Goal: Task Accomplishment & Management: Manage account settings

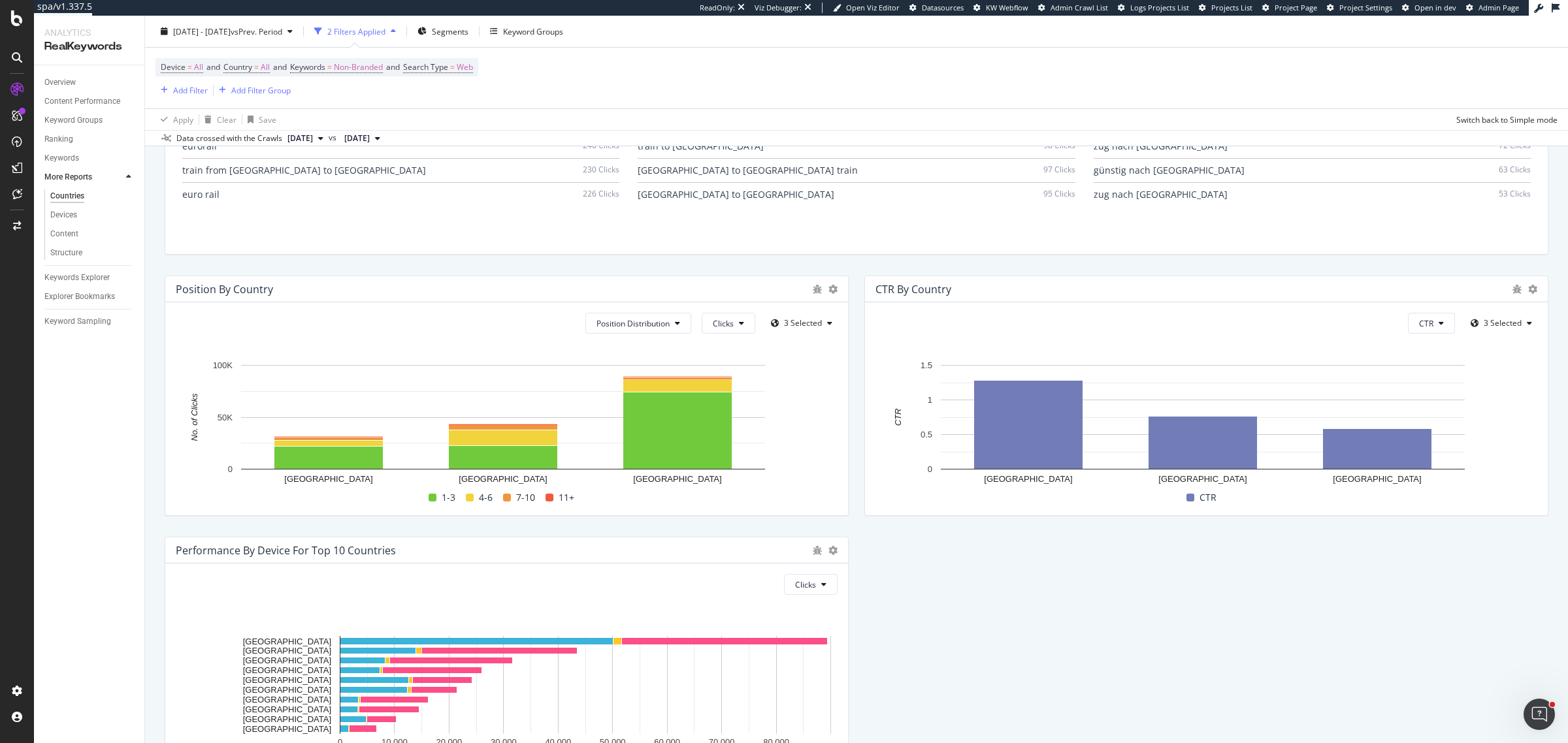
scroll to position [1230, 0]
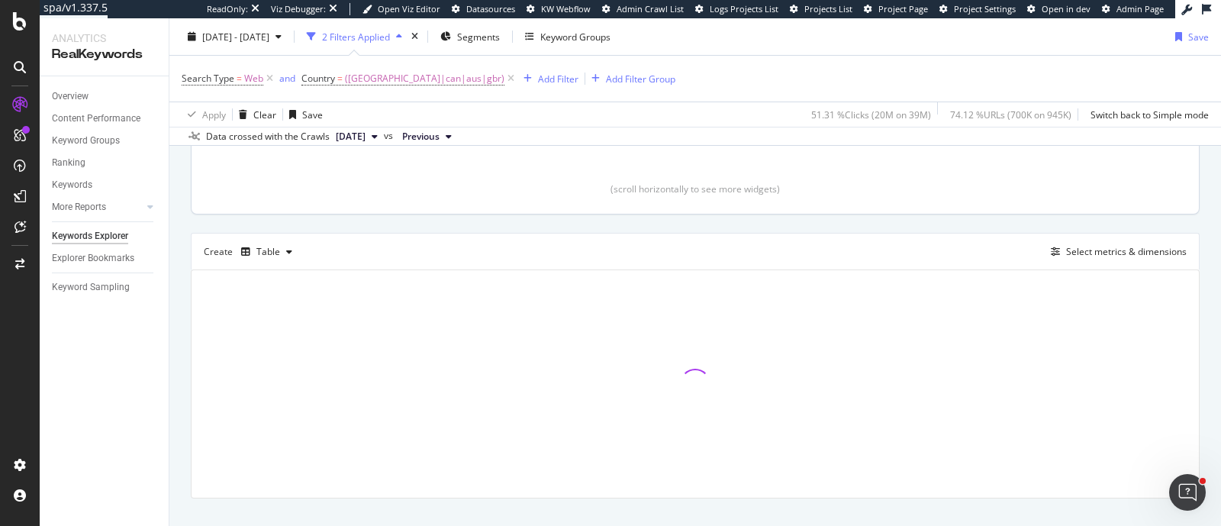
scroll to position [358, 0]
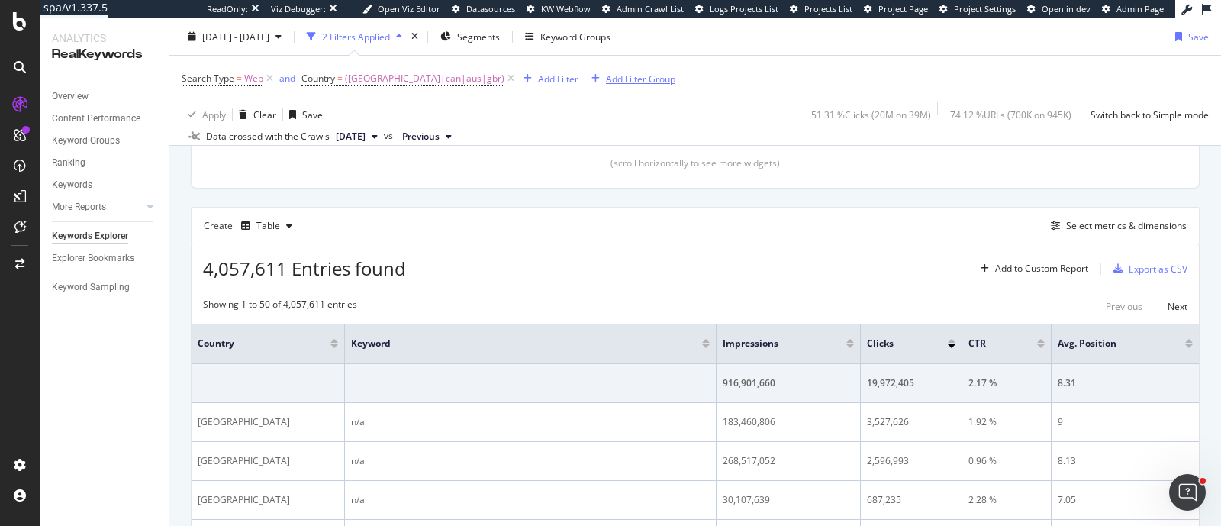
click at [591, 81] on icon "button" at bounding box center [595, 78] width 8 height 9
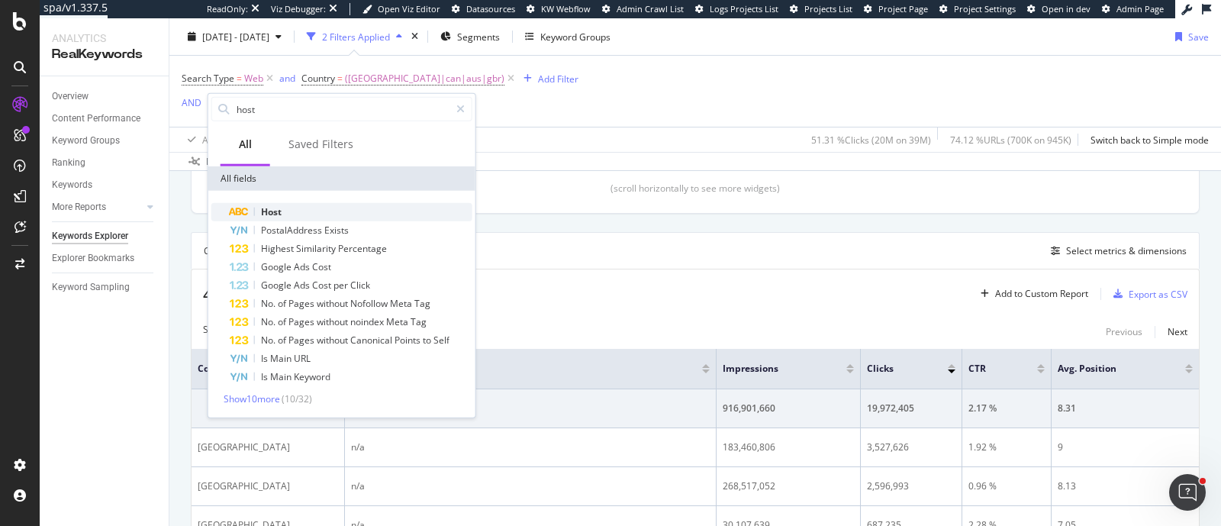
type input "host"
click at [293, 210] on div "Host" at bounding box center [351, 212] width 243 height 18
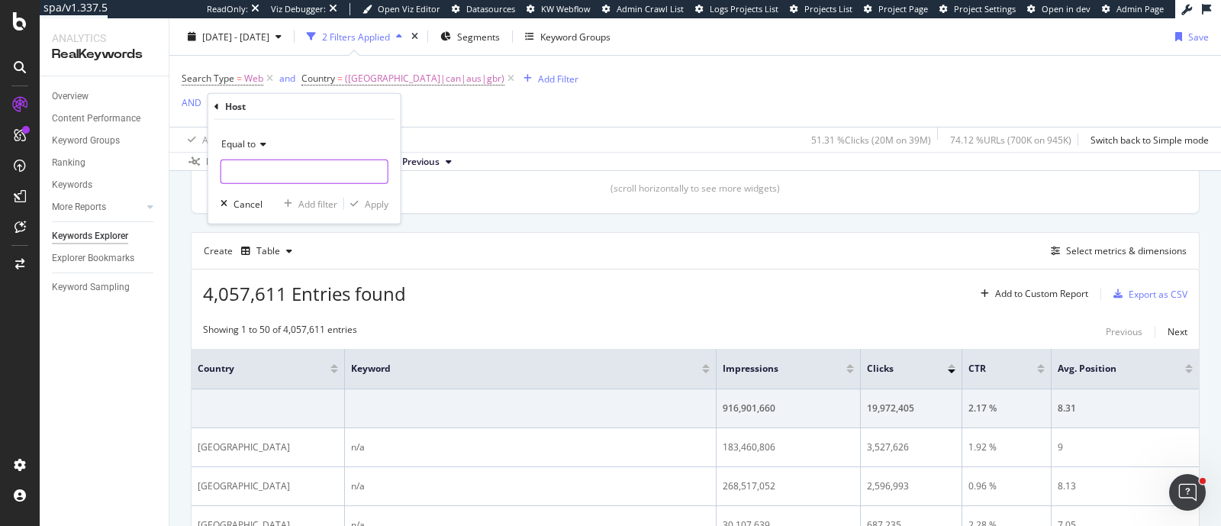
click at [287, 176] on input "text" at bounding box center [304, 171] width 166 height 24
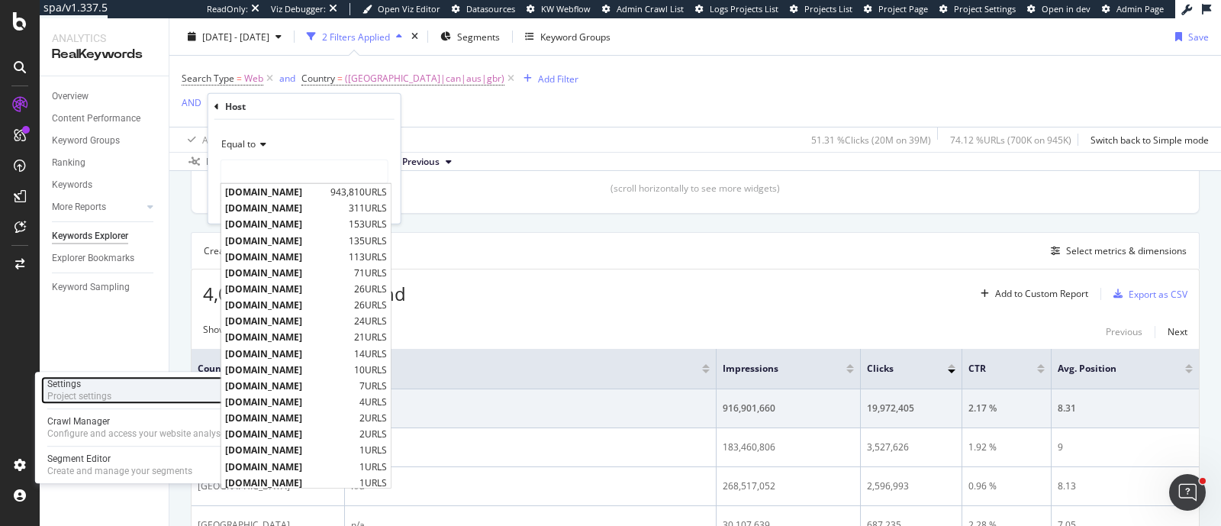
drag, startPoint x: 96, startPoint y: 385, endPoint x: 157, endPoint y: 381, distance: 61.2
click at [96, 385] on div "Settings" at bounding box center [79, 384] width 64 height 12
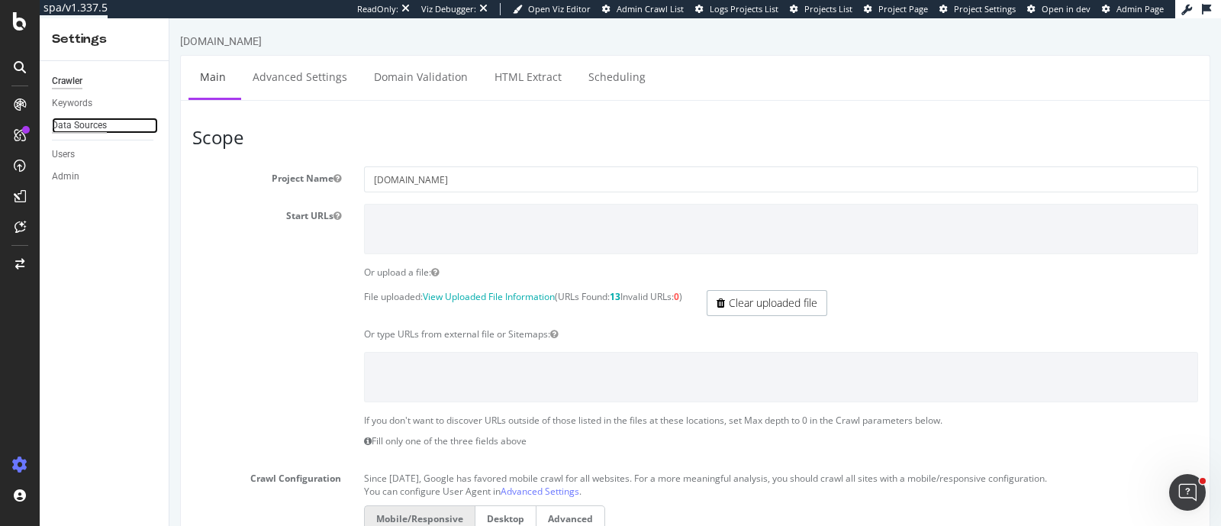
click at [106, 127] on div "Data Sources" at bounding box center [79, 126] width 55 height 16
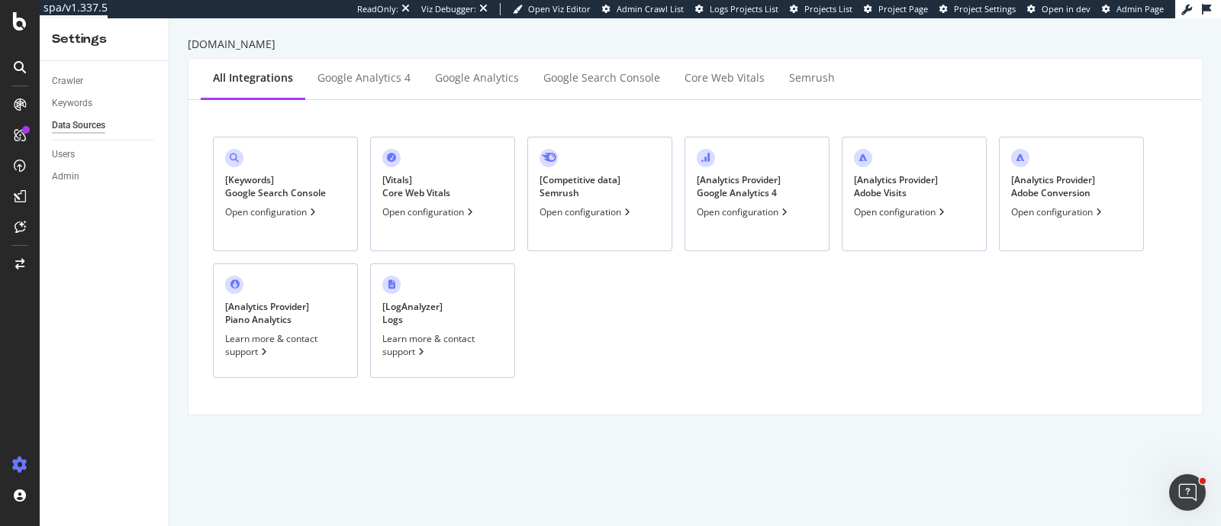
click at [328, 199] on div "[ Keywords ] Google Search Console Open configuration" at bounding box center [285, 194] width 145 height 114
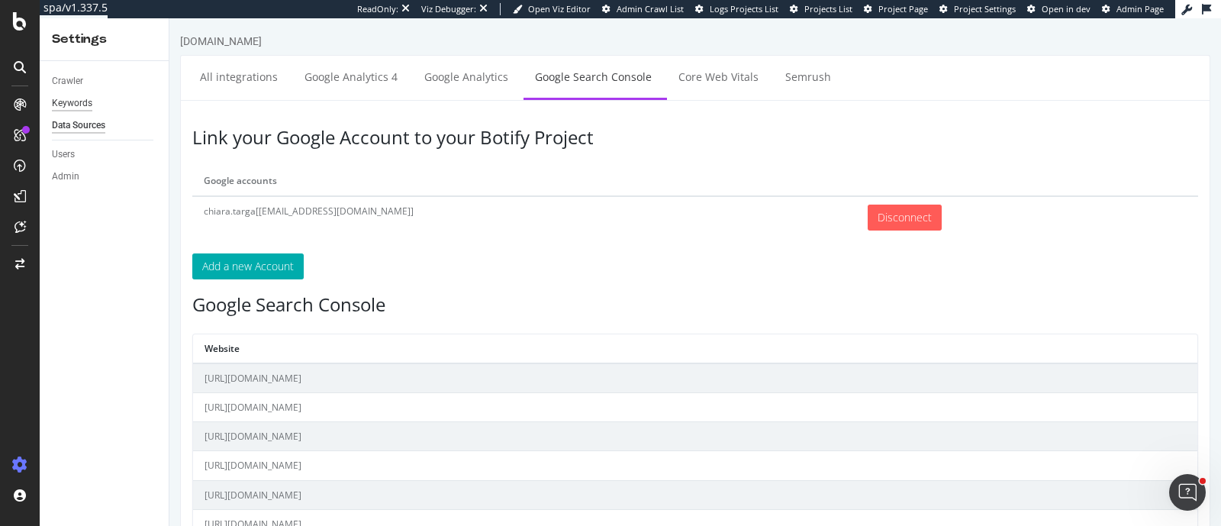
click at [84, 112] on div "Keywords" at bounding box center [110, 103] width 117 height 22
click at [87, 106] on div "Keywords" at bounding box center [72, 103] width 40 height 16
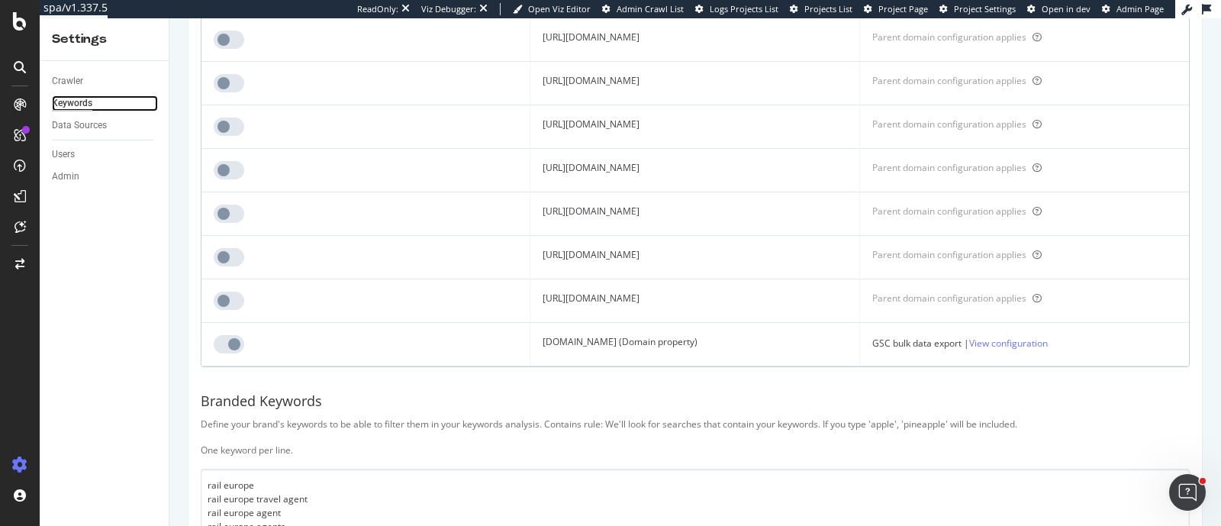
scroll to position [661, 0]
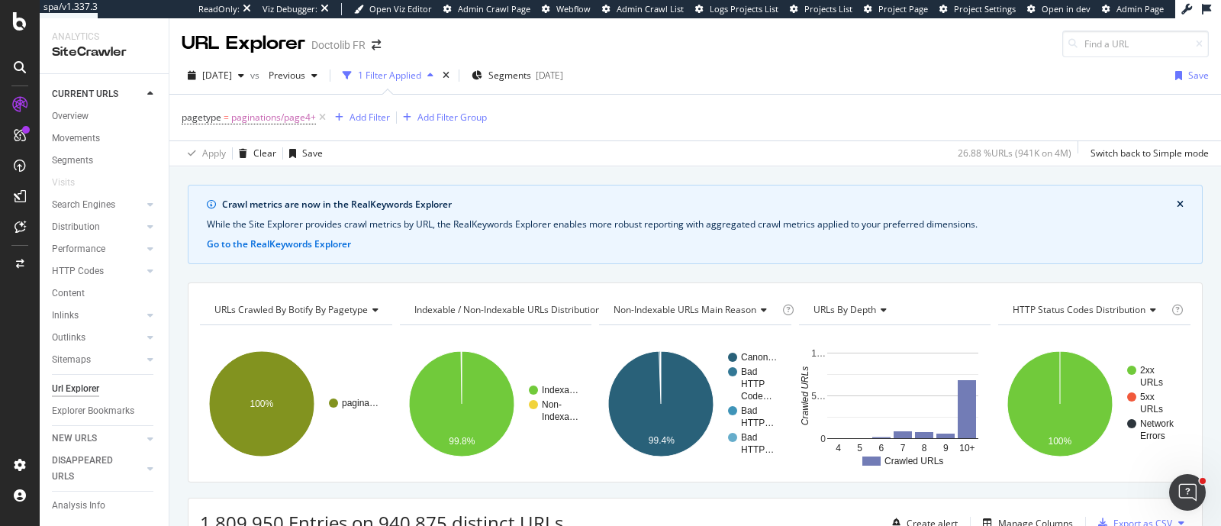
scroll to position [420, 0]
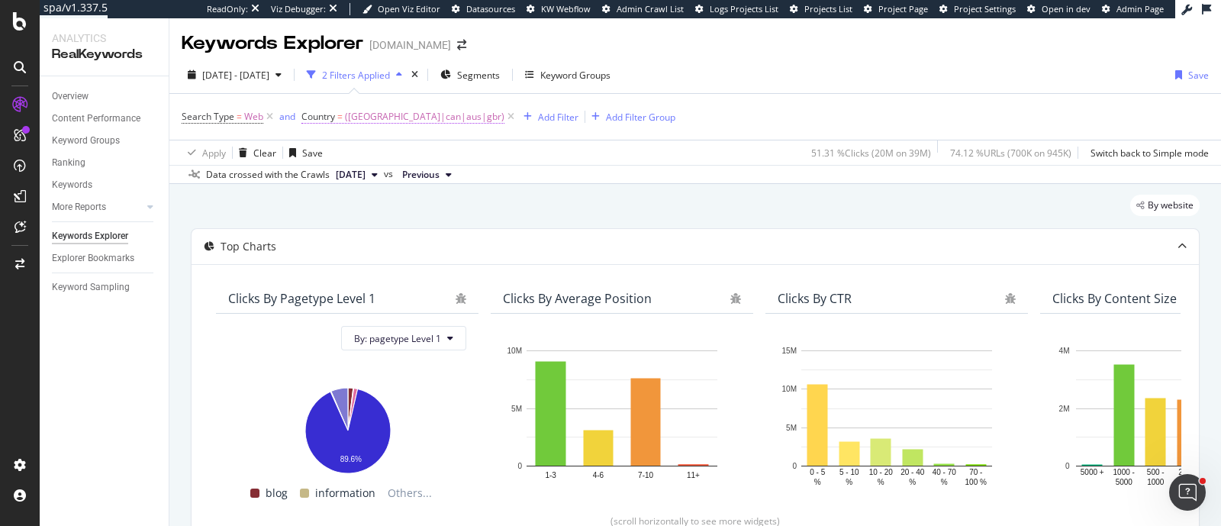
click at [385, 119] on span "(usa|can|aus|gbr)" at bounding box center [424, 116] width 159 height 21
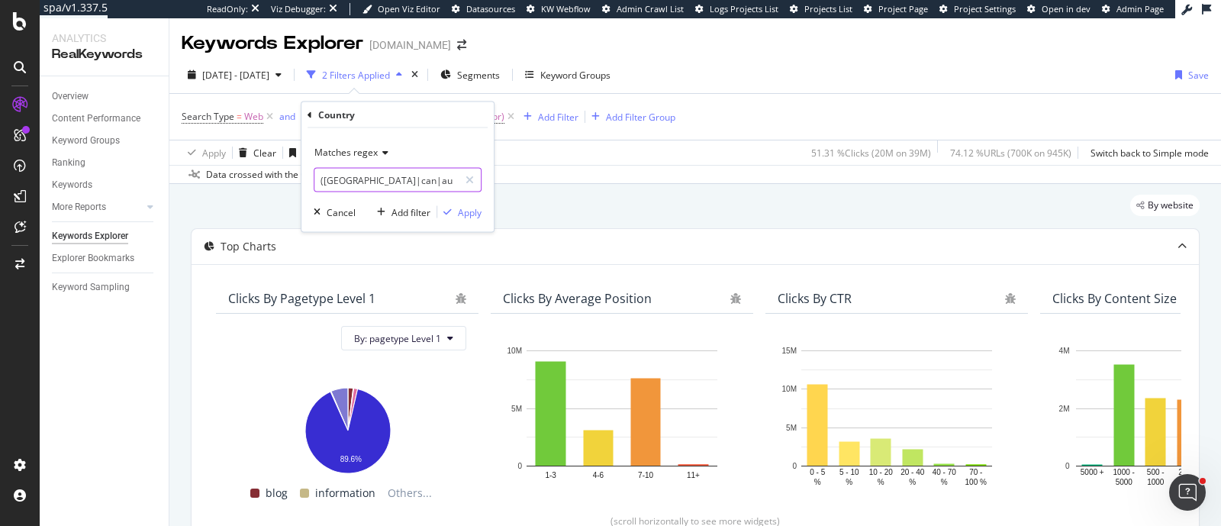
click at [397, 175] on input "(usa|can|aus|gbr)" at bounding box center [386, 180] width 144 height 24
type input "(usa|can|aus|gbr|bra)"
click at [454, 211] on div "button" at bounding box center [447, 212] width 21 height 9
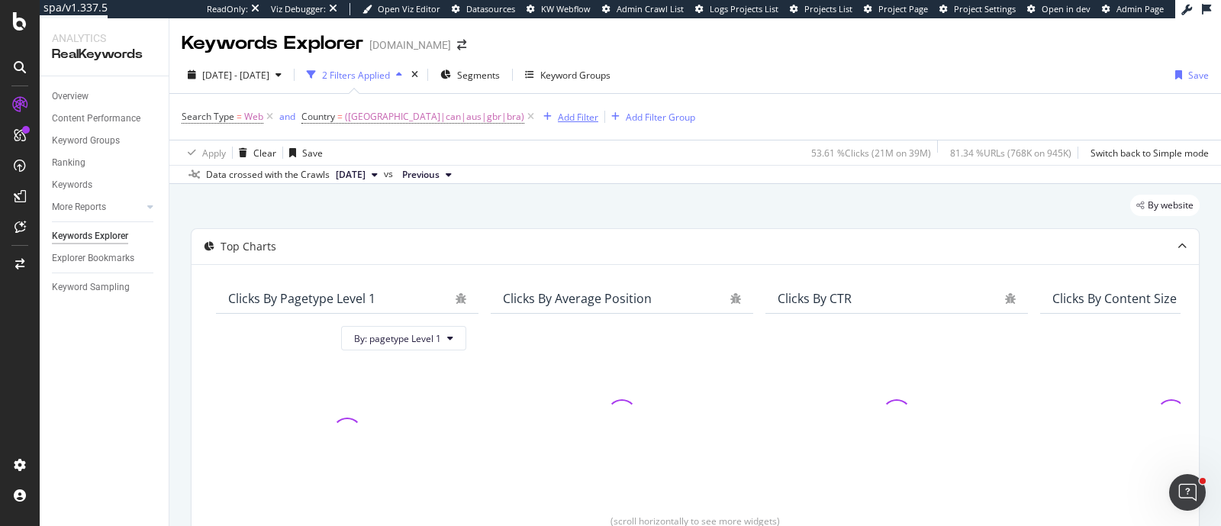
click at [558, 120] on div "Add Filter" at bounding box center [578, 117] width 40 height 13
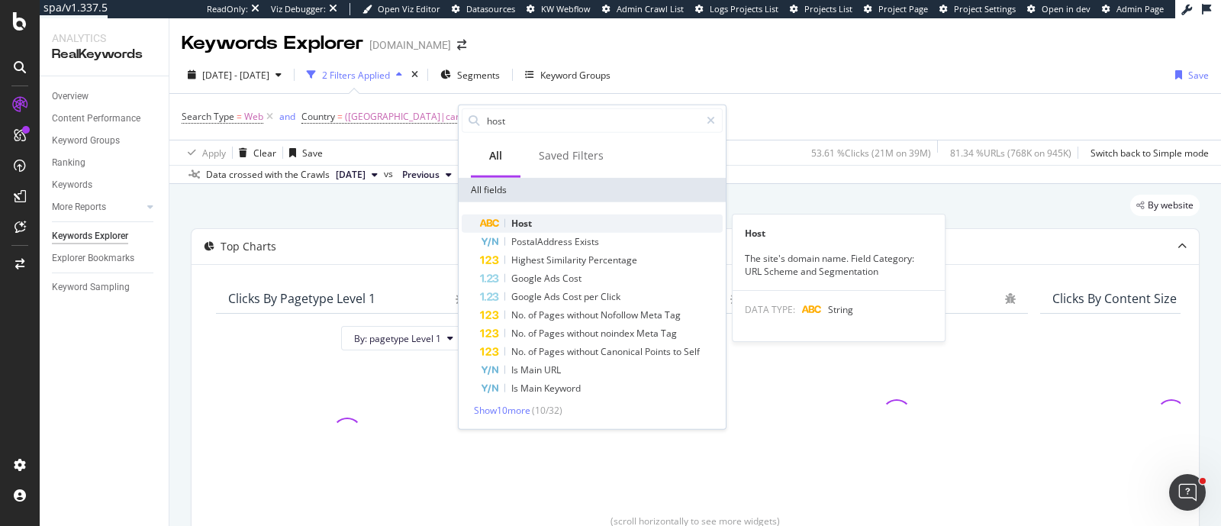
type input "host"
click at [527, 230] on div "Host" at bounding box center [601, 223] width 243 height 18
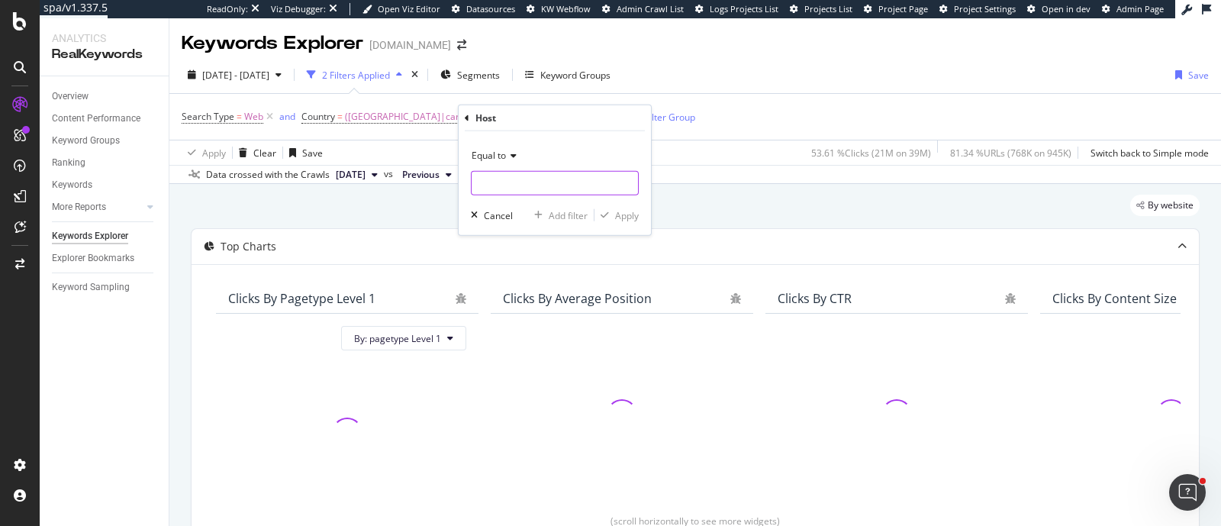
click at [513, 179] on input "text" at bounding box center [555, 183] width 166 height 24
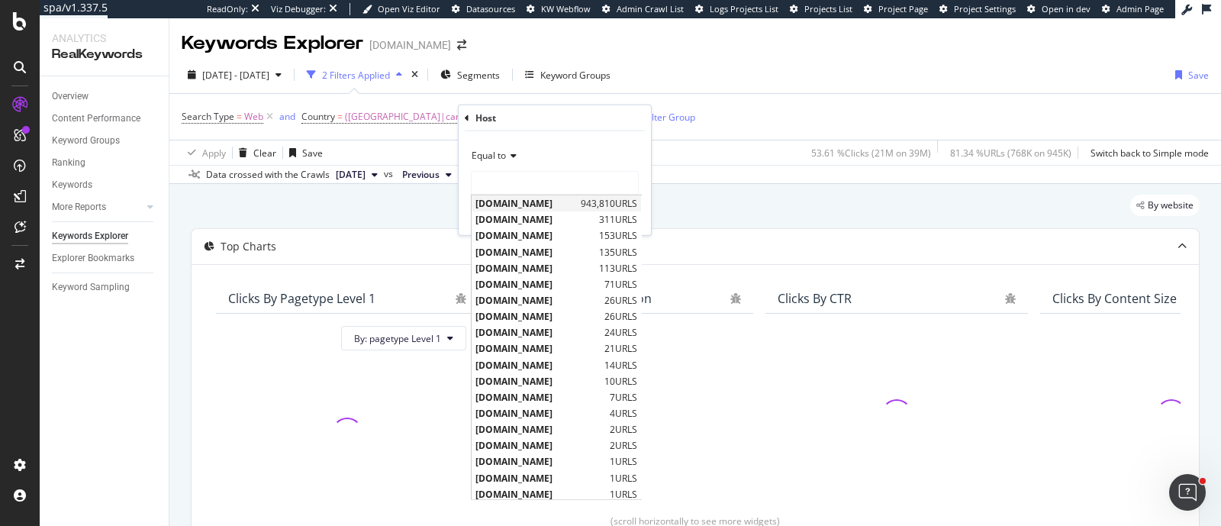
click at [512, 201] on span "www.raileurope.com" at bounding box center [525, 203] width 101 height 13
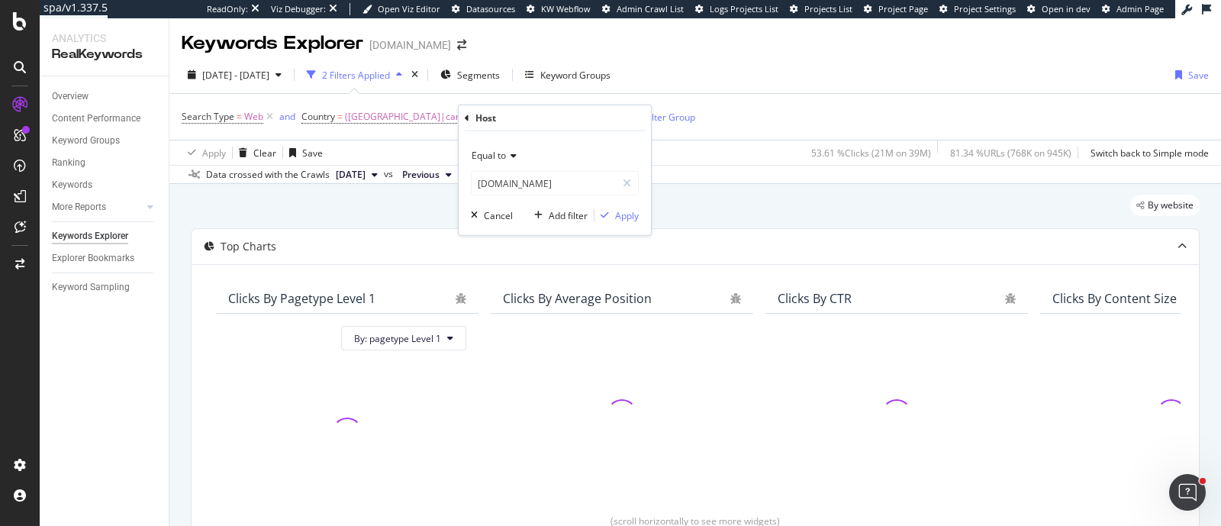
type input "www.raileurope.com"
click at [618, 217] on div "Apply" at bounding box center [627, 214] width 24 height 13
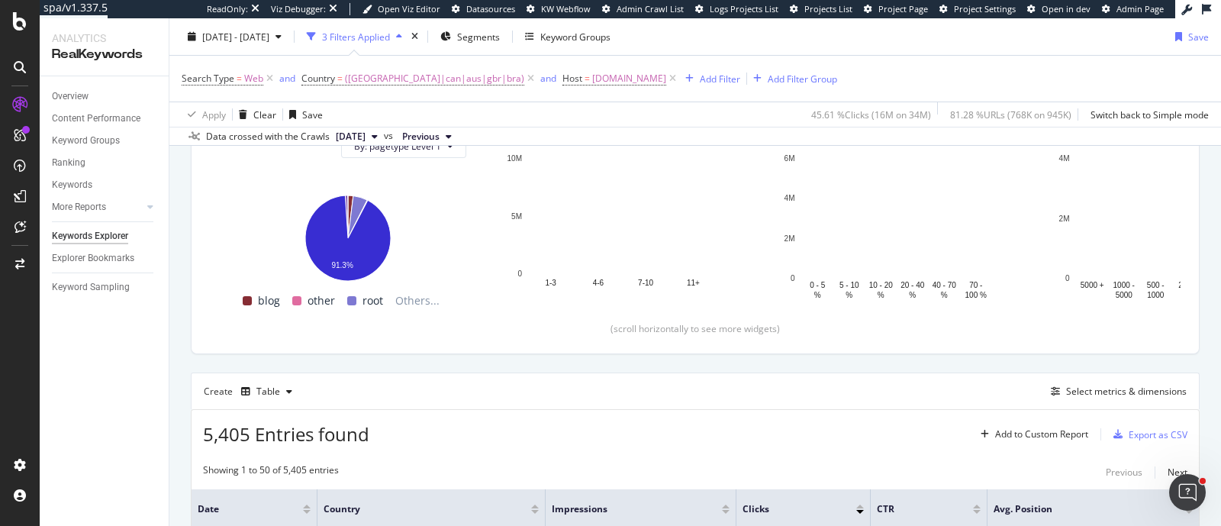
scroll to position [167, 0]
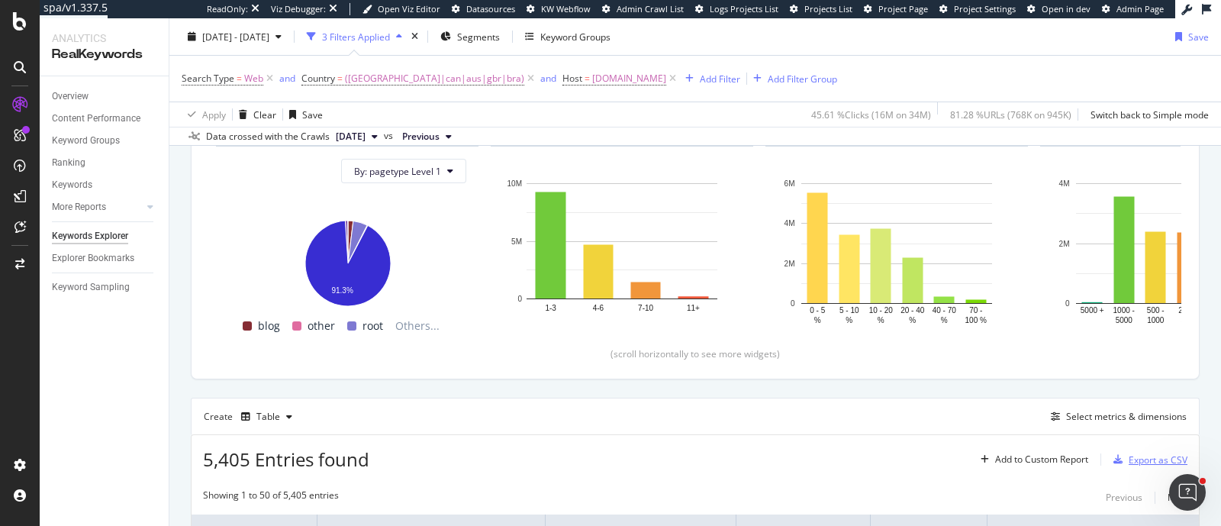
click at [1160, 466] on div "Export as CSV" at bounding box center [1147, 459] width 80 height 23
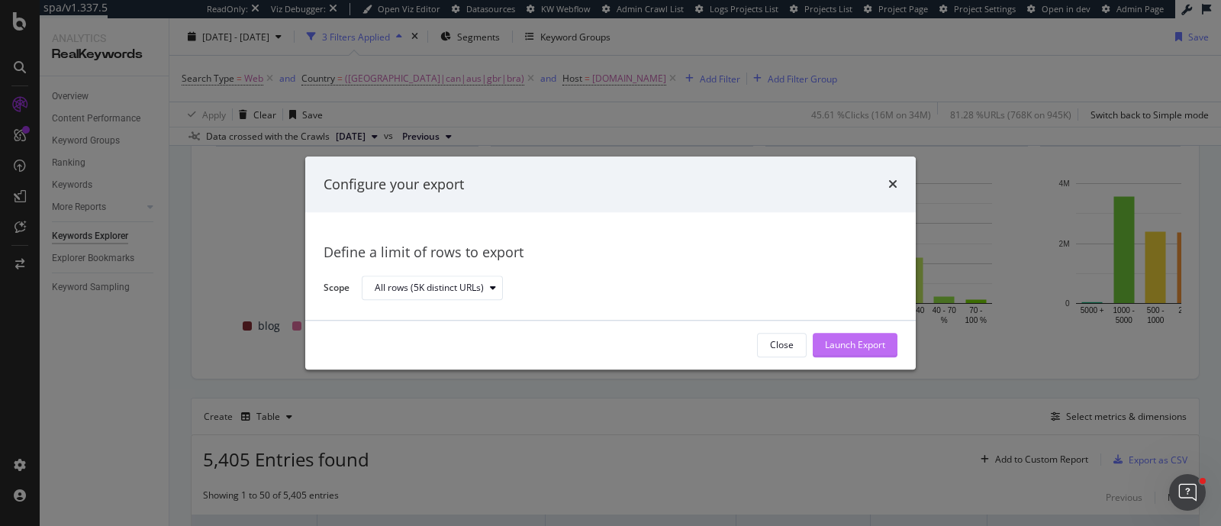
click at [836, 354] on div "Launch Export" at bounding box center [855, 344] width 60 height 23
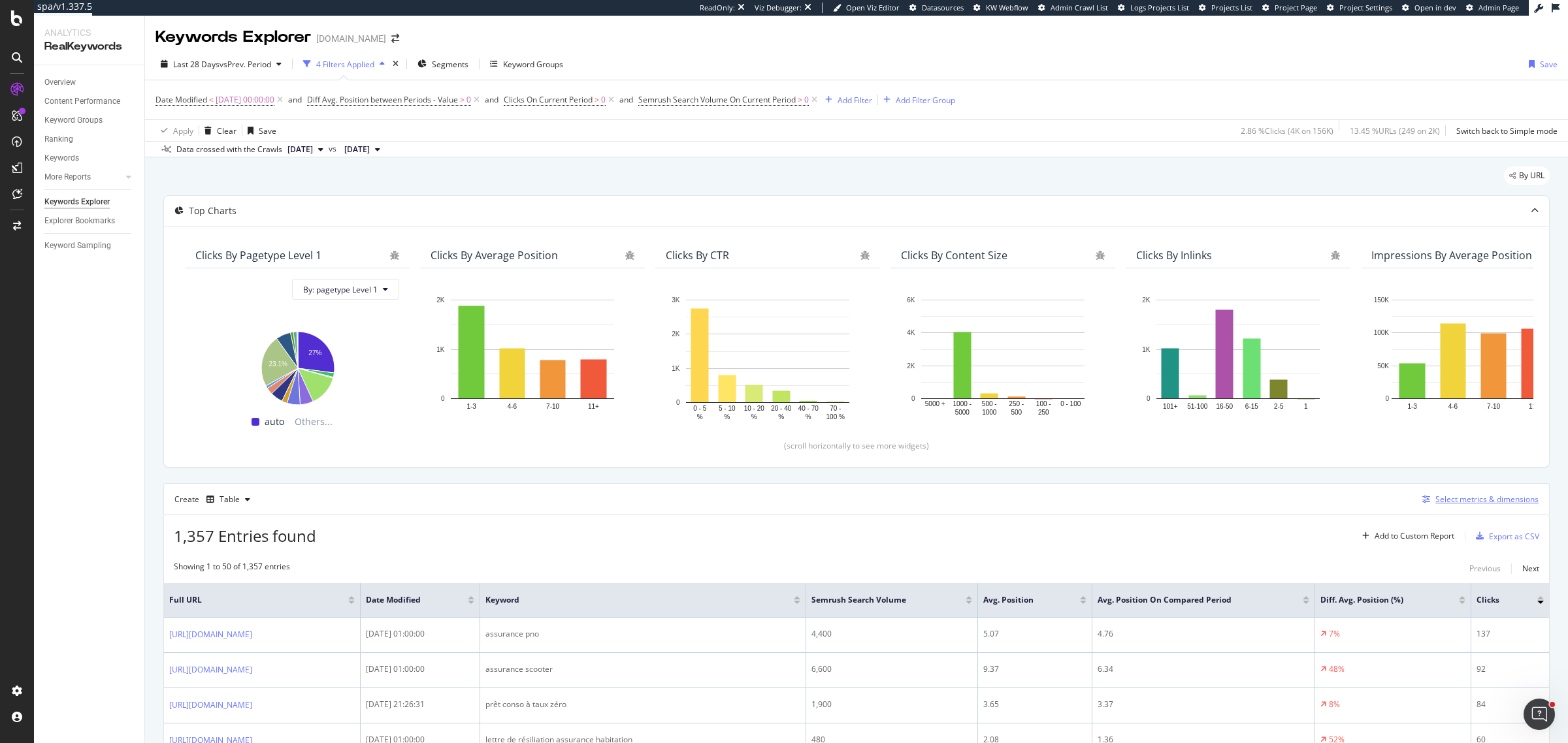
click at [1464, 497] on div "Select metrics & dimensions" at bounding box center [1488, 499] width 104 height 11
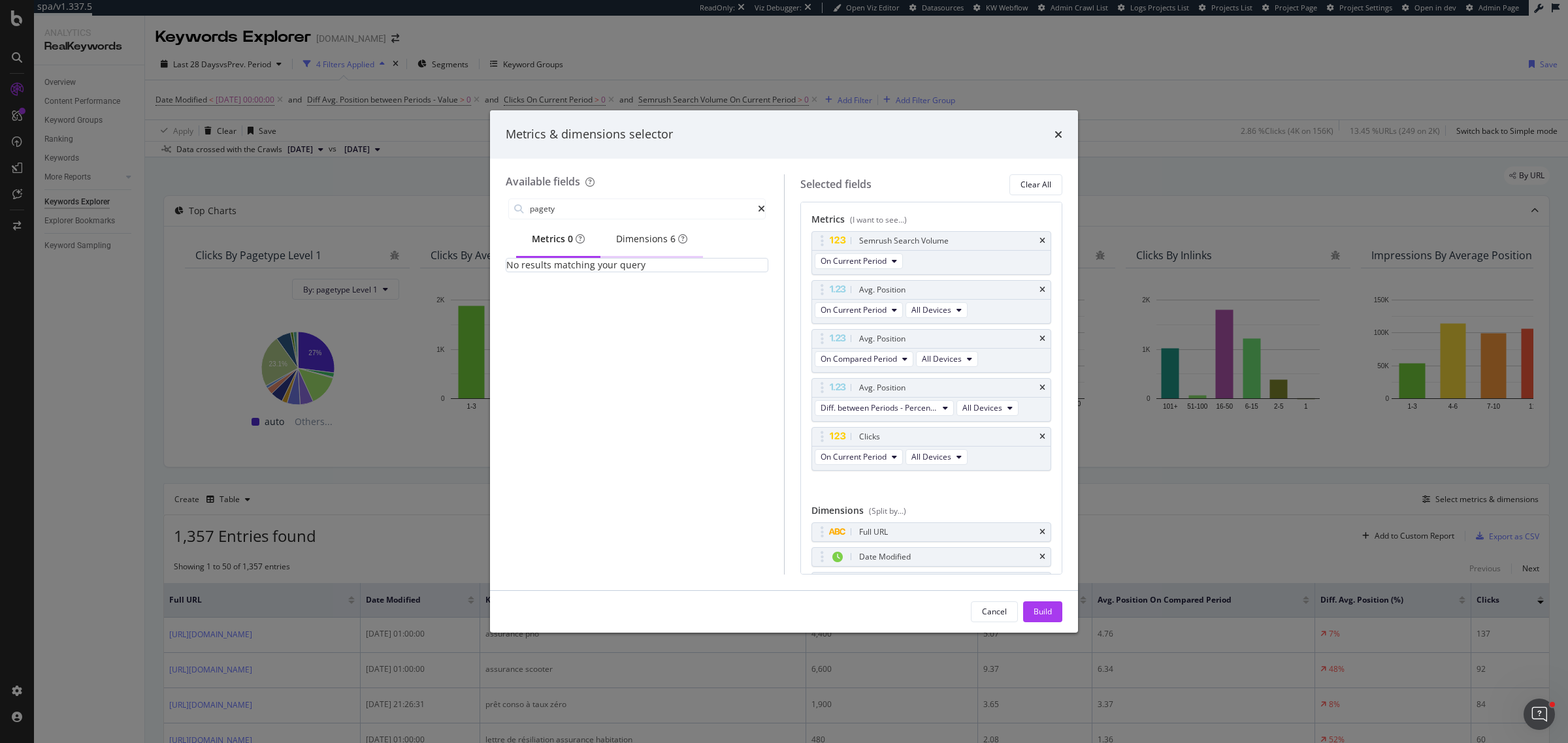
type input "pagety"
click at [654, 241] on div "Dimensions 6" at bounding box center [652, 239] width 71 height 13
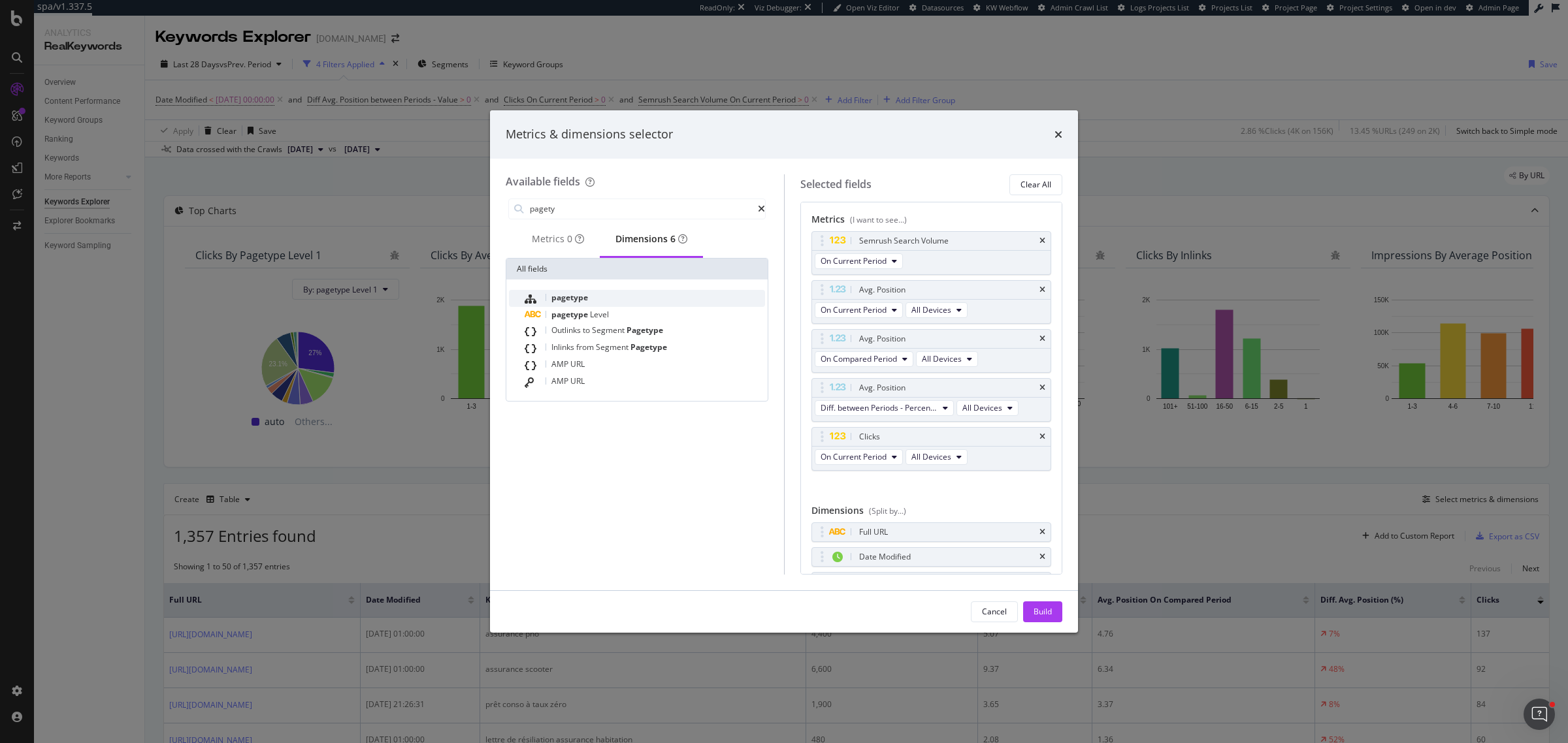
click at [587, 303] on span "pagetype" at bounding box center [569, 297] width 37 height 11
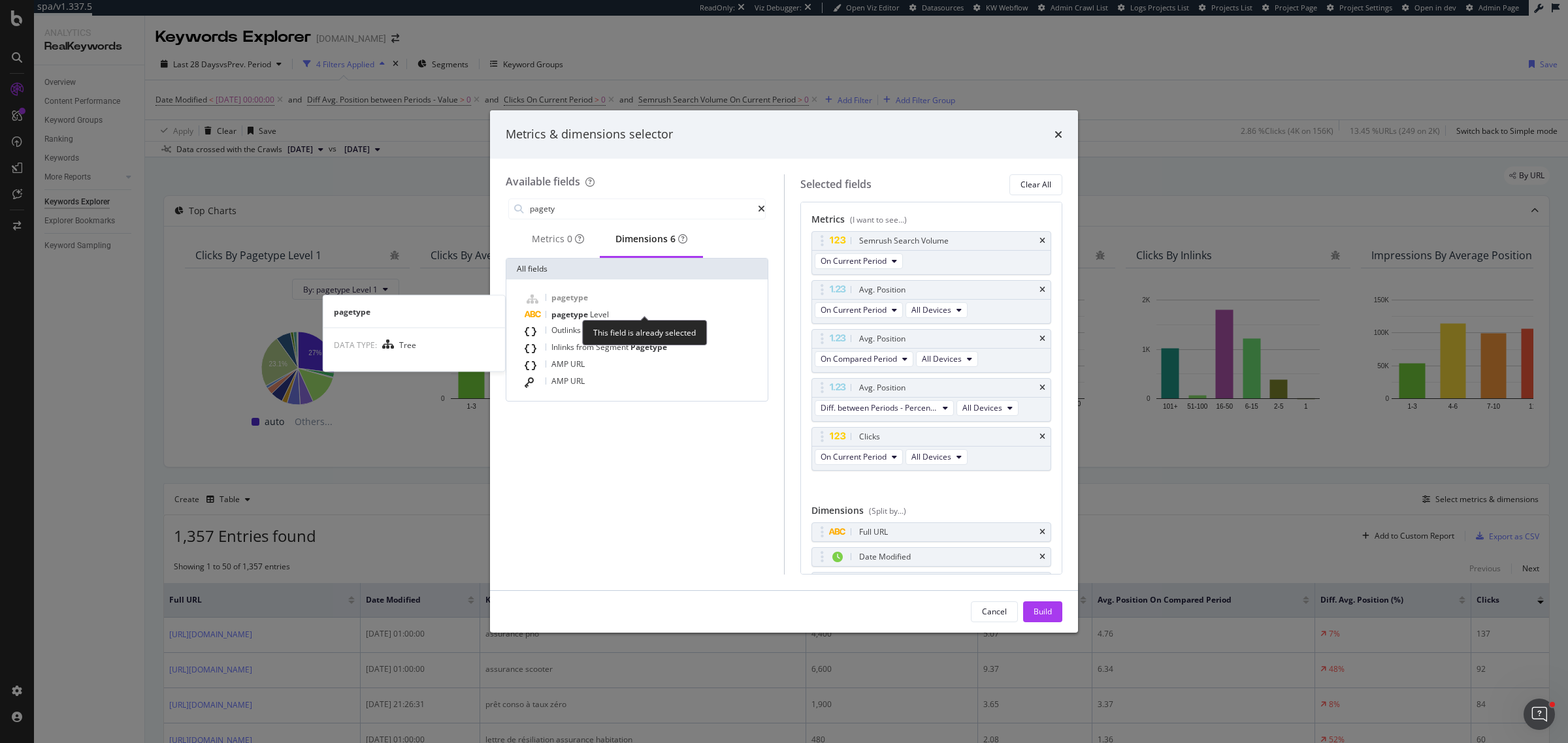
scroll to position [45, 0]
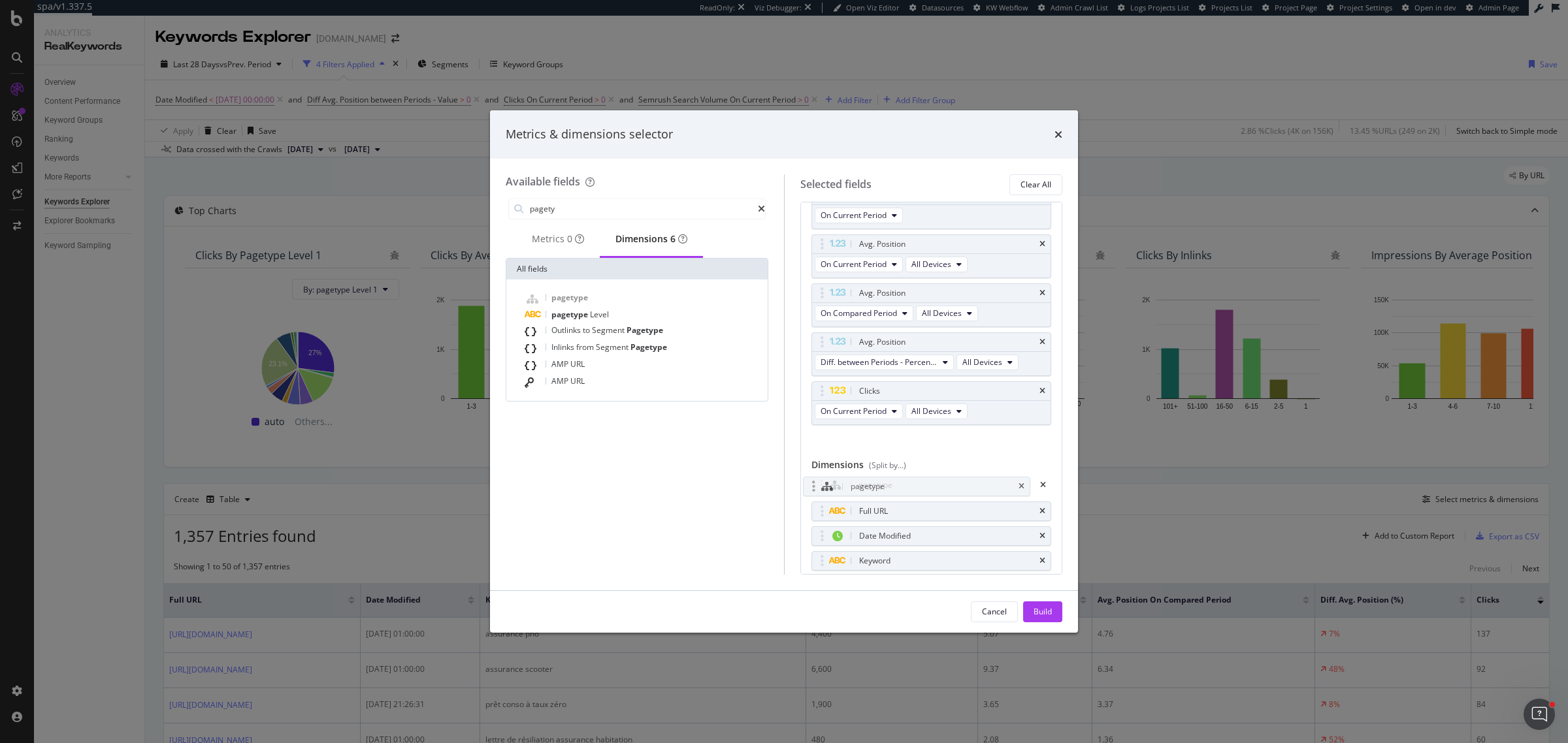
drag, startPoint x: 820, startPoint y: 558, endPoint x: 812, endPoint y: 481, distance: 77.4
click at [812, 481] on body "spa/v1.337.5 ReadOnly: Viz Debugger: Open Viz Editor Datasources KW Webflow Adm…" at bounding box center [784, 372] width 1568 height 743
click at [1030, 611] on button "Build" at bounding box center [1043, 612] width 39 height 21
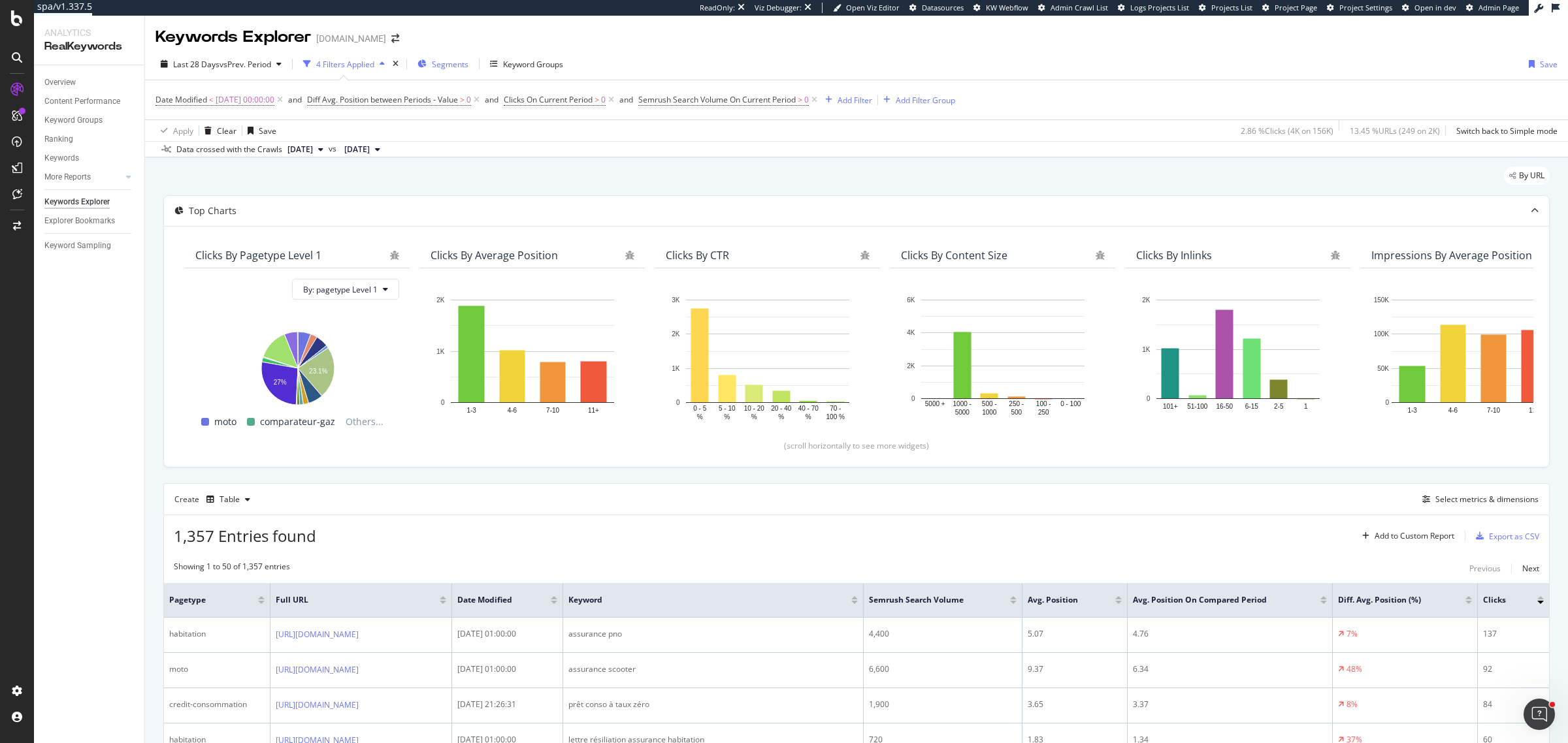
click at [452, 62] on span "Segments" at bounding box center [450, 64] width 37 height 11
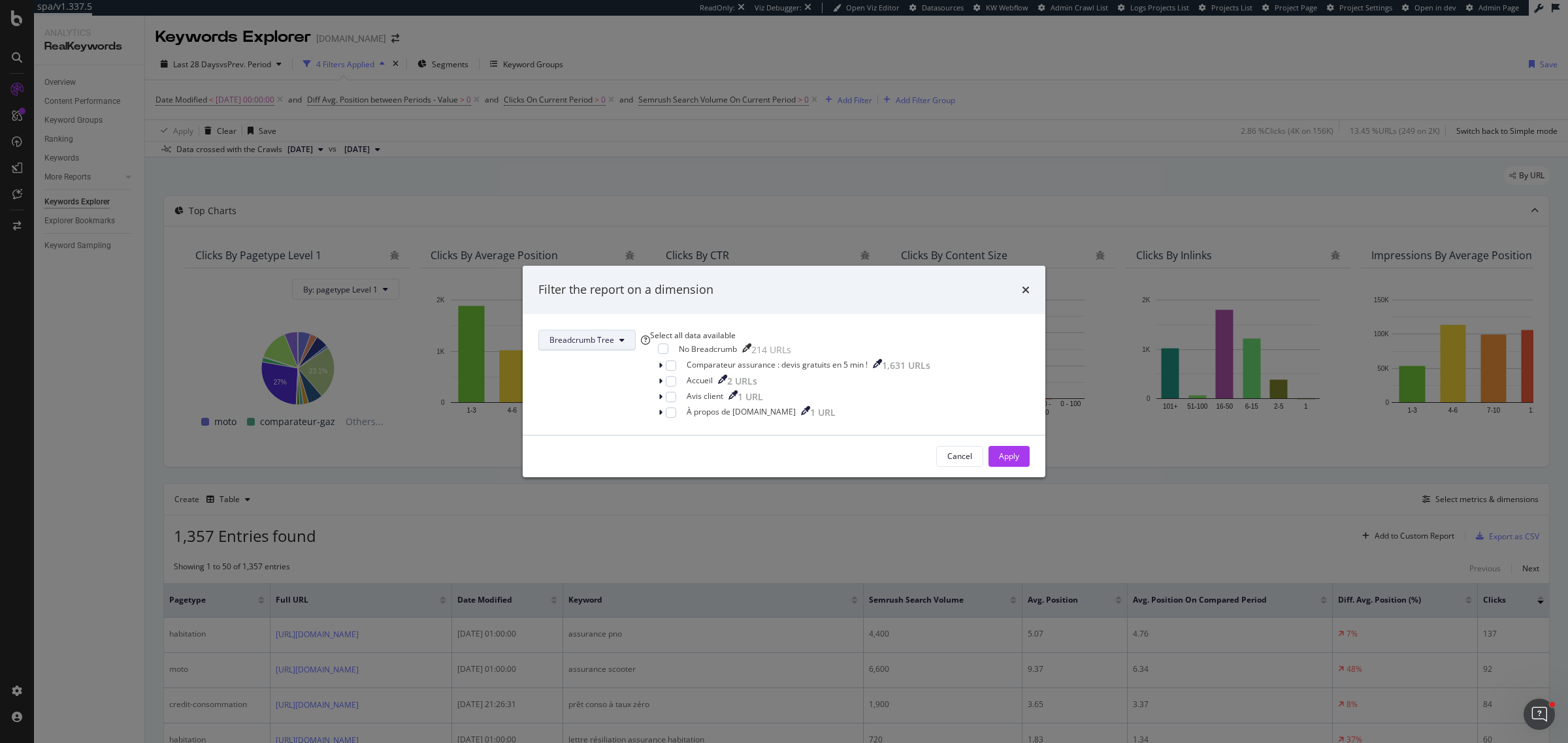
click at [614, 335] on span "Breadcrumb Tree" at bounding box center [582, 340] width 65 height 11
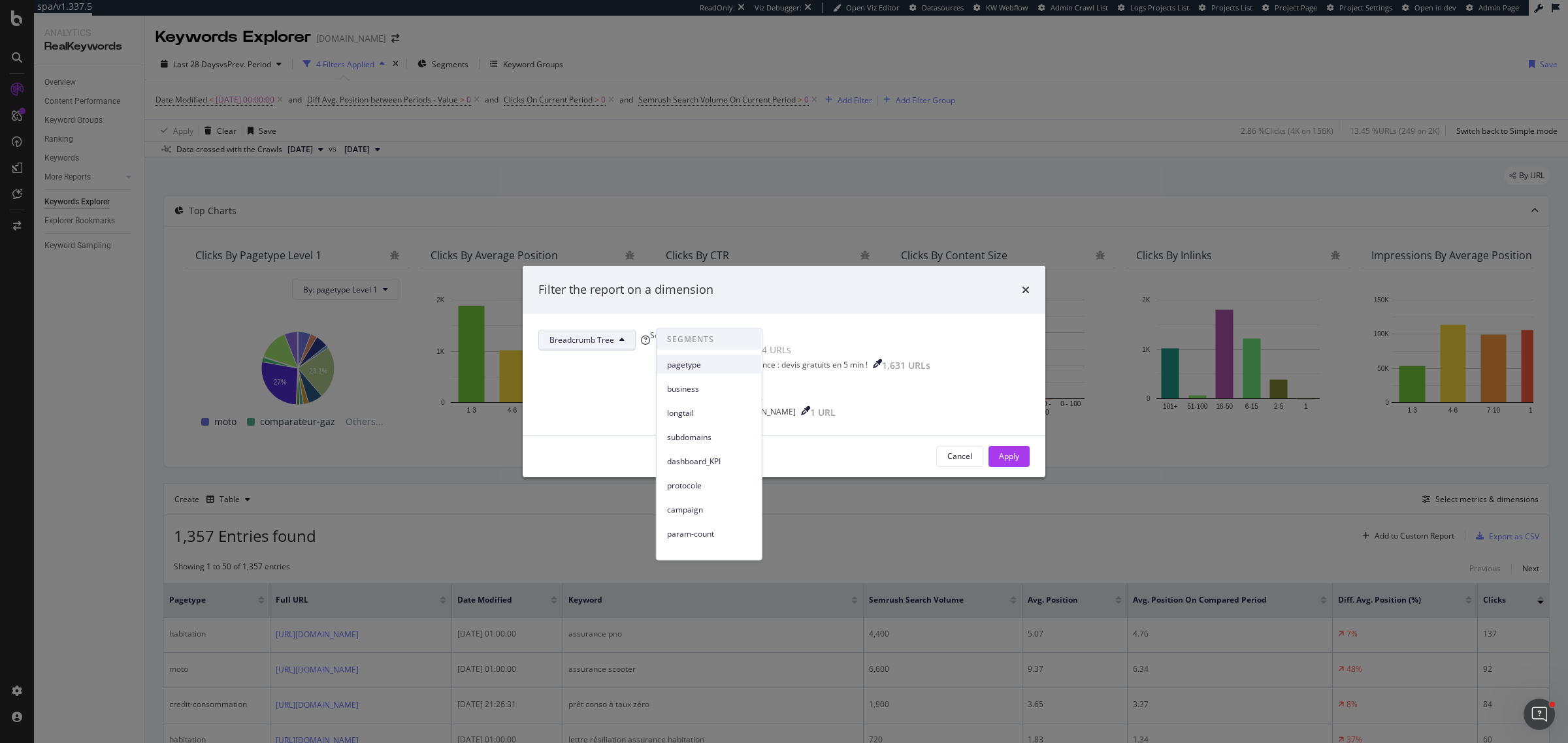
click at [707, 373] on div "pagetype" at bounding box center [709, 365] width 105 height 19
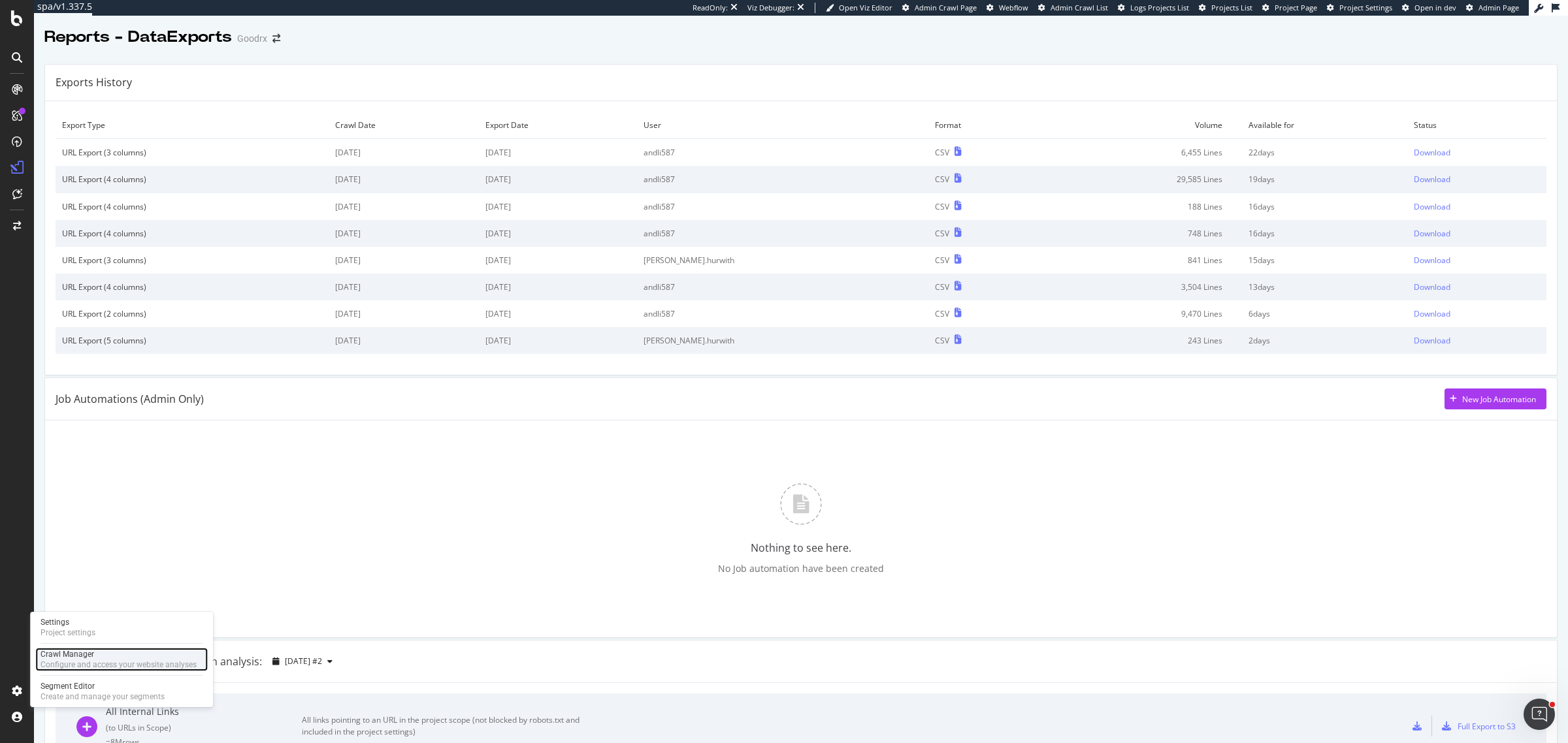
click at [43, 663] on div "Configure and access your website analyses" at bounding box center [118, 665] width 156 height 10
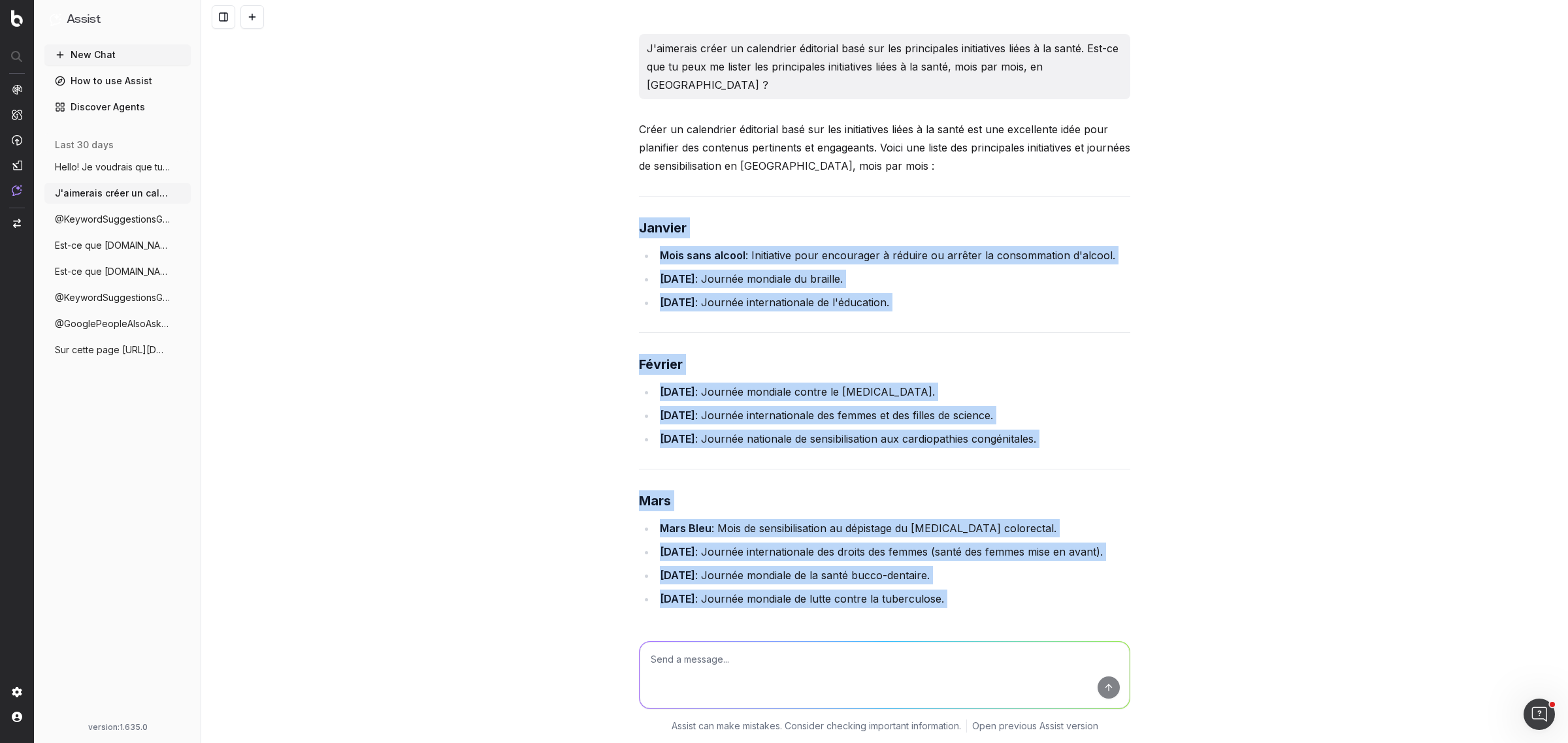
scroll to position [1306, 0]
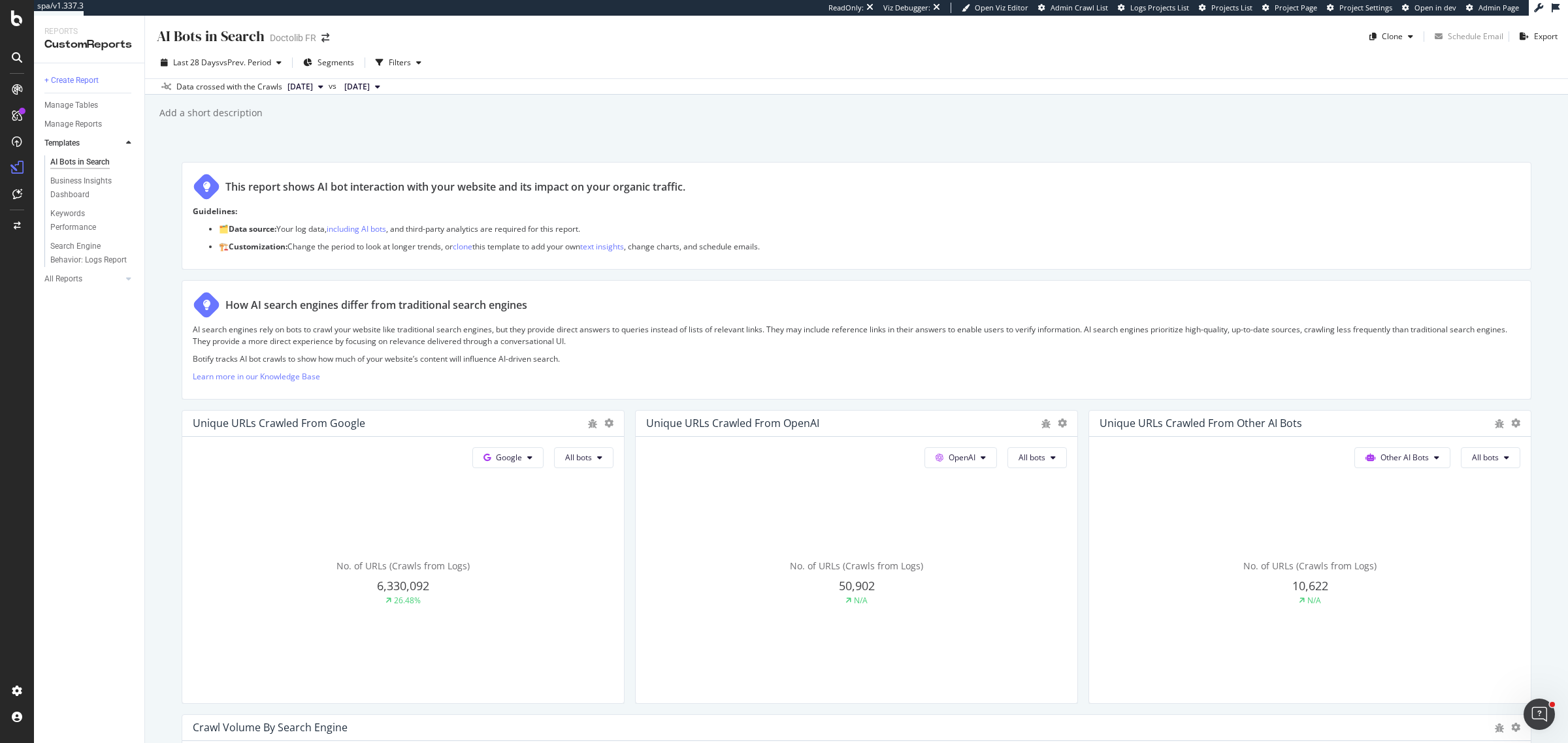
scroll to position [621, 0]
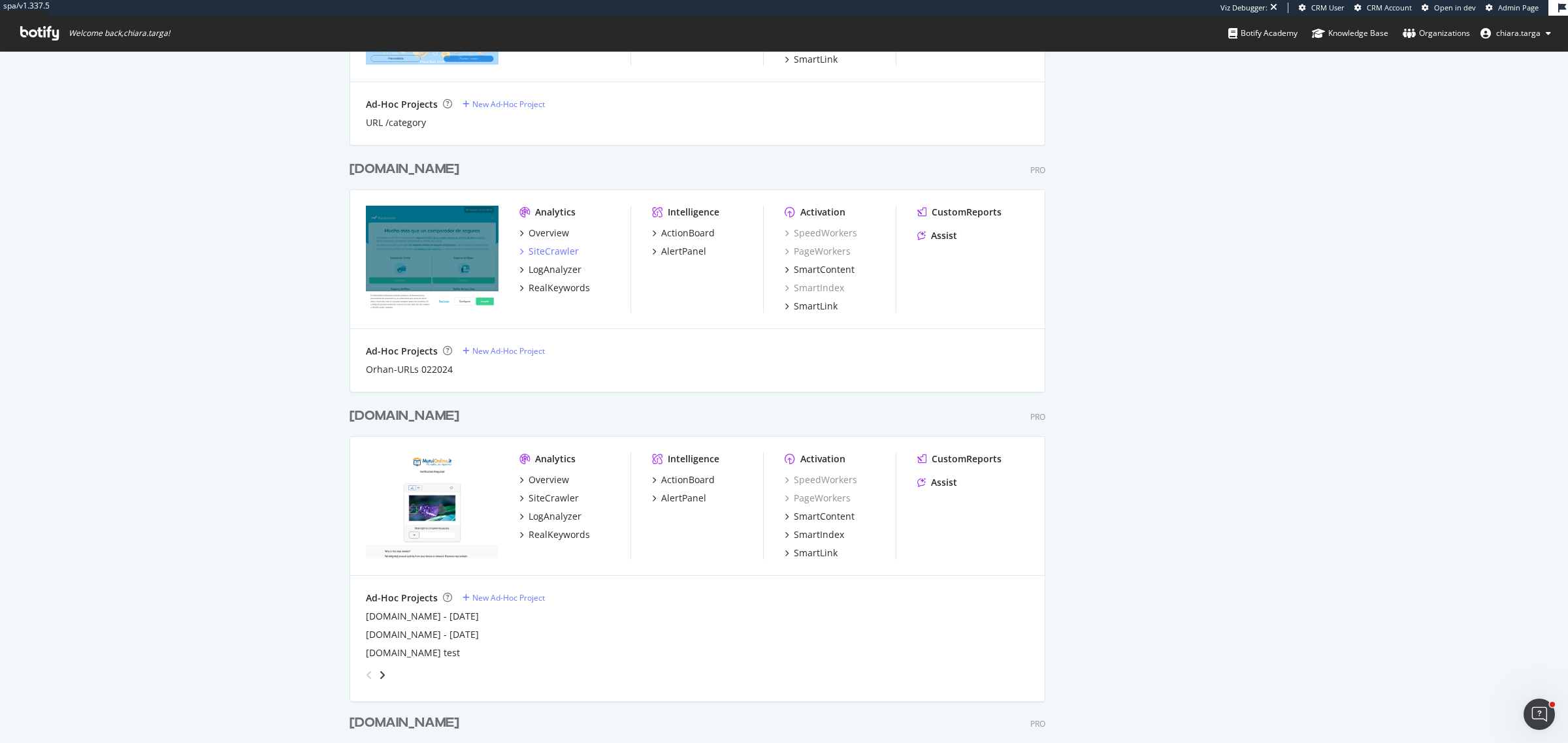
scroll to position [1306, 0]
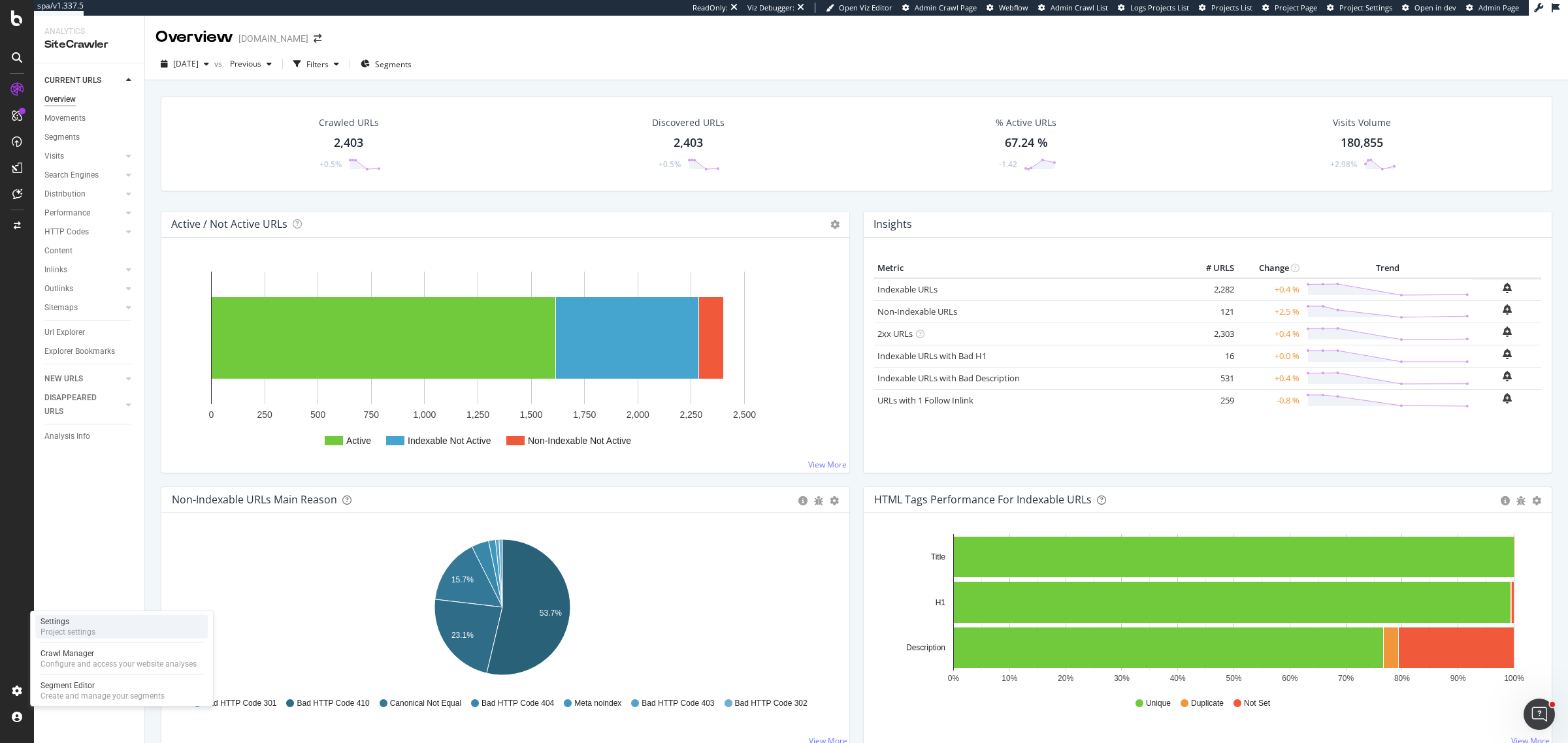
drag, startPoint x: 79, startPoint y: 633, endPoint x: 113, endPoint y: 627, distance: 34.5
click at [79, 594] on div "Project settings" at bounding box center [68, 633] width 55 height 10
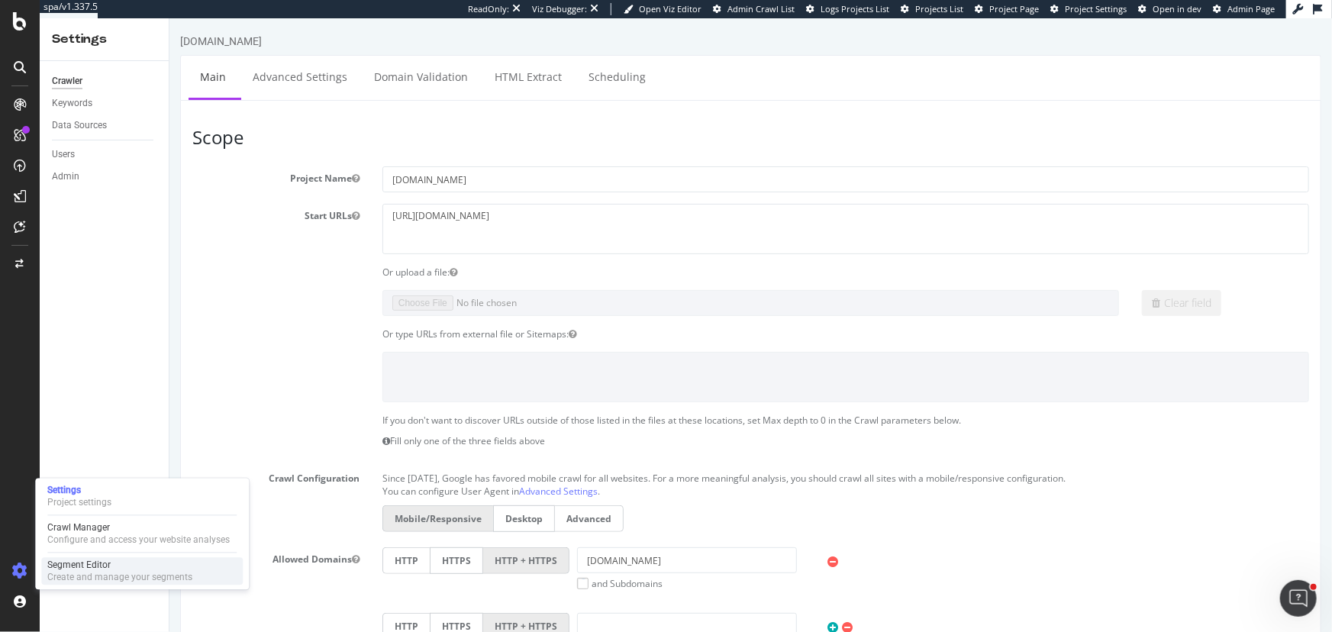
click at [69, 572] on div "Create and manage your segments" at bounding box center [119, 578] width 145 height 12
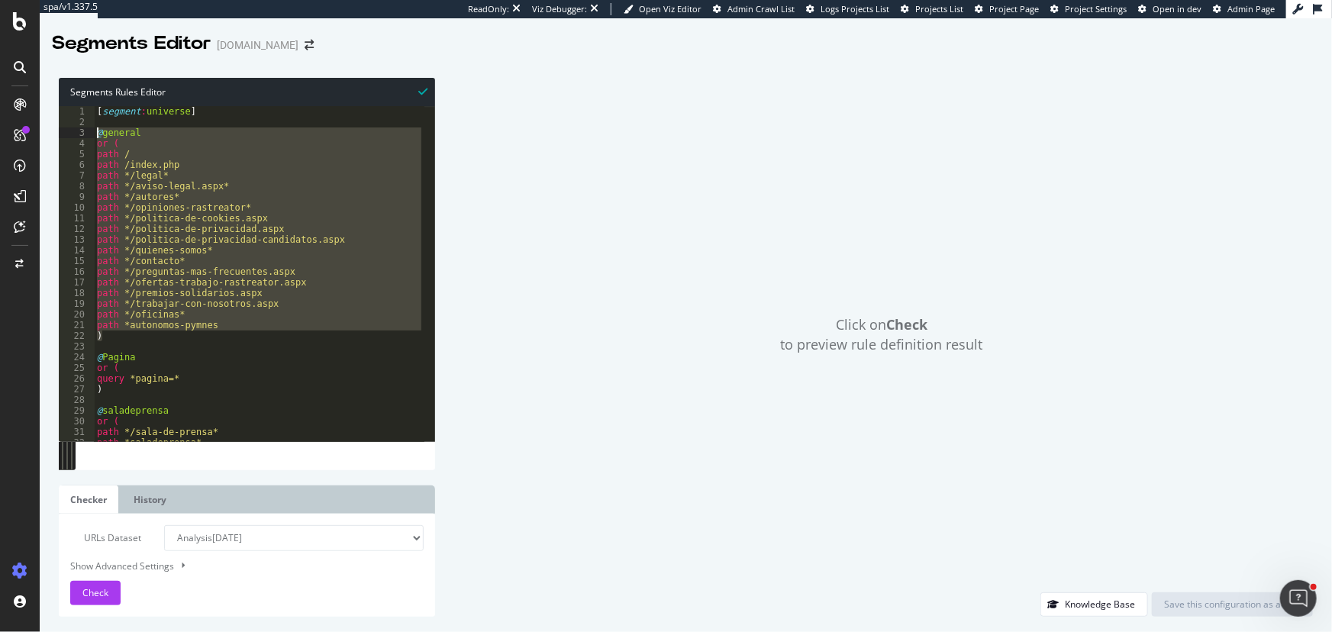
drag, startPoint x: 115, startPoint y: 291, endPoint x: 98, endPoint y: 131, distance: 160.5
click at [98, 131] on div "[ segment : universe ] @ general or ( path / path /index.php path */legal* path…" at bounding box center [259, 284] width 330 height 357
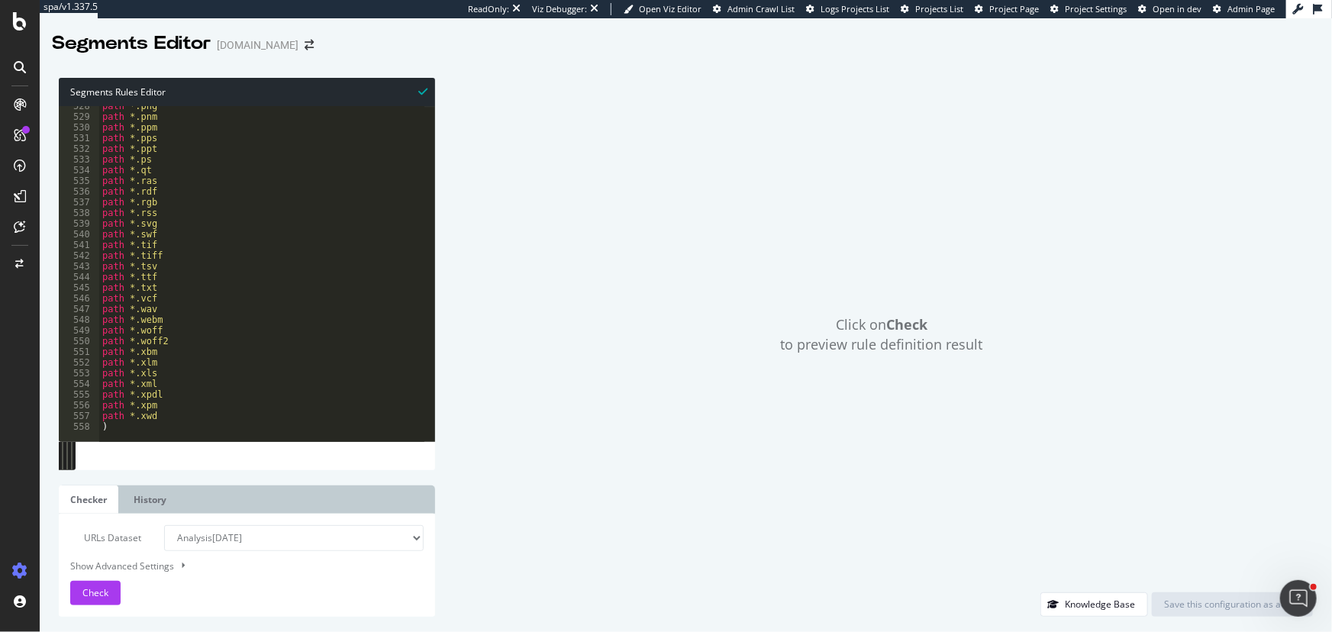
scroll to position [5636, 0]
click at [177, 424] on div "path *.png path *.pnm path *.ppm path *.pps path *.ppt path *.ps path *.qt path…" at bounding box center [263, 273] width 328 height 346
type textarea ")"
type textarea "@"
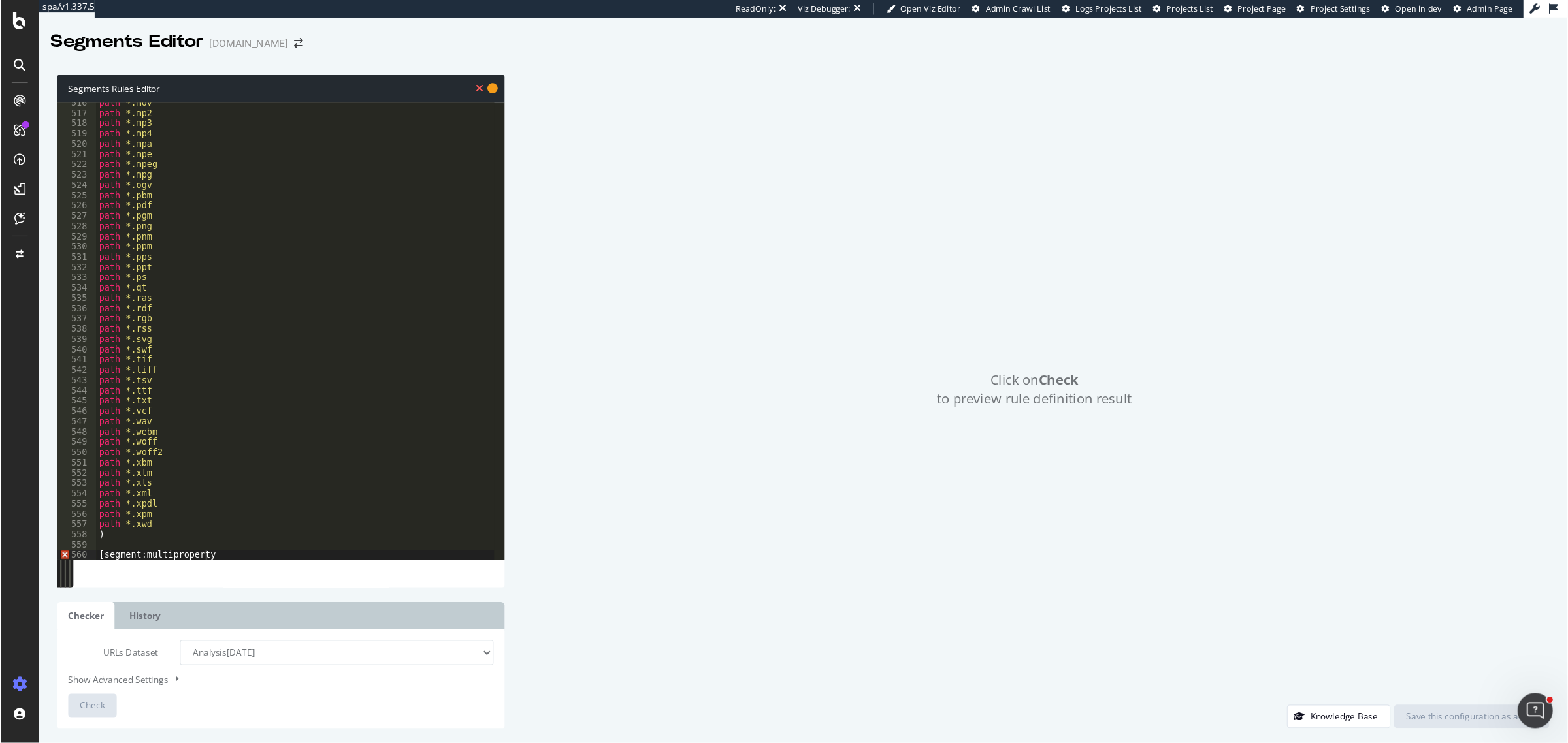
scroll to position [4632, 0]
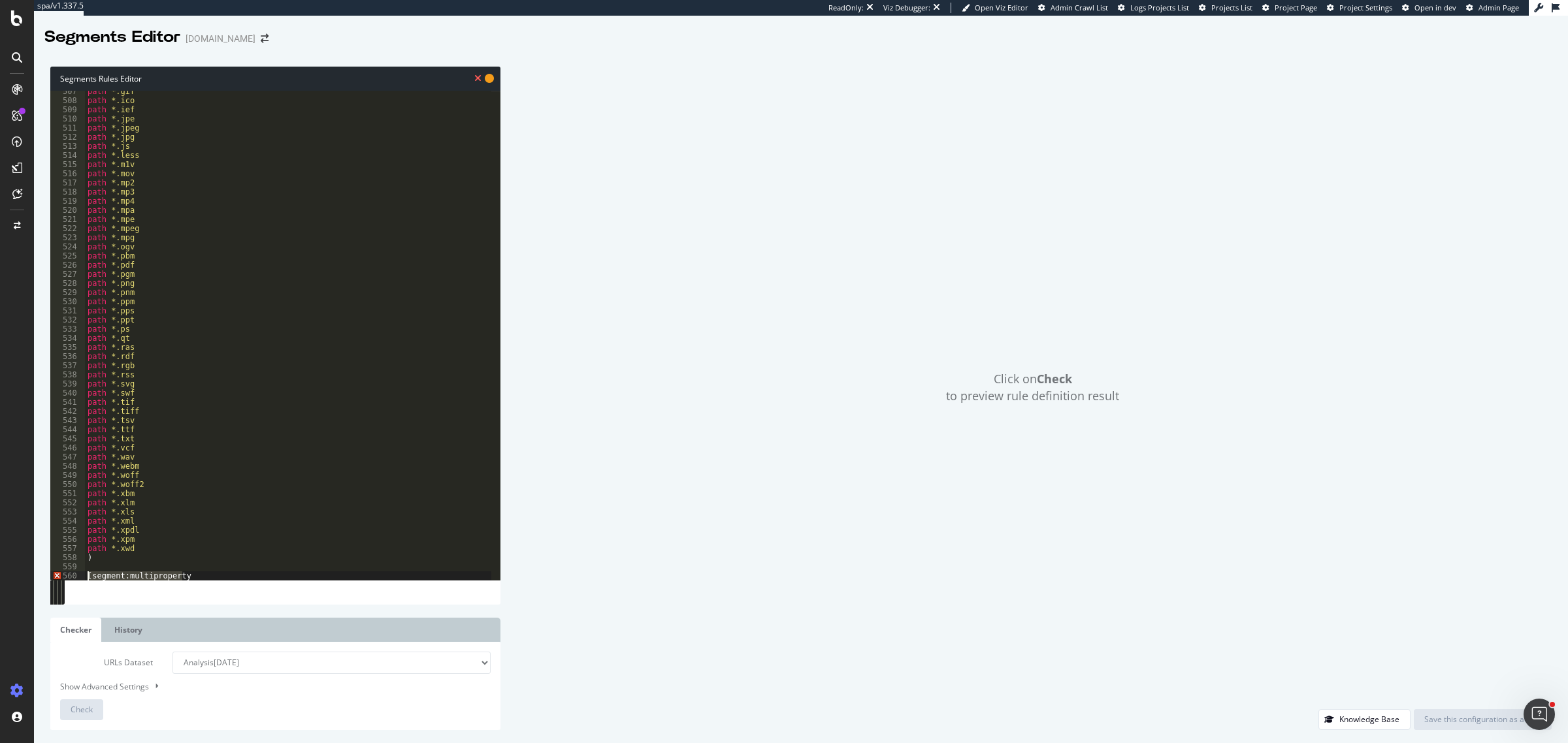
drag, startPoint x: 192, startPoint y: 574, endPoint x: 72, endPoint y: 575, distance: 120.0
click at [72, 575] on div "[segment:multiproperty 507 508 509 510 511 512 513 514 515 516 517 518 519 520 …" at bounding box center [276, 336] width 450 height 490
paste textarea "_dashboard]"
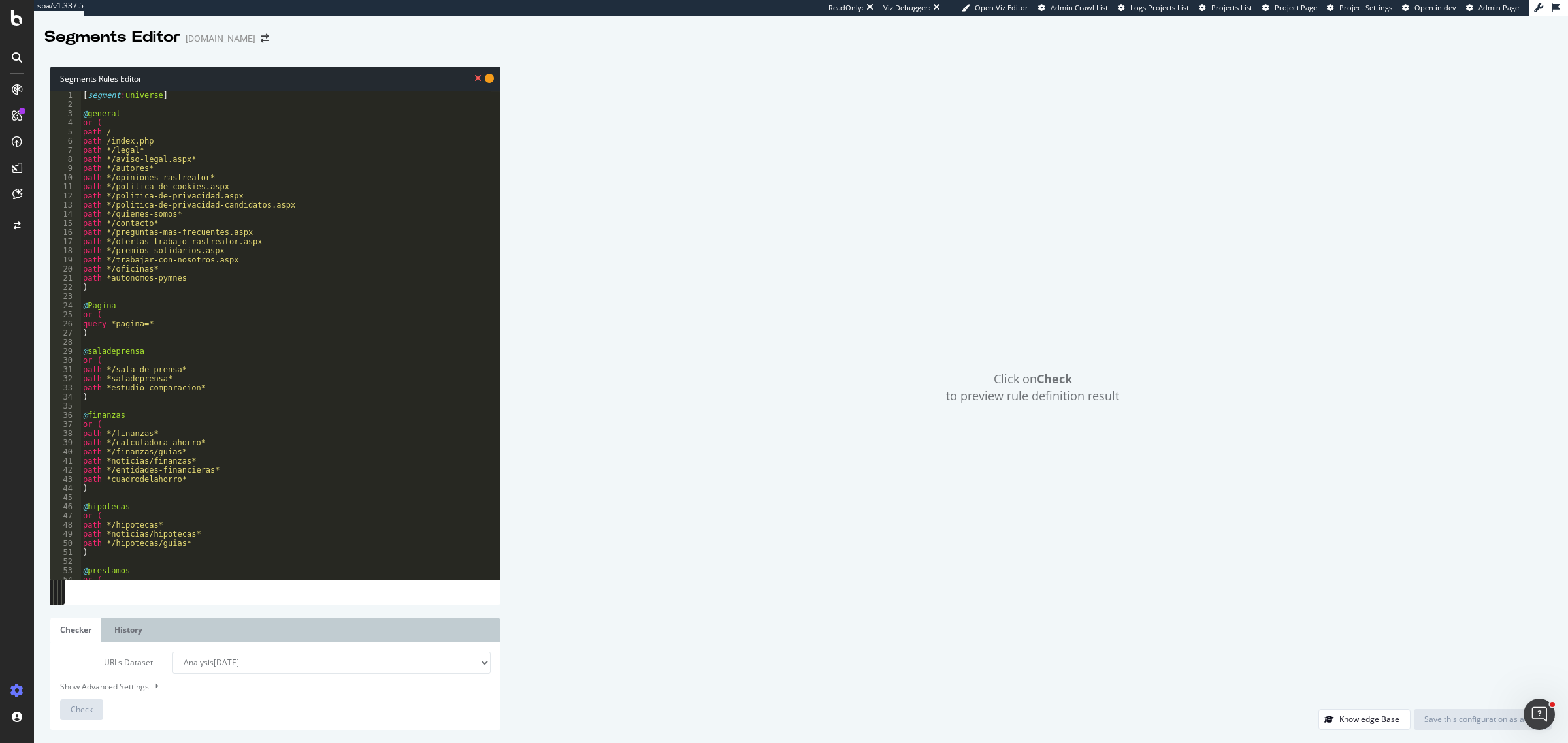
scroll to position [0, 0]
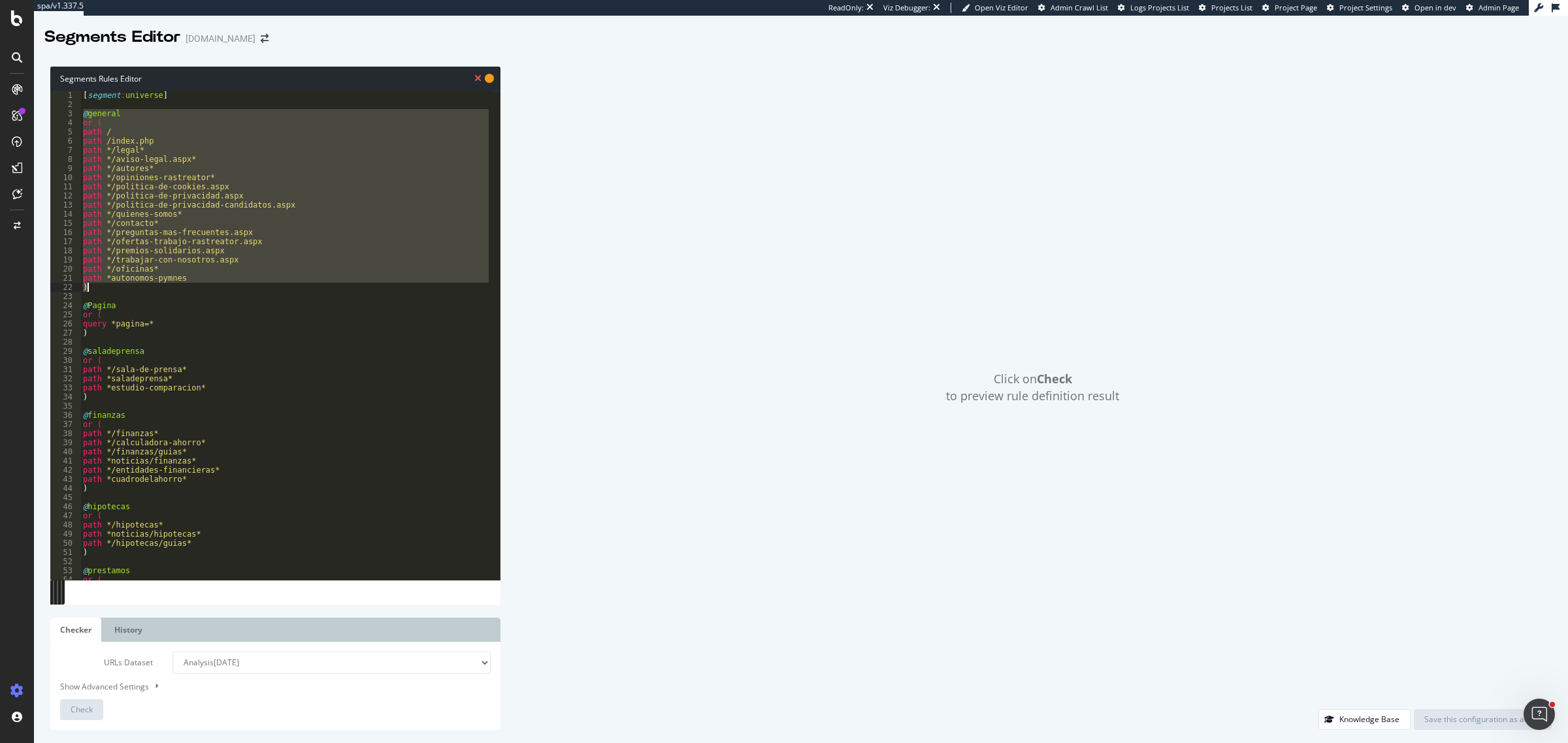
drag, startPoint x: 82, startPoint y: 111, endPoint x: 115, endPoint y: 288, distance: 180.0
click at [115, 288] on div "[ segment : universe ] @ general or ( path / path /index.php path */legal* path…" at bounding box center [286, 345] width 411 height 508
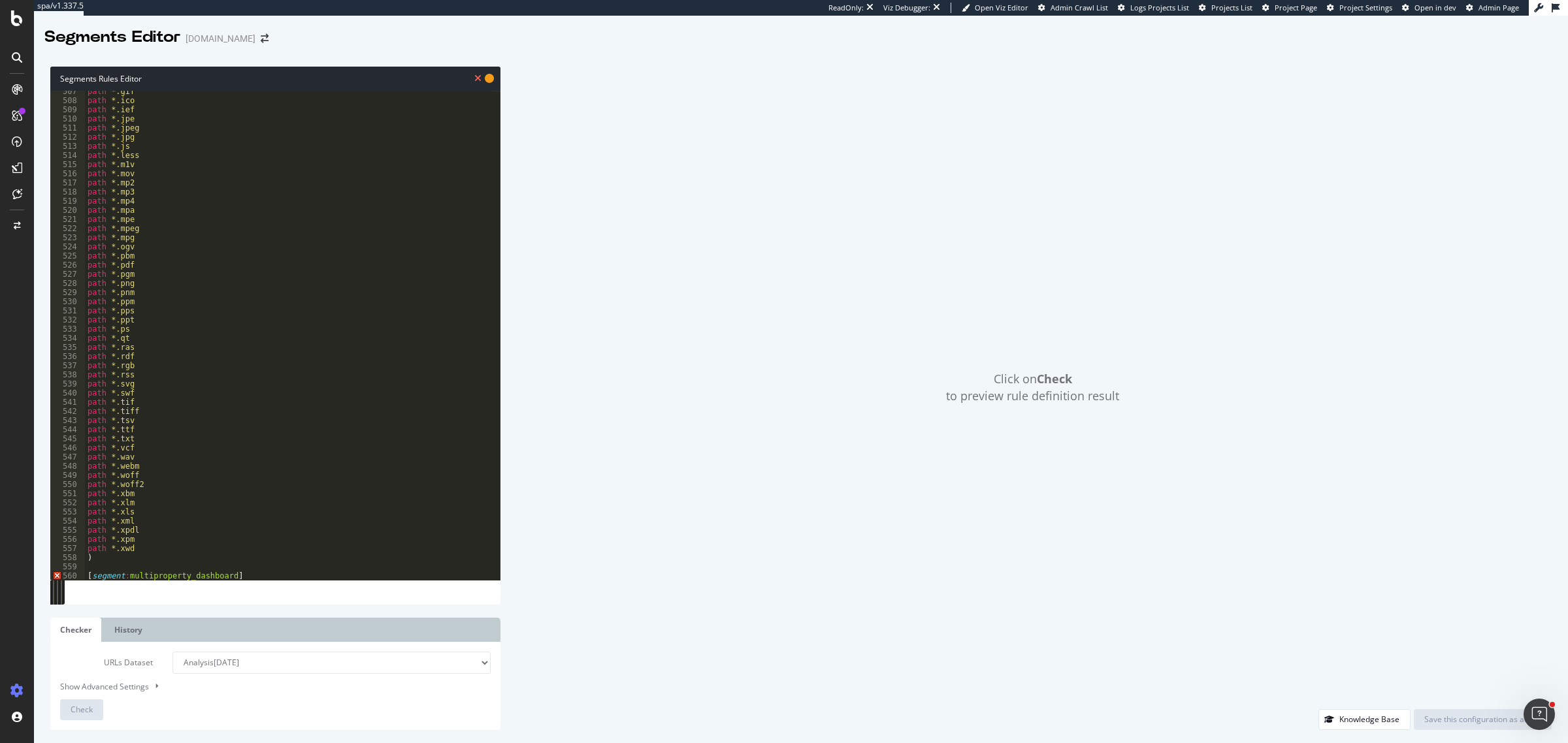
scroll to position [4632, 0]
click at [233, 580] on div "path *.gif path *.ico path *.ief path *.jpe path *.jpeg path *.jpg path *.js pa…" at bounding box center [288, 341] width 407 height 508
type textarea "[segment:multiproperty_dashboard]"
type textarea "@info"
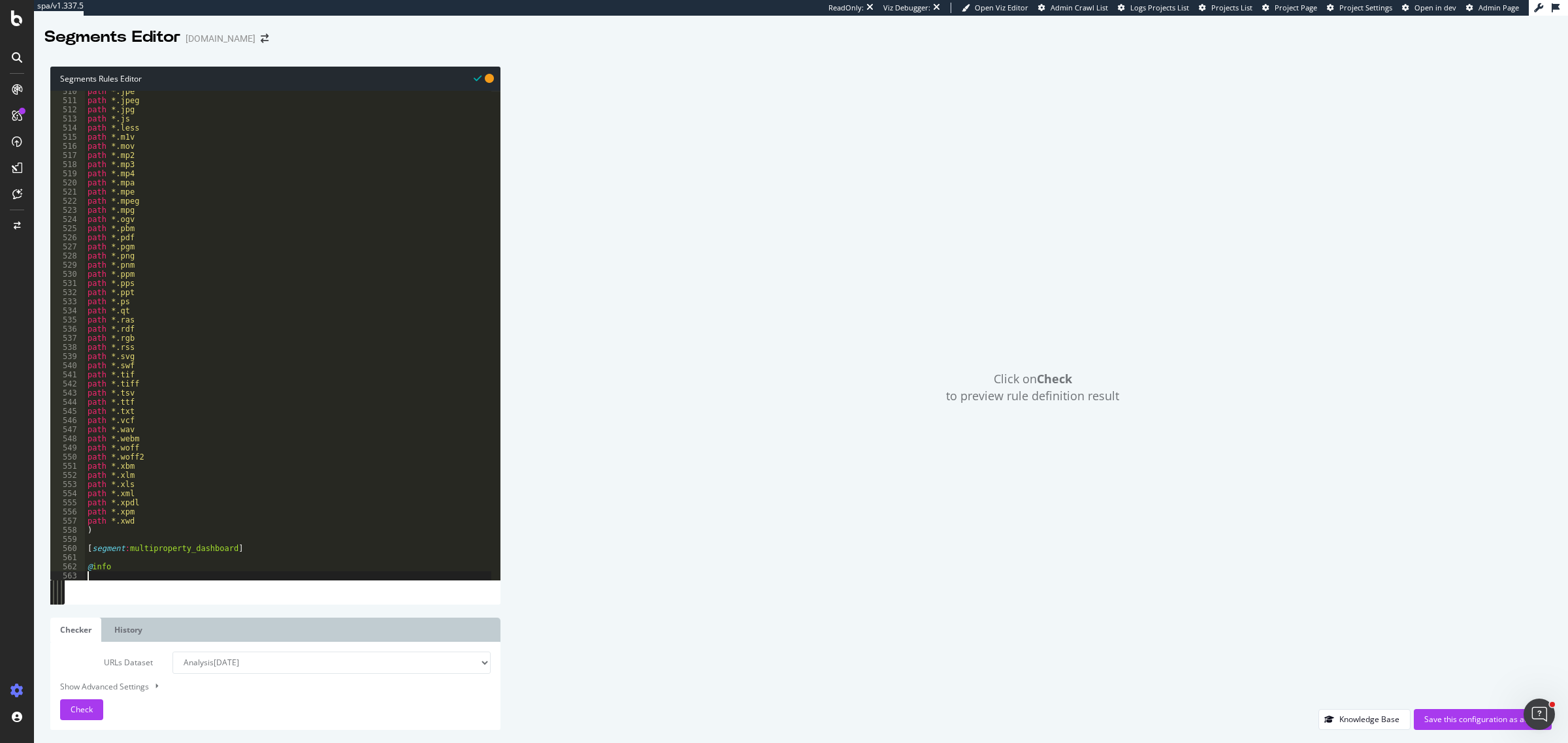
scroll to position [0, 0]
paste textarea ")"
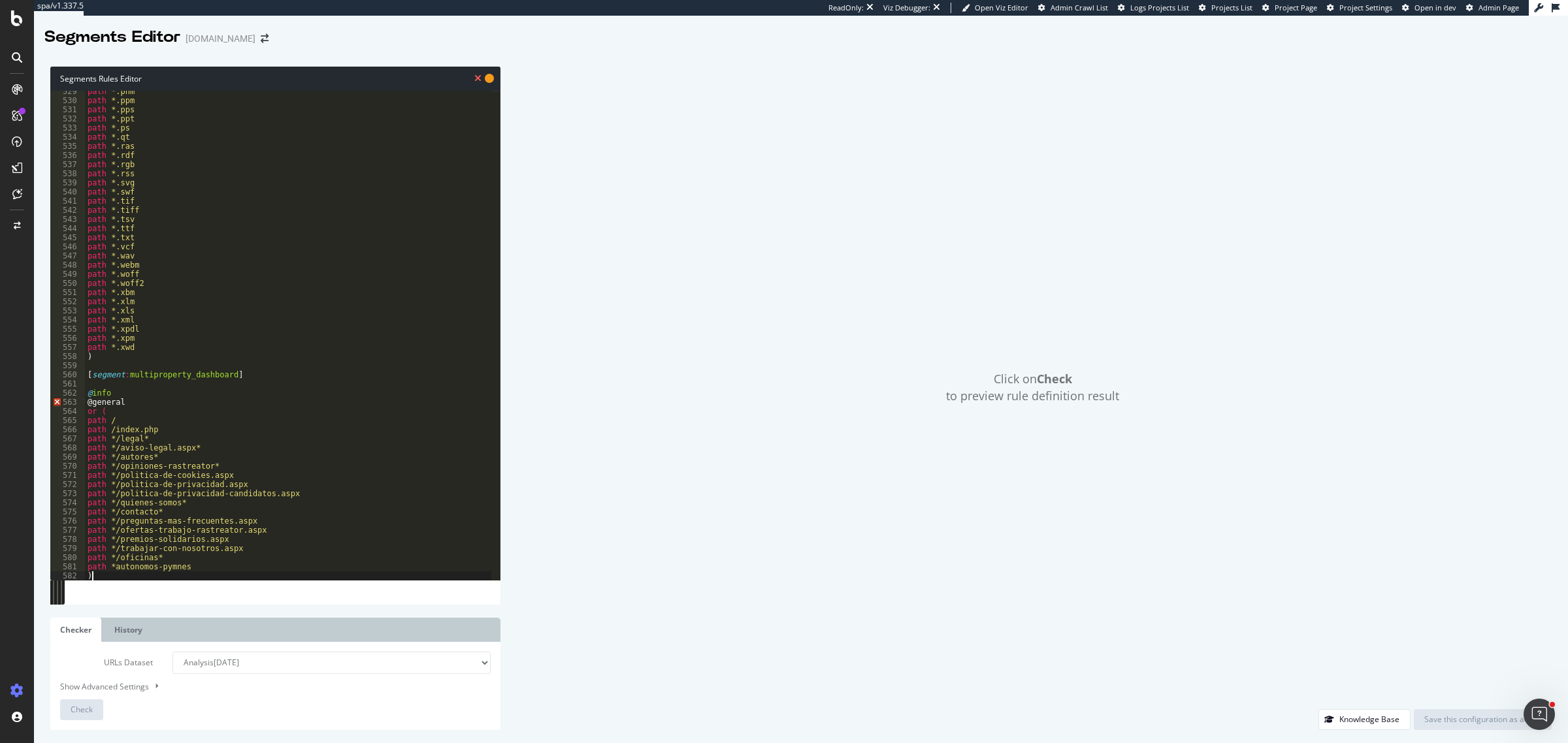
scroll to position [4832, 0]
drag, startPoint x: 145, startPoint y: 401, endPoint x: 85, endPoint y: 401, distance: 60.0
click at [85, 401] on div ") 529 530 531 532 533 534 535 536 537 538 539 540 541 542 543 544 545 546 547 5…" at bounding box center [276, 336] width 450 height 490
type textarea "@general"
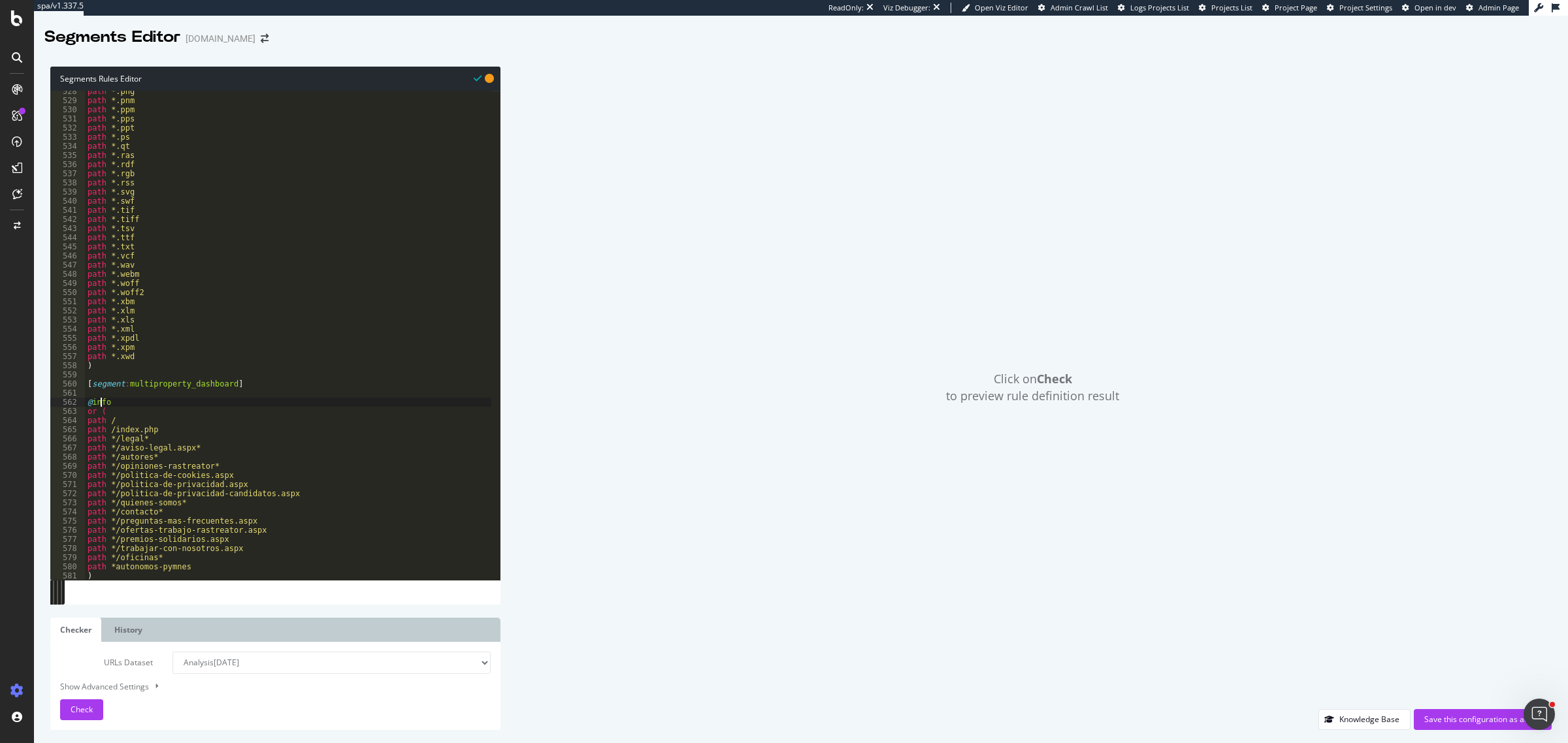
click at [101, 402] on div "path *.png path *.pnm path *.ppm path *.pps path *.ppt path *.ps path *.qt path…" at bounding box center [288, 341] width 407 height 508
paste textarea "I"
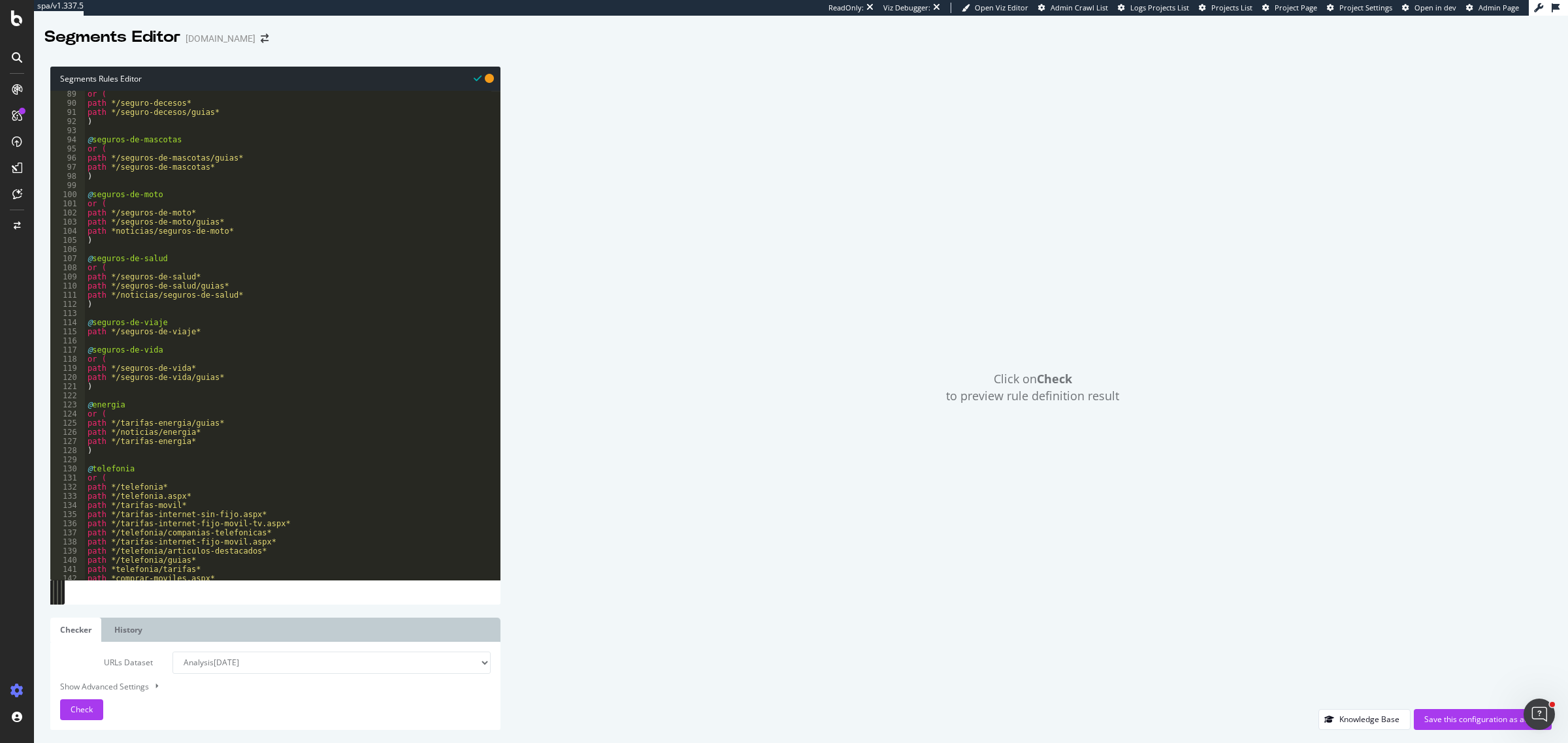
scroll to position [757, 0]
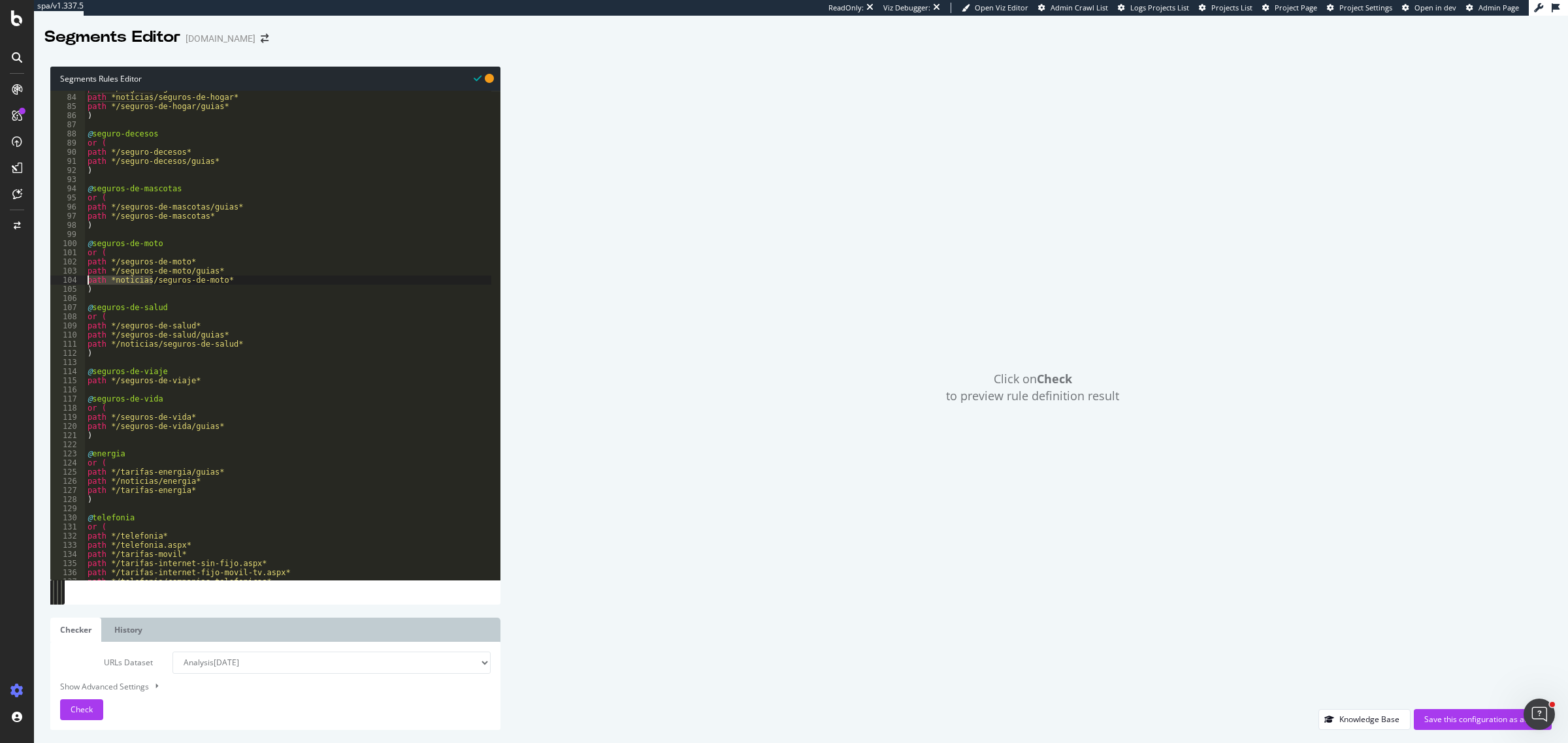
drag, startPoint x: 153, startPoint y: 282, endPoint x: 90, endPoint y: 282, distance: 63.0
click at [90, 282] on div "path */seguro-hogar* path *noticias/seguros-de-hogar* path */seguros-de-hogar/g…" at bounding box center [288, 338] width 407 height 508
type textarea "path *noticias/seguros-de-moto*"
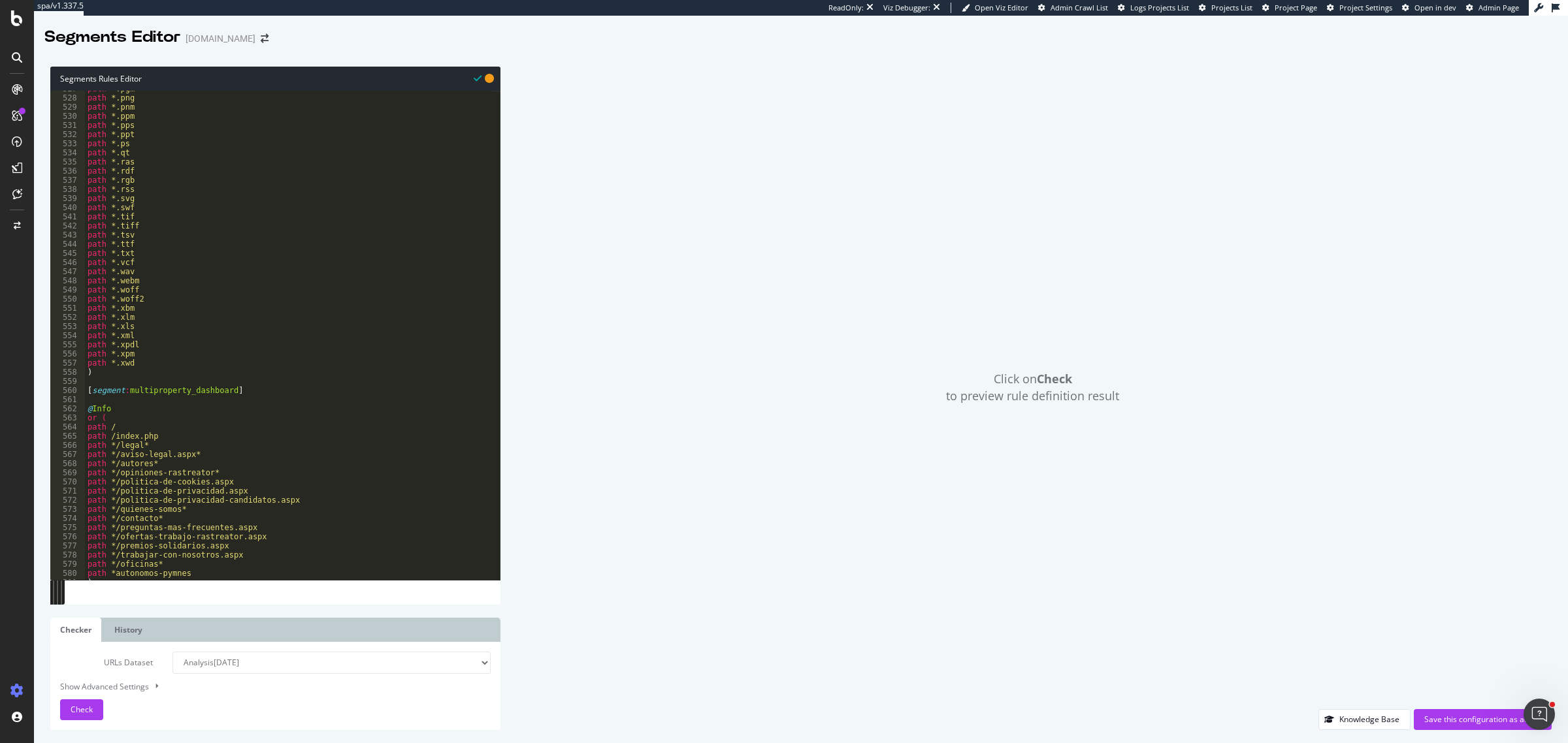
scroll to position [4823, 0]
click at [95, 396] on div "path *.png path *.pnm path *.ppm path *.pps path *.ppt path *.ps path *.qt path…" at bounding box center [288, 341] width 407 height 508
click at [120, 580] on div "path *.png path *.pnm path *.ppm path *.pps path *.ppt path *.ps path *.qt path…" at bounding box center [288, 341] width 407 height 508
type textarea ")"
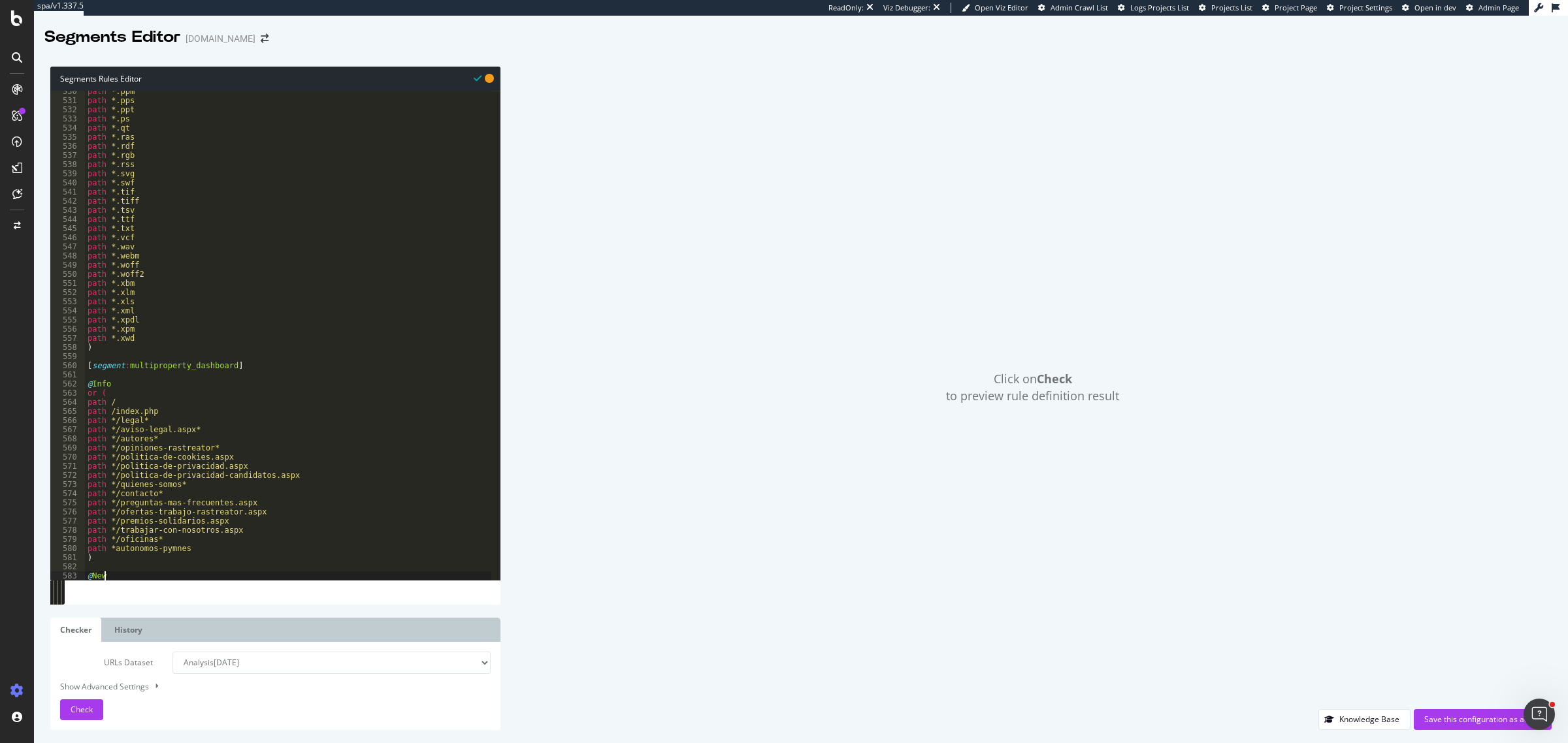
scroll to position [0, 1]
type textarea "@News"
paste textarea "path *noticias/"
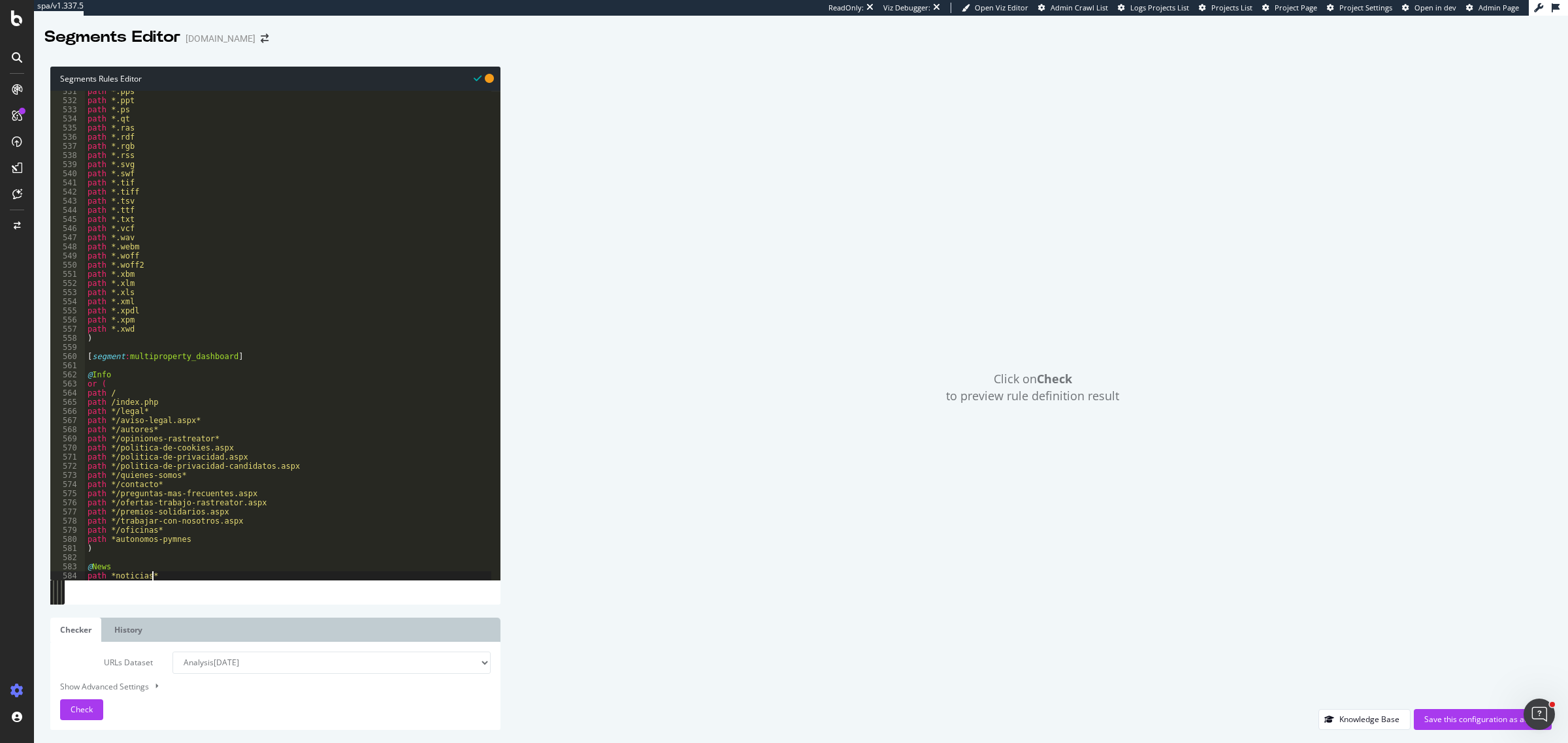
click at [111, 580] on div "path *.pps path *.ppt path *.ps path *.qt path *.ras path *.rdf path *.rgb path…" at bounding box center [288, 341] width 407 height 508
type textarea "path */noticias*"
click at [188, 575] on div "path *.pps path *.ppt path *.ps path *.qt path *.ras path *.rdf path *.rgb path…" at bounding box center [288, 341] width 407 height 508
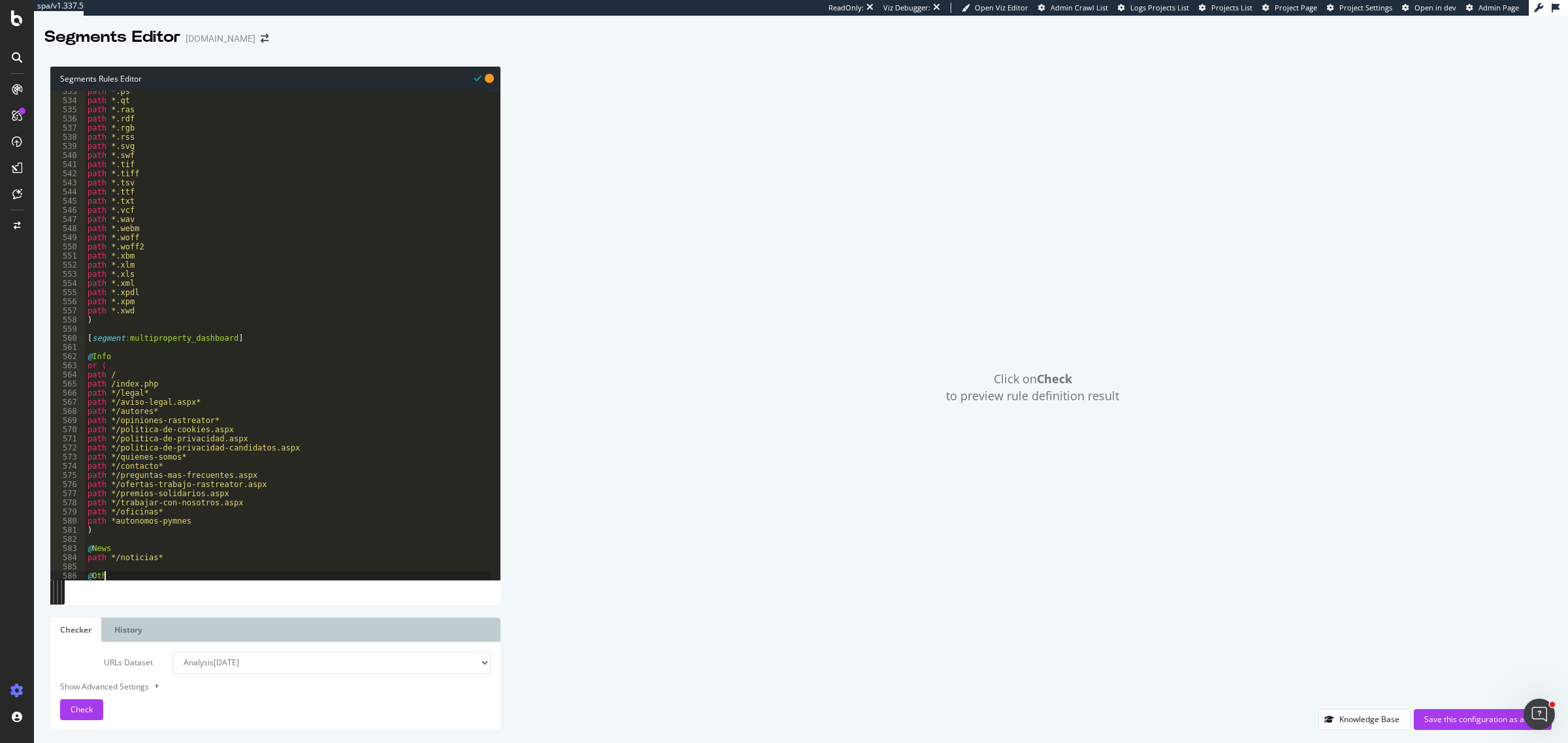
scroll to position [0, 1]
type textarea "@Other"
click at [89, 577] on div "path *.qt path *.ras path *.rdf path *.rgb path *.rss path *.svg path *.swf pat…" at bounding box center [288, 341] width 407 height 508
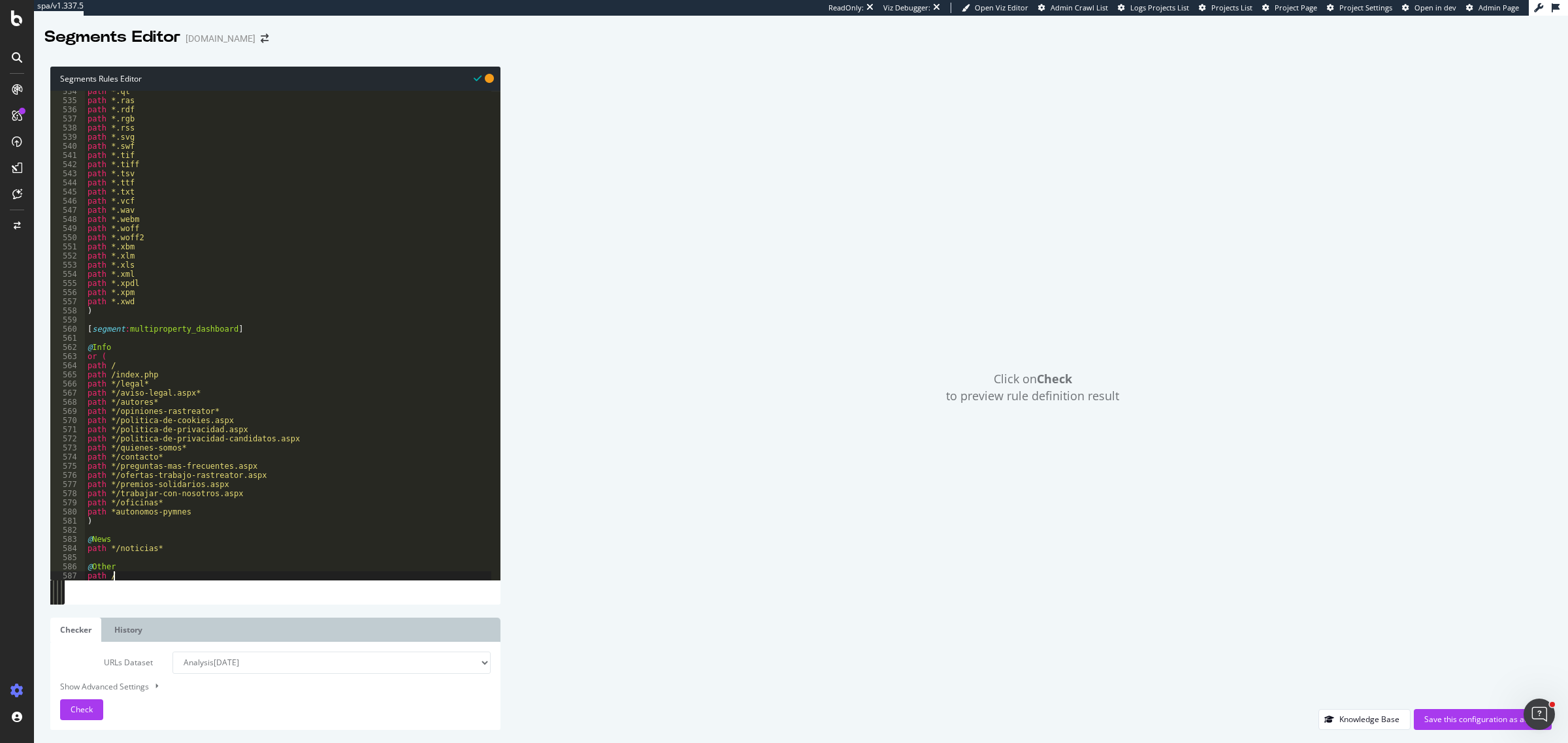
click at [122, 580] on div "path *.qt path *.ras path *.rdf path *.rgb path *.rss path *.svg path *.swf pat…" at bounding box center [288, 341] width 407 height 508
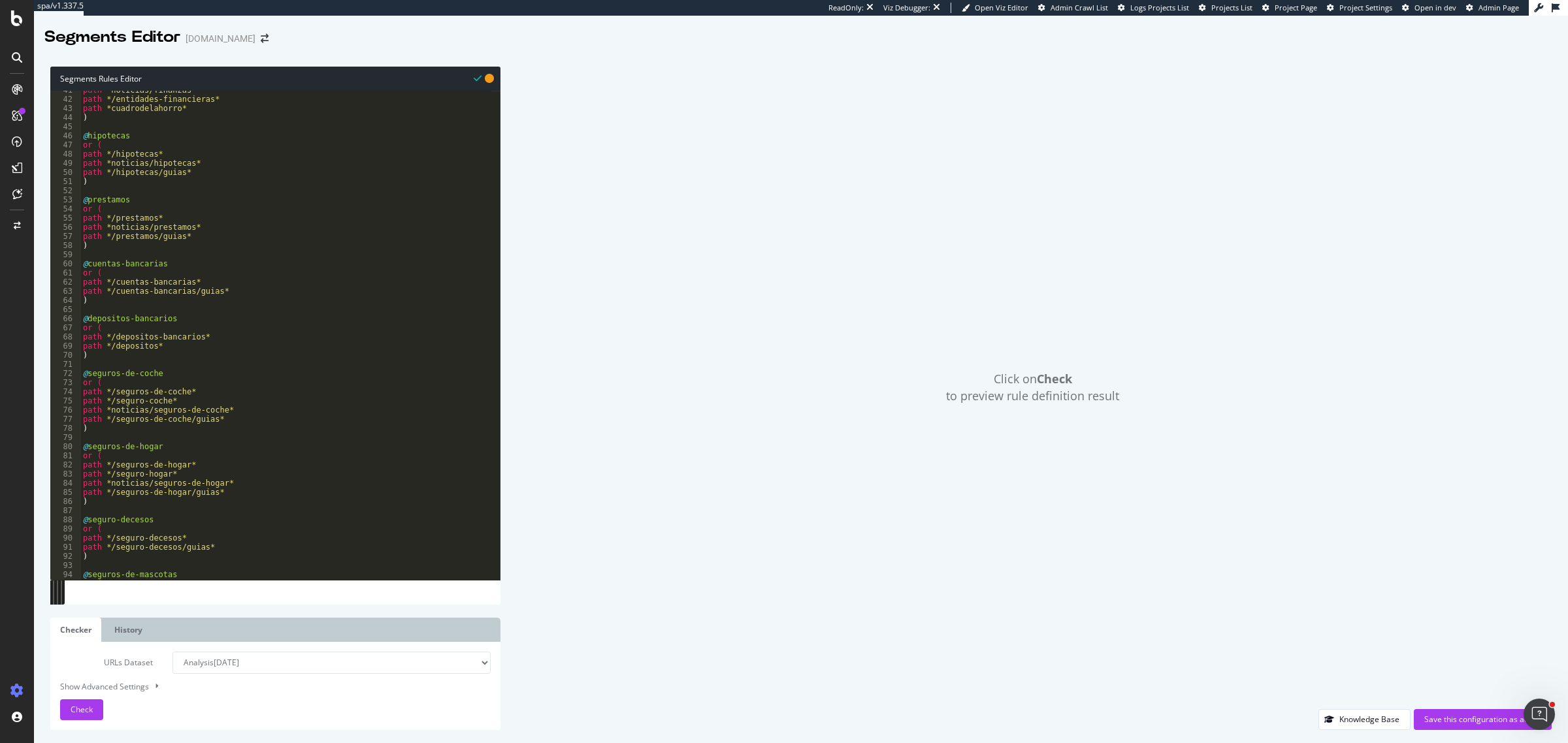
scroll to position [321, 0]
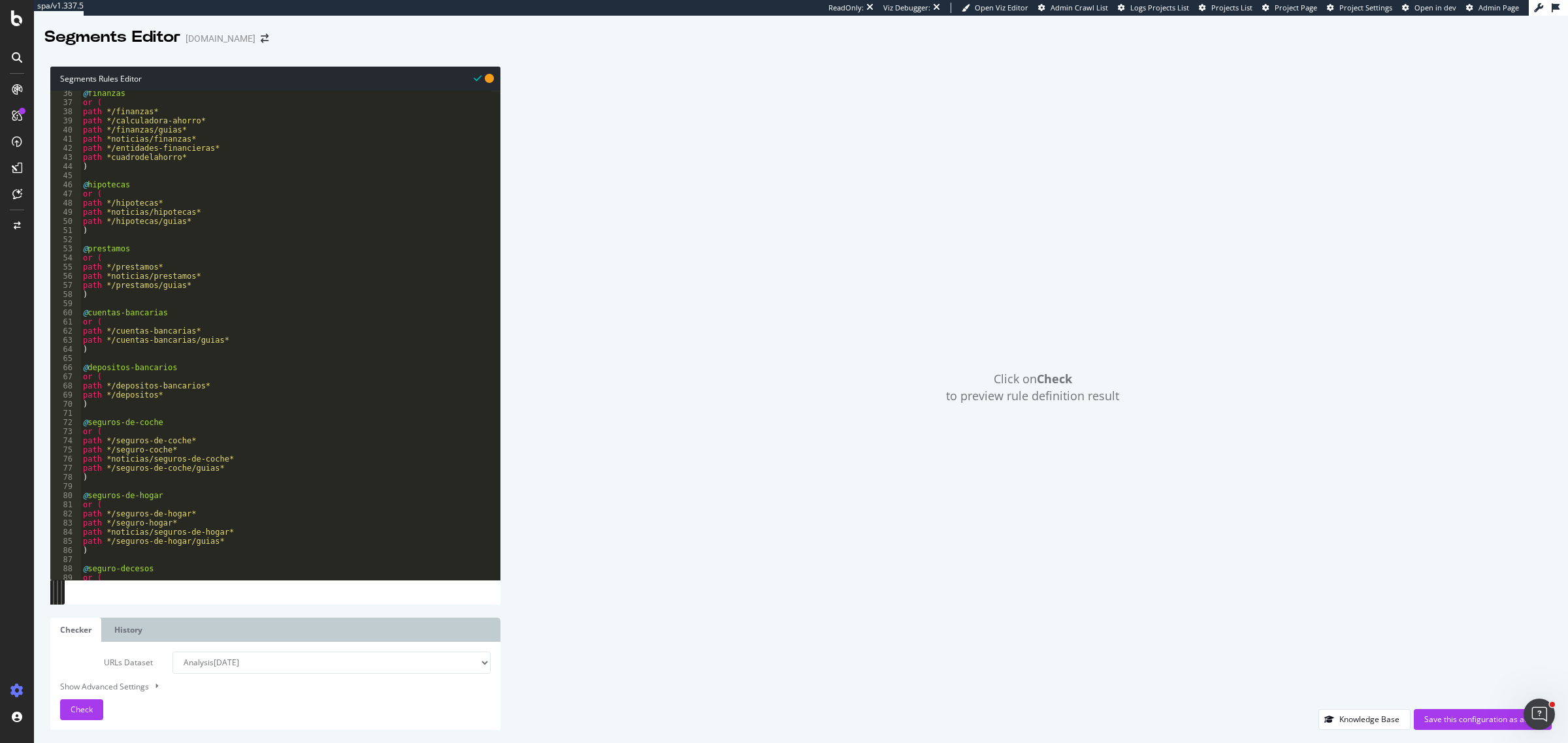
click at [165, 222] on div "@ finanzas or ( path */finanzas* path */calculadora-ahorro* path */finanzas/gui…" at bounding box center [286, 343] width 411 height 508
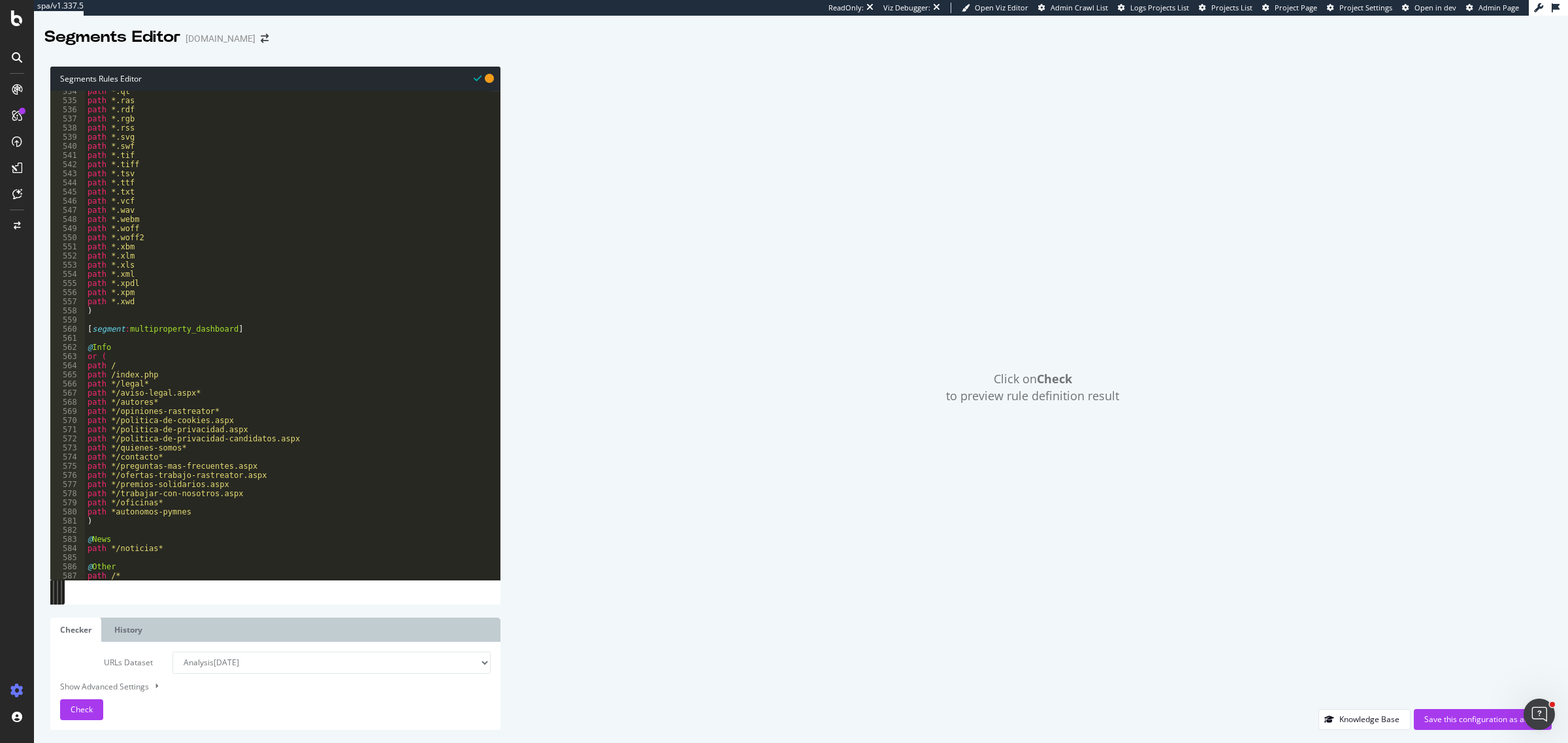
scroll to position [4877, 0]
click at [134, 536] on div "path *.qt path *.ras path *.rdf path *.rgb path *.rss path *.svg path *.swf pat…" at bounding box center [288, 341] width 407 height 508
type textarea "@News"
click at [128, 531] on div "path *.qt path *.ras path *.rdf path *.rgb path *.rss path *.svg path *.swf pat…" at bounding box center [288, 341] width 407 height 508
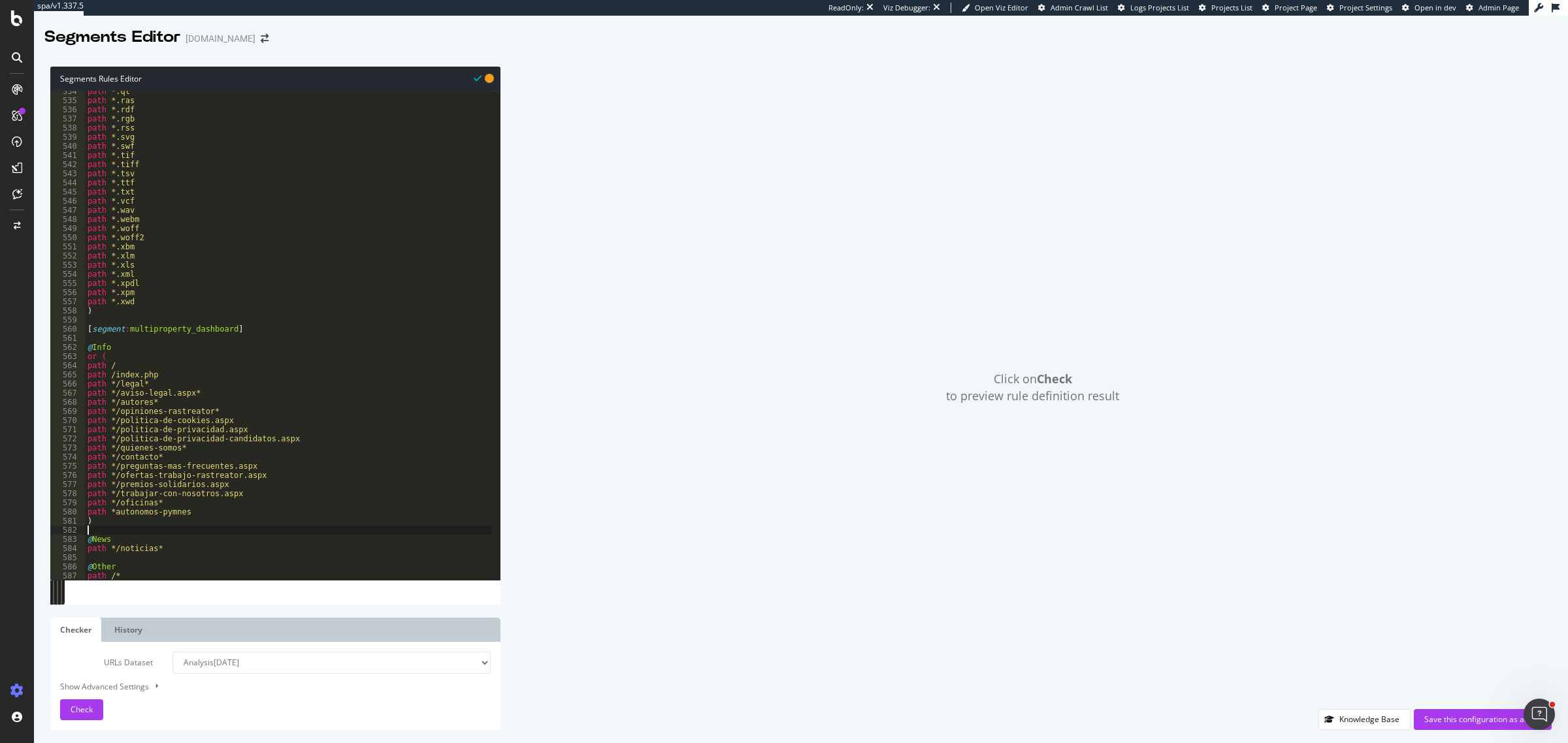
scroll to position [0, 0]
type textarea "@"
paste textarea "guias"
click at [111, 549] on div "path *.qt path *.ras path *.rdf path *.rgb path *.rss path *.svg path *.swf pat…" at bounding box center [288, 341] width 407 height 508
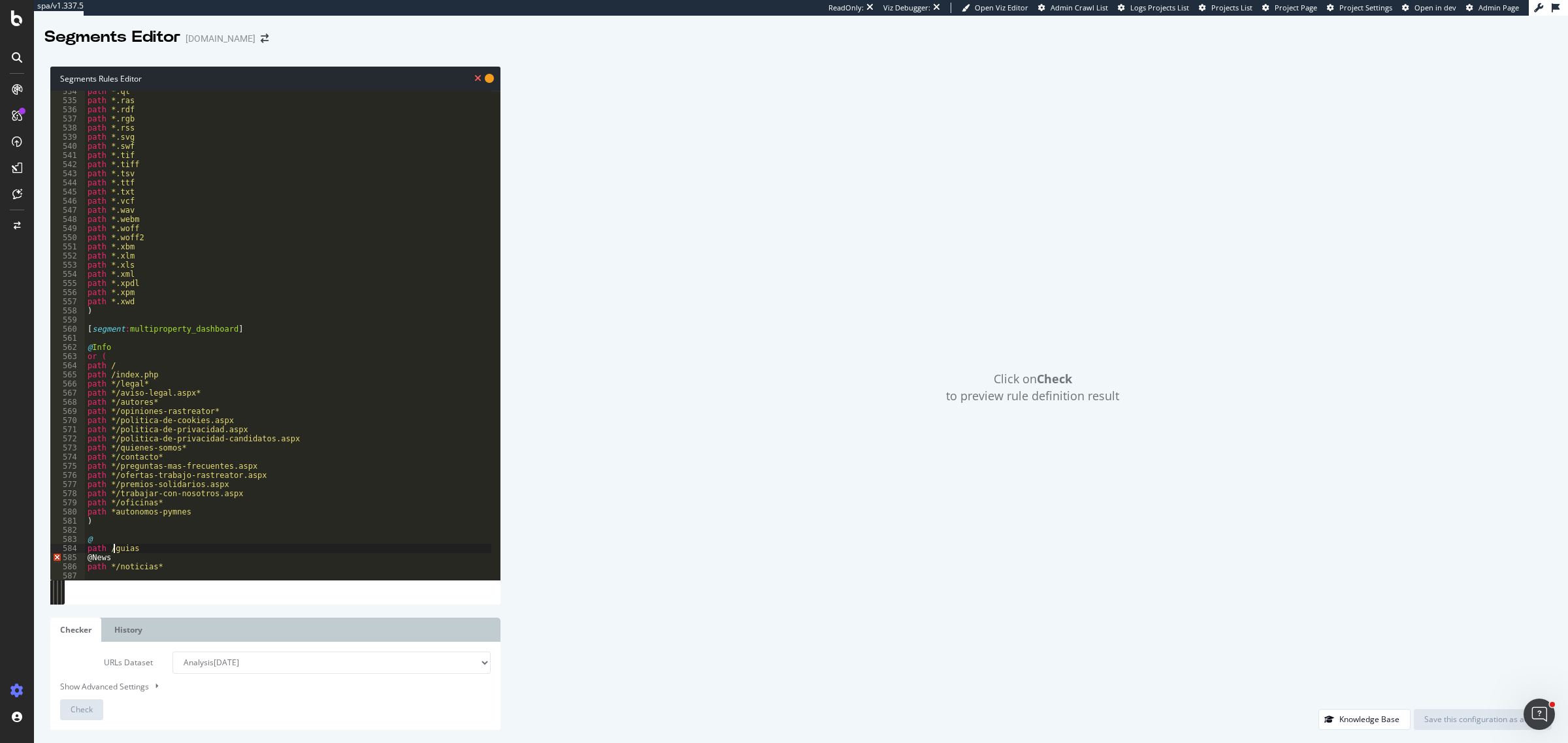
scroll to position [0, 2]
click at [158, 553] on div "path *.qt path *.ras path *.rdf path *.rgb path *.rss path *.svg path *.swf pat…" at bounding box center [288, 341] width 407 height 508
click at [118, 545] on div "path *.qt path *.ras path *.rdf path *.rgb path *.rss path *.svg path *.swf pat…" at bounding box center [288, 341] width 407 height 508
type textarea "path /guias*"
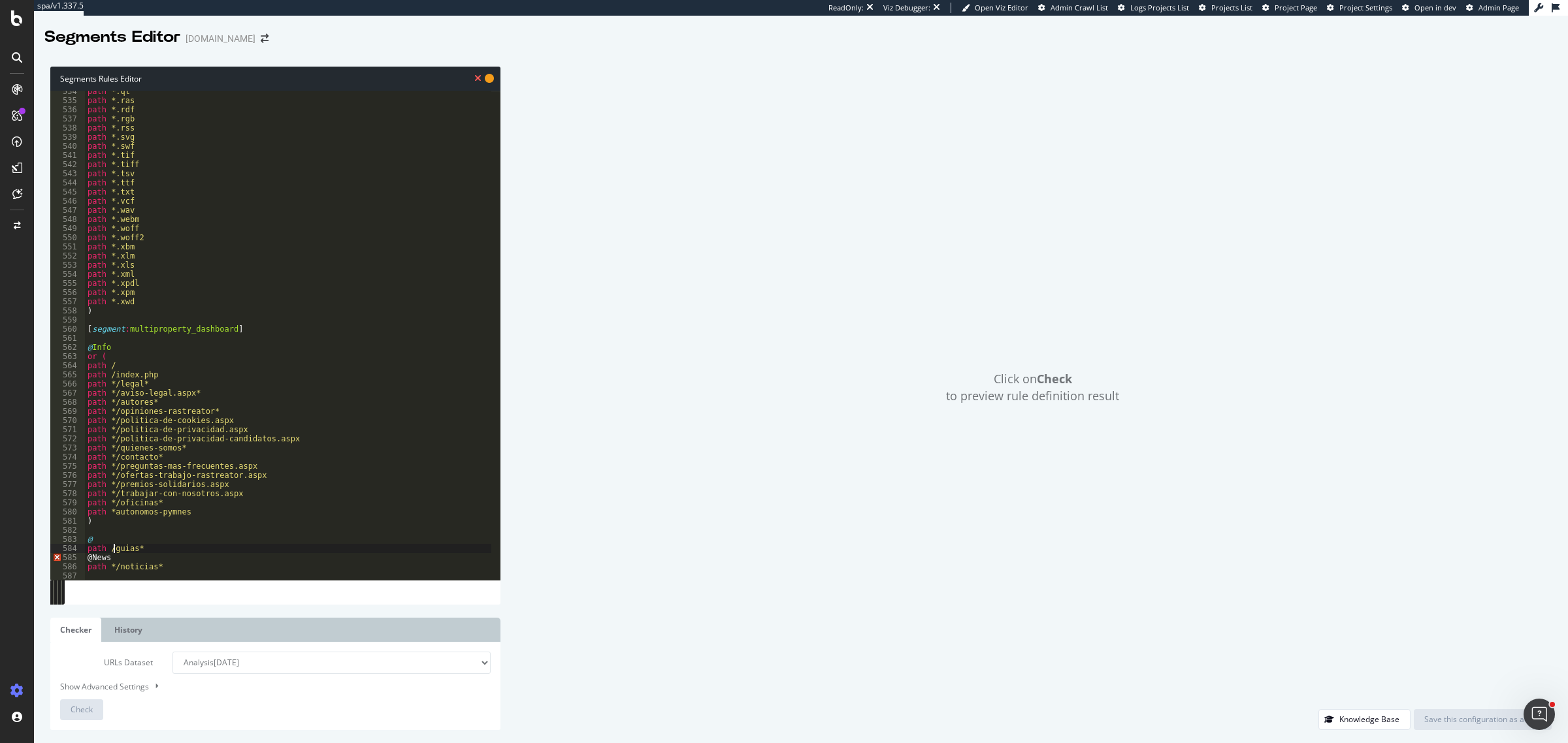
click at [156, 550] on div "path *.qt path *.ras path *.rdf path *.rgb path *.rss path *.svg path *.swf pat…" at bounding box center [288, 341] width 407 height 508
click at [93, 536] on div "path *.qt path *.ras path *.rdf path *.rgb path *.rss path *.svg path *.swf pat…" at bounding box center [288, 341] width 407 height 508
paste textarea "FAQ-Guide-Glossary"
type textarea "@FAQ-Guide-Glossary"
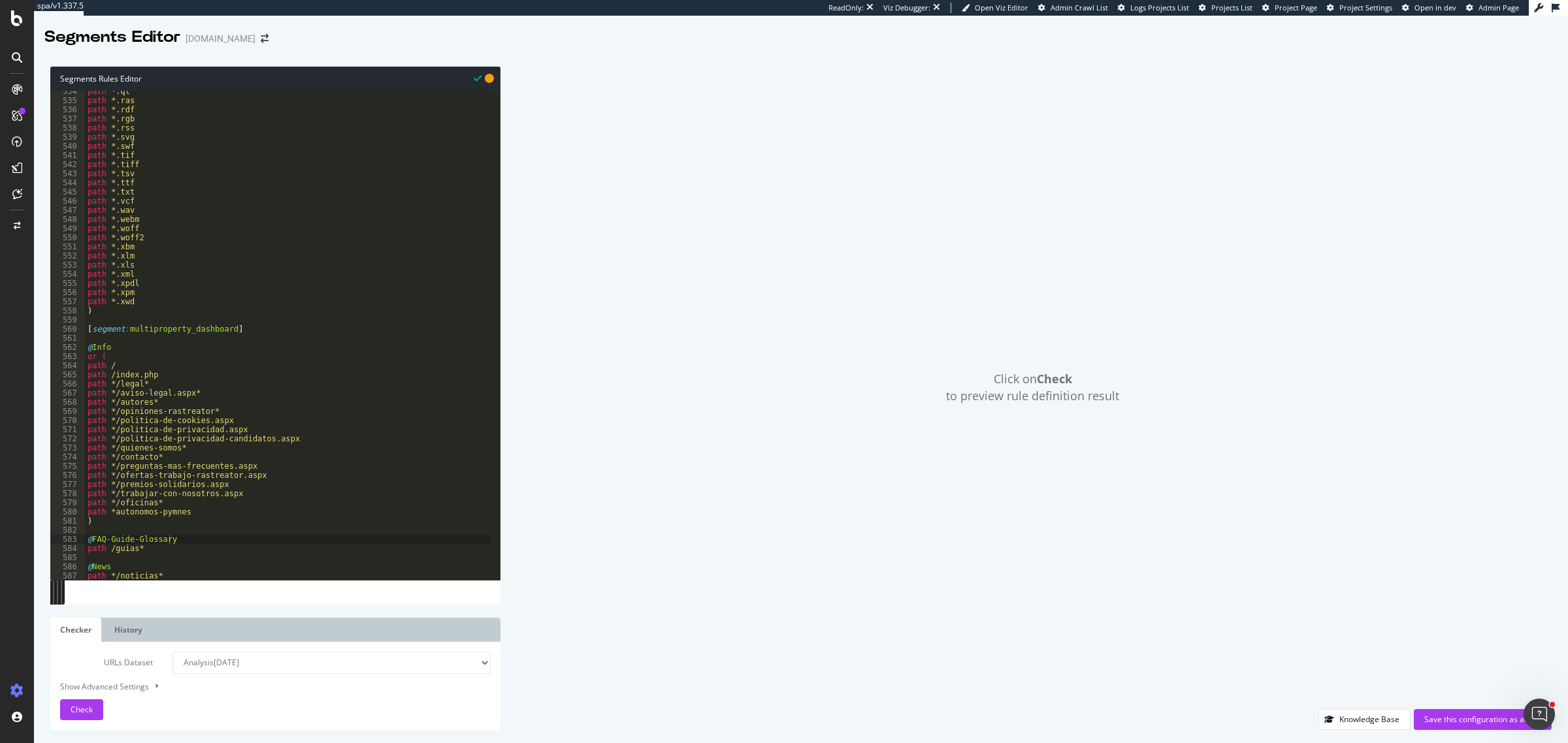
click at [89, 338] on div "path *.qt path *.ras path *.rdf path *.rgb path *.rss path *.svg path *.swf pat…" at bounding box center [288, 341] width 407 height 508
paste textarea ")"
type textarea ")"
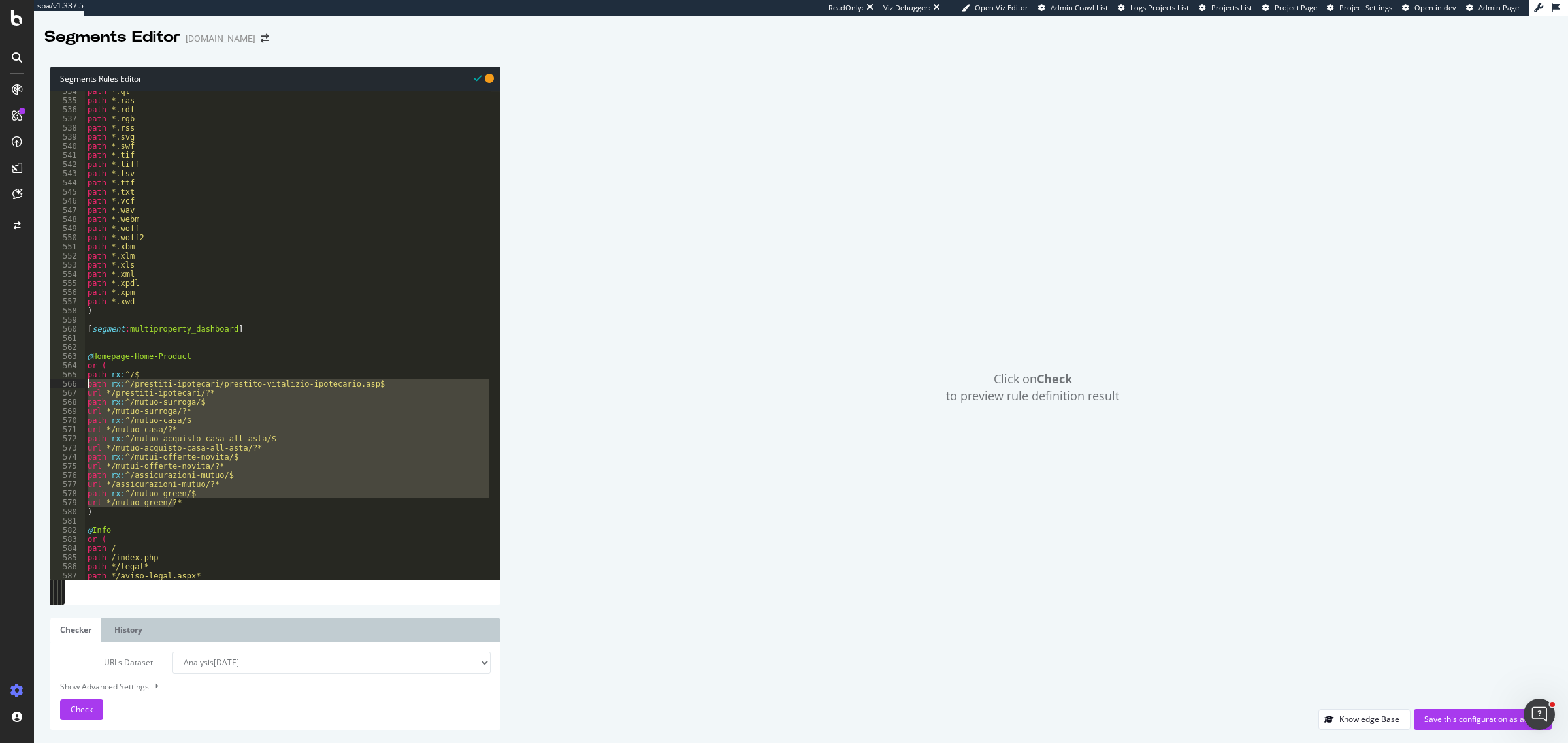
drag, startPoint x: 176, startPoint y: 501, endPoint x: 80, endPoint y: 388, distance: 148.3
click at [80, 388] on div "534 535 536 537 538 539 540 541 542 543 544 545 546 547 548 549 550 551 552 553…" at bounding box center [276, 336] width 450 height 490
type textarea "path rx:^/prestiti-ipotecari/prestito-vitalizio-ipotecario.asp$ url */prestiti-…"
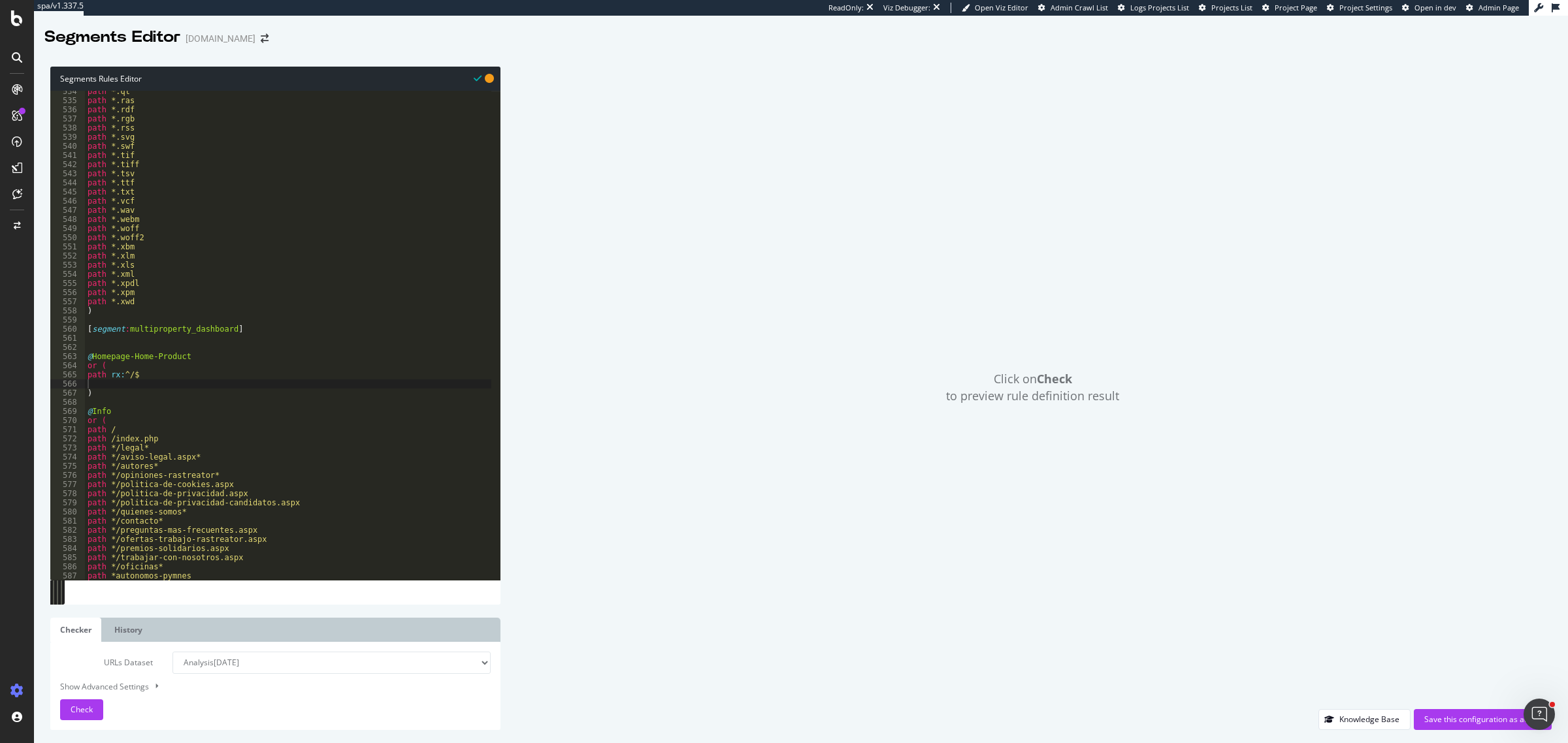
click at [119, 346] on div "path *.qt path *.ras path *.rdf path *.rgb path *.rss path *.svg path *.swf pat…" at bounding box center [288, 341] width 407 height 508
type textarea "@Tools"
type textarea "or ("
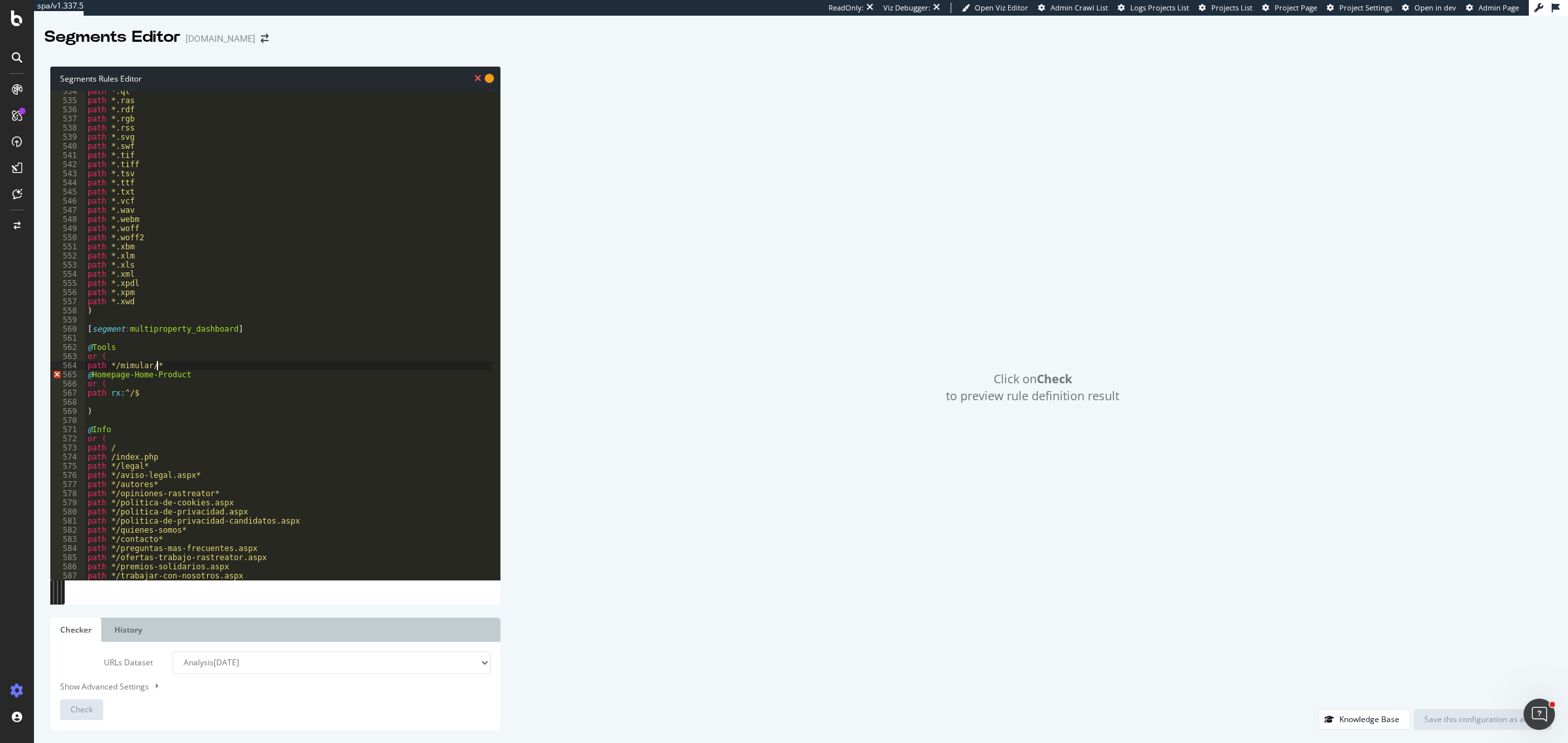
scroll to position [0, 4]
click at [119, 351] on div "path *.qt path *.ras path *.rdf path *.rgb path *.rss path *.svg path *.swf pat…" at bounding box center [288, 341] width 407 height 508
click at [122, 364] on div "path *.qt path *.ras path *.rdf path *.rgb path *.rss path *.svg path *.swf pat…" at bounding box center [288, 341] width 407 height 508
type textarea "path */simular/*"
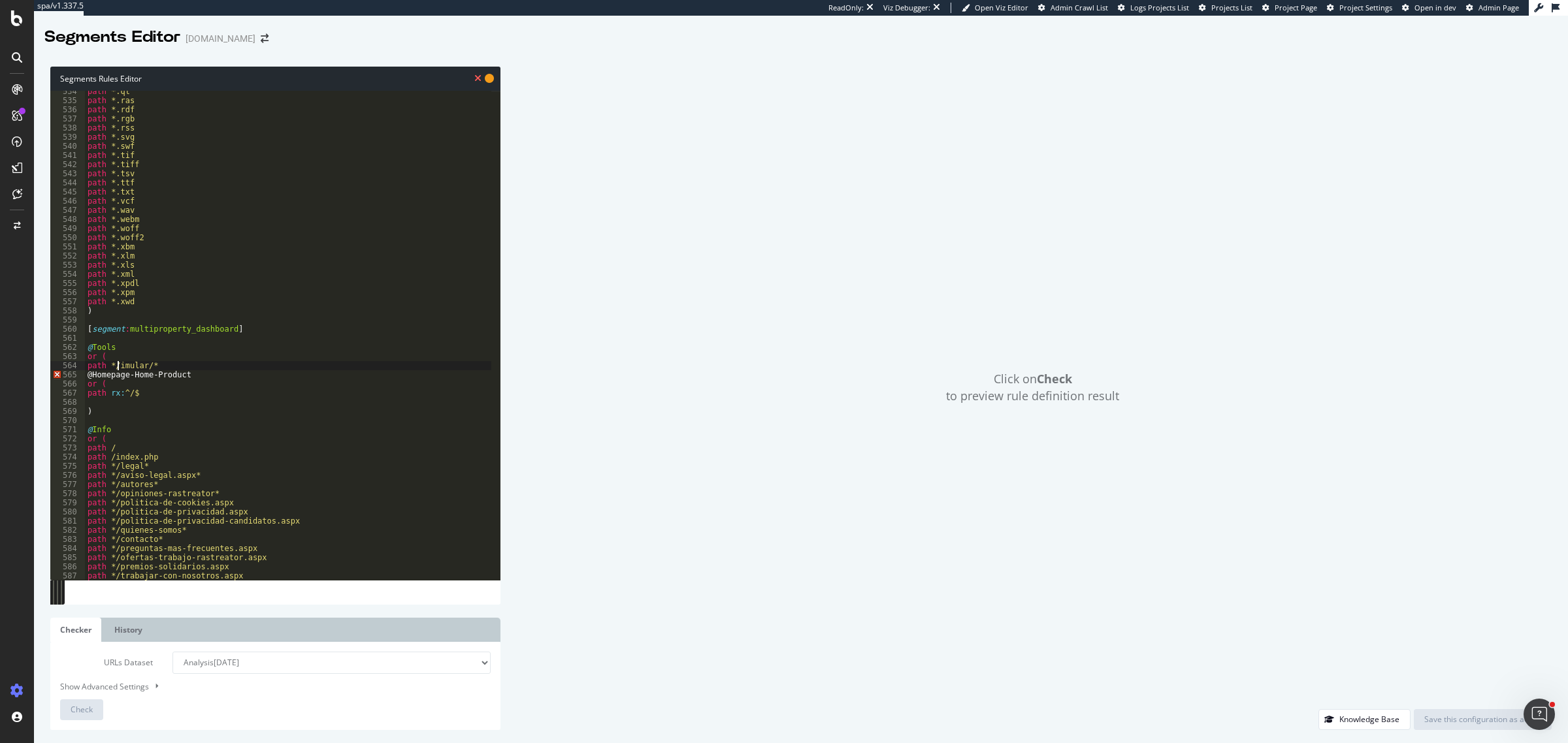
scroll to position [0, 2]
click at [167, 366] on div "path *.qt path *.ras path *.rdf path *.rgb path *.rss path *.svg path *.swf pat…" at bounding box center [288, 341] width 407 height 508
drag, startPoint x: 147, startPoint y: 366, endPoint x: 161, endPoint y: 366, distance: 14.0
click at [161, 366] on div "path *.qt path *.ras path *.rdf path *.rgb path *.rss path *.svg path *.swf pat…" at bounding box center [288, 341] width 407 height 508
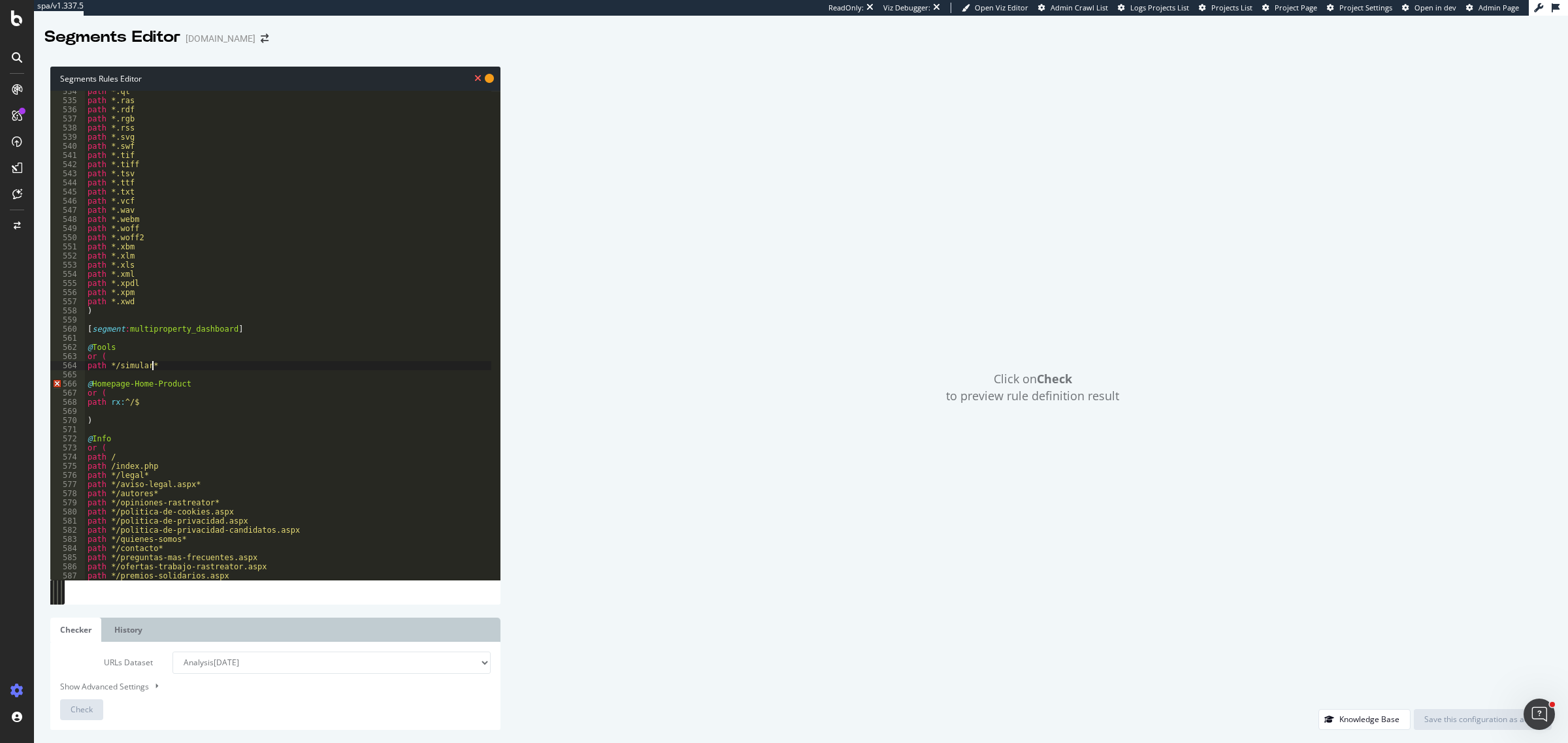
scroll to position [0, 4]
drag, startPoint x: 161, startPoint y: 366, endPoint x: 86, endPoint y: 365, distance: 75.0
click at [86, 365] on div "path *.qt path *.ras path *.rdf path *.rgb path *.rss path *.svg path *.swf pat…" at bounding box center [288, 341] width 407 height 508
type textarea "path */simular*"
click at [161, 364] on div "path *.qt path *.ras path *.rdf path *.rgb path *.rss path *.svg path *.swf pat…" at bounding box center [288, 336] width 407 height 490
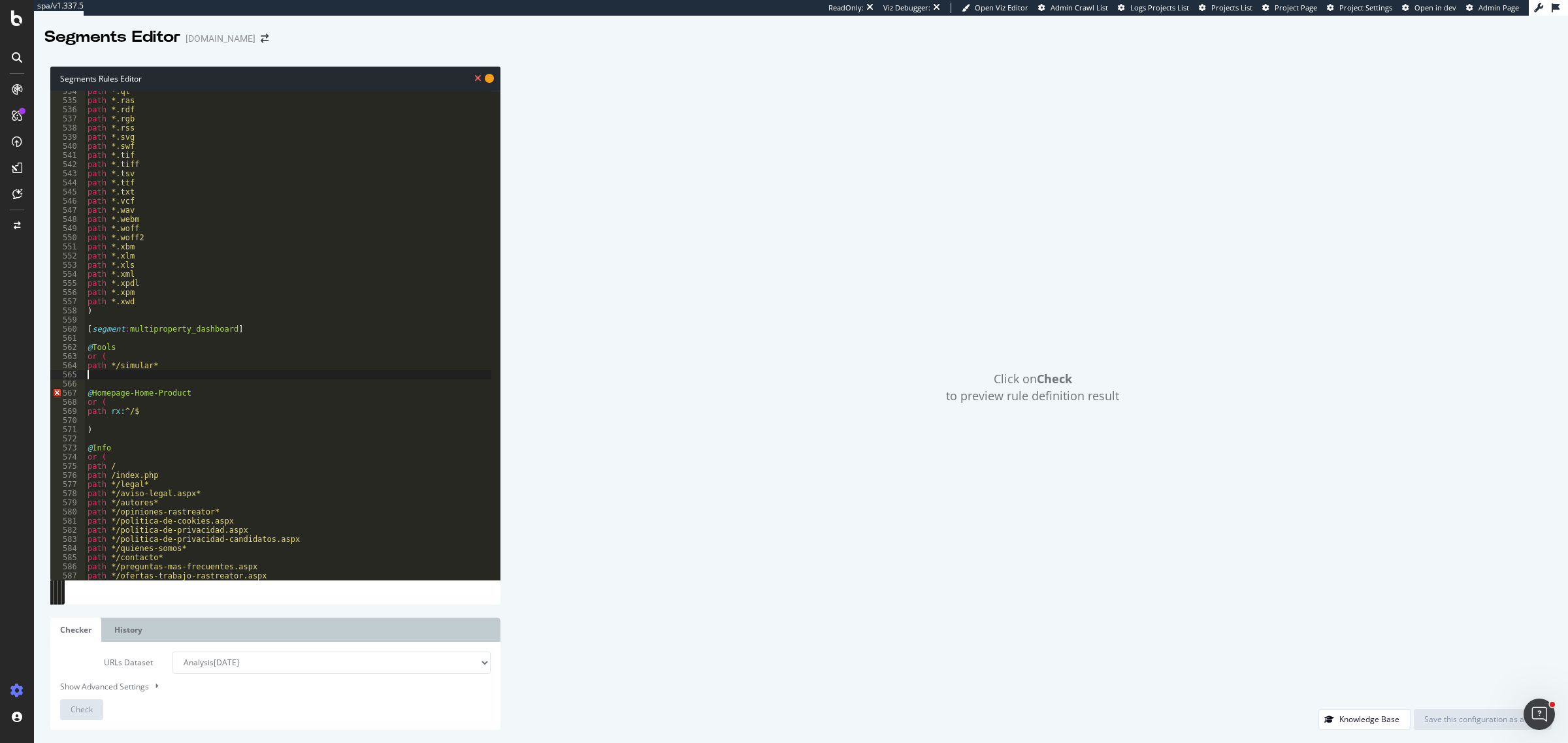
scroll to position [0, 0]
paste textarea "path */simular*"
type textarea "path */simular*"
drag, startPoint x: 119, startPoint y: 374, endPoint x: 134, endPoint y: 376, distance: 15.1
click at [134, 376] on div "path *.qt path *.ras path *.rdf path *.rgb path *.rss path *.svg path *.swf pat…" at bounding box center [288, 341] width 407 height 508
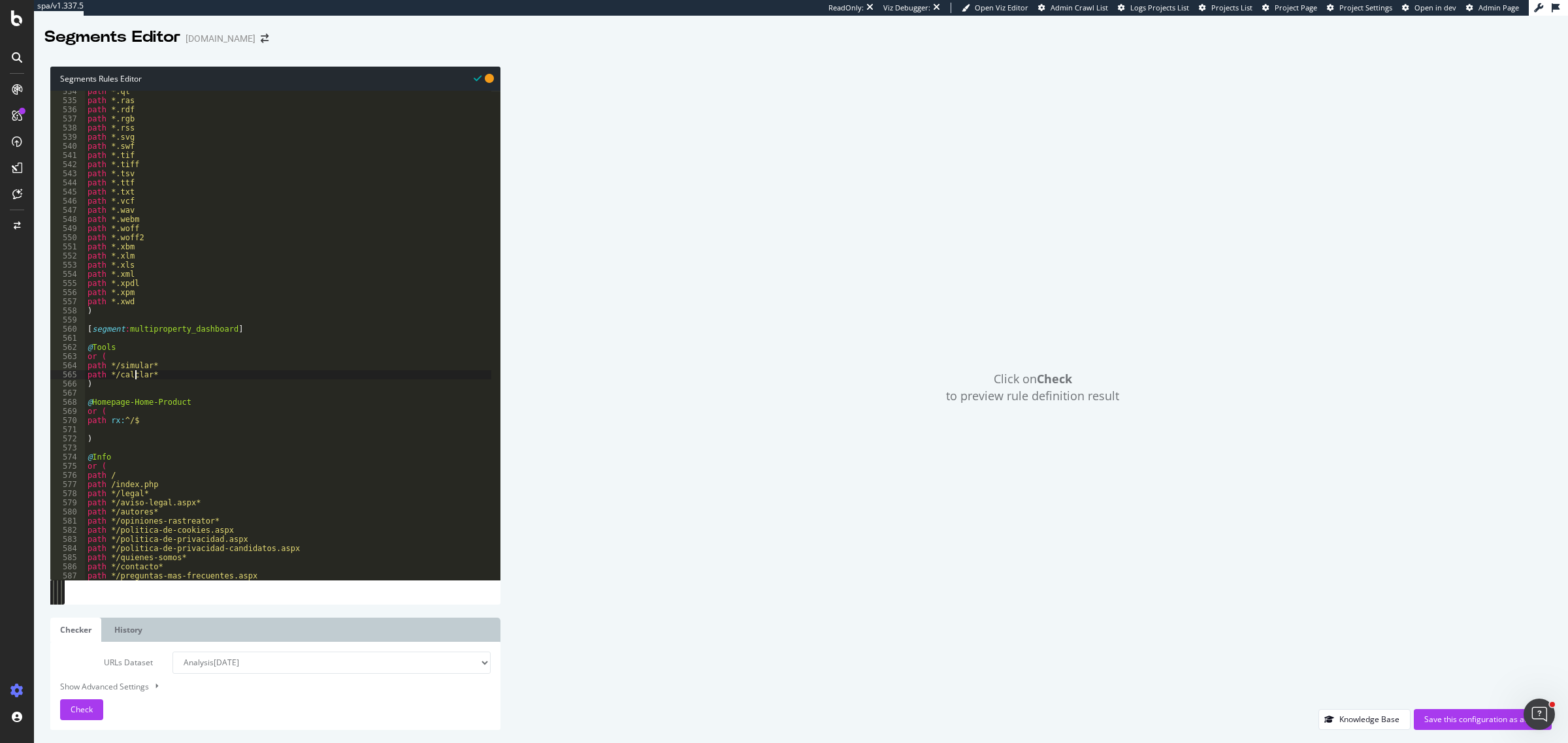
type textarea "path */calcular*"
click at [156, 452] on div "path *.qt path *.ras path *.rdf path *.rgb path *.rss path *.svg path *.swf pat…" at bounding box center [288, 341] width 407 height 508
click at [124, 429] on div "path *.qt path *.ras path *.rdf path *.rgb path *.rss path *.svg path *.swf pat…" at bounding box center [288, 341] width 407 height 508
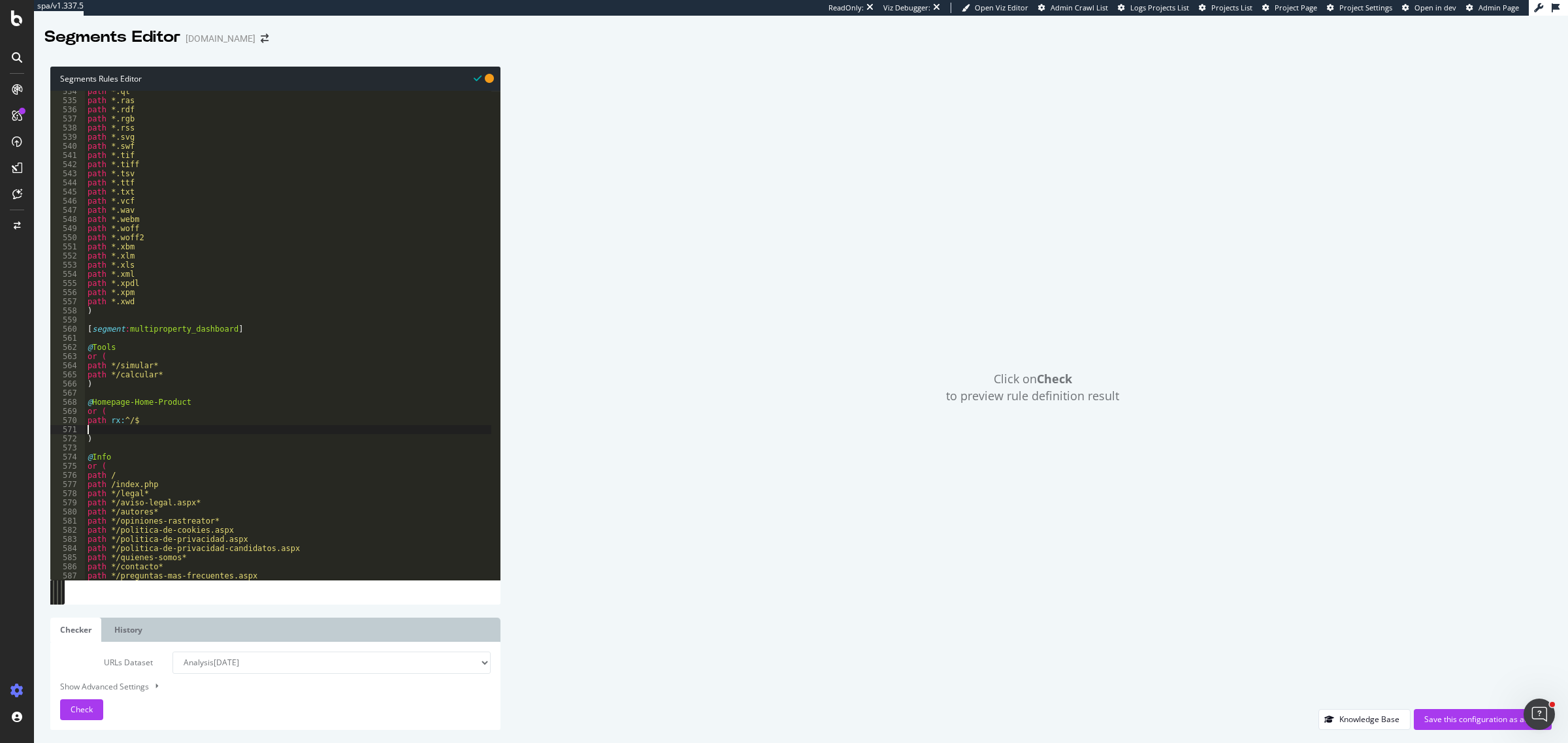
drag, startPoint x: 98, startPoint y: 434, endPoint x: 92, endPoint y: 418, distance: 17.1
click at [92, 418] on div "path *.qt path *.ras path *.rdf path *.rgb path *.rss path *.svg path *.swf pat…" at bounding box center [288, 341] width 407 height 508
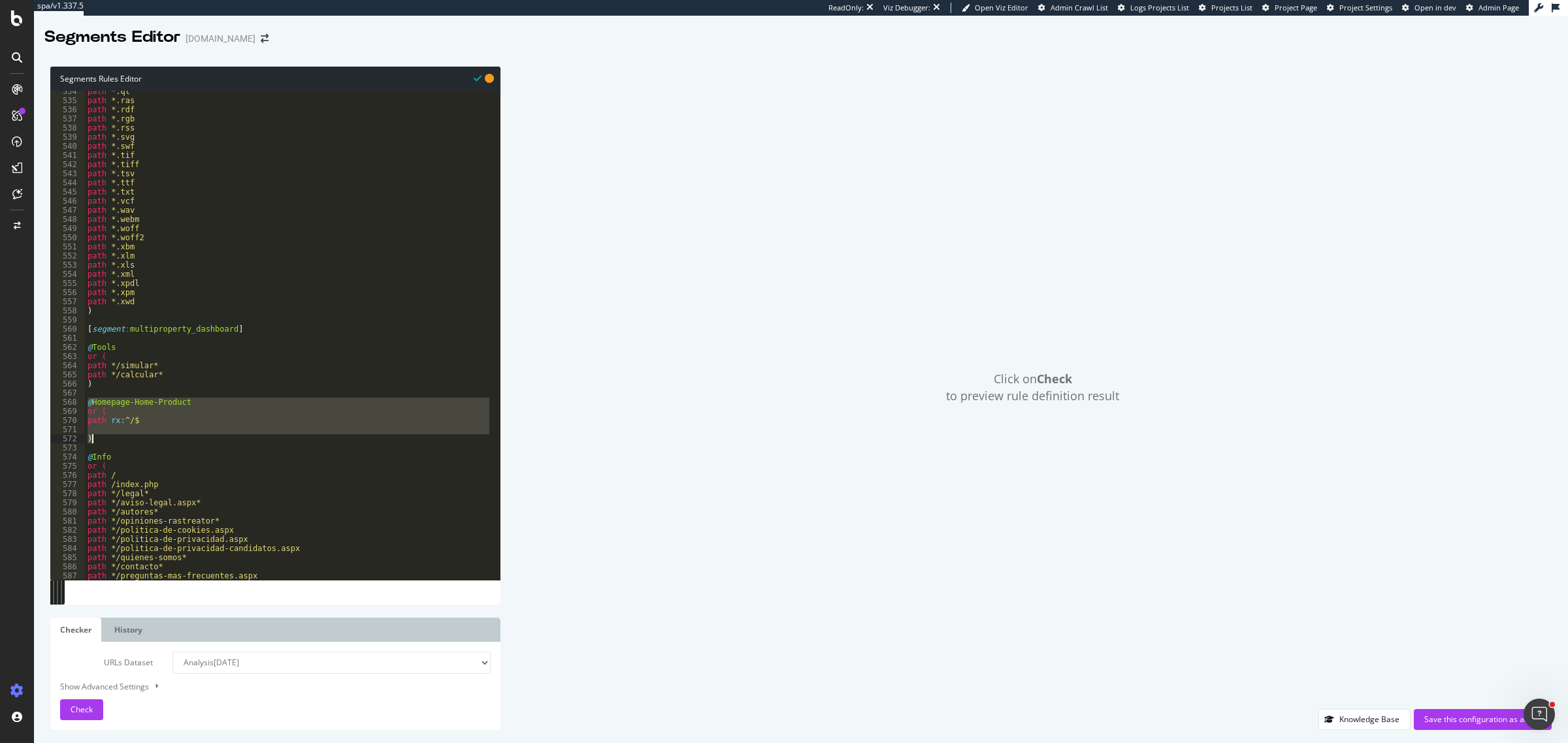
drag, startPoint x: 90, startPoint y: 403, endPoint x: 106, endPoint y: 439, distance: 39.4
click at [106, 439] on div "path *.qt path *.ras path *.rdf path *.rgb path *.rss path *.svg path *.swf pat…" at bounding box center [288, 341] width 407 height 508
type textarea ")"
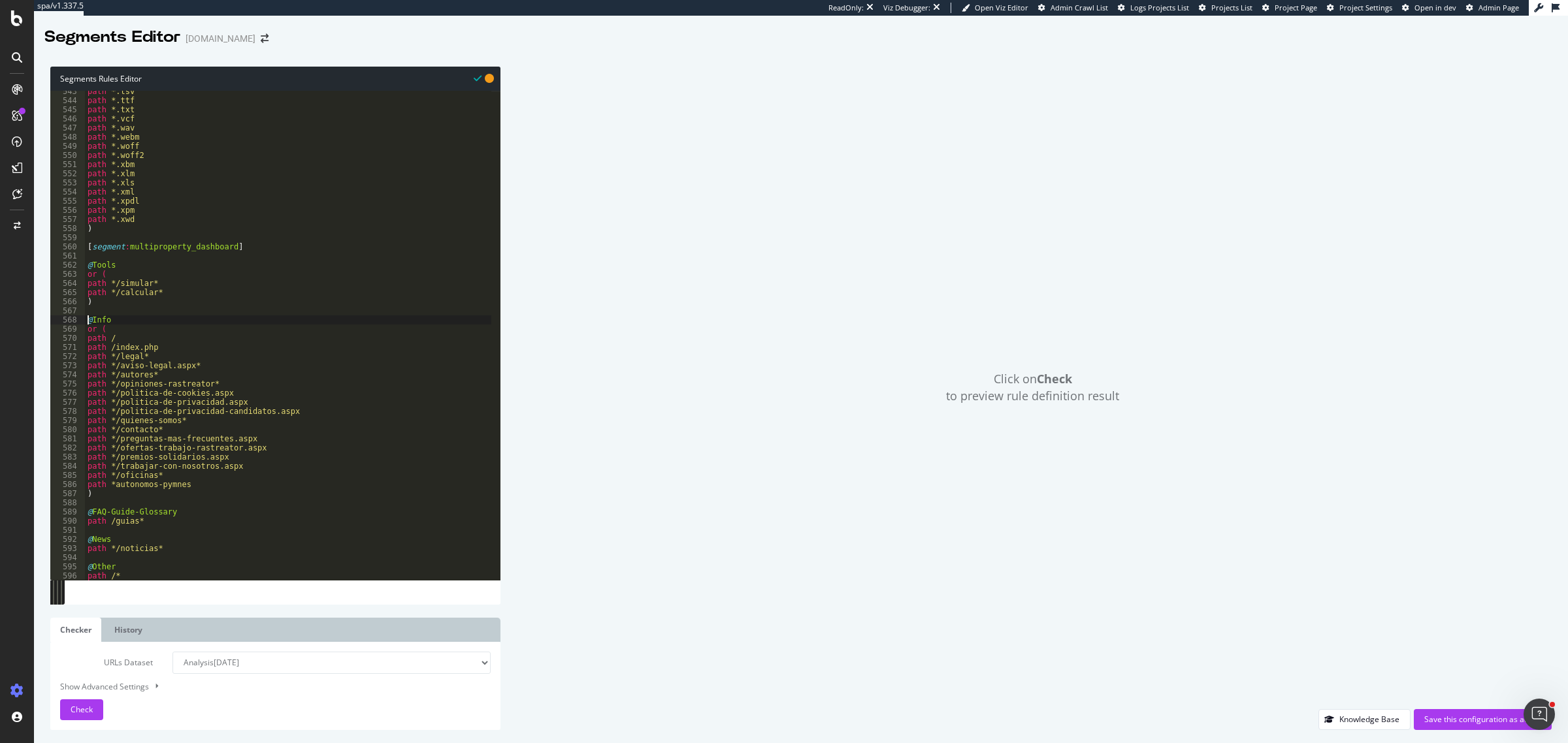
scroll to position [4960, 0]
click at [169, 552] on div "path *.tsv path *.ttf path *.txt path *.vcf path *.wav path *.webm path *.woff …" at bounding box center [288, 341] width 407 height 508
type textarea "path */noticias*"
paste textarea ")"
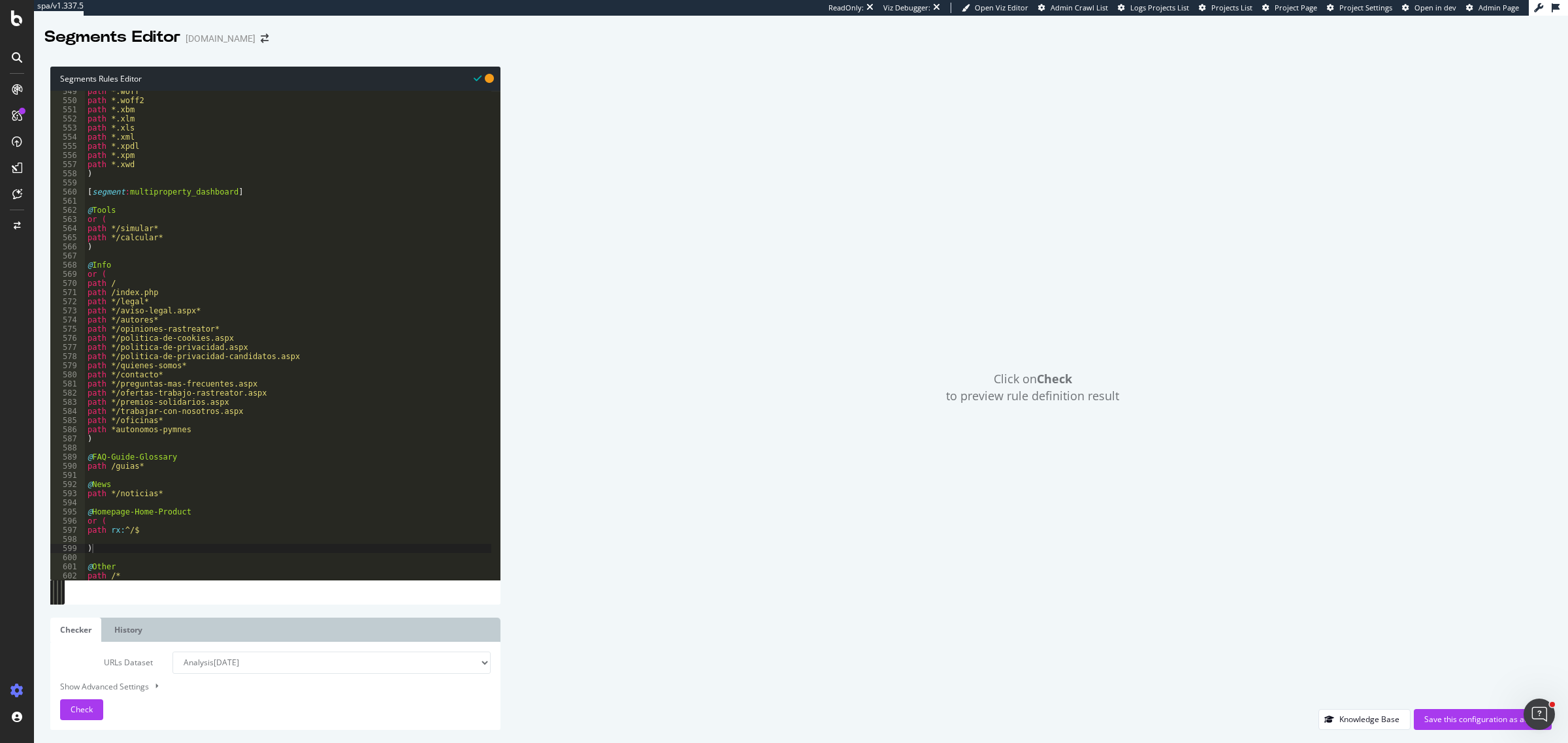
scroll to position [5014, 0]
drag, startPoint x: 140, startPoint y: 531, endPoint x: 82, endPoint y: 531, distance: 58.0
click at [82, 531] on div ") 549 550 551 552 553 554 555 556 557 558 559 560 561 562 563 564 565 566 567 5…" at bounding box center [276, 336] width 450 height 490
type textarea "path rx:^/$"
click at [99, 537] on div "path *.woff path *.woff2 path *.xbm path *.xlm path *.xls path *.xml path *.xpd…" at bounding box center [288, 341] width 407 height 508
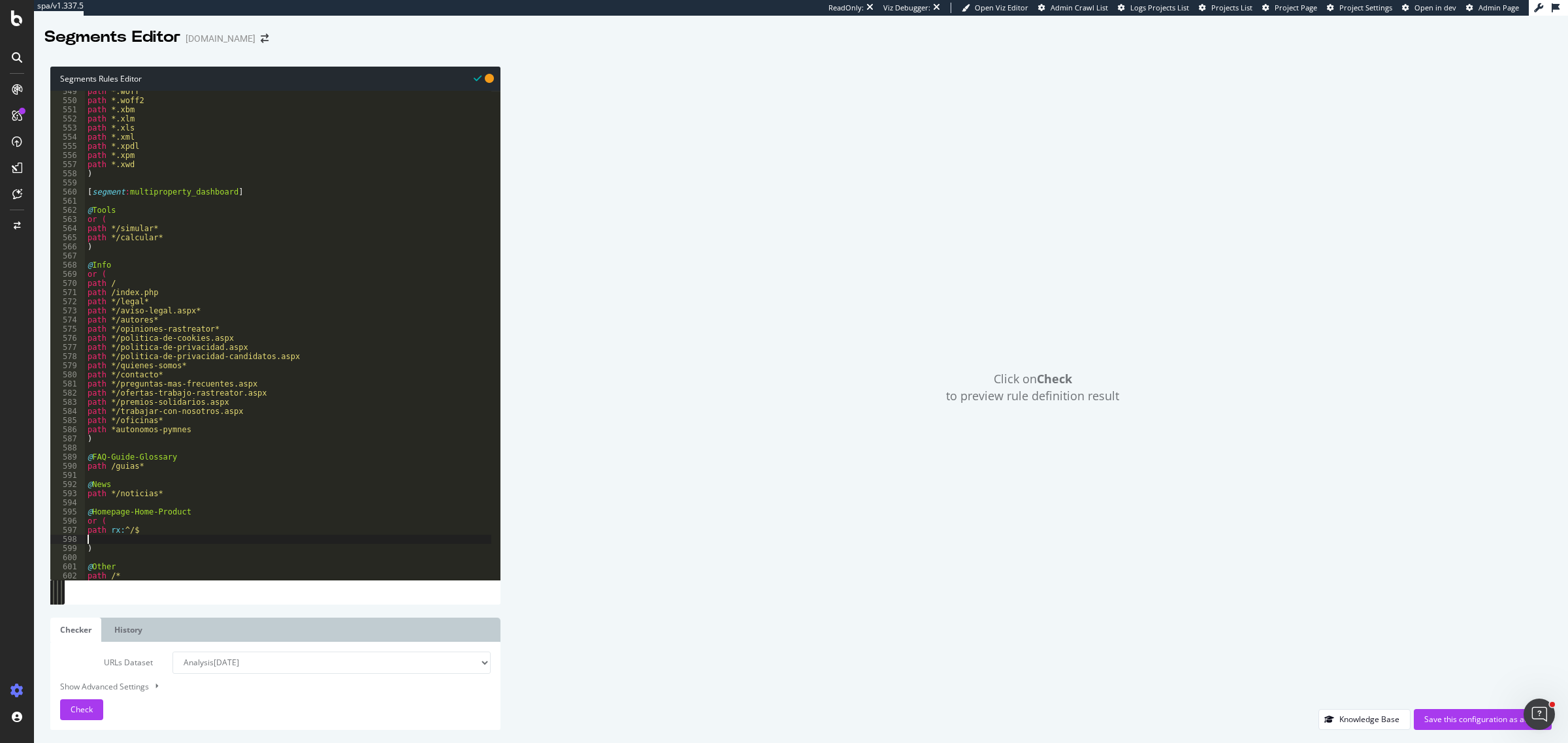
paste textarea ")"
type textarea ")"
drag, startPoint x: 146, startPoint y: 537, endPoint x: 86, endPoint y: 526, distance: 61.0
click at [86, 526] on div "path *.woff path *.woff2 path *.xbm path *.xlm path *.xls path *.xml path *.xpd…" at bounding box center [288, 341] width 407 height 508
click at [95, 533] on div "path *.woff path *.woff2 path *.xbm path *.xlm path *.xls path *.xml path *.xpd…" at bounding box center [288, 336] width 407 height 490
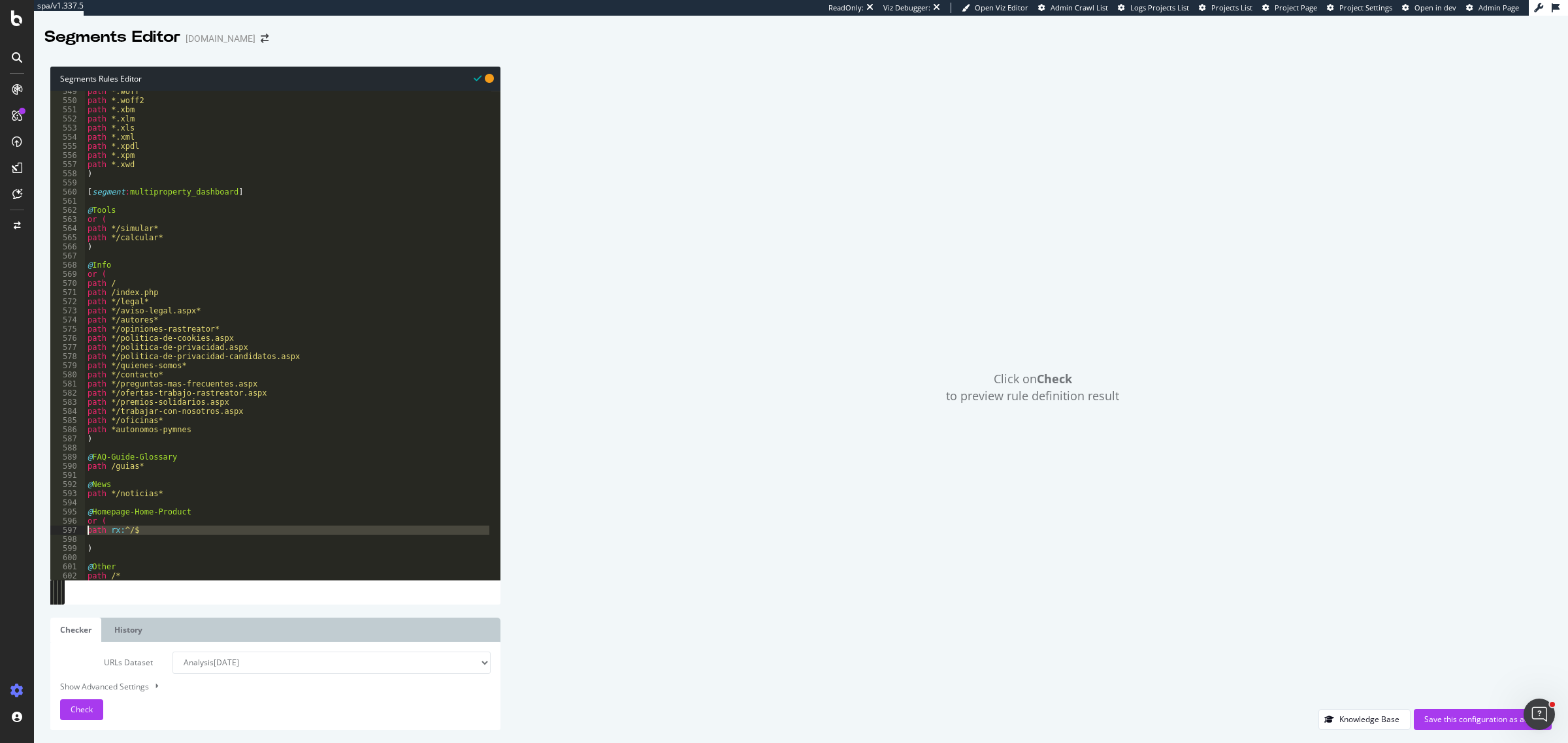
type textarea "path rx:^/$"
click at [97, 536] on div "path *.woff path *.woff2 path *.xbm path *.xlm path *.xls path *.xml path *.xpd…" at bounding box center [288, 341] width 407 height 508
paste textarea "path rx:^/$"
click at [126, 539] on div "path *.woff path *.woff2 path *.xbm path *.xlm path *.xls path *.xml path *.xpd…" at bounding box center [288, 341] width 407 height 508
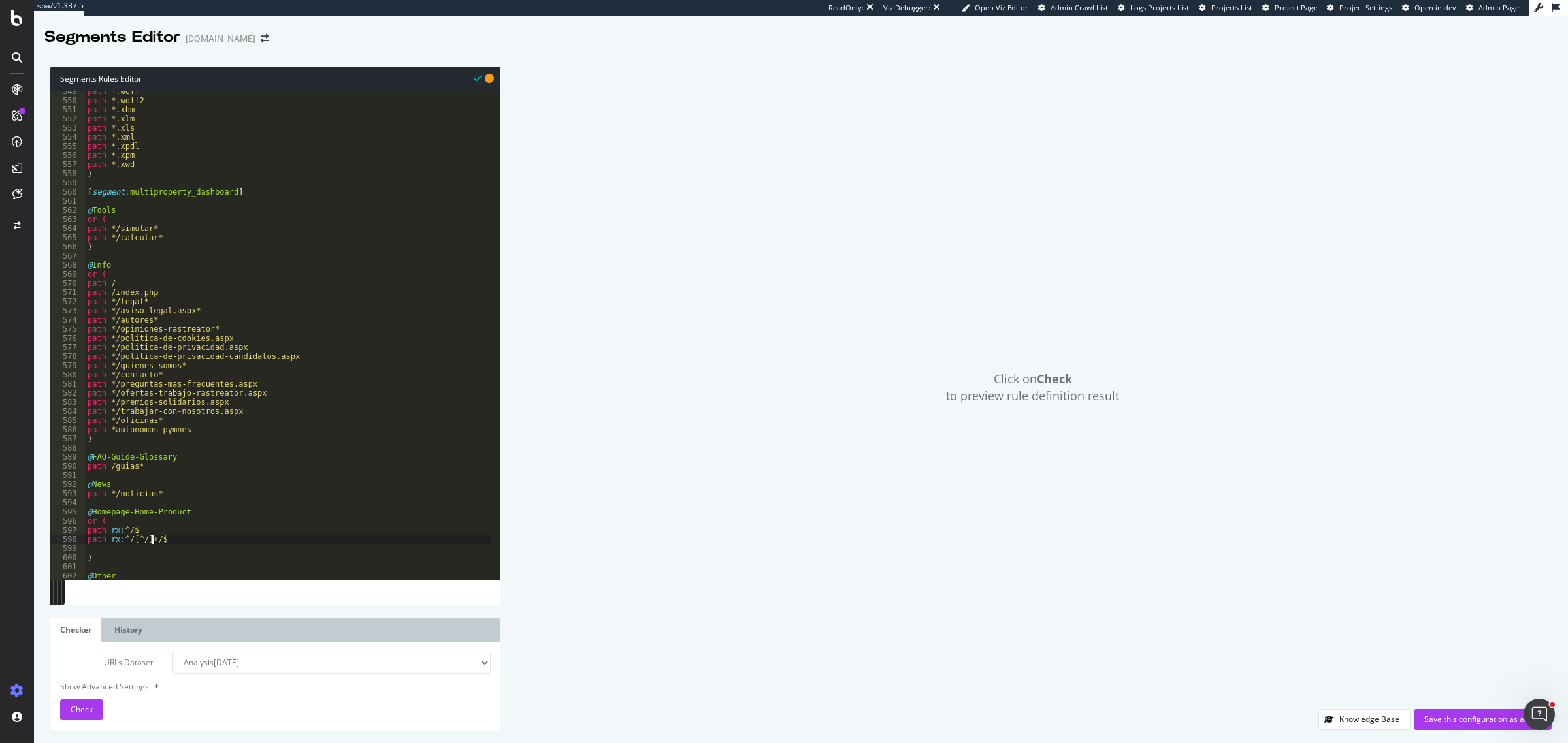
type textarea "path rx:^/[^/]+$"
click at [117, 544] on div "path *.woff path *.woff2 path *.xbm path *.xlm path *.xls path *.xml path *.xpd…" at bounding box center [288, 341] width 407 height 508
click at [117, 547] on div "path *.woff path *.woff2 path *.xbm path *.xlm path *.xls path *.xml path *.xpd…" at bounding box center [288, 341] width 407 height 508
drag, startPoint x: 97, startPoint y: 547, endPoint x: 84, endPoint y: 544, distance: 13.3
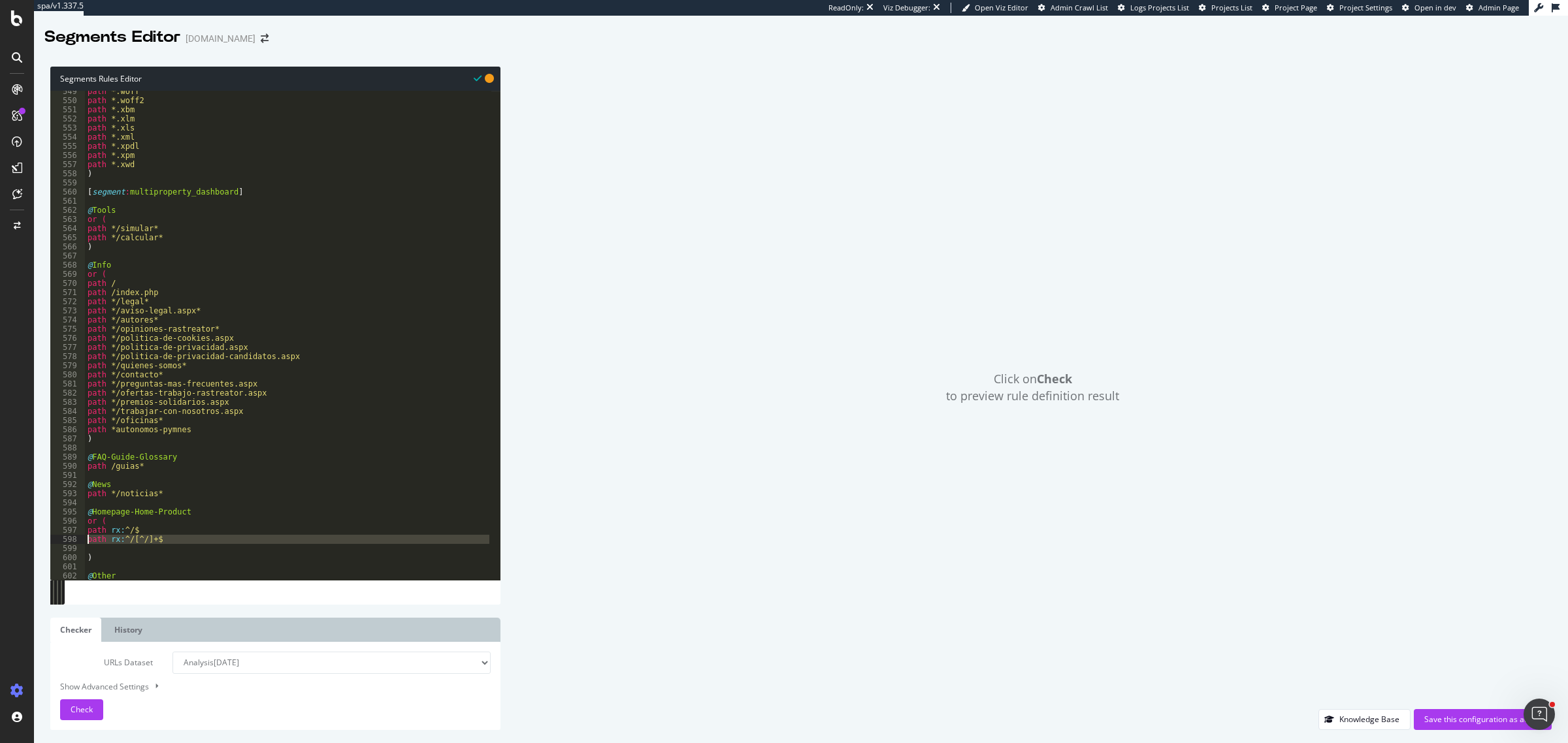
click at [84, 544] on div "549 550 551 552 553 554 555 556 557 558 559 560 561 562 563 564 565 566 567 568…" at bounding box center [276, 336] width 450 height 490
type textarea "path rx:^/[^/]+$"
click at [95, 547] on div "path *.woff path *.woff2 path *.xbm path *.xlm path *.xls path *.xml path *.xpd…" at bounding box center [288, 336] width 407 height 490
paste textarea "path rx:^/[^/]+$"
click at [152, 556] on div "path *.woff path *.woff2 path *.xbm path *.xlm path *.xls path *.xml path *.xpd…" at bounding box center [288, 341] width 407 height 508
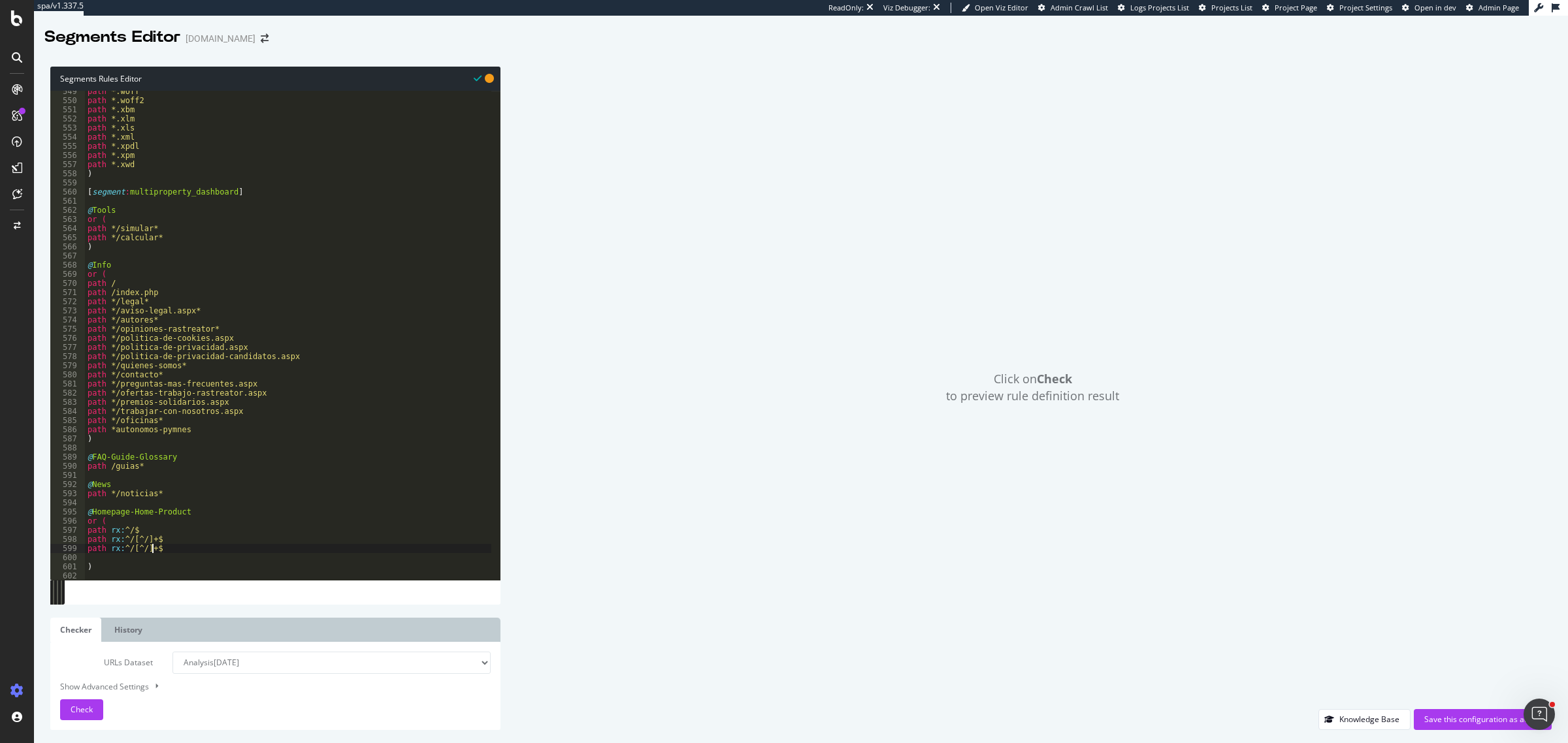
click at [154, 550] on div "path *.woff path *.woff2 path *.xbm path *.xlm path *.xls path *.xml path *.xpd…" at bounding box center [288, 341] width 407 height 508
type textarea "path rx:^/[^/]+\.aspx$"
click at [164, 557] on div "path *.woff path *.woff2 path *.xbm path *.xlm path *.xls path *.xml path *.xpd…" at bounding box center [288, 341] width 407 height 508
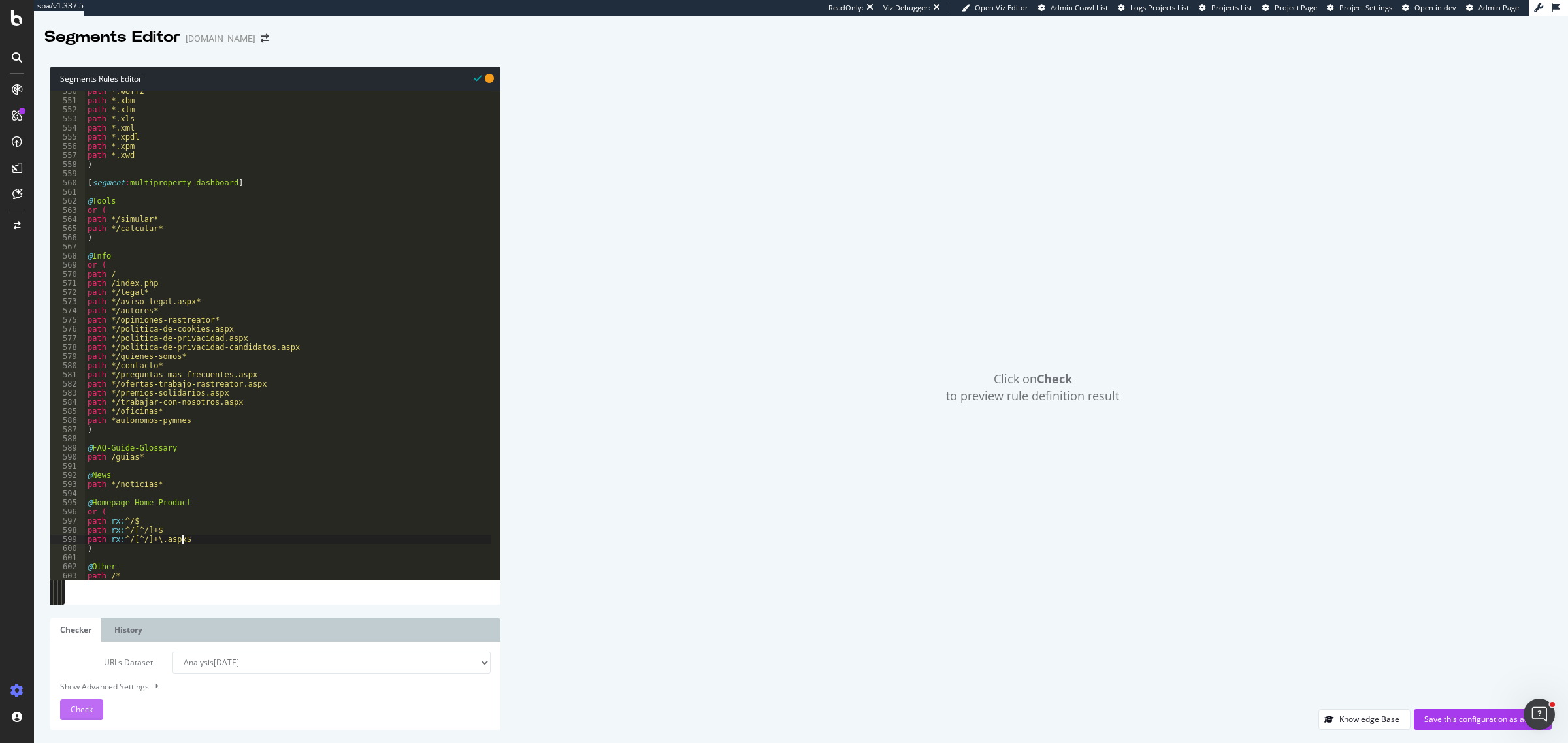
click at [95, 594] on button "Check" at bounding box center [81, 710] width 43 height 21
click at [106, 461] on div "path *.woff2 path *.xbm path *.xlm path *.xls path *.xml path *.xpdl path *.xpm…" at bounding box center [288, 341] width 407 height 508
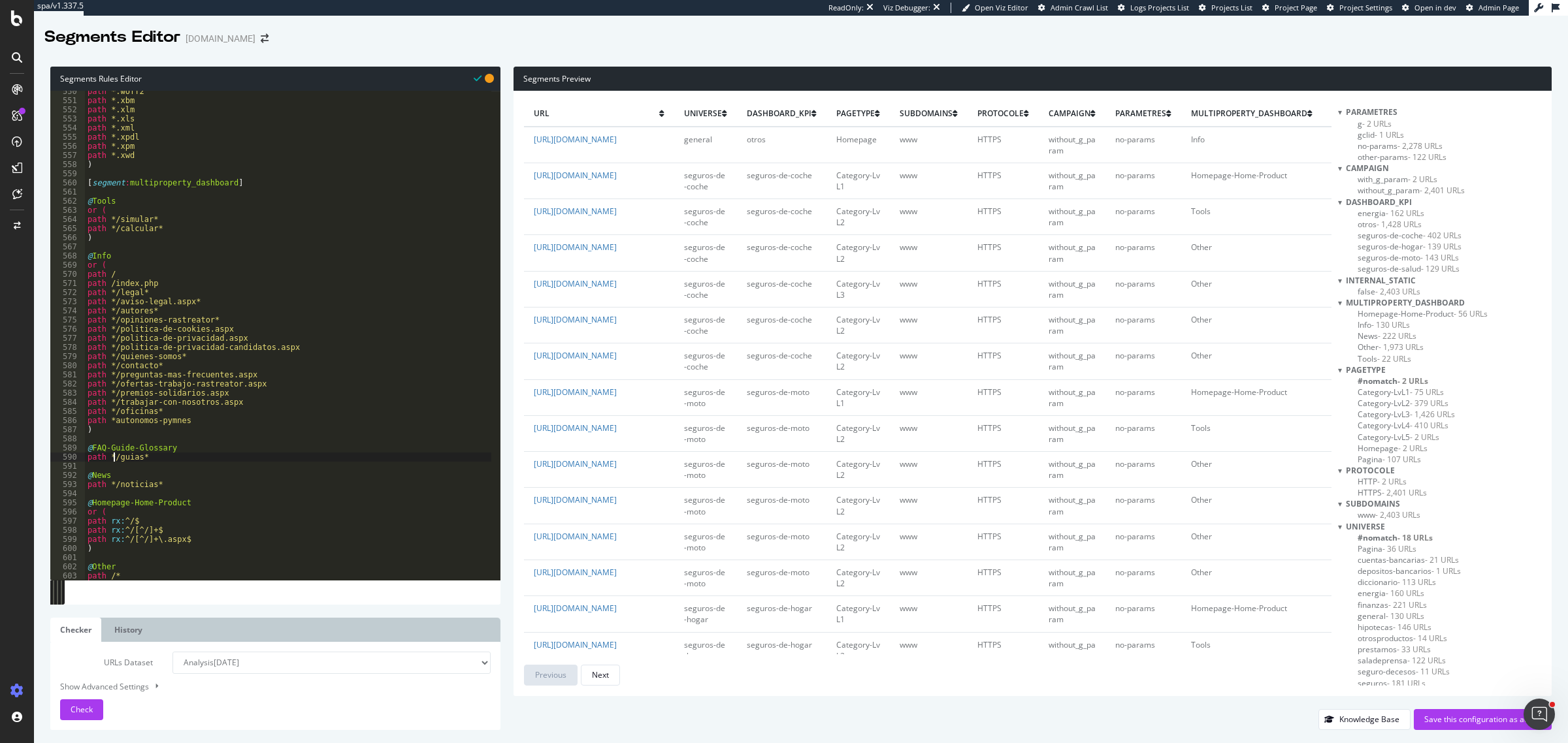
type textarea "path */guias*"
click at [1254, 360] on span "- 22 URLs" at bounding box center [1395, 359] width 34 height 11
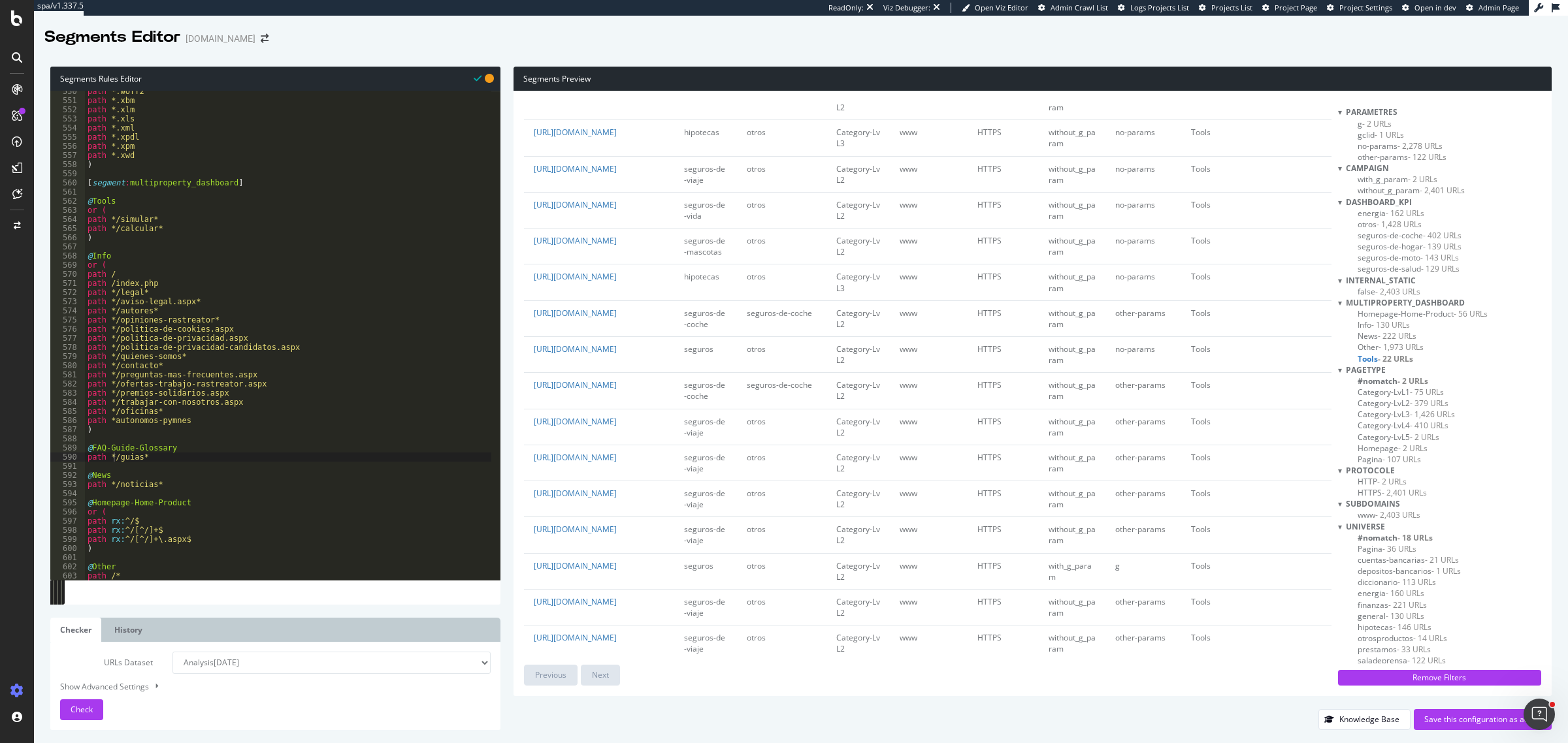
scroll to position [245, 0]
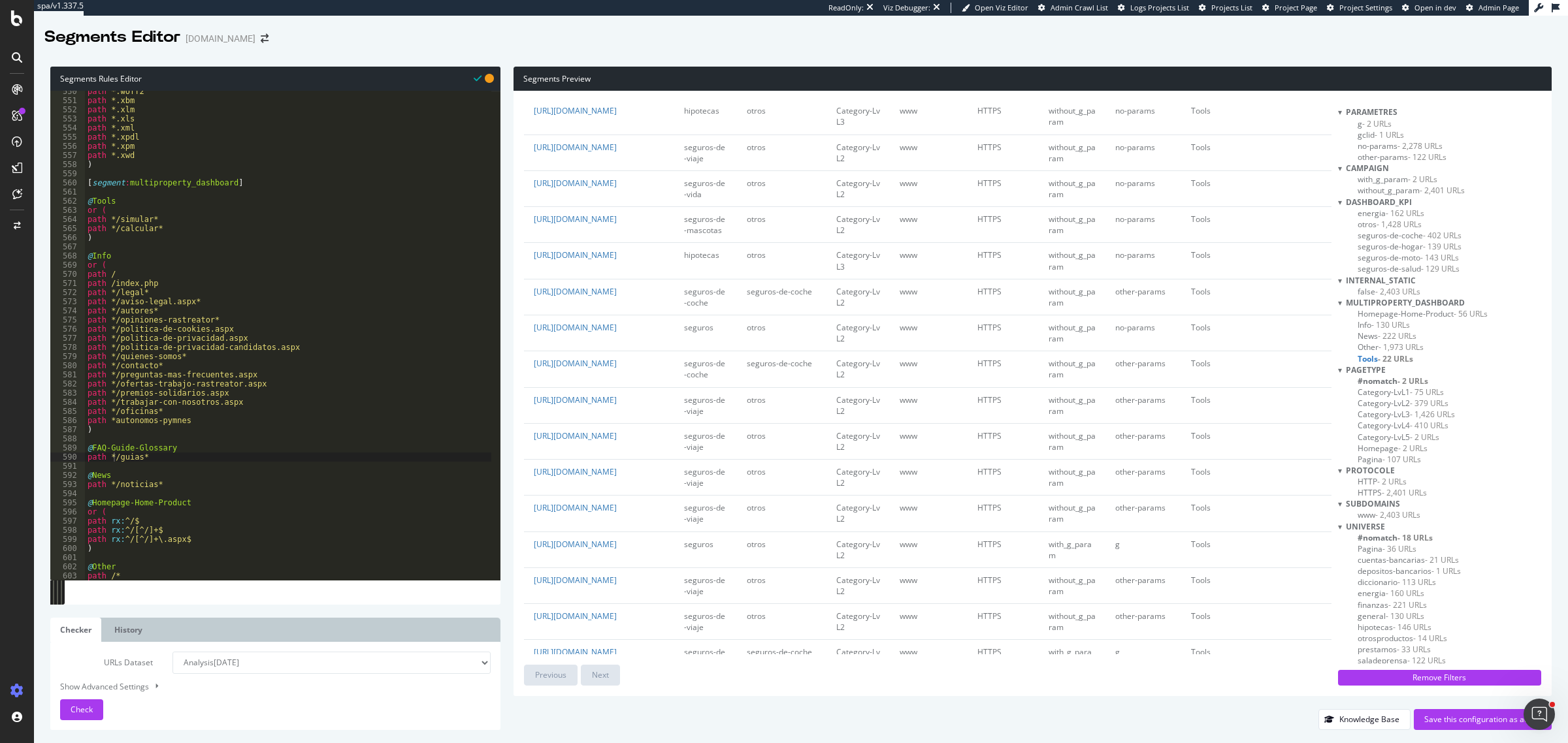
click at [1254, 347] on span "Other - 1,973 URLs" at bounding box center [1391, 347] width 66 height 11
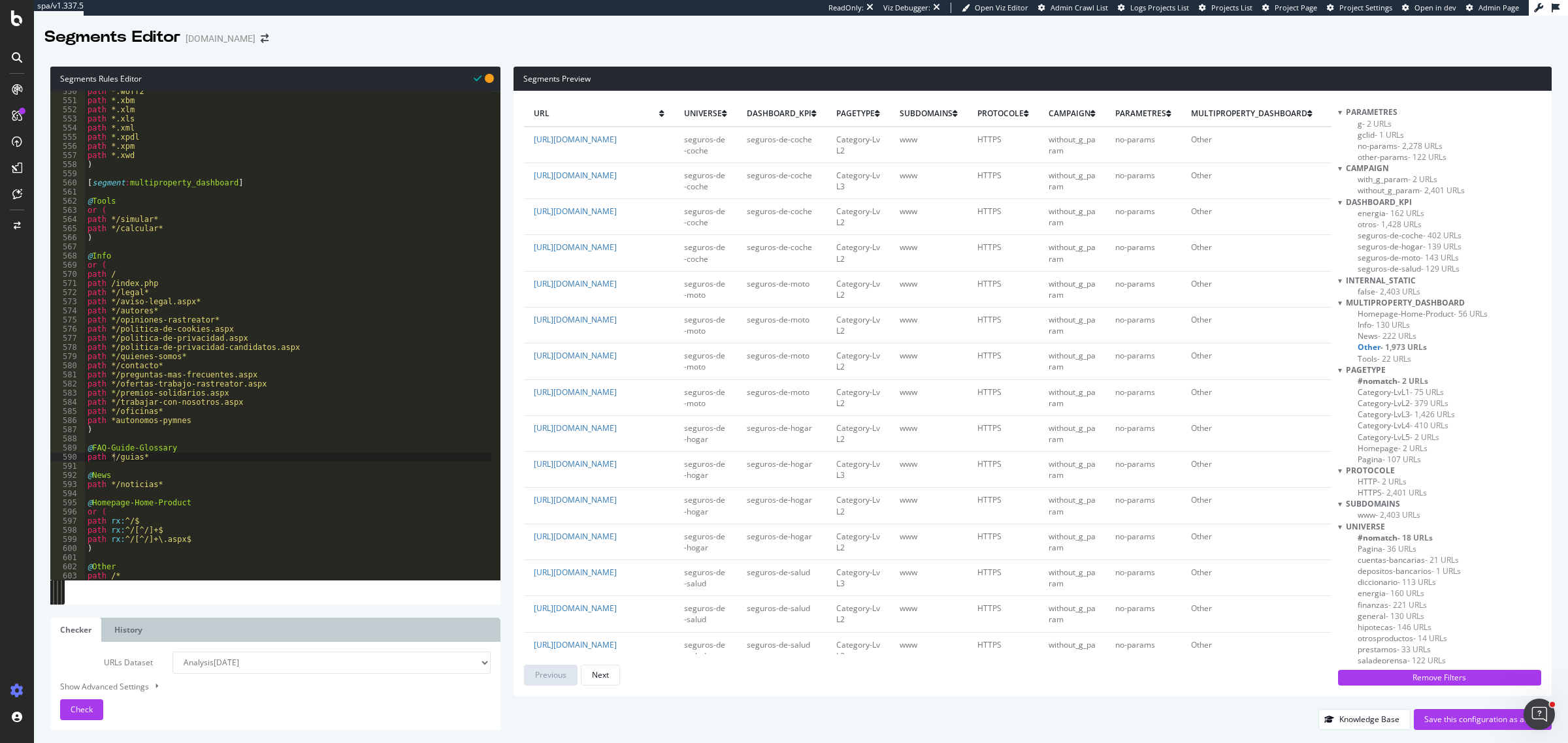
click at [1254, 335] on span "News - 222 URLs" at bounding box center [1387, 336] width 59 height 11
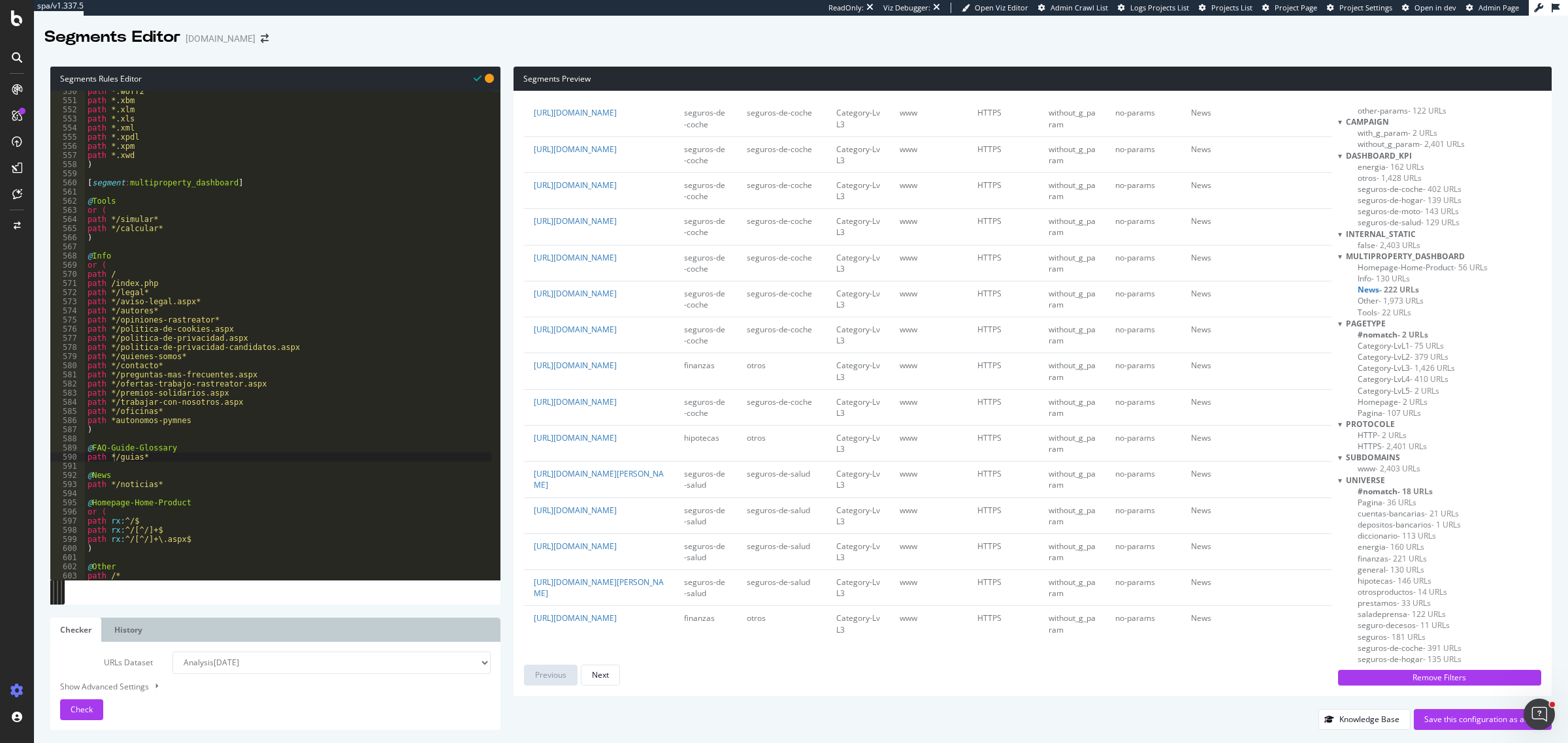
scroll to position [125, 0]
click at [1254, 204] on span "- 130 URLs" at bounding box center [1391, 199] width 39 height 11
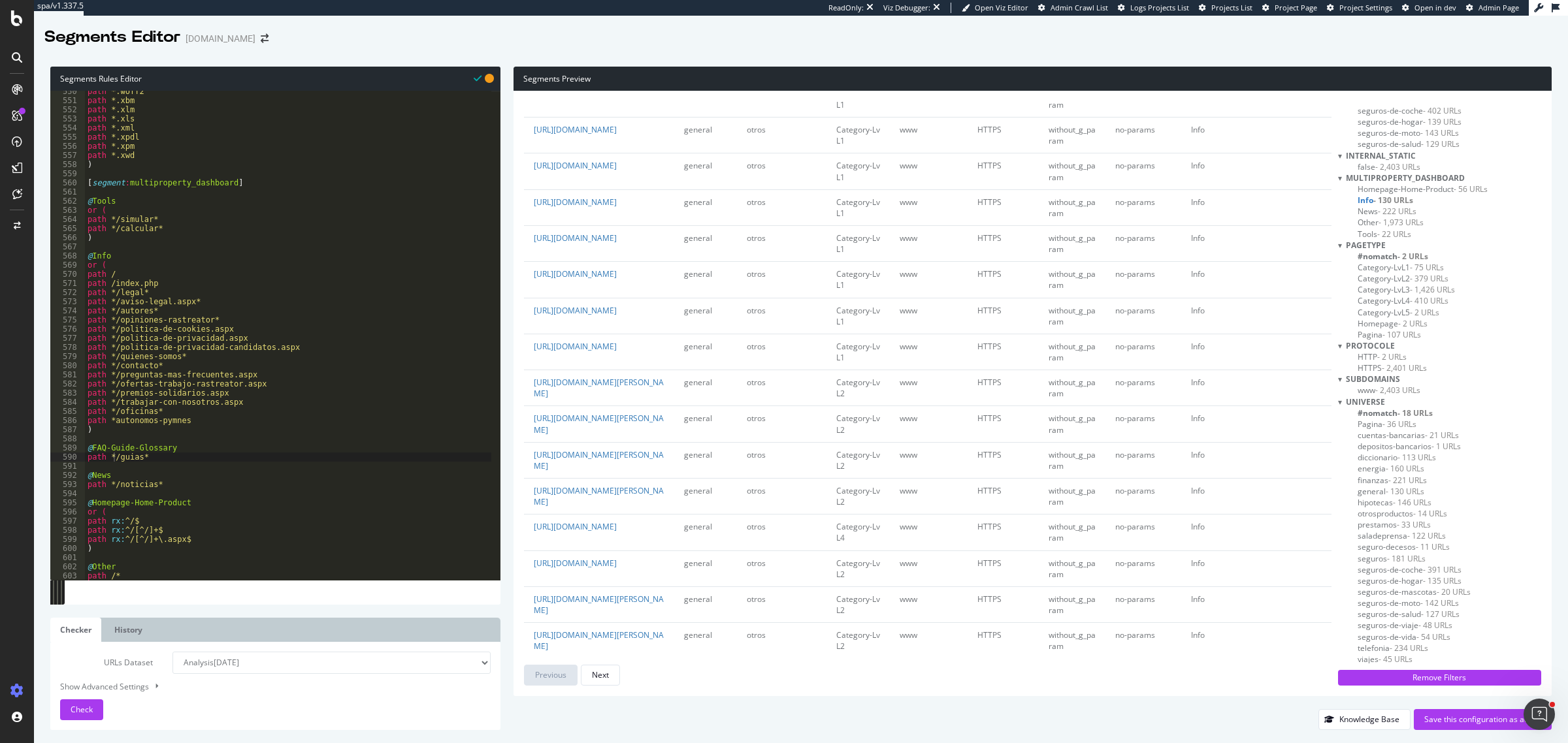
scroll to position [163, 0]
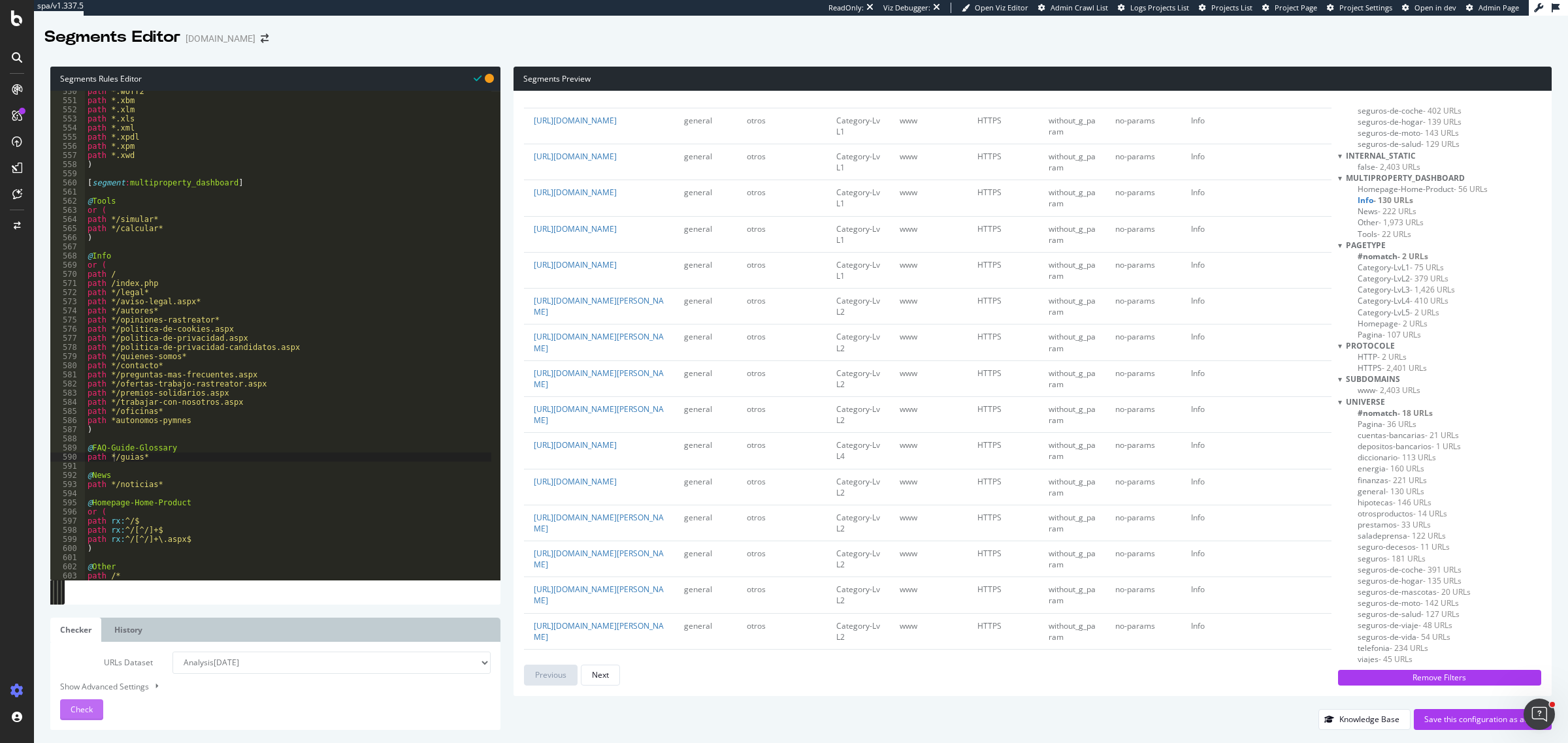
click at [69, 594] on button "Check" at bounding box center [81, 710] width 43 height 21
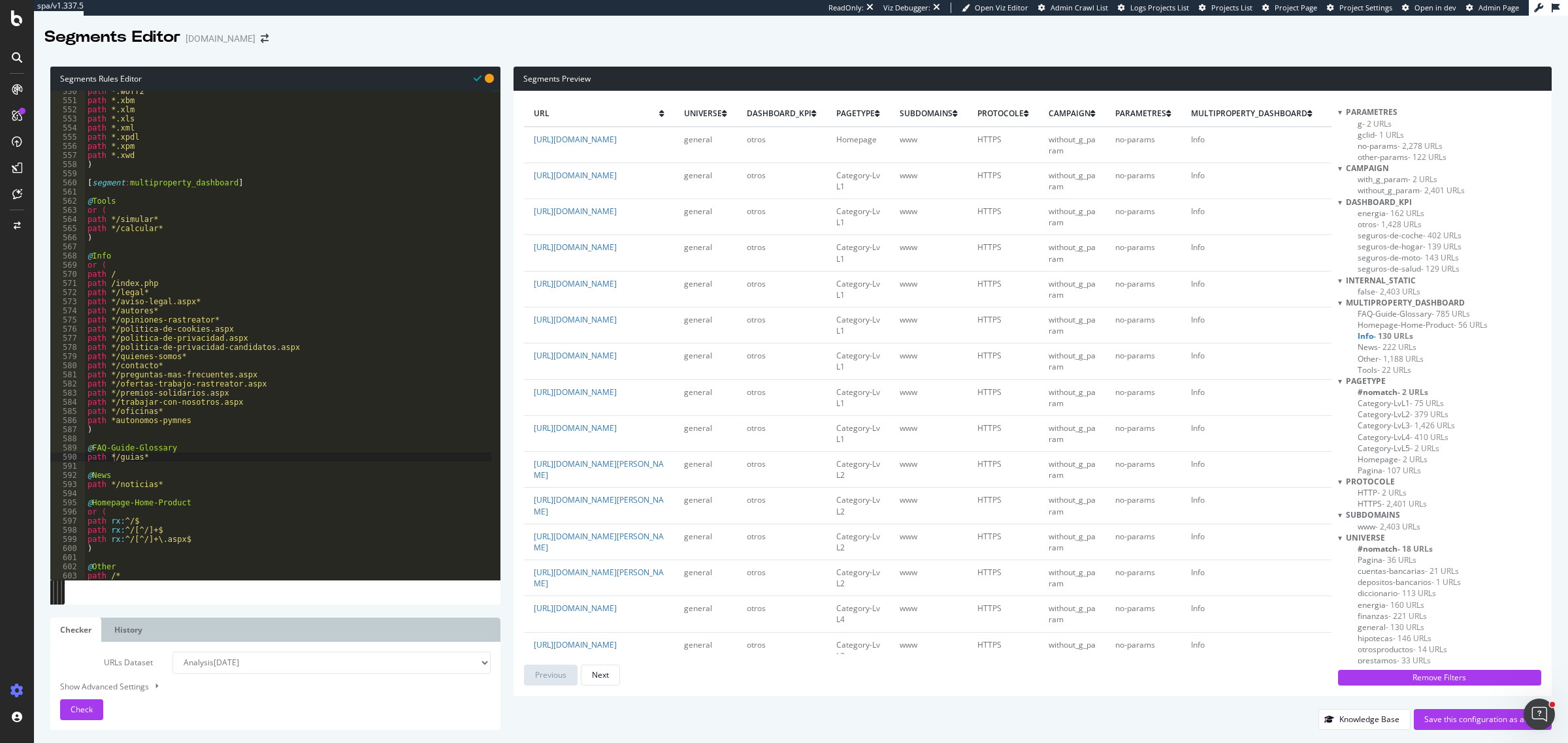
click at [1254, 346] on span "- 222 URLs" at bounding box center [1397, 347] width 39 height 11
click at [1254, 369] on span "- 22 URLs" at bounding box center [1395, 370] width 34 height 11
click at [1254, 327] on span "Homepage-Home-Product - 56 URLs" at bounding box center [1423, 324] width 130 height 11
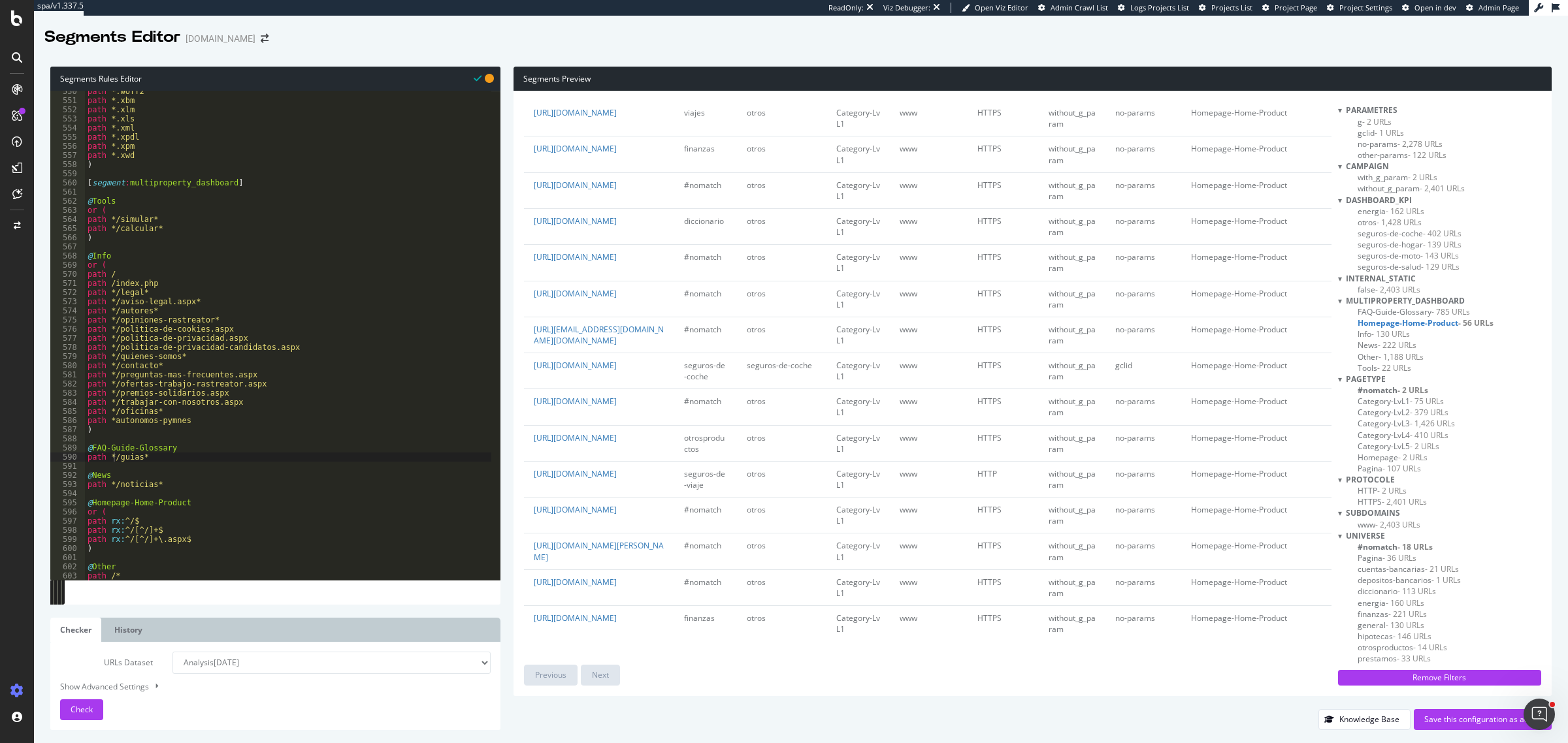
scroll to position [0, 0]
click at [1254, 309] on span "FAQ-Guide-Glossary - 785 URLs" at bounding box center [1414, 313] width 112 height 11
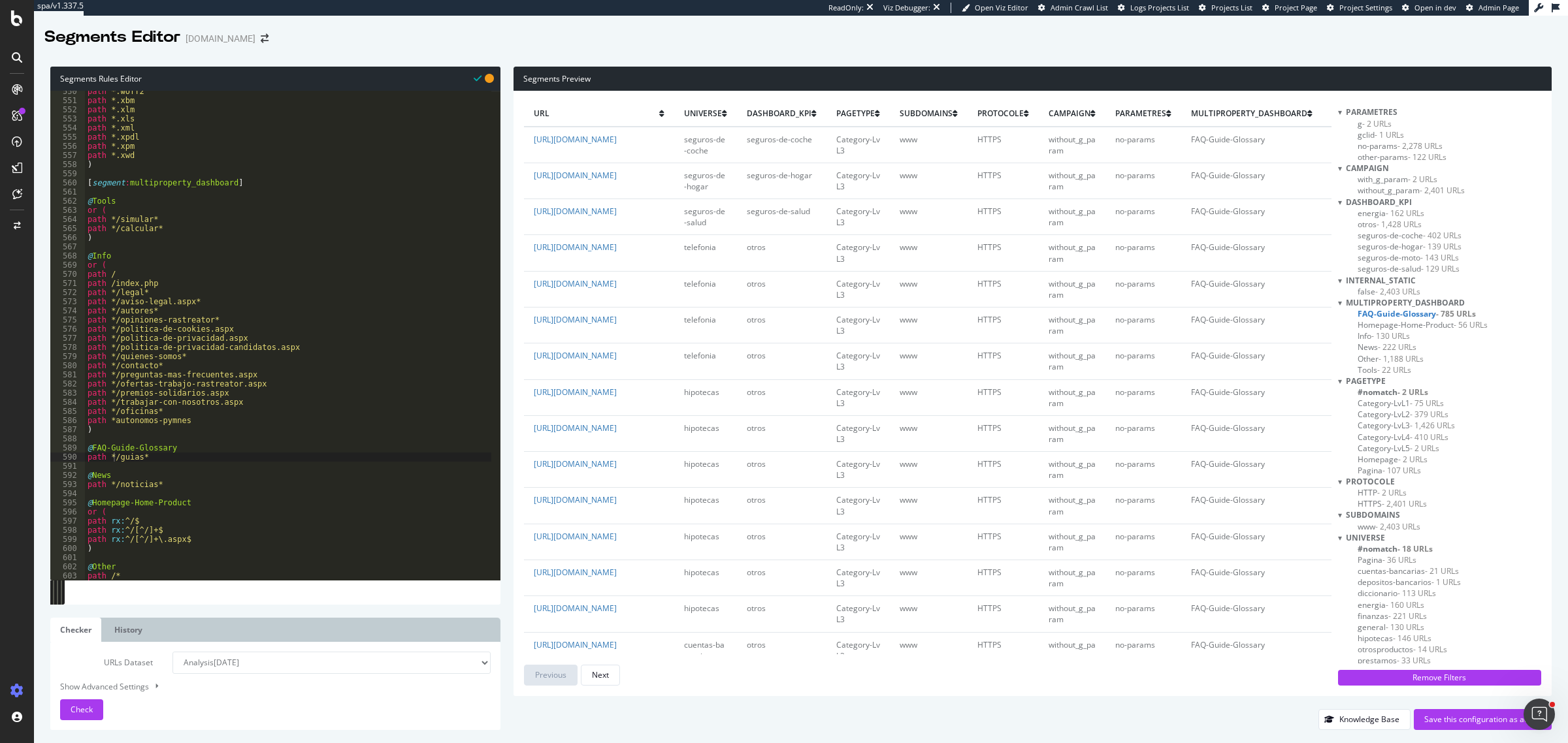
click at [1254, 354] on span "- 1,188 URLs" at bounding box center [1401, 359] width 45 height 11
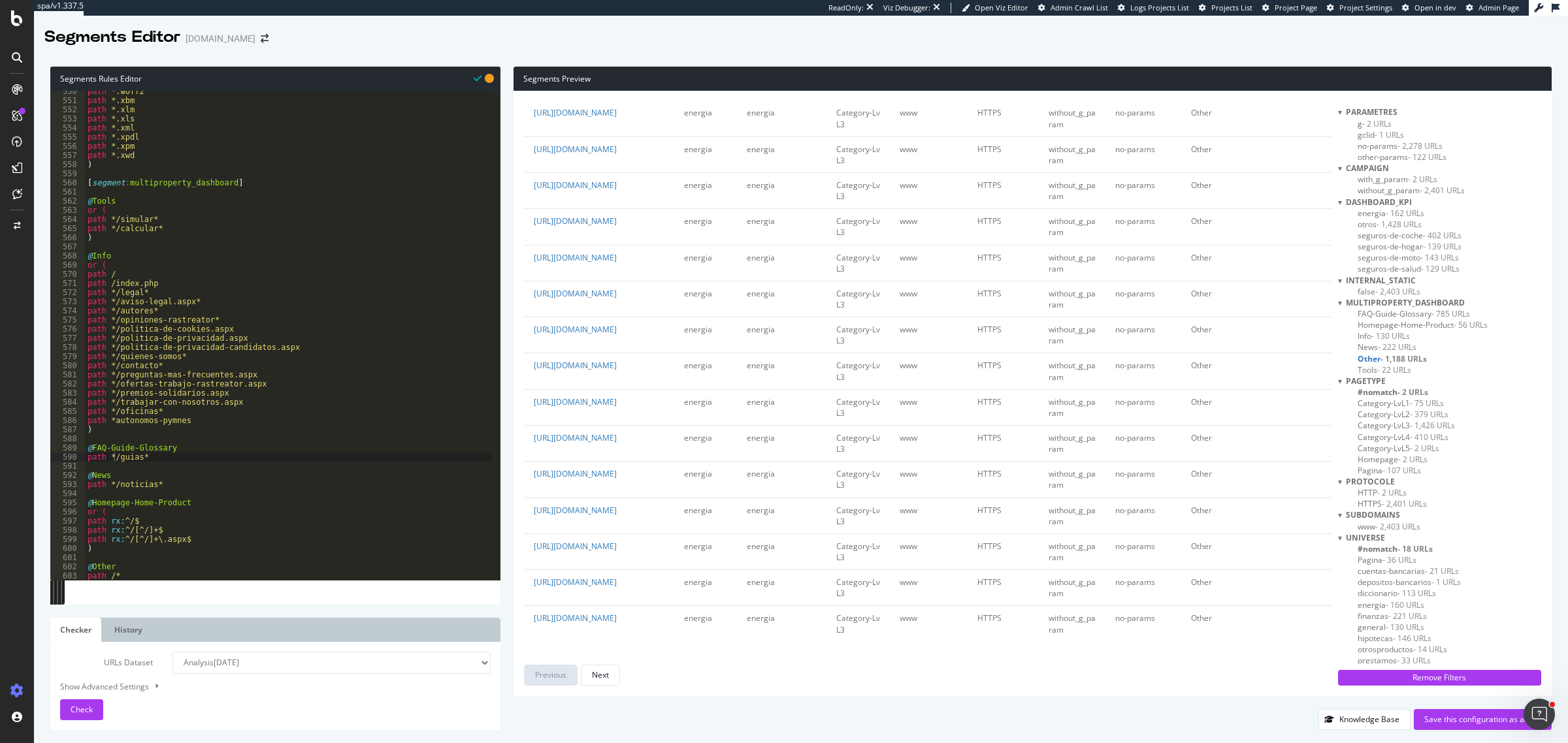
scroll to position [3636, 0]
click at [158, 558] on div "path *.woff2 path *.xbm path *.xlm path *.xls path *.xml path *.xpdl path *.xpm…" at bounding box center [288, 341] width 407 height 508
drag, startPoint x: 161, startPoint y: 534, endPoint x: 84, endPoint y: 532, distance: 77.0
click at [84, 532] on div "550 551 552 553 554 555 556 557 558 559 560 561 562 563 564 565 566 567 568 569…" at bounding box center [276, 336] width 450 height 490
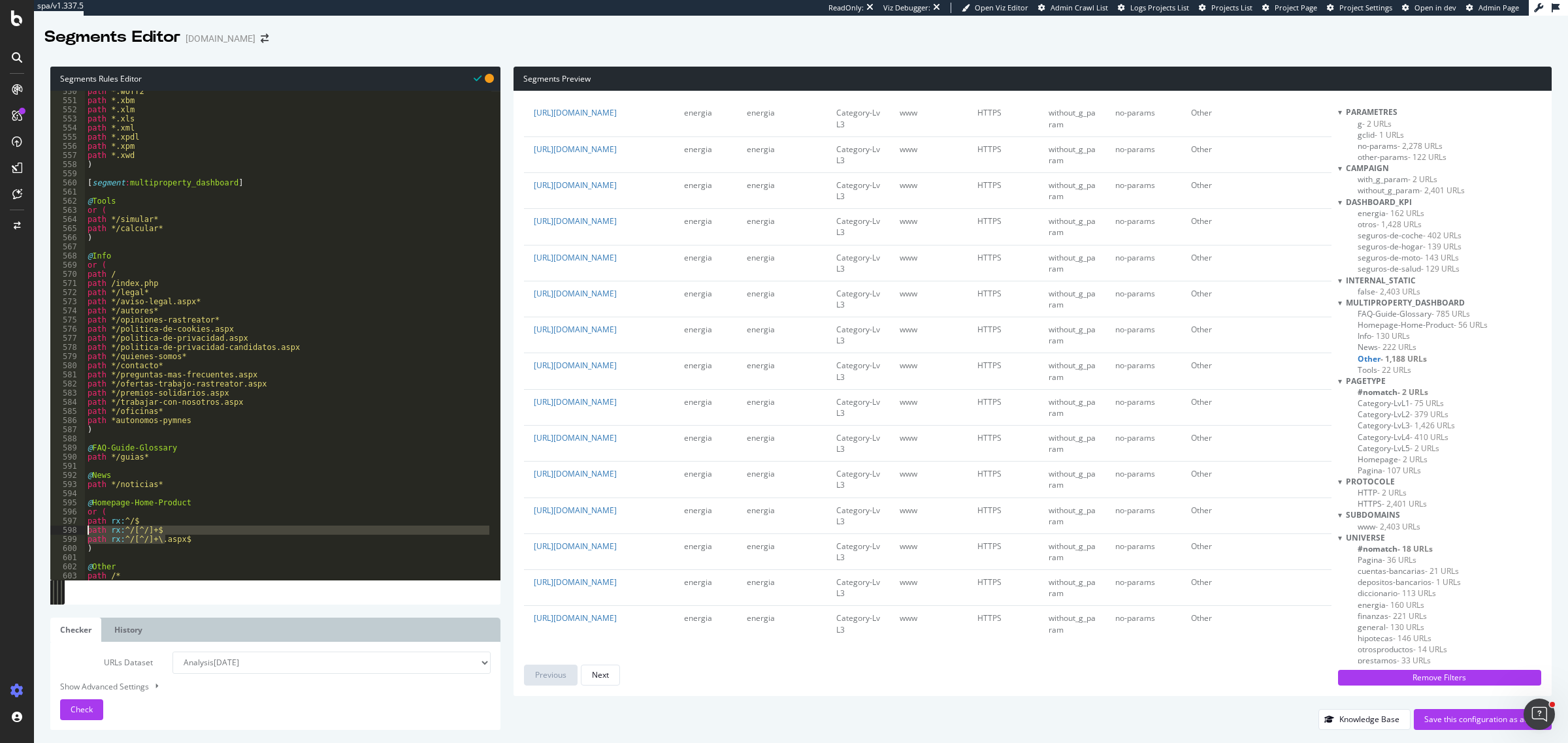
click at [134, 520] on div "path *.woff2 path *.xbm path *.xlm path *.xls path *.xml path *.xpdl path *.xpm…" at bounding box center [288, 341] width 407 height 508
drag, startPoint x: 158, startPoint y: 531, endPoint x: 76, endPoint y: 531, distance: 82.0
click at [76, 531] on div "path rx:^/$ 550 551 552 553 554 555 556 557 558 559 560 561 562 563 564 565 566…" at bounding box center [276, 336] width 450 height 490
type textarea "path rx:^/[^/]+$"
click at [161, 528] on div "path *.woff2 path *.xbm path *.xlm path *.xls path *.xml path *.xpdl path *.xpm…" at bounding box center [288, 336] width 407 height 490
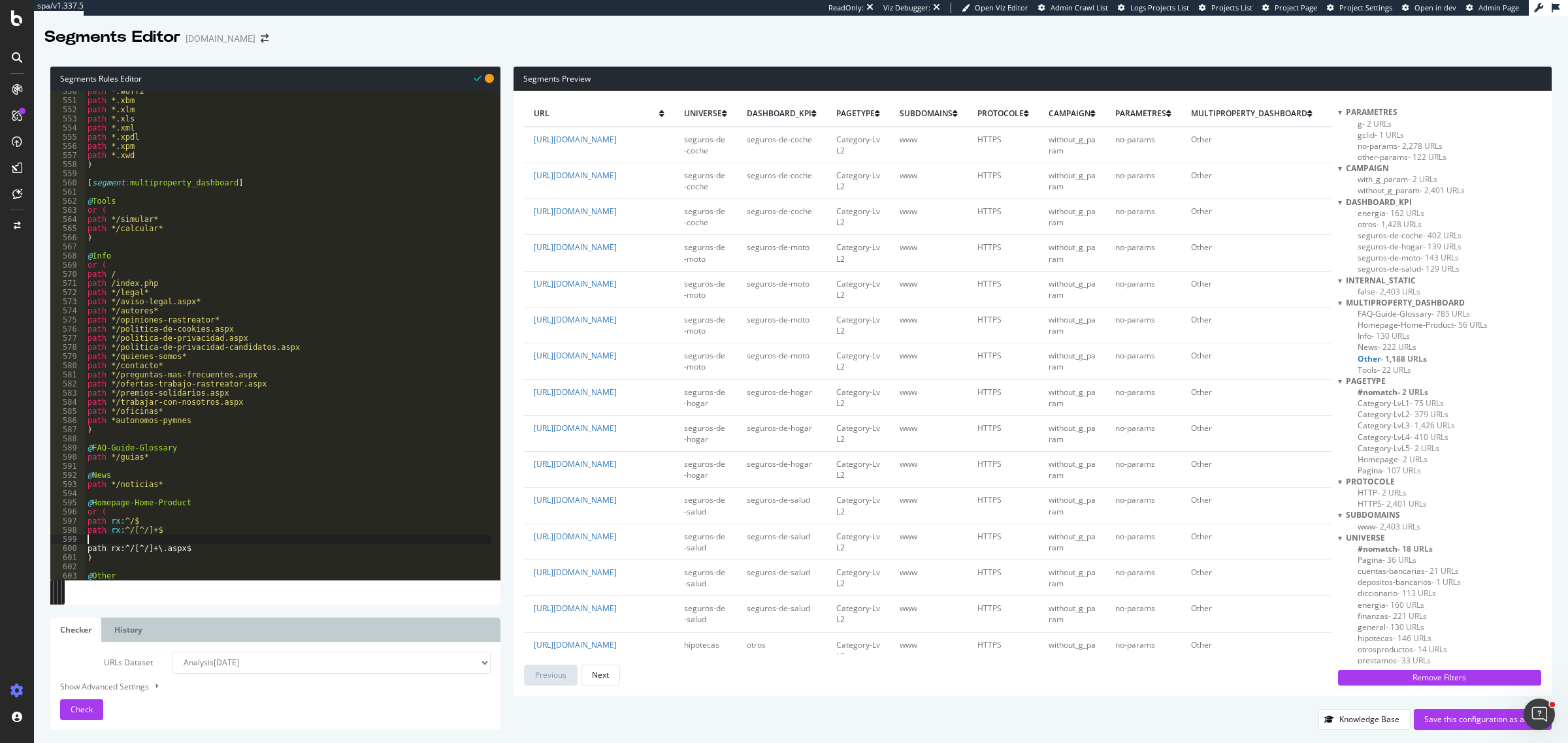
paste textarea "path rx:^/[^/]+$"
click at [148, 541] on div "path *.woff2 path *.xbm path *.xlm path *.xls path *.xml path *.xpdl path *.xpm…" at bounding box center [288, 341] width 407 height 508
click at [86, 594] on span "Check" at bounding box center [81, 710] width 22 height 11
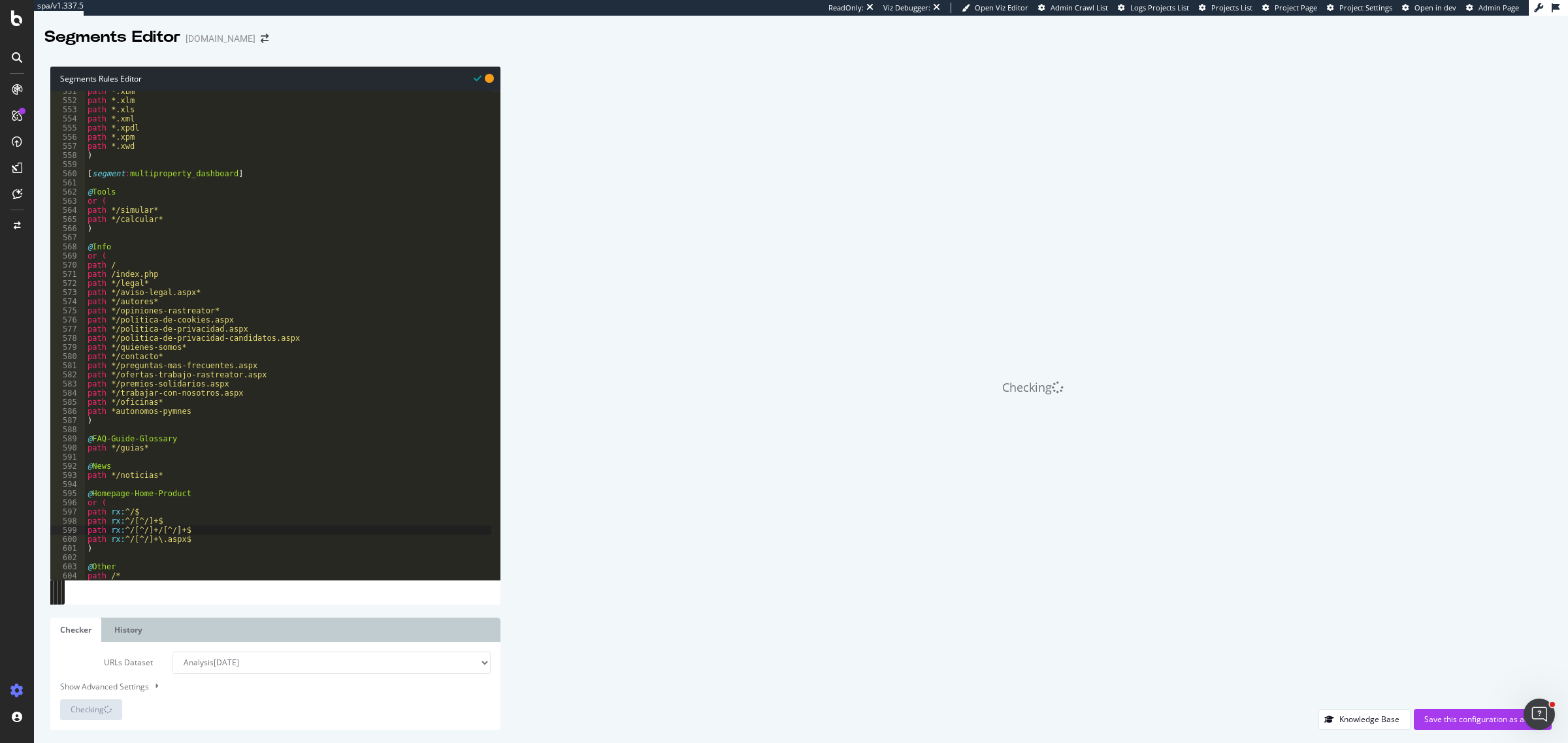
scroll to position [5034, 0]
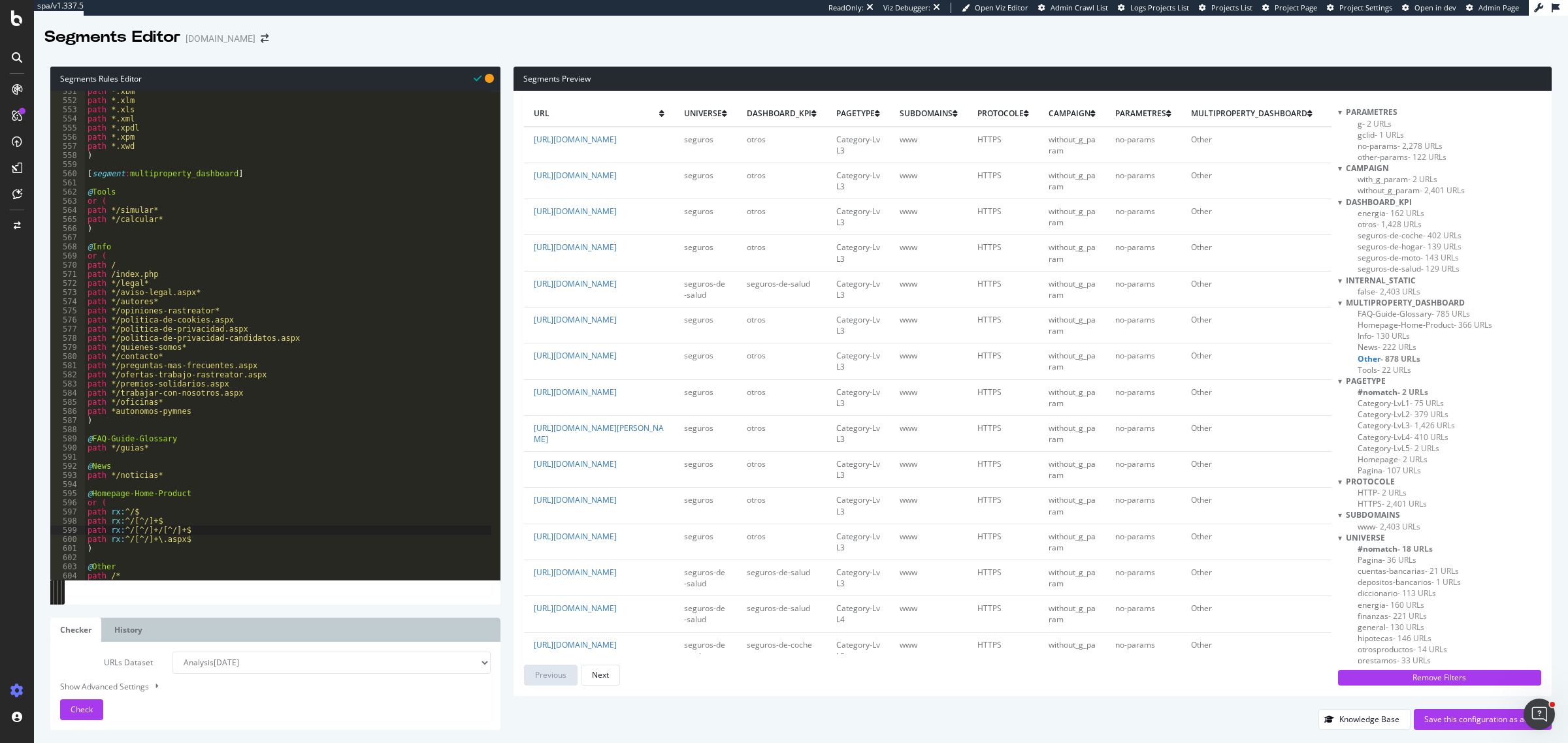
type textarea "path */noticias*"
click at [158, 478] on div "path *.xbm path *.xlm path *.xls path *.xml path *.xpdl path *.xpm path *.xwd )…" at bounding box center [288, 341] width 407 height 508
click at [160, 487] on div "path *.xbm path *.xlm path *.xls path *.xml path *.xpdl path *.xpm path *.xwd )…" at bounding box center [288, 341] width 407 height 508
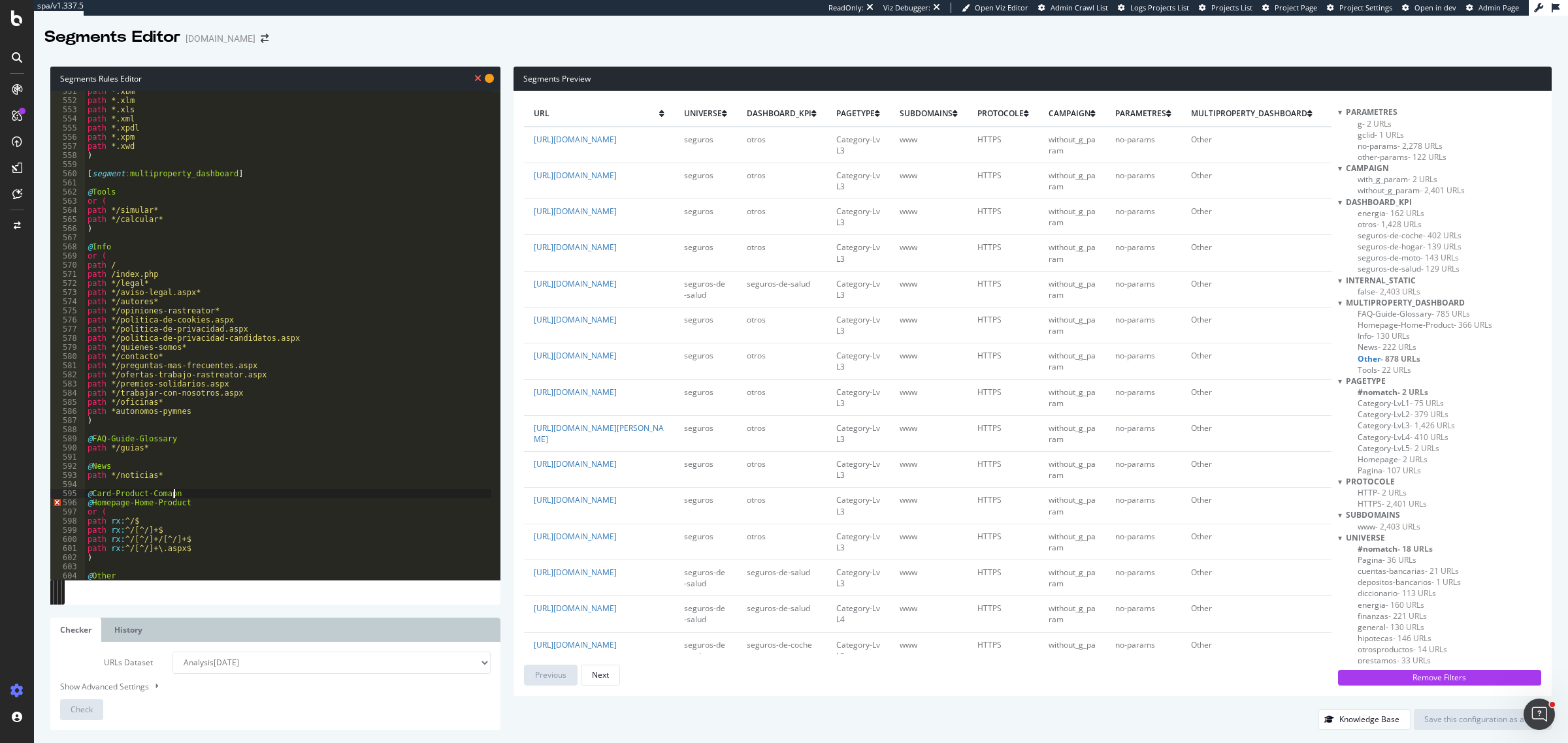
type textarea "@Card-Product-Comapny"
paste textarea "/seguros/aseguradoras/"
type textarea "path rx:/seguros/aseguradoras/"
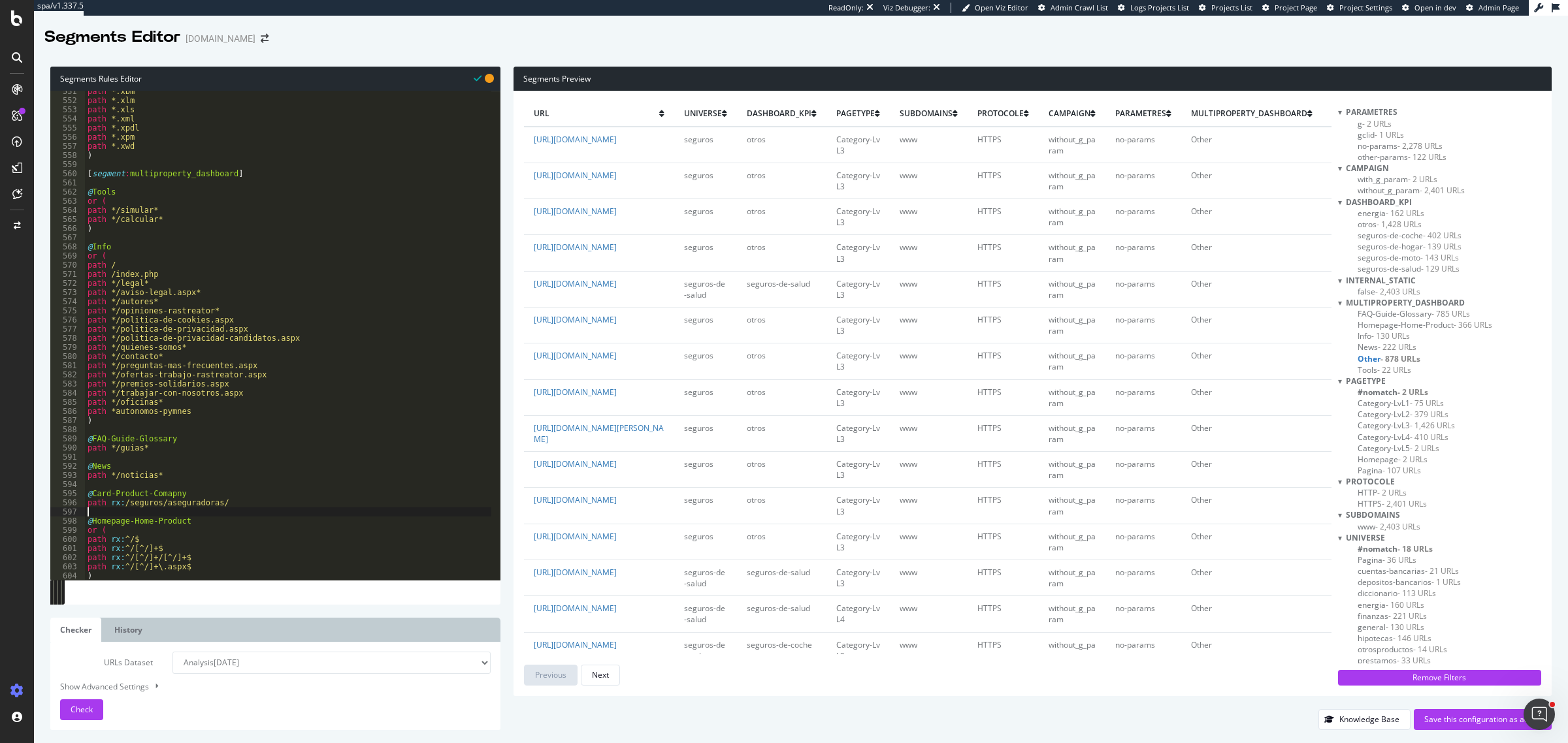
click at [122, 503] on div "path *.xbm path *.xlm path *.xls path *.xml path *.xpdl path *.xpm path *.xwd )…" at bounding box center [288, 341] width 407 height 508
click at [109, 496] on div "path *.xbm path *.xlm path *.xls path *.xml path *.xpdl path *.xpm path *.xwd )…" at bounding box center [288, 341] width 407 height 508
click at [230, 506] on div "path *.xbm path *.xlm path *.xls path *.xml path *.xpdl path *.xpm path *.xwd )…" at bounding box center [288, 341] width 407 height 508
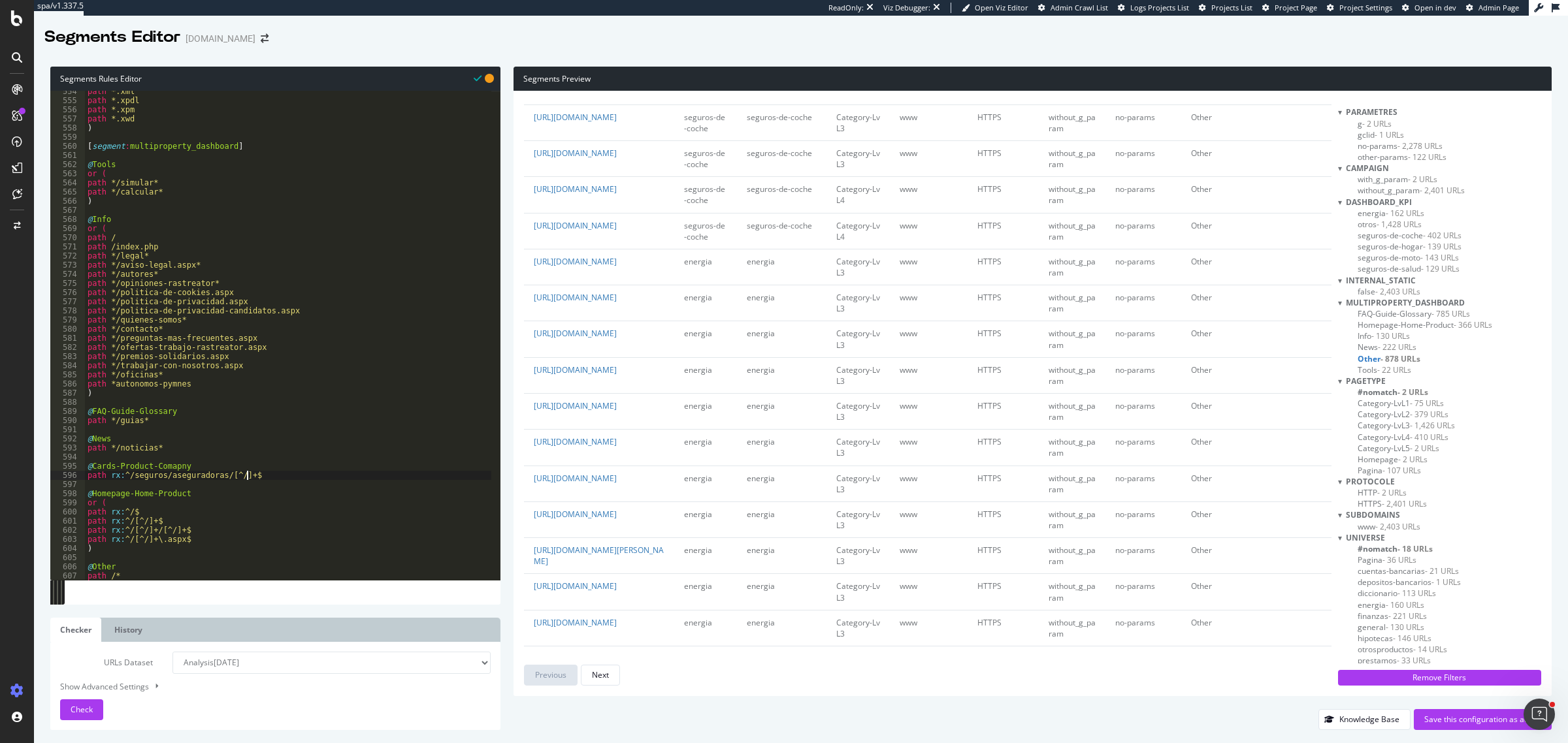
scroll to position [898, 0]
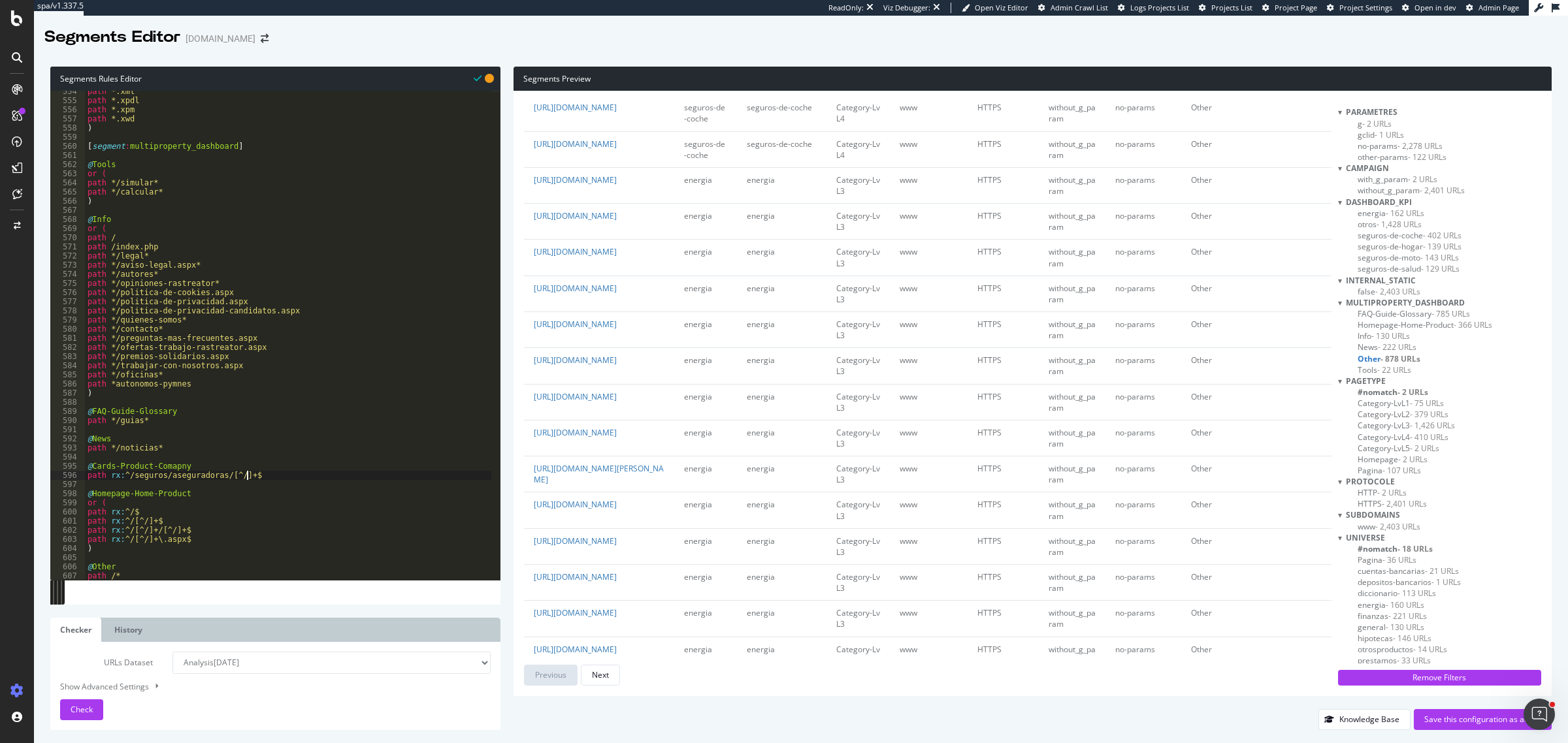
type textarea "path rx:^/seguros/aseguradoras/[^/]+$"
copy link "/tarifas-energia/companias-electricas/cepsa"
drag, startPoint x: 649, startPoint y: 484, endPoint x: 635, endPoint y: 462, distance: 26.1
click at [635, 276] on td "https://www.rastreator.com/tarifas-energia/companias-electricas/cepsa" at bounding box center [599, 258] width 151 height 36
click at [297, 474] on div "path *.xml path *.xpdl path *.xpm path *.xwd ) [ segment : multiproperty_dashbo…" at bounding box center [288, 341] width 407 height 508
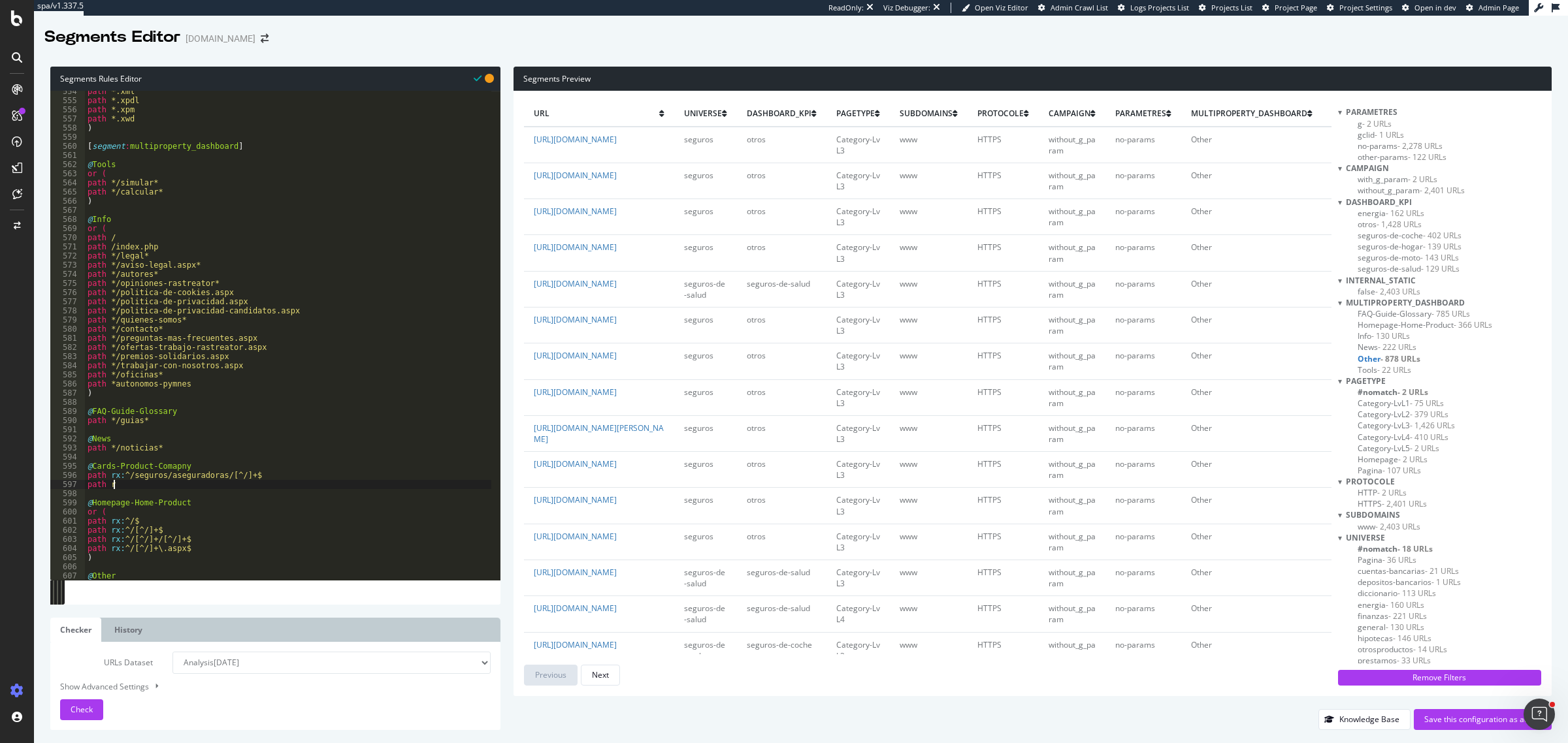
scroll to position [0, 2]
paste textarea "/tarifas-energia/companias-electricas/cepsa"
click at [124, 476] on div "path *.xml path *.xpdl path *.xpm path *.xwd ) [ segment : multiproperty_dashbo…" at bounding box center [288, 341] width 407 height 508
click at [124, 484] on div "path *.xml path *.xpdl path *.xpm path *.xwd ) [ segment : multiproperty_dashbo…" at bounding box center [288, 341] width 407 height 508
click at [122, 484] on div "path *.xml path *.xpdl path *.xpm path *.xwd ) [ segment : multiproperty_dashbo…" at bounding box center [288, 341] width 407 height 508
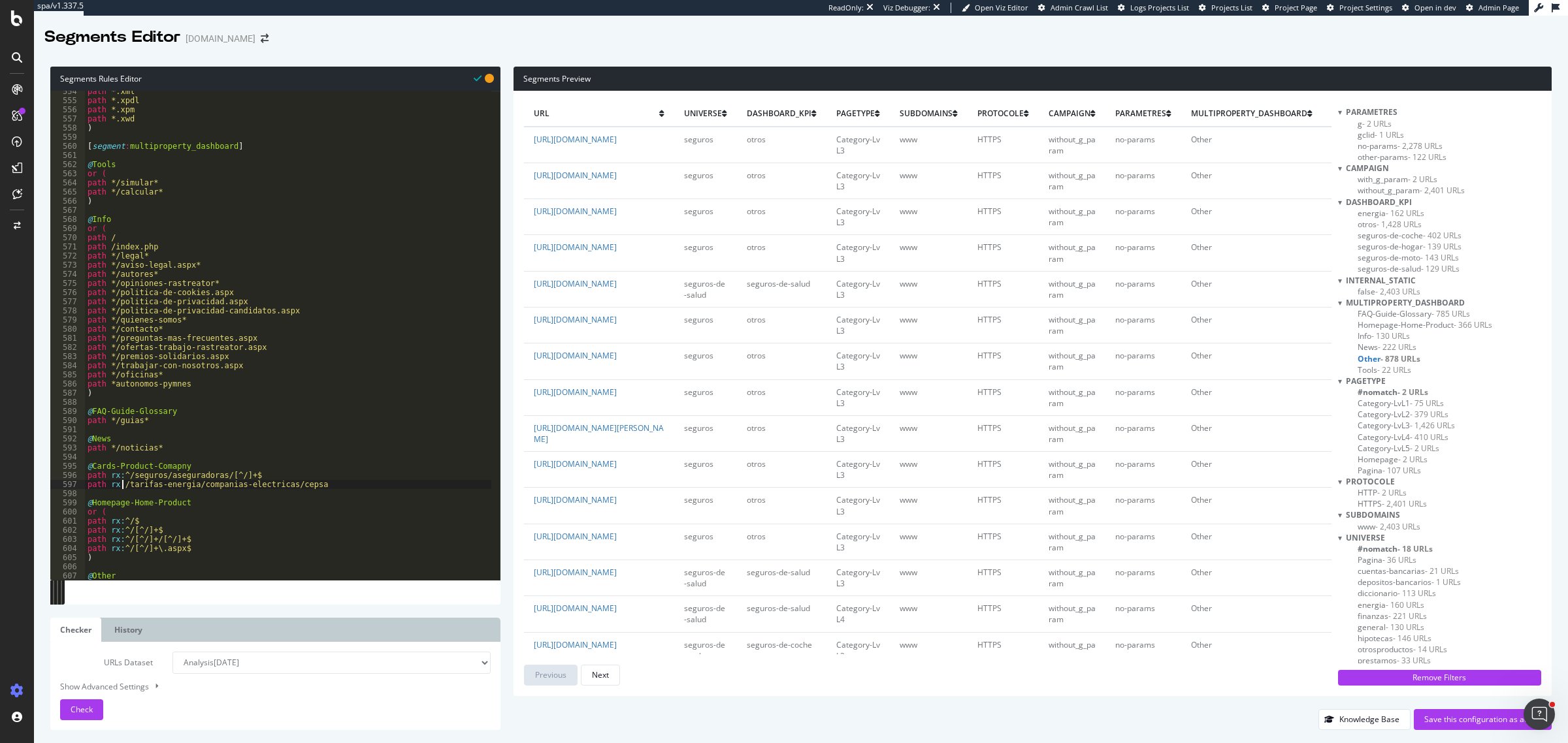
paste textarea "^"
drag, startPoint x: 219, startPoint y: 478, endPoint x: 256, endPoint y: 475, distance: 37.1
click at [256, 475] on div "path *.xml path *.xpdl path *.xpm path *.xwd ) [ segment : multiproperty_dashbo…" at bounding box center [288, 341] width 407 height 508
drag, startPoint x: 335, startPoint y: 485, endPoint x: 289, endPoint y: 488, distance: 46.1
click at [289, 488] on div "path *.xml path *.xpdl path *.xpm path *.xwd ) [ segment : multiproperty_dashbo…" at bounding box center [288, 341] width 407 height 508
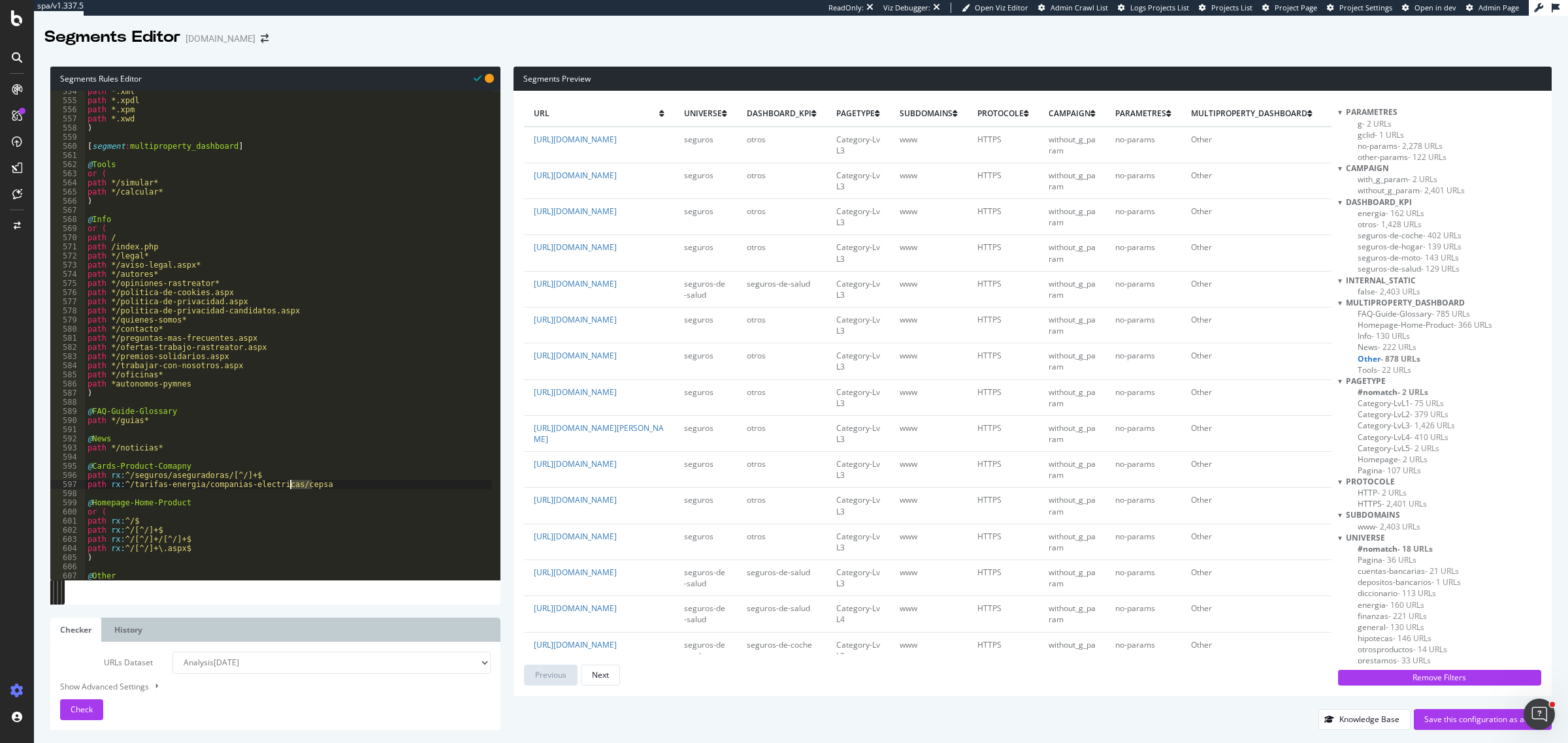
paste textarea "[^/]+$"
click at [90, 475] on div "path *.xml path *.xpdl path *.xpm path *.xwd ) [ segment : multiproperty_dashbo…" at bounding box center [288, 341] width 407 height 508
click at [343, 495] on div "path *.xml path *.xpdl path *.xpm path *.xwd ) [ segment : multiproperty_dashbo…" at bounding box center [288, 341] width 407 height 508
type textarea "path rx:^/tarifas-energia/companias-electricas/[^/]+$"
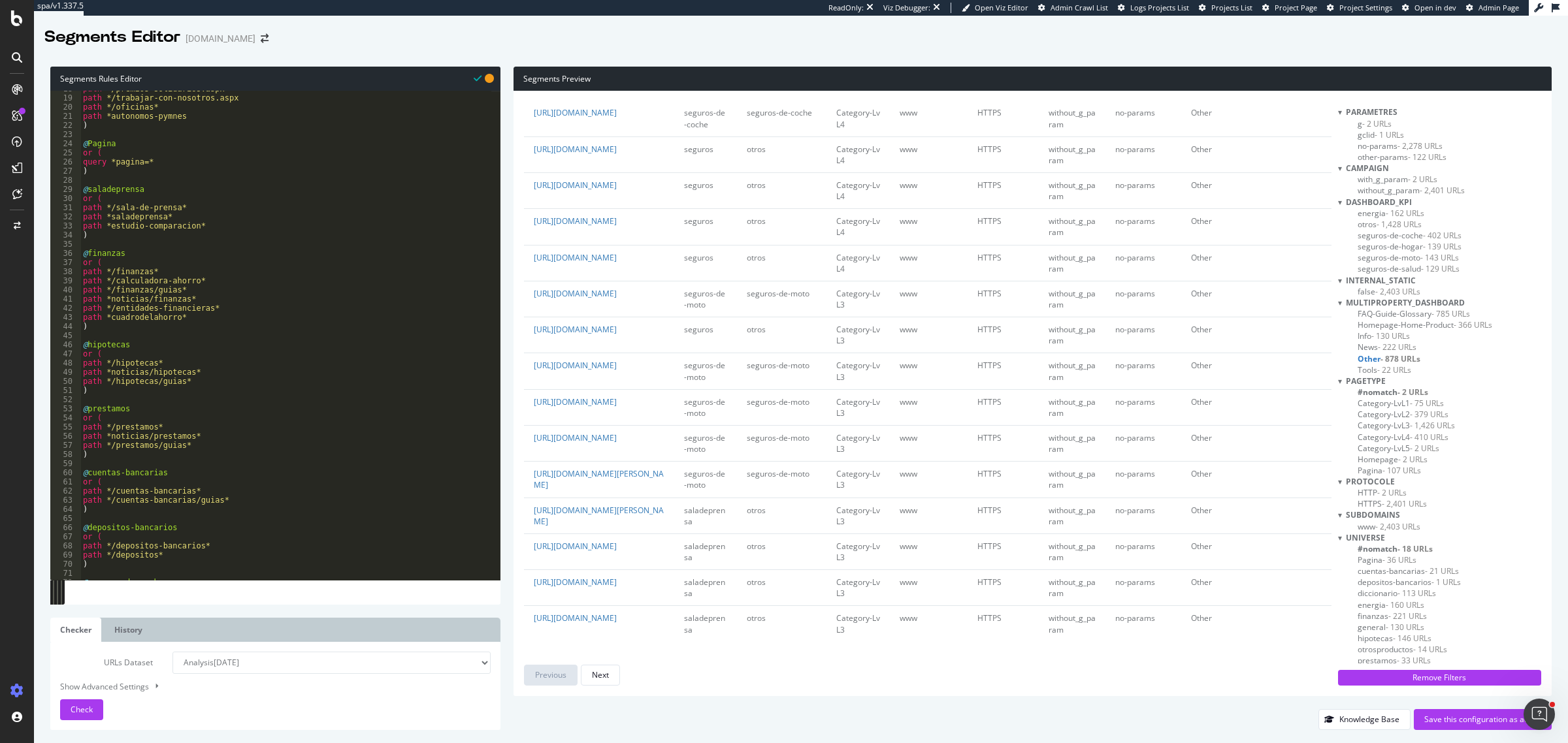
scroll to position [112, 0]
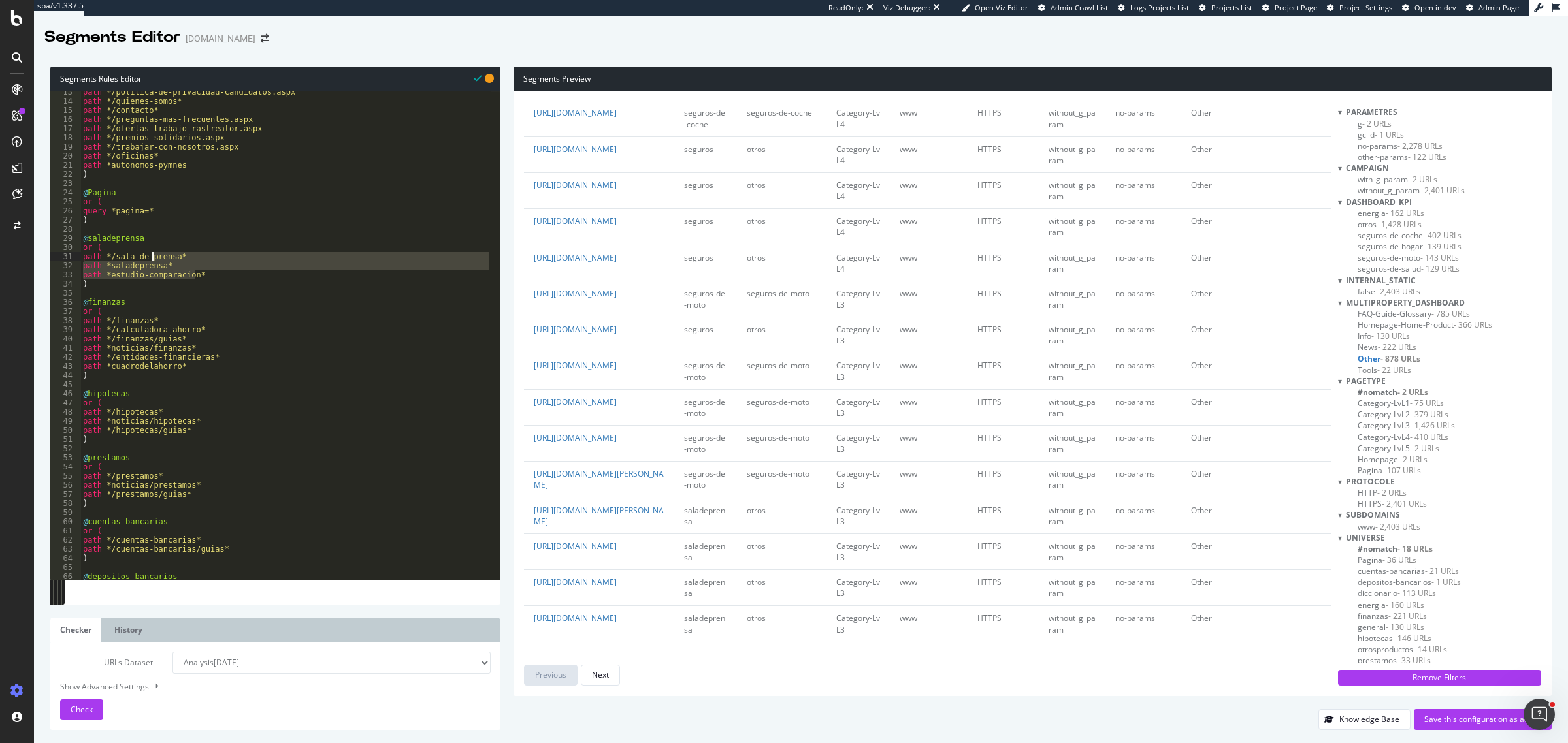
drag, startPoint x: 211, startPoint y: 272, endPoint x: 152, endPoint y: 261, distance: 60.0
click at [152, 261] on div "path */politica-de-privacidad-candidatos.aspx path */quienes-somos* path */cont…" at bounding box center [286, 342] width 411 height 508
click at [181, 256] on div "path */politica-de-privacidad-candidatos.aspx path */quienes-somos* path */cont…" at bounding box center [286, 336] width 411 height 490
drag, startPoint x: 174, startPoint y: 269, endPoint x: 161, endPoint y: 269, distance: 13.0
click at [161, 269] on div "path */politica-de-privacidad-candidatos.aspx path */quienes-somos* path */cont…" at bounding box center [286, 342] width 411 height 508
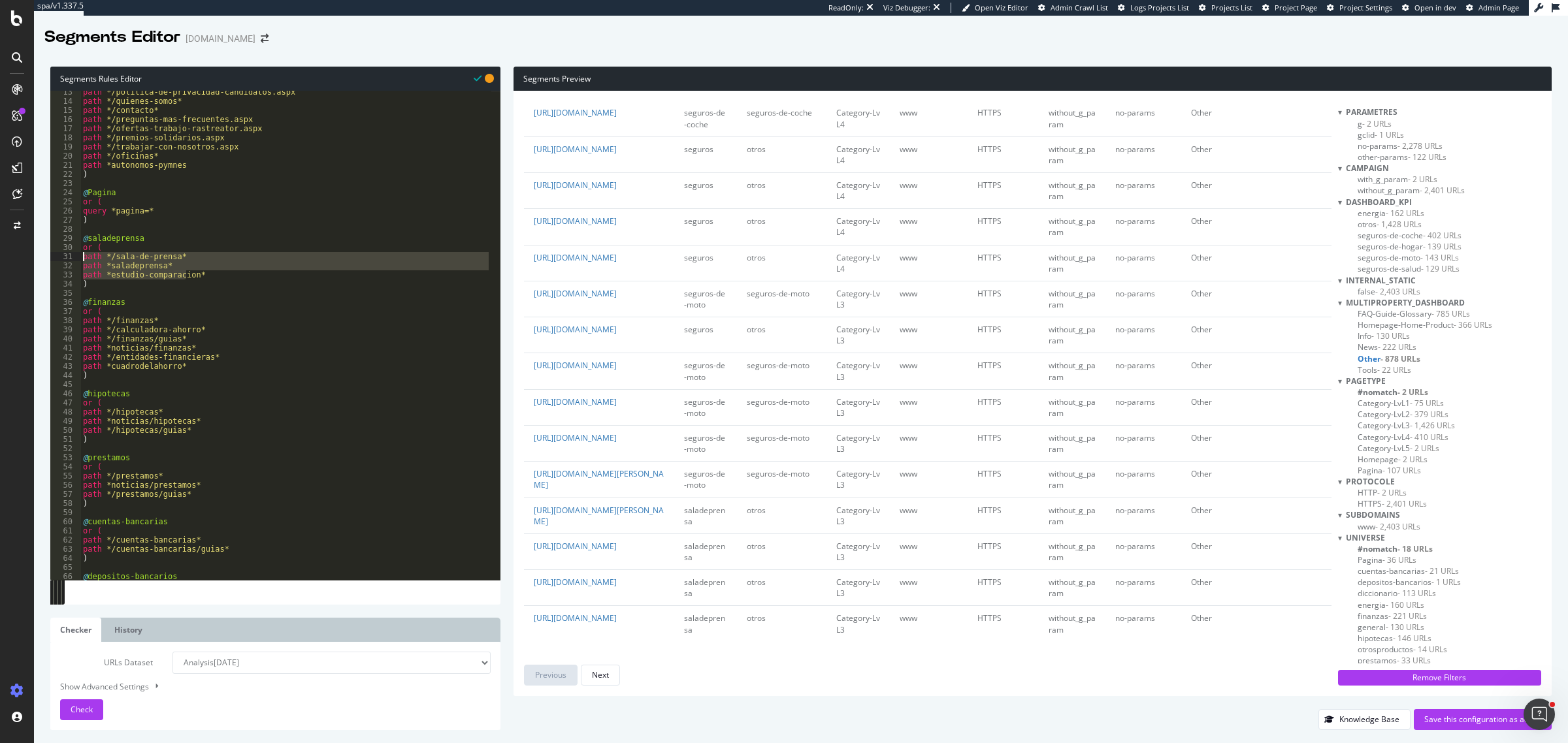
drag, startPoint x: 188, startPoint y: 271, endPoint x: 84, endPoint y: 259, distance: 104.7
click at [84, 259] on div "path */politica-de-privacidad-candidatos.aspx path */quienes-somos* path */cont…" at bounding box center [286, 342] width 411 height 508
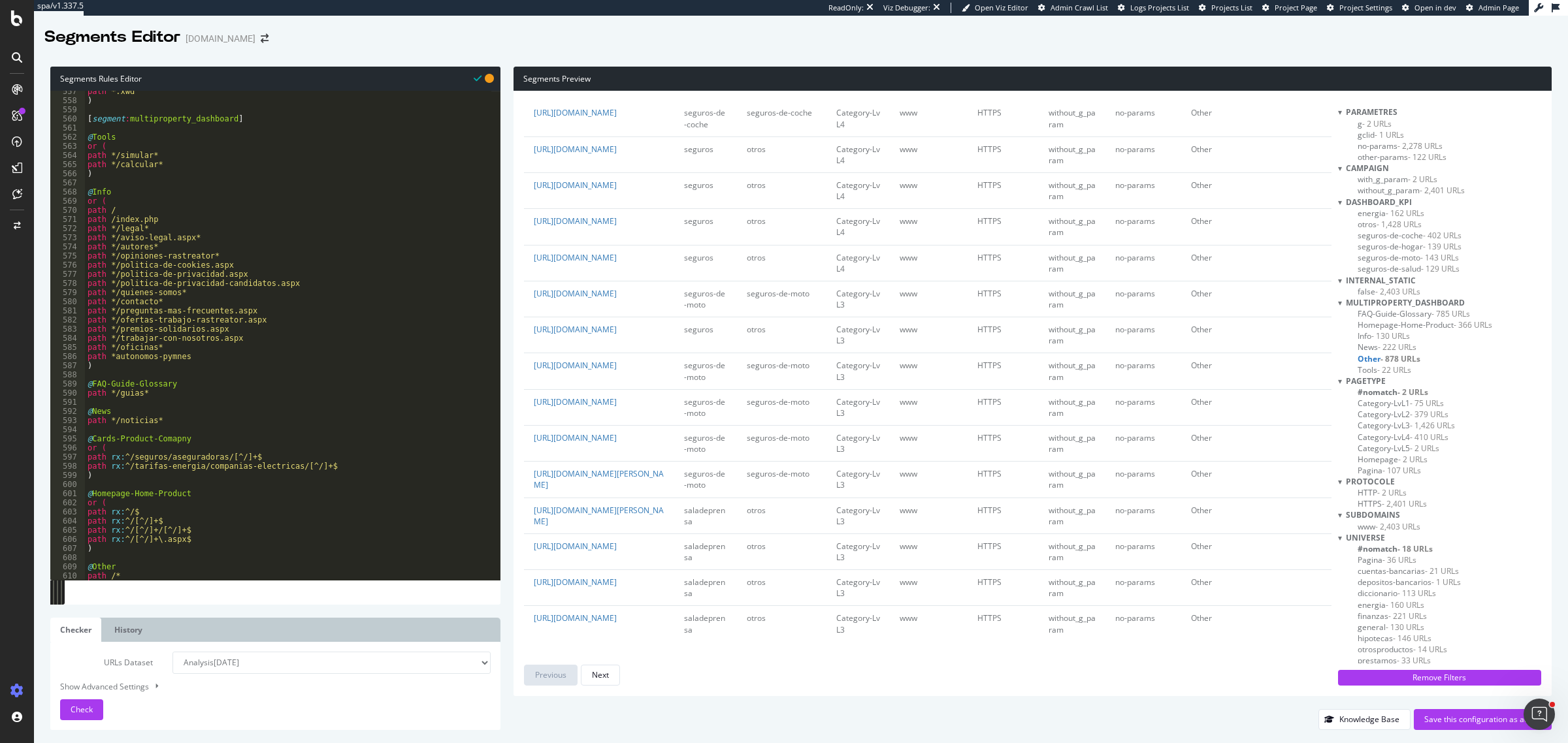
scroll to position [5089, 0]
click at [156, 422] on div "path *.xwd ) [ segment : multiproperty_dashboard ] @ Tools or ( path */simular*…" at bounding box center [288, 341] width 407 height 508
type textarea "path */noticias*"
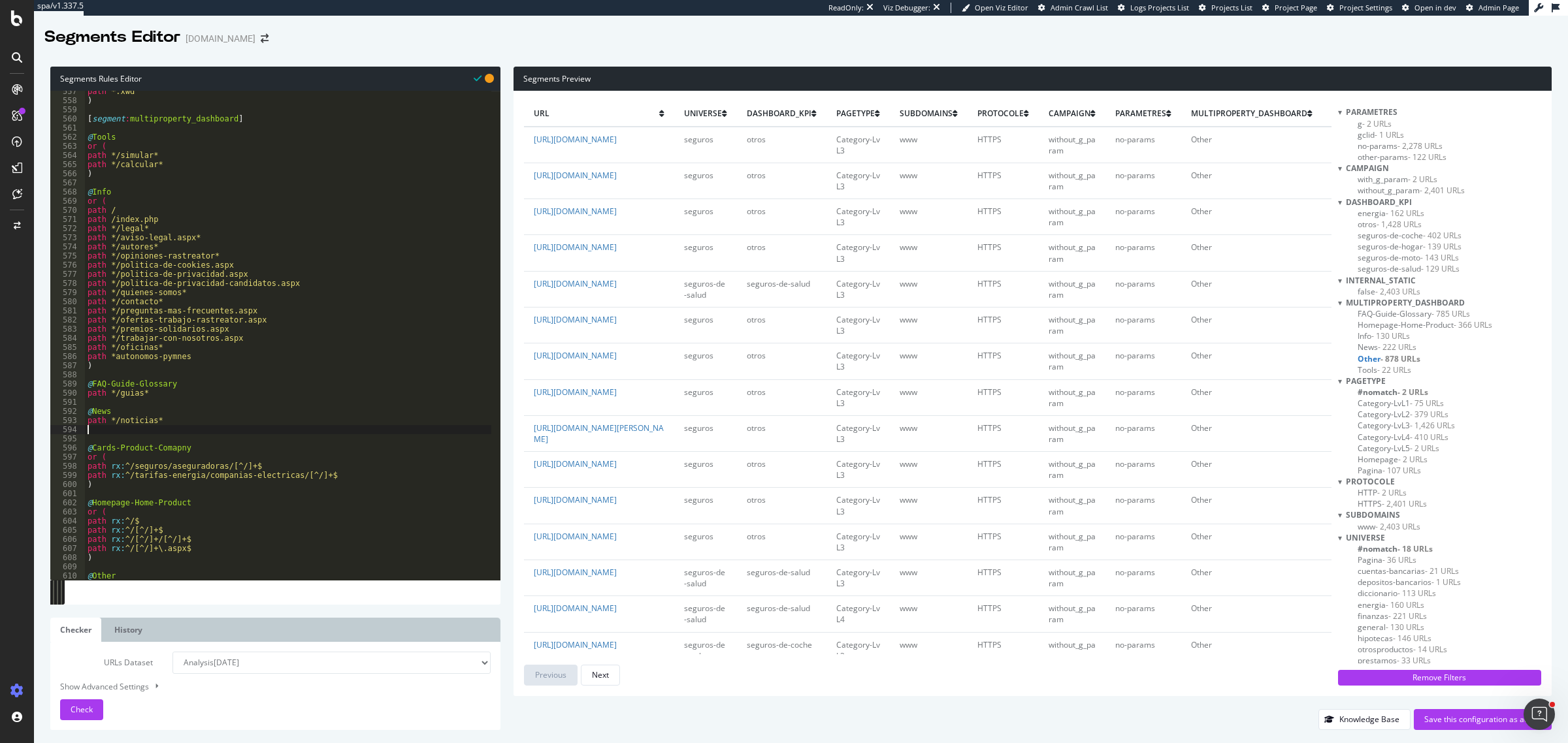
paste textarea "path *estudio-comparacio"
type textarea "path *estudio-comparacio"
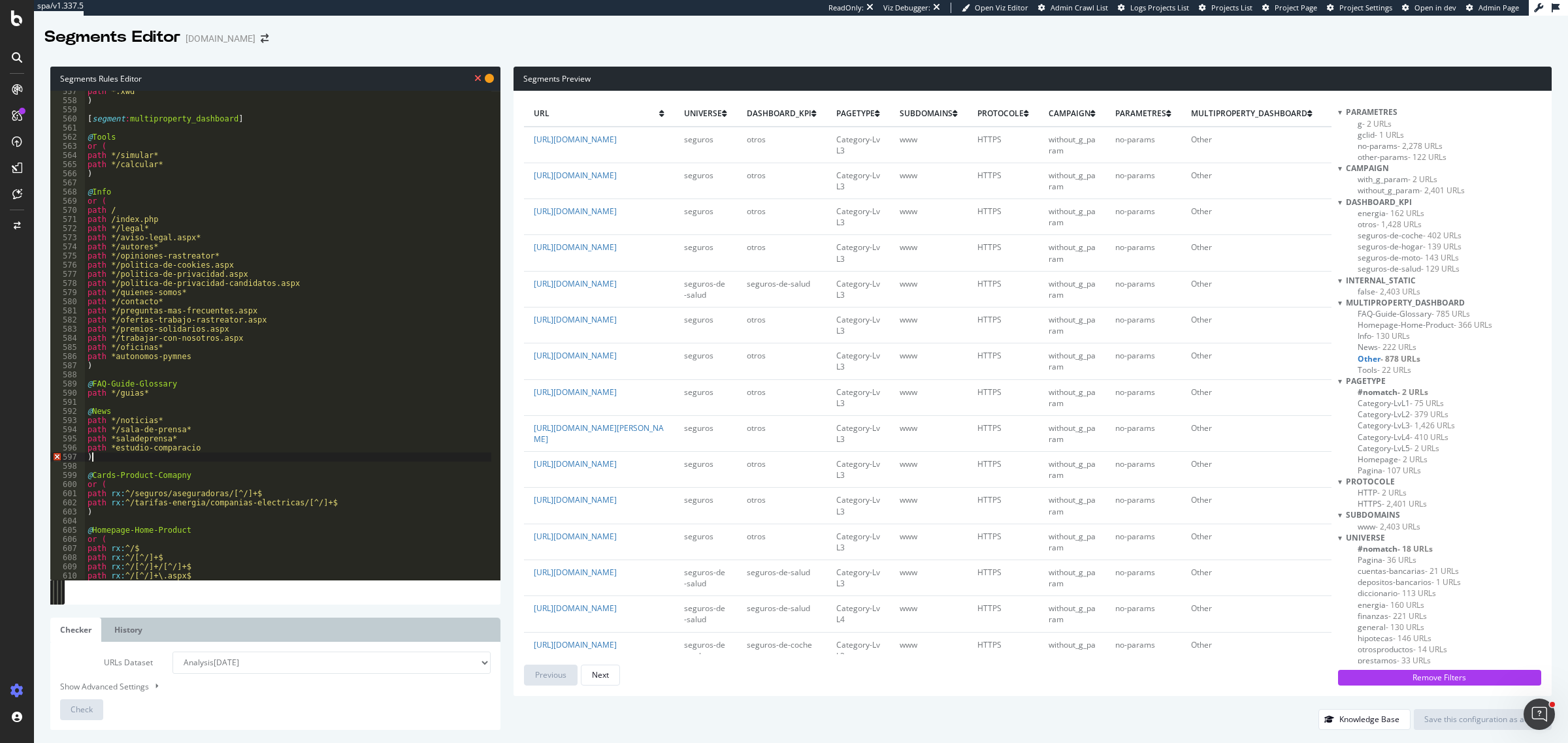
click at [88, 425] on div "path *.xwd ) [ segment : multiproperty_dashboard ] @ Tools or ( path */simular*…" at bounding box center [288, 341] width 407 height 508
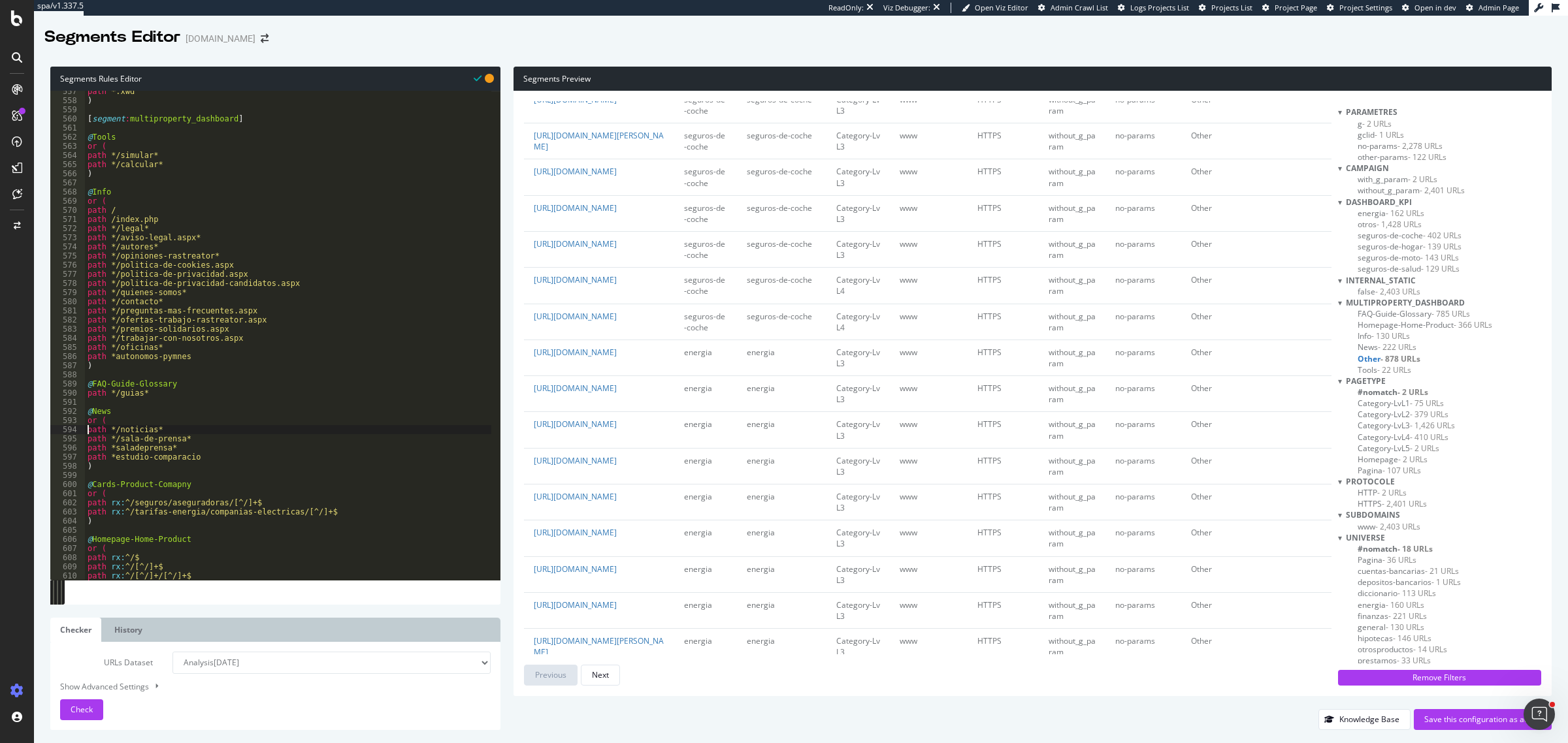
scroll to position [735, 0]
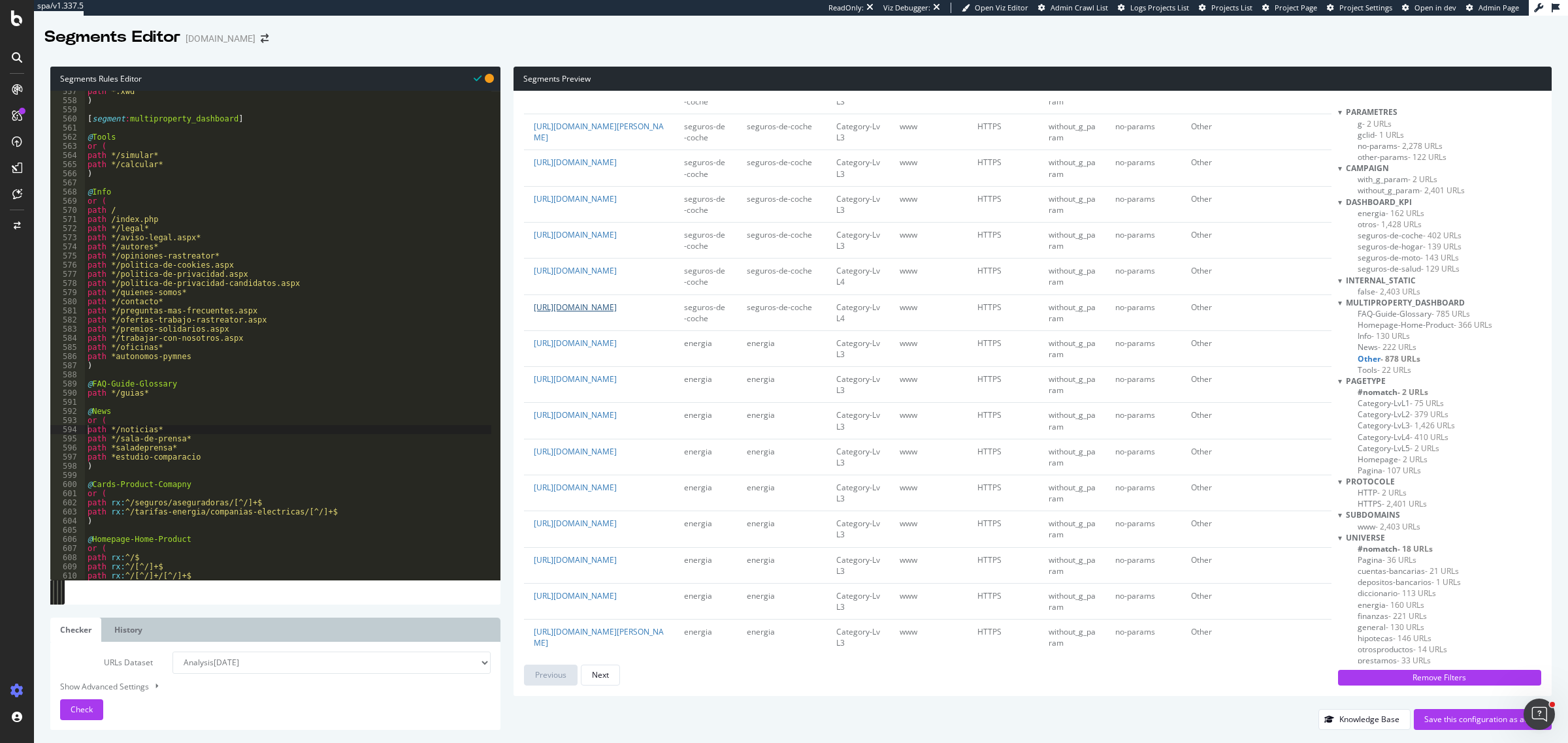
copy link "/seguros-de-coche/aseguradoras-de-coches/zurich/taxi"
drag, startPoint x: 608, startPoint y: 516, endPoint x: 635, endPoint y: 493, distance: 35.5
click at [635, 330] on td "https://www.rastreator.com/seguros-de-coche/aseguradoras-de-coches/zurich/taxi" at bounding box center [599, 312] width 151 height 36
type textarea "path rx:^/tarifas-energia/companias-electricas/[^/]+$"
click at [334, 514] on div "path *.xwd ) [ segment : multiproperty_dashboard ] @ Tools or ( path */simular*…" at bounding box center [288, 341] width 407 height 508
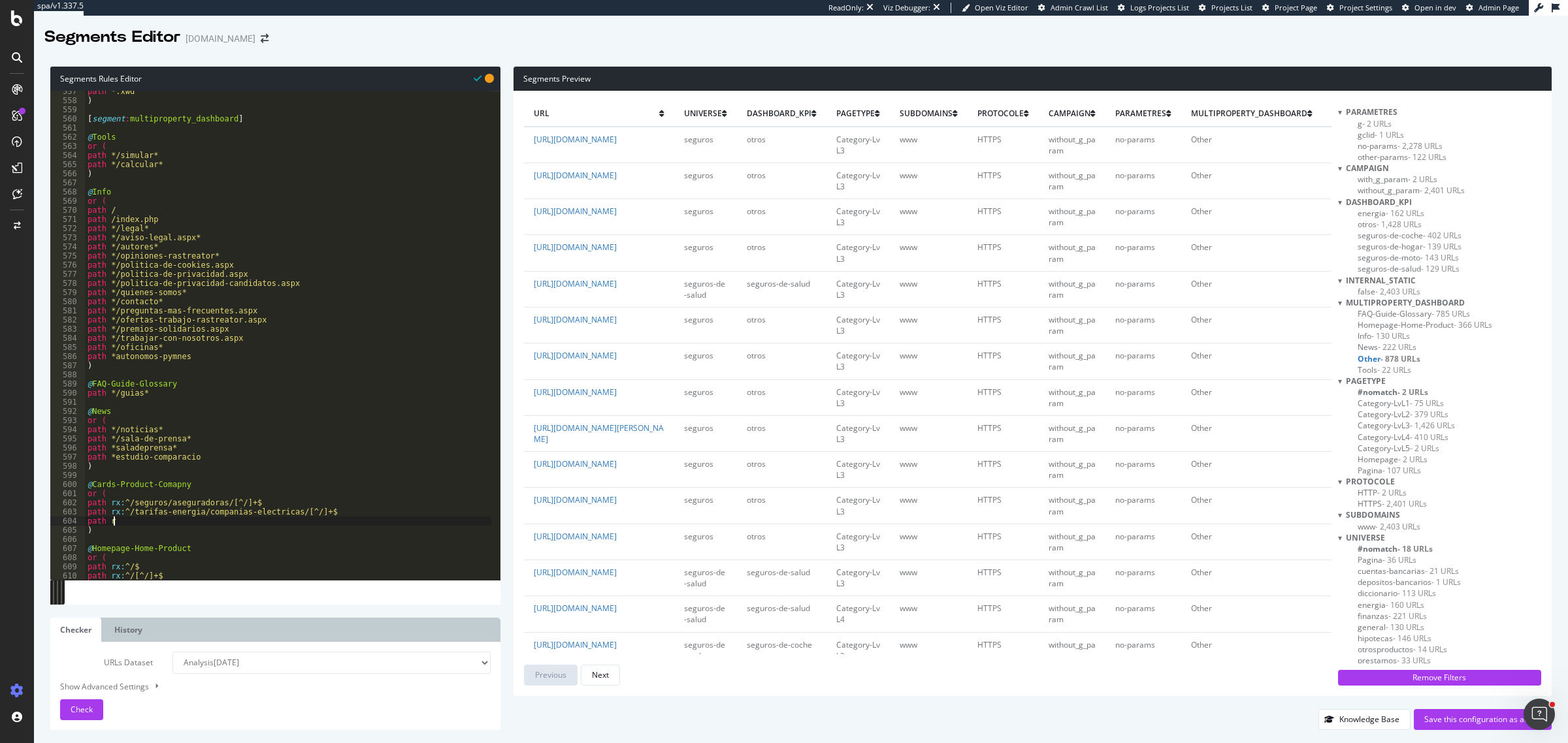
scroll to position [0, 2]
paste textarea "/seguros-de-coche/aseguradoras-de-coches/zurich/taxi"
click at [125, 521] on div "path *.xwd ) [ segment : multiproperty_dashboard ] @ Tools or ( path */simular*…" at bounding box center [288, 341] width 407 height 508
drag, startPoint x: 305, startPoint y: 525, endPoint x: 344, endPoint y: 521, distance: 39.2
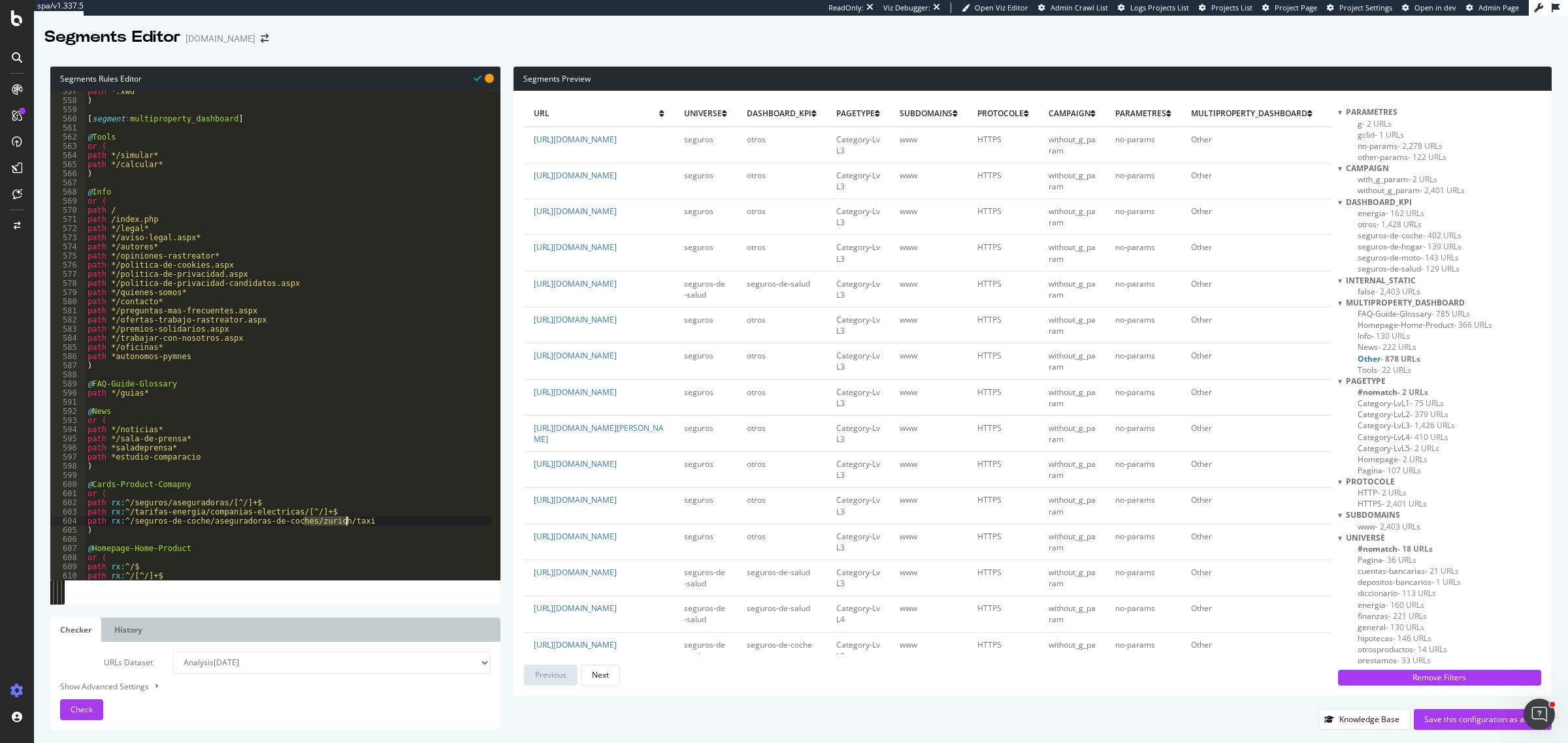
click at [344, 521] on div "path *.xwd ) [ segment : multiproperty_dashboard ] @ Tools or ( path */simular*…" at bounding box center [288, 341] width 407 height 508
drag, startPoint x: 289, startPoint y: 514, endPoint x: 319, endPoint y: 517, distance: 30.1
click at [319, 517] on div "path *.xwd ) [ segment : multiproperty_dashboard ] @ Tools or ( path */simular*…" at bounding box center [288, 341] width 407 height 508
click at [321, 523] on div "path *.xwd ) [ segment : multiproperty_dashboard ] @ Tools or ( path */simular*…" at bounding box center [288, 341] width 407 height 508
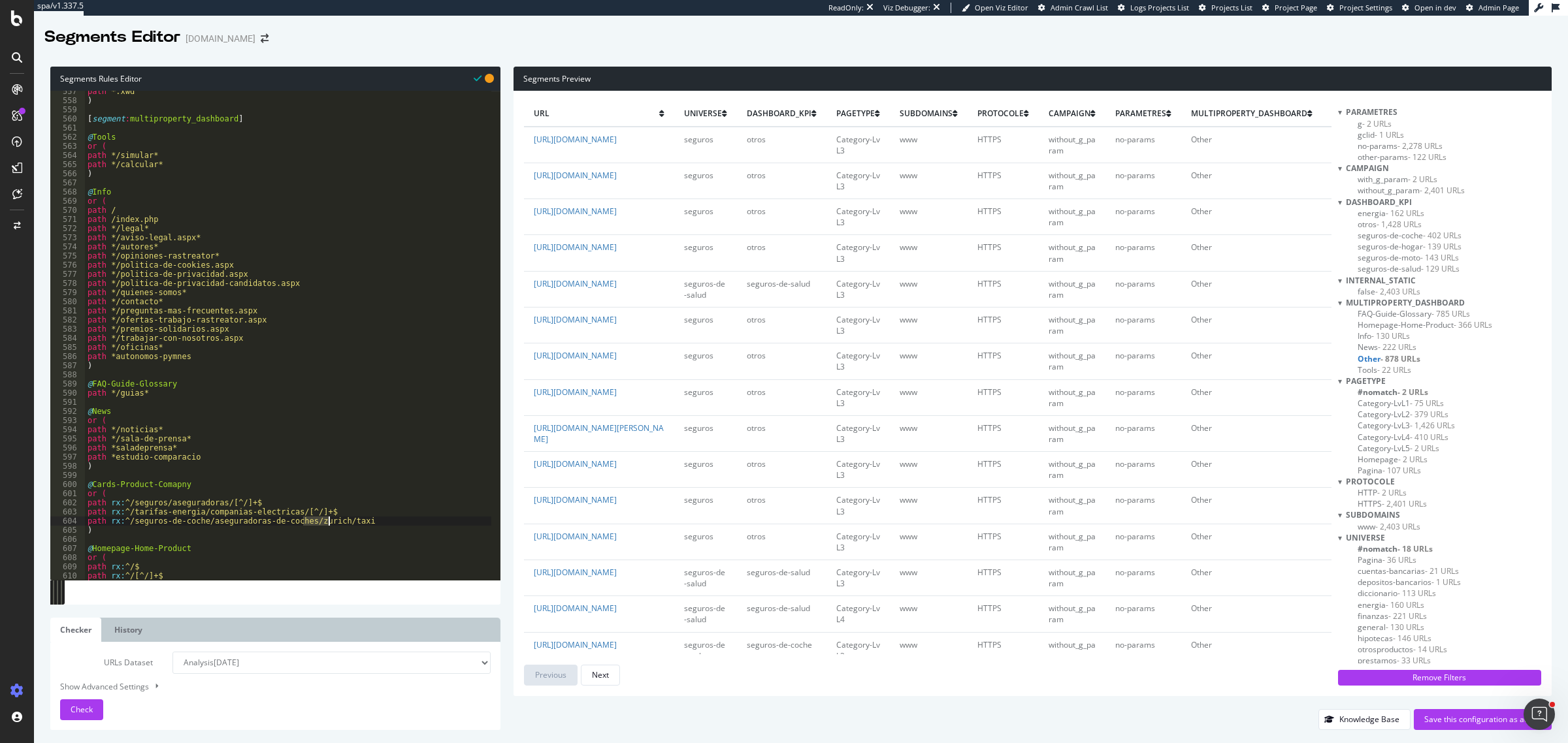
paste textarea "[^/]+$"
click at [342, 524] on div "path *.xwd ) [ segment : multiproperty_dashboard ] @ Tools or ( path */simular*…" at bounding box center [288, 341] width 407 height 508
drag, startPoint x: 305, startPoint y: 521, endPoint x: 324, endPoint y: 523, distance: 19.1
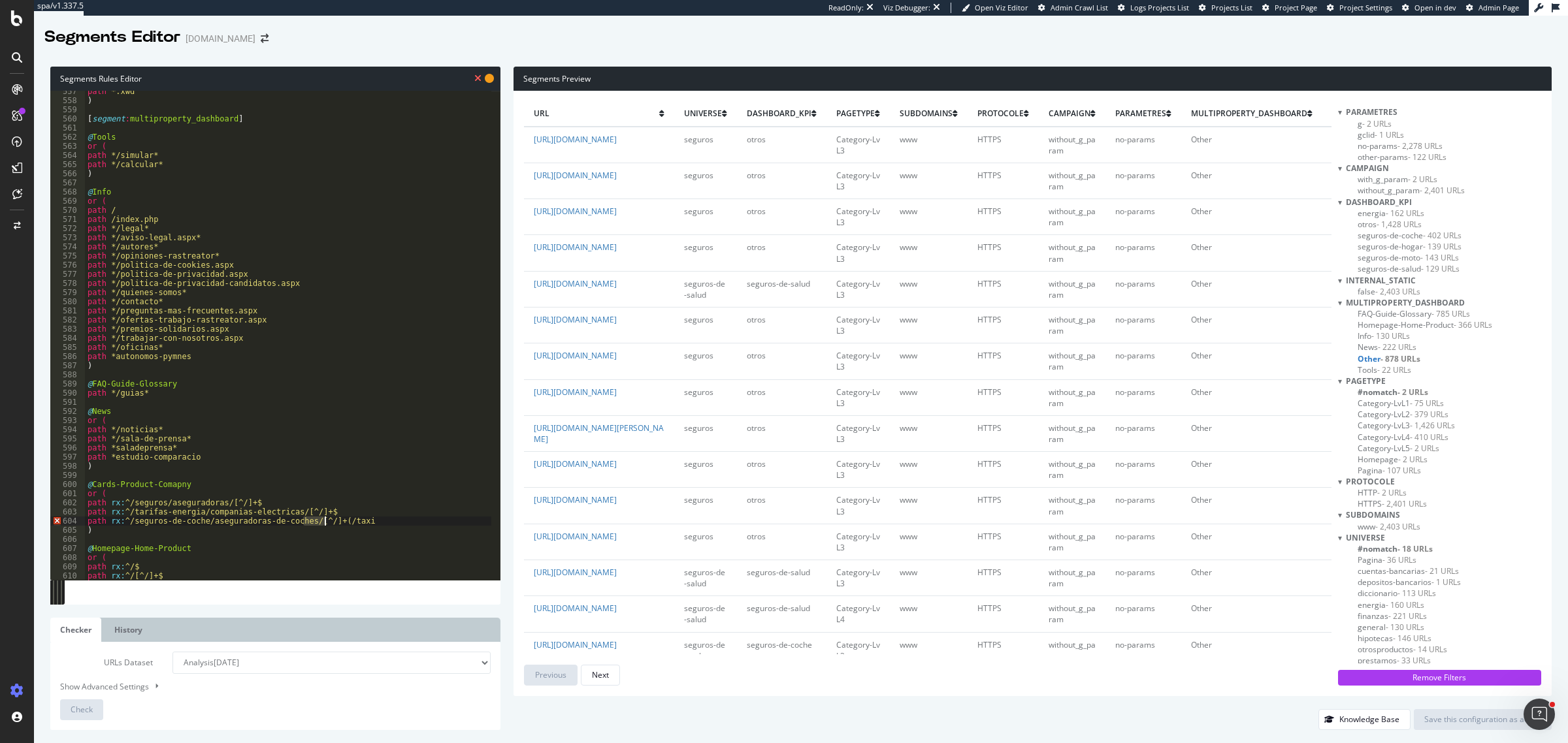
click at [324, 523] on div "path *.xwd ) [ segment : multiproperty_dashboard ] @ Tools or ( path */simular*…" at bounding box center [288, 341] width 407 height 508
click at [353, 521] on div "path *.xwd ) [ segment : multiproperty_dashboard ] @ Tools or ( path */simular*…" at bounding box center [288, 341] width 407 height 508
paste textarea "[^/]+"
type textarea "path rx:^/seguros-de-coche/aseguradoras-de-coches/[^/]+(/taxi[^/]+)?$"
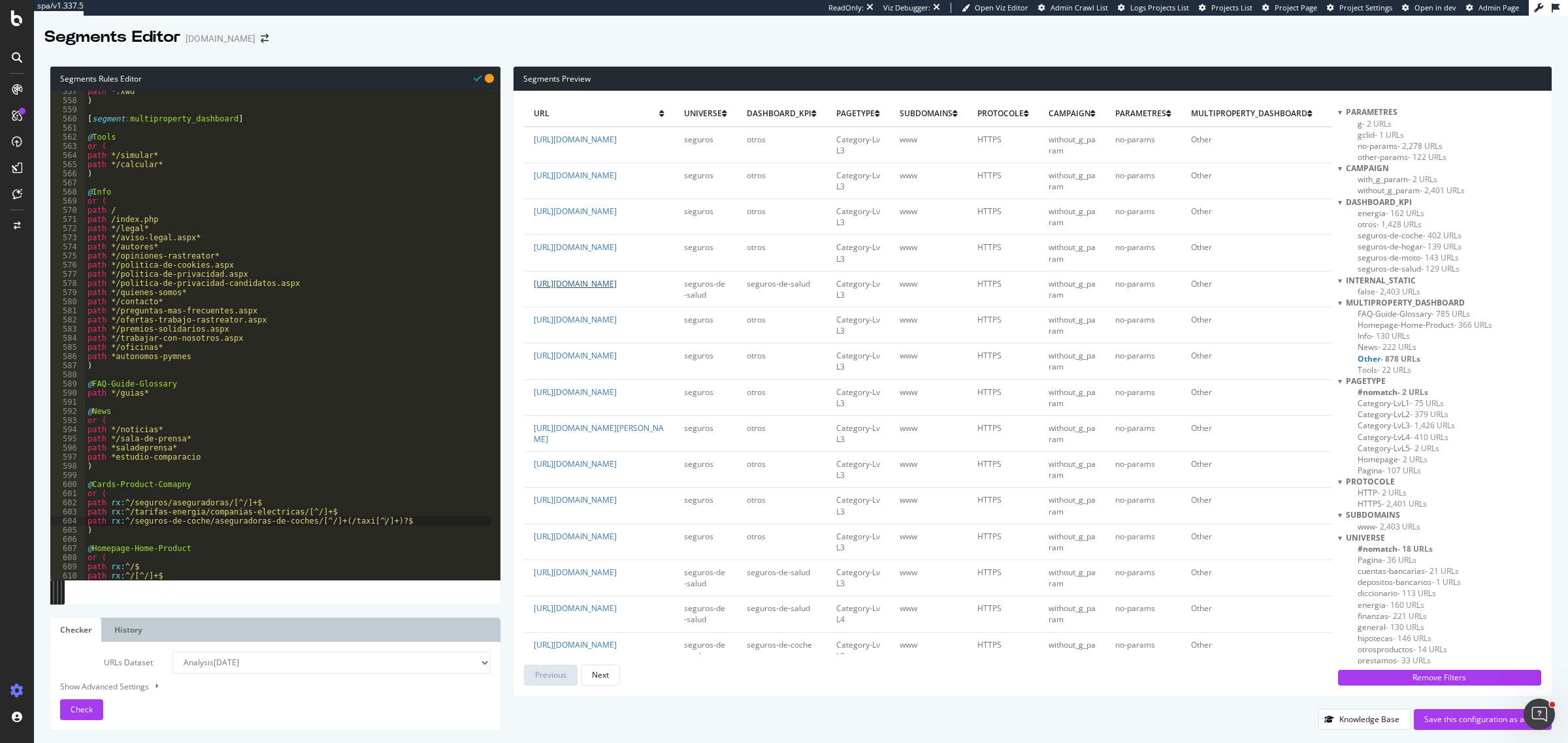
drag, startPoint x: 621, startPoint y: 324, endPoint x: 636, endPoint y: 300, distance: 28.3
click at [636, 300] on td "https://www.rastreator.com/seguros-de-salud/aseguradoras-de-salud/dkv" at bounding box center [599, 289] width 151 height 36
copy link "/seguros-de-salud/aseguradoras-de-salud/dkv"
click at [407, 524] on div "path *.xwd ) [ segment : multiproperty_dashboard ] @ Tools or ( path */simular*…" at bounding box center [288, 341] width 407 height 508
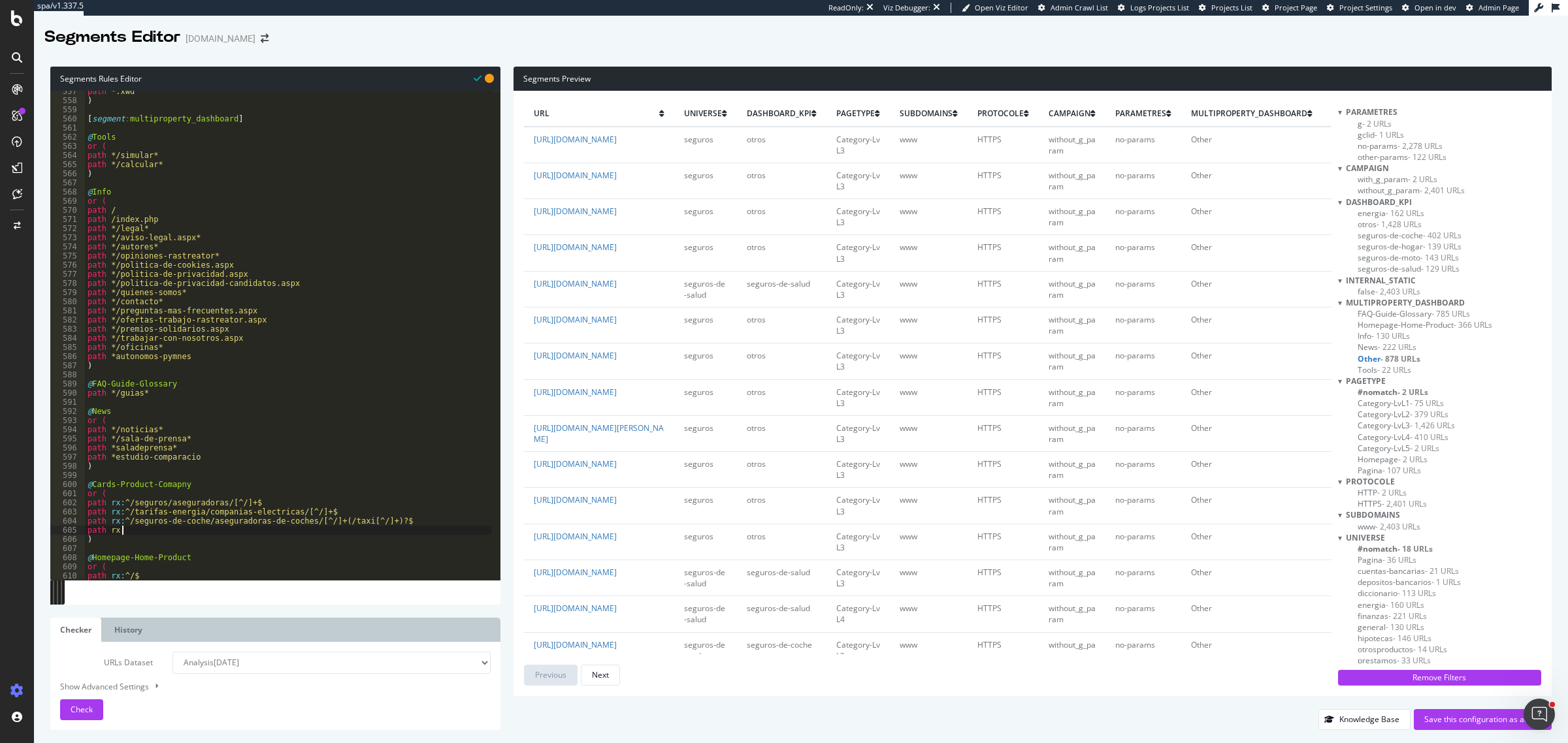
paste textarea "/seguros-de-salud/aseguradoras-de-salud/dkv"
click at [122, 533] on div "path *.xwd ) [ segment : multiproperty_dashboard ] @ Tools or ( path */simular*…" at bounding box center [288, 341] width 407 height 508
drag, startPoint x: 220, startPoint y: 502, endPoint x: 248, endPoint y: 504, distance: 28.1
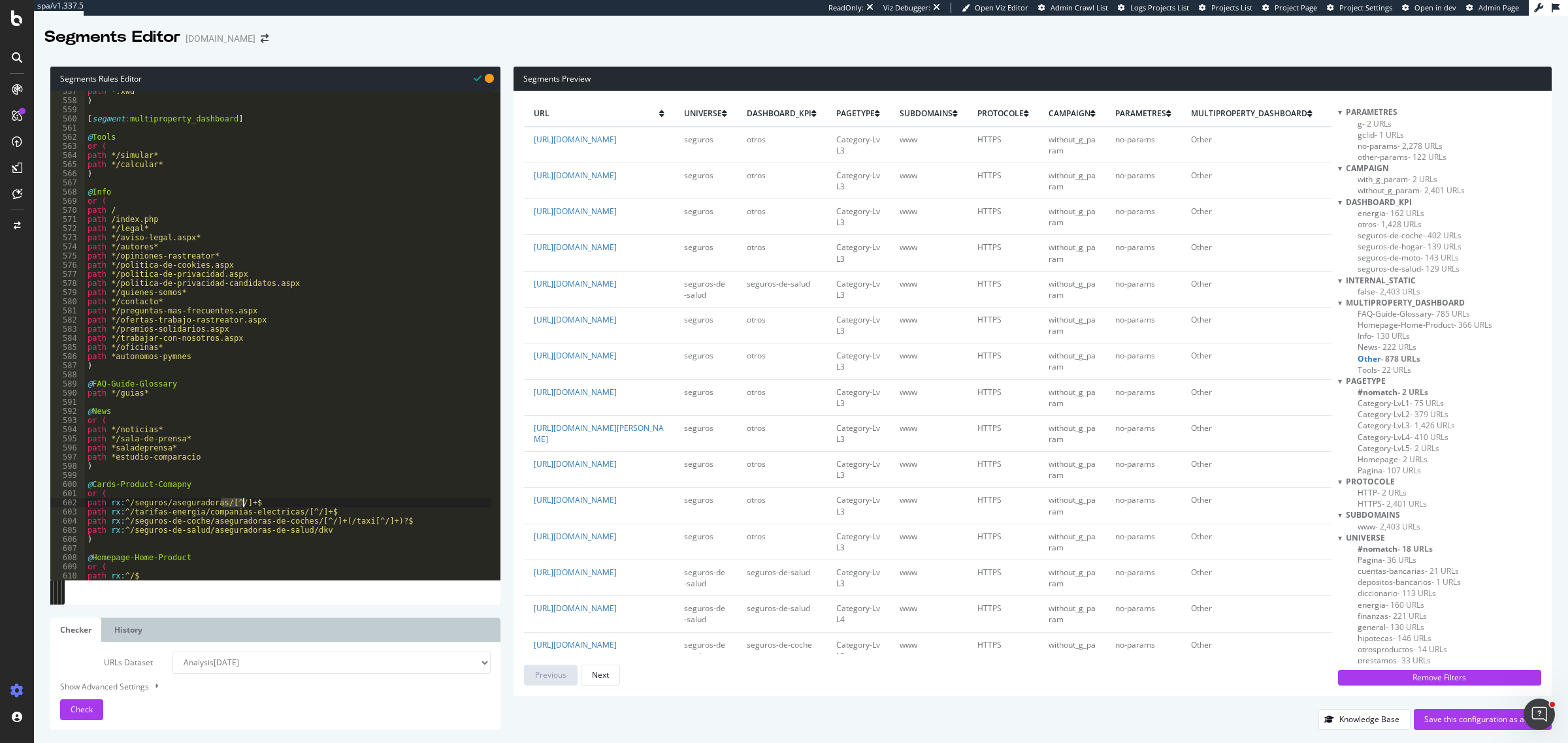
click at [248, 504] on div "path *.xwd ) [ segment : multiproperty_dashboard ] @ Tools or ( path */simular*…" at bounding box center [288, 341] width 407 height 508
click at [301, 533] on div "path *.xwd ) [ segment : multiproperty_dashboard ] @ Tools or ( path */simular*…" at bounding box center [288, 341] width 407 height 508
paste textarea "[^/]+$"
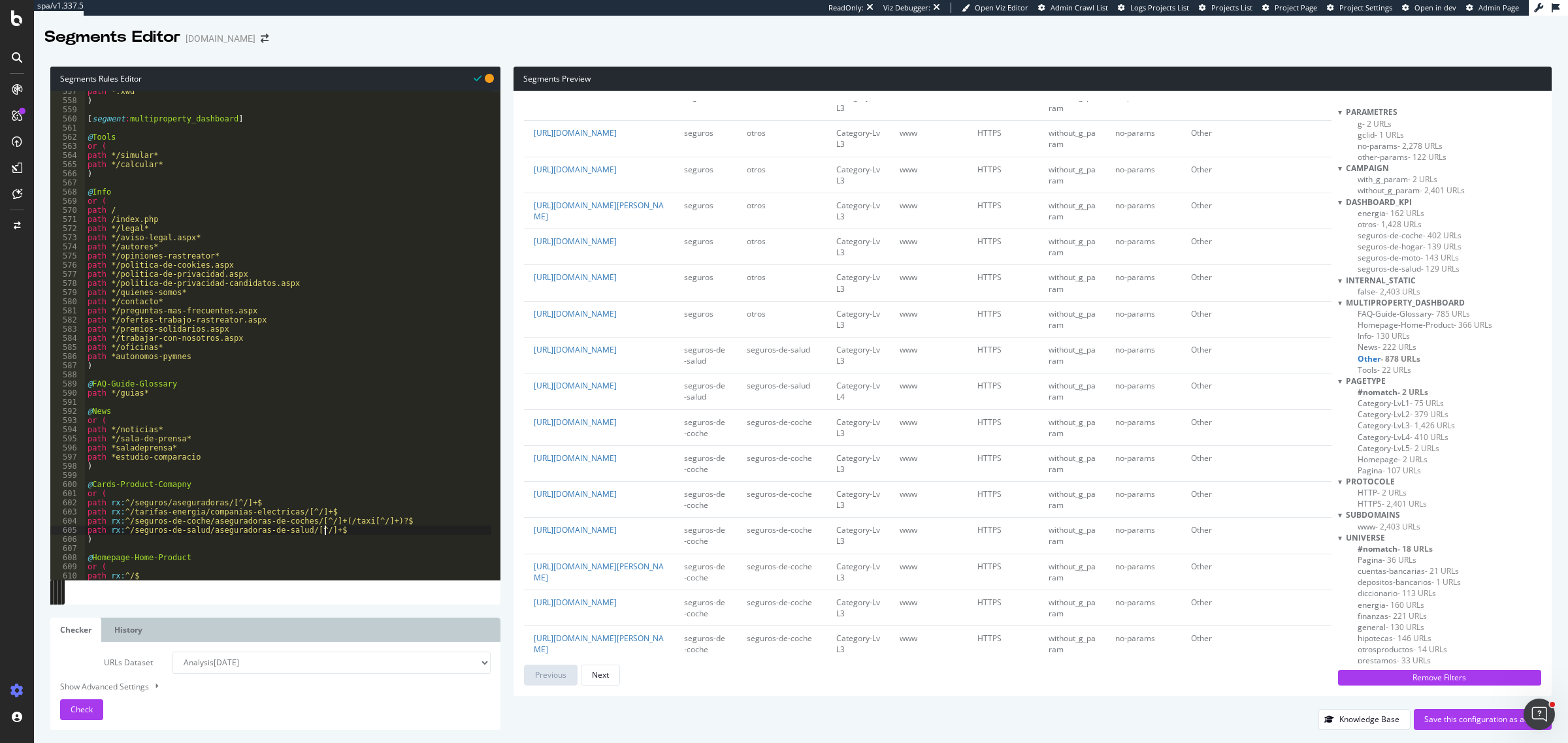
scroll to position [245, 0]
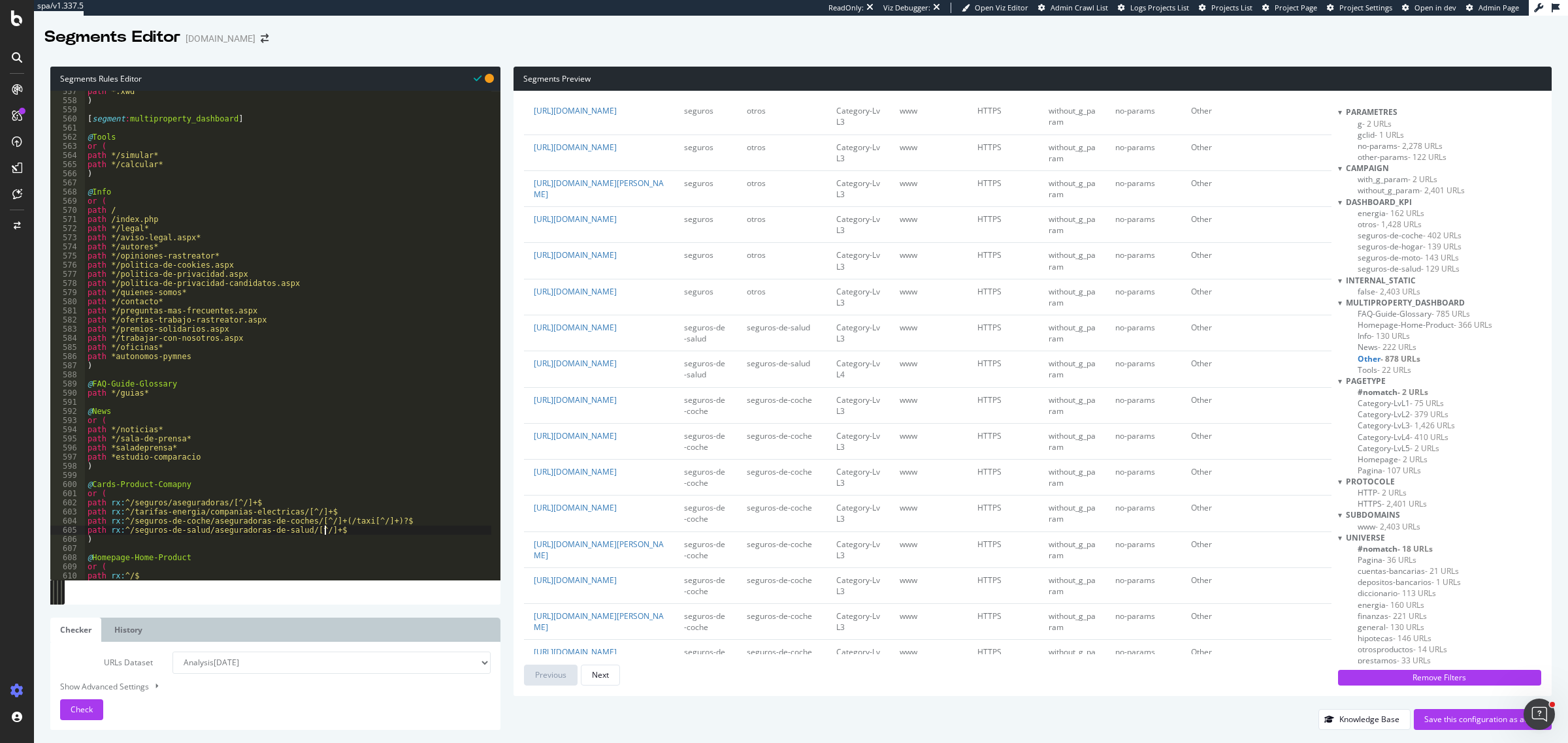
click at [342, 524] on div "path *.xwd ) [ segment : multiproperty_dashboard ] @ Tools or ( path */simular*…" at bounding box center [288, 341] width 407 height 508
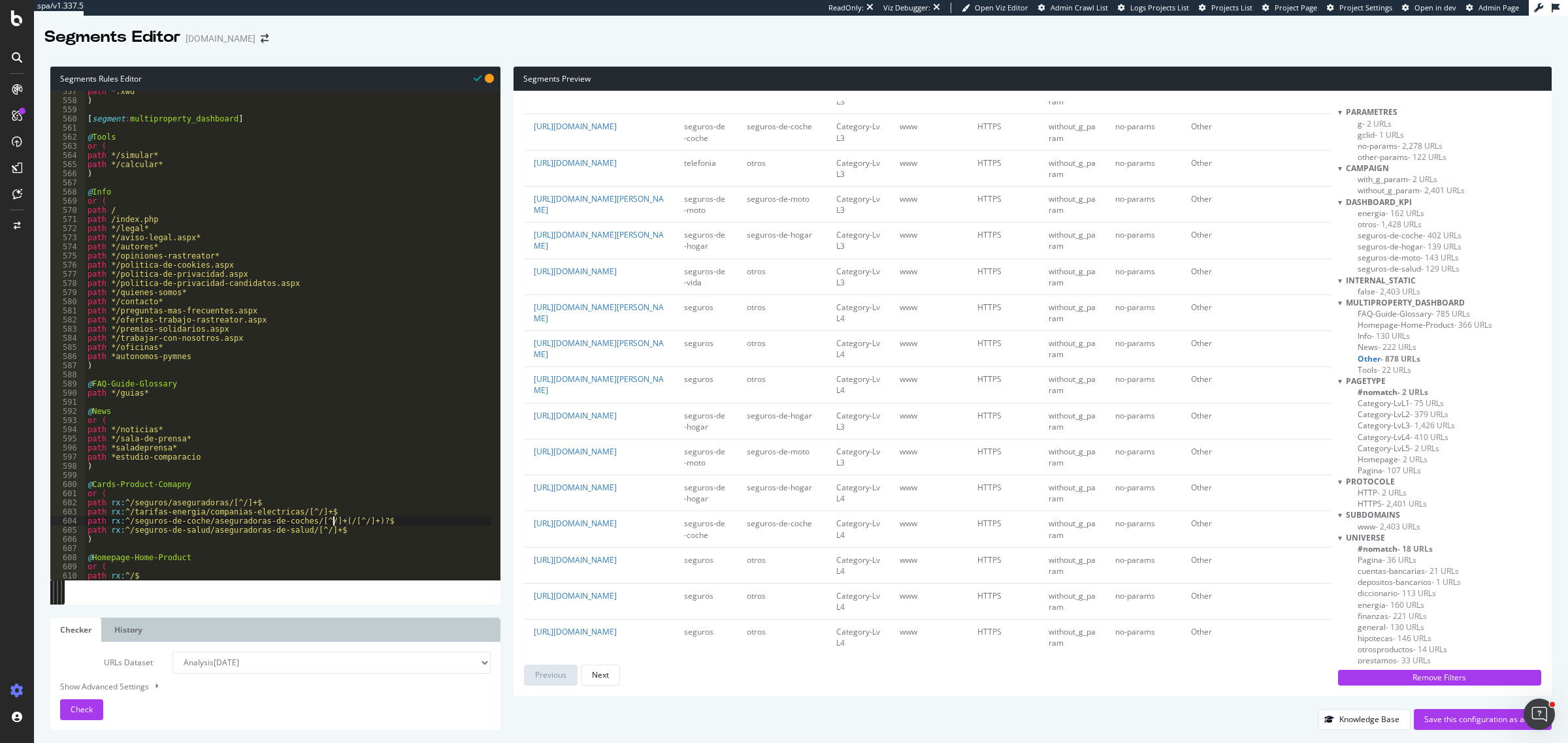
scroll to position [2776, 0]
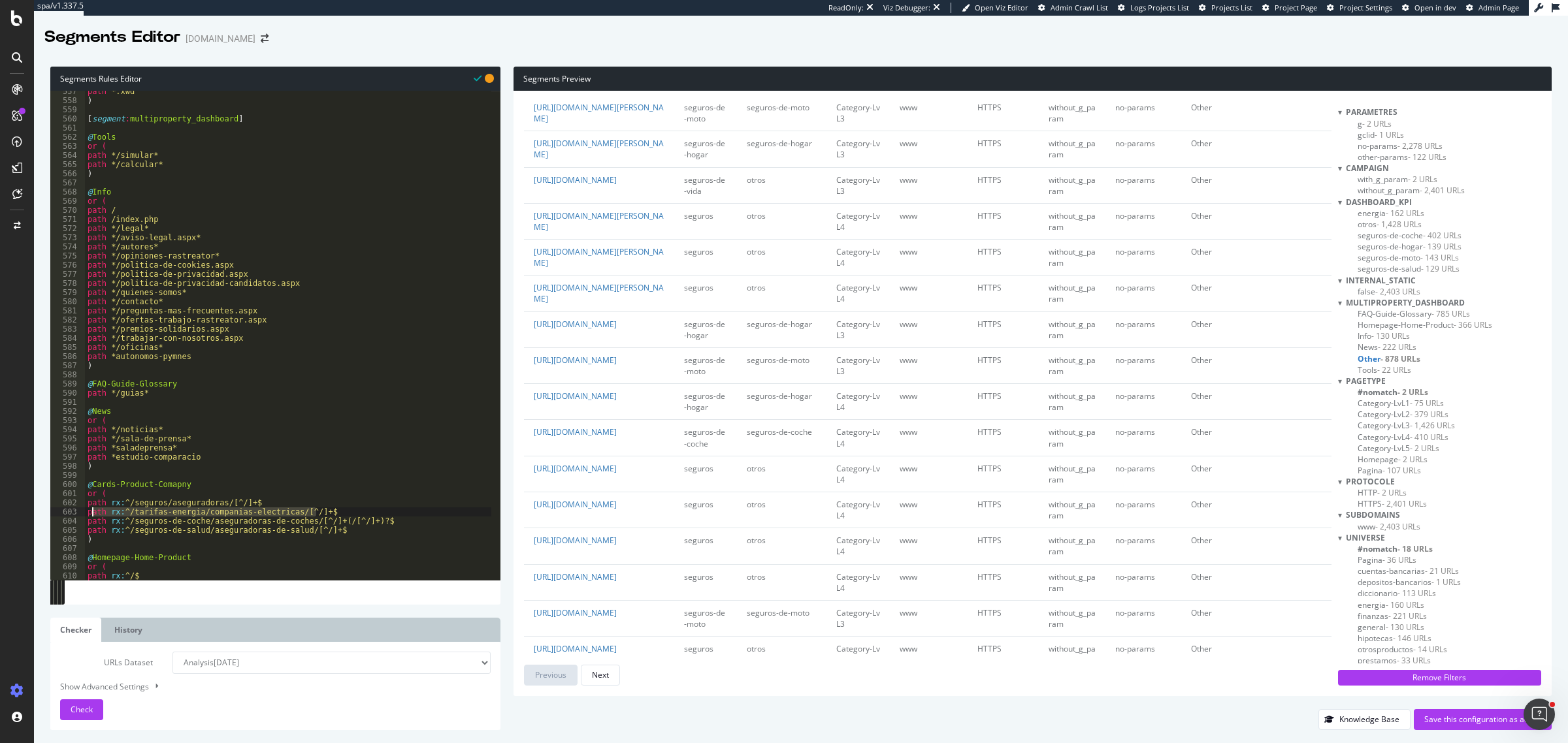
drag, startPoint x: 335, startPoint y: 513, endPoint x: 88, endPoint y: 510, distance: 247.0
click at [88, 510] on div "path *.xwd ) [ segment : multiproperty_dashboard ] @ Tools or ( path */simular*…" at bounding box center [288, 341] width 407 height 508
type textarea "path rx:^/tarifas-energia/companias-electricas/[^/]+$"
click at [331, 508] on div "path *.xwd ) [ segment : multiproperty_dashboard ] @ Tools or ( path */simular*…" at bounding box center [288, 336] width 407 height 490
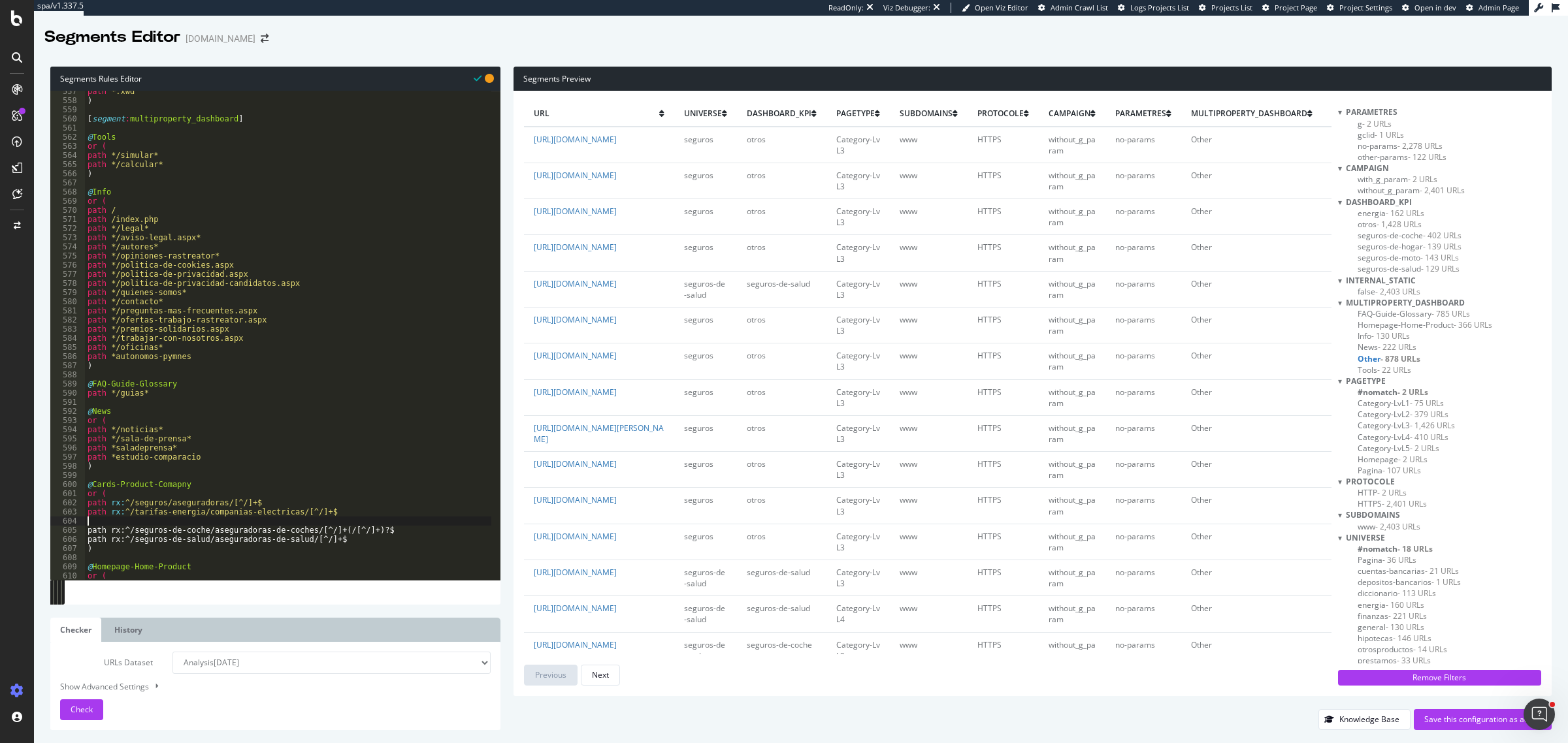
paste textarea "path rx:^/tarifas-energia/companias-electricas/[^/]+$"
click at [269, 520] on div "path *.xwd ) [ segment : multiproperty_dashboard ] @ Tools or ( path */simular*…" at bounding box center [288, 341] width 407 height 508
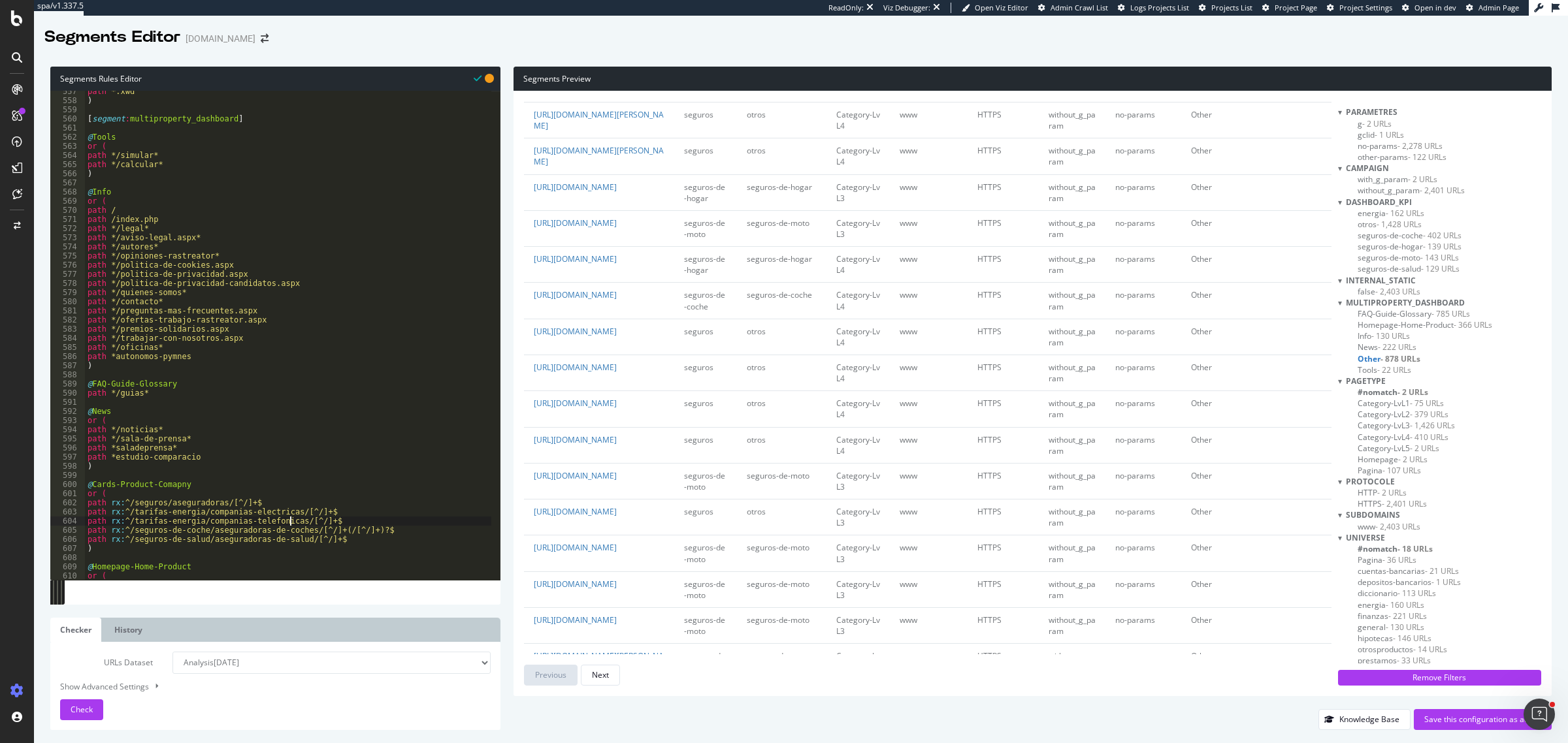
scroll to position [3021, 0]
drag, startPoint x: 335, startPoint y: 547, endPoint x: 86, endPoint y: 540, distance: 249.1
click at [86, 540] on div "path *.xwd ) [ segment : multiproperty_dashboard ] @ Tools or ( path */simular*…" at bounding box center [288, 341] width 407 height 508
click at [343, 544] on div "path *.xwd ) [ segment : multiproperty_dashboard ] @ Tools or ( path */simular*…" at bounding box center [288, 336] width 407 height 490
type textarea "path rx:^/seguros-de-salud/aseguradoras-de-salud/[^/]+$"
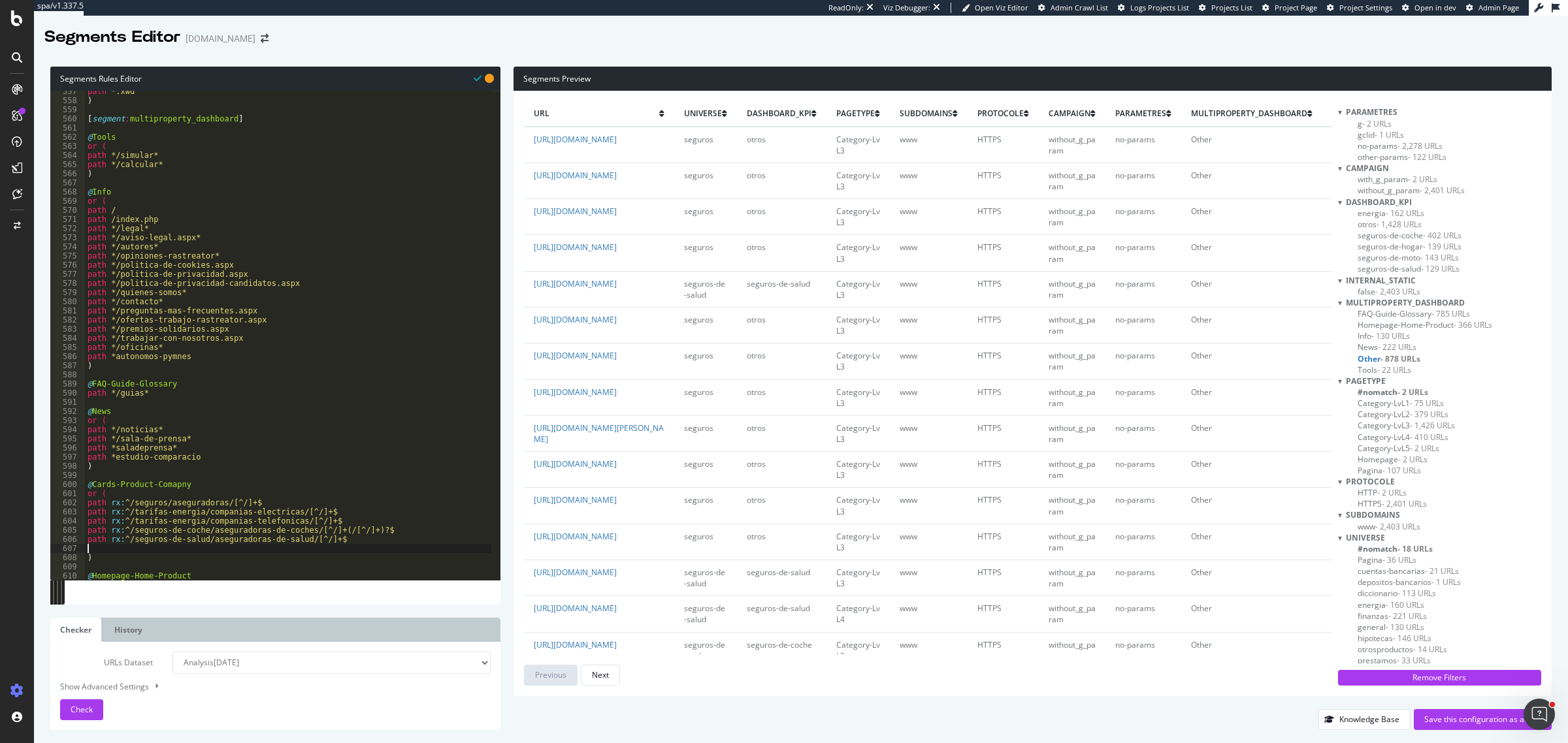
scroll to position [0, 0]
paste textarea ")"
type textarea ")"
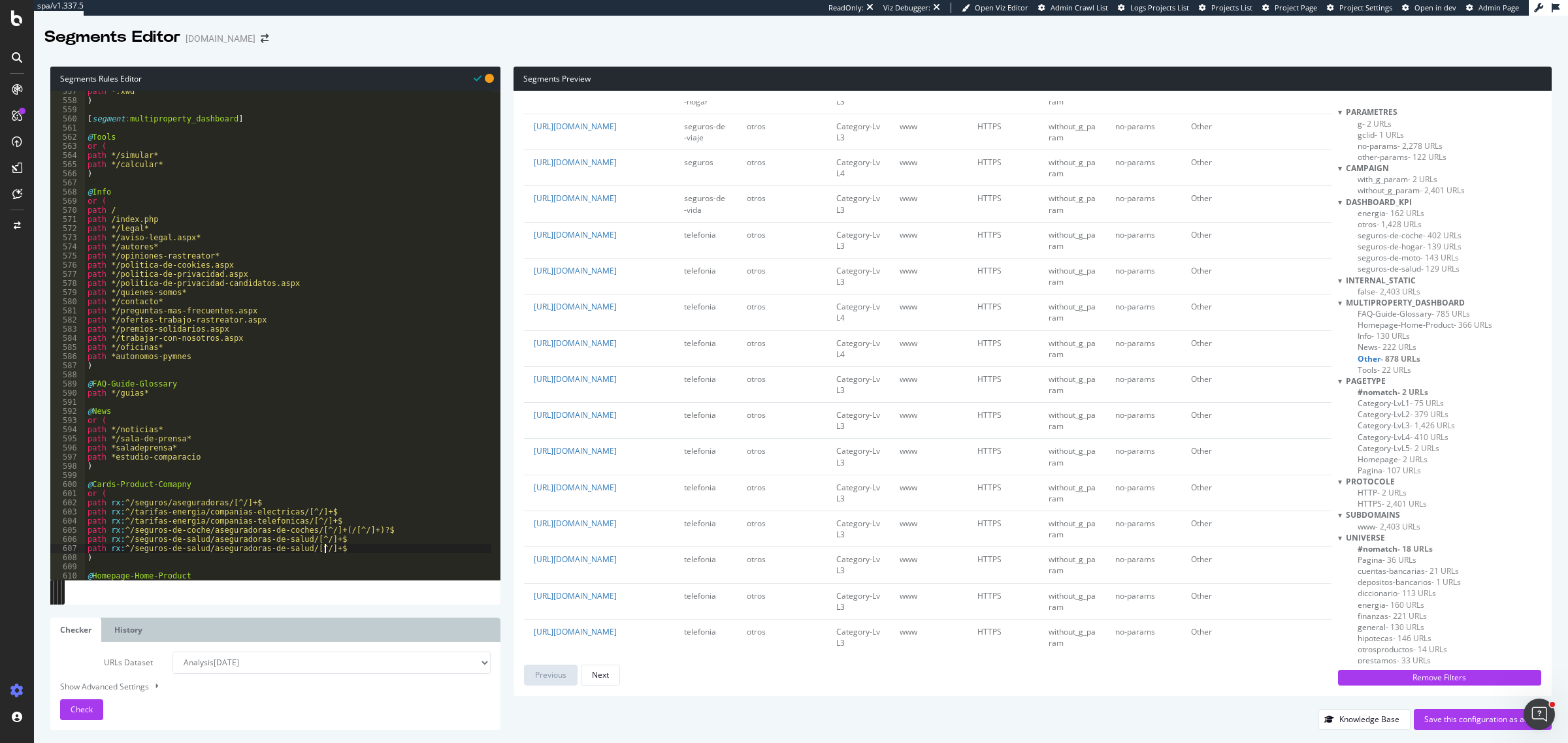
scroll to position [2123, 0]
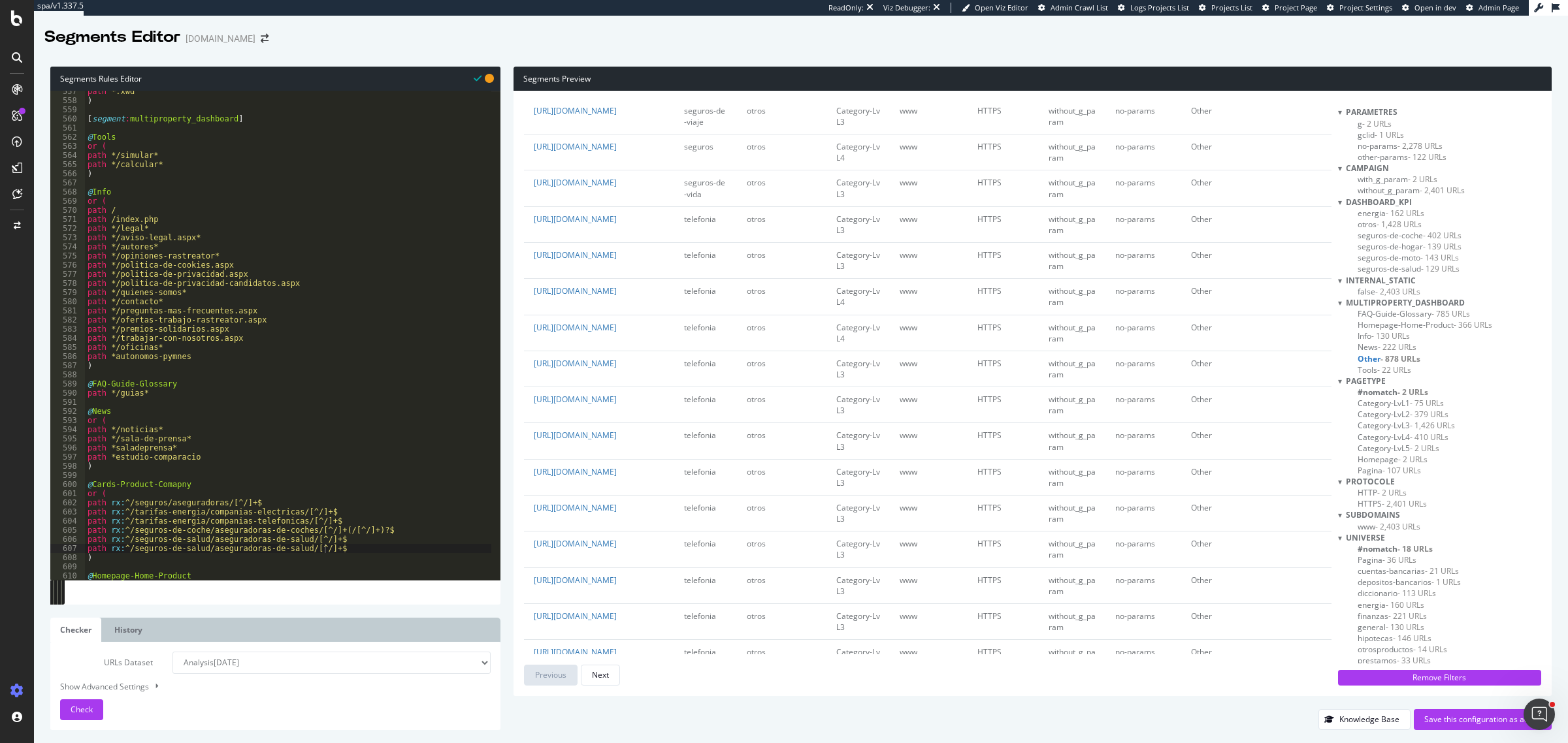
copy link "seguros-de-hogar/aseguradoras-de-hogar/mapfre"
drag, startPoint x: 657, startPoint y: 574, endPoint x: 639, endPoint y: 556, distance: 25.5
click at [639, 98] on td "https://www.rastreator.com/seguros-de-hogar/aseguradoras-de-hogar/mapfre" at bounding box center [599, 80] width 151 height 36
drag, startPoint x: 132, startPoint y: 549, endPoint x: 293, endPoint y: 550, distance: 161.0
click at [293, 550] on div "path *.xwd ) [ segment : multiproperty_dashboard ] @ Tools or ( path */simular*…" at bounding box center [288, 341] width 407 height 508
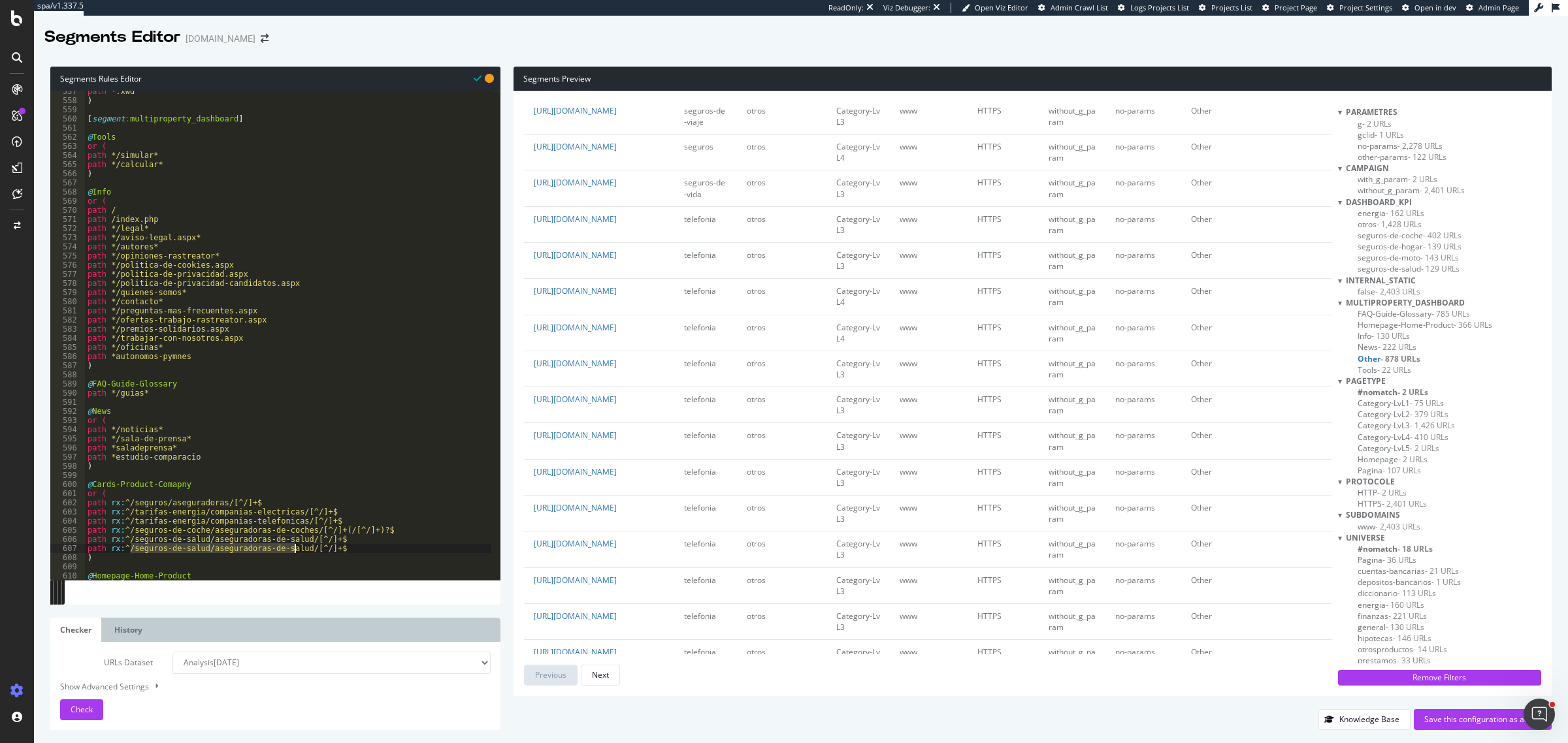
paste textarea "hogar/aseguradoras-de-hogar/mapfre"
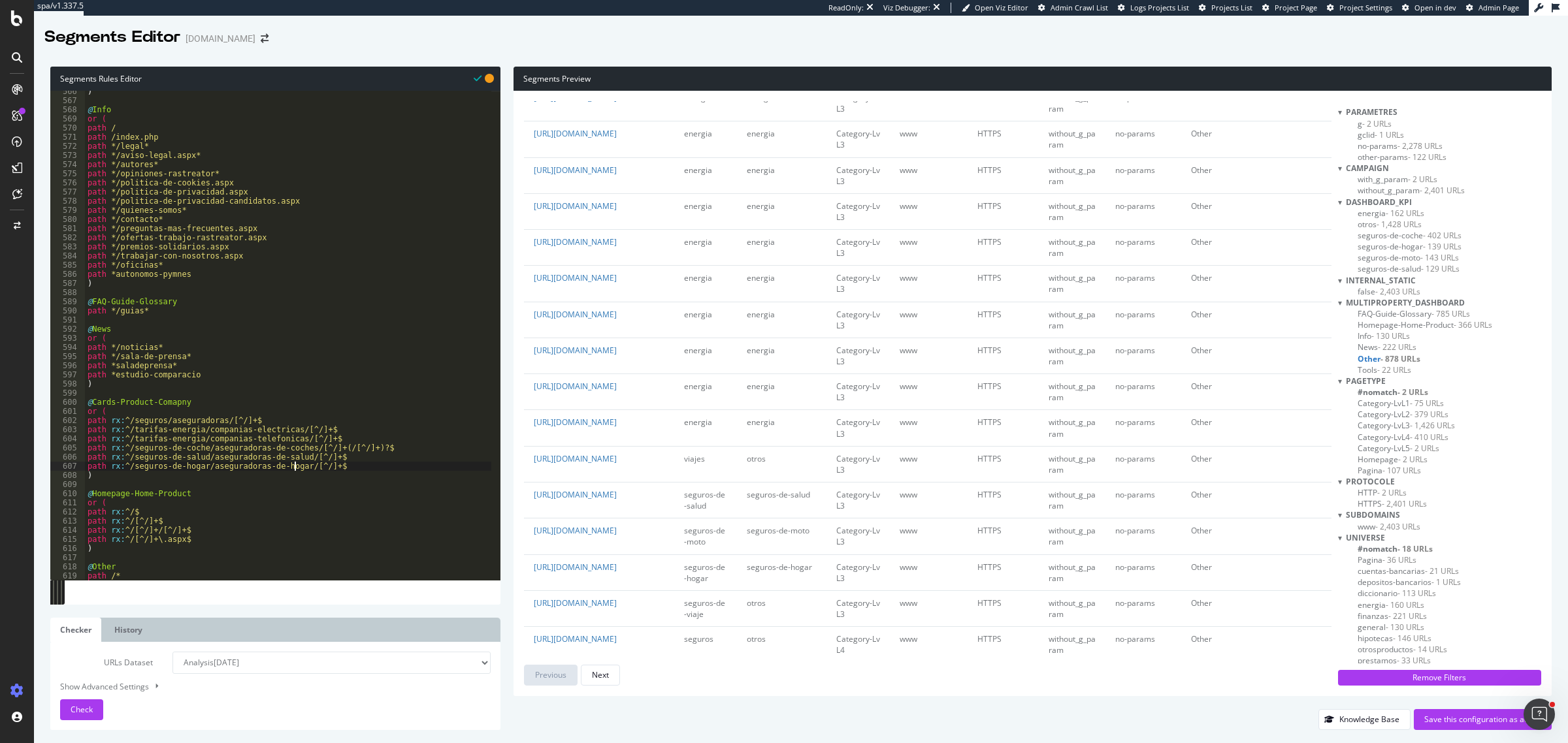
scroll to position [1633, 0]
click at [90, 594] on div "Check" at bounding box center [81, 710] width 22 height 20
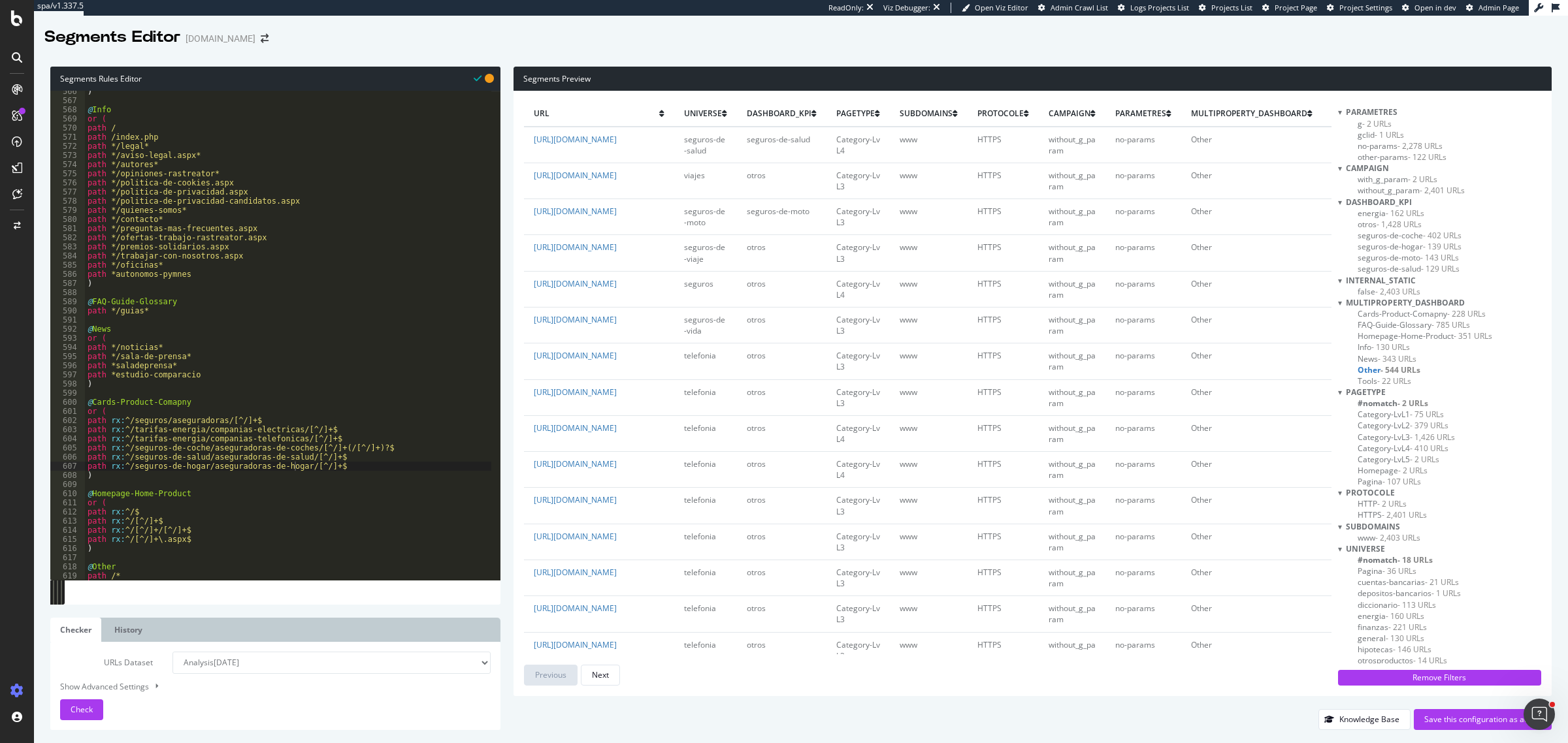
click at [1254, 314] on span "Cards-Product-Comapny - 228 URLs" at bounding box center [1422, 313] width 128 height 11
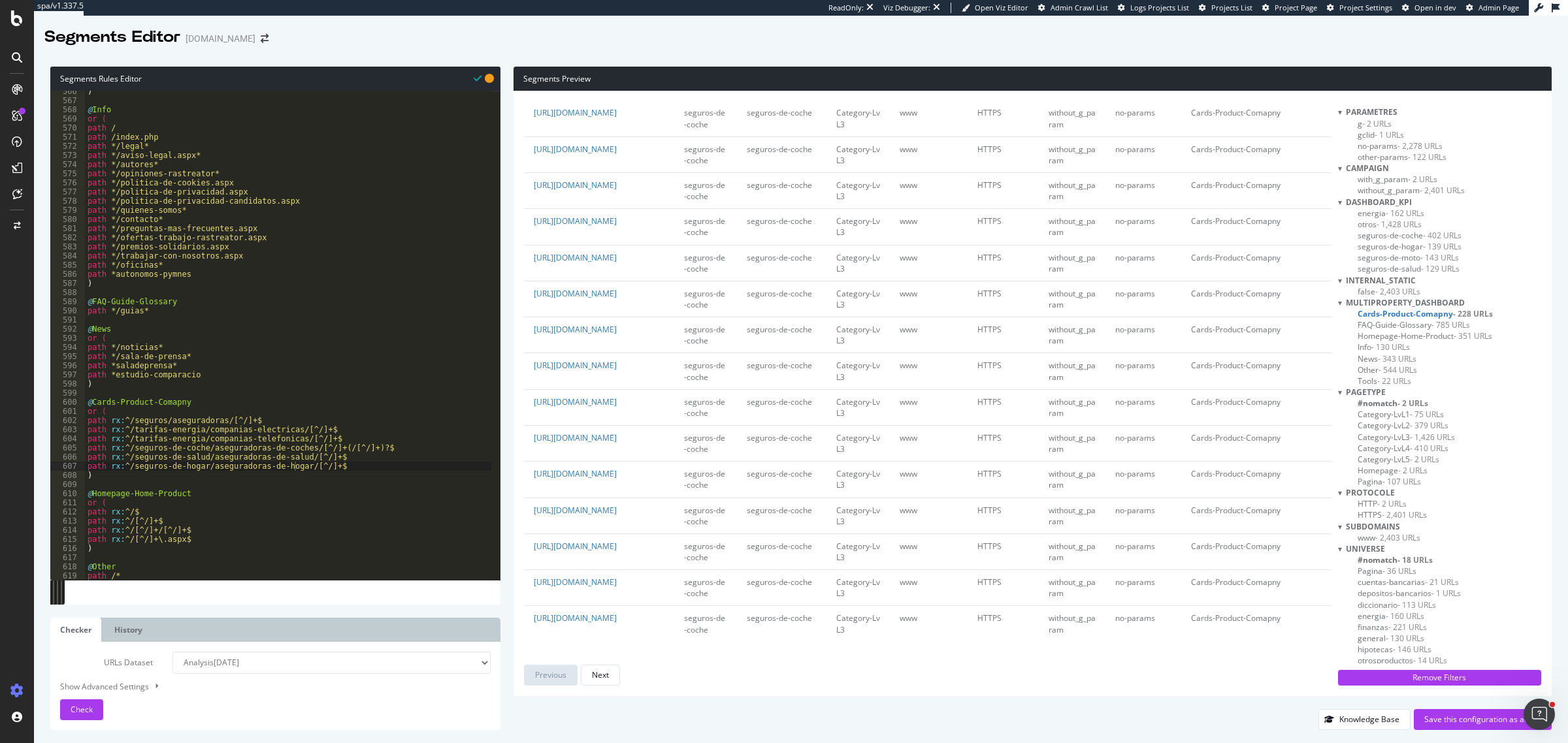
scroll to position [3950, 0]
click at [1254, 318] on span "- 228 URLs" at bounding box center [1473, 313] width 40 height 11
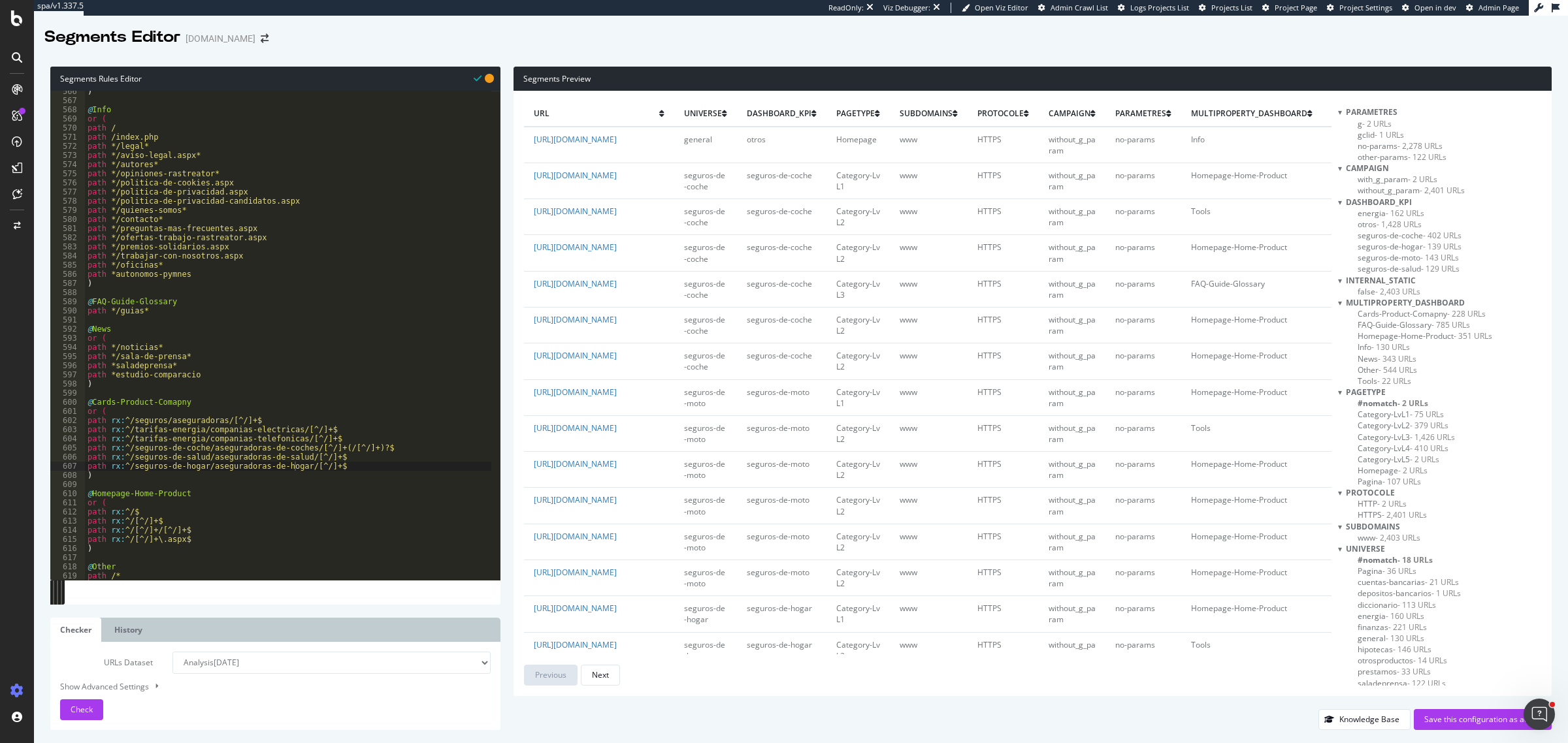
click at [1254, 319] on span "- 785 URLs" at bounding box center [1451, 324] width 39 height 11
click at [1254, 330] on span "Homepage-Home-Product - 351 URLs" at bounding box center [1425, 336] width 134 height 11
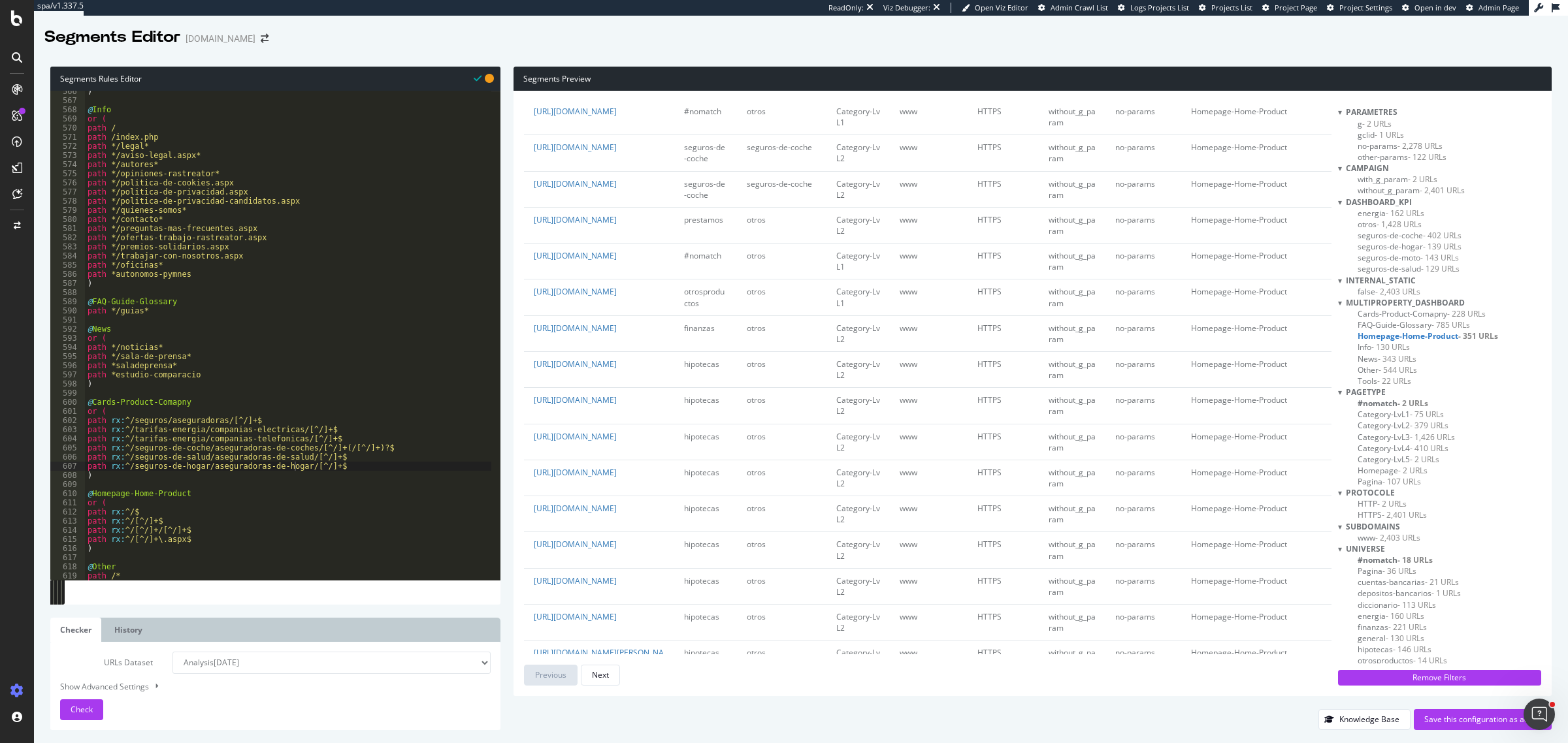
scroll to position [1774, 0]
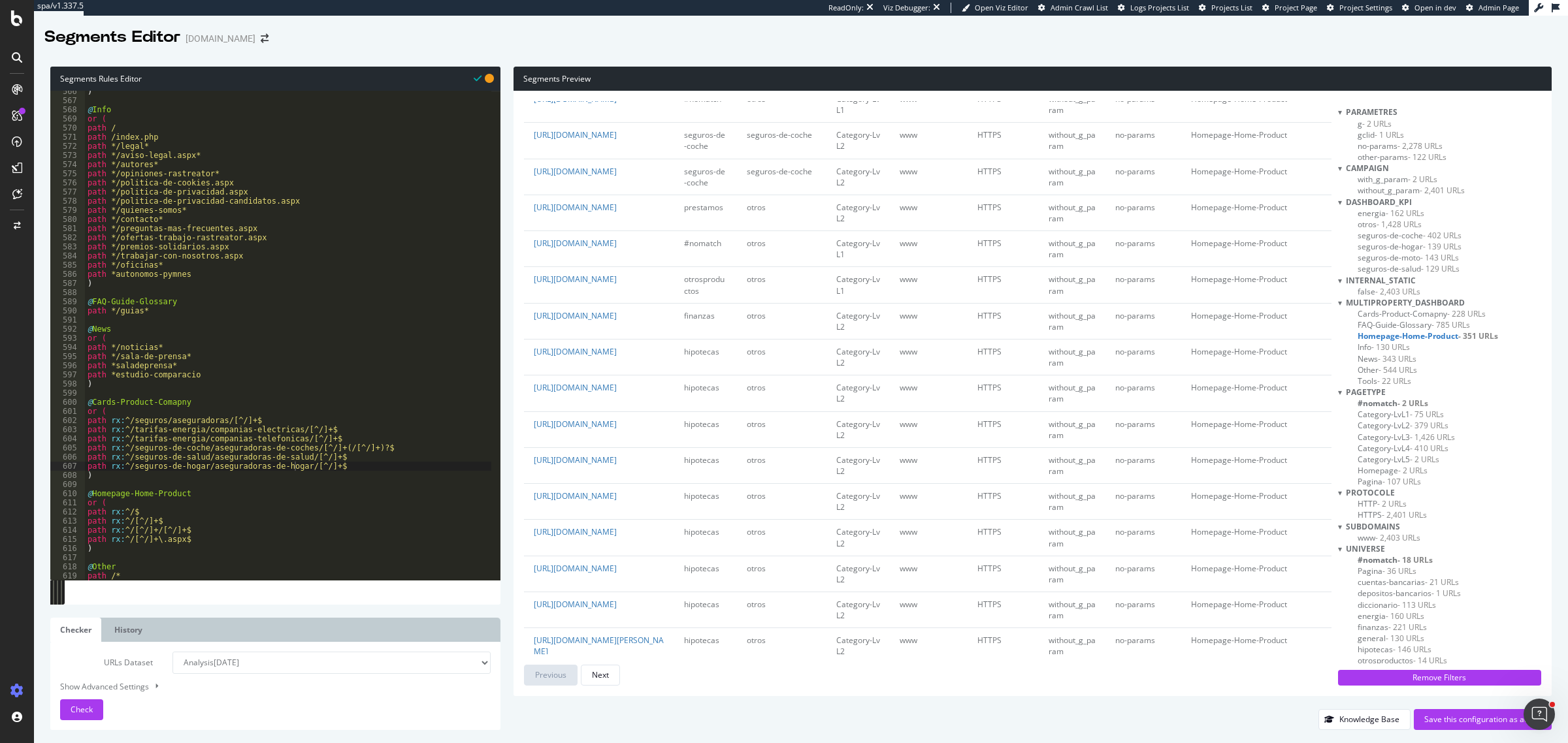
click at [1254, 348] on span "- 130 URLs" at bounding box center [1391, 347] width 39 height 11
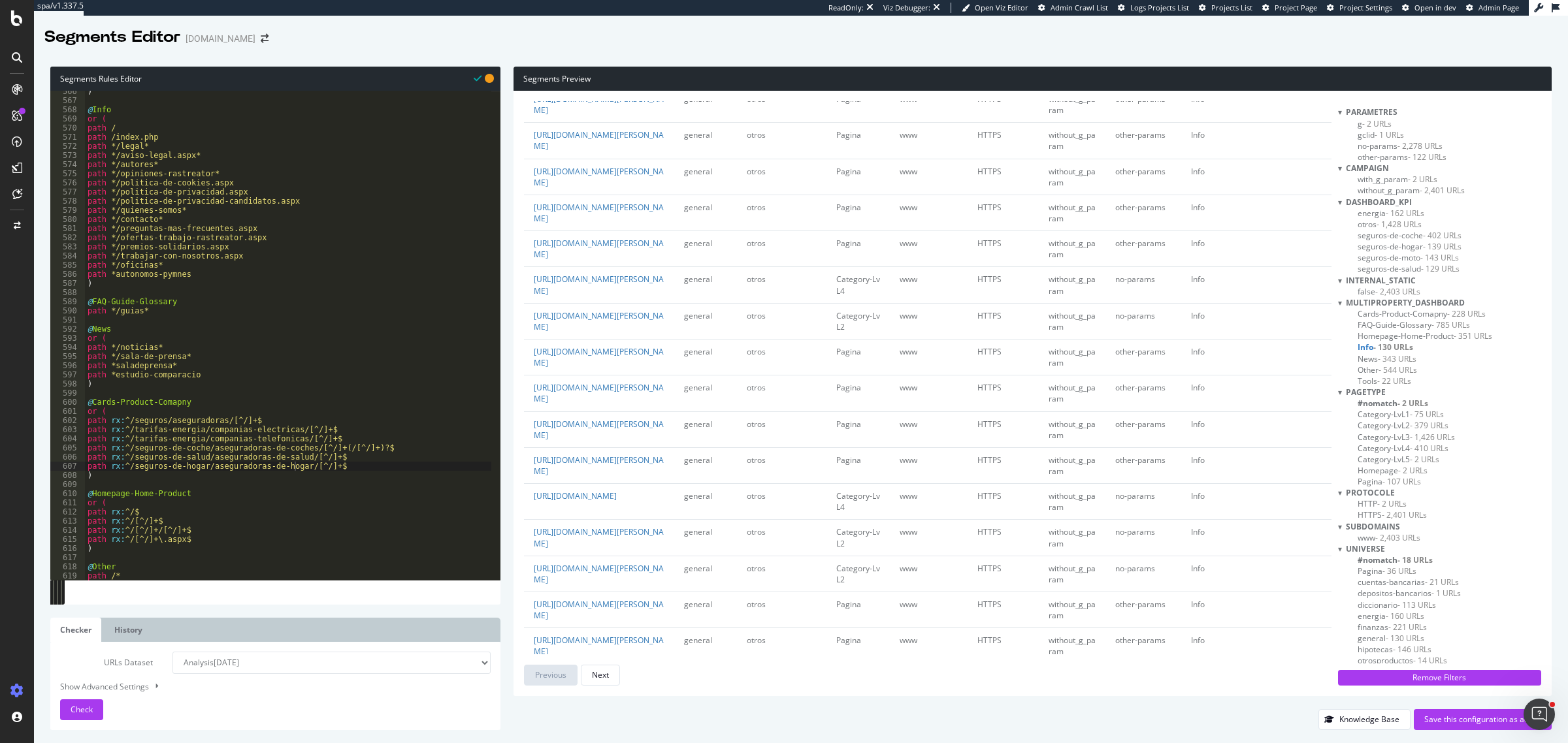
scroll to position [0, 0]
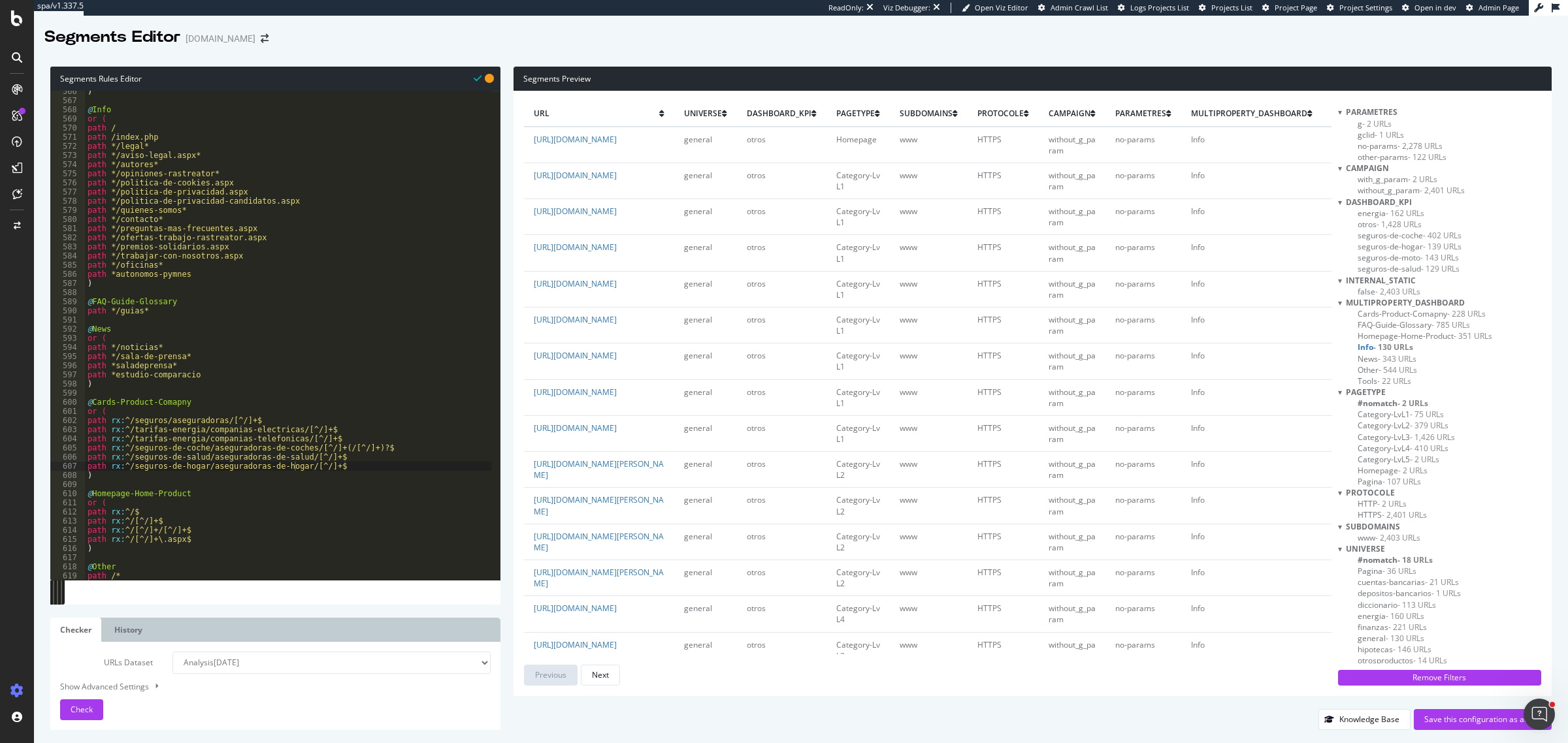
click at [1254, 357] on span "- 343 URLs" at bounding box center [1397, 359] width 39 height 11
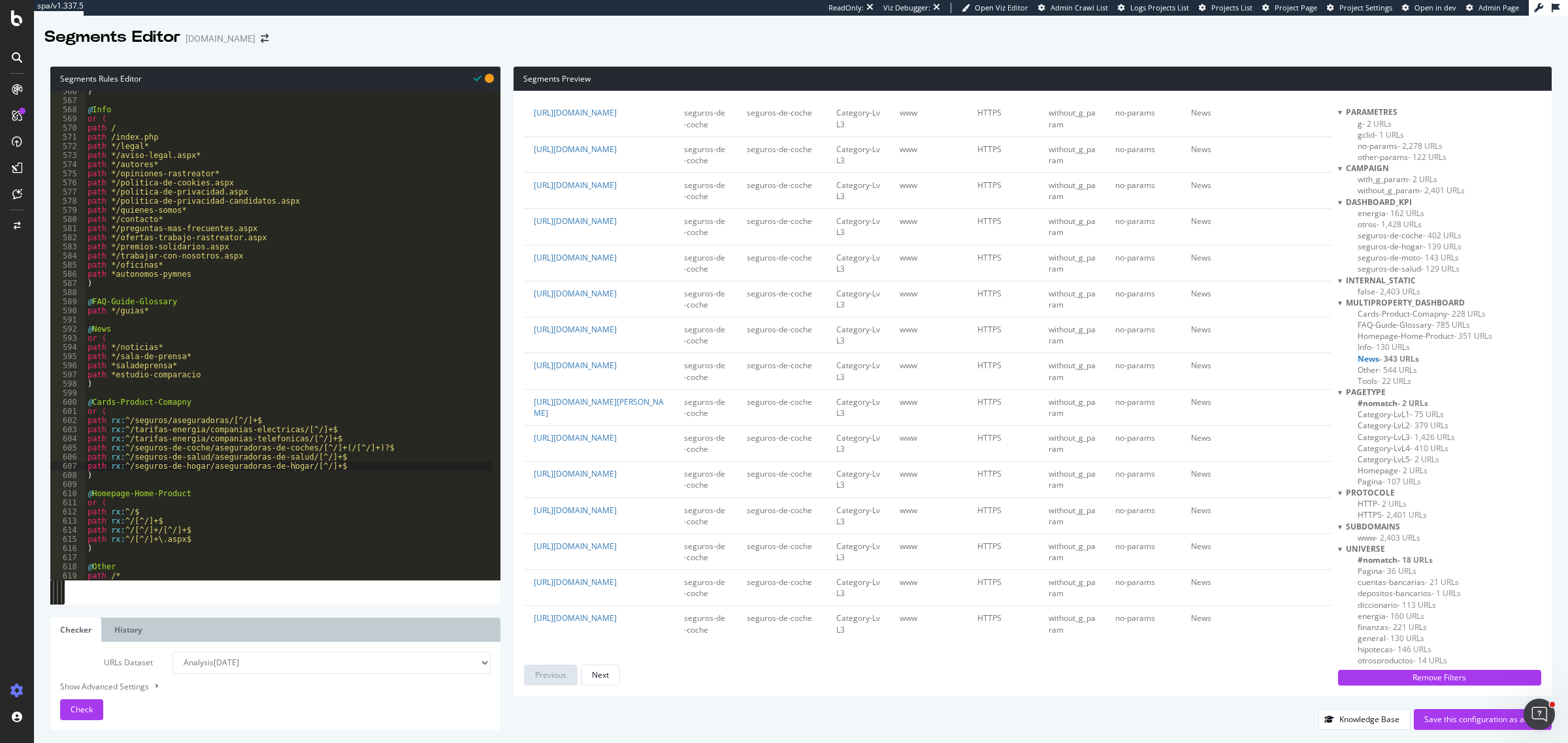
scroll to position [3894, 0]
click at [1254, 383] on span "Tools - 22 URLs" at bounding box center [1385, 381] width 54 height 11
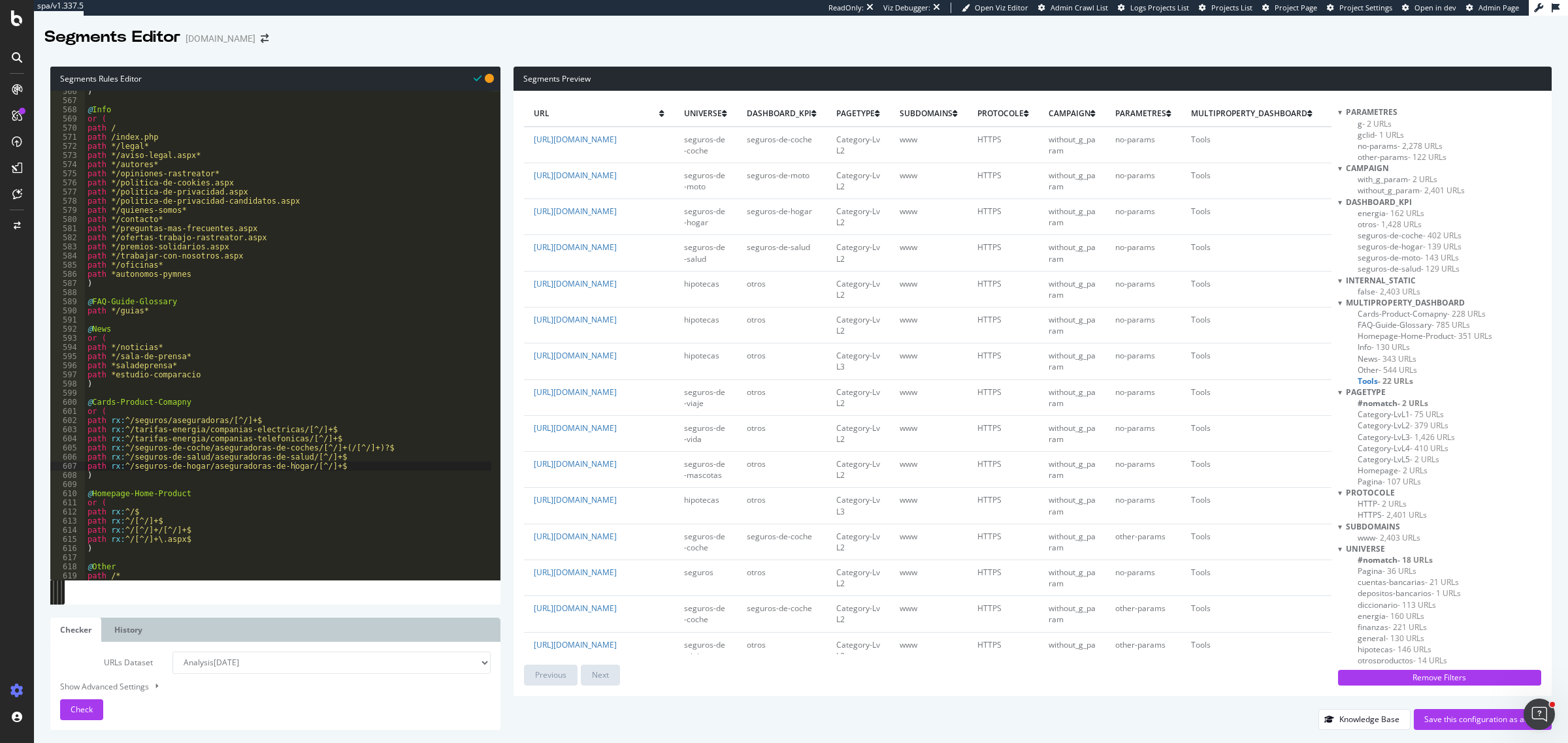
click at [1254, 371] on span "Other - 544 URLs" at bounding box center [1387, 370] width 59 height 11
drag, startPoint x: 134, startPoint y: 440, endPoint x: 193, endPoint y: 440, distance: 59.0
click at [193, 440] on div ") @ Info or ( path / path /index.php path */legal* path */aviso-legal.aspx* pat…" at bounding box center [288, 341] width 407 height 508
drag, startPoint x: 327, startPoint y: 465, endPoint x: 74, endPoint y: 462, distance: 253.0
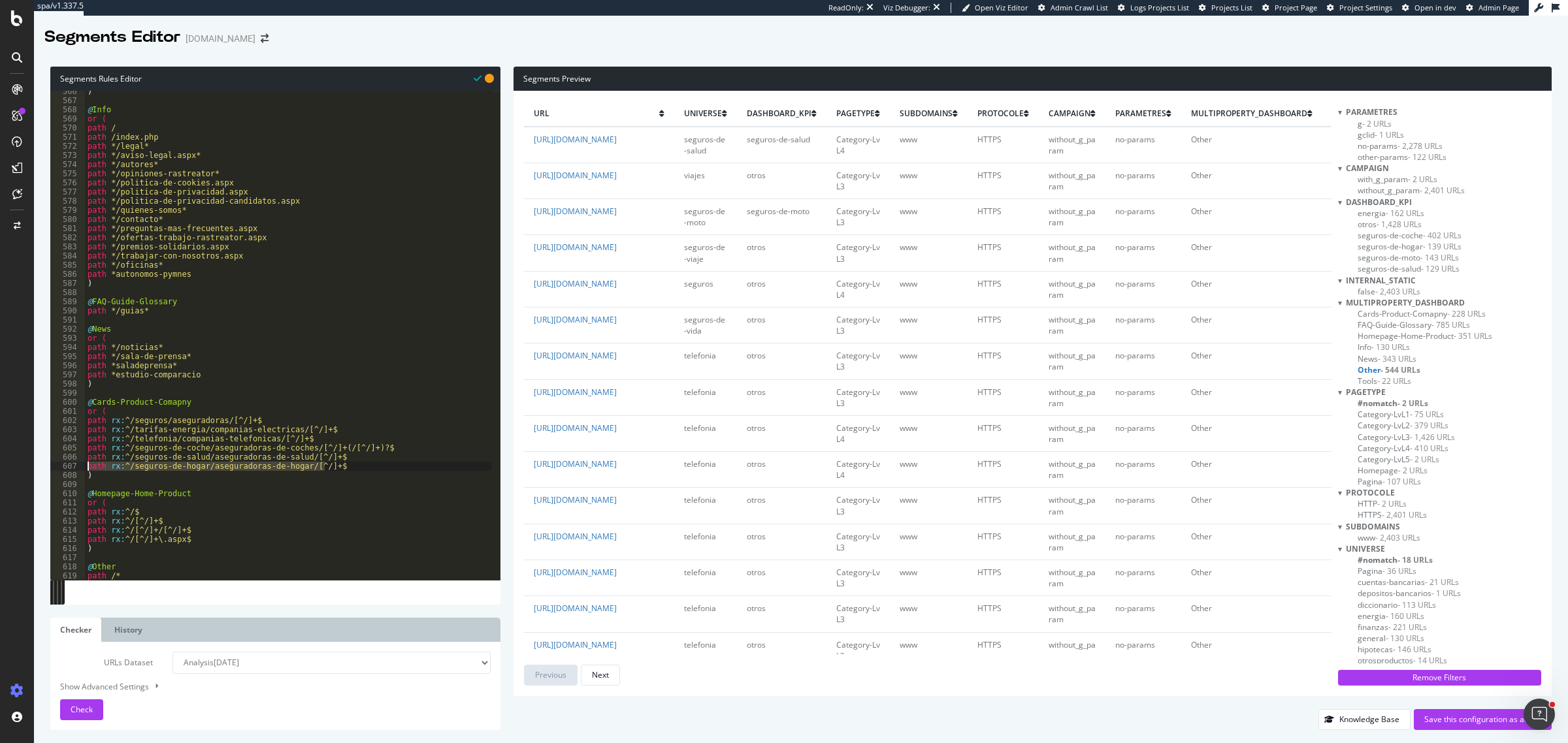
click at [74, 462] on div "path rx:^/telefonia/companias-telefonicas/[^/]+$ 566 567 568 569 570 571 572 57…" at bounding box center [276, 336] width 450 height 490
type textarea "path rx:^/seguros-de-hogar/aseguradoras-de-hogar/[^/]+$"
click at [334, 467] on div ") @ Info or ( path / path /index.php path */legal* path */aviso-legal.aspx* pat…" at bounding box center [288, 336] width 407 height 490
paste textarea "path rx:^/seguros-de-hogar/aseguradoras-de-hogar/[^/]+$"
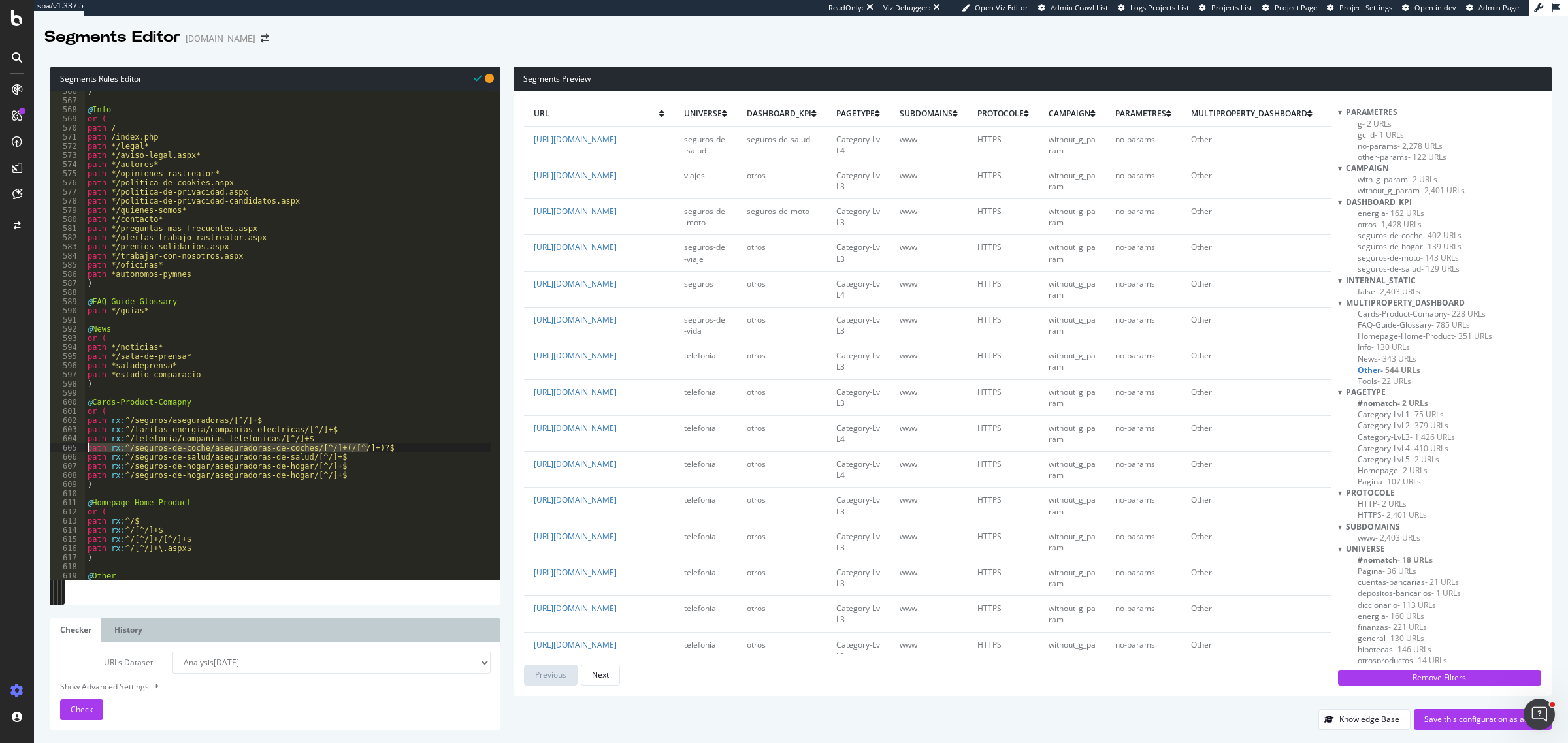
drag, startPoint x: 371, startPoint y: 448, endPoint x: 79, endPoint y: 446, distance: 292.0
click at [79, 446] on div "path rx:^/seguros-de-hogar/aseguradoras-de-hogar/[^/]+$ 566 567 568 569 570 571…" at bounding box center [276, 336] width 450 height 490
click at [370, 443] on div ") @ Info or ( path / path /index.php path */legal* path */aviso-legal.aspx* pat…" at bounding box center [288, 341] width 407 height 508
click at [373, 444] on div ") @ Info or ( path / path /index.php path */legal* path */aviso-legal.aspx* pat…" at bounding box center [288, 341] width 407 height 508
type textarea "path rx:^/seguros-de-coche/aseguradoras-de-coches/[^/]+(/[^/]+)?$"
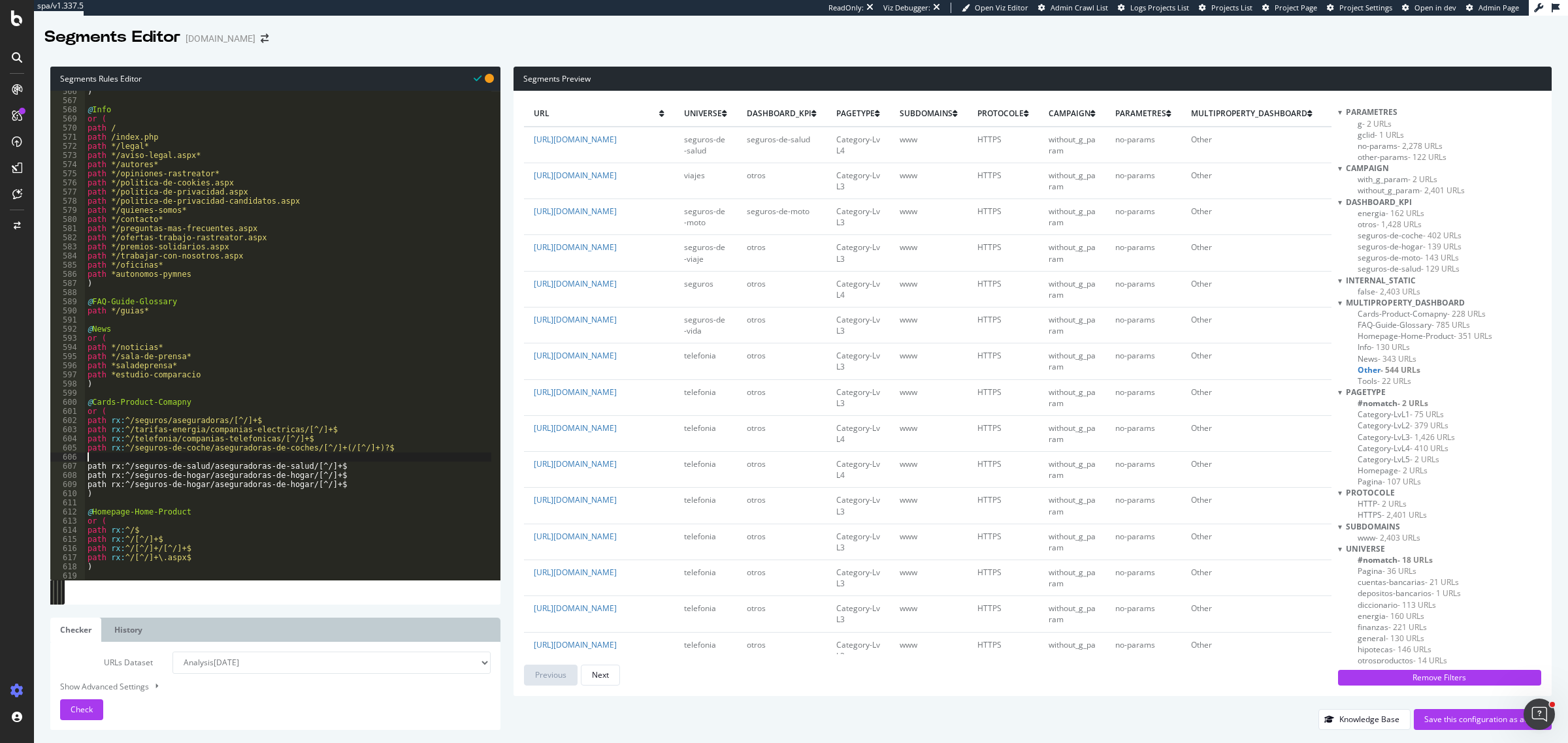
paste textarea "path rx:^/seguros-de-coche/aseguradoras-de-coches/[^/]+(/[^/]+)?$"
click at [178, 461] on div ") @ Info or ( path / path /index.php path */legal* path */aviso-legal.aspx* pat…" at bounding box center [288, 341] width 407 height 508
click at [280, 459] on div ") @ Info or ( path / path /index.php path */legal* path */aviso-legal.aspx* pat…" at bounding box center [288, 341] width 407 height 508
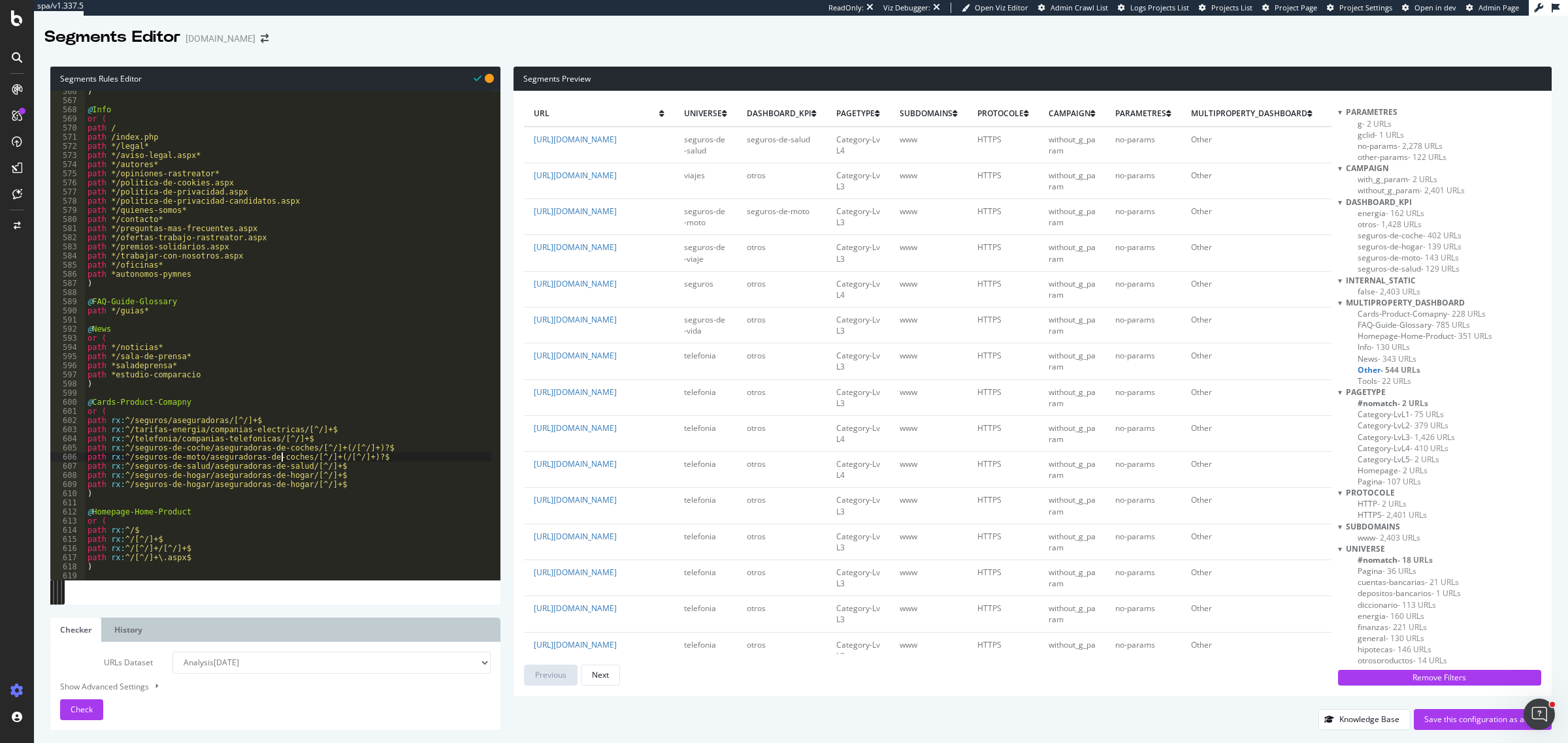
click at [280, 459] on div ") @ Info or ( path / path /index.php path */legal* path */aviso-legal.aspx* pat…" at bounding box center [288, 341] width 407 height 508
click at [188, 487] on div ") @ Info or ( path / path /index.php path */legal* path */aviso-legal.aspx* pat…" at bounding box center [288, 341] width 407 height 508
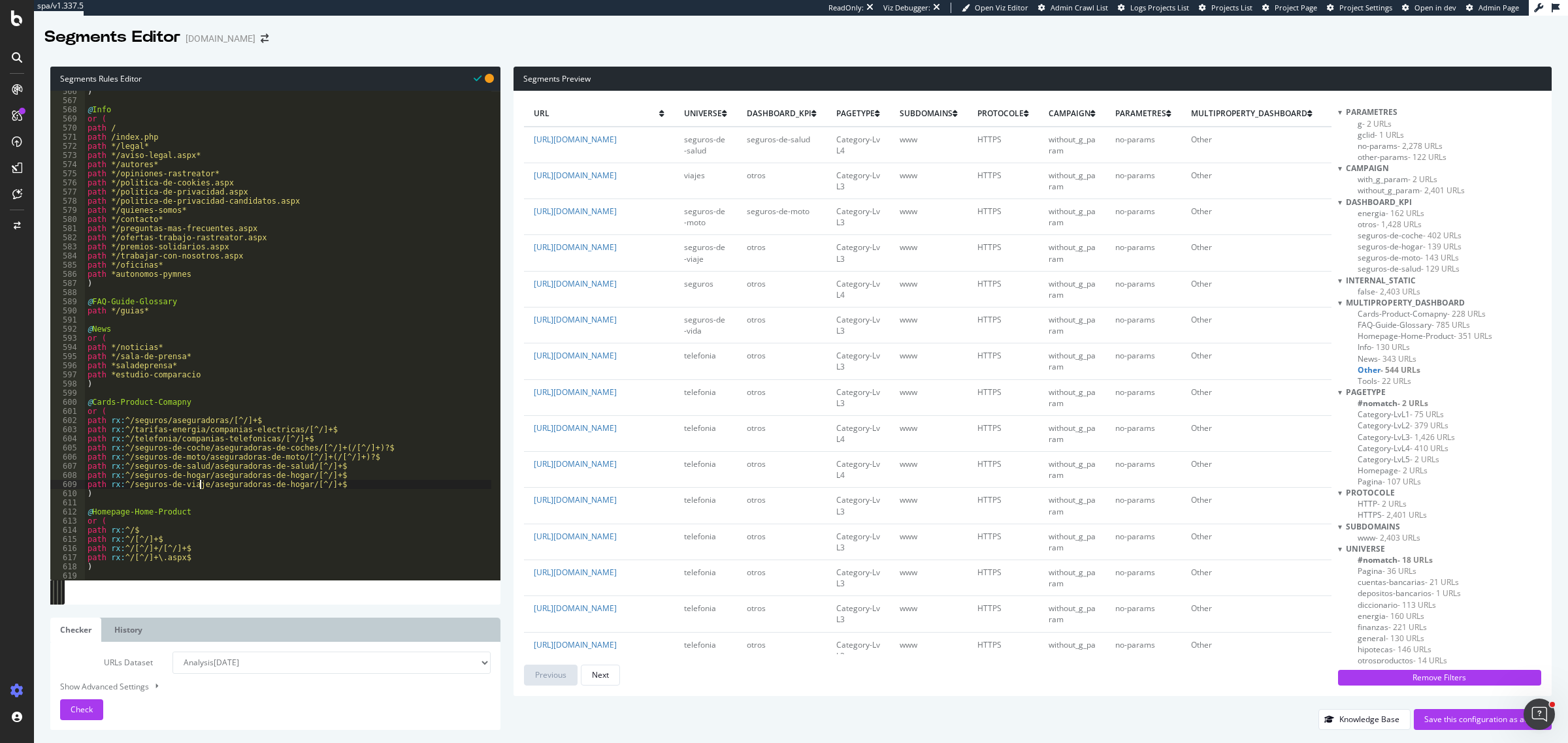
click at [277, 485] on div ") @ Info or ( path / path /index.php path */legal* path */aviso-legal.aspx* pat…" at bounding box center [288, 341] width 407 height 508
drag, startPoint x: 298, startPoint y: 449, endPoint x: 368, endPoint y: 445, distance: 70.1
click at [368, 445] on div ") @ Info or ( path / path /index.php path */legal* path */aviso-legal.aspx* pat…" at bounding box center [288, 341] width 407 height 508
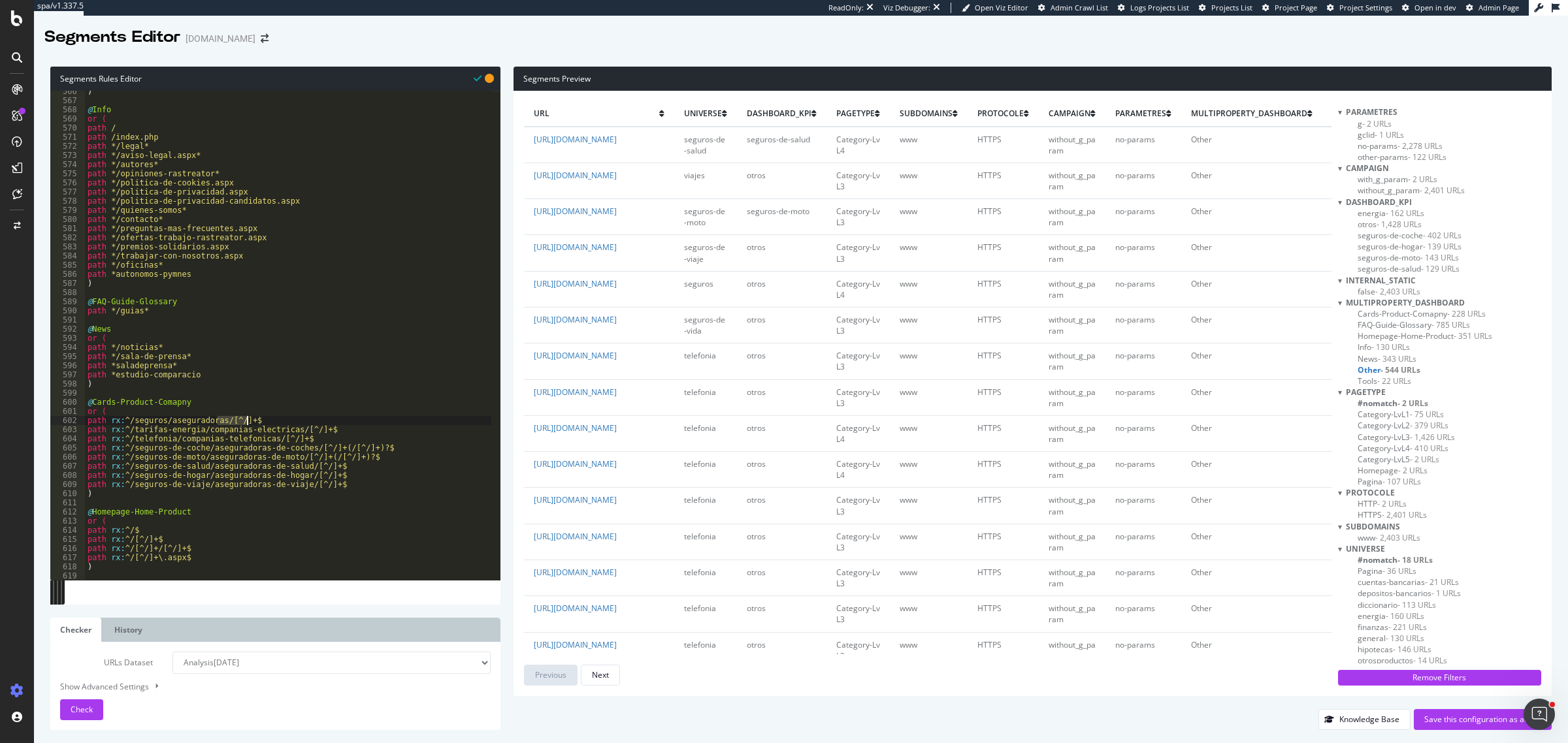
drag, startPoint x: 217, startPoint y: 420, endPoint x: 256, endPoint y: 418, distance: 39.1
click at [256, 418] on div ") @ Info or ( path / path /index.php path */legal* path */aviso-legal.aspx* pat…" at bounding box center [288, 341] width 407 height 508
paste textarea "(/[^/]+)?"
click at [89, 594] on button "Check" at bounding box center [81, 710] width 43 height 21
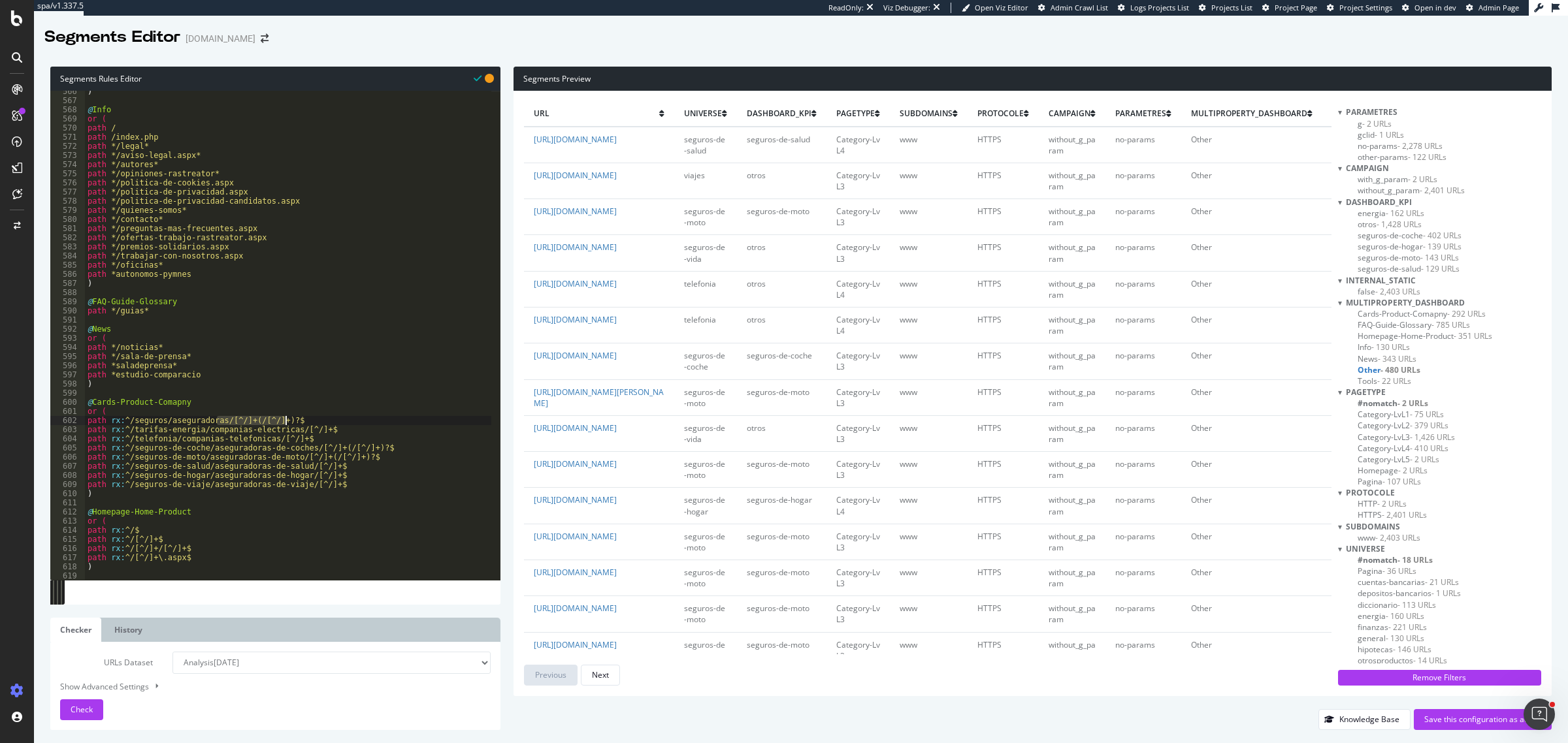
drag, startPoint x: 218, startPoint y: 419, endPoint x: 288, endPoint y: 419, distance: 70.0
click at [288, 419] on div ") @ Info or ( path / path /index.php path */legal* path */aviso-legal.aspx* pat…" at bounding box center [288, 341] width 407 height 508
drag, startPoint x: 288, startPoint y: 429, endPoint x: 319, endPoint y: 432, distance: 31.1
click at [319, 432] on div ") @ Info or ( path / path /index.php path */legal* path */aviso-legal.aspx* pat…" at bounding box center [288, 341] width 407 height 508
paste textarea "(/[^/]+)?"
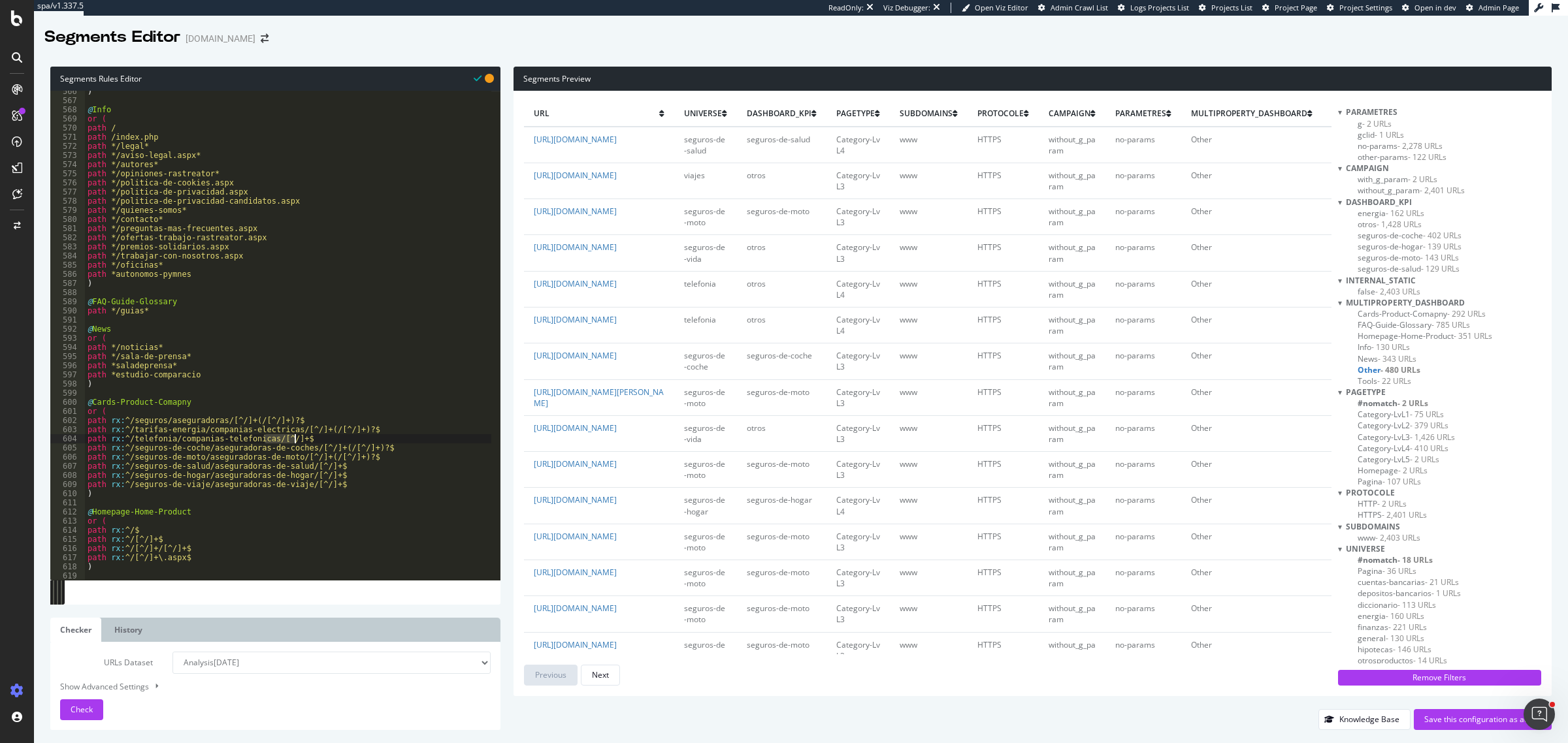
drag, startPoint x: 265, startPoint y: 442, endPoint x: 295, endPoint y: 443, distance: 30.0
click at [295, 443] on div ") @ Info or ( path / path /index.php path */legal* path */aviso-legal.aspx* pat…" at bounding box center [288, 341] width 407 height 508
paste textarea "(/[^/]+)?"
drag, startPoint x: 296, startPoint y: 468, endPoint x: 327, endPoint y: 469, distance: 31.0
click at [327, 469] on div ") @ Info or ( path / path /index.php path */legal* path */aviso-legal.aspx* pat…" at bounding box center [288, 341] width 407 height 508
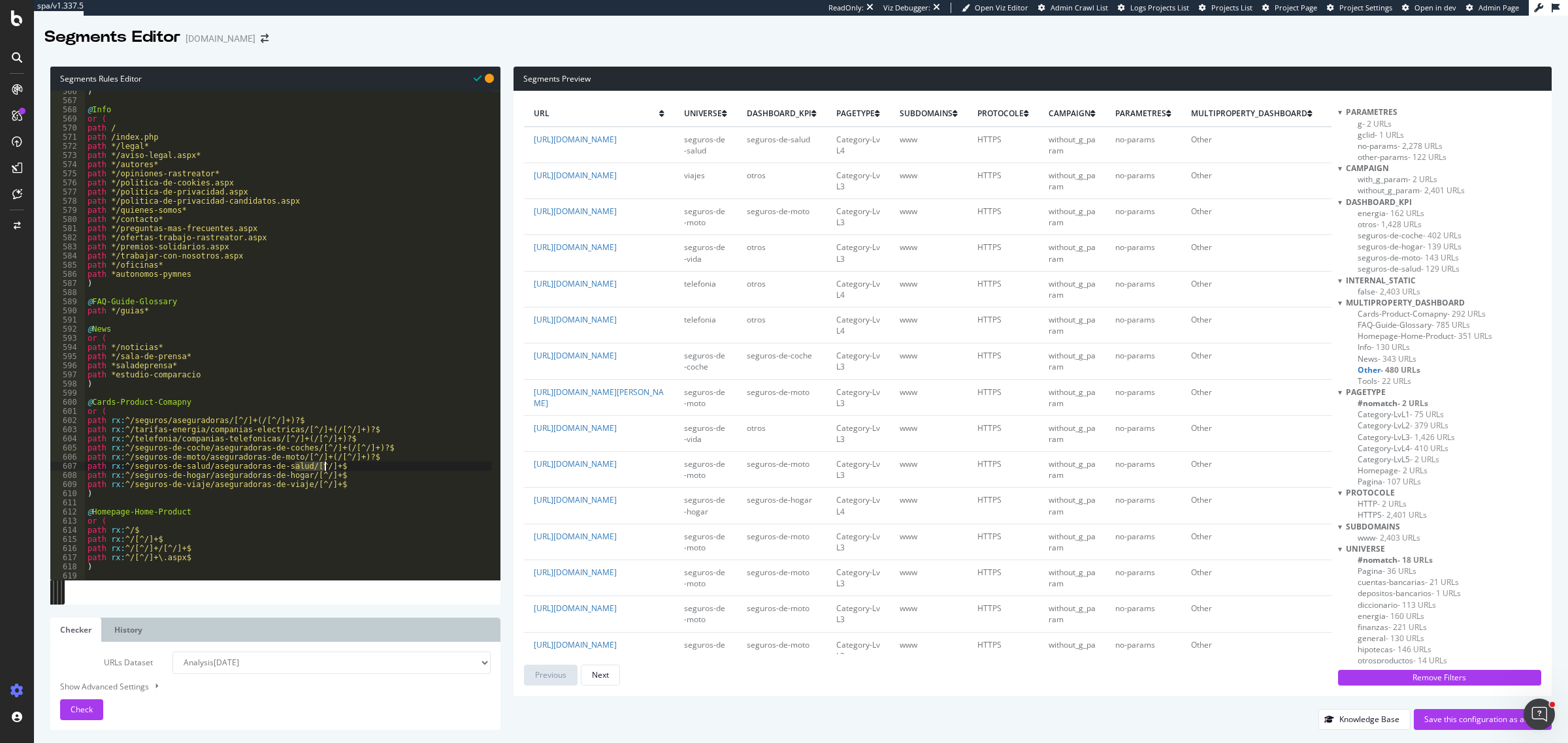
paste textarea "(/[^/]+)?"
drag, startPoint x: 327, startPoint y: 473, endPoint x: 295, endPoint y: 475, distance: 32.1
click at [295, 475] on div ") @ Info or ( path / path /index.php path */legal* path */aviso-legal.aspx* pat…" at bounding box center [288, 341] width 407 height 508
paste textarea "(/[^/]+)?"
drag, startPoint x: 295, startPoint y: 481, endPoint x: 327, endPoint y: 484, distance: 32.1
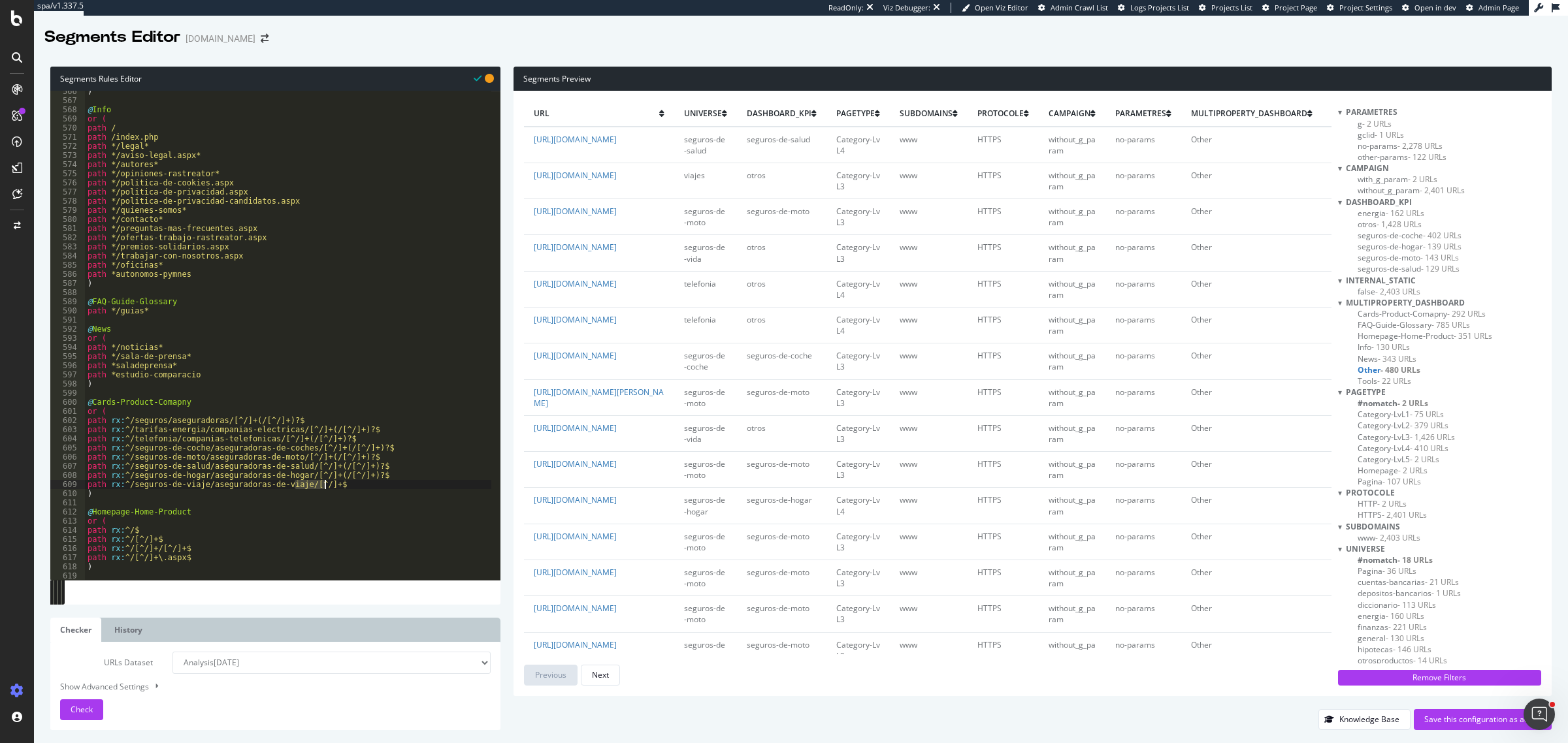
click at [327, 484] on div ") @ Info or ( path / path /index.php path */legal* path */aviso-legal.aspx* pat…" at bounding box center [288, 341] width 407 height 508
paste textarea "(/[^/]+)?"
type textarea "path rx:^/seguros-de-viaje/aseguradoras-de-viaje/[^/]+(/[^/]+)?$"
drag, startPoint x: 373, startPoint y: 485, endPoint x: 79, endPoint y: 485, distance: 294.0
click at [79, 485] on div "path rx:^/seguros-de-viaje/aseguradoras-de-viaje/[^/]+(/[^/]+)?$ 566 567 568 56…" at bounding box center [276, 336] width 450 height 490
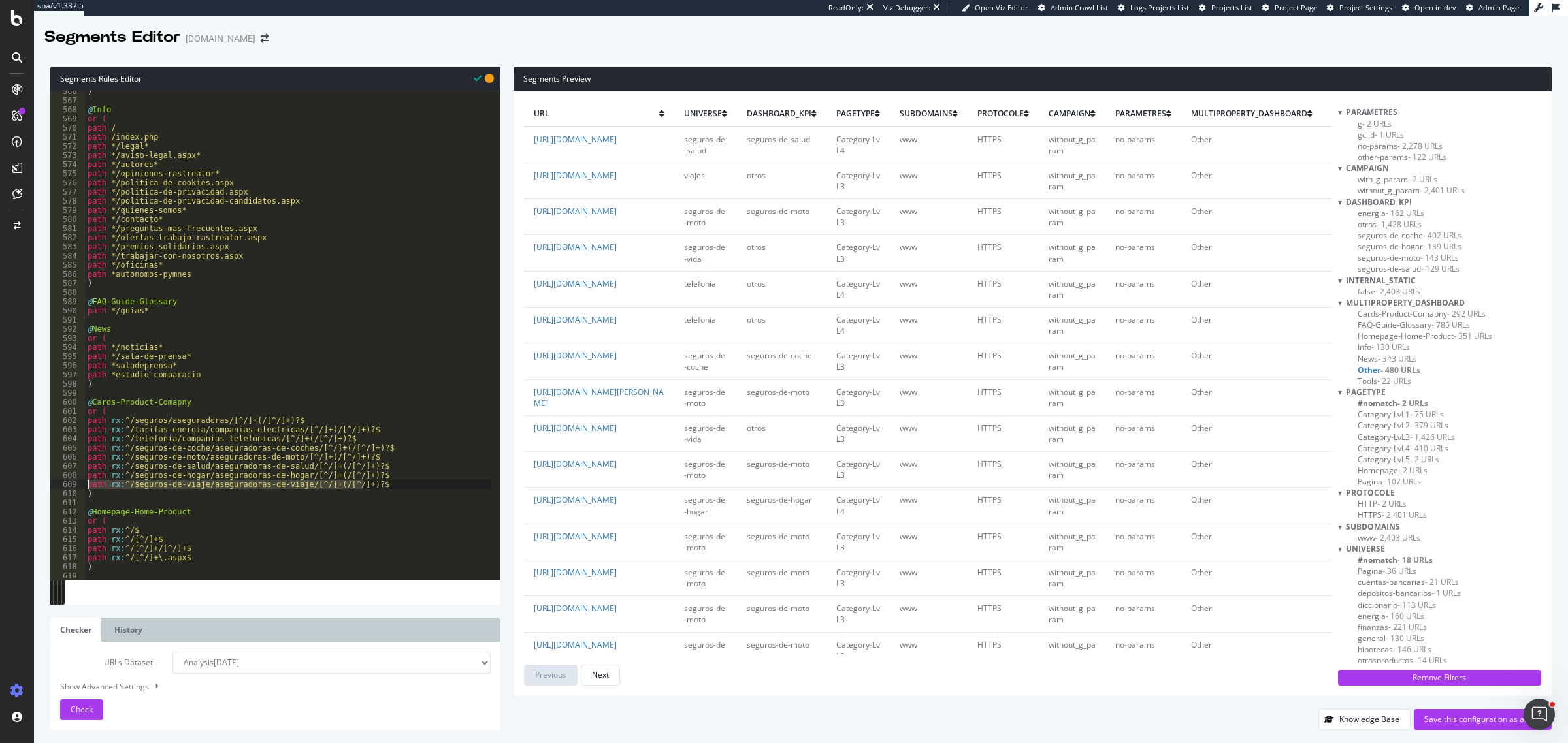
click at [391, 488] on div ") @ Info or ( path / path /index.php path */legal* path */aviso-legal.aspx* pat…" at bounding box center [288, 336] width 407 height 490
paste textarea "path rx:^/seguros-de-viaje/aseguradoras-de-viaje/[^/]+(/[^/]+)?$"
click at [193, 495] on div ") @ Info or ( path / path /index.php path */legal* path */aviso-legal.aspx* pat…" at bounding box center [288, 341] width 407 height 508
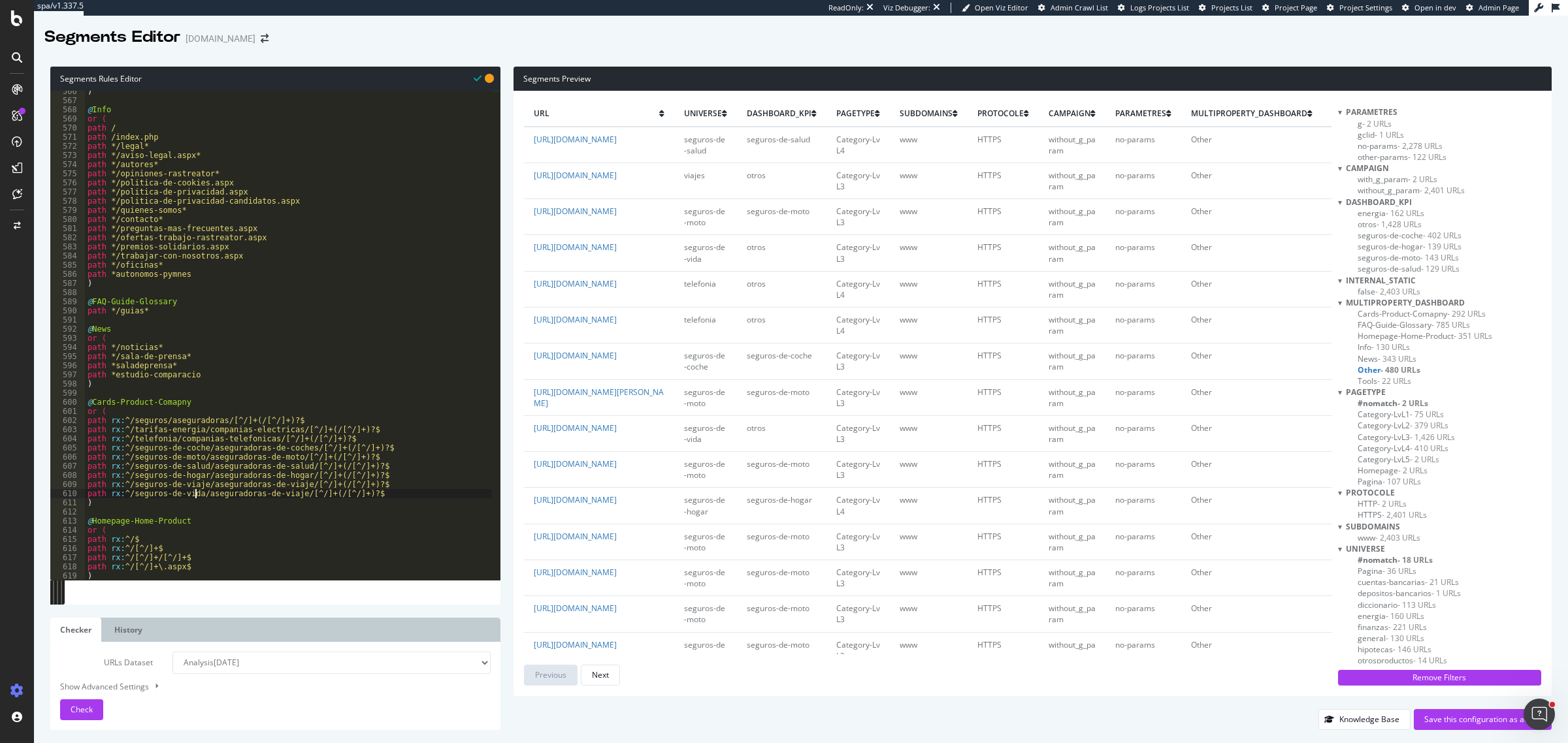
scroll to position [0, 9]
click at [285, 495] on div ") @ Info or ( path / path /index.php path */legal* path */aviso-legal.aspx* pat…" at bounding box center [288, 341] width 407 height 508
click at [95, 594] on button "Check" at bounding box center [81, 710] width 43 height 21
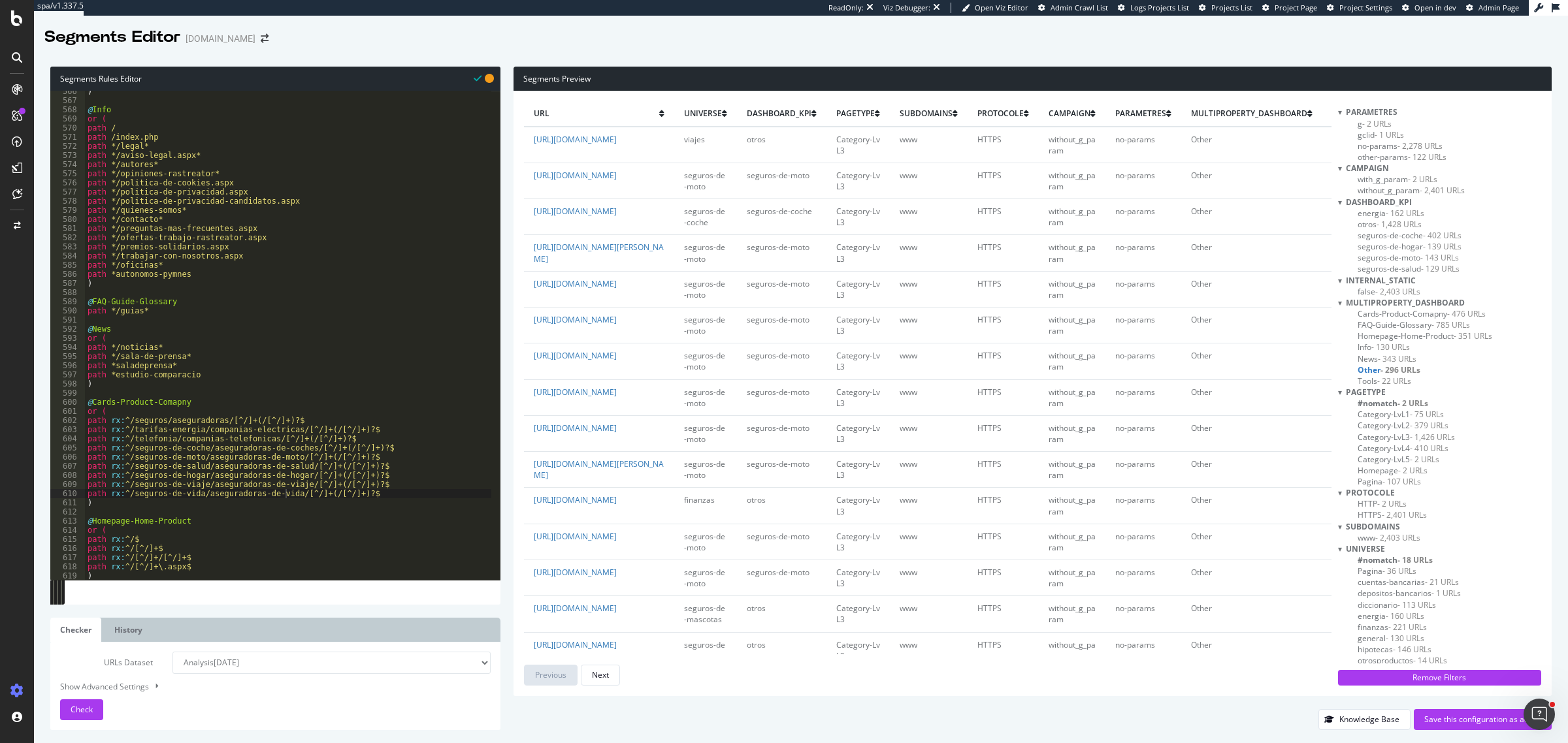
click at [1254, 337] on span "Homepage-Home-Product - 351 URLs" at bounding box center [1425, 336] width 134 height 11
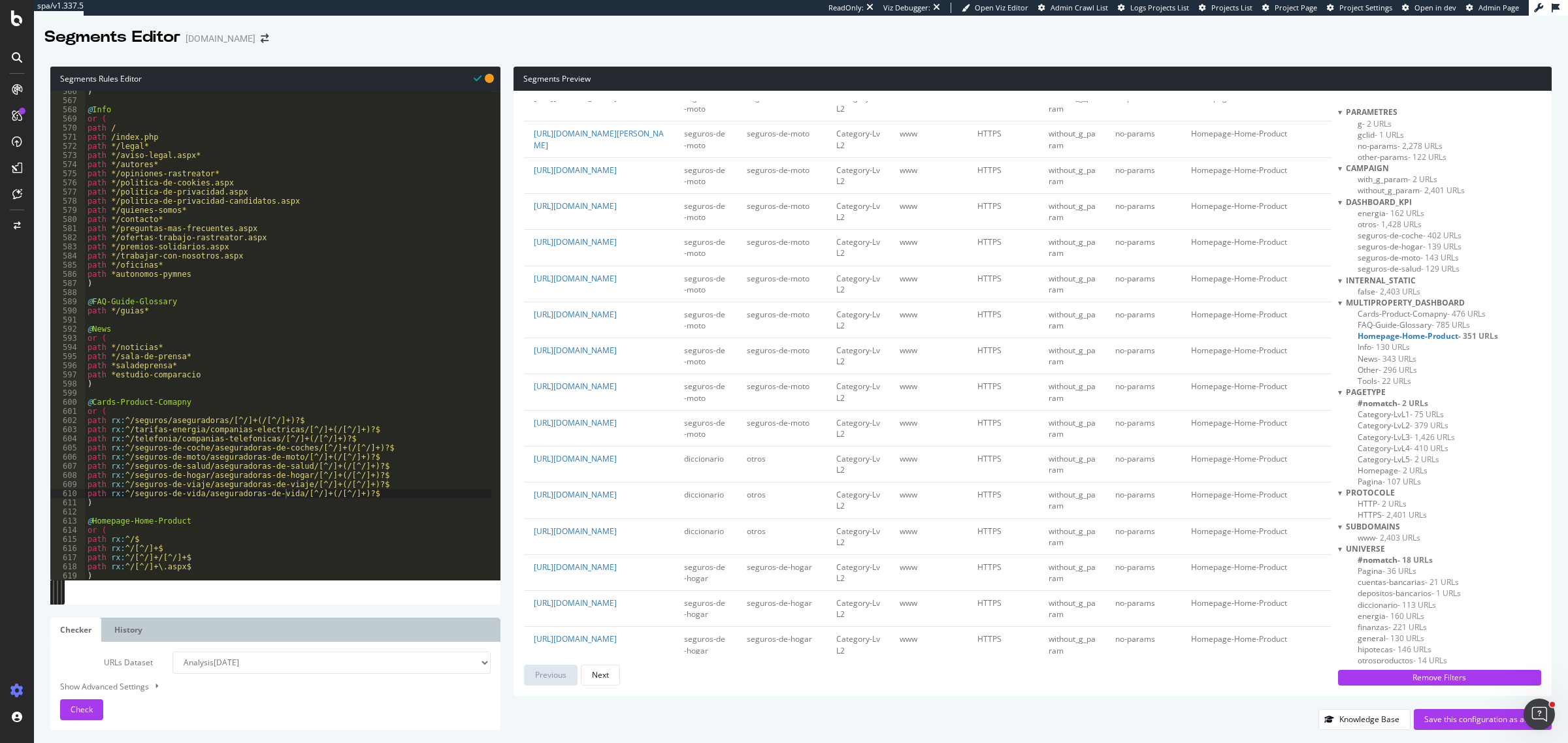
scroll to position [3244, 0]
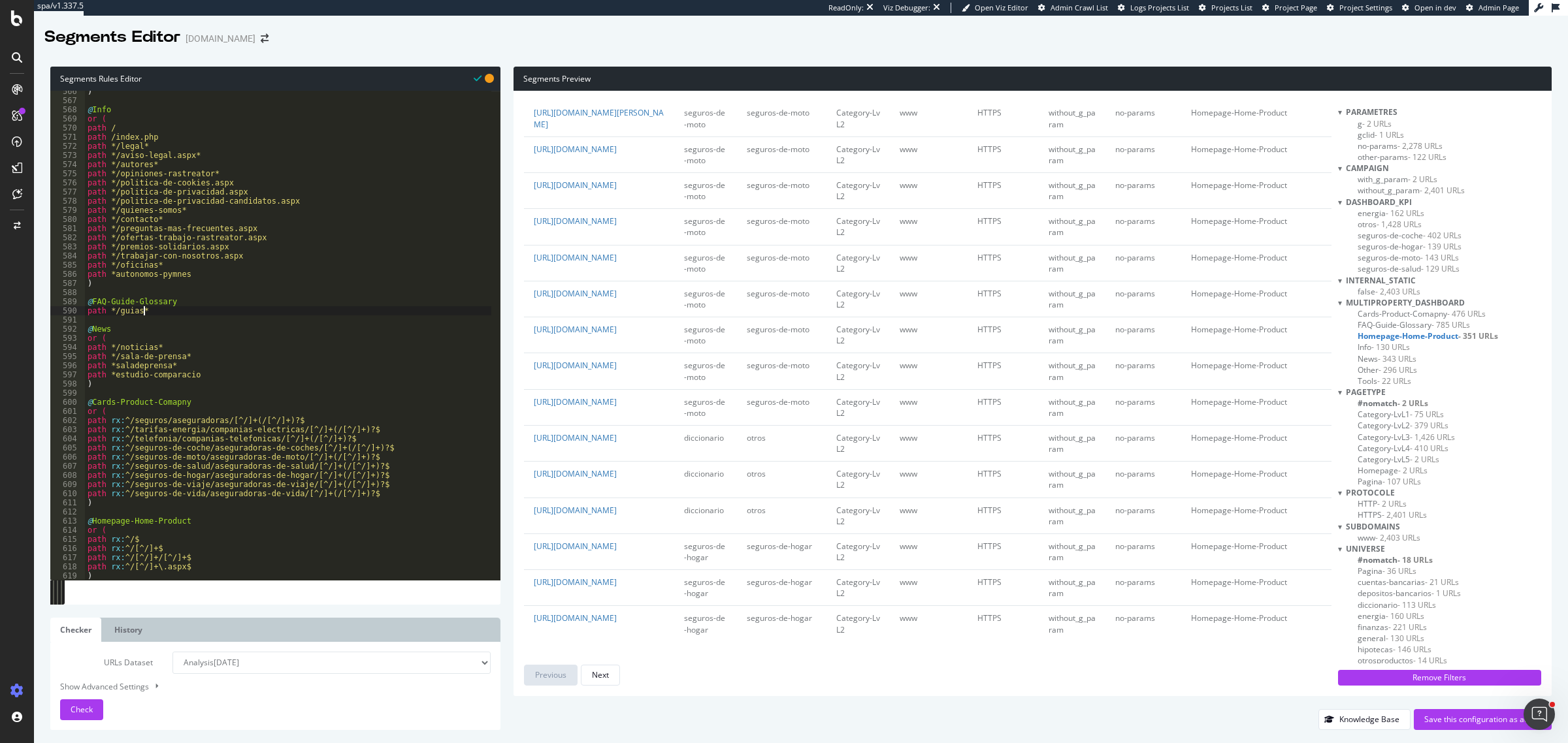
type textarea "path */guias*"
click at [175, 313] on div ") @ Info or ( path / path /index.php path */legal* path */aviso-legal.aspx* pat…" at bounding box center [288, 341] width 407 height 508
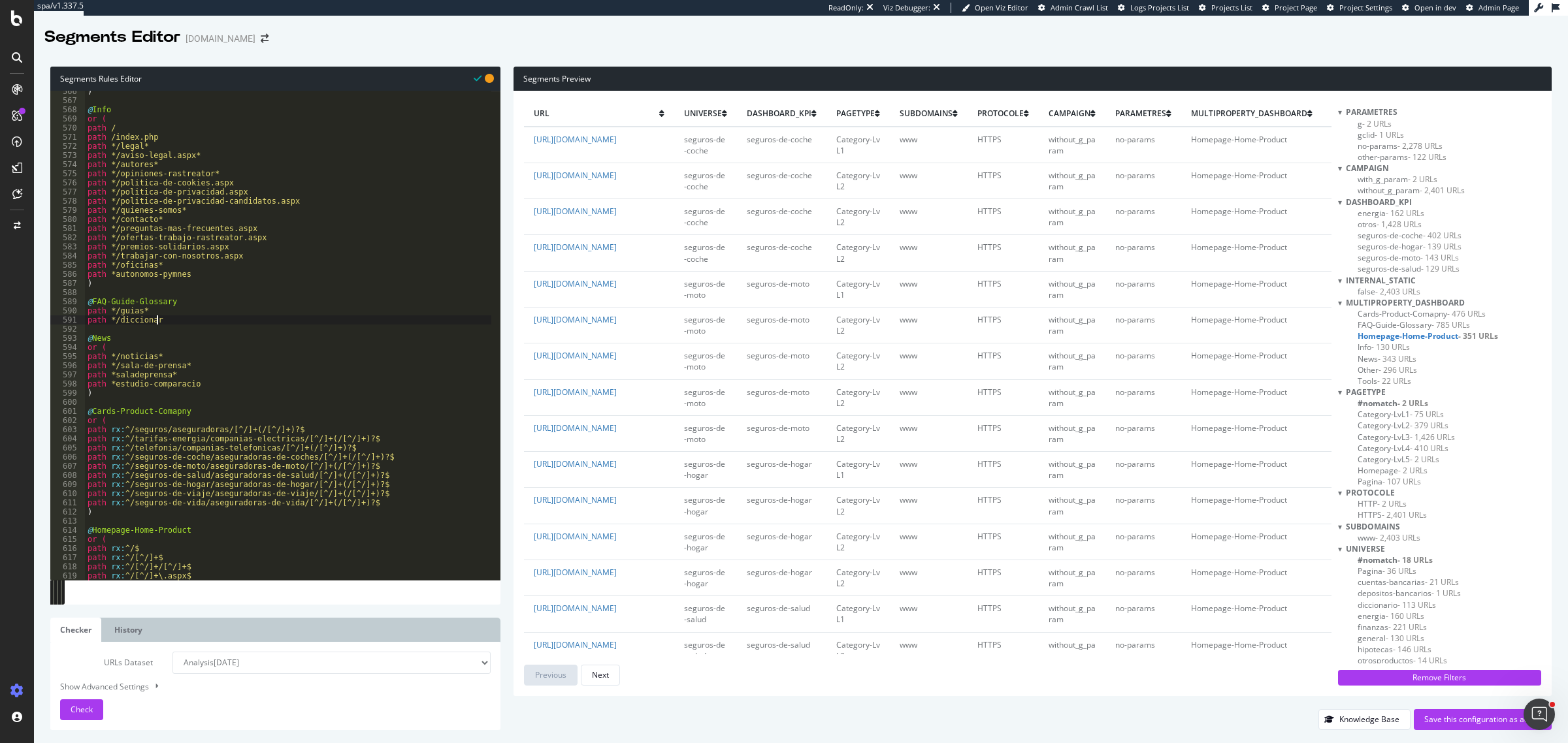
scroll to position [0, 4]
type textarea "path */diccionario*"
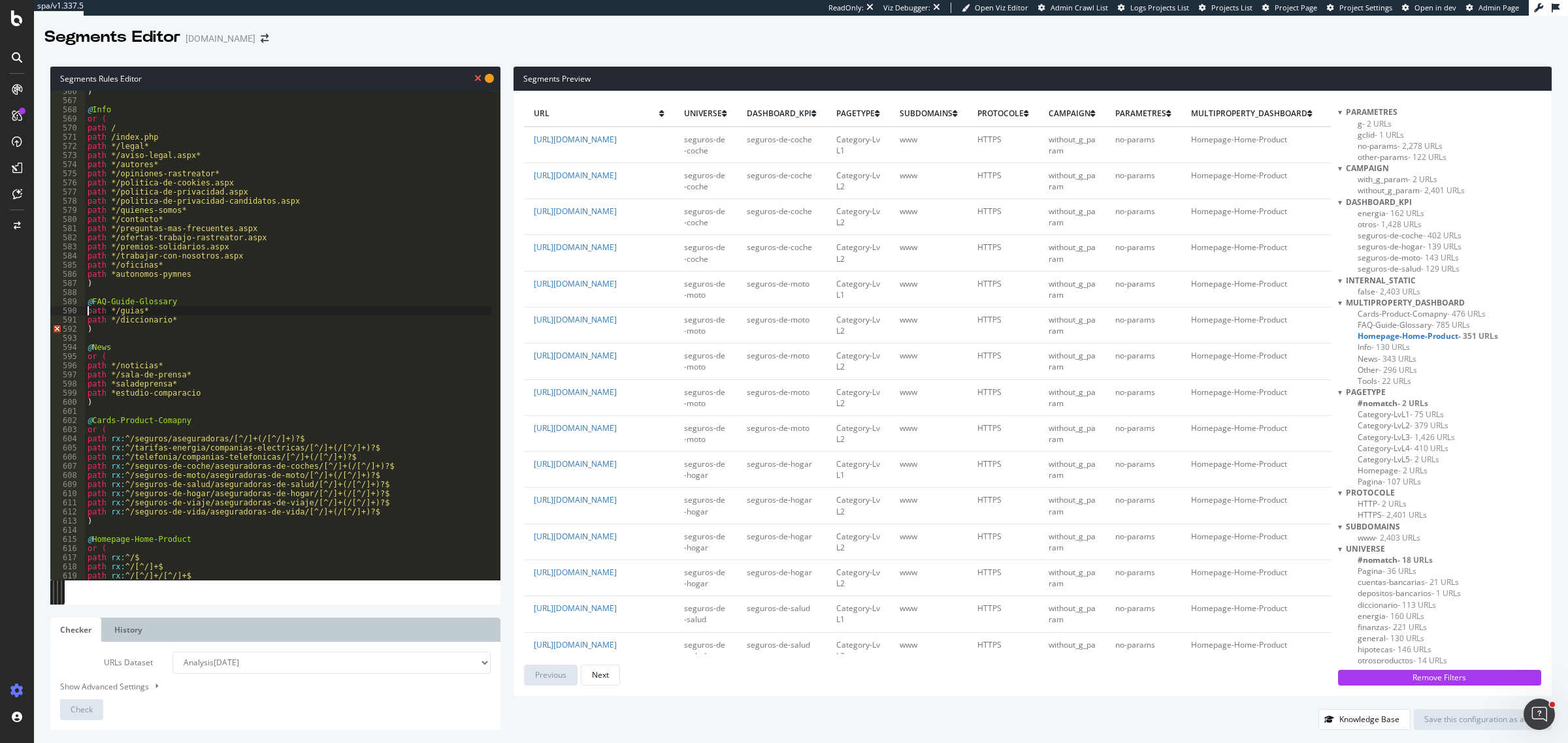
click at [86, 309] on div ") @ Info or ( path / path /index.php path */legal* path */aviso-legal.aspx* pat…" at bounding box center [288, 341] width 407 height 508
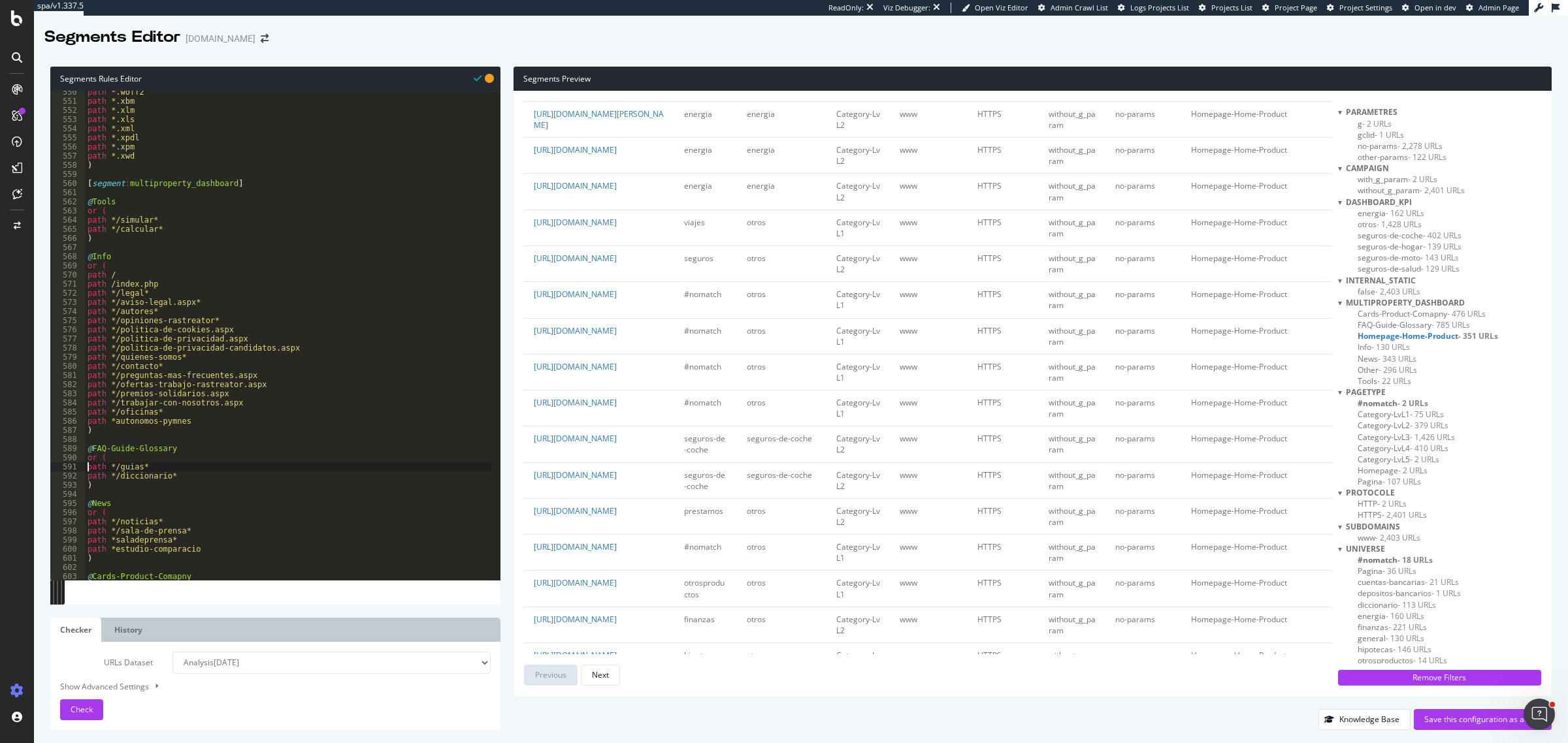
scroll to position [5024, 0]
drag, startPoint x: 173, startPoint y: 229, endPoint x: 74, endPoint y: 230, distance: 99.0
click at [74, 230] on div "path */guias* 550 551 552 553 554 555 556 557 558 559 560 561 562 563 564 565 5…" at bounding box center [276, 336] width 450 height 490
type textarea "path */calcular*"
click at [188, 230] on div "path *.woff2 path *.xbm path *.xlm path *.xls path *.xml path *.xpdl path *.xpm…" at bounding box center [288, 336] width 407 height 490
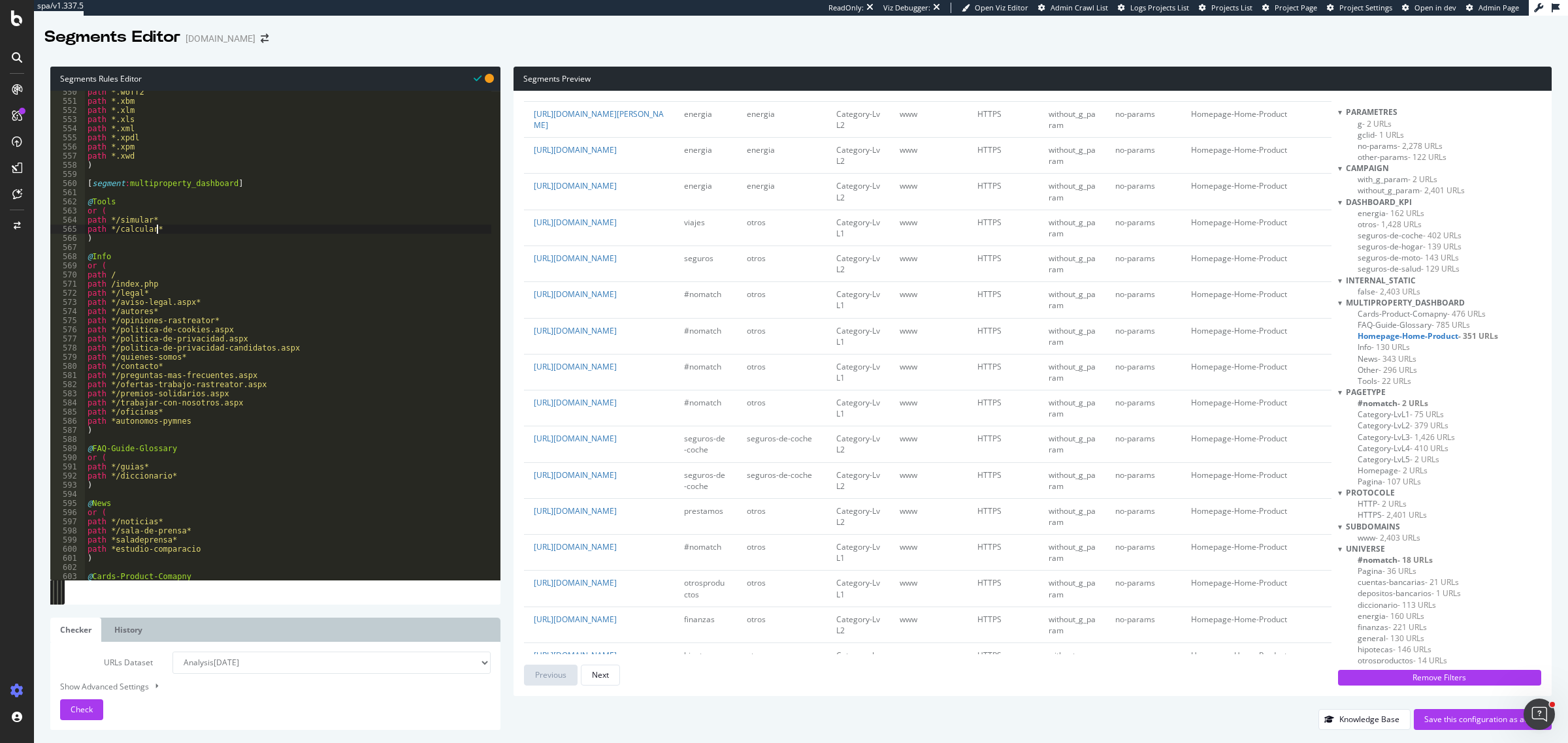
scroll to position [0, 0]
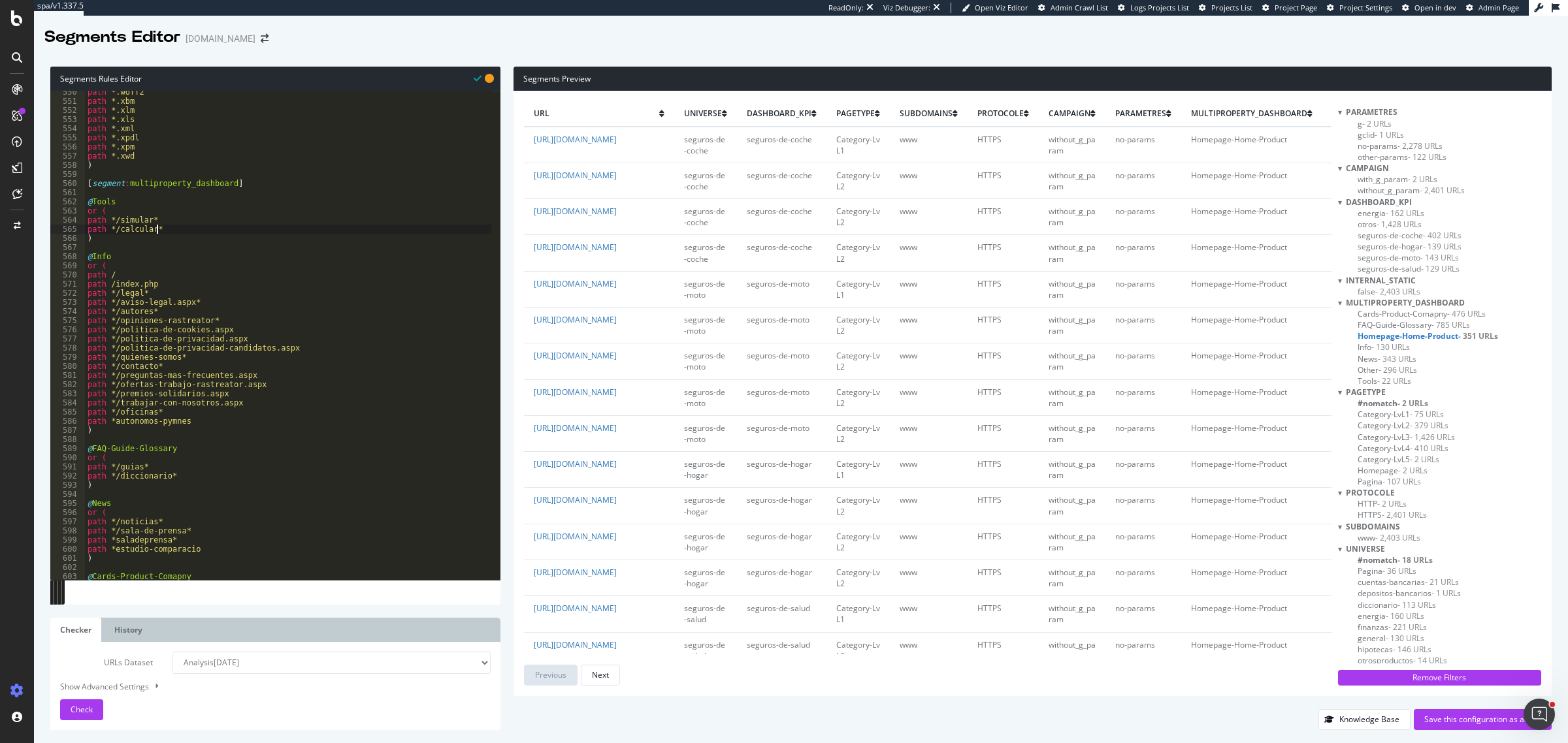
paste textarea "path */calcular*"
click at [112, 241] on div "path *.woff2 path *.xbm path *.xlm path *.xls path *.xml path *.xpdl path *.xpm…" at bounding box center [288, 342] width 407 height 508
click at [124, 241] on div "path *.woff2 path *.xbm path *.xlm path *.xls path *.xml path *.xpdl path *.xpm…" at bounding box center [288, 342] width 407 height 508
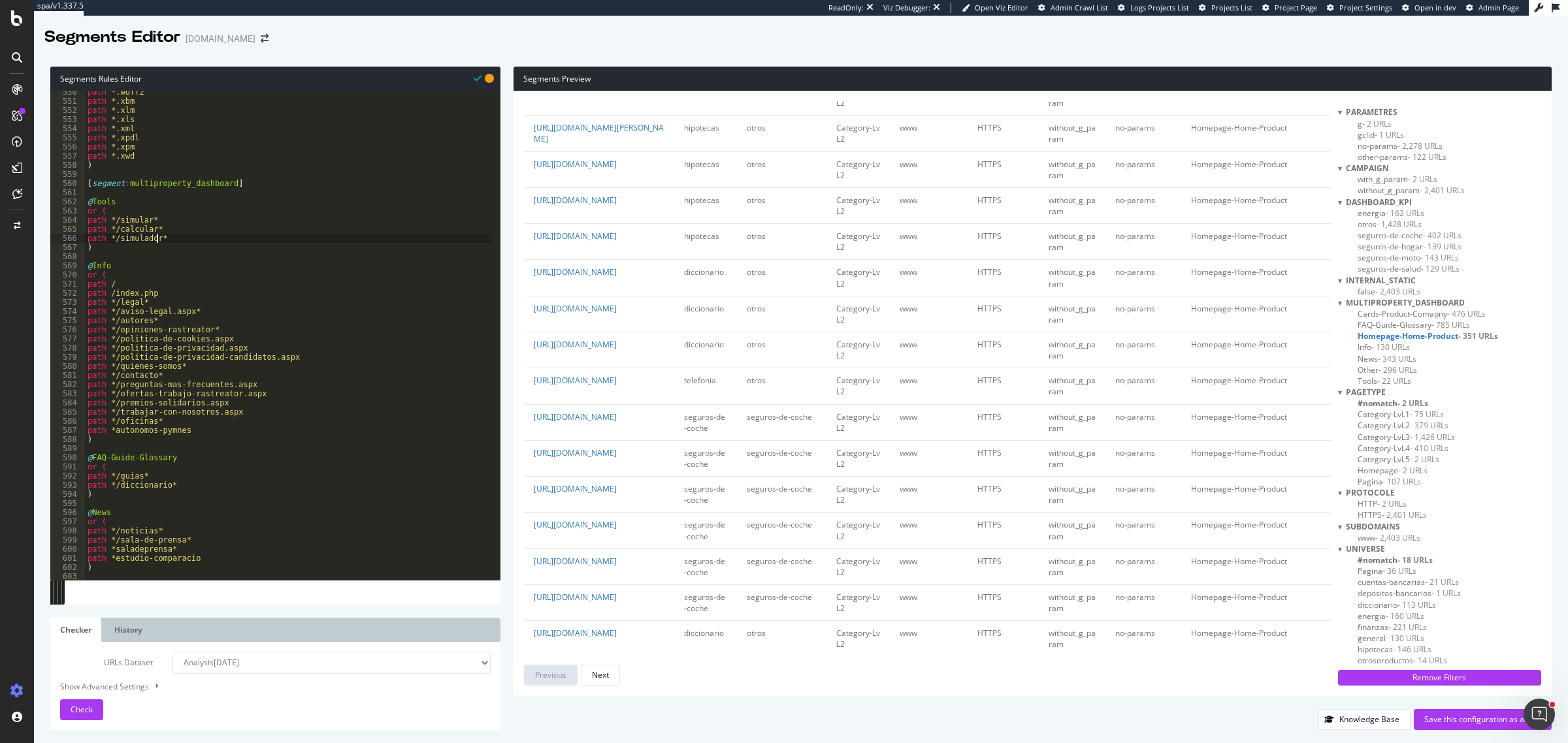
scroll to position [5073, 0]
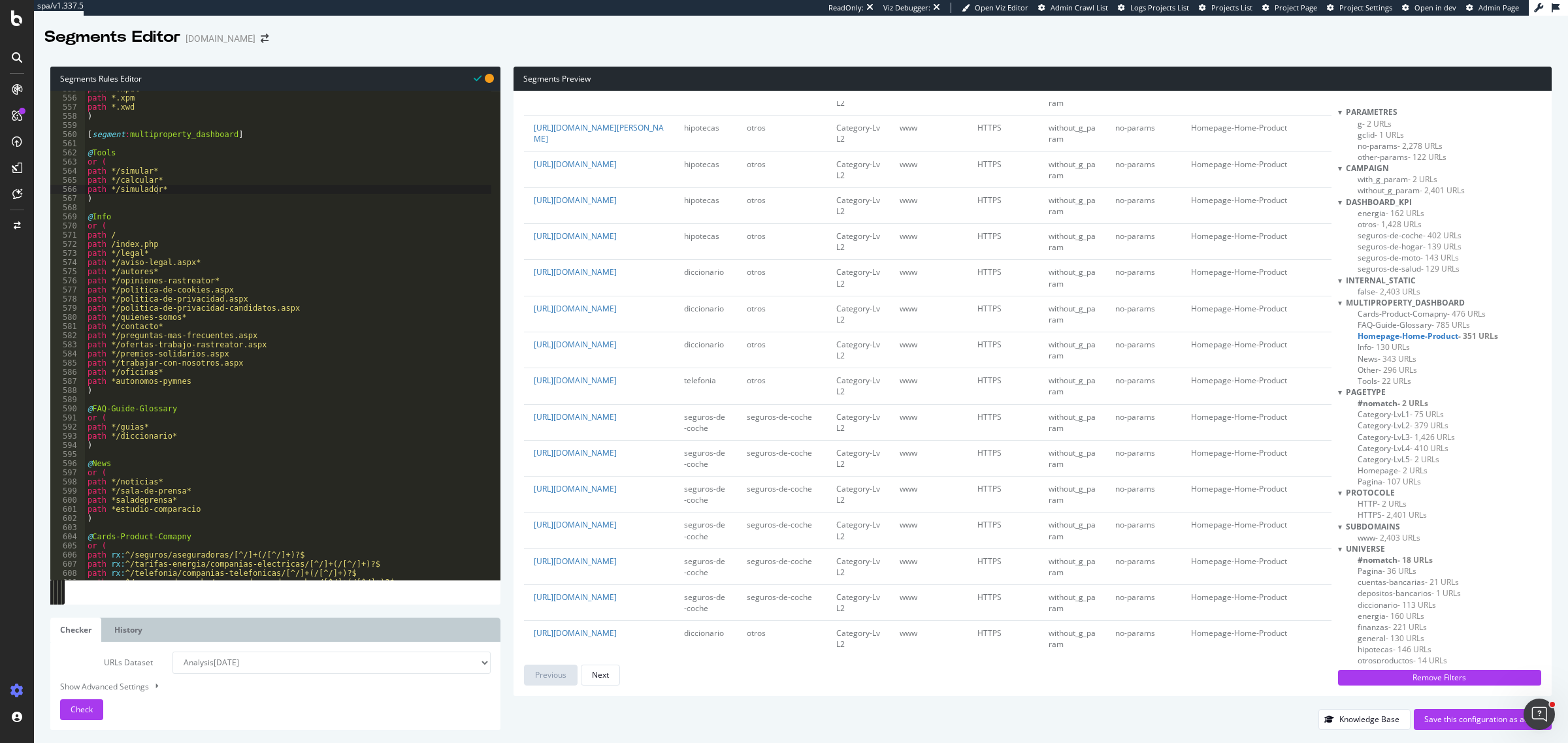
click at [1254, 367] on span "- 296 URLs" at bounding box center [1398, 370] width 39 height 11
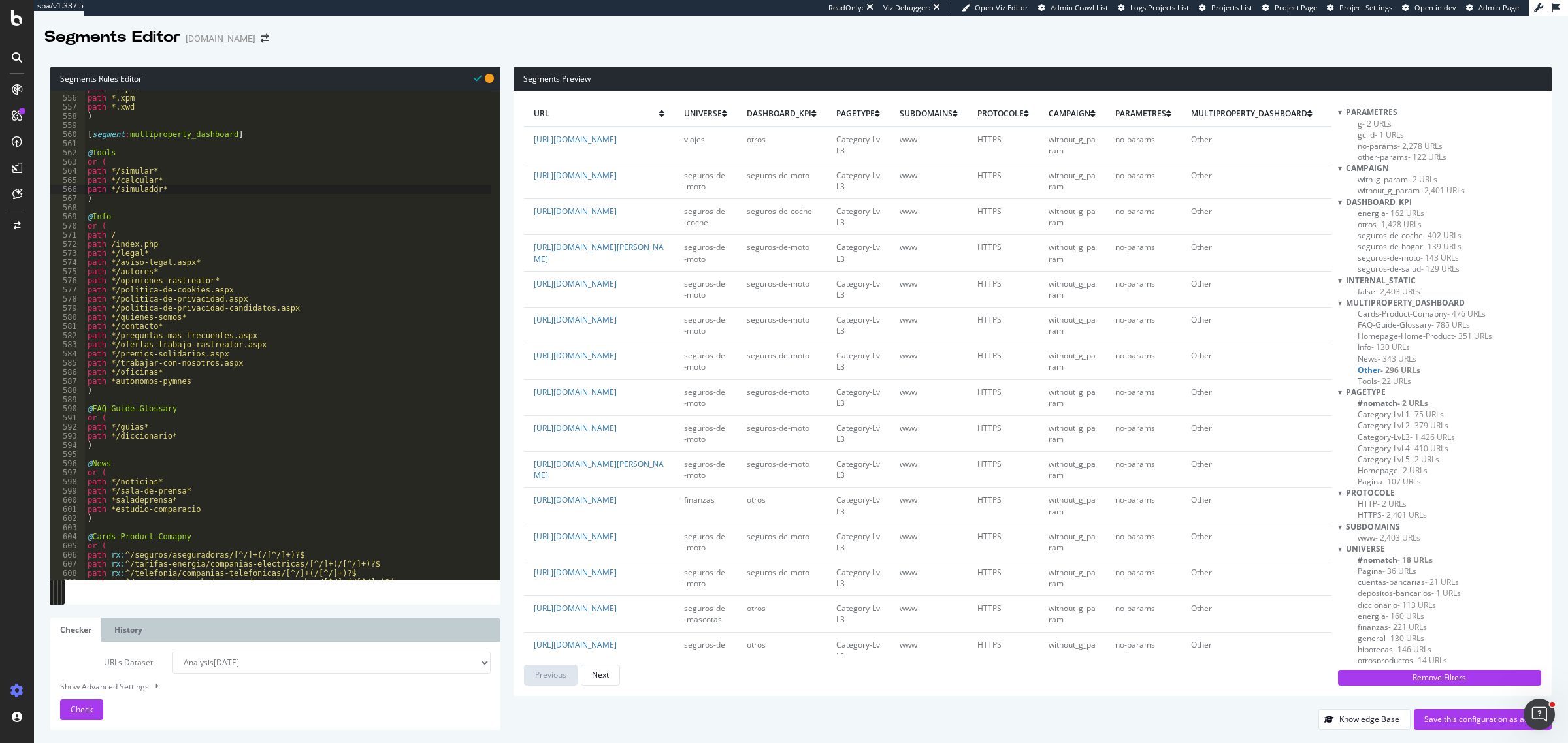
scroll to position [5171, 0]
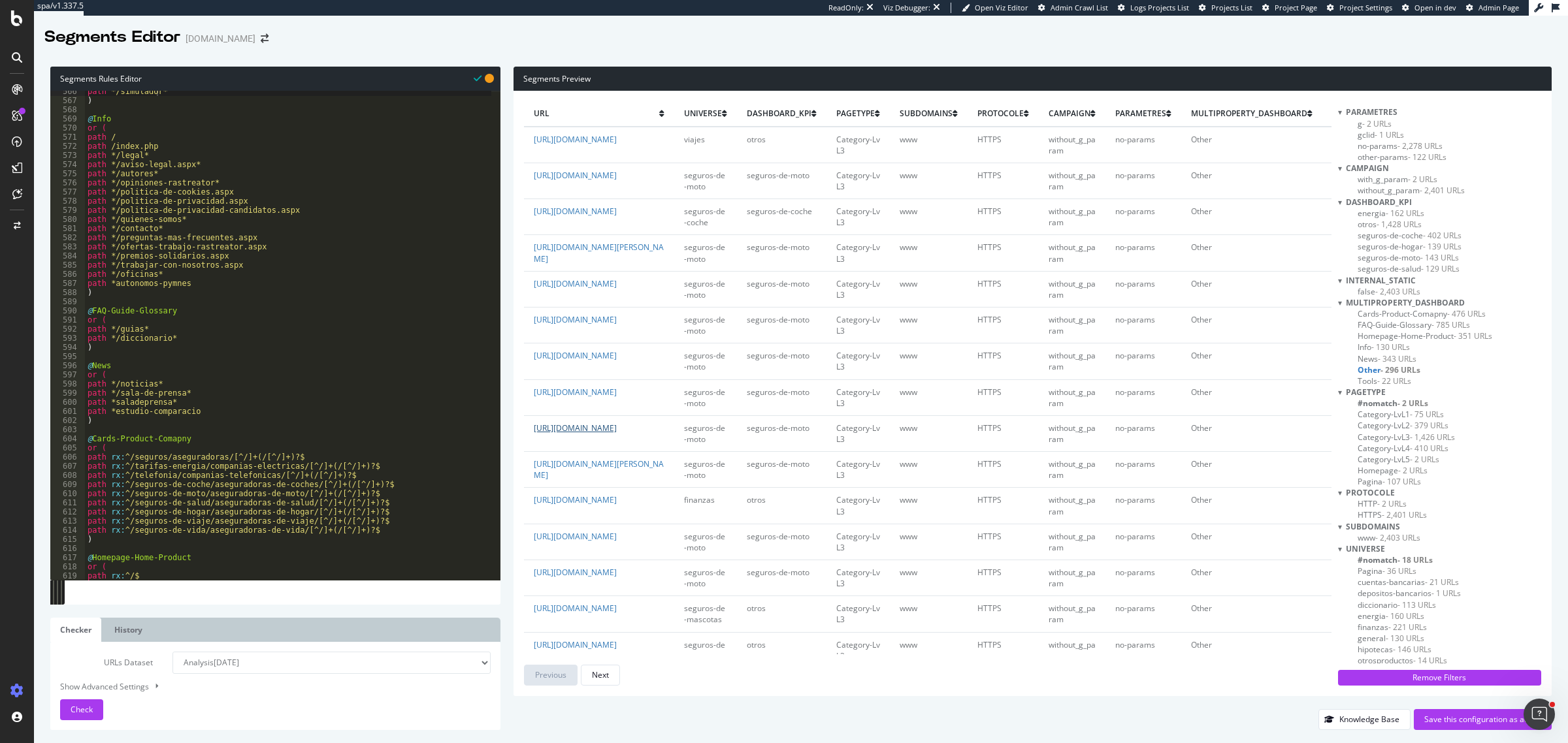
drag, startPoint x: 650, startPoint y: 530, endPoint x: 534, endPoint y: 506, distance: 118.5
click at [534, 451] on td "https://www.rastreator.com/seguros-de-moto/aseguradoras-de-motos/mutua-madrilena" at bounding box center [599, 433] width 151 height 36
copy link "https://www.rastreator.com/seguros-de-moto/aseguradoras-de-motos/mutua-madrilena"
drag, startPoint x: 367, startPoint y: 494, endPoint x: 122, endPoint y: 492, distance: 245.0
click at [122, 492] on div "path */simulador* ) @ Info or ( path / path /index.php path */legal* path */avi…" at bounding box center [288, 341] width 407 height 508
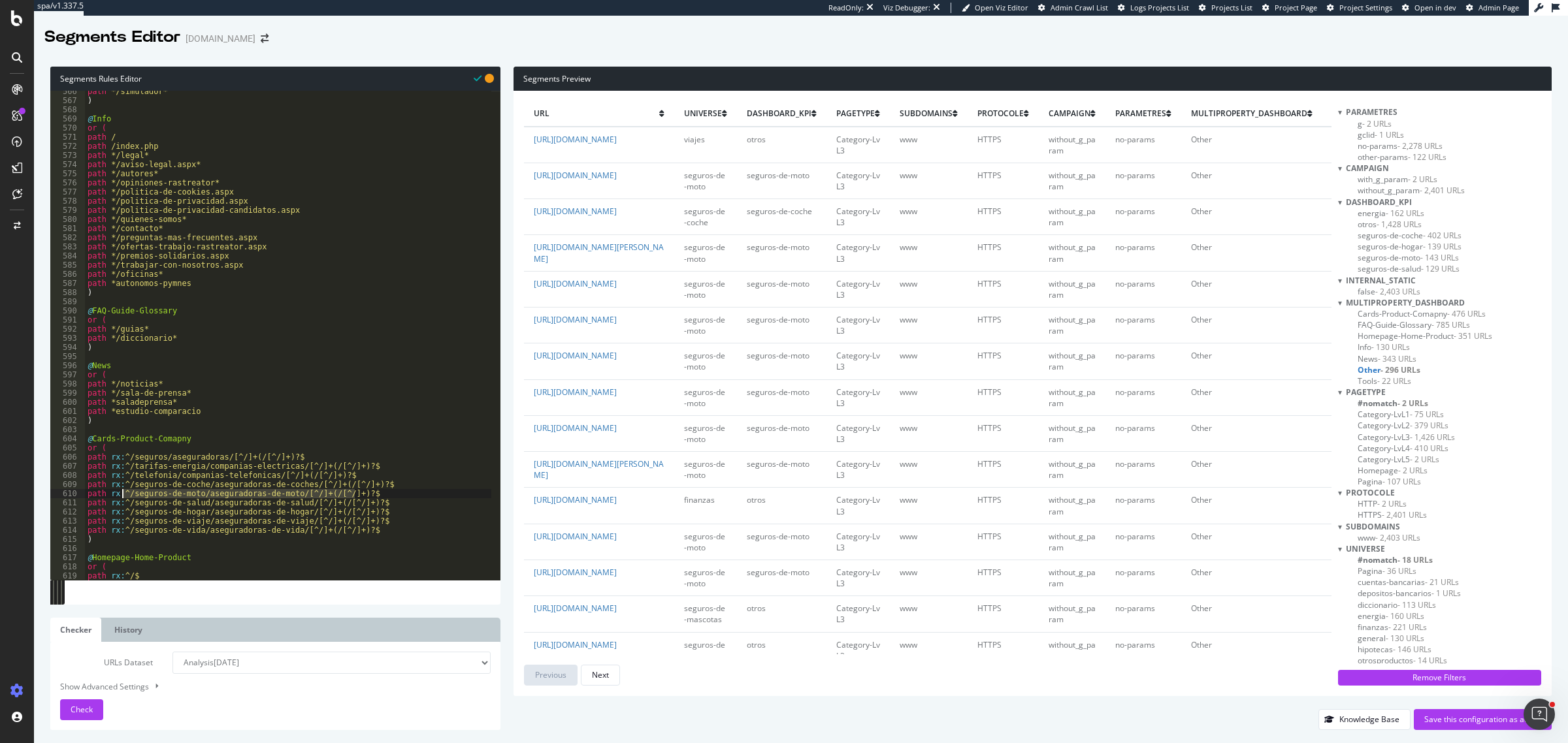
click at [145, 496] on div "path */simulador* ) @ Info or ( path / path /index.php path */legal* path */avi…" at bounding box center [288, 336] width 407 height 490
drag, startPoint x: 131, startPoint y: 494, endPoint x: 285, endPoint y: 493, distance: 154.0
click at [285, 493] on div "path */simulador* ) @ Info or ( path / path /index.php path */legal* path */avi…" at bounding box center [288, 341] width 407 height 508
paste textarea "s"
click at [85, 594] on span "Check" at bounding box center [81, 710] width 22 height 11
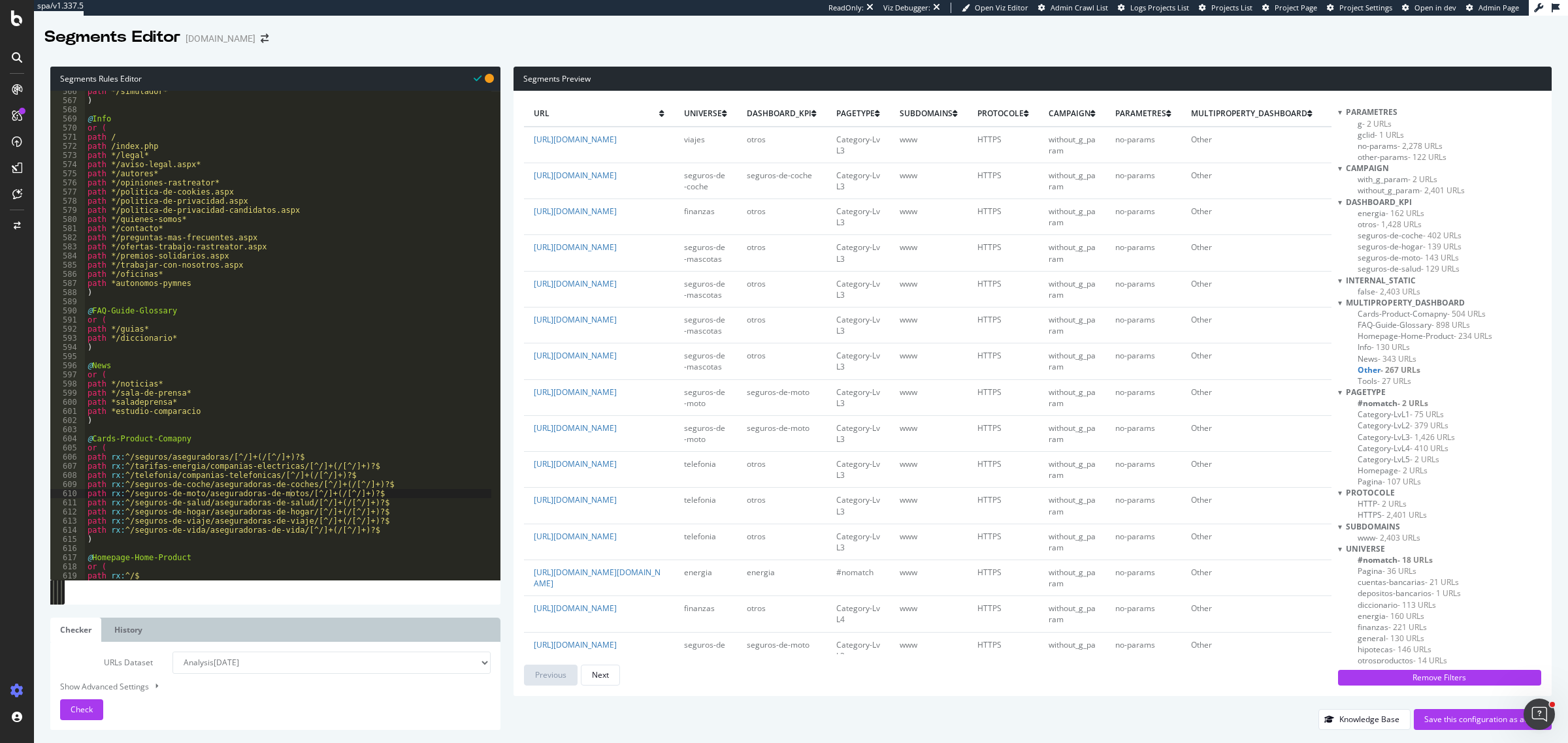
click at [1254, 321] on span "- 898 URLs" at bounding box center [1451, 324] width 39 height 11
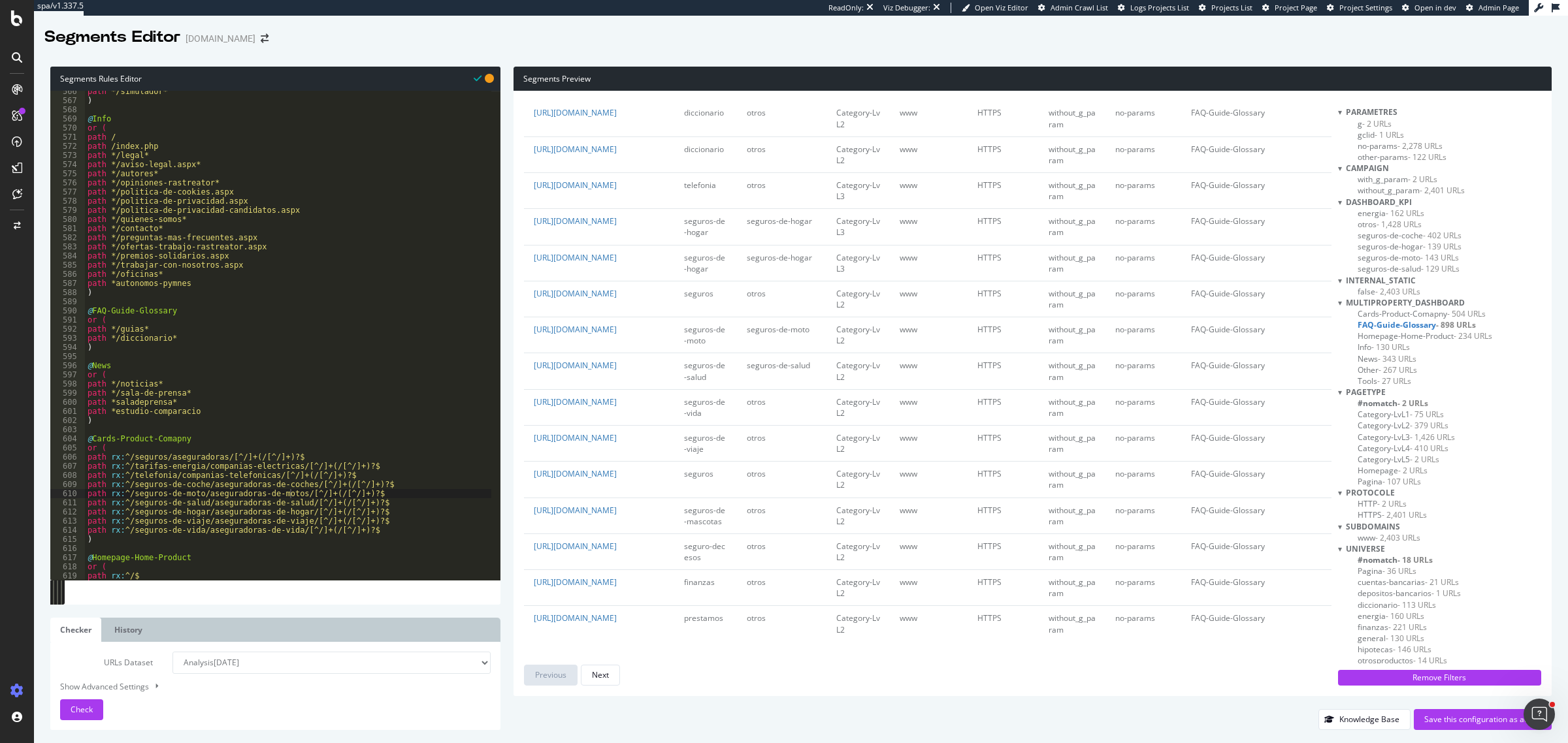
scroll to position [3325, 0]
click at [1254, 313] on span "Cards-Product-Comapny - 504 URLs" at bounding box center [1422, 313] width 128 height 11
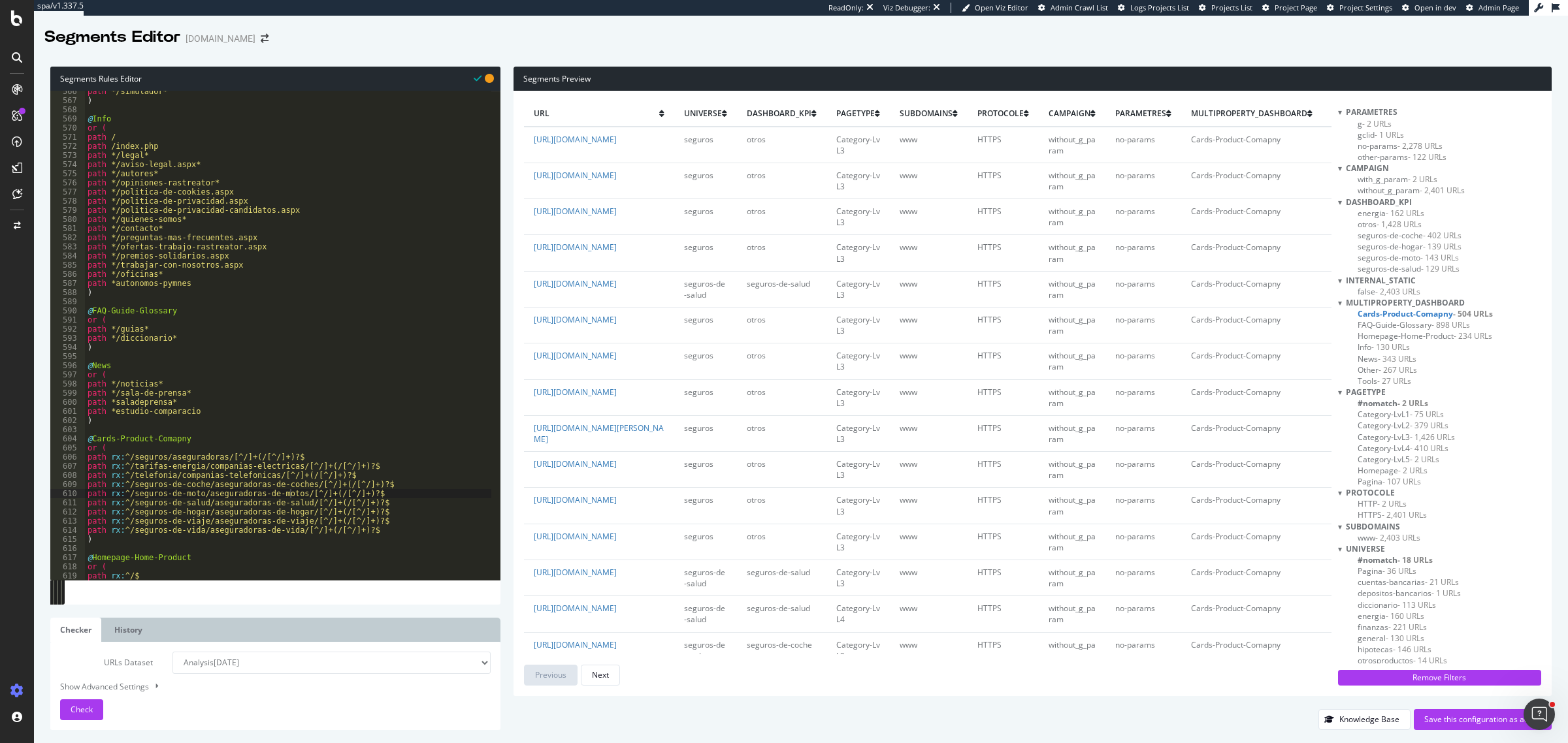
click at [1254, 334] on span "Homepage-Home-Product - 234 URLs" at bounding box center [1425, 336] width 134 height 11
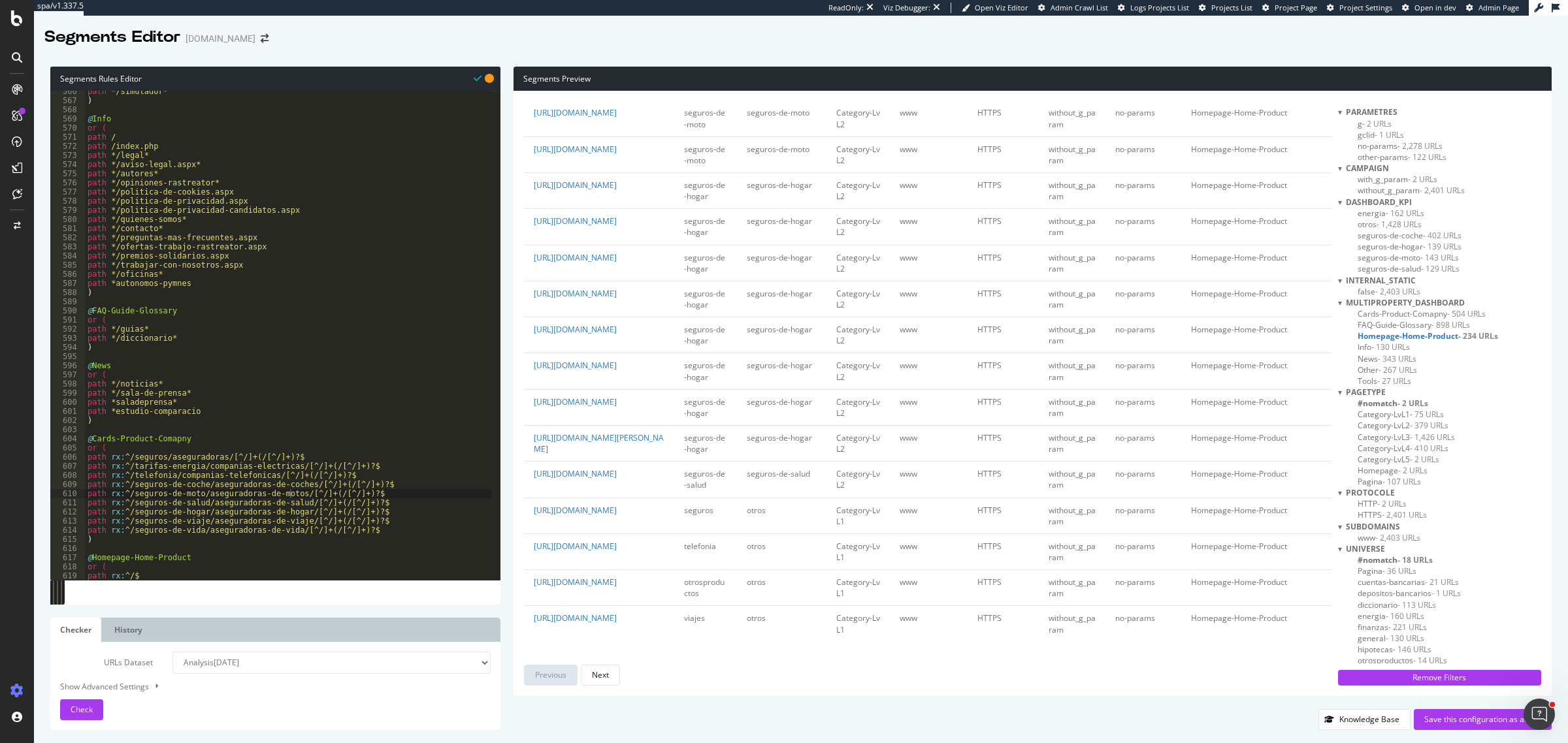
scroll to position [3278, 0]
click at [1254, 345] on span "- 130 URLs" at bounding box center [1391, 347] width 39 height 11
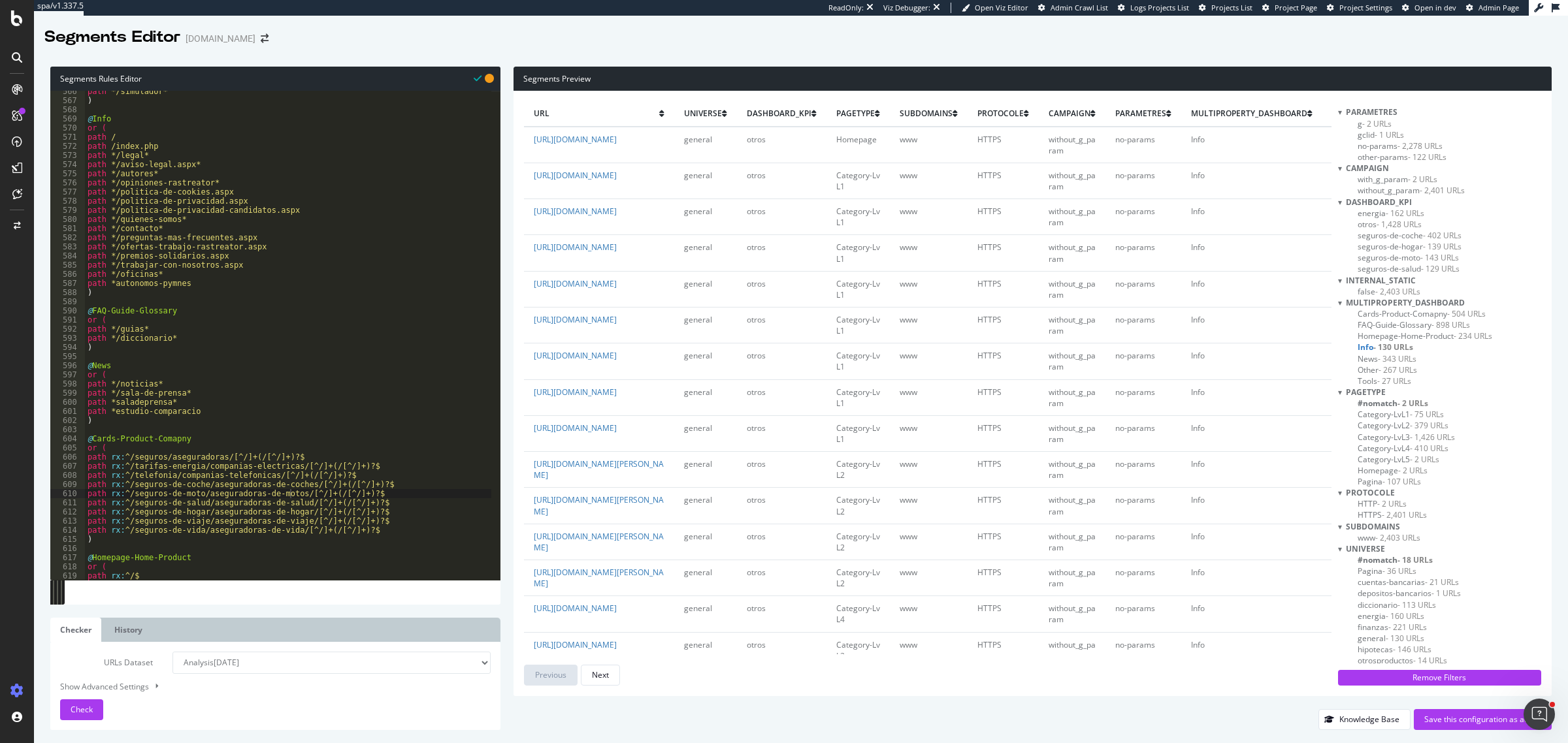
click at [1254, 354] on span "- 343 URLs" at bounding box center [1397, 359] width 39 height 11
click at [1254, 368] on span "- 267 URLs" at bounding box center [1398, 370] width 39 height 11
type textarea "path rx:^/seguros-de-vida/aseguradoras-de-vida/[^/]+(/[^/]+)?$"
drag, startPoint x: 358, startPoint y: 533, endPoint x: 89, endPoint y: 528, distance: 269.0
click at [89, 528] on div "path */simulador* ) @ Info or ( path / path /index.php path */legal* path */avi…" at bounding box center [288, 341] width 407 height 508
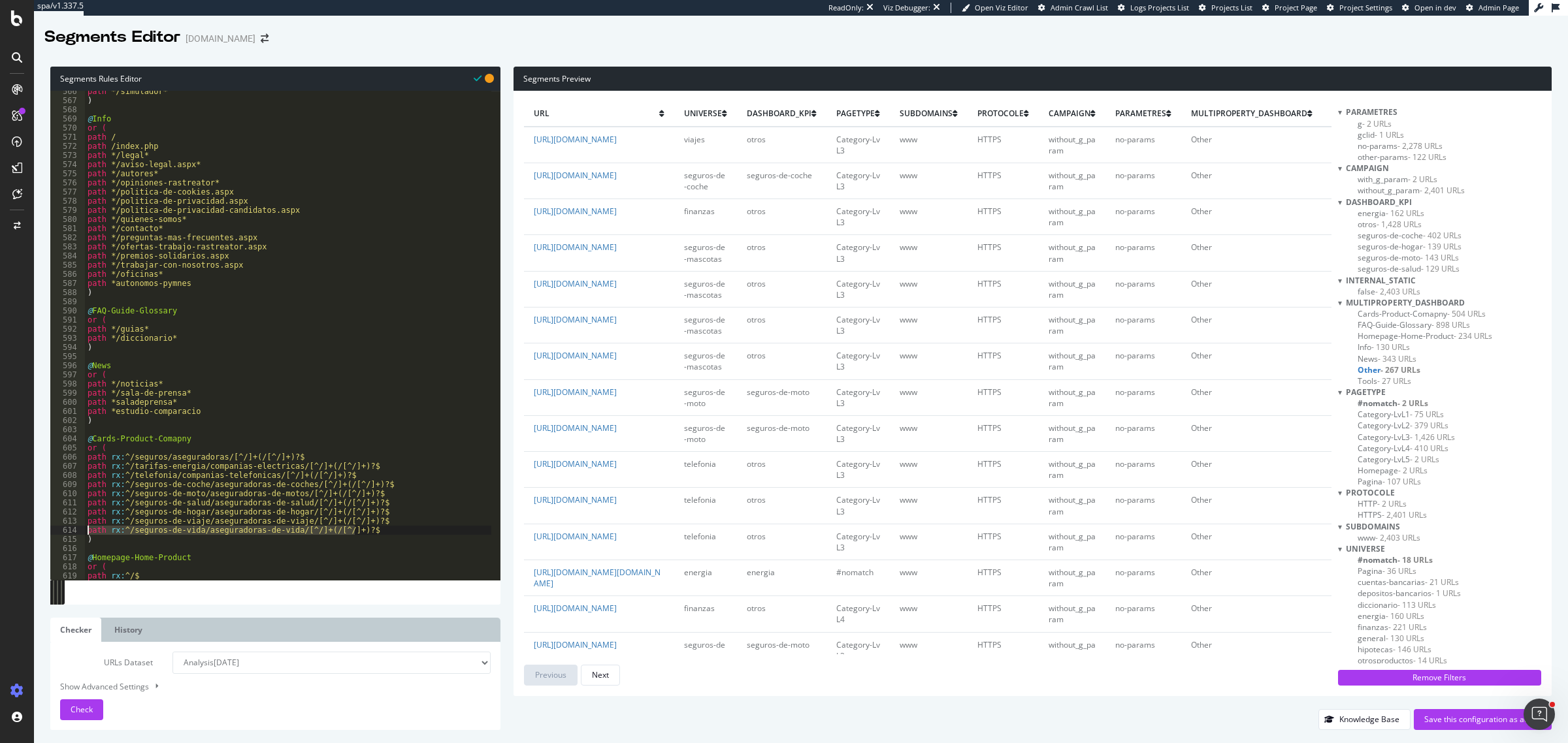
click at [369, 531] on div "path */simulador* ) @ Info or ( path / path /index.php path */legal* path */avi…" at bounding box center [288, 336] width 407 height 490
paste textarea "path rx:^/seguros-de-vida/aseguradoras-de-vida/[^/]+(/[^/]+)?$"
click at [181, 540] on div "path */simulador* ) @ Info or ( path / path /index.php path */legal* path */avi…" at bounding box center [288, 341] width 407 height 508
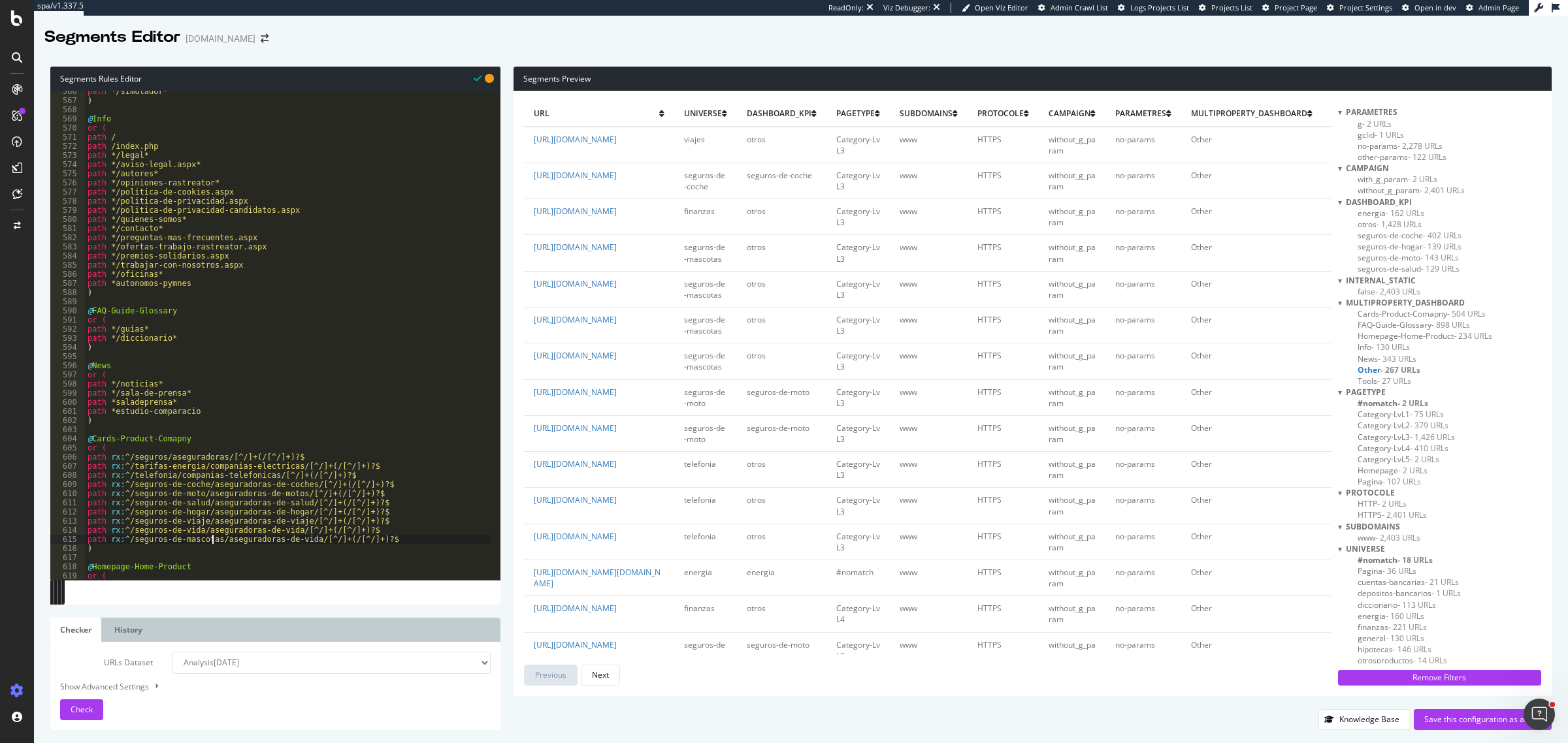
click at [288, 538] on div "path */simulador* ) @ Info or ( path / path /index.php path */legal* path */avi…" at bounding box center [288, 341] width 407 height 508
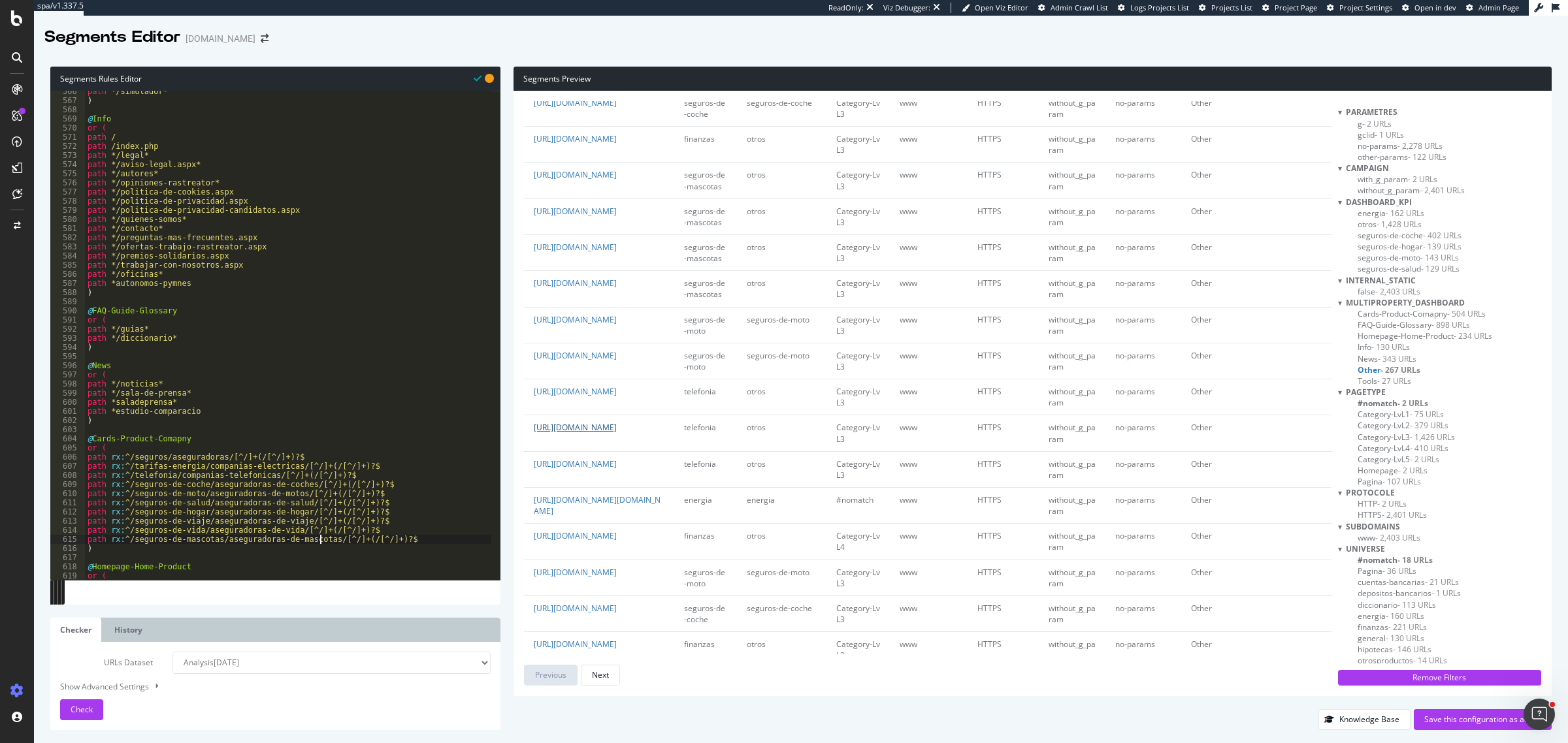
scroll to position [81, 0]
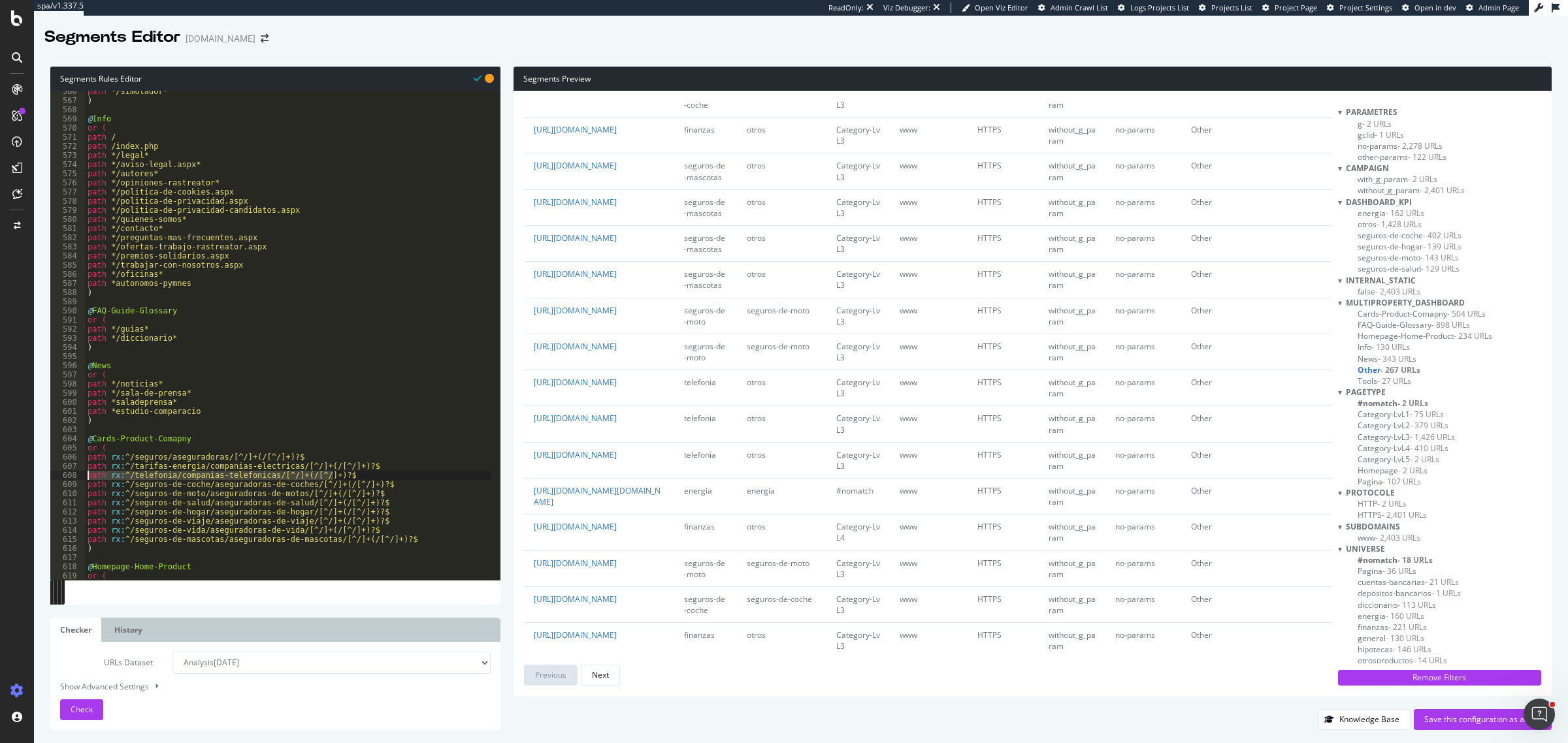
drag, startPoint x: 347, startPoint y: 476, endPoint x: 86, endPoint y: 473, distance: 261.0
click at [86, 473] on div "path */simulador* ) @ Info or ( path / path /index.php path */legal* path */avi…" at bounding box center [288, 341] width 407 height 508
click at [175, 478] on div "path */simulador* ) @ Info or ( path / path /index.php path */legal* path */avi…" at bounding box center [288, 336] width 407 height 490
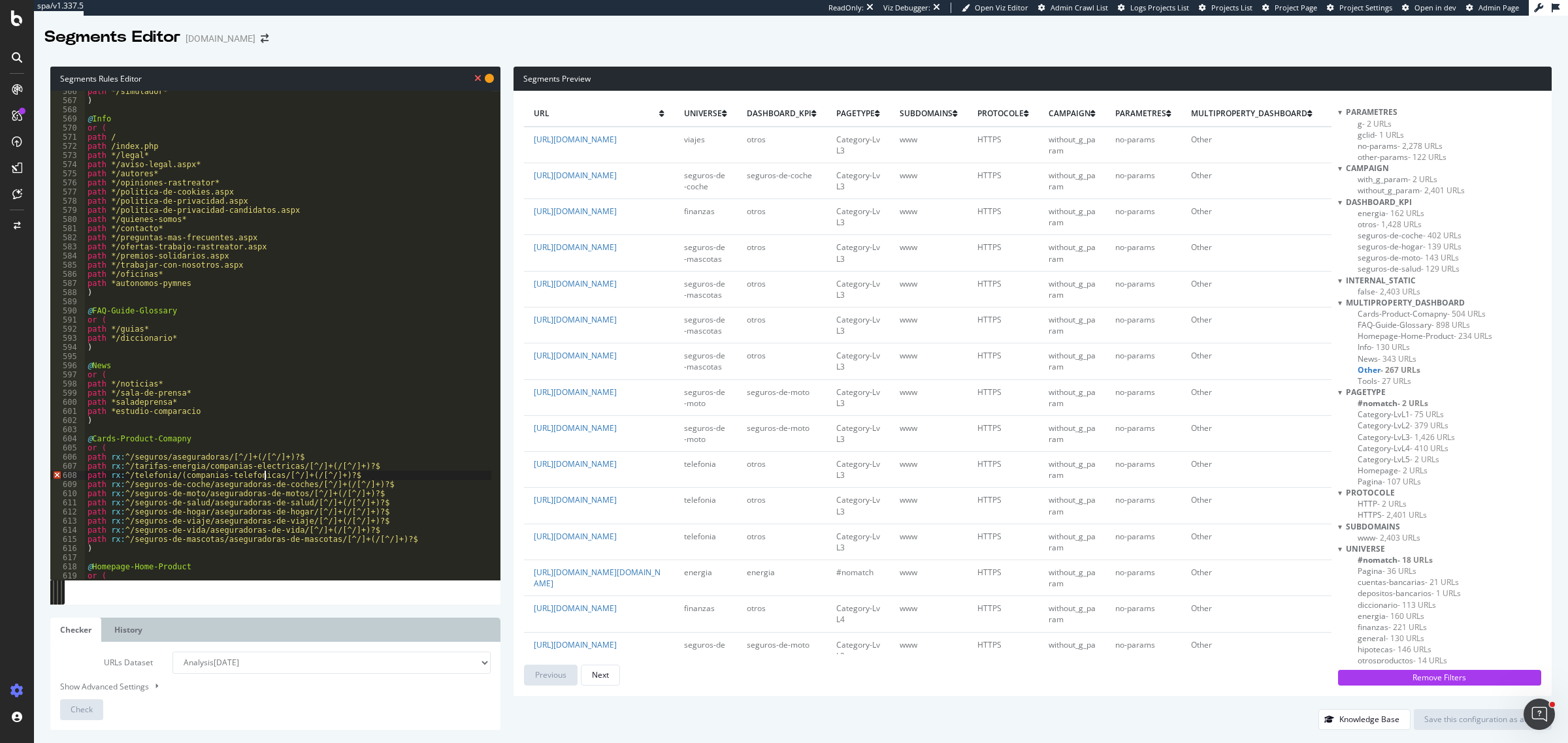
click at [266, 478] on div "path */simulador* ) @ Info or ( path / path /index.php path */legal* path */avi…" at bounding box center [288, 341] width 407 height 508
click at [307, 478] on div "path */simulador* ) @ Info or ( path / path /index.php path */legal* path */avi…" at bounding box center [288, 341] width 407 height 508
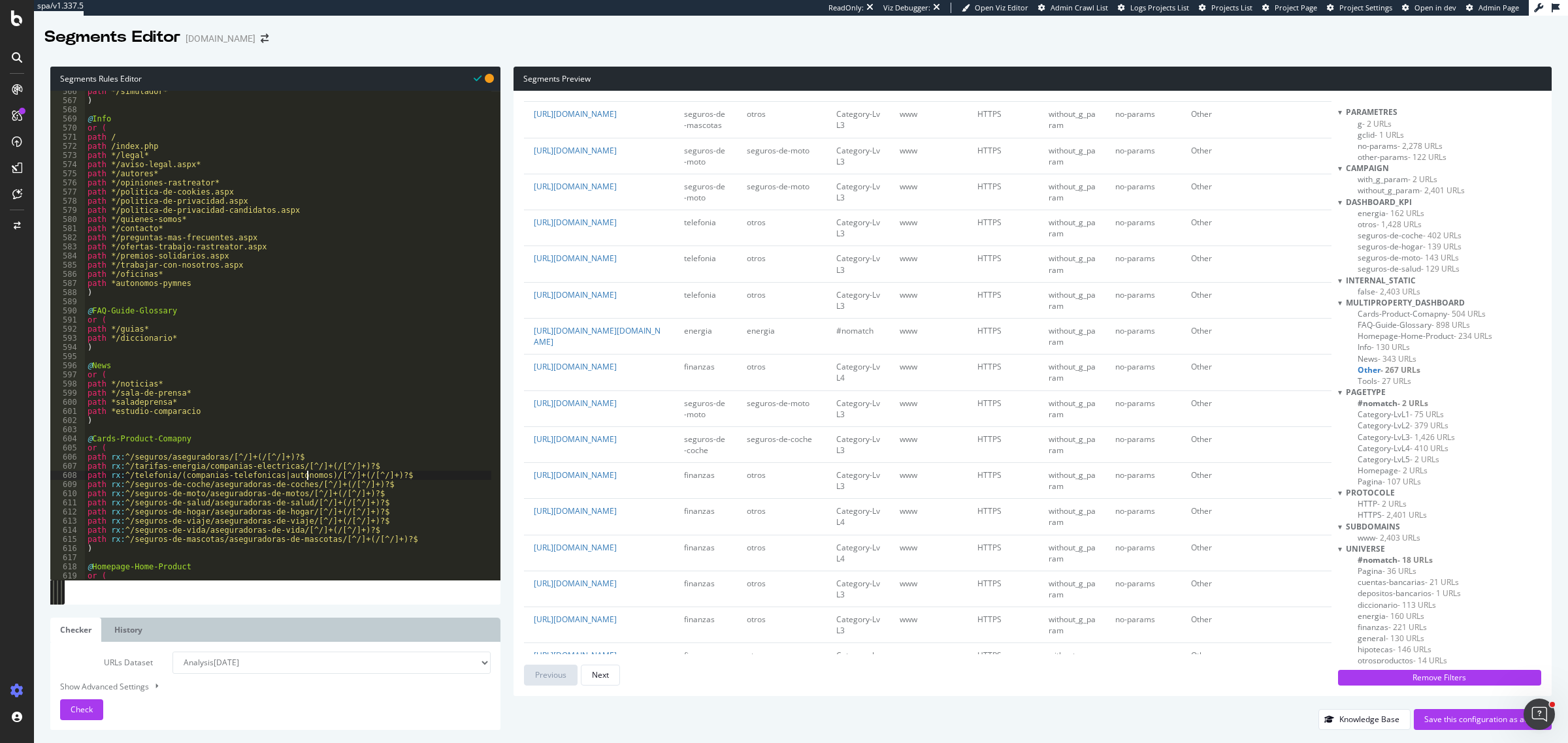
scroll to position [245, 0]
drag, startPoint x: 581, startPoint y: 630, endPoint x: 636, endPoint y: 611, distance: 58.2
click at [636, 496] on td "https://www.rastreator.com/finanzas/entidades-financieras/banco-santander" at bounding box center [599, 478] width 151 height 36
copy link "/finanzas/entidades-financieras/banco-santander"
type textarea "path rx:^/seguros-de-mascotas/aseguradoras-de-mascotas/[^/]+(/[^/]+)?$"
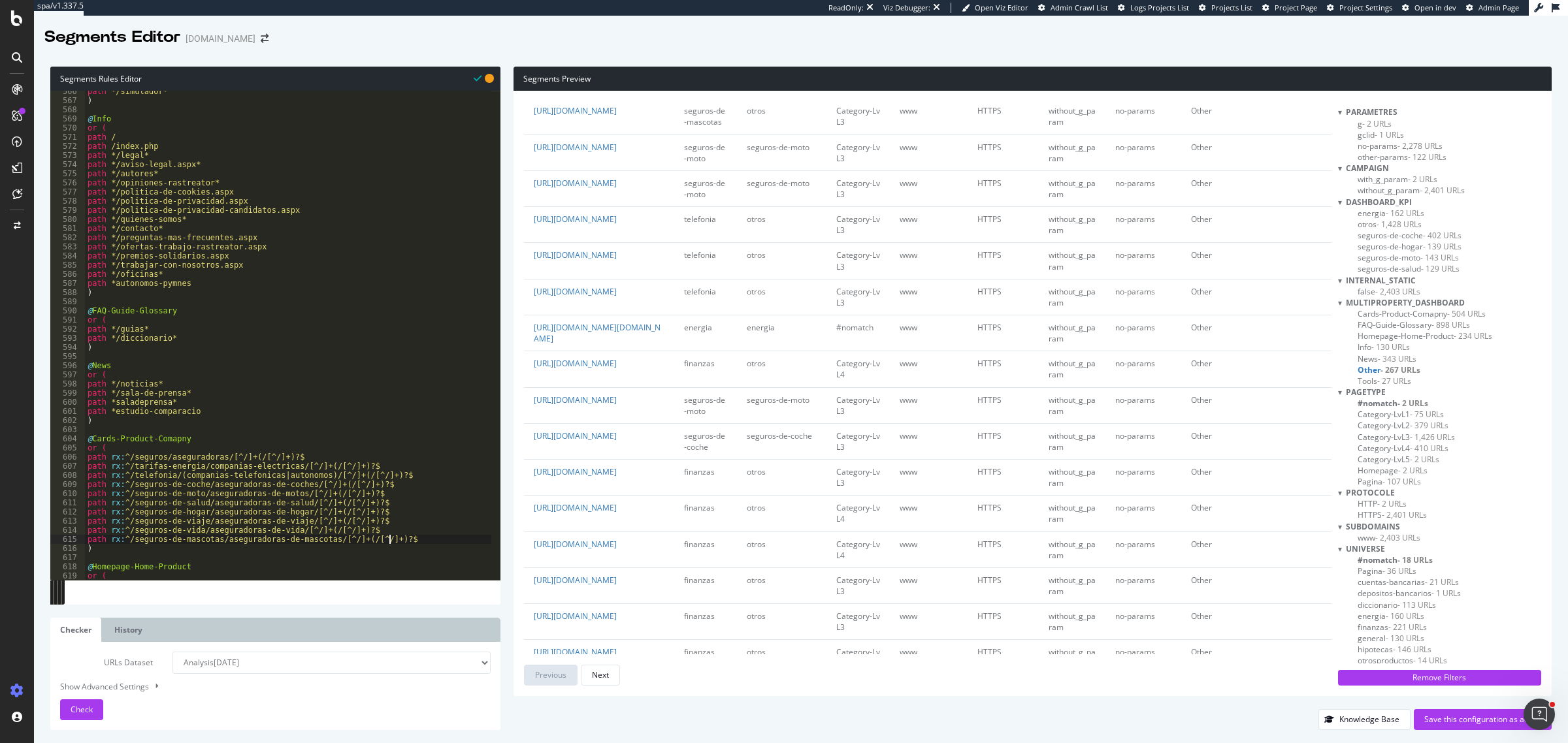
click at [414, 541] on div "path */simulador* ) @ Info or ( path / path /index.php path */legal* path */avi…" at bounding box center [288, 341] width 407 height 508
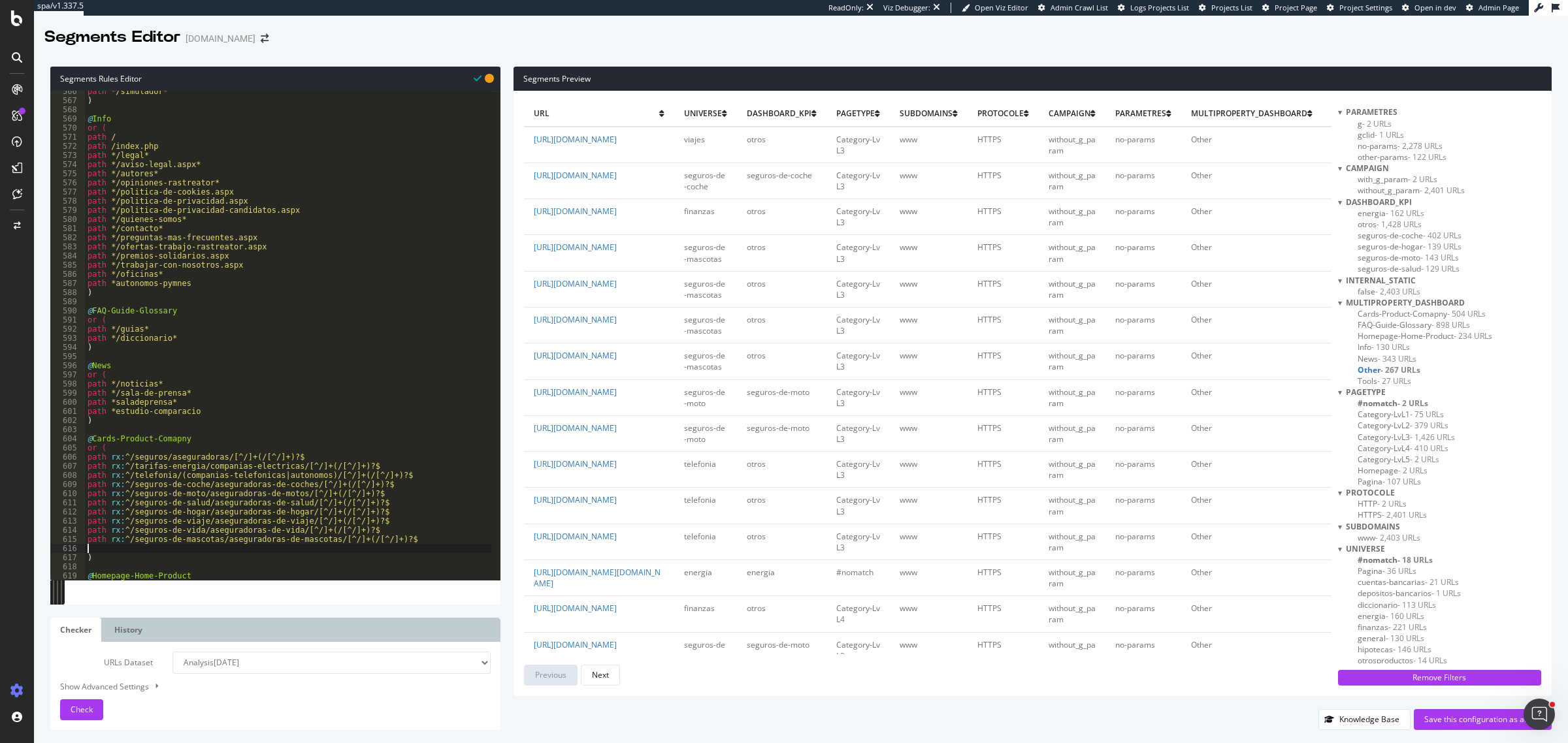
paste textarea "/finanzas/entidades-financieras/banco-santander"
drag, startPoint x: 132, startPoint y: 540, endPoint x: 81, endPoint y: 542, distance: 51.0
click at [81, 542] on div "/finanzas/entidades-financieras/banco-santander 566 567 568 569 570 571 572 573…" at bounding box center [276, 336] width 450 height 490
click at [89, 545] on div "path */simulador* ) @ Info or ( path / path /index.php path */legal* path */avi…" at bounding box center [288, 341] width 407 height 508
paste textarea "path rx:^"
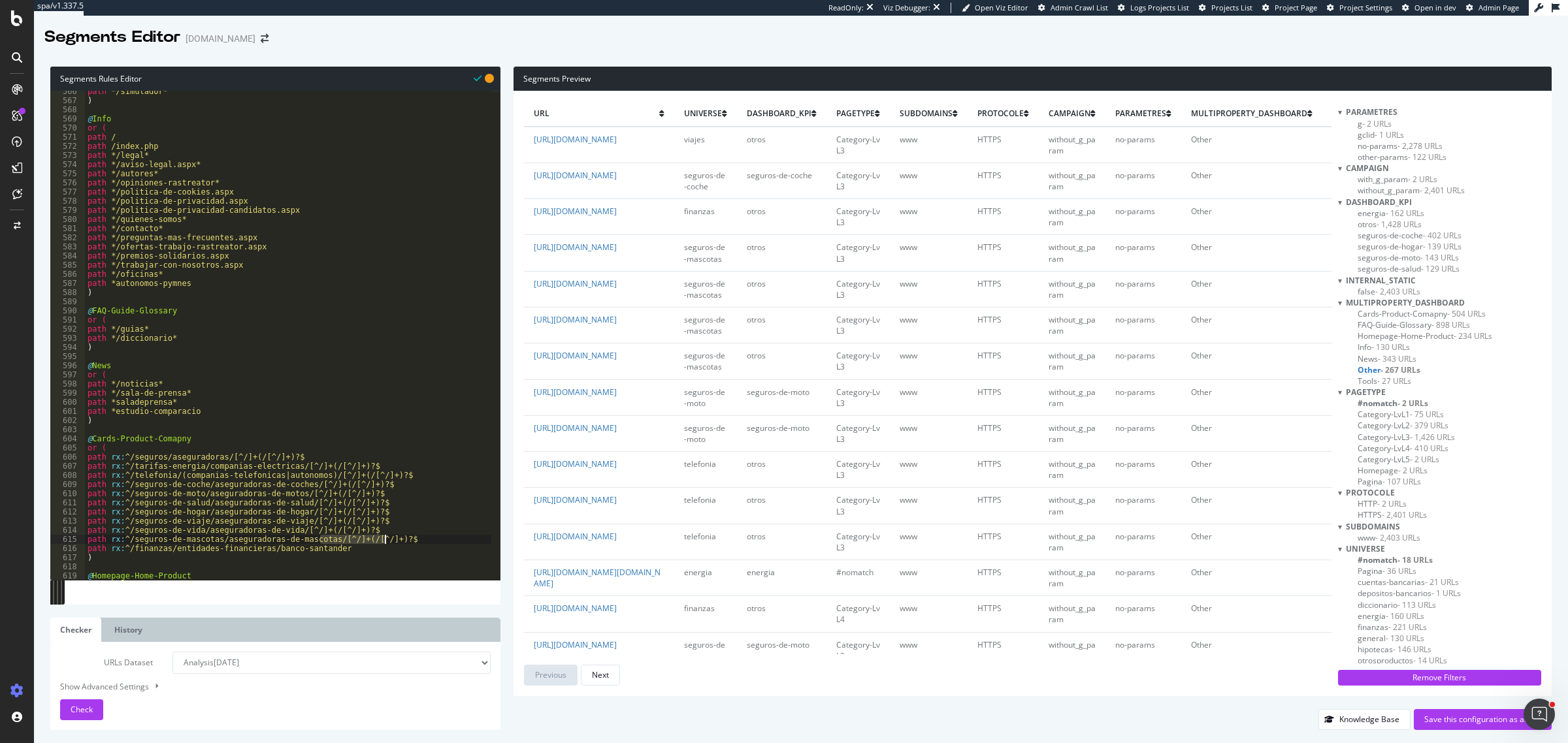
drag, startPoint x: 321, startPoint y: 543, endPoint x: 392, endPoint y: 537, distance: 71.3
click at [392, 537] on div "path */simulador* ) @ Info or ( path / path /index.php path */legal* path */avi…" at bounding box center [288, 341] width 407 height 508
drag, startPoint x: 357, startPoint y: 553, endPoint x: 260, endPoint y: 550, distance: 97.0
click at [260, 550] on div "path */simulador* ) @ Info or ( path / path /index.php path */legal* path */avi…" at bounding box center [288, 341] width 407 height 508
paste textarea "[^/]+(/[^/]+)?$"
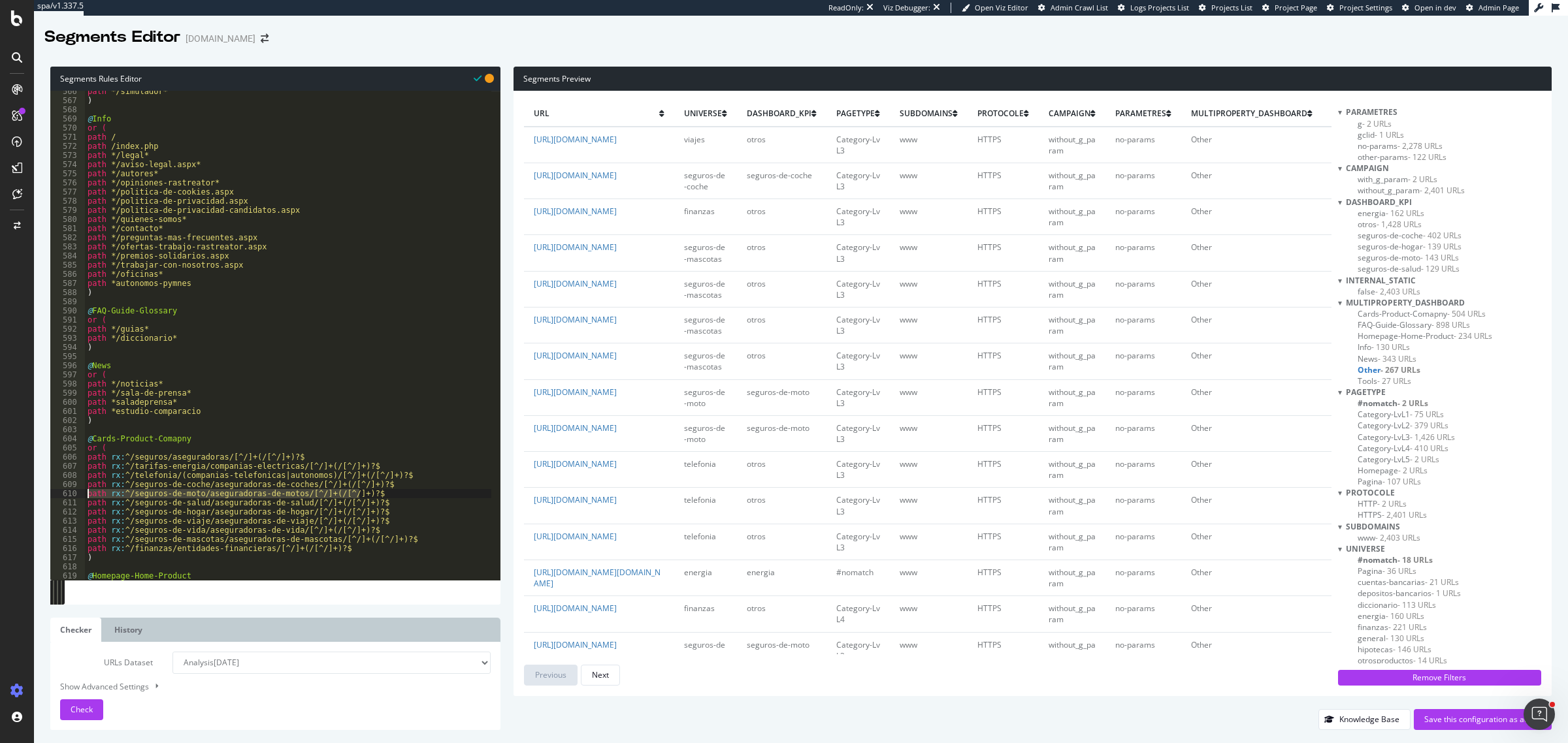
drag, startPoint x: 363, startPoint y: 496, endPoint x: 73, endPoint y: 495, distance: 290.0
click at [73, 495] on div "path rx:^/finanzas/entidades-financieras/[^/]+(/[^/]+)?$ 566 567 568 569 570 57…" at bounding box center [276, 336] width 450 height 490
type textarea "path rx:^/seguros-de-moto/aseguradoras-de-motos/[^/]+(/[^/]+)?$"
click at [373, 492] on div "path */simulador* ) @ Info or ( path / path /index.php path */legal* path */avi…" at bounding box center [288, 336] width 407 height 490
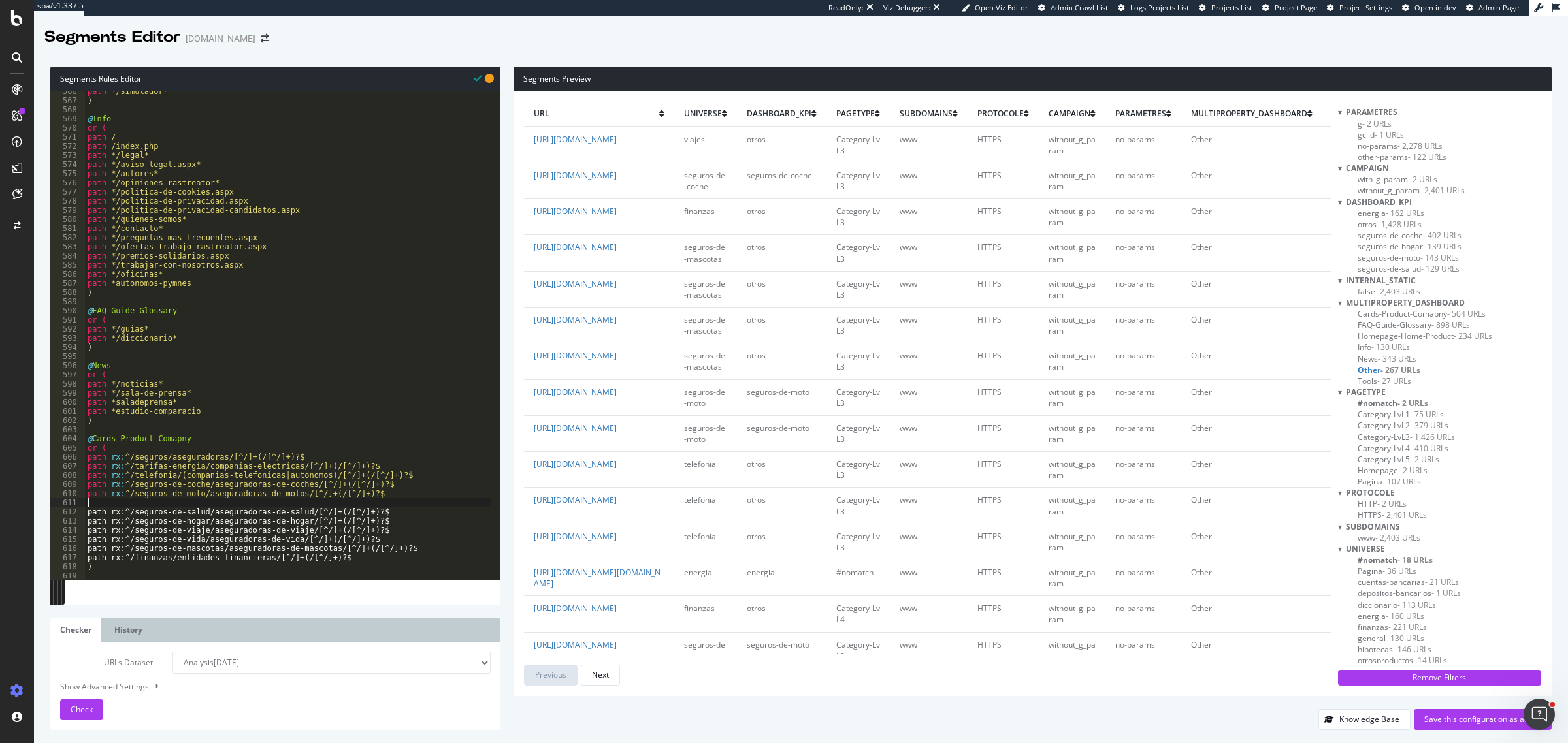
paste textarea "path rx:^/seguros-de-moto/aseguradoras-de-motos/[^/]+(/[^/]+)?$"
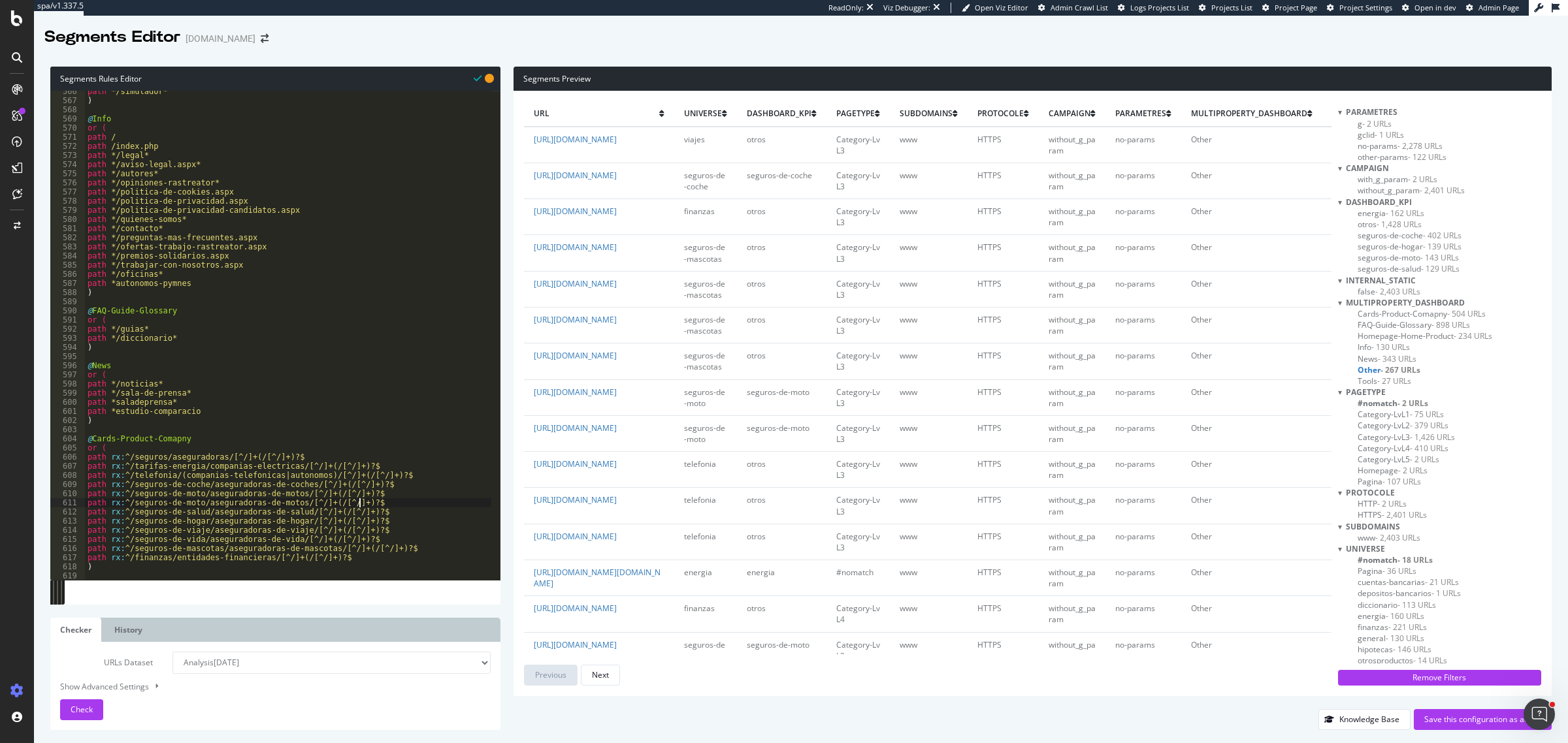
click at [289, 507] on div "path */simulador* ) @ Info or ( path / path /index.php path */legal* path */avi…" at bounding box center [288, 341] width 407 height 508
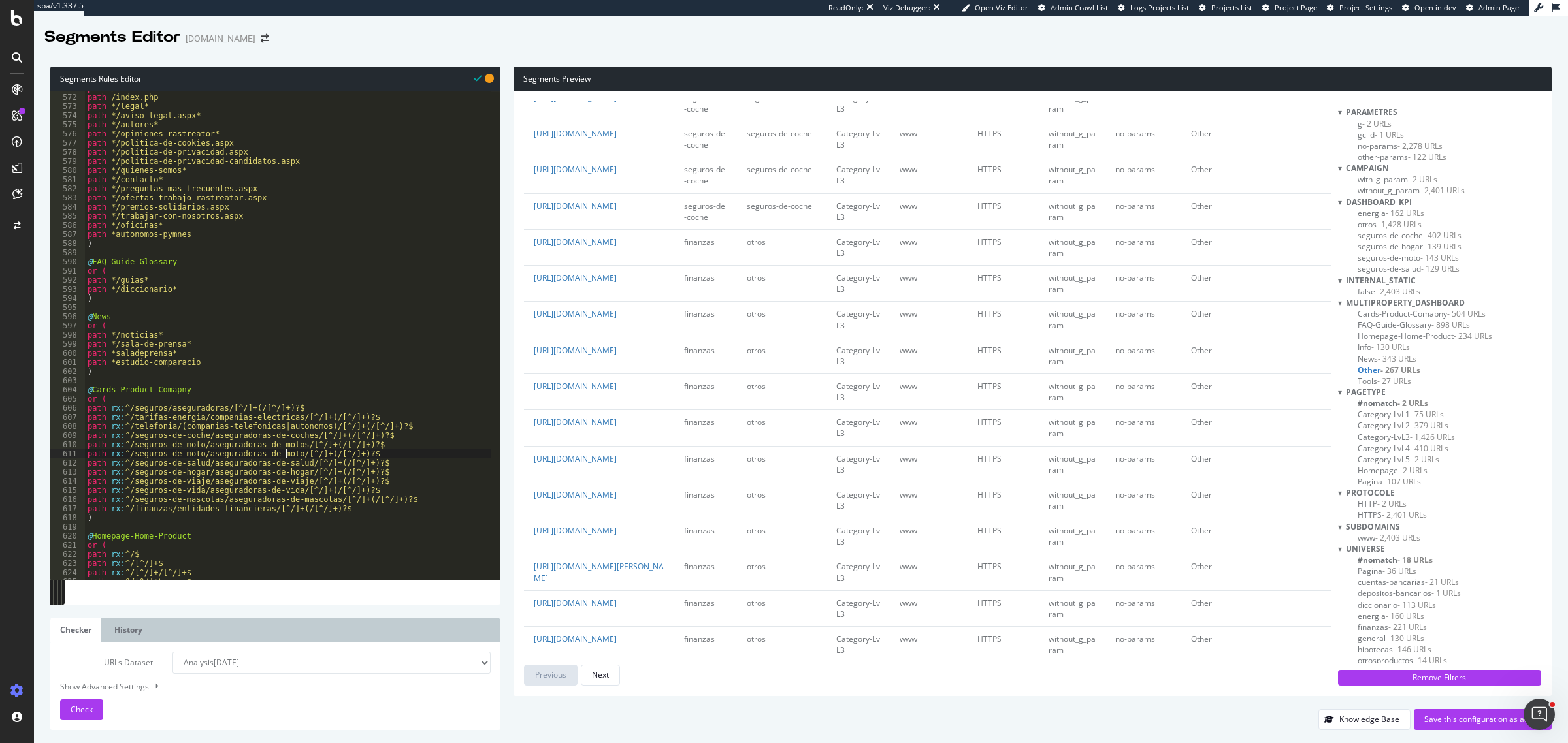
scroll to position [2939, 0]
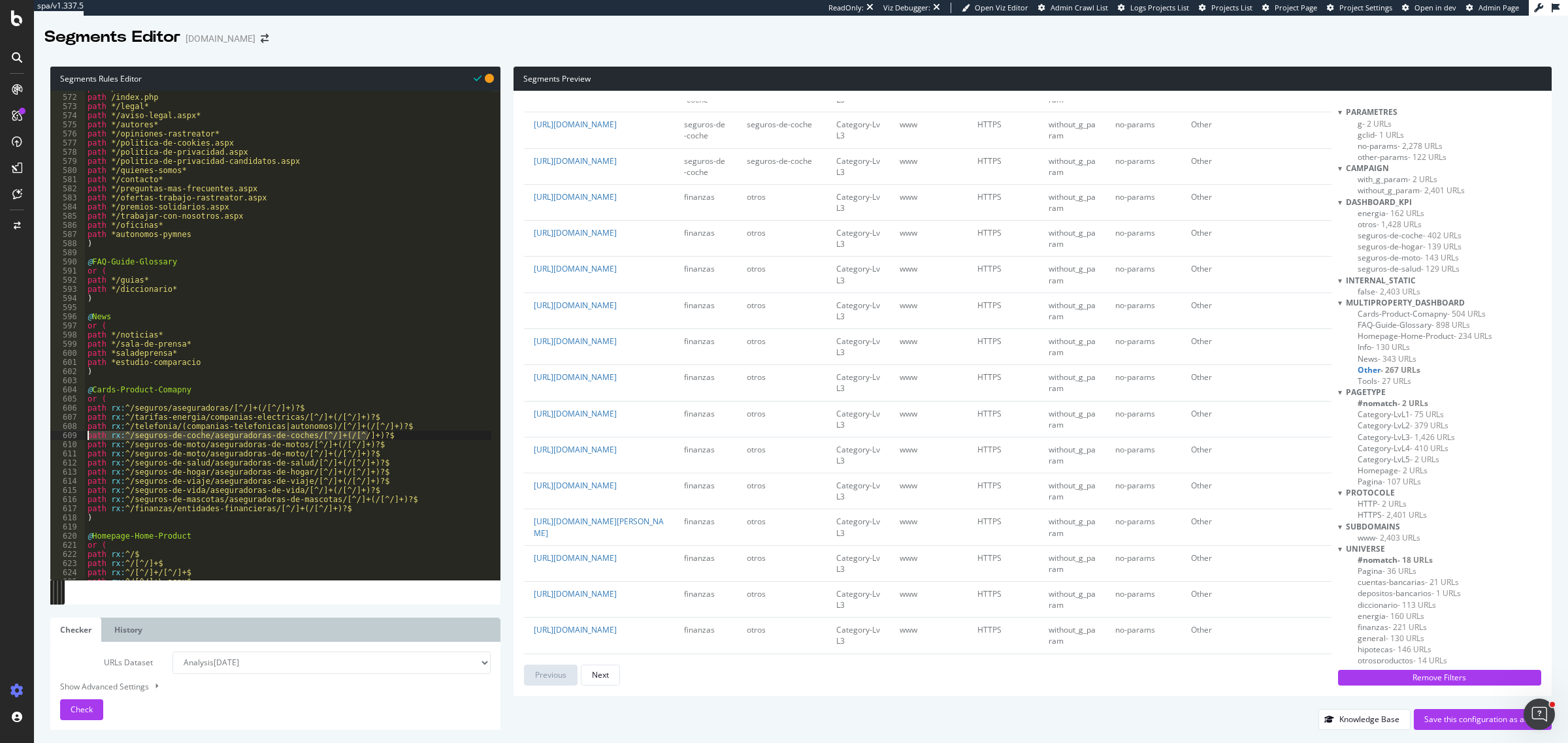
drag, startPoint x: 379, startPoint y: 437, endPoint x: 86, endPoint y: 439, distance: 293.0
click at [86, 439] on div "path / path /index.php path */legal* path */aviso-legal.aspx* path */autores* p…" at bounding box center [288, 338] width 407 height 508
type textarea "path rx:^/seguros-de-coche/aseguradoras-de-coches/[^/]+(/[^/]+)?$"
click at [386, 439] on div "path / path /index.php path */legal* path */aviso-legal.aspx* path */autores* p…" at bounding box center [288, 336] width 407 height 490
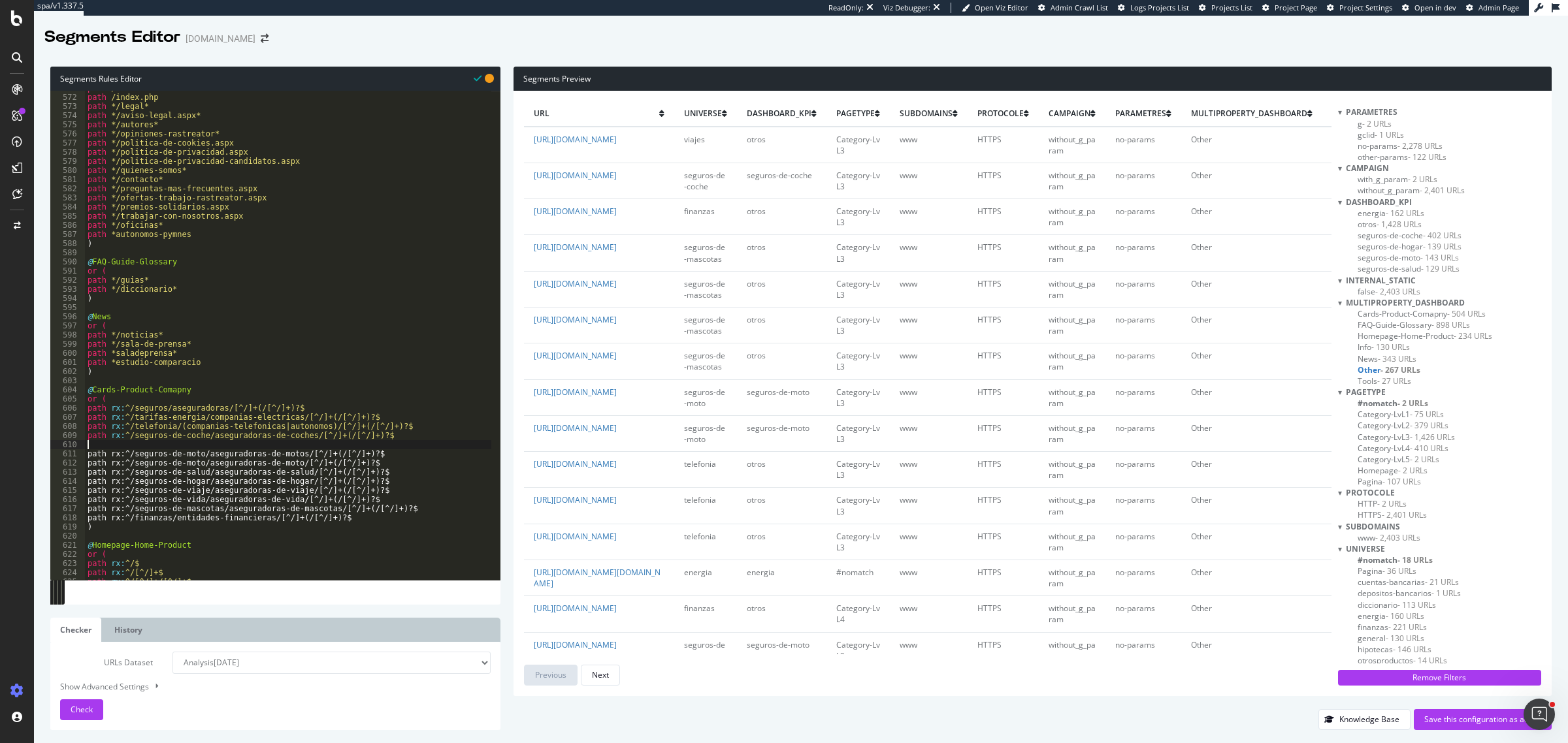
paste textarea "path rx:^/seguros-de-coche/aseguradoras-de-coches/[^/]+(/[^/]+)?$"
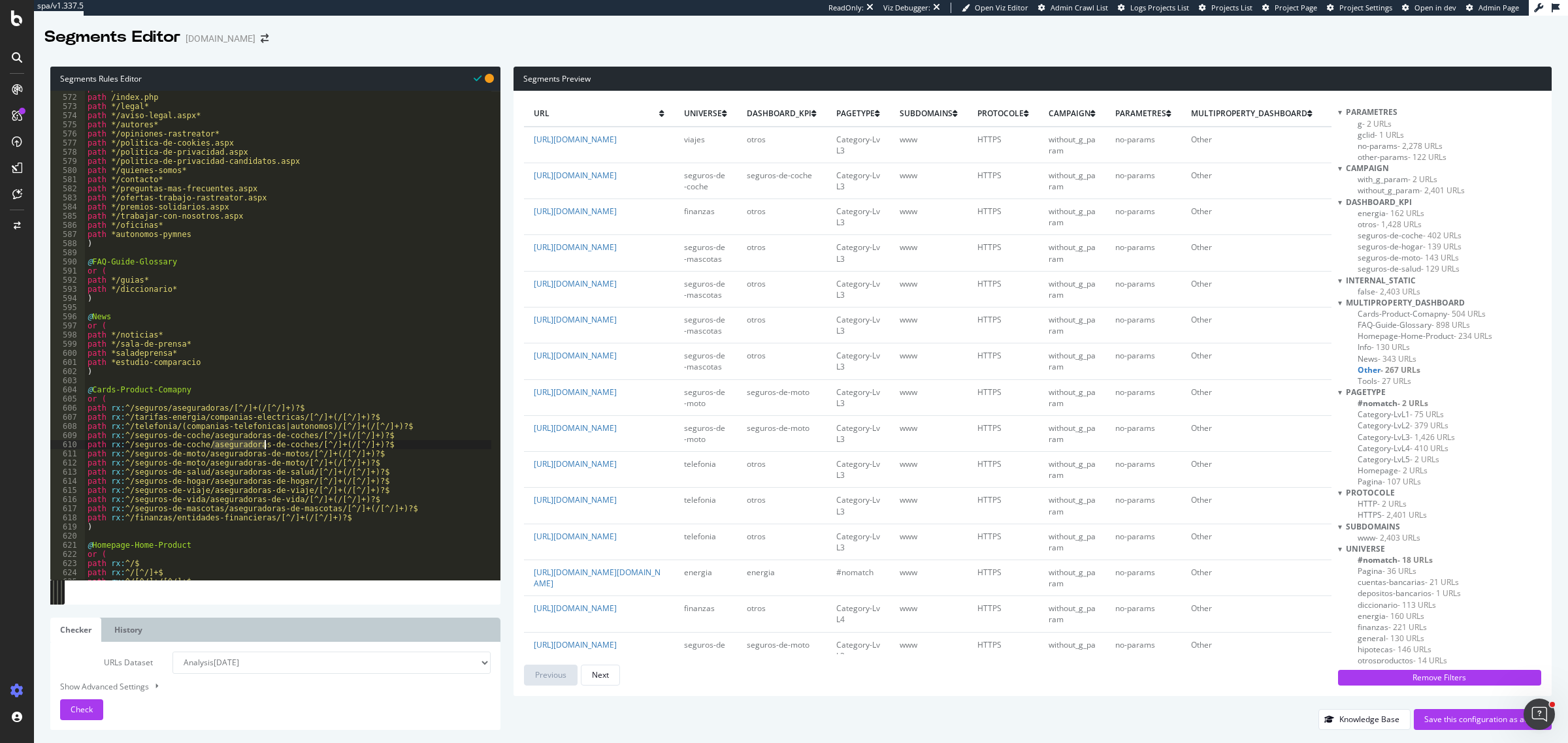
drag, startPoint x: 214, startPoint y: 445, endPoint x: 266, endPoint y: 442, distance: 52.1
click at [266, 442] on div "path / path /index.php path */legal* path */aviso-legal.aspx* path */autores* p…" at bounding box center [288, 338] width 407 height 508
drag, startPoint x: 374, startPoint y: 434, endPoint x: 83, endPoint y: 437, distance: 291.0
click at [83, 437] on div "path rx:^/seguros-de-coche/assegurar-coches/[^/]+(/[^/]+)?$ 571 572 573 574 575…" at bounding box center [276, 336] width 450 height 490
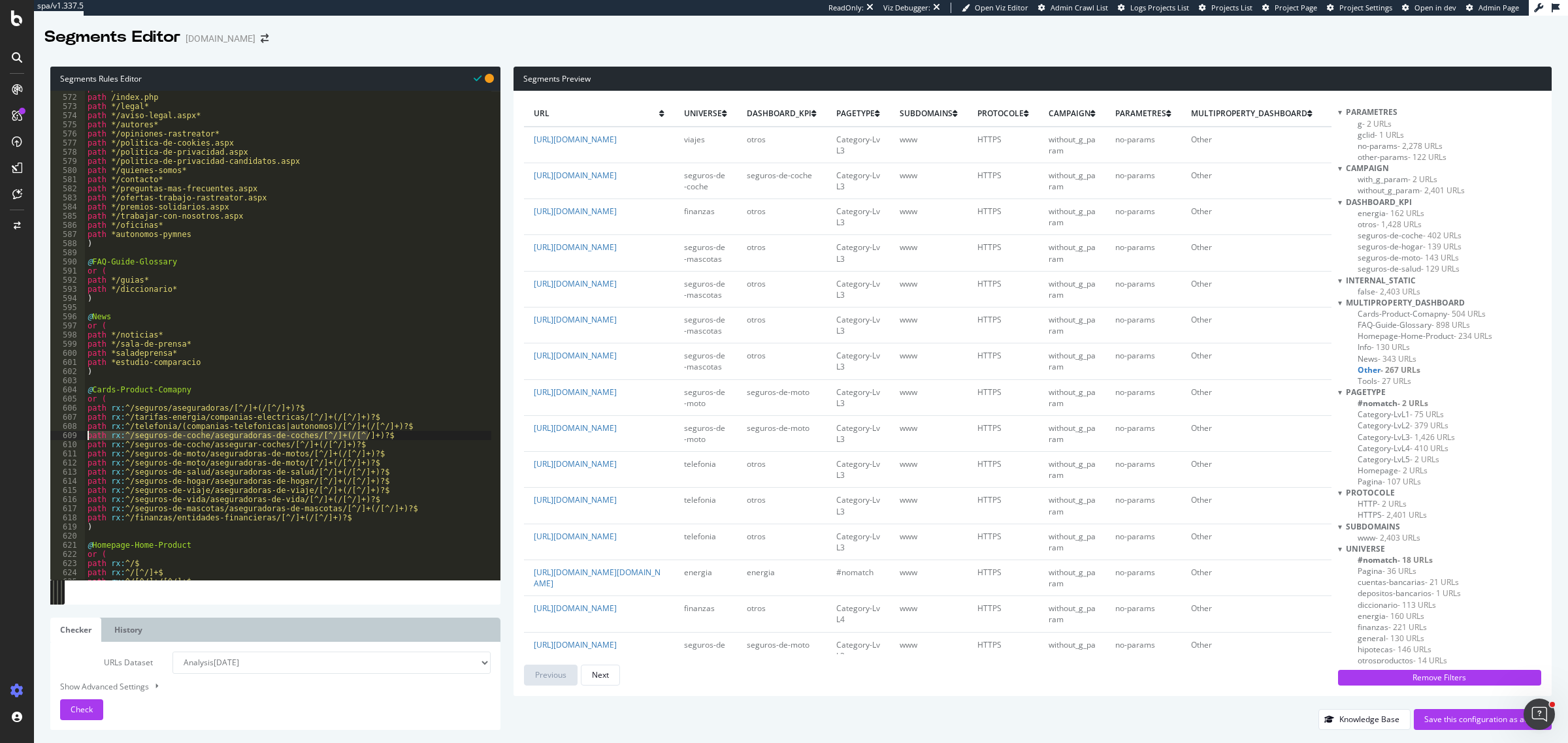
click at [412, 442] on div "path / path /index.php path */legal* path */aviso-legal.aspx* path */autores* p…" at bounding box center [288, 338] width 407 height 508
click at [408, 435] on div "path / path /index.php path */legal* path */aviso-legal.aspx* path */autores* p…" at bounding box center [288, 338] width 407 height 508
type textarea "path rx:^/seguros-de-coche/aseguradoras-de-coches/[^/]+(/[^/]+)?$"
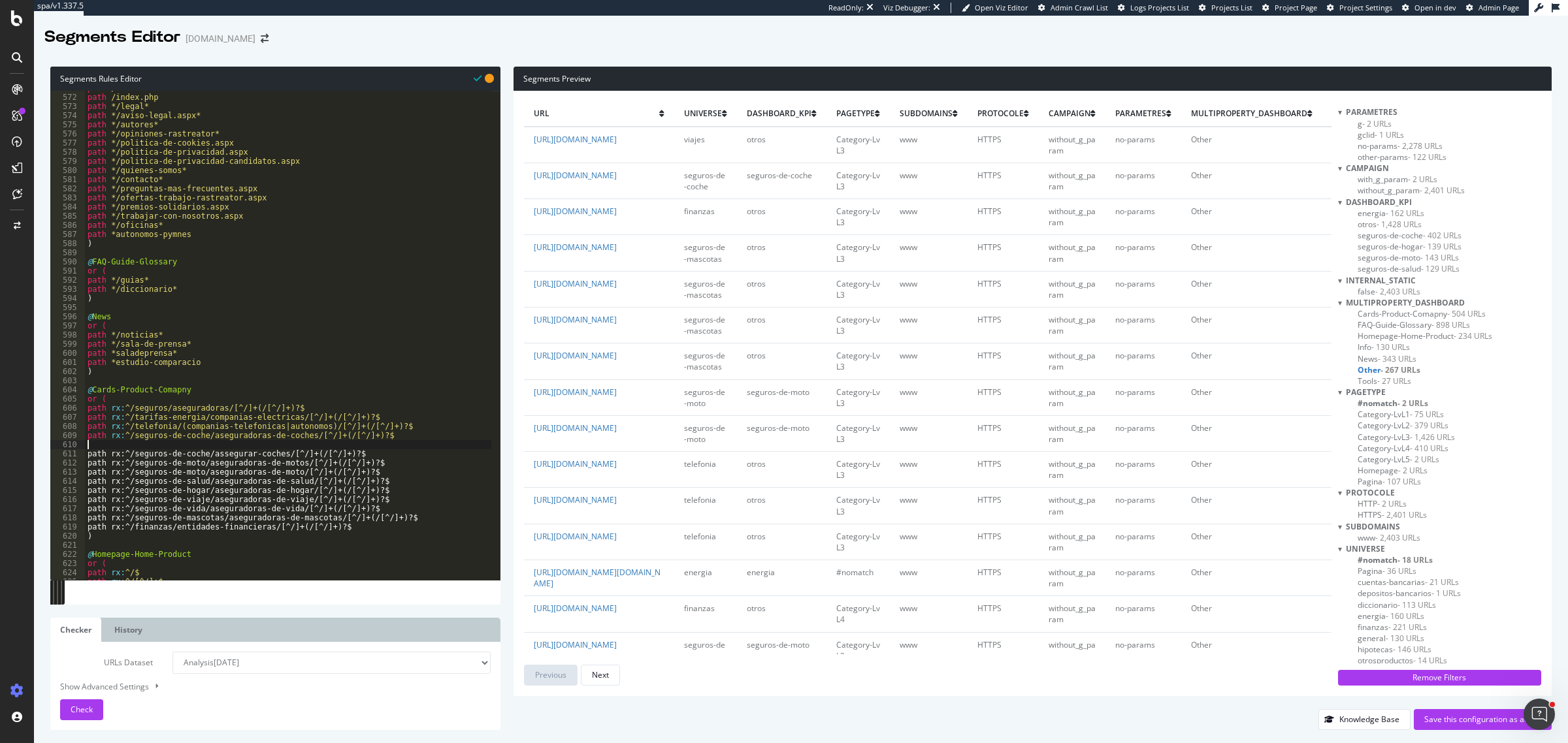
scroll to position [0, 0]
paste textarea "path rx:^/seguros-de-coche/aseguradoras-de-coches/[^/]+(/[^/]+)?$"
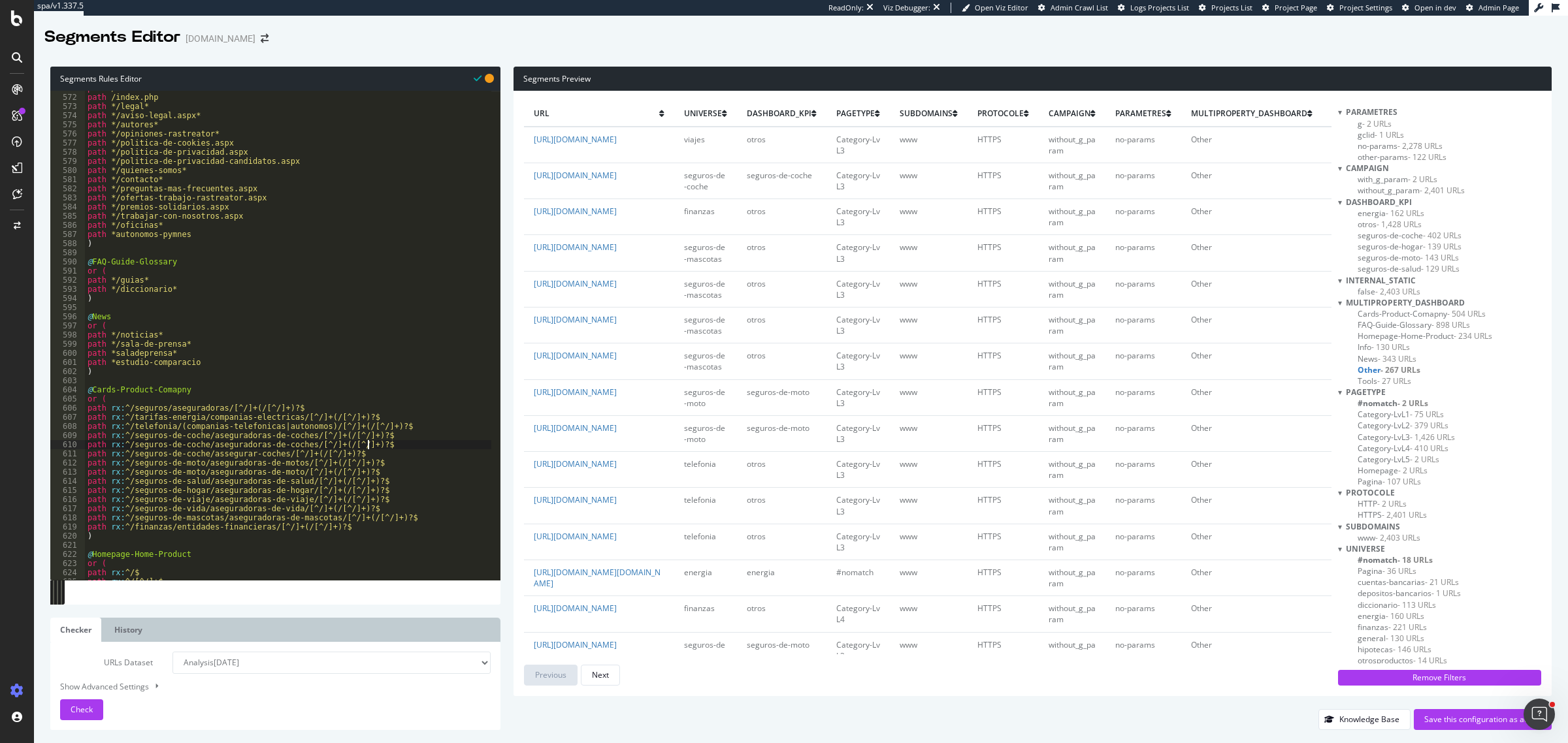
click at [298, 445] on div "path / path /index.php path */legal* path */aviso-legal.aspx* path */autores* p…" at bounding box center [288, 338] width 407 height 508
click at [92, 594] on div "Check" at bounding box center [81, 710] width 22 height 20
click at [243, 454] on div "path / path /index.php path */legal* path */aviso-legal.aspx* path */autores* p…" at bounding box center [288, 338] width 407 height 508
click at [272, 451] on div "path / path /index.php path */legal* path */aviso-legal.aspx* path */autores* p…" at bounding box center [288, 338] width 407 height 508
click at [93, 594] on button "Check" at bounding box center [81, 710] width 43 height 21
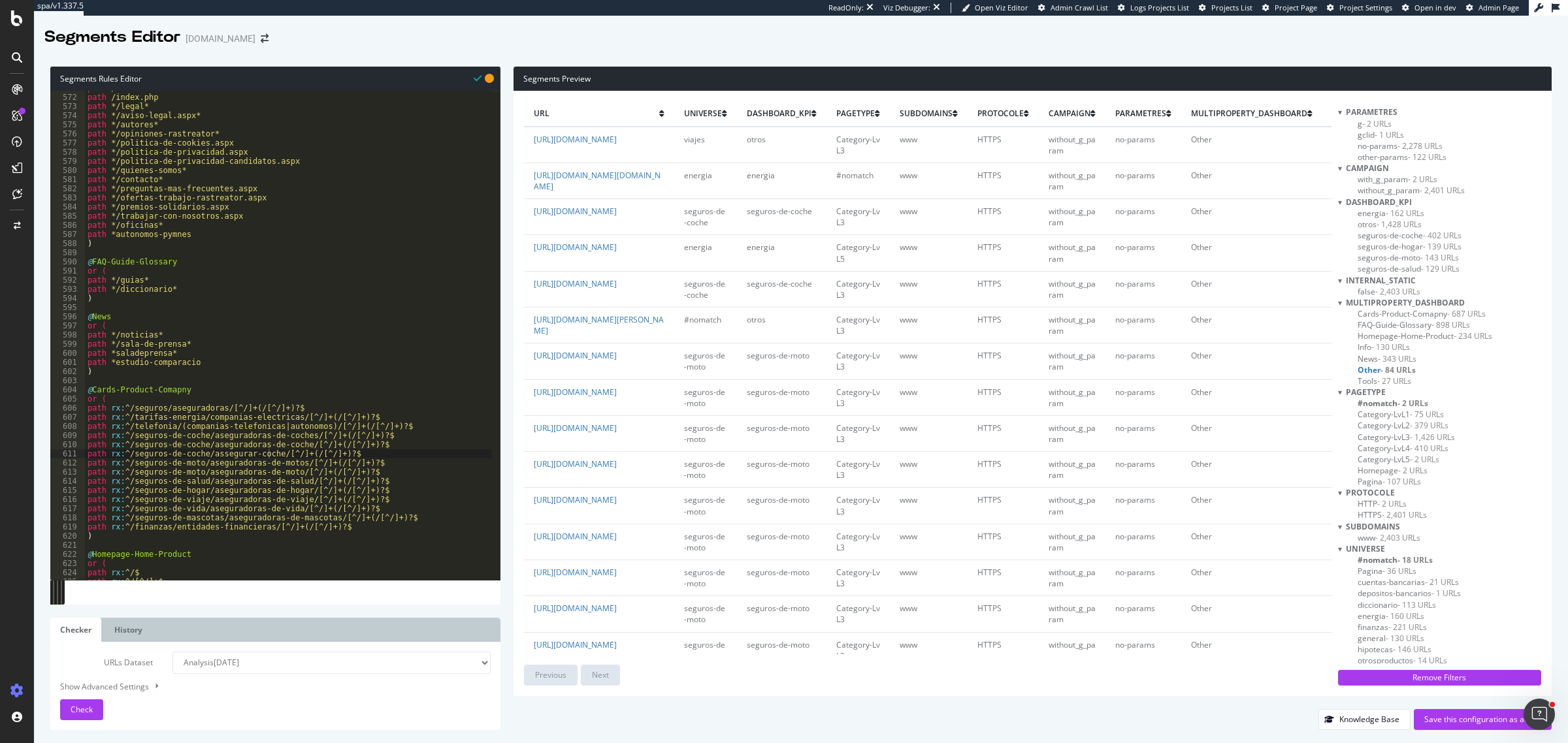
click at [173, 392] on div "path / path /index.php path */legal* path */aviso-legal.aspx* path */autores* p…" at bounding box center [288, 338] width 407 height 508
drag, startPoint x: 367, startPoint y: 462, endPoint x: 86, endPoint y: 467, distance: 281.0
click at [86, 467] on div "path / path /index.php path */legal* path */aviso-legal.aspx* path */autores* p…" at bounding box center [288, 338] width 407 height 508
type textarea "path rx:^/seguros-de-moto/aseguradoras-de-motos/[^/]+(/[^/]+)?$"
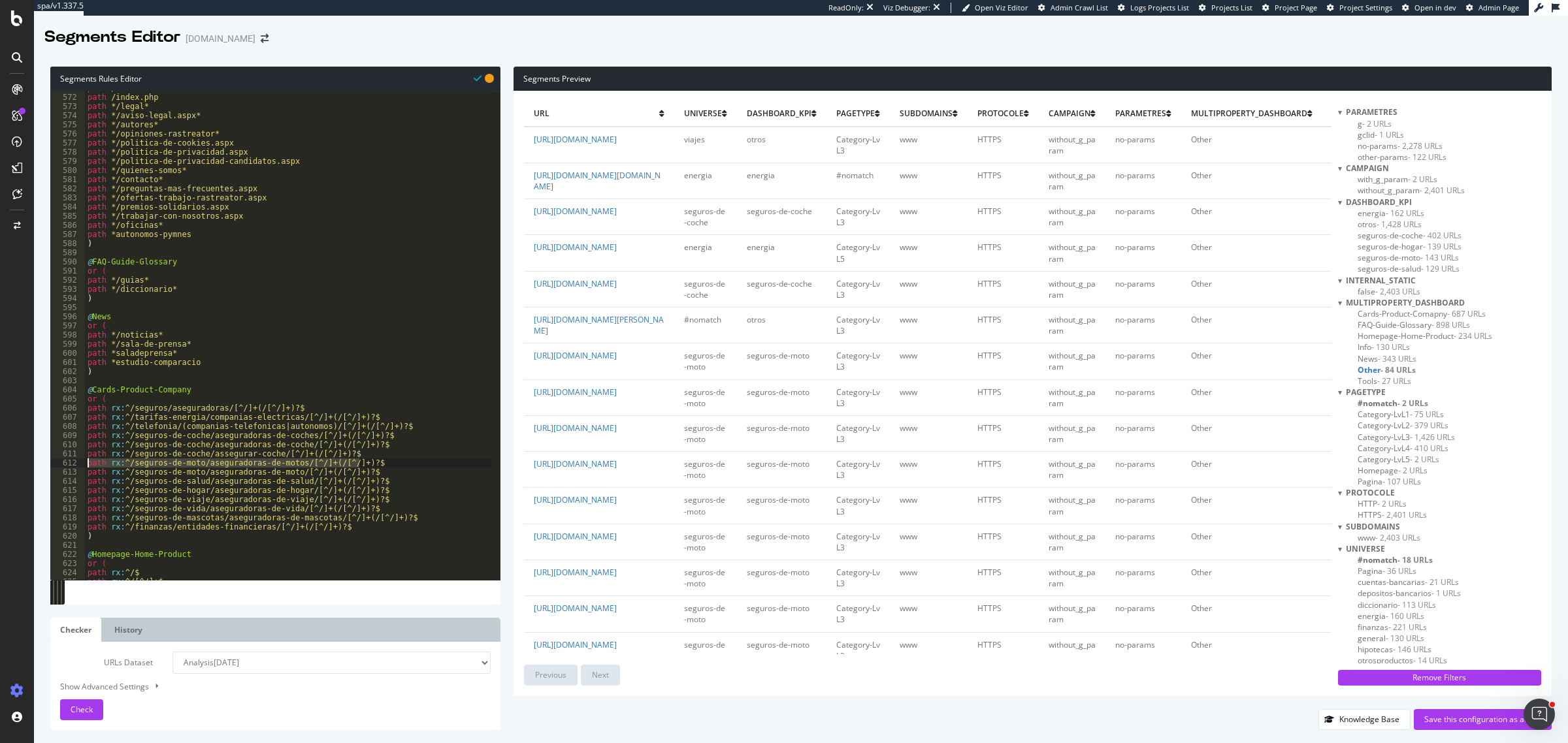
click at [370, 467] on div "path / path /index.php path */legal* path */aviso-legal.aspx* path */autores* p…" at bounding box center [288, 336] width 407 height 490
click at [371, 465] on div "path / path /index.php path */legal* path */aviso-legal.aspx* path */autores* p…" at bounding box center [288, 338] width 407 height 508
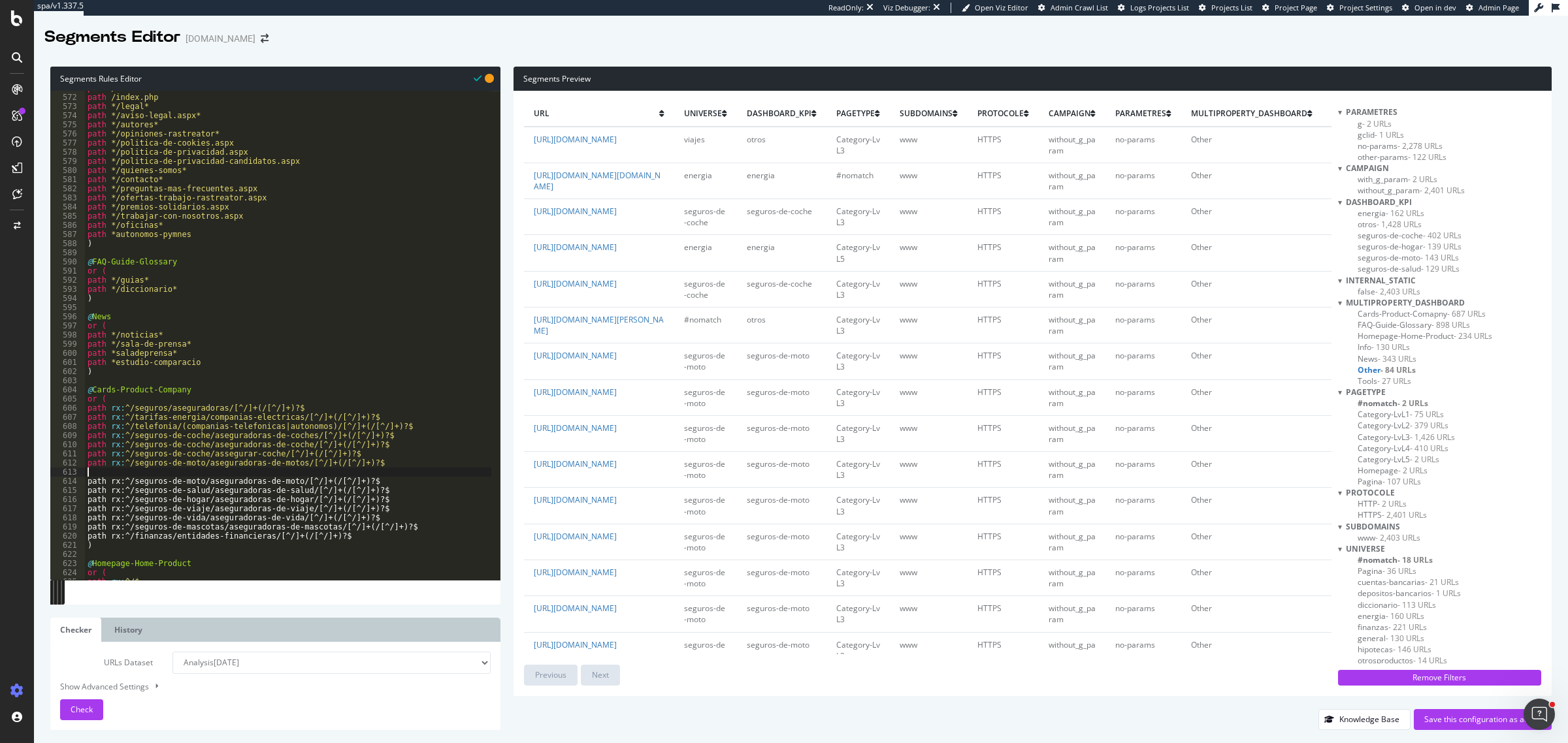
paste textarea "path rx:^/seguros-de-moto/aseguradoras-de-motos/[^/]+(/[^/]+)?$"
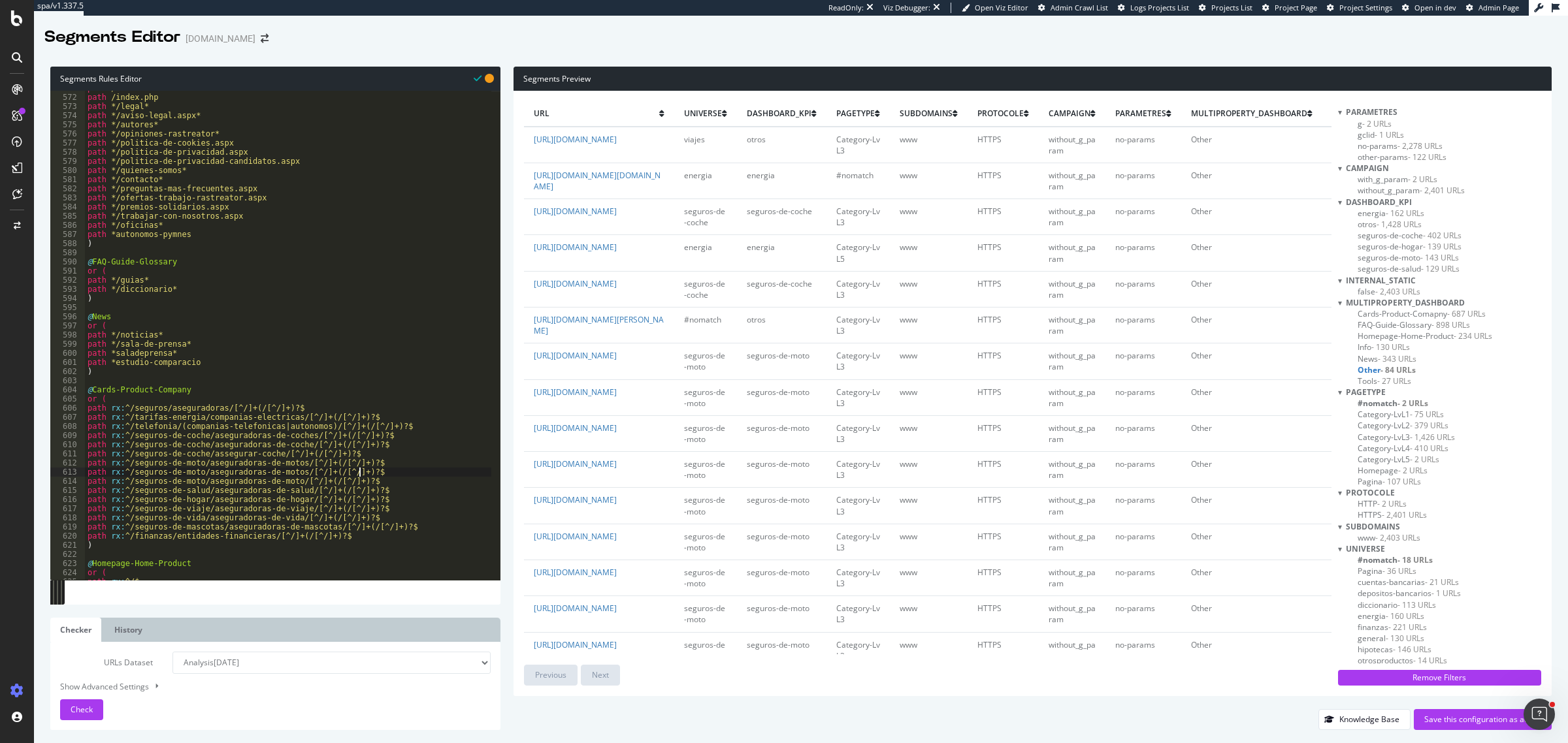
click at [208, 473] on div "path / path /index.php path */legal* path */aviso-legal.aspx* path */autores* p…" at bounding box center [288, 338] width 407 height 508
drag, startPoint x: 243, startPoint y: 475, endPoint x: 255, endPoint y: 477, distance: 12.2
click at [255, 477] on div "path / path /index.php path */legal* path */aviso-legal.aspx* path */autores* p…" at bounding box center [288, 338] width 407 height 508
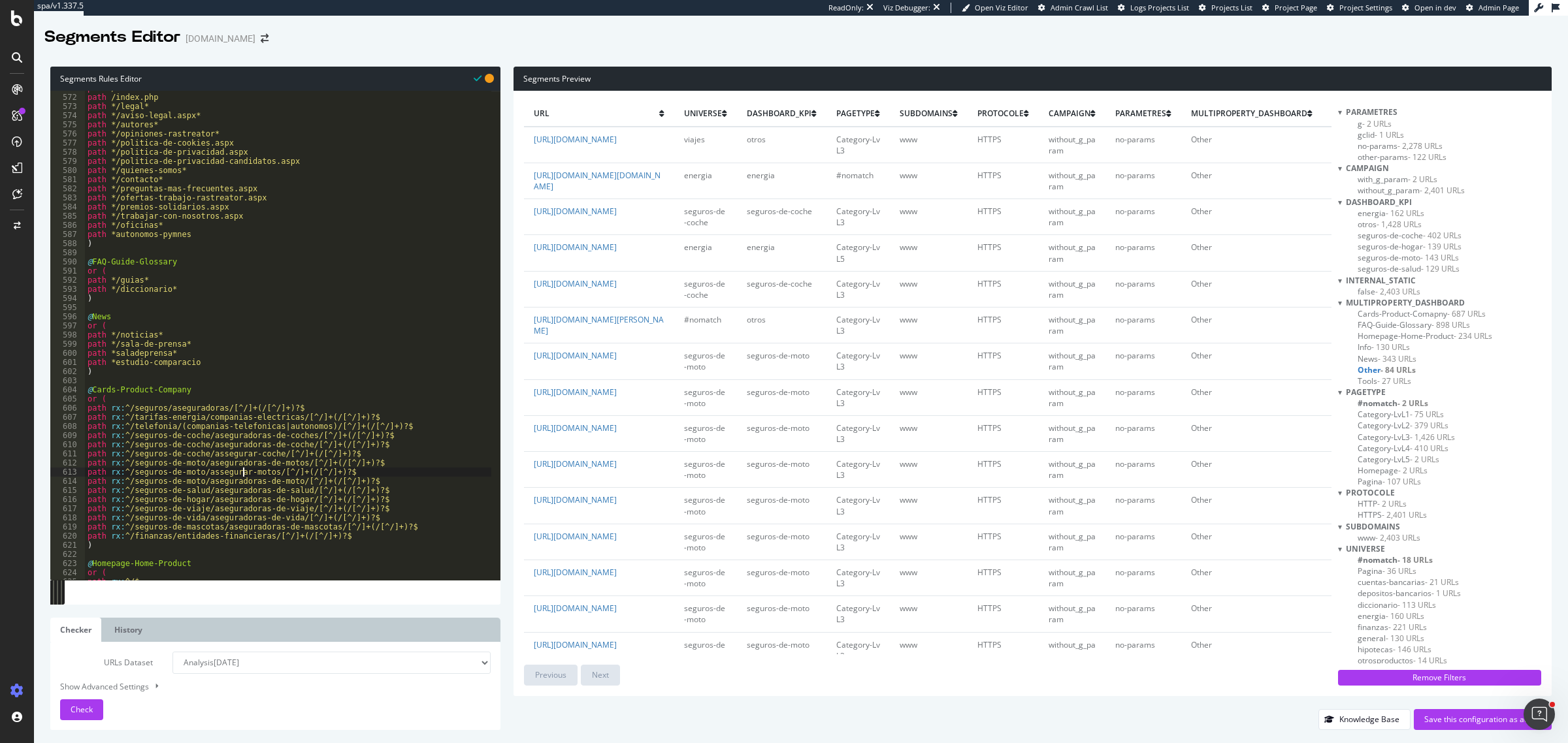
click at [263, 472] on div "path / path /index.php path */legal* path */aviso-legal.aspx* path */autores* p…" at bounding box center [288, 338] width 407 height 508
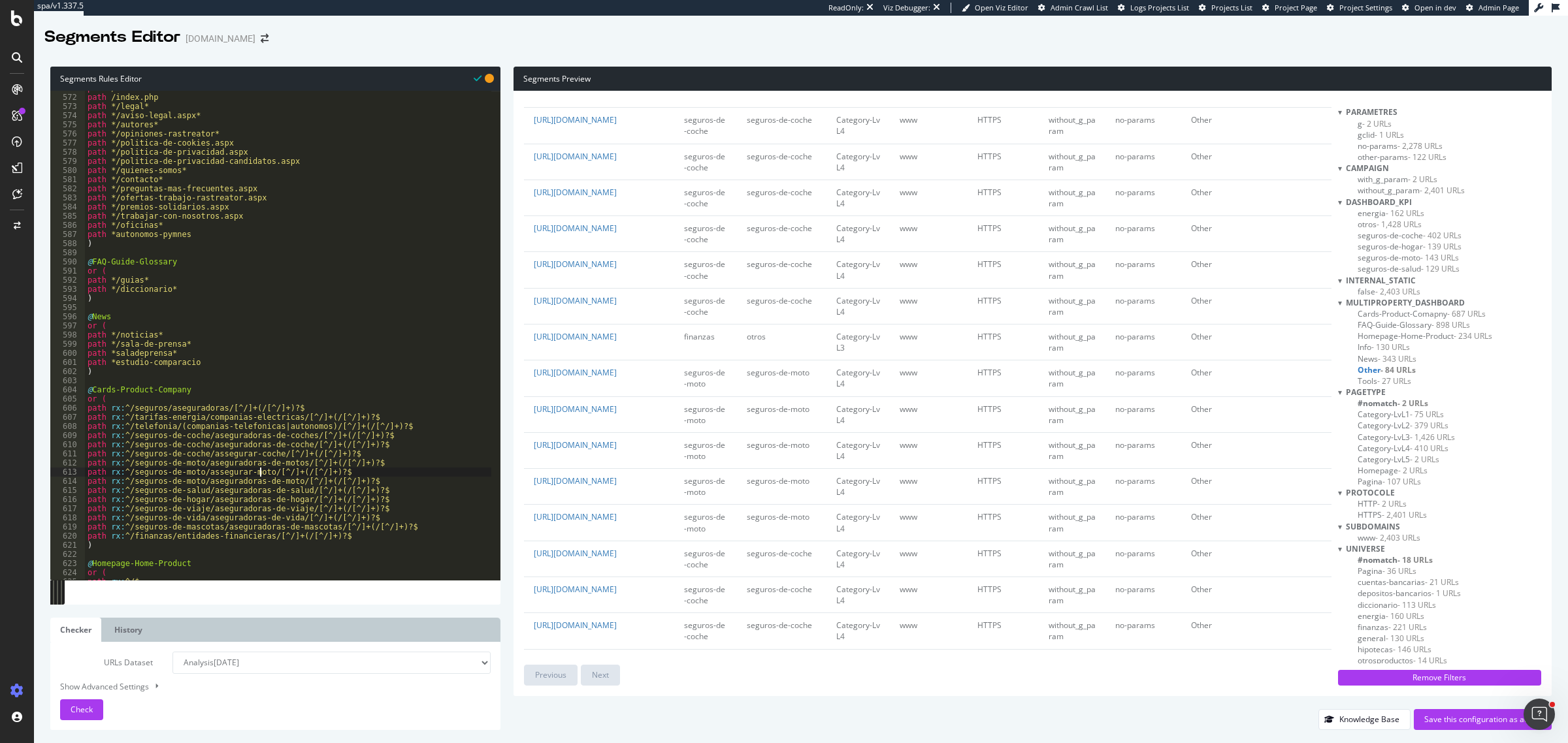
scroll to position [2123, 0]
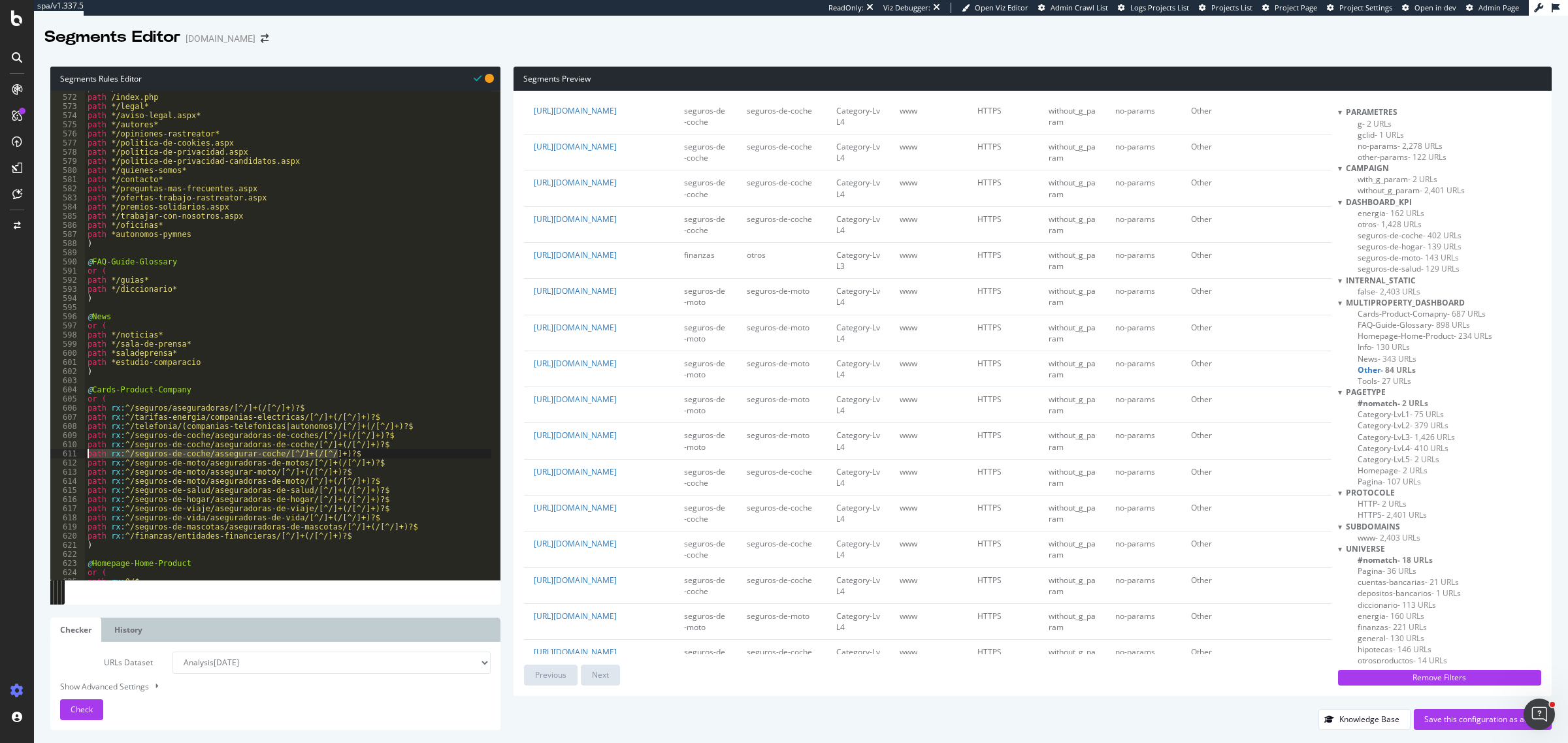
drag, startPoint x: 341, startPoint y: 455, endPoint x: 73, endPoint y: 455, distance: 268.0
click at [73, 455] on div "path rx:^/seguros-de-moto/assegurar-moto/[^/]+(/[^/]+)?$ 571 572 573 574 575 57…" at bounding box center [276, 336] width 450 height 490
type textarea "path rx:^/seguros-de-coche/assegurar-coche/[^/]+(/[^/]+)?$"
click at [341, 451] on div "path / path /index.php path */legal* path */aviso-legal.aspx* path */autores* p…" at bounding box center [288, 336] width 407 height 490
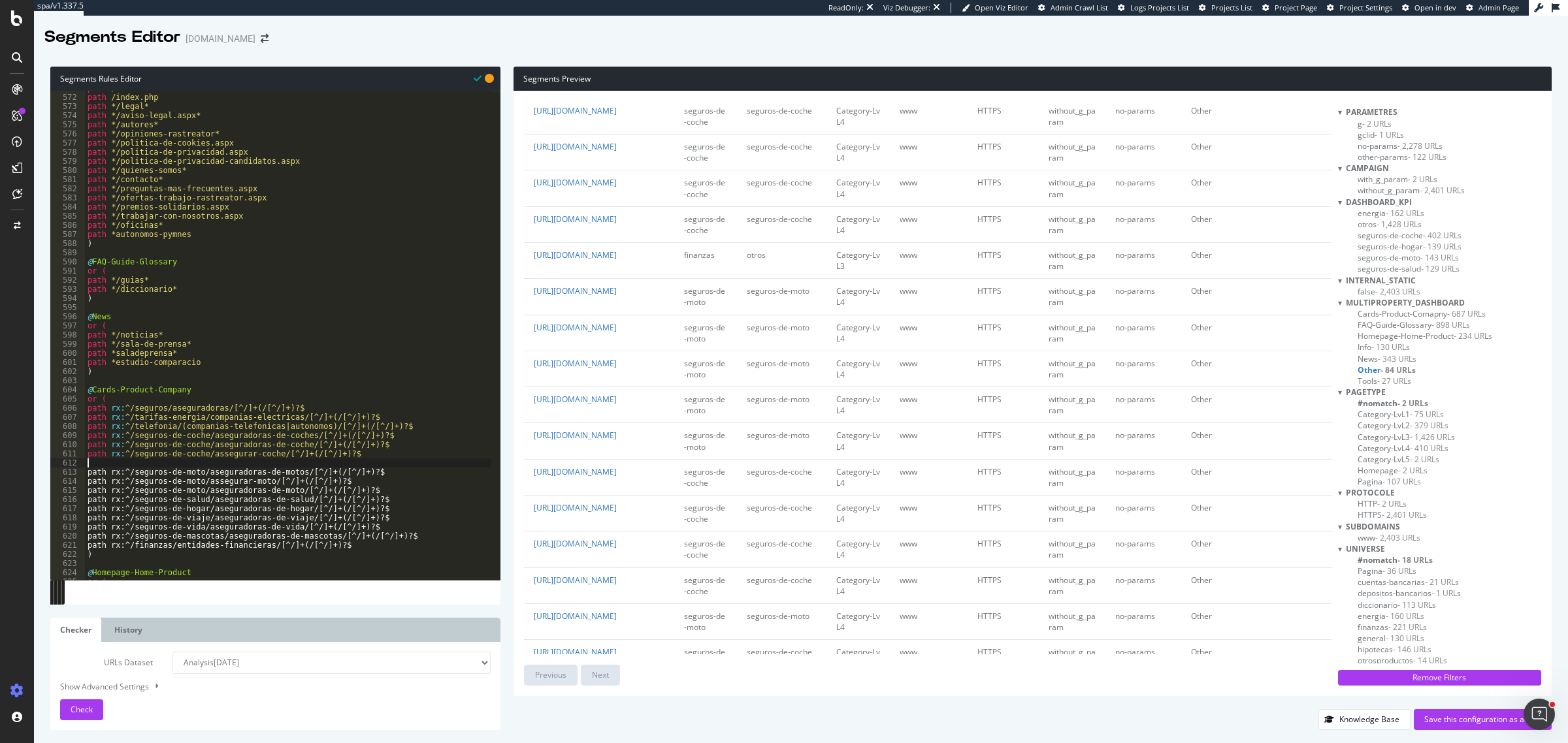
scroll to position [0, 0]
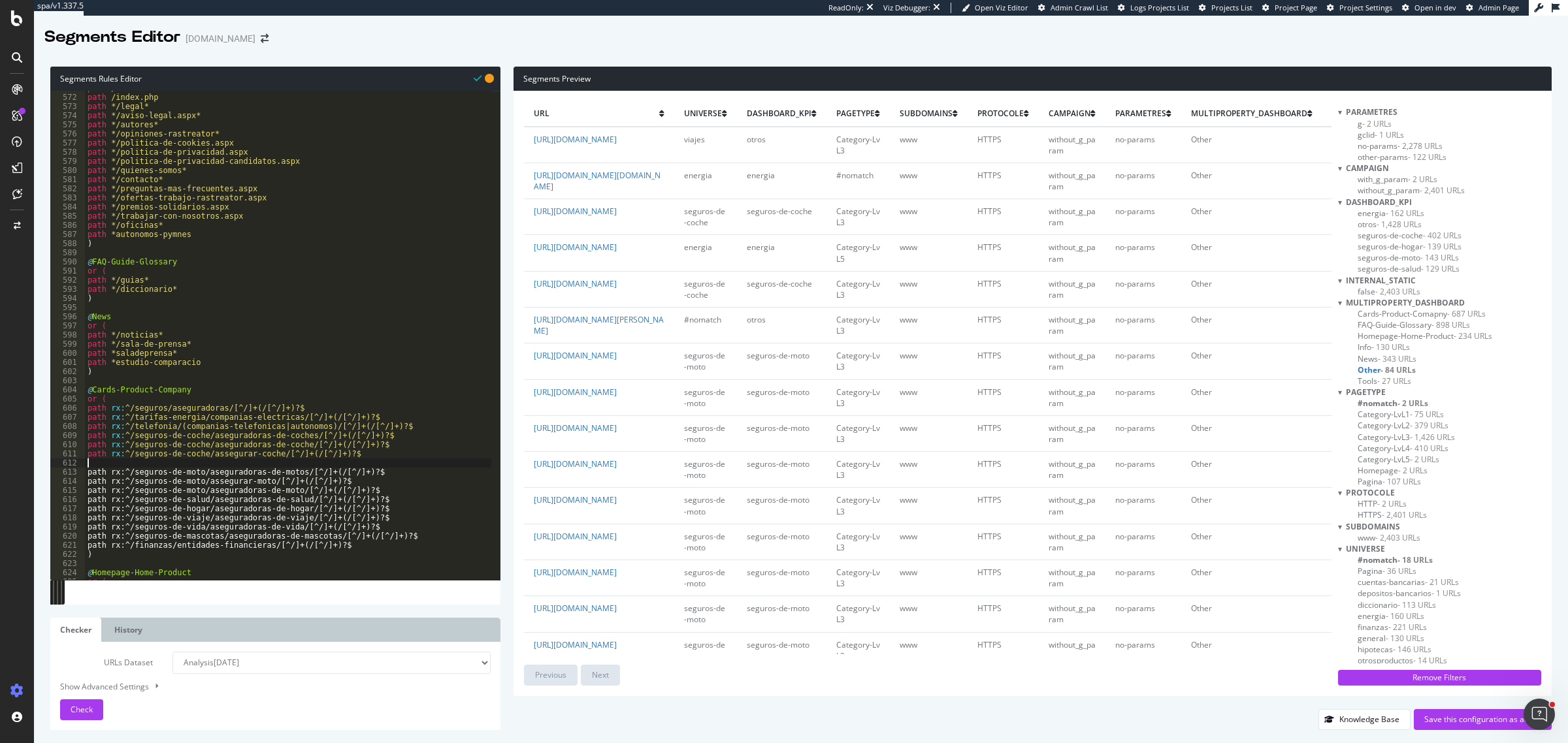
paste textarea "path rx:^/seguros-de-coche/assegurar-coche/[^/]+(/[^/]+)?$"
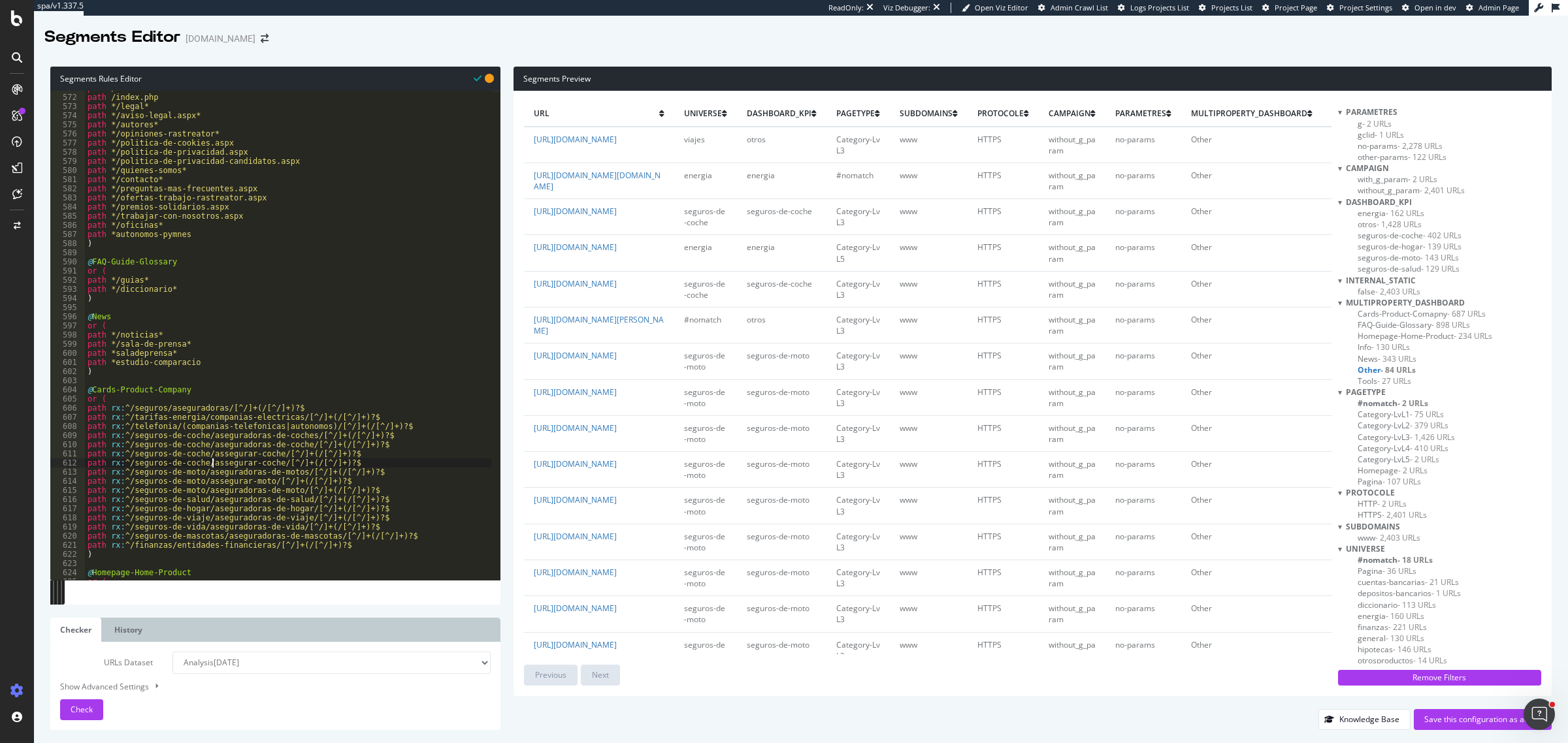
click at [214, 462] on div "path / path /index.php path */legal* path */aviso-legal.aspx* path */autores* p…" at bounding box center [288, 338] width 407 height 508
drag, startPoint x: 346, startPoint y: 484, endPoint x: 79, endPoint y: 484, distance: 267.0
click at [79, 484] on div "path rx:^/seguros-de-coche/asegurar-coche/[^/]+(/[^/]+)?$ 571 572 573 574 575 5…" at bounding box center [276, 336] width 450 height 490
type textarea "path rx:^/seguros-de-moto/assegurar-moto/[^/]+(/[^/]+)?$"
click at [355, 484] on div "path / path /index.php path */legal* path */aviso-legal.aspx* path */autores* p…" at bounding box center [288, 336] width 407 height 490
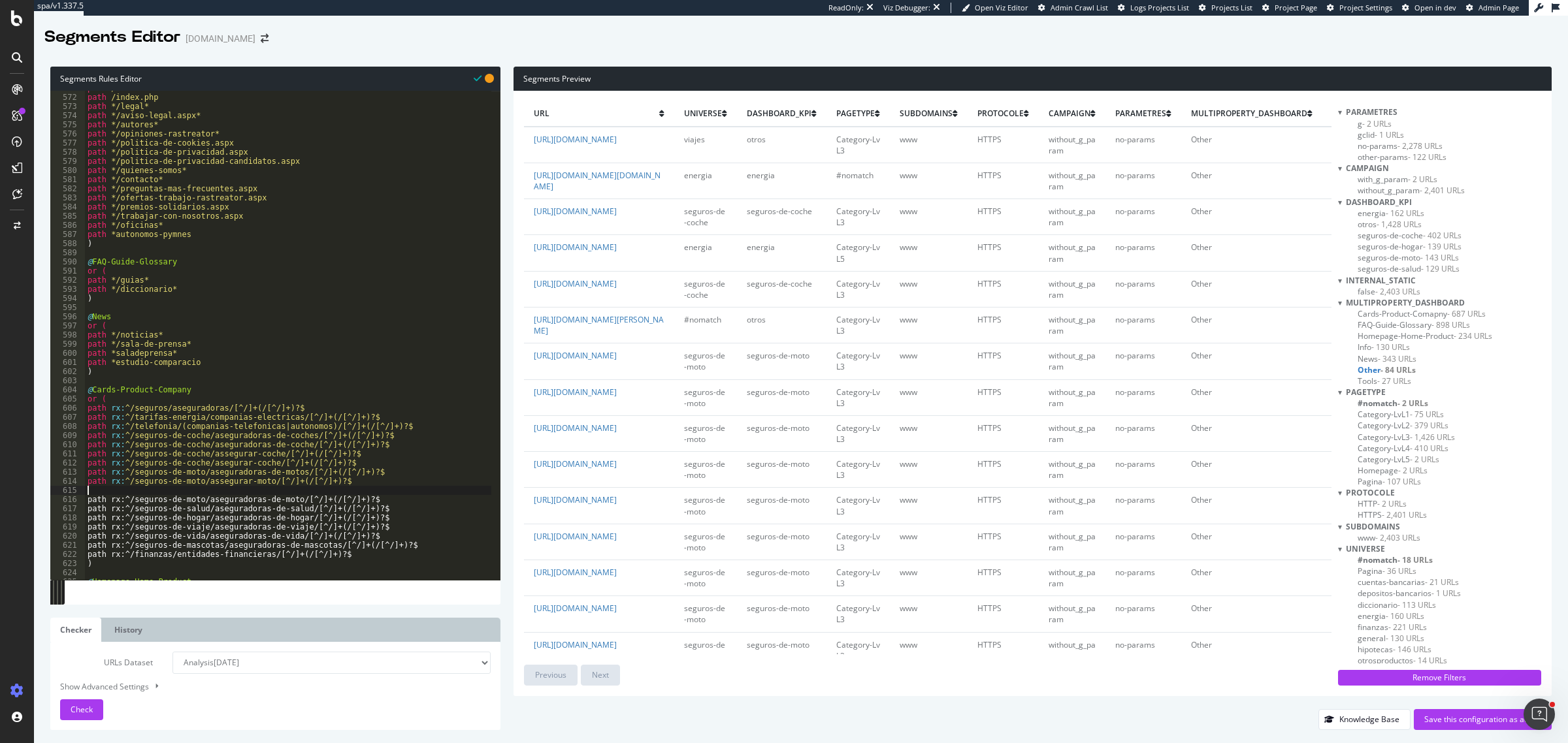
paste textarea "path rx:^/seguros-de-moto/assegurar-moto/[^/]+(/[^/]+)?$"
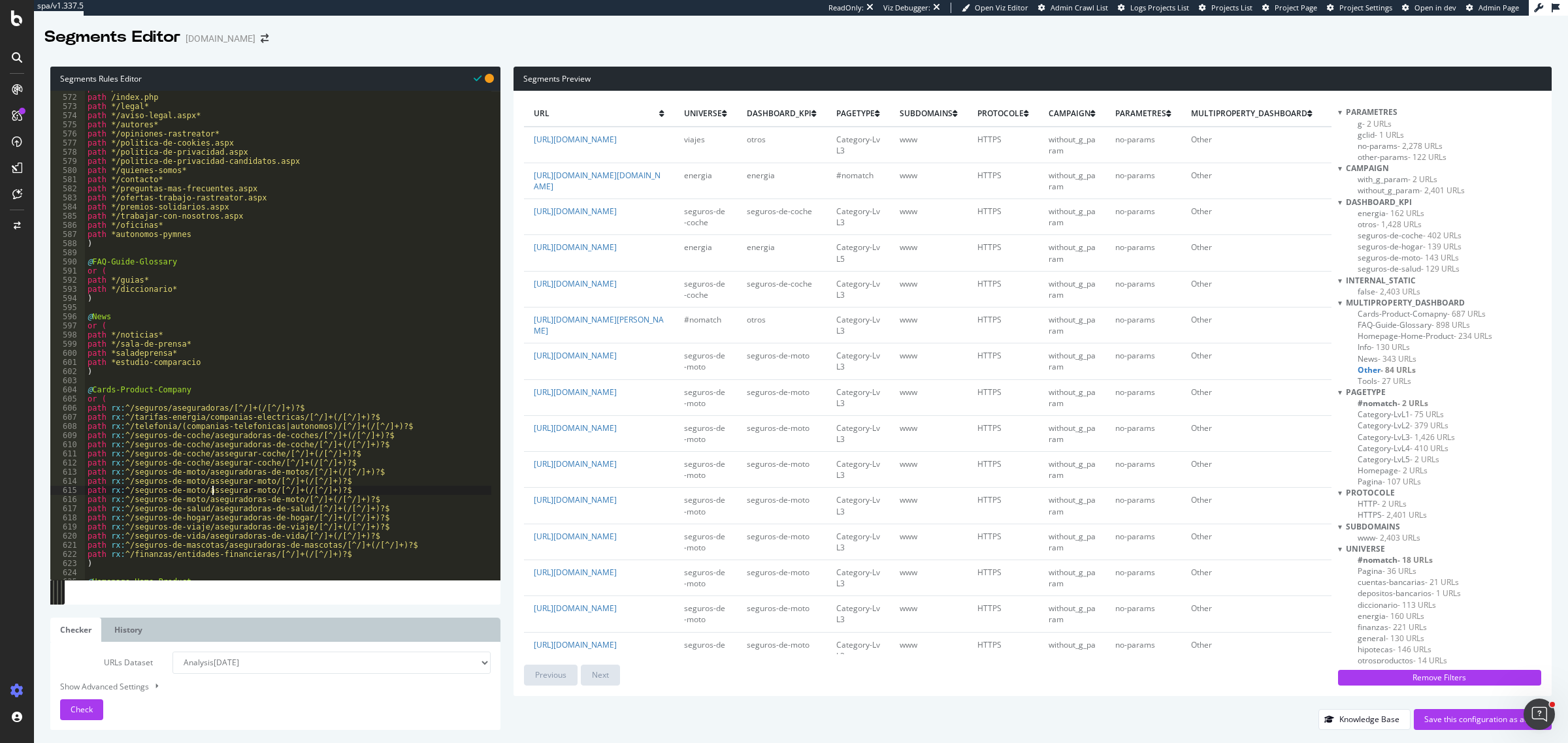
click at [212, 492] on div "path / path /index.php path */legal* path */aviso-legal.aspx* path */autores* p…" at bounding box center [288, 338] width 407 height 508
click at [79, 594] on span "Check" at bounding box center [81, 710] width 22 height 11
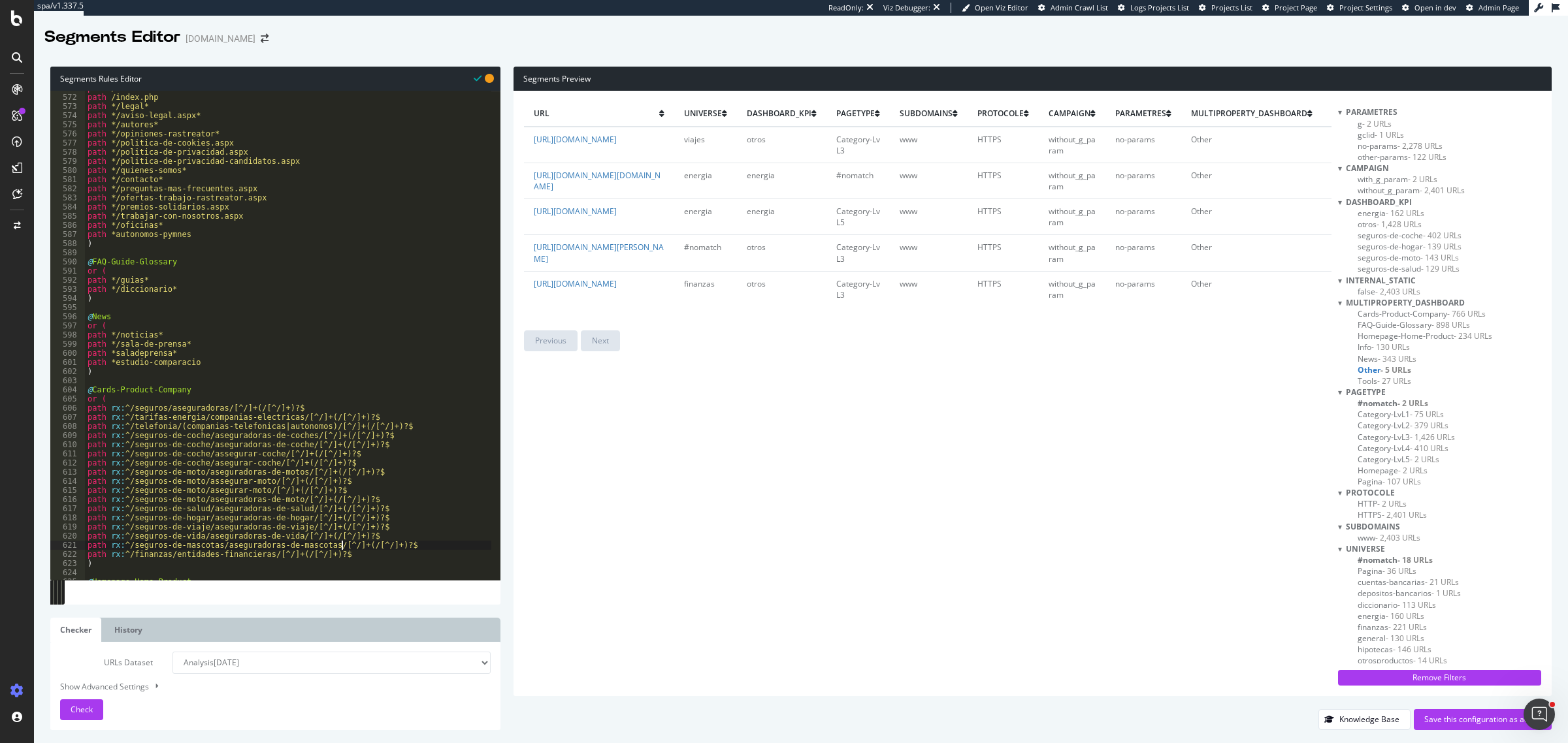
click at [341, 550] on div "path / path /index.php path */legal* path */aviso-legal.aspx* path */autores* p…" at bounding box center [288, 338] width 407 height 508
click at [341, 556] on div "path / path /index.php path */legal* path */aviso-legal.aspx* path */autores* p…" at bounding box center [288, 338] width 407 height 508
type textarea "path rx:^/finanzas/entidades-financieras/[^/]+(/[^/]+)?$"
paste textarea "/viajes/empresas/"
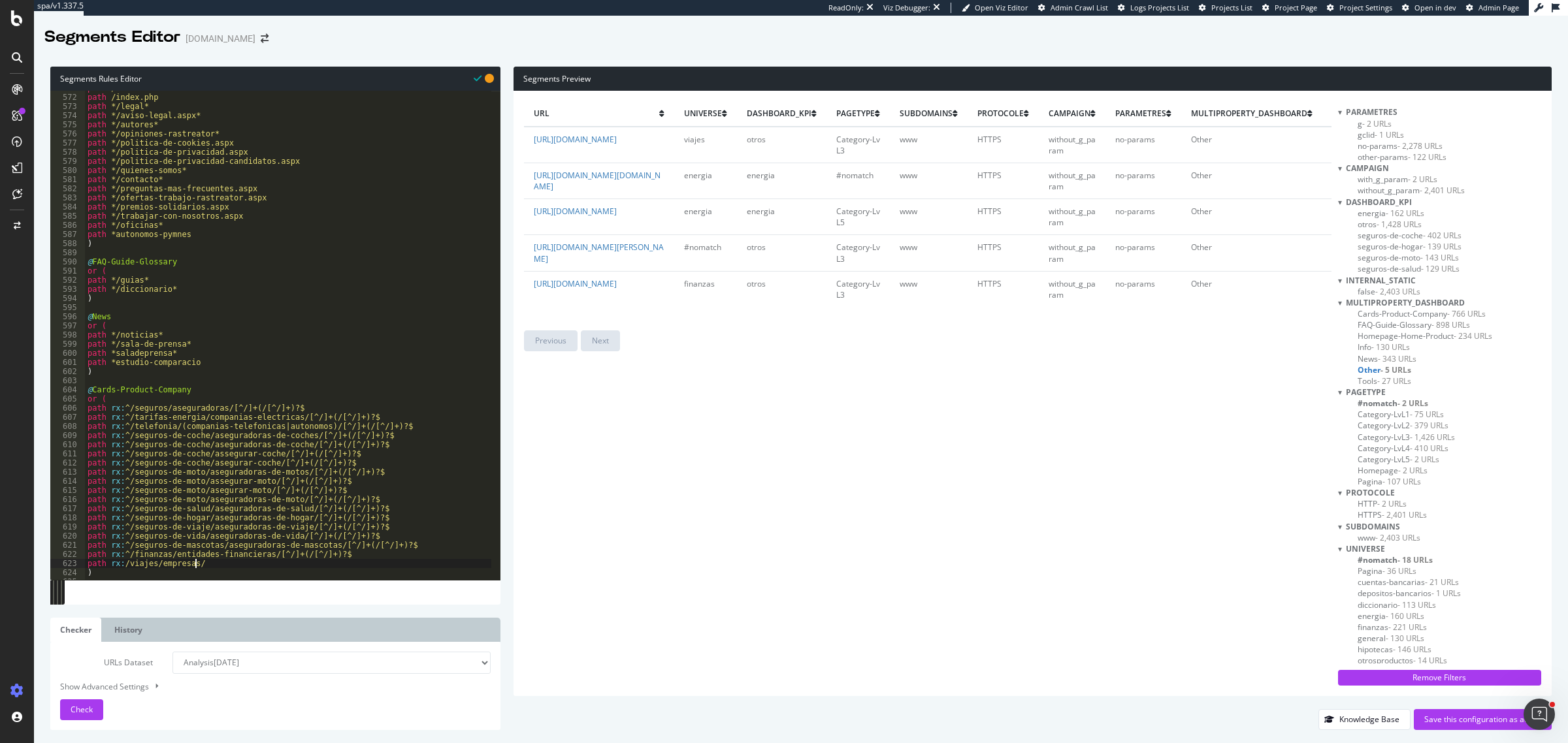
click at [122, 567] on div "path / path /index.php path */legal* path */aviso-legal.aspx* path */autores* p…" at bounding box center [288, 338] width 407 height 508
click at [210, 567] on div "path / path /index.php path */legal* path */aviso-legal.aspx* path */autores* p…" at bounding box center [288, 338] width 407 height 508
drag, startPoint x: 262, startPoint y: 556, endPoint x: 297, endPoint y: 556, distance: 35.0
click at [297, 556] on div "path / path /index.php path */legal* path */aviso-legal.aspx* path */autores* p…" at bounding box center [288, 338] width 407 height 508
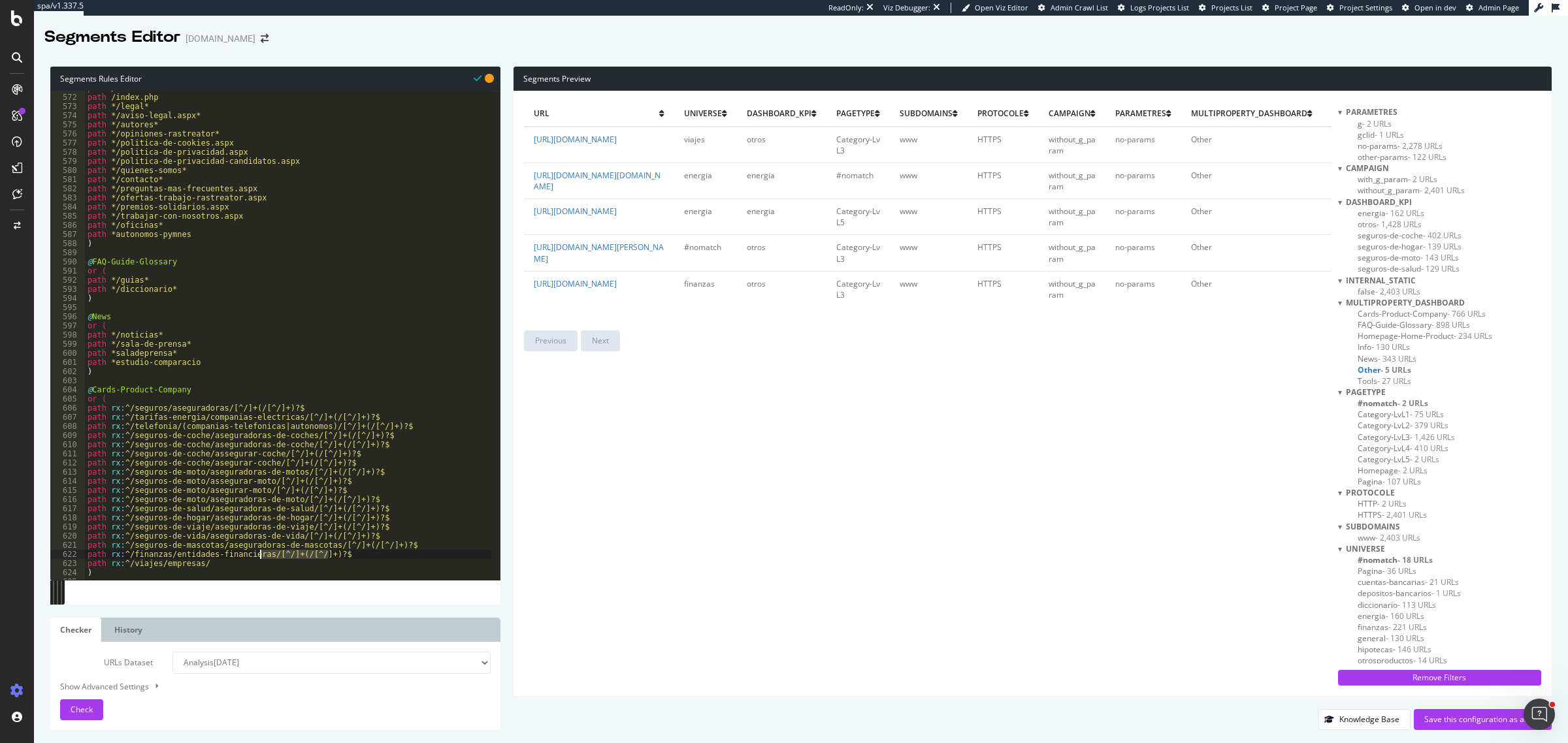
drag, startPoint x: 351, startPoint y: 559, endPoint x: 260, endPoint y: 556, distance: 91.0
click at [260, 556] on div "path / path /index.php path */legal* path */aviso-legal.aspx* path */autores* p…" at bounding box center [288, 338] width 407 height 508
click at [257, 562] on div "path / path /index.php path */legal* path */aviso-legal.aspx* path */autores* p…" at bounding box center [288, 338] width 407 height 508
paste textarea "/[^/]+(/[^/]+)?$"
click at [200, 567] on div "path / path /index.php path */legal* path */aviso-legal.aspx* path */autores* p…" at bounding box center [288, 338] width 407 height 508
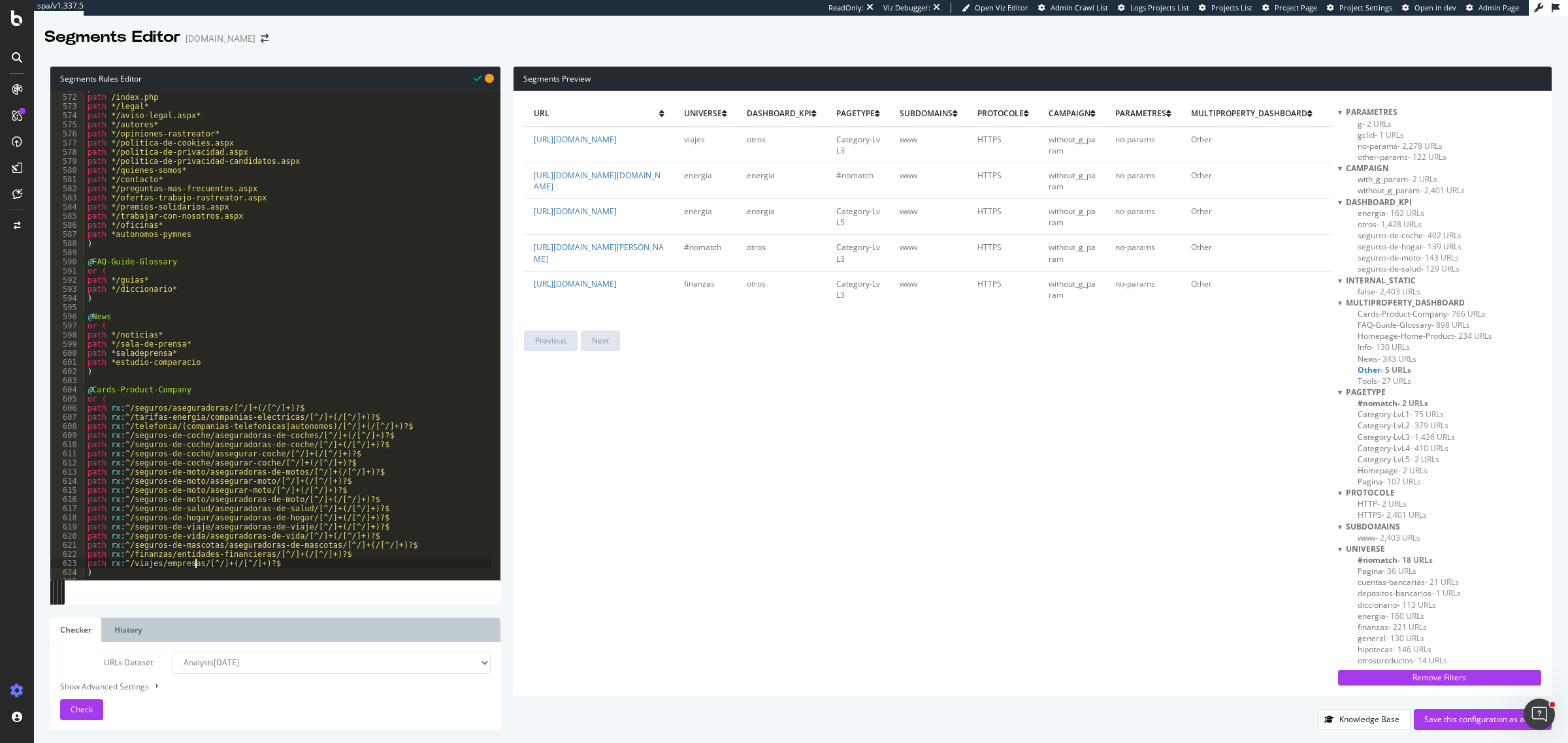
click at [189, 347] on div "path / path /index.php path */legal* path */aviso-legal.aspx* path */autores* p…" at bounding box center [288, 338] width 407 height 508
type textarea "path */sala-de-prensa*"
paste textarea "notas-de-prensa"
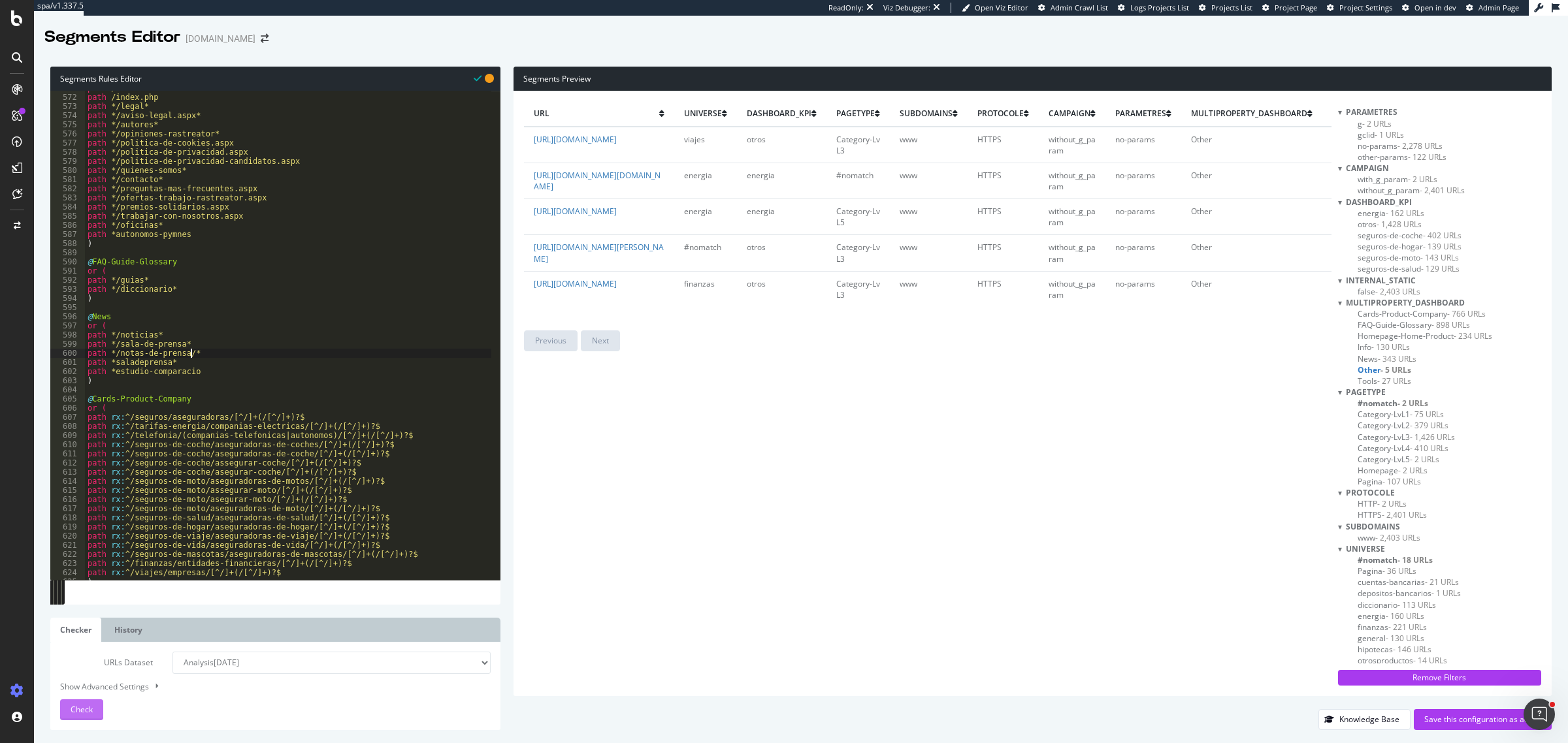
type textarea "path */notas-de-prensa/*"
click at [83, 594] on span "Check" at bounding box center [81, 710] width 22 height 11
click at [1254, 594] on div "Segments Rules Editor path */notas-de-prensa/* 571 572 573 574 575 576 577 578 …" at bounding box center [802, 399] width 1535 height 690
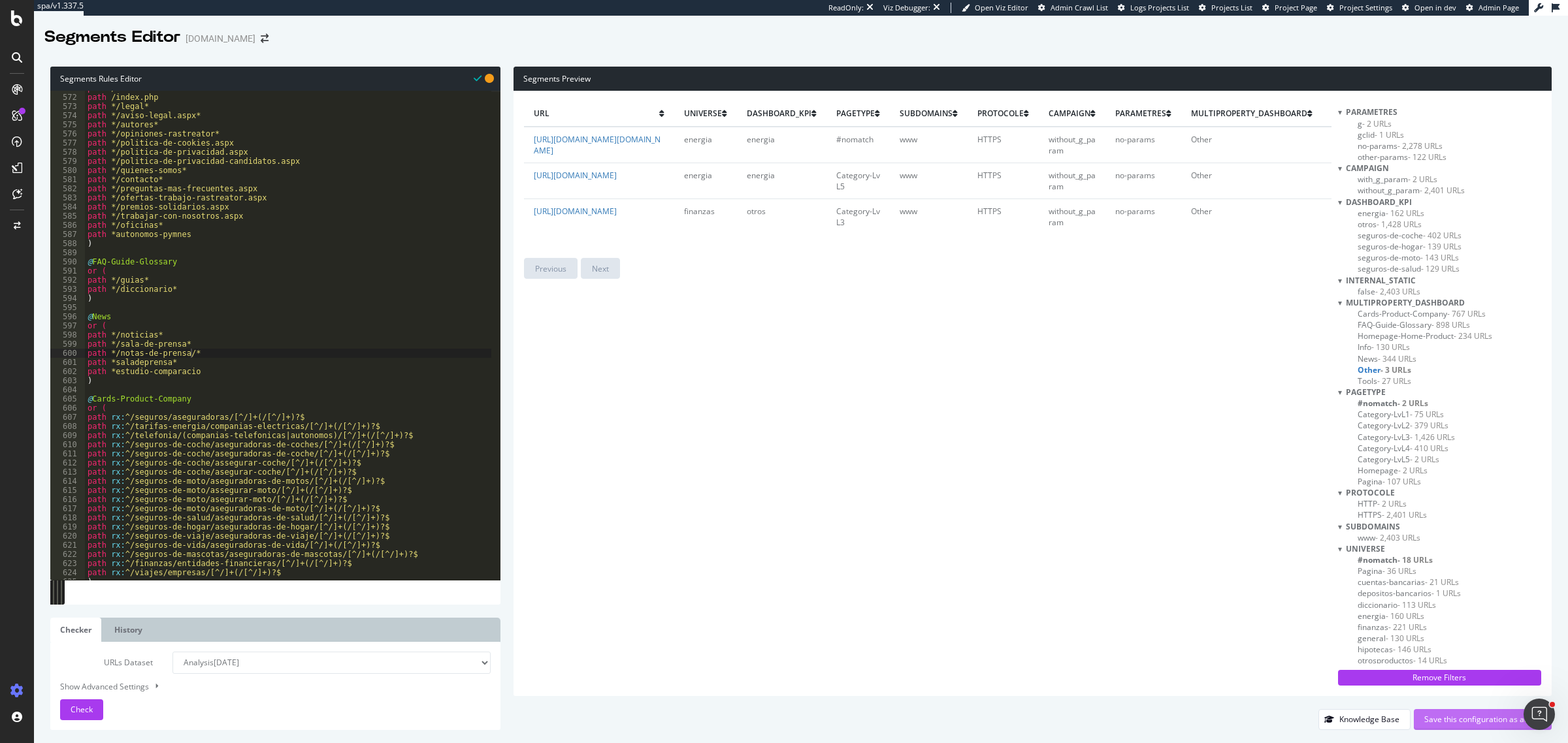
click at [1254, 594] on div "Save this configuration as active" at bounding box center [1483, 719] width 117 height 11
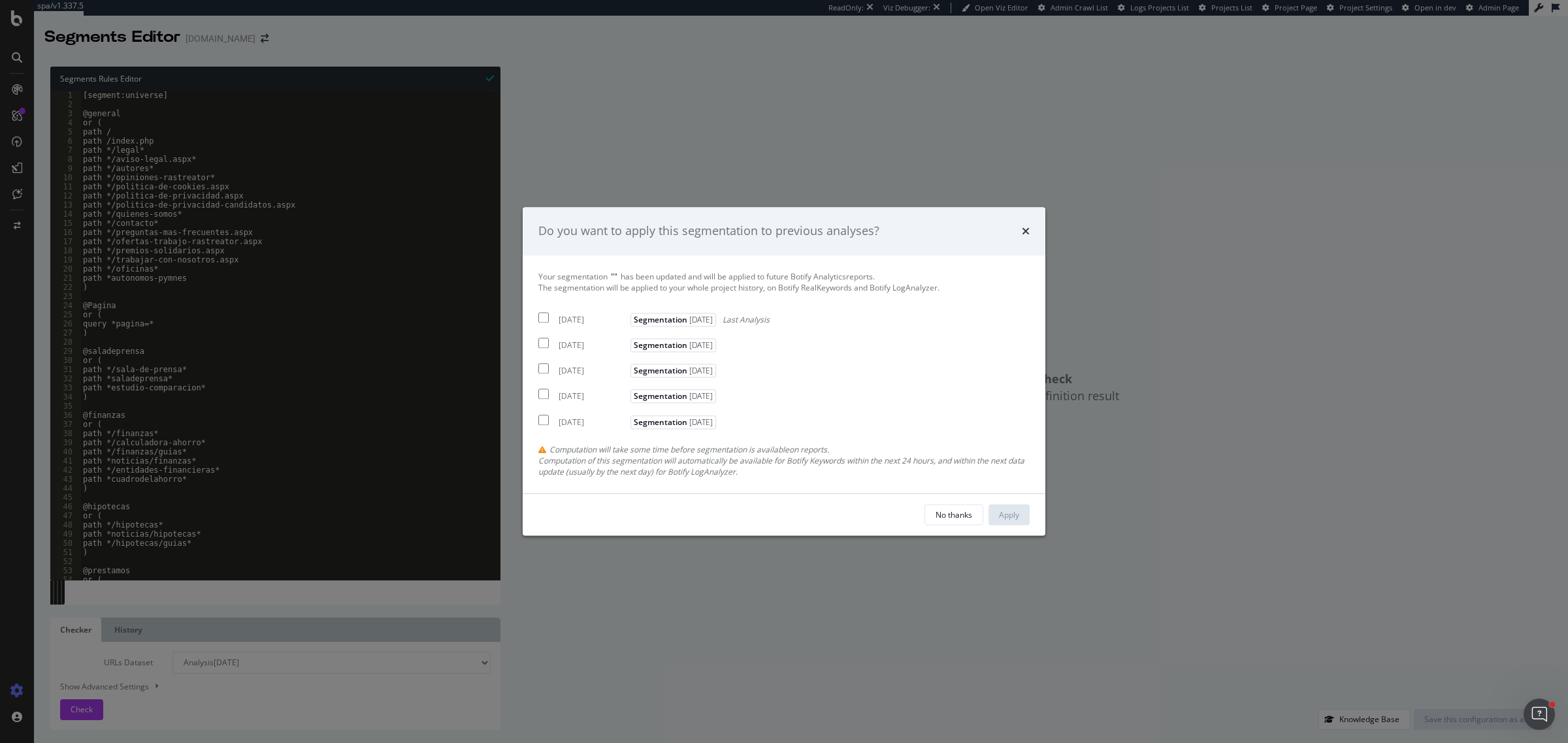
click at [544, 320] on input "modal" at bounding box center [544, 318] width 10 height 10
checkbox input "true"
click at [1000, 522] on div "Apply" at bounding box center [1010, 515] width 21 height 20
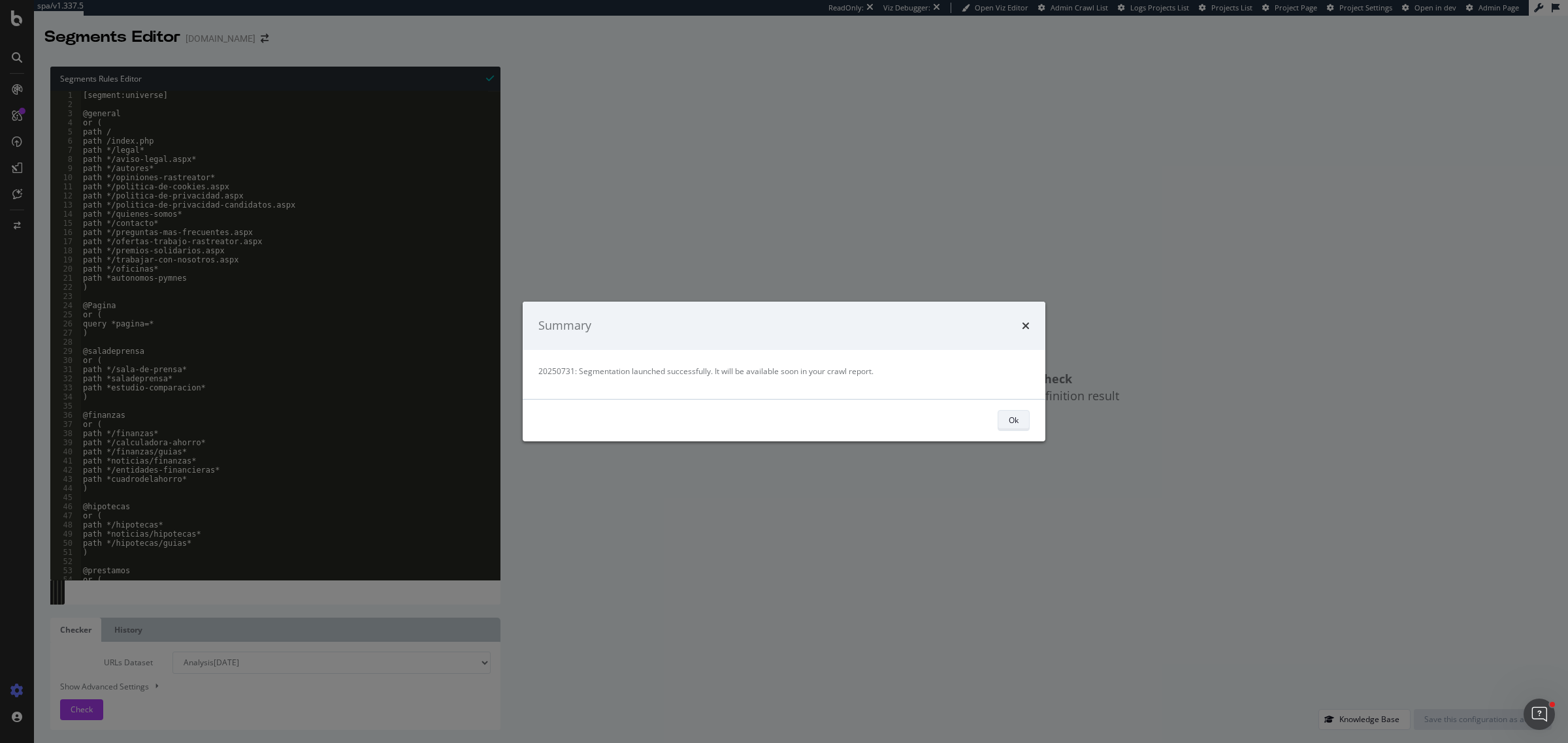
click at [1005, 419] on button "Ok" at bounding box center [1013, 420] width 32 height 21
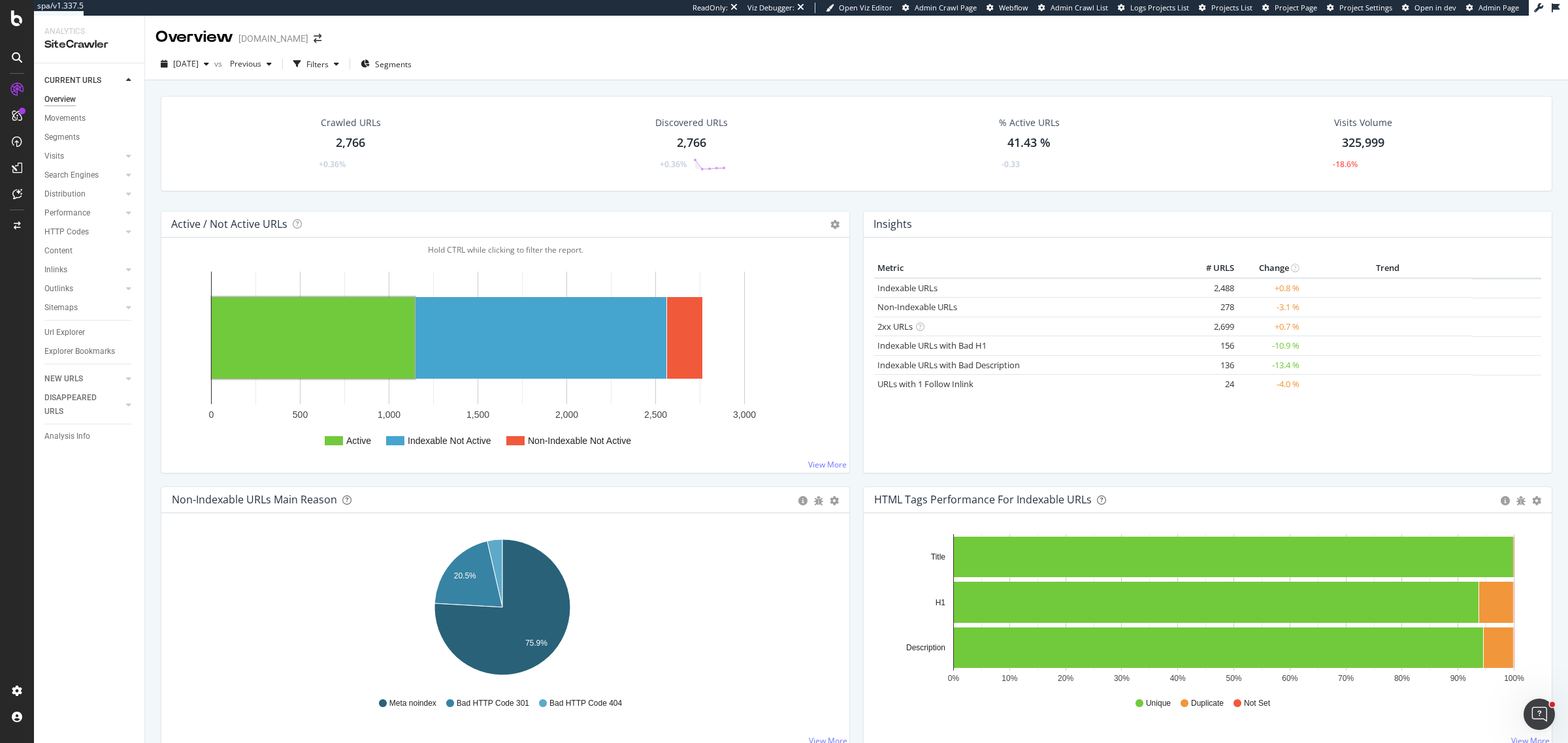
click at [409, 76] on div "[DATE] vs Previous Filters Segments" at bounding box center [856, 67] width 1423 height 27
click at [412, 62] on span "Segments" at bounding box center [393, 64] width 37 height 11
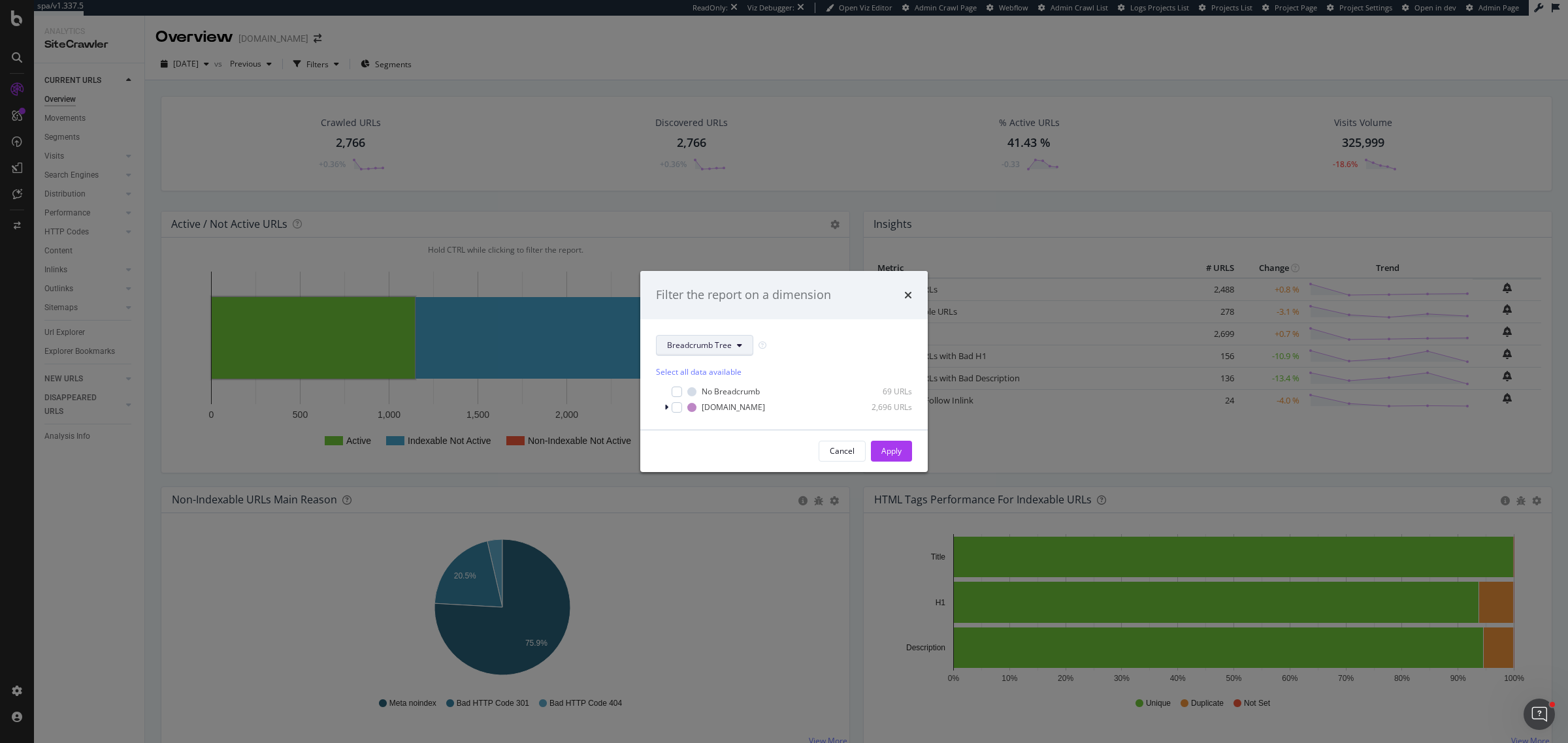
click at [714, 338] on button "Breadcrumb Tree" at bounding box center [705, 345] width 98 height 21
click at [740, 481] on div "multiproperty_dashboard" at bounding box center [713, 489] width 113 height 19
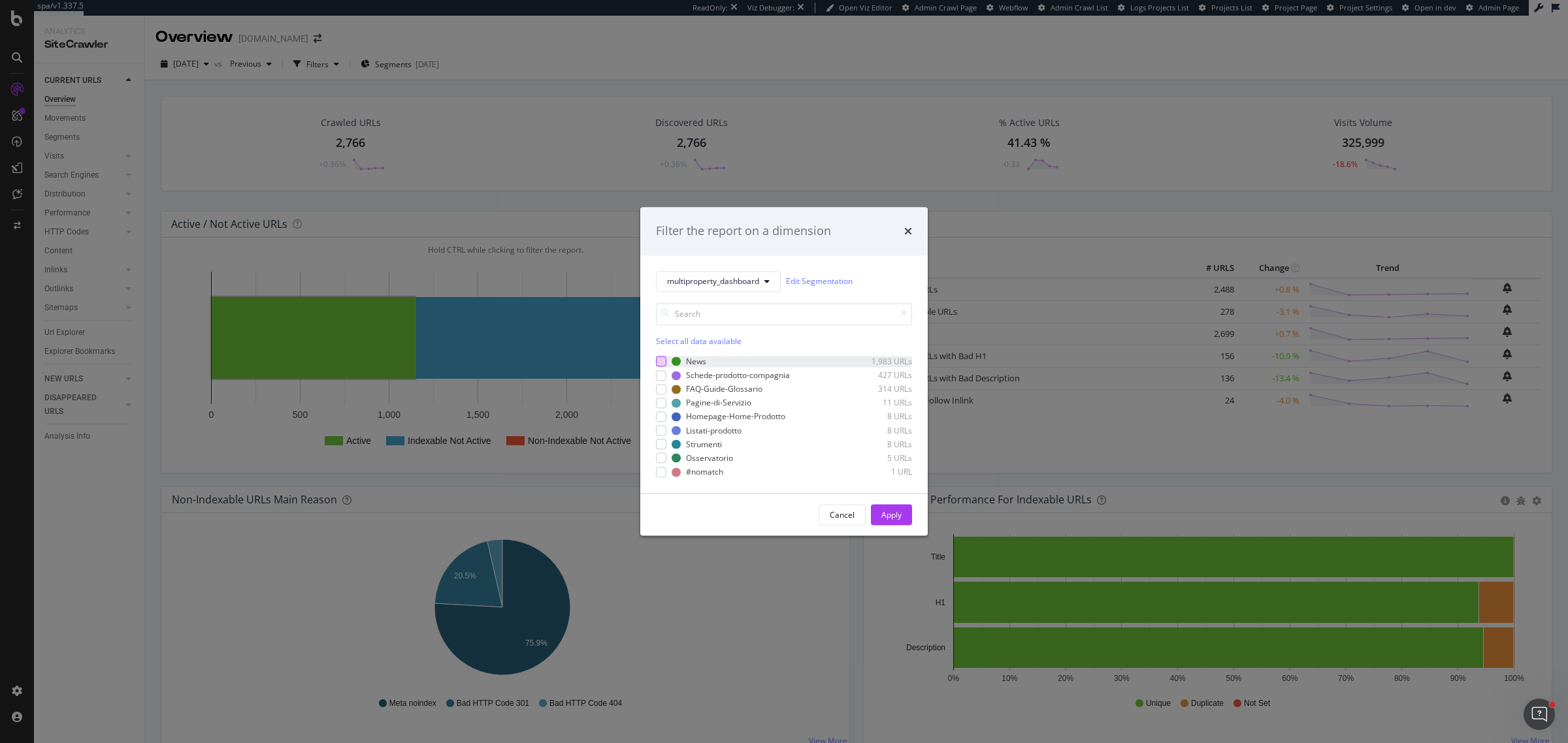
drag, startPoint x: 755, startPoint y: 494, endPoint x: 665, endPoint y: 360, distance: 161.4
click at [665, 360] on div "Filter the report on a dimension multiproperty_dashboard Edit Segmentation Sele…" at bounding box center [784, 372] width 288 height 329
drag, startPoint x: 648, startPoint y: 352, endPoint x: 782, endPoint y: 487, distance: 190.2
click at [782, 487] on div "multiproperty_dashboard Edit Segmentation Select all data available News 1,983 …" at bounding box center [784, 374] width 288 height 238
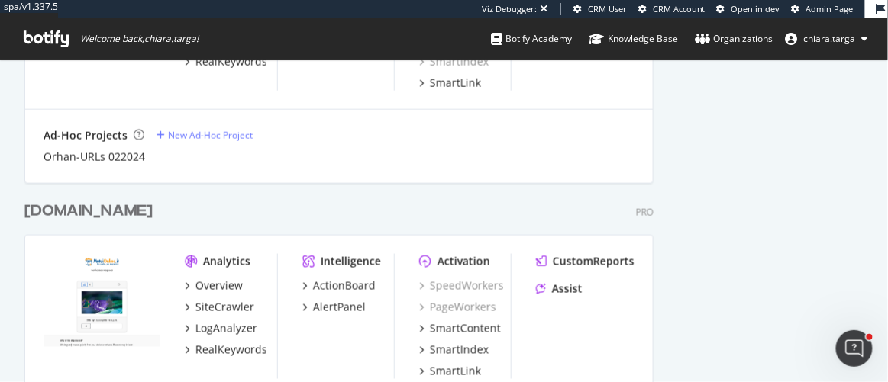
scroll to position [1803, 0]
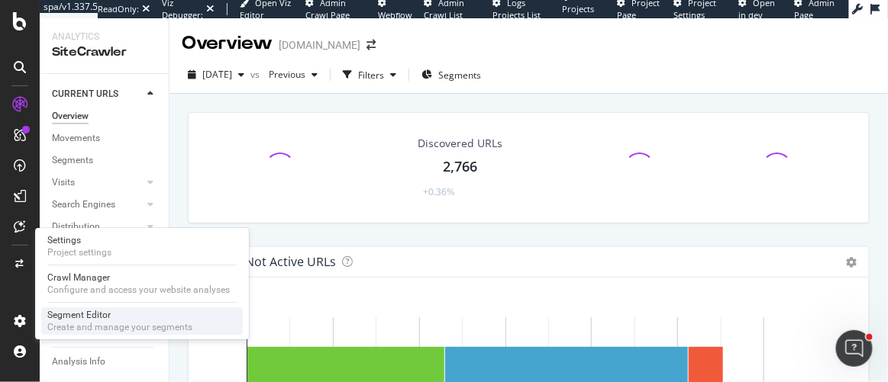
click at [68, 323] on div "Create and manage your segments" at bounding box center [119, 327] width 145 height 12
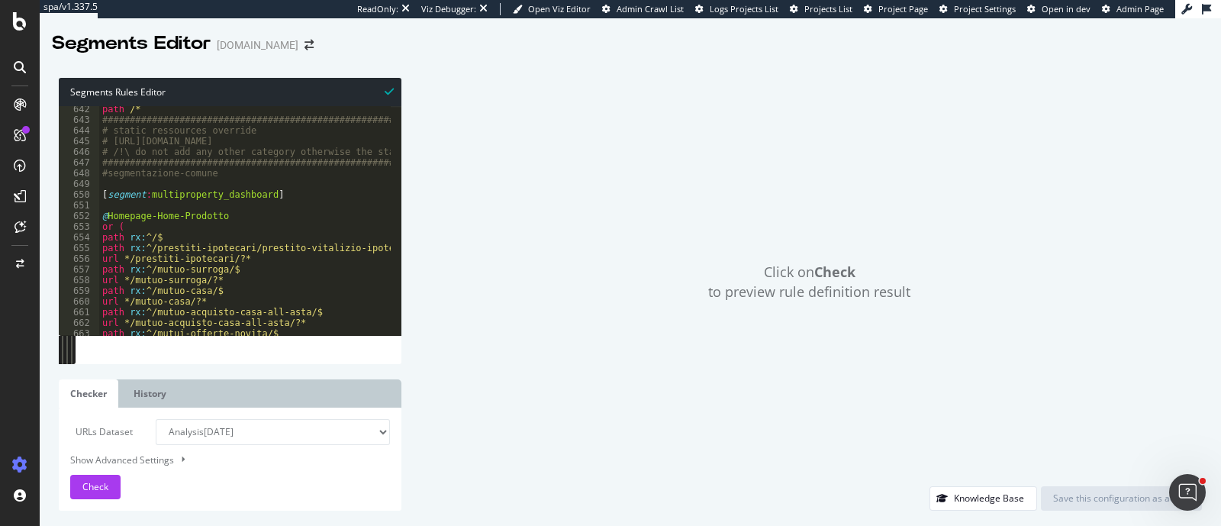
scroll to position [6793, 0]
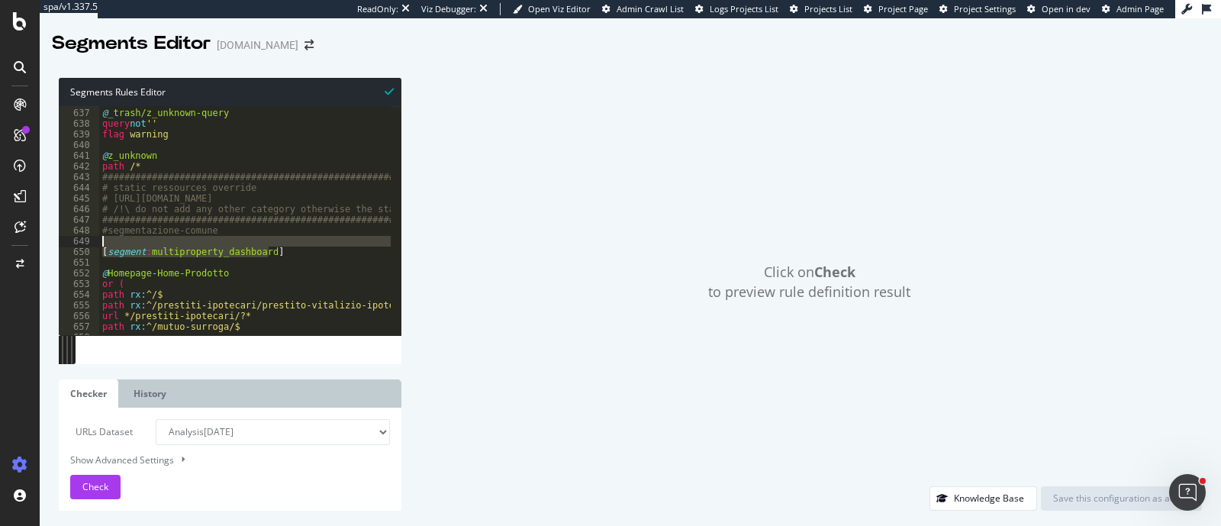
drag, startPoint x: 300, startPoint y: 250, endPoint x: 95, endPoint y: 246, distance: 205.3
click at [95, 246] on div "[segment:multiproperty_dashboard] 636 637 638 639 640 641 642 643 644 645 646 6…" at bounding box center [230, 220] width 343 height 229
click at [95, 246] on div "650" at bounding box center [79, 251] width 40 height 11
click at [103, 248] on div "########################################### @ _trash/z_unknown-query query not …" at bounding box center [245, 220] width 292 height 229
drag, startPoint x: 103, startPoint y: 248, endPoint x: 276, endPoint y: 250, distance: 173.2
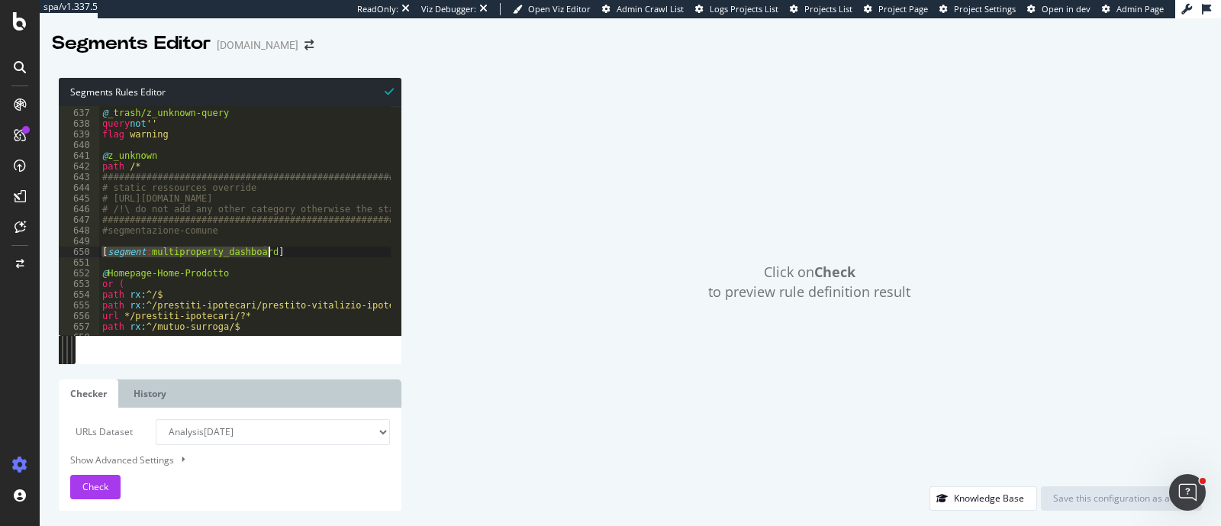
click at [276, 250] on div "########################################### @ _trash/z_unknown-query query not …" at bounding box center [641, 217] width 1084 height 240
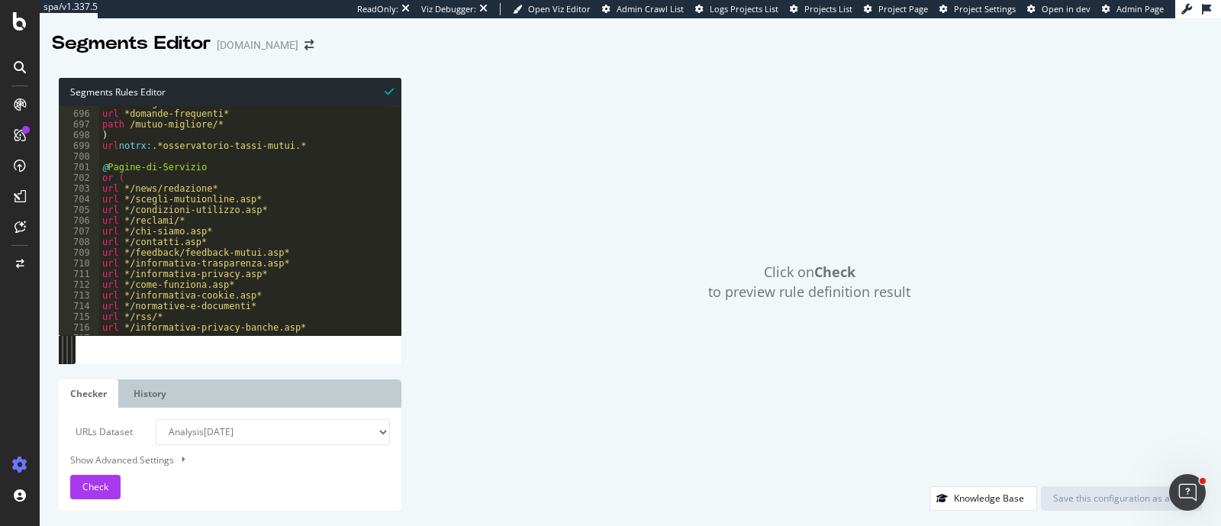
scroll to position [7365, 0]
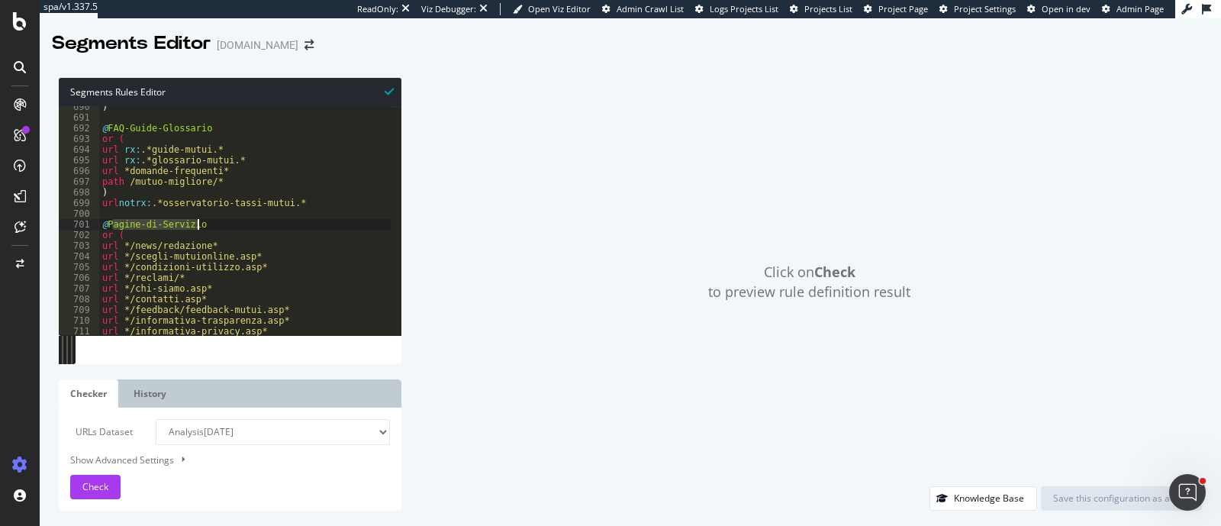
drag, startPoint x: 111, startPoint y: 224, endPoint x: 199, endPoint y: 222, distance: 88.5
click at [199, 222] on div ") @ FAQ-Guide-Glossario or ( url rx : .*guide-mutui.* url rx : .*glossario-mutu…" at bounding box center [641, 221] width 1084 height 240
click at [199, 222] on div ") @ FAQ-Guide-Glossario or ( url rx : .*guide-mutui.* url rx : .*glossario-mutu…" at bounding box center [245, 220] width 292 height 229
drag, startPoint x: 107, startPoint y: 226, endPoint x: 198, endPoint y: 225, distance: 91.6
click at [198, 225] on div ") @ FAQ-Guide-Glossario or ( url rx : .*guide-mutui.* url rx : .*glossario-mutu…" at bounding box center [641, 221] width 1084 height 240
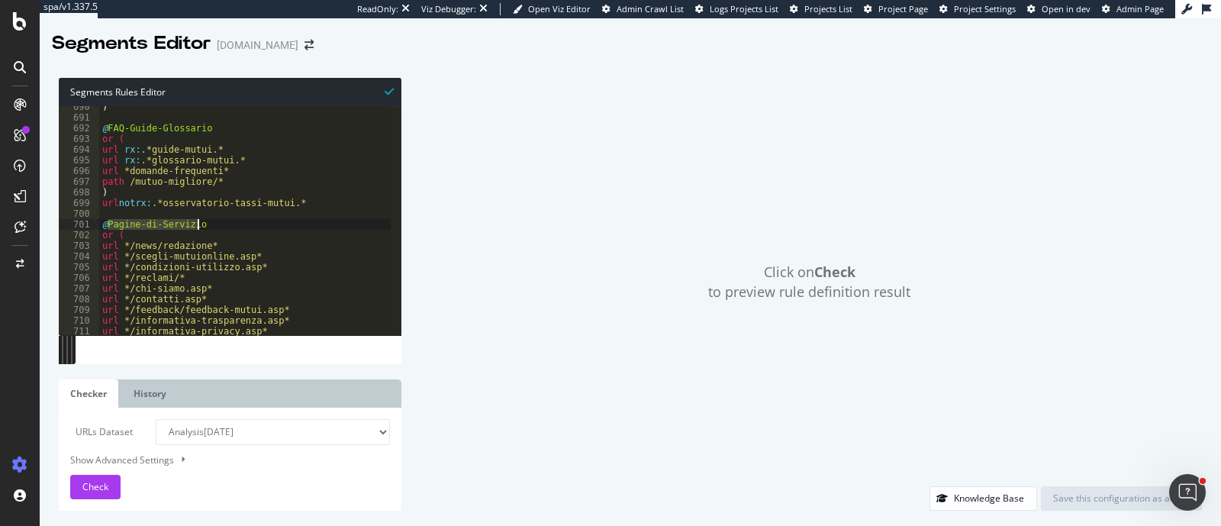
click at [117, 230] on div ") @ FAQ-Guide-Glossario or ( url rx : .*guide-mutui.* url rx : .*glossario-mutu…" at bounding box center [245, 220] width 292 height 229
drag, startPoint x: 106, startPoint y: 227, endPoint x: 198, endPoint y: 226, distance: 92.3
click at [198, 226] on div ") @ FAQ-Guide-Glossario or ( url rx : .*guide-mutui.* url rx : .*glossario-mutu…" at bounding box center [641, 221] width 1084 height 240
click at [120, 228] on div ") @ FAQ-Guide-Glossario or ( url rx : .*guide-mutui.* url rx : .*glossario-mutu…" at bounding box center [641, 221] width 1084 height 240
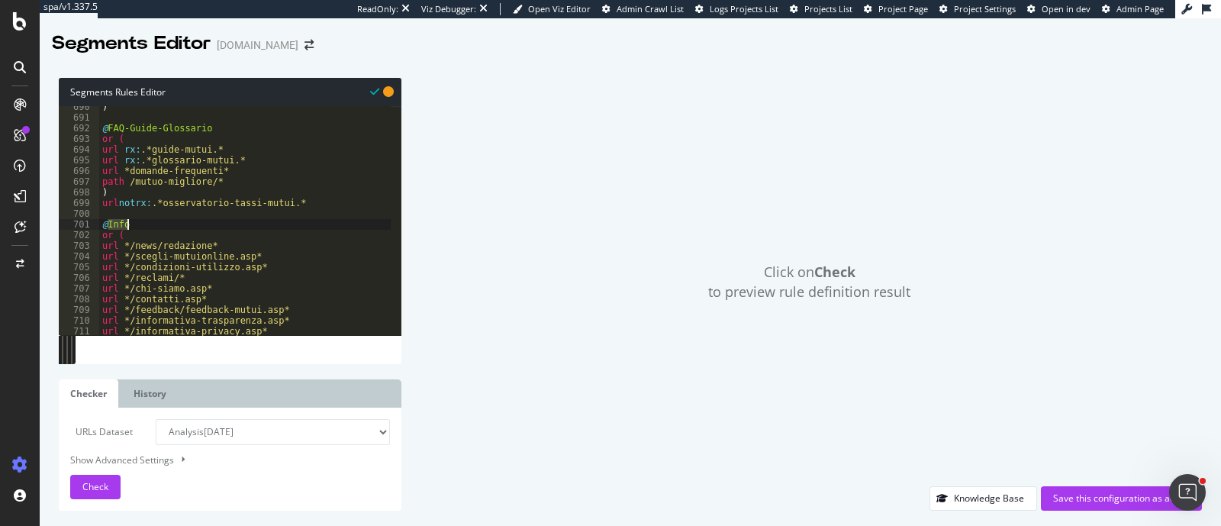
click at [120, 228] on div ") @ FAQ-Guide-Glossario or ( url rx : .*guide-mutui.* url rx : .*glossario-mutu…" at bounding box center [641, 221] width 1084 height 240
click at [130, 127] on div ") @ FAQ-Guide-Glossario or ( url rx : .*guide-mutui.* url rx : .*glossario-mutu…" at bounding box center [641, 221] width 1084 height 240
click at [169, 130] on div ") @ FAQ-Guide-Glossario or ( url rx : .*guide-mutui.* url rx : .*glossario-mutu…" at bounding box center [641, 221] width 1084 height 240
drag, startPoint x: 192, startPoint y: 130, endPoint x: 204, endPoint y: 131, distance: 11.5
click at [204, 131] on div ") @ FAQ-Guide-Glossario or ( url rx : .*guide-mutui.* url rx : .*glossario-mutu…" at bounding box center [641, 221] width 1084 height 240
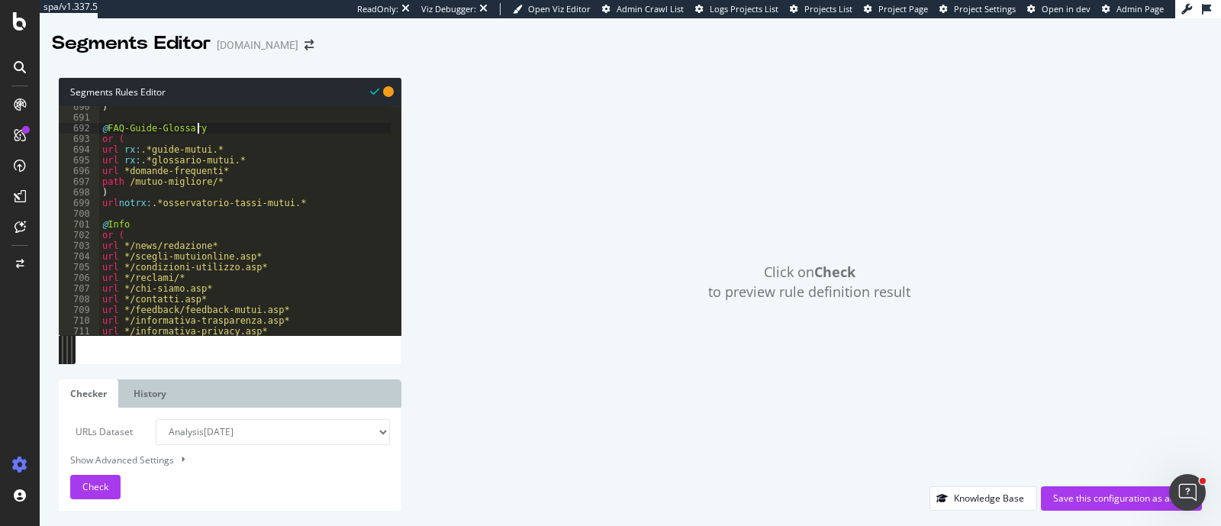
scroll to position [7308, 0]
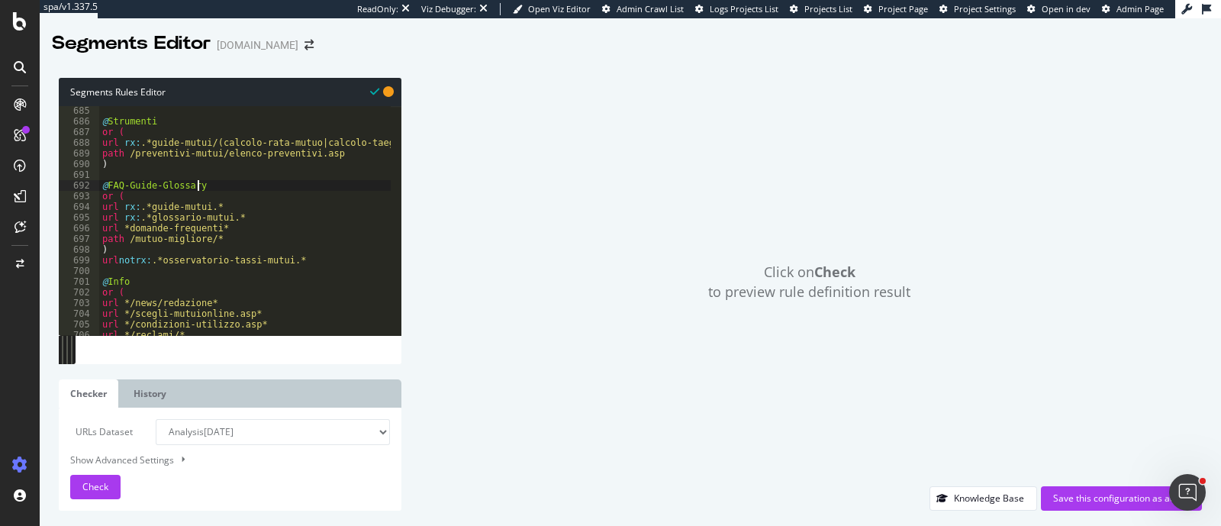
click at [167, 125] on div "@ Strumenti or ( url rx : .*guide-mutui/(calcolo-rata-mutuo|calcolo-taeg-mutuo|…" at bounding box center [641, 225] width 1084 height 240
click at [111, 120] on div "@ Strumenti or ( url rx : .*guide-mutui/(calcolo-rata-mutuo|calcolo-taeg-mutuo|…" at bounding box center [641, 225] width 1084 height 240
click at [185, 127] on div "@ Instrumenti or ( url rx : .*guide-mutui/(calcolo-rata-mutuo|calcolo-taeg-mutu…" at bounding box center [641, 225] width 1084 height 240
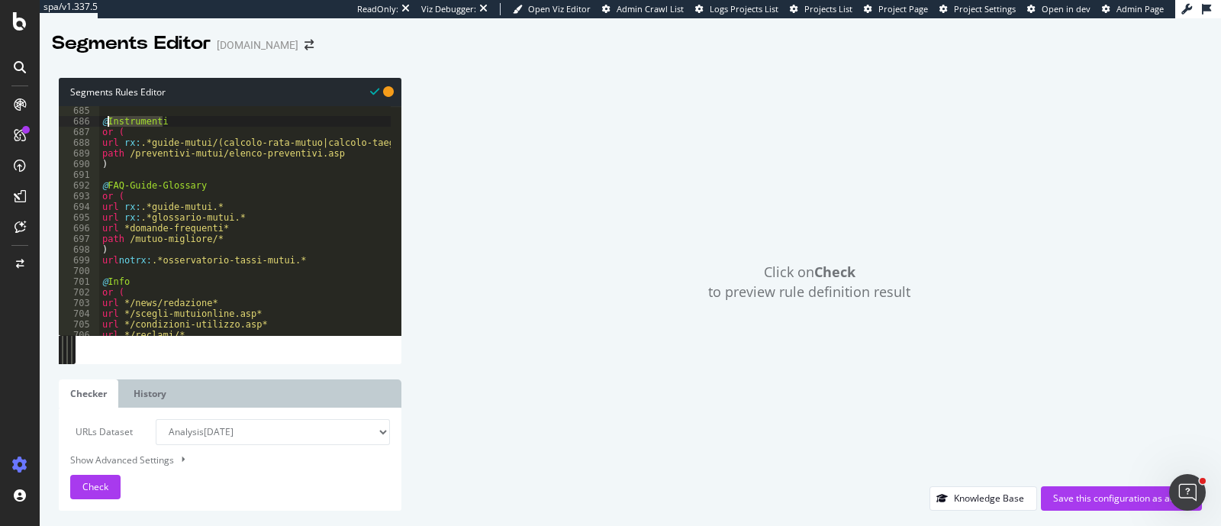
drag, startPoint x: 183, startPoint y: 124, endPoint x: 109, endPoint y: 117, distance: 74.3
click at [109, 117] on div "@ Instrumenti or ( url rx : .*guide-mutui/(calcolo-rata-mutuo|calcolo-taeg-mutu…" at bounding box center [641, 225] width 1084 height 240
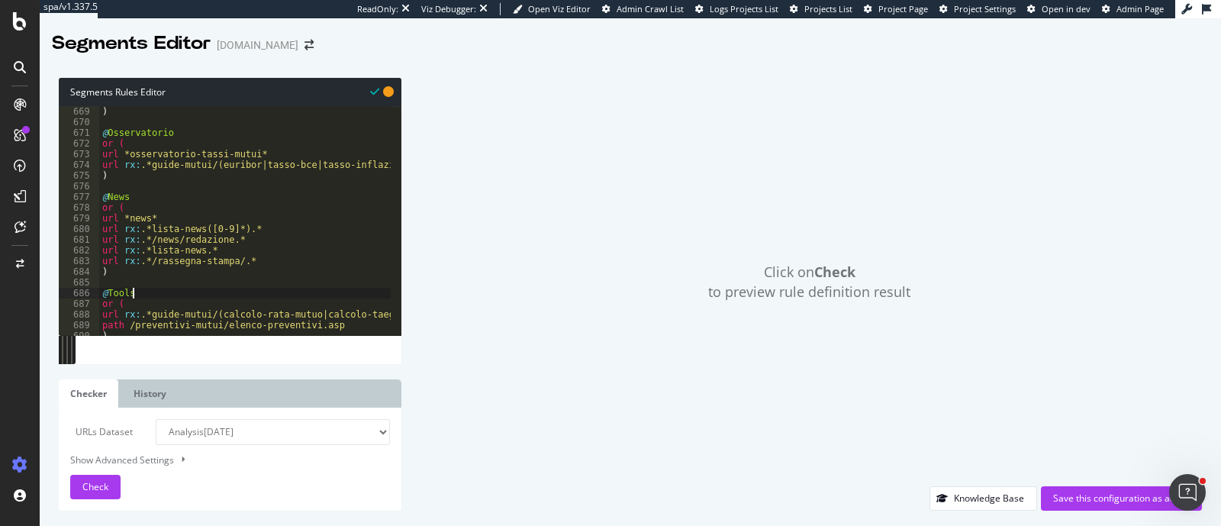
scroll to position [7079, 0]
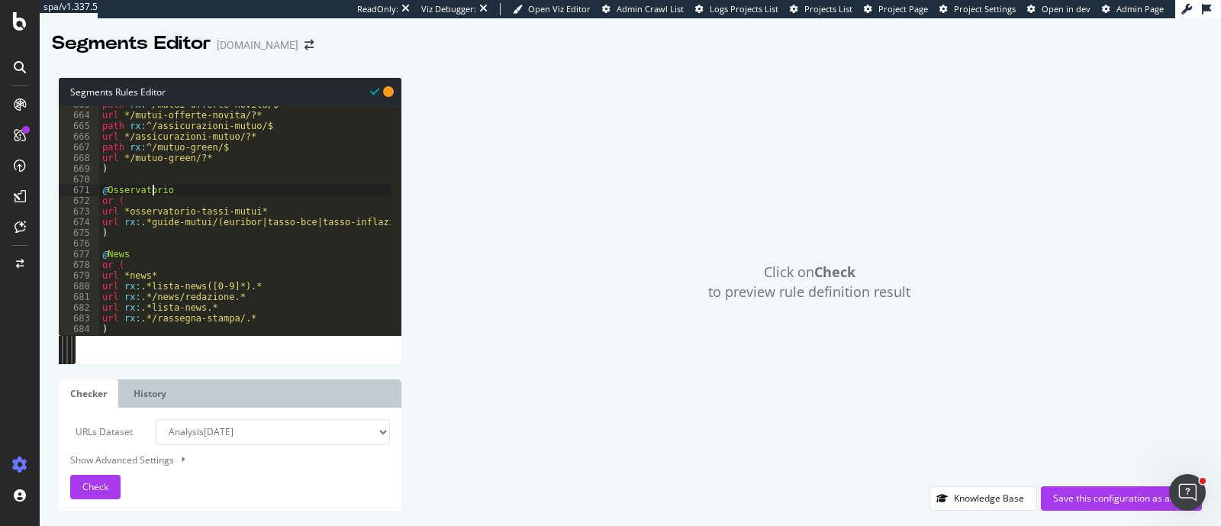
click at [153, 194] on div "path rx : ^/mutui-offerte-novita/$ url */mutui-offerte-novita/?* path rx : ^/as…" at bounding box center [641, 219] width 1084 height 240
click at [134, 190] on div "path rx : ^/mutui-offerte-novita/$ url */mutui-offerte-novita/?* path rx : ^/as…" at bounding box center [245, 220] width 292 height 229
click at [134, 190] on div "path rx : ^/mutui-offerte-novita/$ url */mutui-offerte-novita/?* path rx : ^/as…" at bounding box center [641, 219] width 1084 height 240
paste textarea "bservatory"
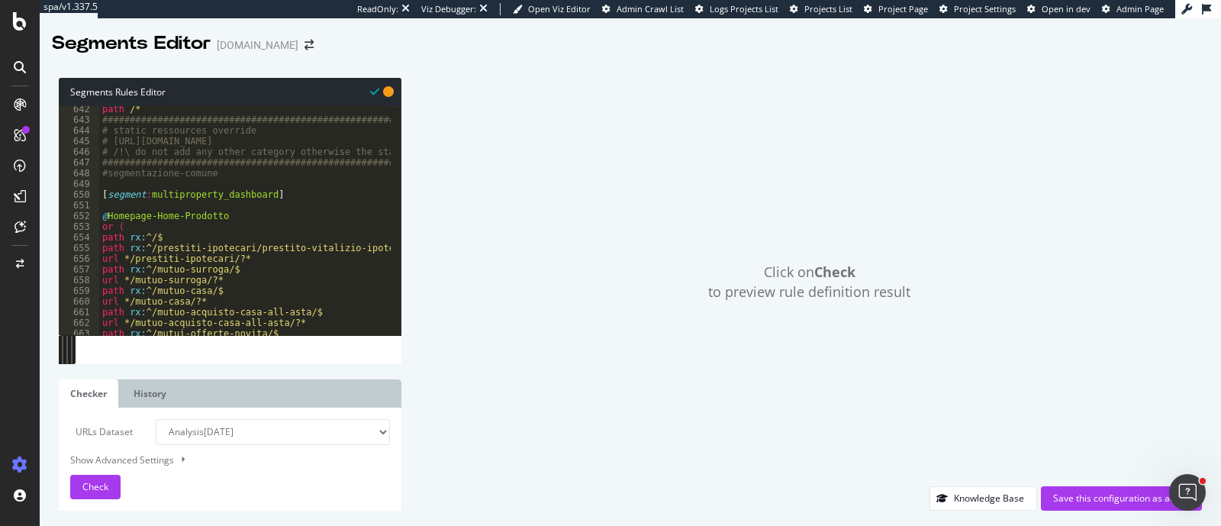
scroll to position [6850, 0]
click at [195, 215] on div "path /* #######################################################################…" at bounding box center [641, 224] width 1084 height 240
drag, startPoint x: 204, startPoint y: 218, endPoint x: 217, endPoint y: 219, distance: 13.8
click at [217, 219] on div "path /* #######################################################################…" at bounding box center [641, 224] width 1084 height 240
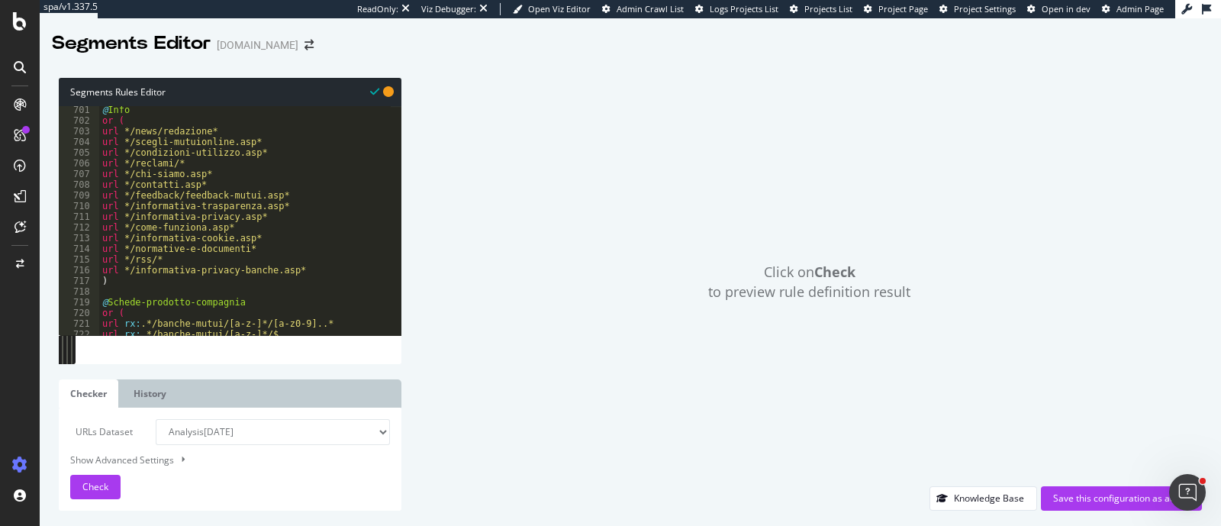
scroll to position [7537, 0]
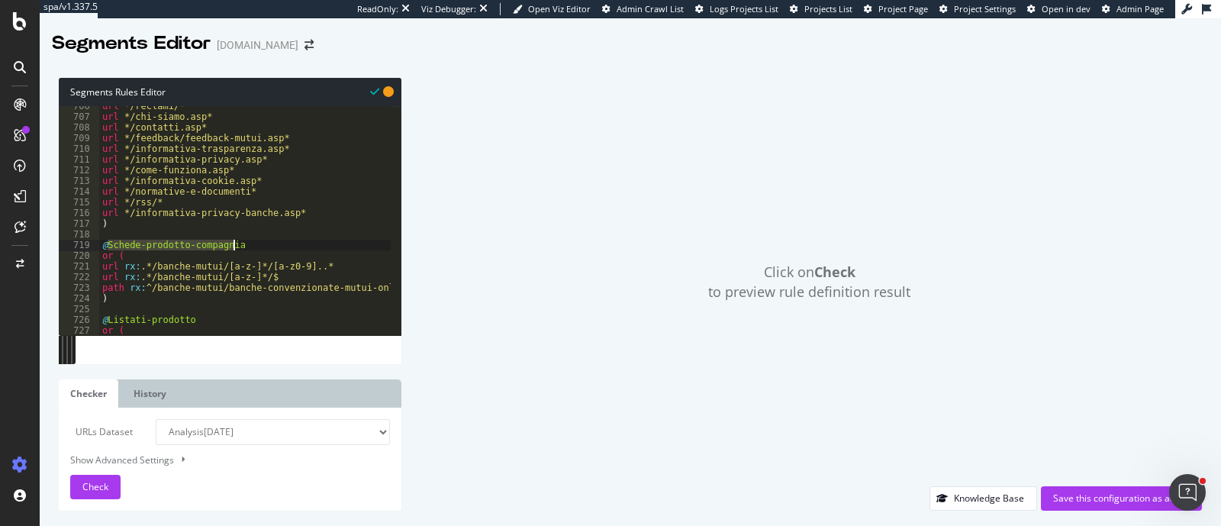
drag, startPoint x: 107, startPoint y: 242, endPoint x: 240, endPoint y: 245, distance: 132.8
click at [240, 245] on div "url */reclami/* url */chi-siamo.asp* url */contatti.asp* url */feedback/feedbac…" at bounding box center [641, 221] width 1084 height 240
type textarea "@Product-coapny-cards"
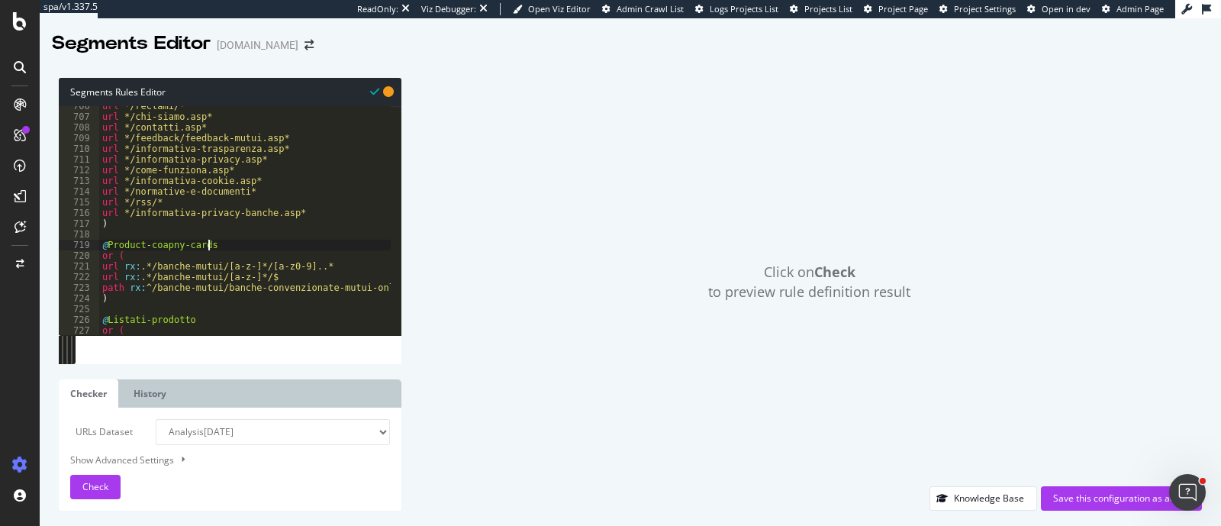
click at [114, 238] on div "url */reclami/* url */chi-siamo.asp* url */contatti.asp* url */feedback/feedbac…" at bounding box center [641, 221] width 1084 height 240
click at [110, 248] on div "url */reclami/* url */chi-siamo.asp* url */contatti.asp* url */feedback/feedbac…" at bounding box center [641, 221] width 1084 height 240
click at [205, 246] on div "url */reclami/* url */chi-siamo.asp* url */contatti.asp* url */feedback/feedbac…" at bounding box center [641, 221] width 1084 height 240
click at [215, 246] on div "url */reclami/* url */chi-siamo.asp* url */contatti.asp* url */feedback/feedbac…" at bounding box center [641, 221] width 1084 height 240
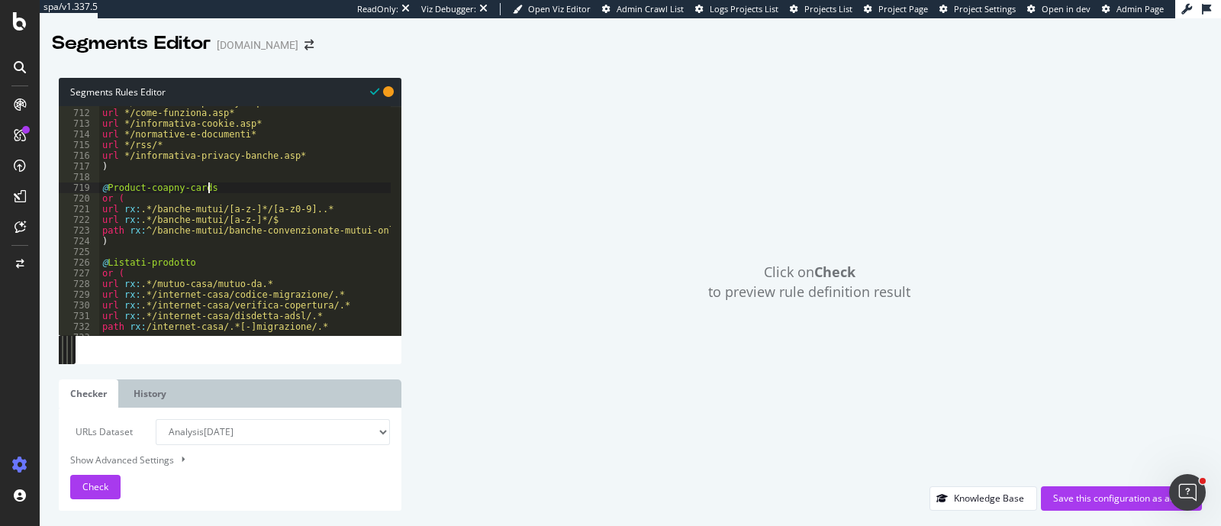
scroll to position [7651, 0]
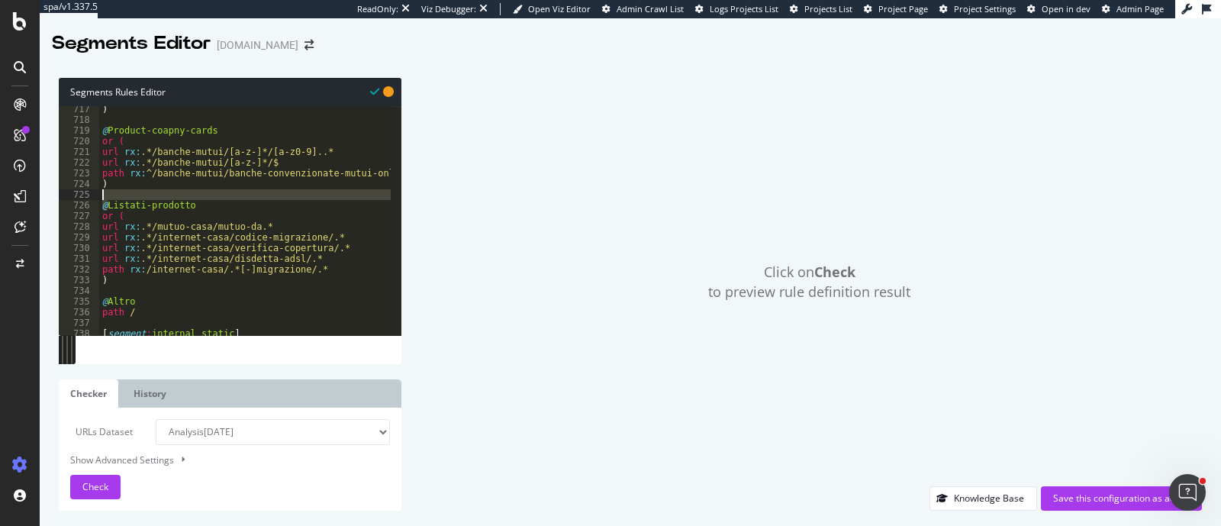
drag, startPoint x: 109, startPoint y: 201, endPoint x: 197, endPoint y: 196, distance: 87.9
click at [197, 196] on div ") @ Product-coapny-cards or ( url rx : .*/banche-mutui/[a-z-]*/[a-z0-9]..* url …" at bounding box center [641, 224] width 1084 height 240
type textarea "@Listati-prodotto"
click at [197, 196] on div ") @ Product-coapny-cards or ( url rx : .*/banche-mutui/[a-z-]*/[a-z0-9]..* url …" at bounding box center [245, 220] width 292 height 229
drag, startPoint x: 195, startPoint y: 207, endPoint x: 108, endPoint y: 204, distance: 86.3
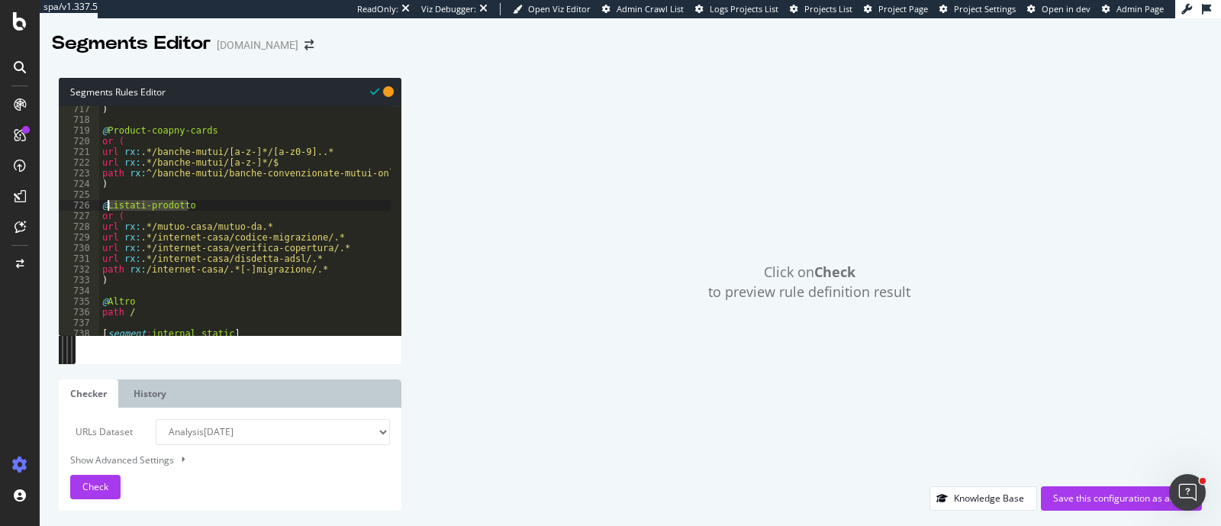
click at [108, 204] on div ") @ Product-coapny-cards or ( url rx : .*/banche-mutui/[a-z-]*/[a-z0-9]..* url …" at bounding box center [641, 224] width 1084 height 240
click at [109, 304] on div ") @ Product-coapny-cards or ( url rx : .*/banche-mutui/[a-z-]*/[a-z0-9]..* url …" at bounding box center [641, 224] width 1084 height 240
click at [111, 303] on div ") @ Product-coapny-cards or ( url rx : .*/banche-mutui/[a-z-]*/[a-z0-9]..* url …" at bounding box center [641, 224] width 1084 height 240
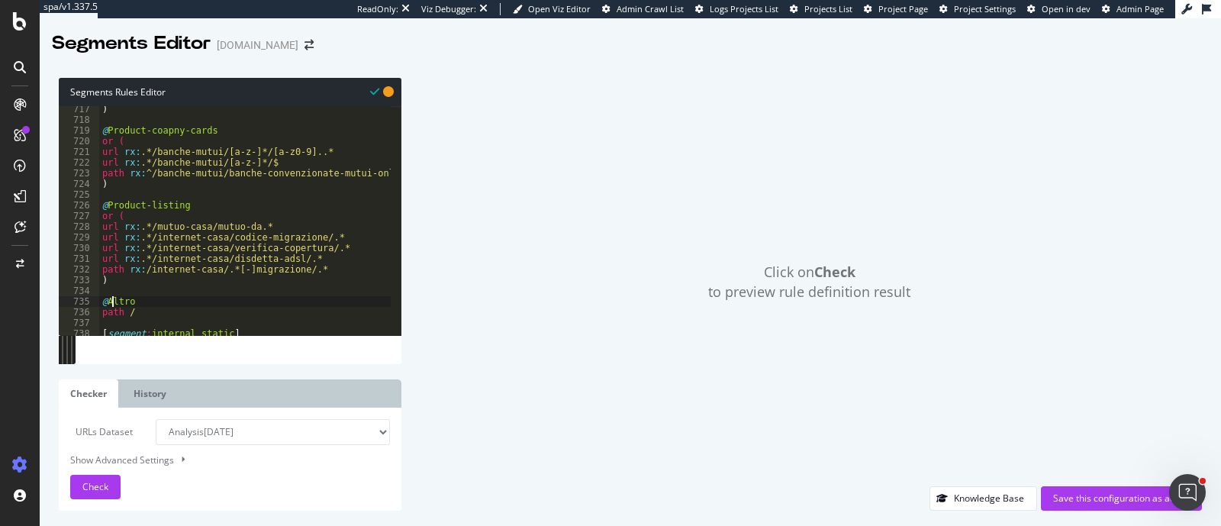
click at [111, 303] on div ") @ Product-coapny-cards or ( url rx : .*/banche-mutui/[a-z-]*/[a-z0-9]..* url …" at bounding box center [641, 224] width 1084 height 240
drag, startPoint x: 109, startPoint y: 126, endPoint x: 210, endPoint y: 132, distance: 100.9
click at [210, 132] on div ") @ Product-coapny-cards or ( url rx : .*/banche-mutui/[a-z-]*/[a-z0-9]..* url …" at bounding box center [641, 224] width 1084 height 240
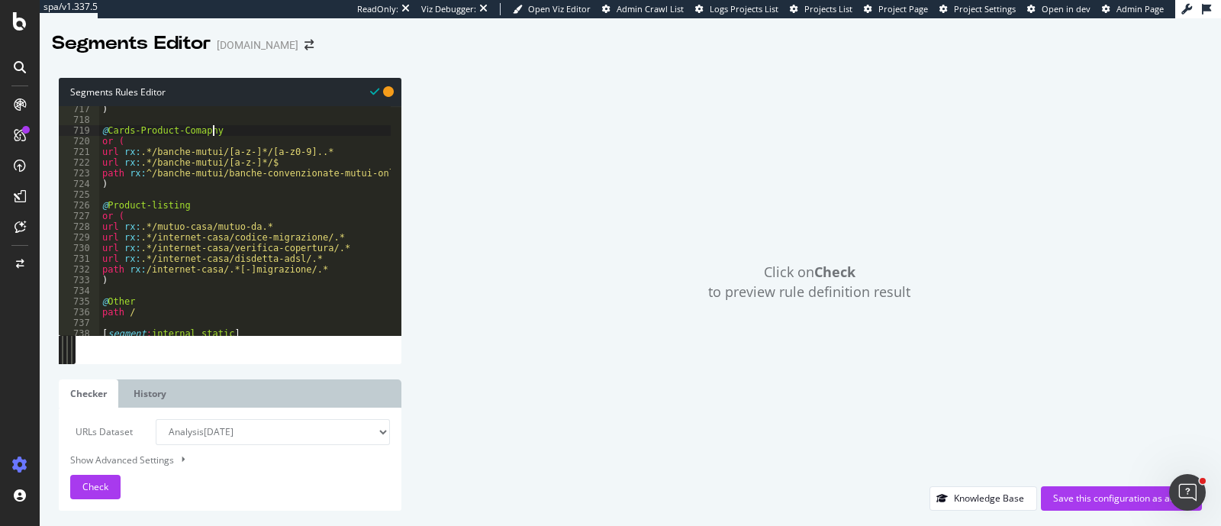
click at [195, 133] on div ") @ Cards-Product-Comapny or ( url rx : .*/banche-mutui/[a-z-]*/[a-z0-9]..* url…" at bounding box center [641, 224] width 1084 height 240
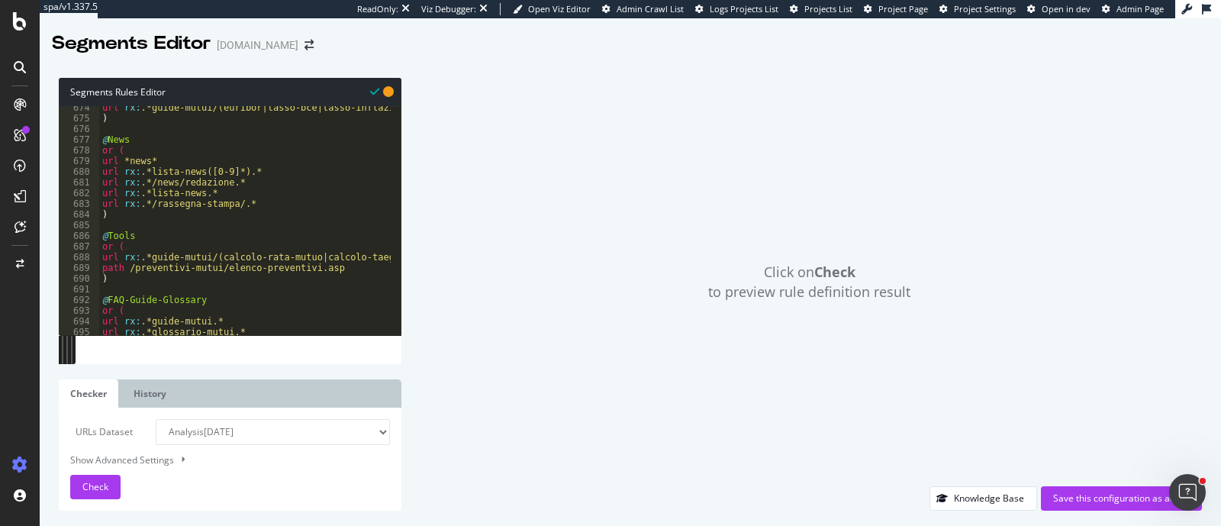
scroll to position [7079, 0]
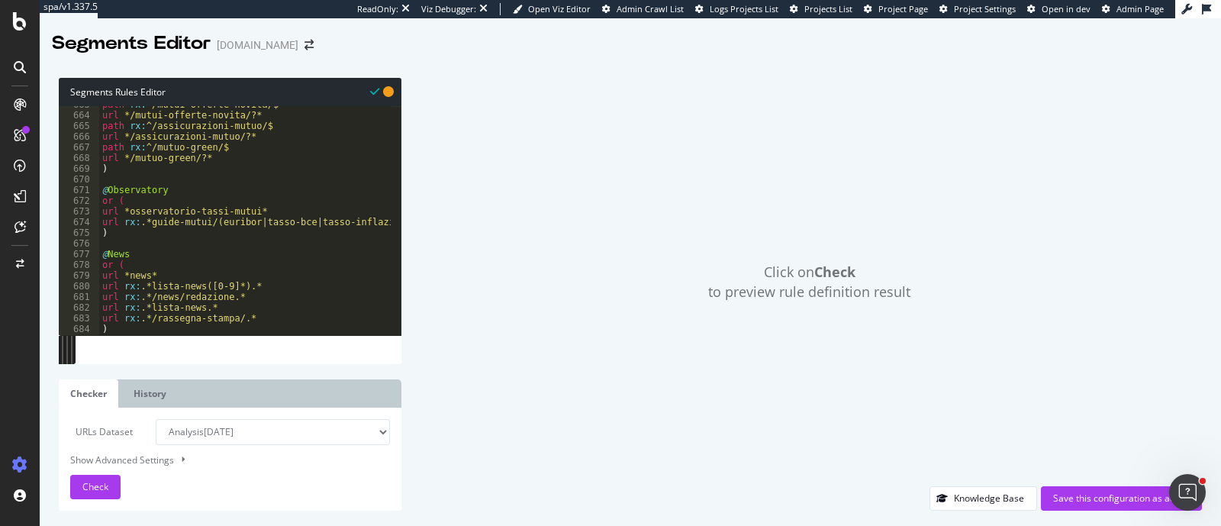
type textarea "@Cards-Product-Company"
click at [887, 382] on div "Save this configuration as active" at bounding box center [1121, 497] width 137 height 13
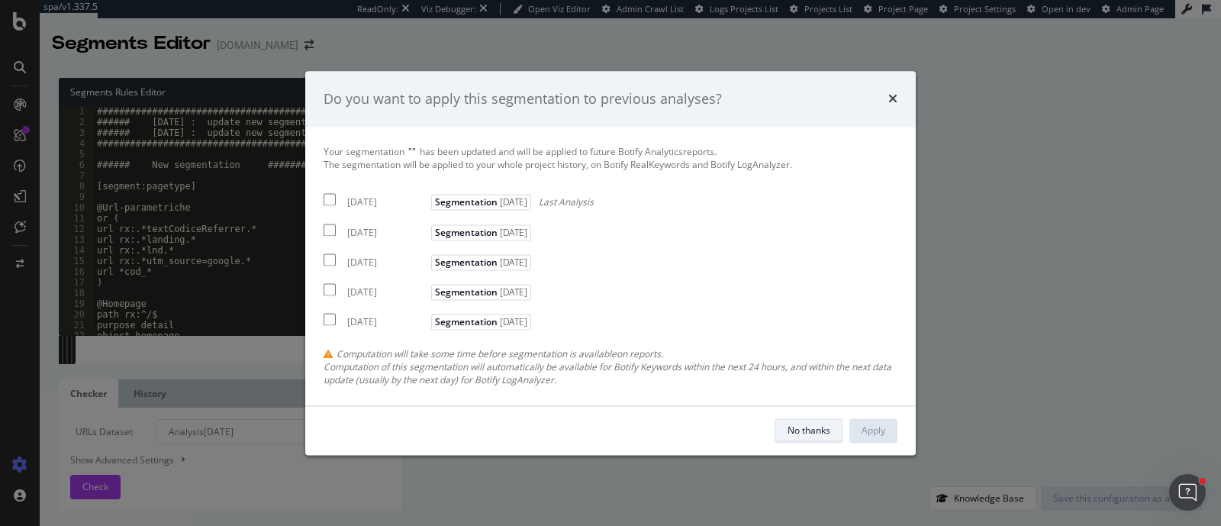
click at [824, 382] on div "No thanks" at bounding box center [809, 430] width 43 height 13
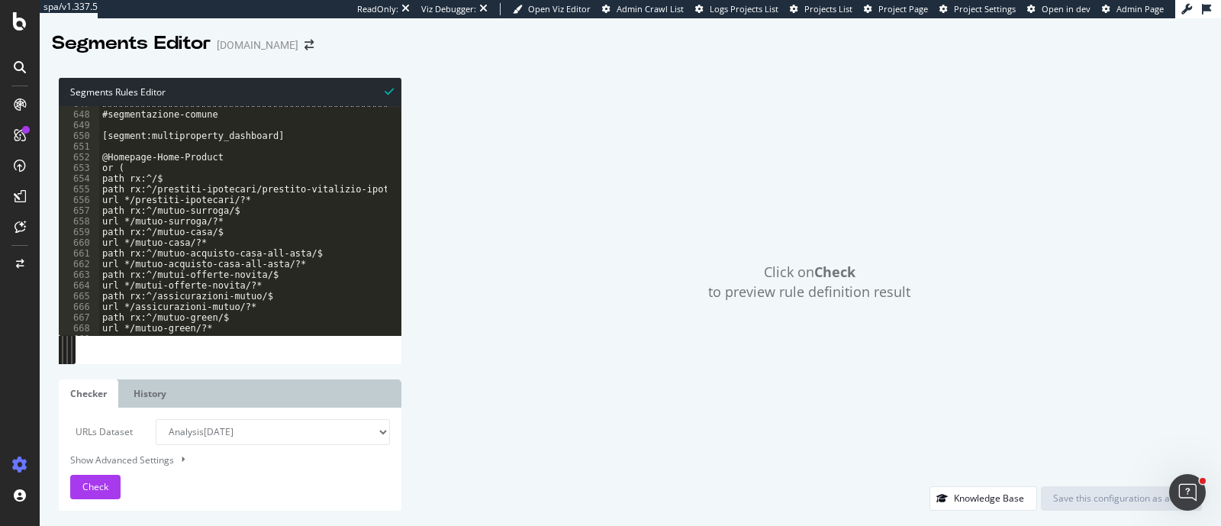
scroll to position [6909, 0]
click at [290, 139] on div "###############################################################################…" at bounding box center [641, 216] width 1084 height 237
click at [195, 159] on div "###############################################################################…" at bounding box center [641, 216] width 1084 height 237
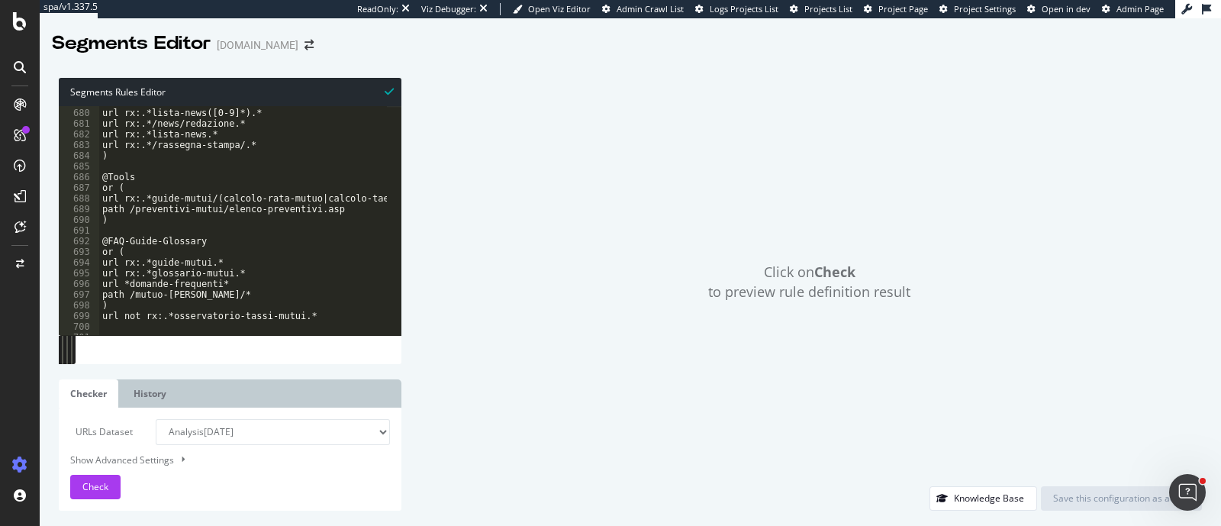
scroll to position [7253, 0]
drag, startPoint x: 205, startPoint y: 240, endPoint x: 107, endPoint y: 242, distance: 98.5
click at [107, 242] on div "url *news* url rx:.*lista-news([0-9]*).* url rx:.*/news/redazione.* url rx:.*li…" at bounding box center [641, 215] width 1084 height 237
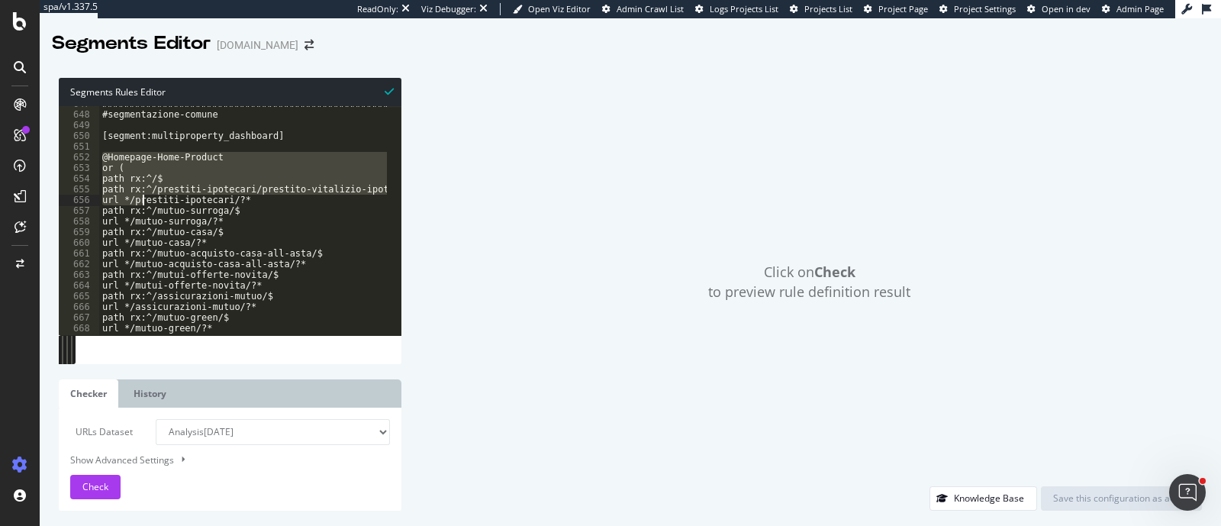
scroll to position [7024, 0]
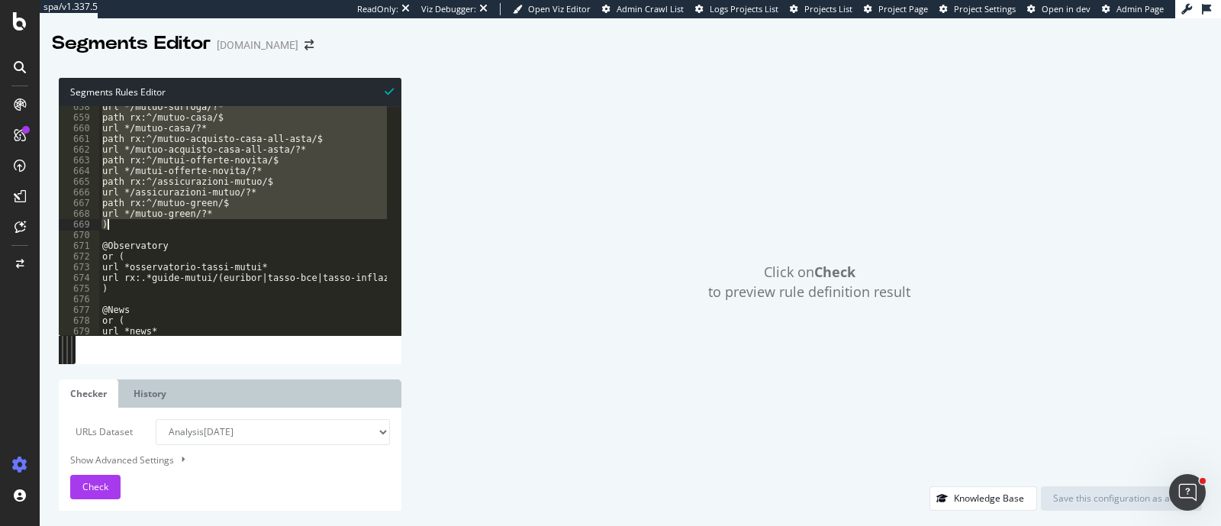
drag, startPoint x: 101, startPoint y: 159, endPoint x: 131, endPoint y: 224, distance: 71.0
click at [131, 224] on div "url */mutuo-surroga/?* path rx:^/mutuo-casa/$ url */mutuo-casa/?* path rx:^/mut…" at bounding box center [641, 219] width 1084 height 237
type textarea "url */mutuo-green/?* )"
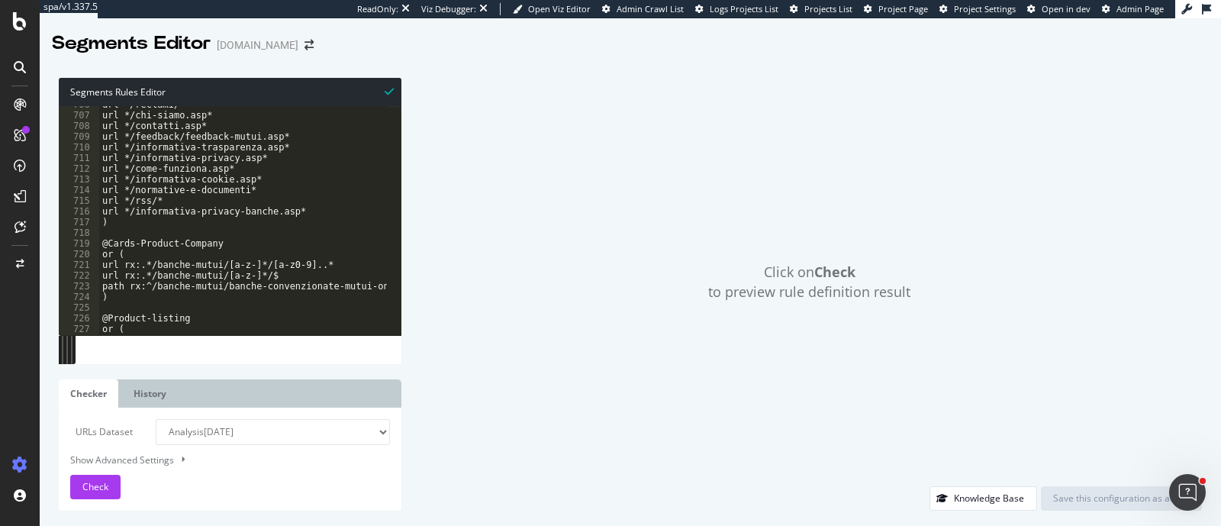
scroll to position [7596, 0]
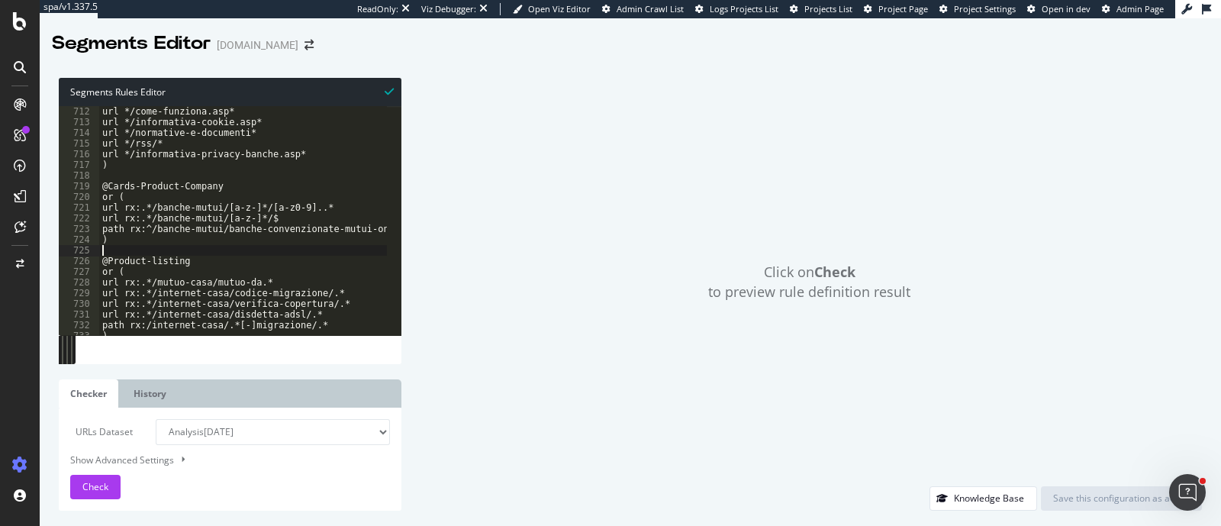
drag, startPoint x: 107, startPoint y: 256, endPoint x: 191, endPoint y: 255, distance: 83.9
click at [191, 255] on div "url */come-funziona.asp* url */informativa-cookie.asp* url */normative-e-docume…" at bounding box center [641, 224] width 1084 height 237
drag, startPoint x: 191, startPoint y: 258, endPoint x: 109, endPoint y: 257, distance: 81.7
click at [109, 257] on div "url */come-funziona.asp* url */informativa-cookie.asp* url */normative-e-docume…" at bounding box center [641, 224] width 1084 height 237
type textarea "@Product-listing"
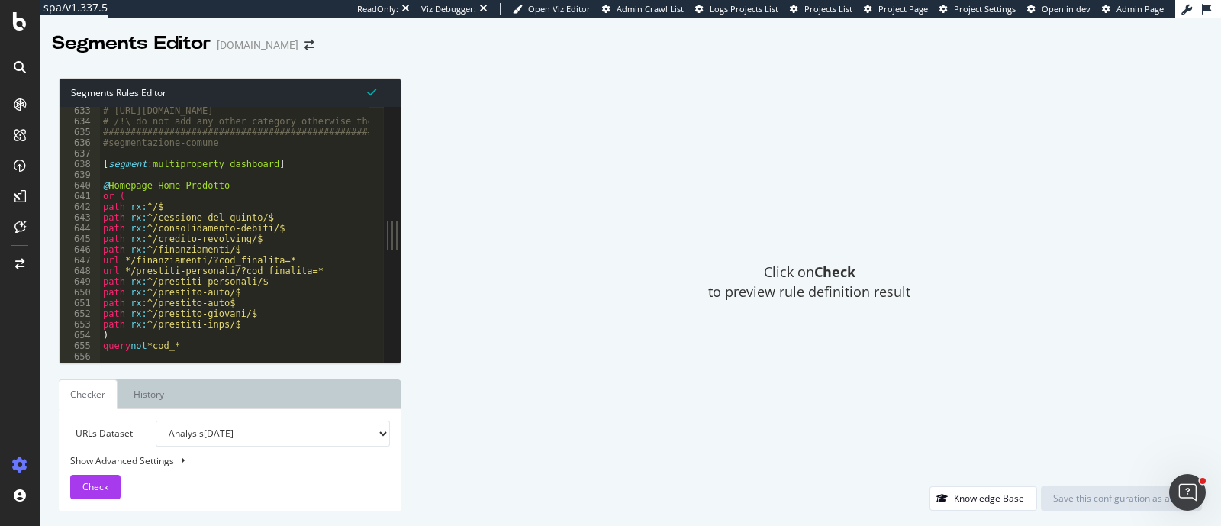
scroll to position [6754, 0]
drag, startPoint x: 198, startPoint y: 186, endPoint x: 220, endPoint y: 186, distance: 21.4
click at [220, 186] on div "# [URL][DOMAIN_NAME] # /!\ do not add any other category otherwise the statics …" at bounding box center [506, 236] width 812 height 263
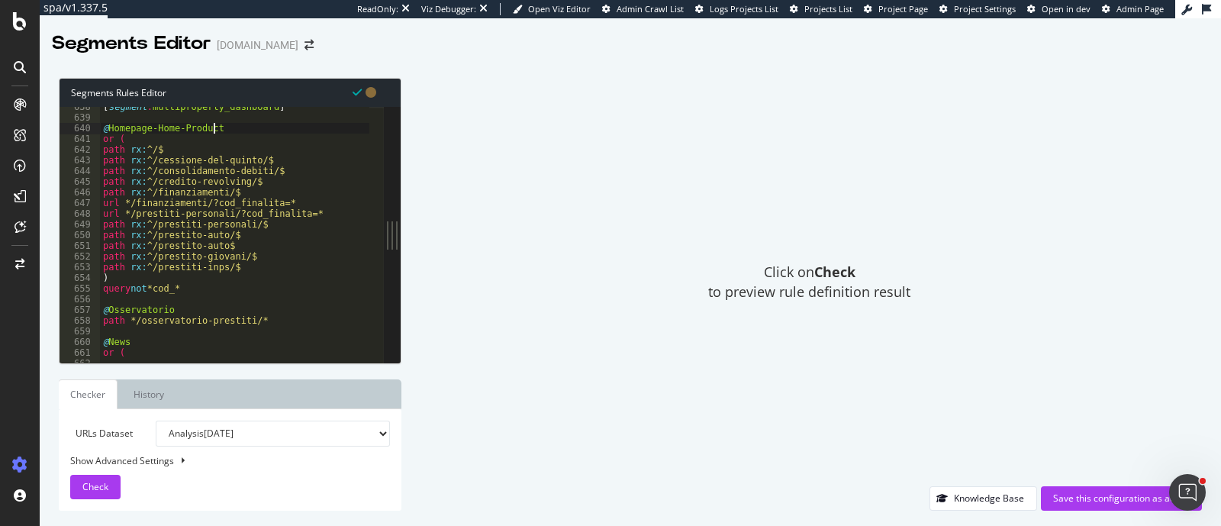
scroll to position [6868, 0]
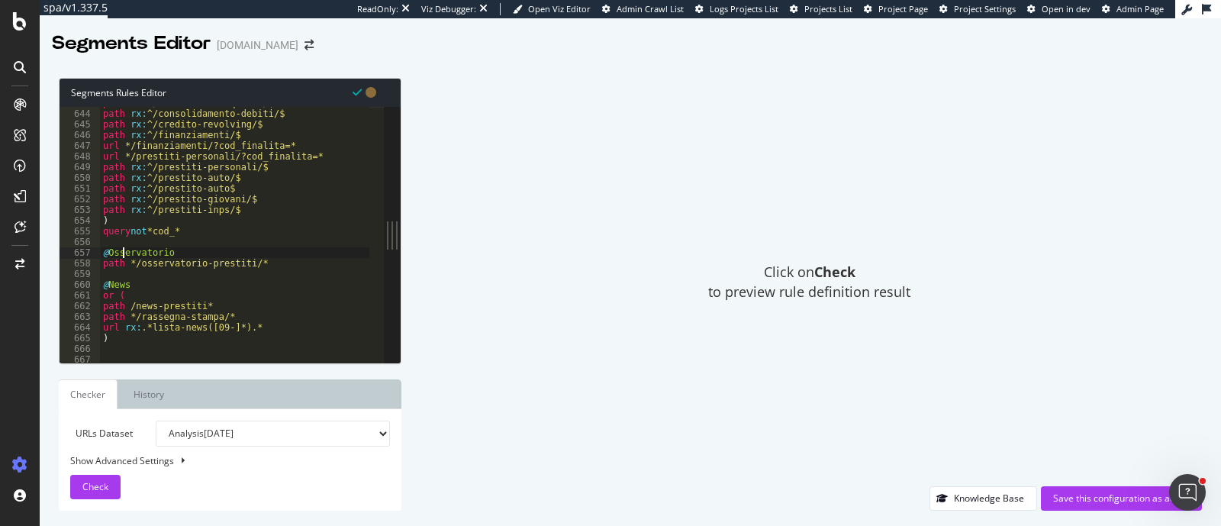
click at [121, 254] on div "path rx : ^/cessione-del-quinto/$ path rx : ^/consolidamento-debiti/$ path rx :…" at bounding box center [506, 229] width 812 height 263
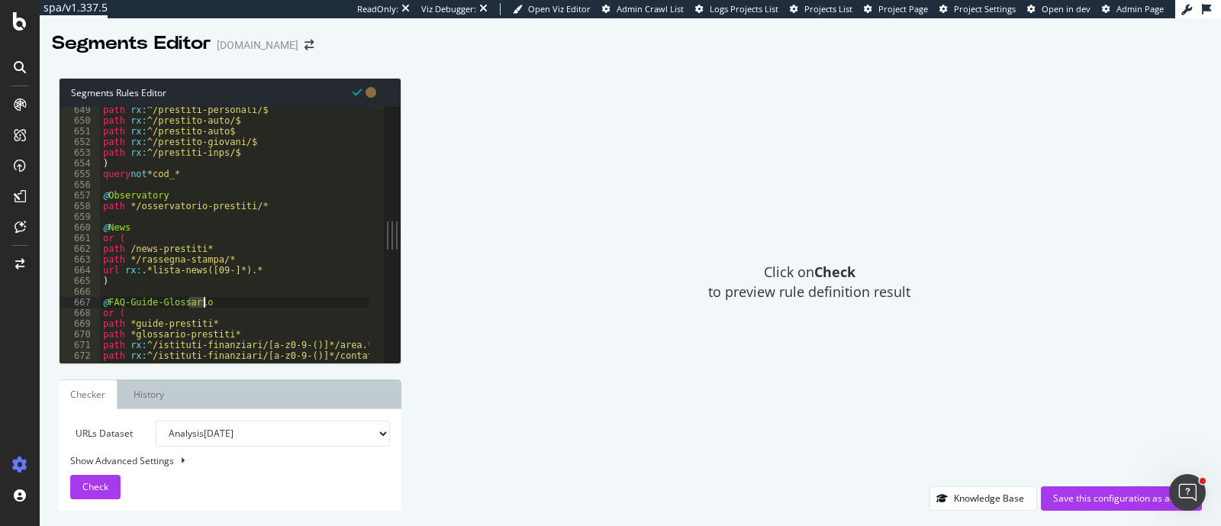
drag, startPoint x: 188, startPoint y: 301, endPoint x: 205, endPoint y: 303, distance: 16.9
click at [205, 303] on div "path rx : ^/prestiti-personali/$ path rx : ^/prestito-auto/$ path rx : ^/presti…" at bounding box center [506, 236] width 812 height 263
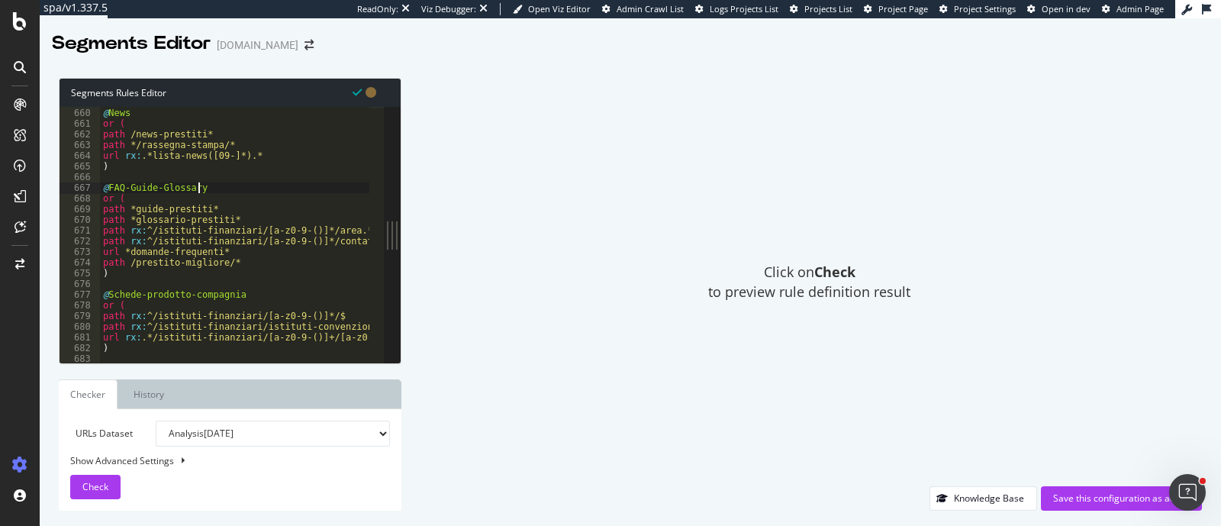
scroll to position [7097, 0]
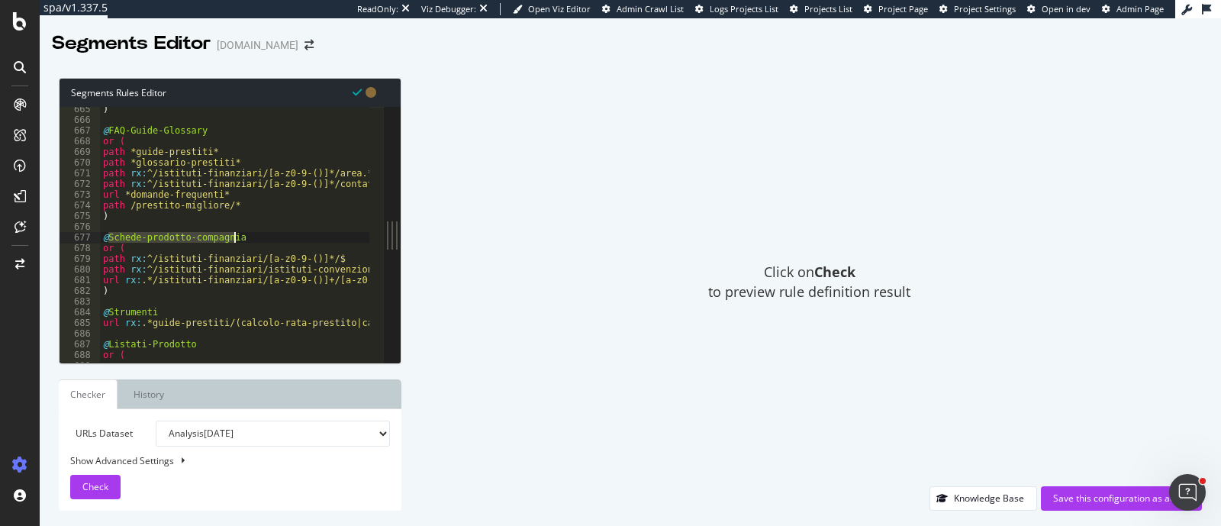
drag, startPoint x: 110, startPoint y: 234, endPoint x: 242, endPoint y: 236, distance: 132.0
click at [242, 236] on div ") @ FAQ-Guide-Glossary or ( path *guide-prestiti* path *glossario-prestiti* pat…" at bounding box center [506, 235] width 812 height 263
click at [139, 233] on div ") @ FAQ-Guide-Glossary or ( path *guide-prestiti* path *glossario-prestiti* pat…" at bounding box center [506, 235] width 812 height 263
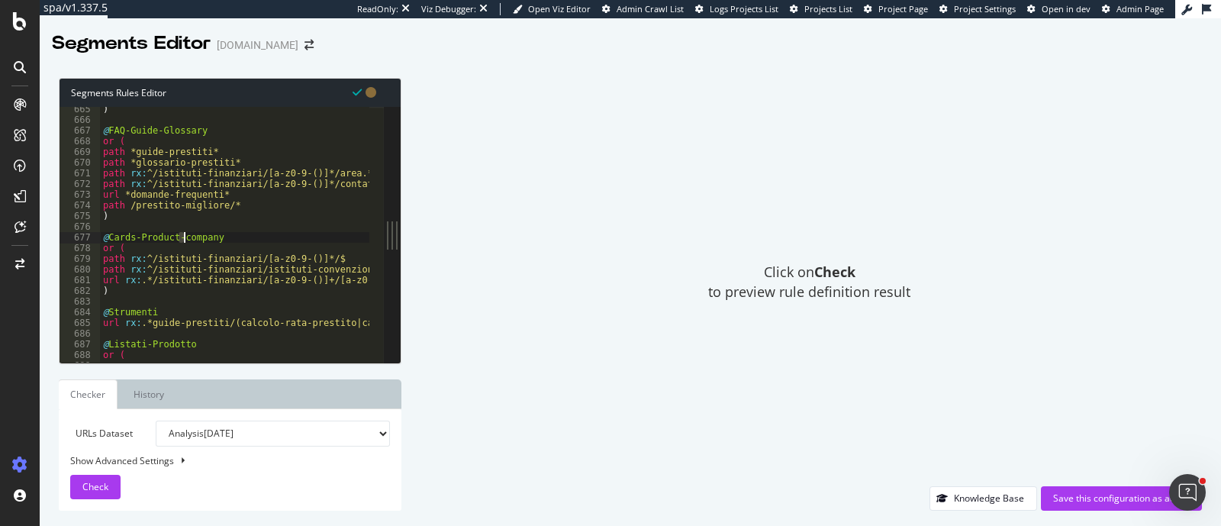
click at [184, 238] on div ") @ FAQ-Guide-Glossary or ( path *guide-prestiti* path *glossario-prestiti* pat…" at bounding box center [506, 235] width 812 height 263
click at [122, 310] on div ") @ FAQ-Guide-Glossary or ( path *guide-prestiti* path *glossario-prestiti* pat…" at bounding box center [506, 235] width 812 height 263
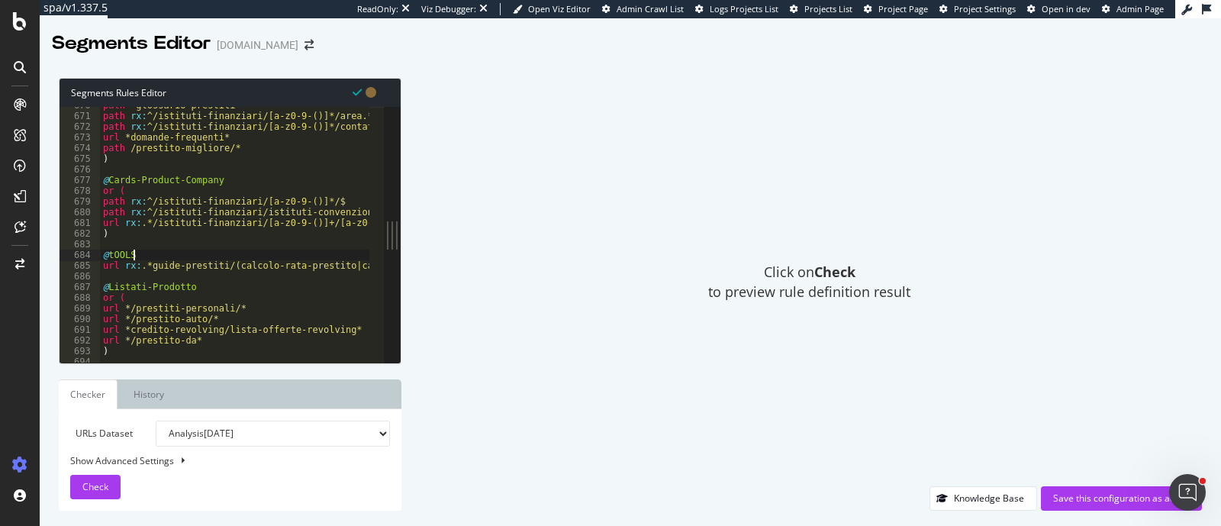
scroll to position [7211, 0]
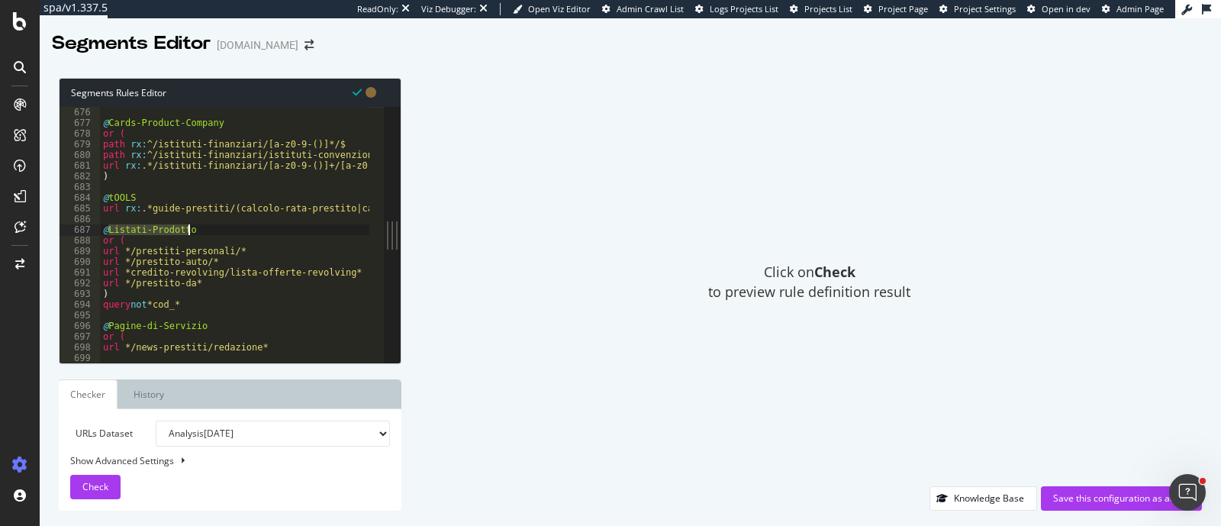
drag, startPoint x: 107, startPoint y: 231, endPoint x: 202, endPoint y: 232, distance: 95.4
click at [202, 232] on div ") @ Cards-Product-Company or ( path rx : ^/istituti-finanziari/[a-z0-9-()]*/$ p…" at bounding box center [506, 227] width 812 height 263
paste textarea "Product-listing"
drag, startPoint x: 142, startPoint y: 195, endPoint x: 149, endPoint y: 256, distance: 60.7
click at [107, 193] on div ") @ Cards-Product-Company or ( path rx : ^/istituti-finanziari/[a-z0-9-()]*/$ p…" at bounding box center [506, 227] width 812 height 263
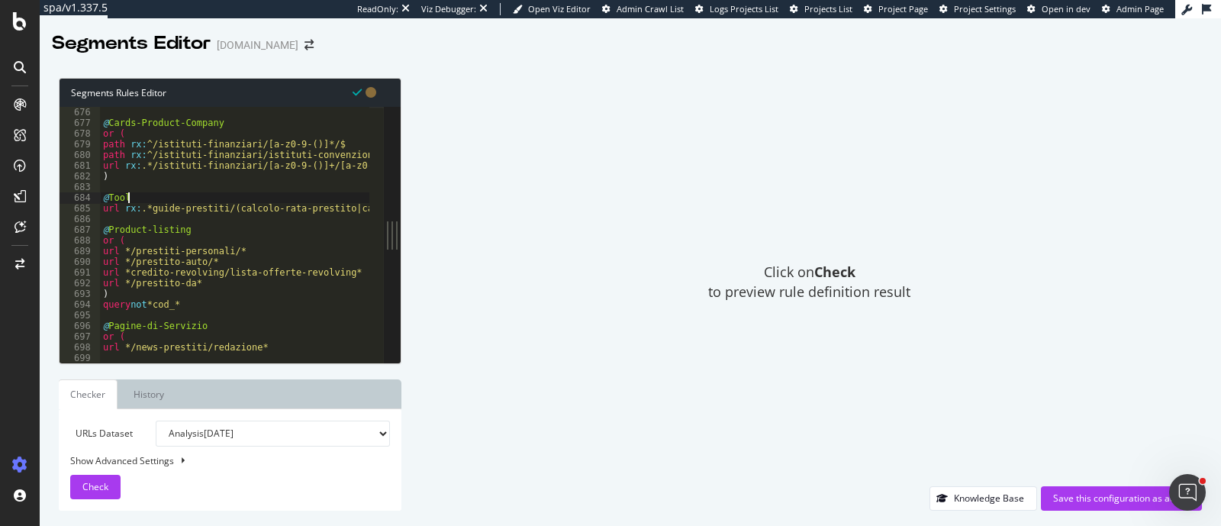
scroll to position [0, 1]
drag, startPoint x: 109, startPoint y: 322, endPoint x: 196, endPoint y: 324, distance: 87.0
click at [196, 324] on div ") @ Cards-Product-Company or ( path rx : ^/istituti-finanziari/[a-z0-9-()]*/$ p…" at bounding box center [506, 227] width 812 height 263
type textarea "@Info"
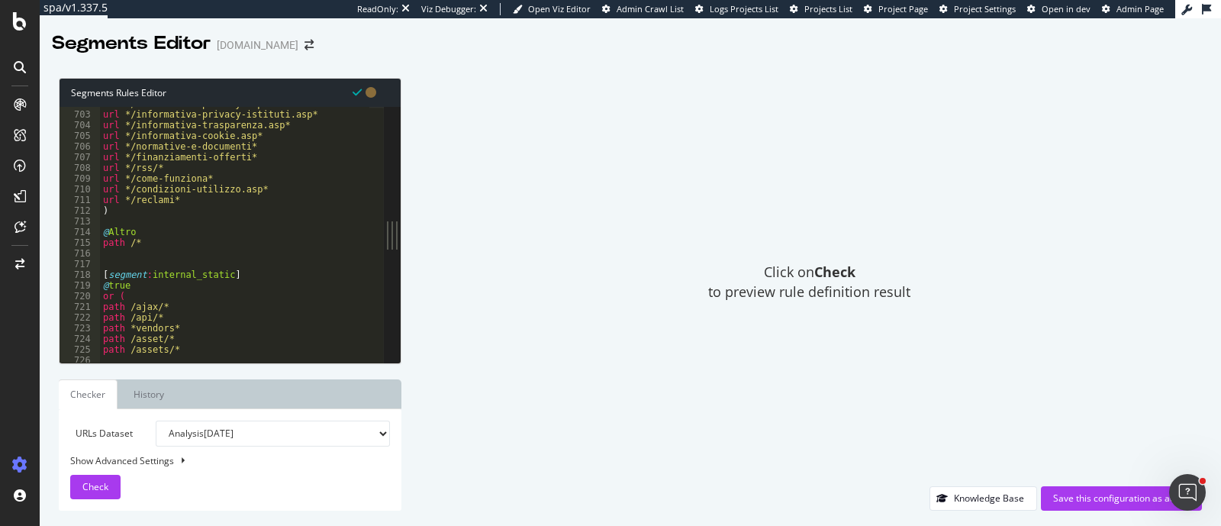
scroll to position [7498, 0]
click at [120, 227] on div "url */informativa-privacy.asp* url */informativa-privacy-istituti.asp* url */in…" at bounding box center [506, 229] width 812 height 263
click at [125, 227] on div "url */informativa-privacy.asp* url */informativa-privacy-istituti.asp* url */in…" at bounding box center [506, 229] width 812 height 263
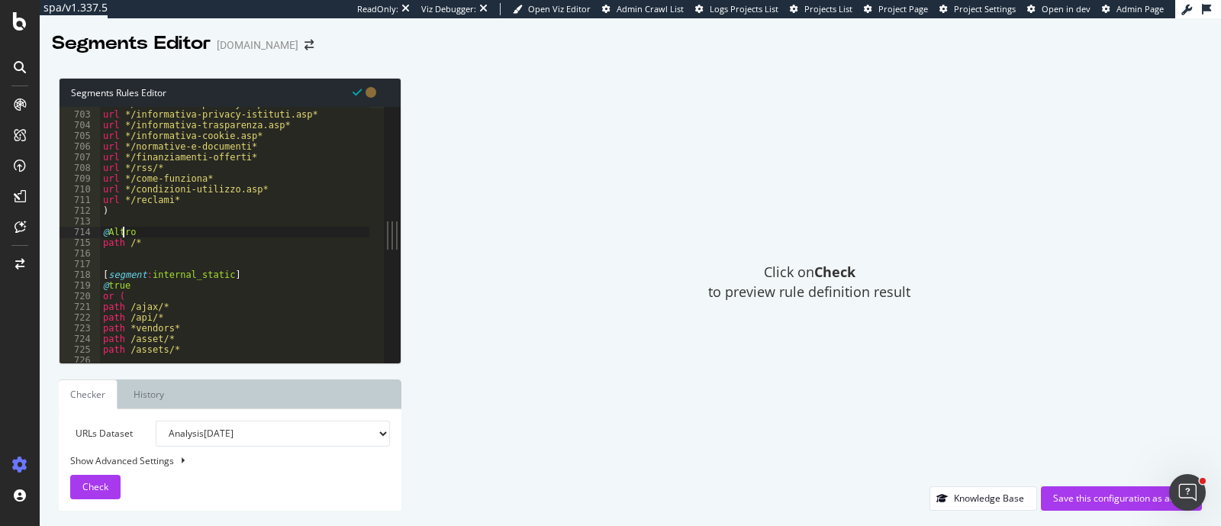
click at [125, 227] on div "url */informativa-privacy.asp* url */informativa-privacy-istituti.asp* url */in…" at bounding box center [506, 229] width 812 height 263
type textarea "@Other"
click at [1077, 500] on div "Save this configuration as active" at bounding box center [1121, 497] width 137 height 13
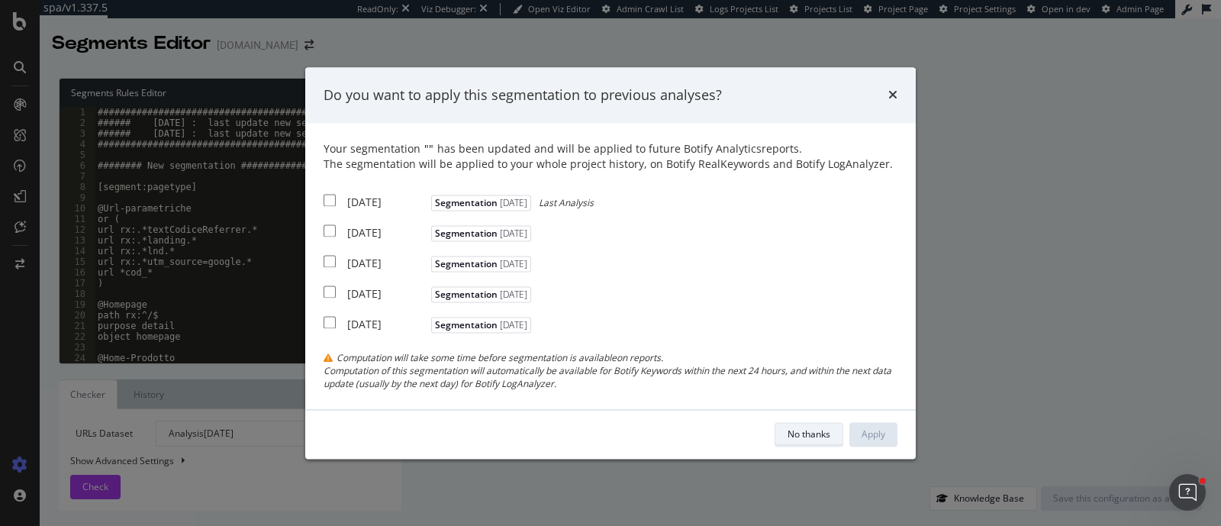
click at [824, 433] on div "No thanks" at bounding box center [809, 433] width 43 height 13
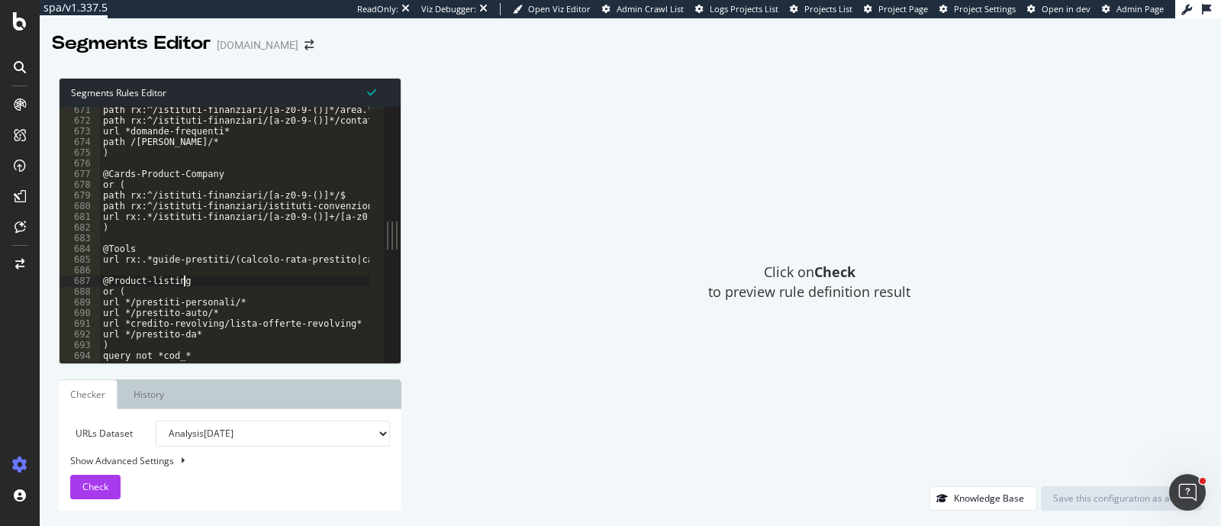
scroll to position [7218, 0]
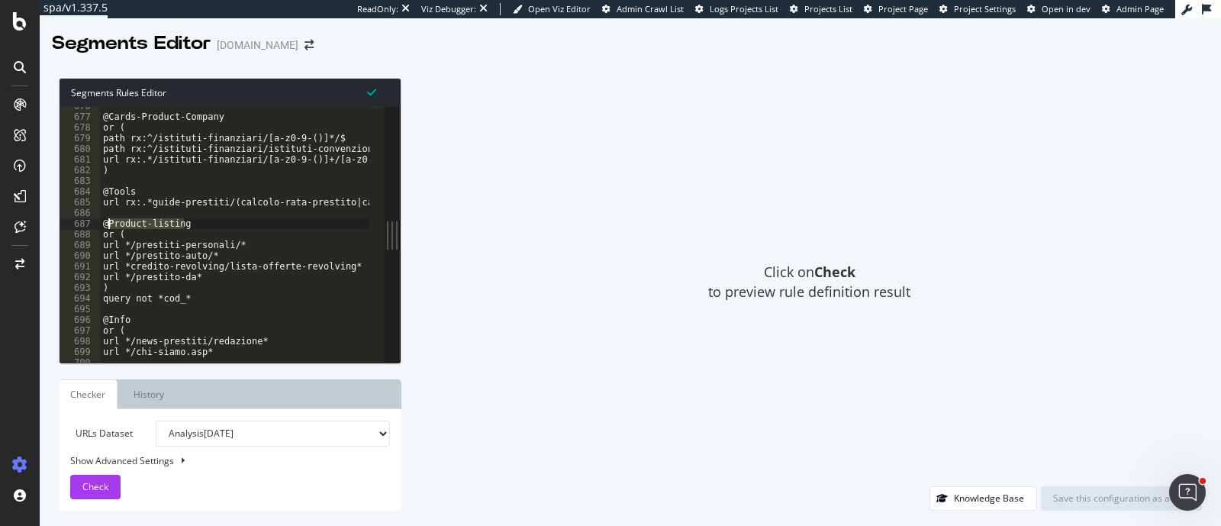
drag, startPoint x: 183, startPoint y: 280, endPoint x: 109, endPoint y: 223, distance: 93.6
click at [109, 223] on div "@Cards-Product-Company or ( path rx:^/istituti-finanziari/[a-z0-9-()]*/$ path r…" at bounding box center [506, 232] width 812 height 263
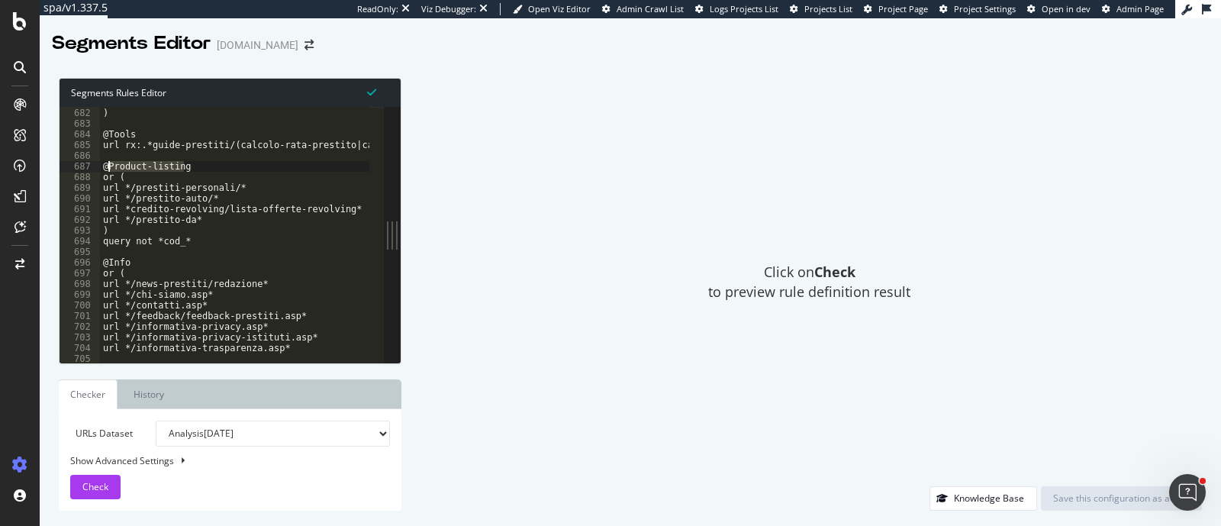
click at [207, 163] on div "url rx:.*/istituti-finanziari/[a-z0-9-()]+/[a-z0-9-]+/[0-9]+/.* ) @Tools url rx…" at bounding box center [235, 235] width 270 height 256
drag, startPoint x: 103, startPoint y: 165, endPoint x: 188, endPoint y: 172, distance: 85.7
click at [188, 172] on div "url rx:.*/istituti-finanziari/[a-z0-9-()]+/[a-z0-9-]+/[0-9]+/.* ) @Tools url rx…" at bounding box center [506, 228] width 812 height 263
click at [191, 168] on div "url rx:.*/istituti-finanziari/[a-z0-9-()]+/[a-z0-9-]+/[0-9]+/.* ) @Tools url rx…" at bounding box center [235, 235] width 270 height 256
type textarea "@Product-listing"
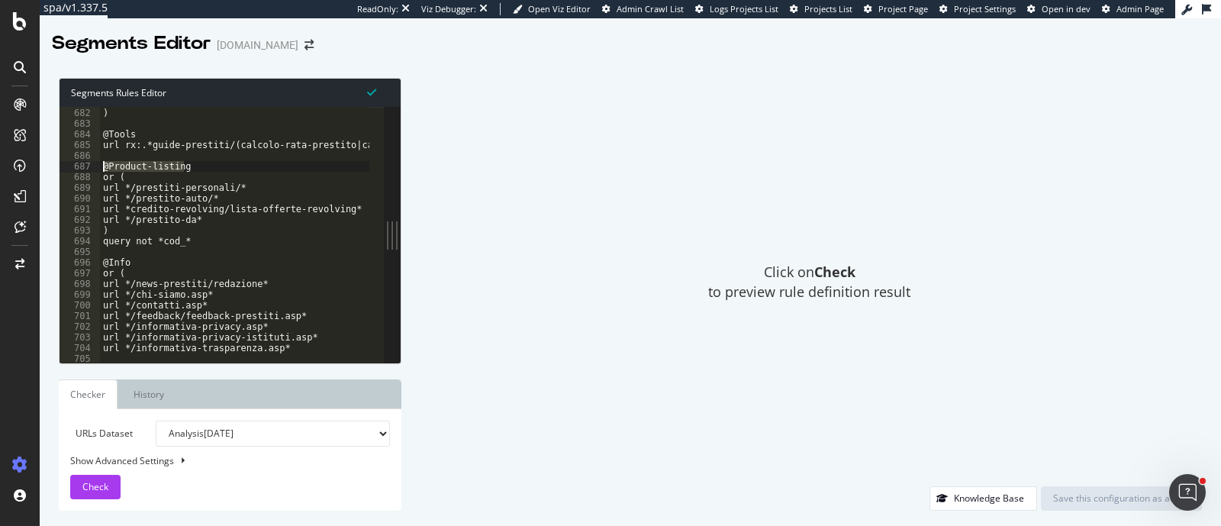
drag, startPoint x: 191, startPoint y: 168, endPoint x: 105, endPoint y: 166, distance: 86.3
click at [105, 166] on div "url rx:.*/istituti-finanziari/[a-z0-9-()]+/[a-z0-9-]+/[0-9]+/.* ) @Tools url rx…" at bounding box center [506, 228] width 812 height 263
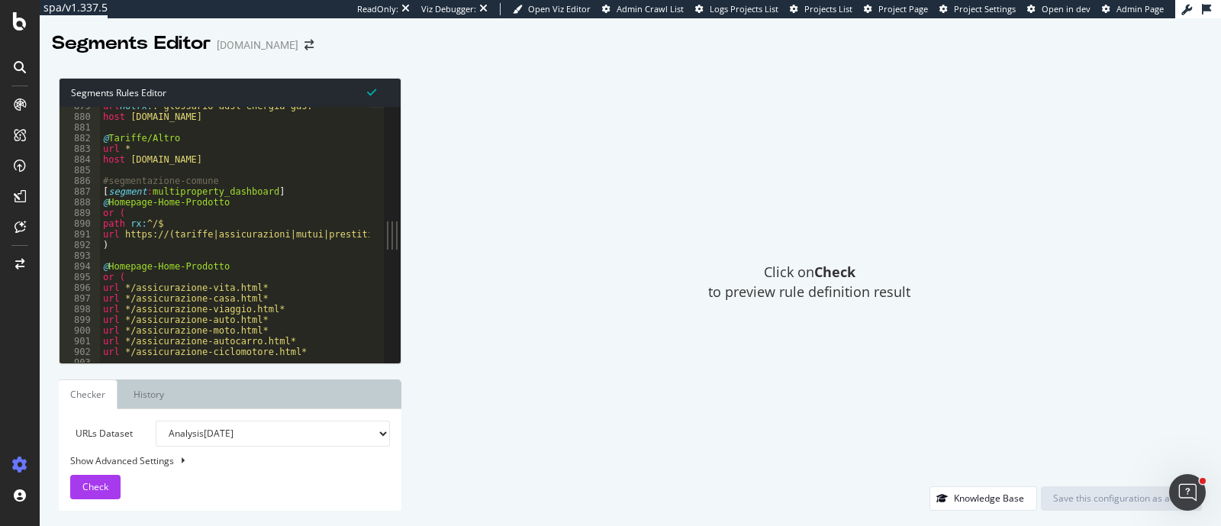
scroll to position [9386, 0]
click at [203, 200] on div "url not rx : .*glossario-adsl-energia-gas.* host [DOMAIN_NAME] @ Tariffe/Altro …" at bounding box center [632, 232] width 1064 height 263
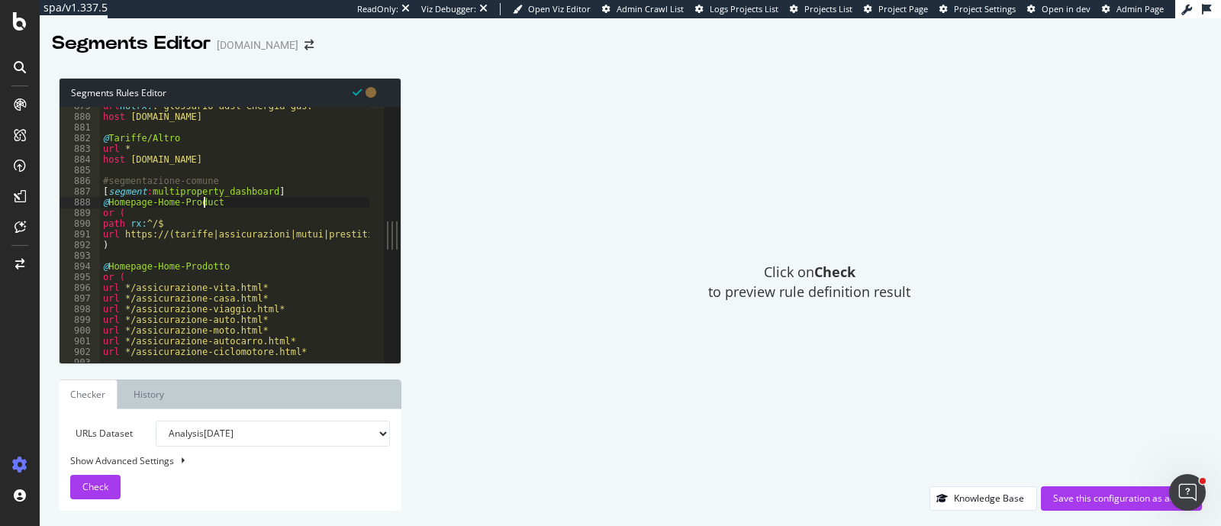
click at [203, 200] on div "url not rx : .*glossario-adsl-energia-gas.* host [DOMAIN_NAME] @ Tariffe/Altro …" at bounding box center [632, 232] width 1064 height 263
click at [193, 270] on div "url not rx : .*glossario-adsl-energia-gas.* host [DOMAIN_NAME] @ Tariffe/Altro …" at bounding box center [632, 232] width 1064 height 263
paste textarea "uct"
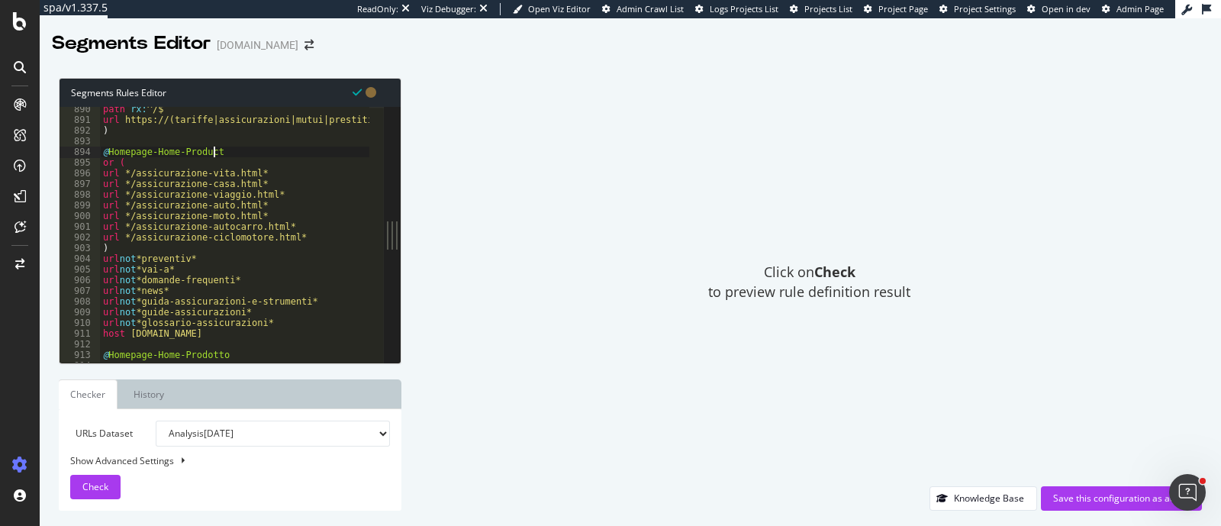
scroll to position [9557, 0]
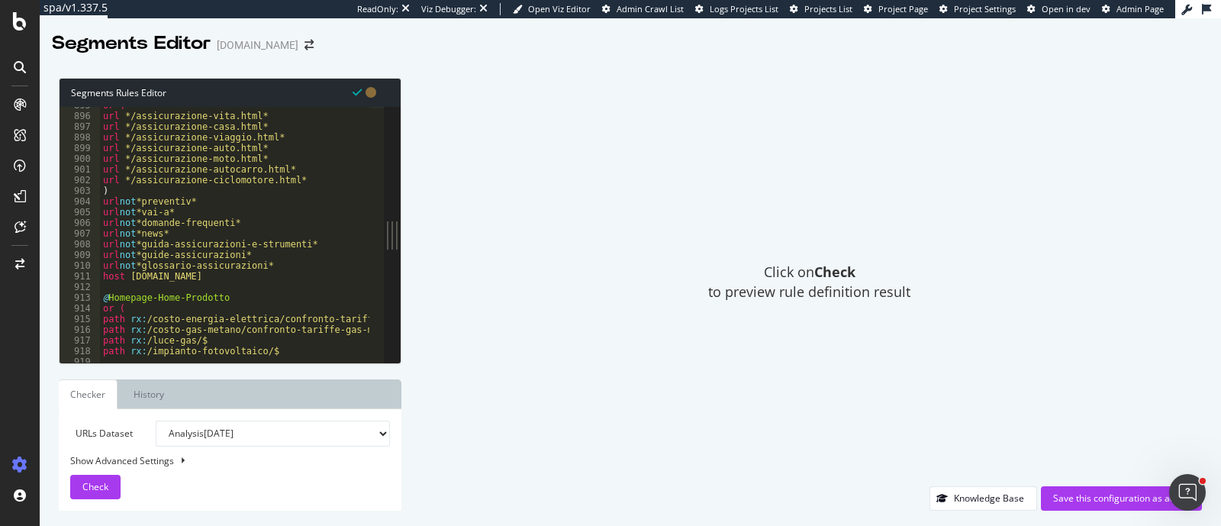
click at [185, 295] on div "or ( url */assicurazione-vita.html* url */assicurazione-casa.html* url */assicu…" at bounding box center [632, 231] width 1064 height 263
paste textarea "uct"
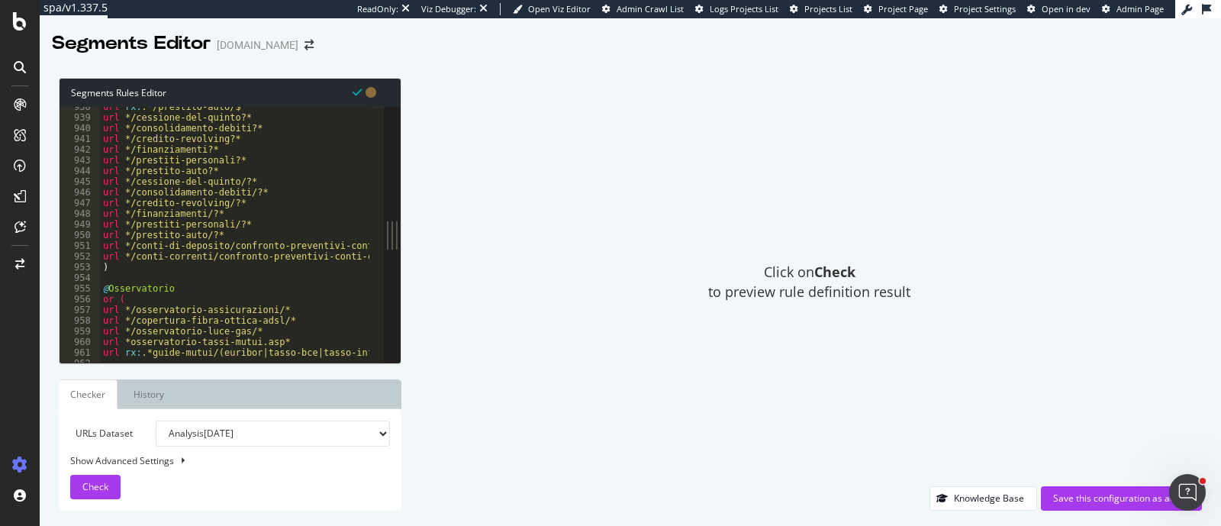
scroll to position [10015, 0]
click at [160, 287] on div "url rx : .*/prestito-auto/$ url */cessione-del-quinto?* url */consolidamento-de…" at bounding box center [632, 232] width 1064 height 263
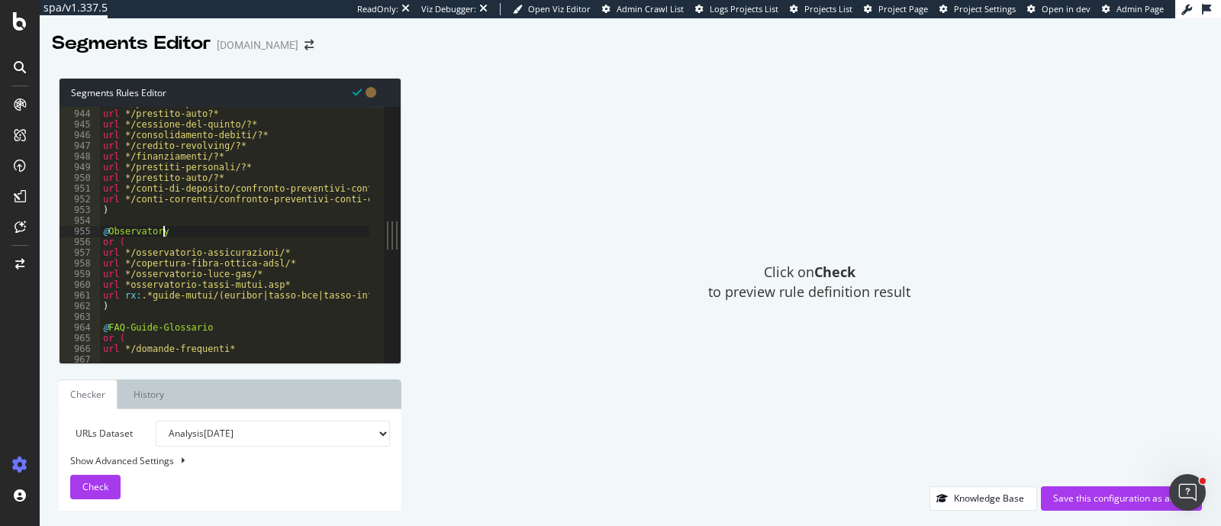
scroll to position [10072, 0]
drag, startPoint x: 194, startPoint y: 326, endPoint x: 202, endPoint y: 327, distance: 8.4
click at [202, 327] on div "url */prestiti-personali?* url */prestito-auto?* url */cessione-del-quinto/?* u…" at bounding box center [632, 229] width 1064 height 263
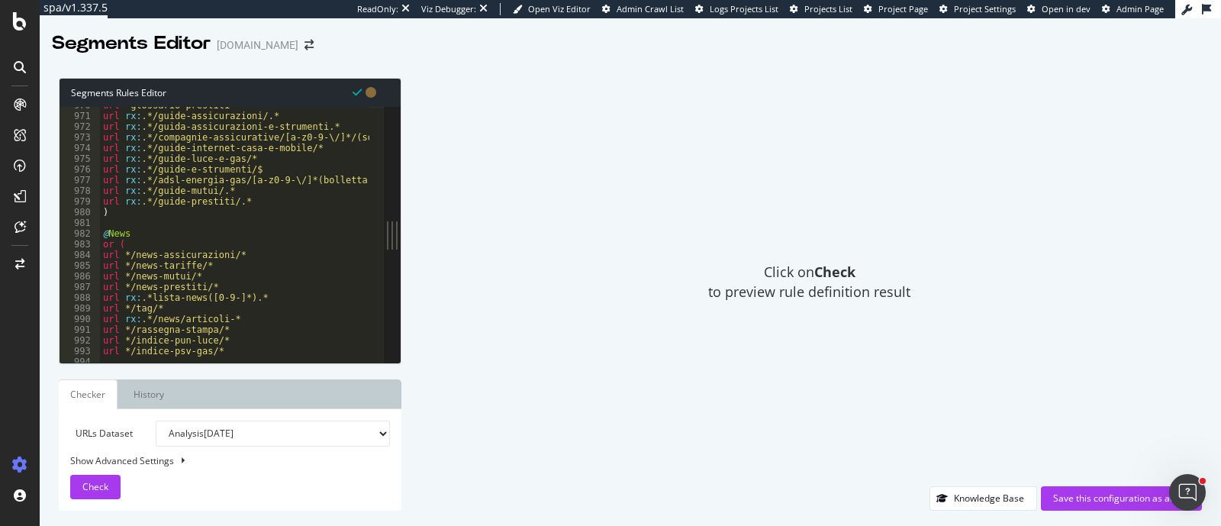
scroll to position [10473, 0]
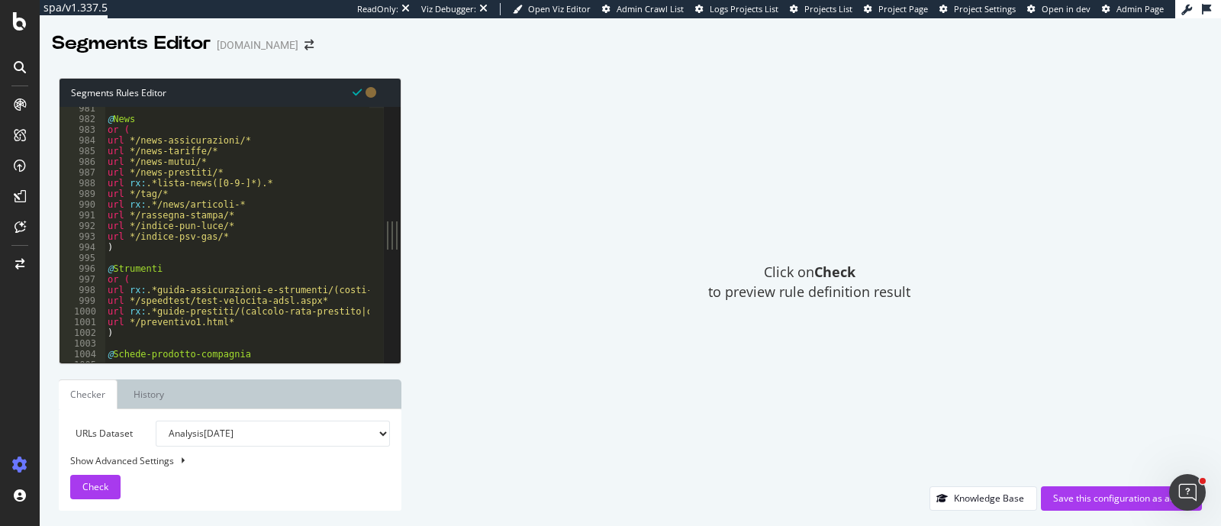
click at [134, 269] on div "@ News or ( url */news-assicurazioni/* url */news-tariffe/* url */news-mutui/* …" at bounding box center [637, 234] width 1064 height 263
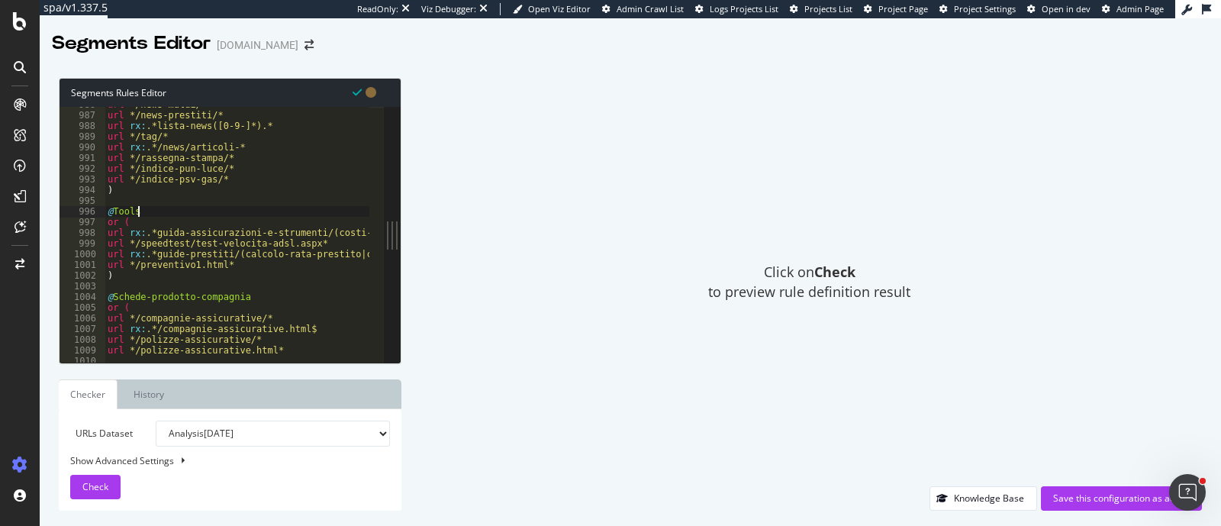
scroll to position [10530, 0]
drag, startPoint x: 117, startPoint y: 293, endPoint x: 240, endPoint y: 299, distance: 123.0
click at [240, 299] on div "url */news-mutui/* url */news-prestiti/* url rx : .*lista-news([0-9-]*).* url *…" at bounding box center [637, 230] width 1064 height 263
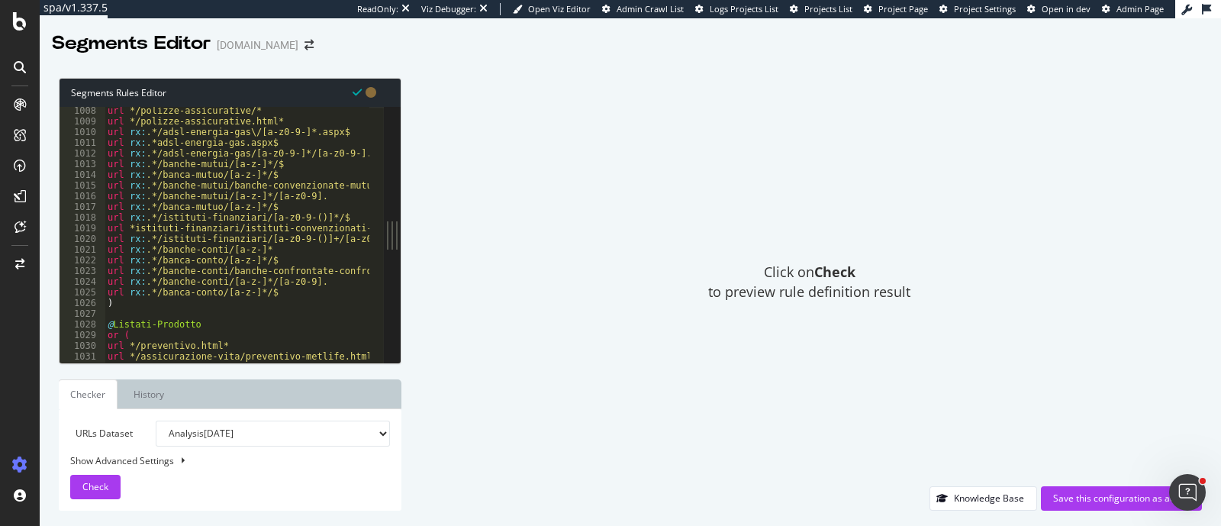
scroll to position [10759, 0]
drag, startPoint x: 111, startPoint y: 326, endPoint x: 198, endPoint y: 321, distance: 87.9
click at [198, 321] on div "url */polizze-assicurative/* url */polizze-assicurative.html* url rx : .*/adsl-…" at bounding box center [637, 236] width 1064 height 263
type textarea "@Listati-Prodotto"
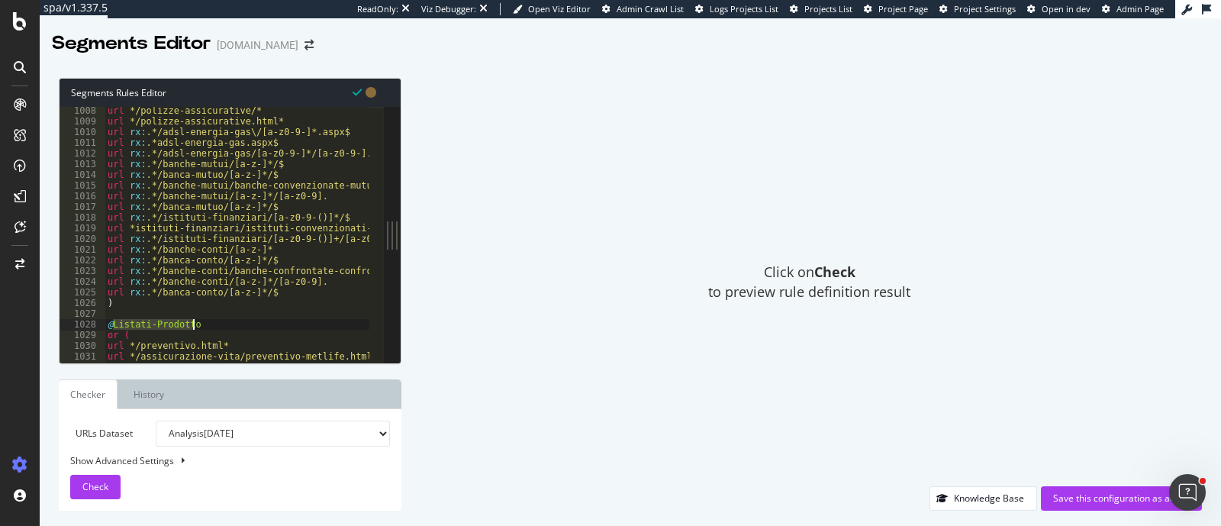
click at [176, 322] on div "url */polizze-assicurative/* url */polizze-assicurative.html* url rx : .*/adsl-…" at bounding box center [237, 235] width 265 height 256
click at [200, 319] on div "url */polizze-assicurative/* url */polizze-assicurative.html* url rx : .*/adsl-…" at bounding box center [637, 236] width 1064 height 263
drag, startPoint x: 114, startPoint y: 323, endPoint x: 206, endPoint y: 322, distance: 91.6
click at [206, 322] on div "url */polizze-assicurative/* url */polizze-assicurative.html* url rx : .*/adsl-…" at bounding box center [637, 236] width 1064 height 263
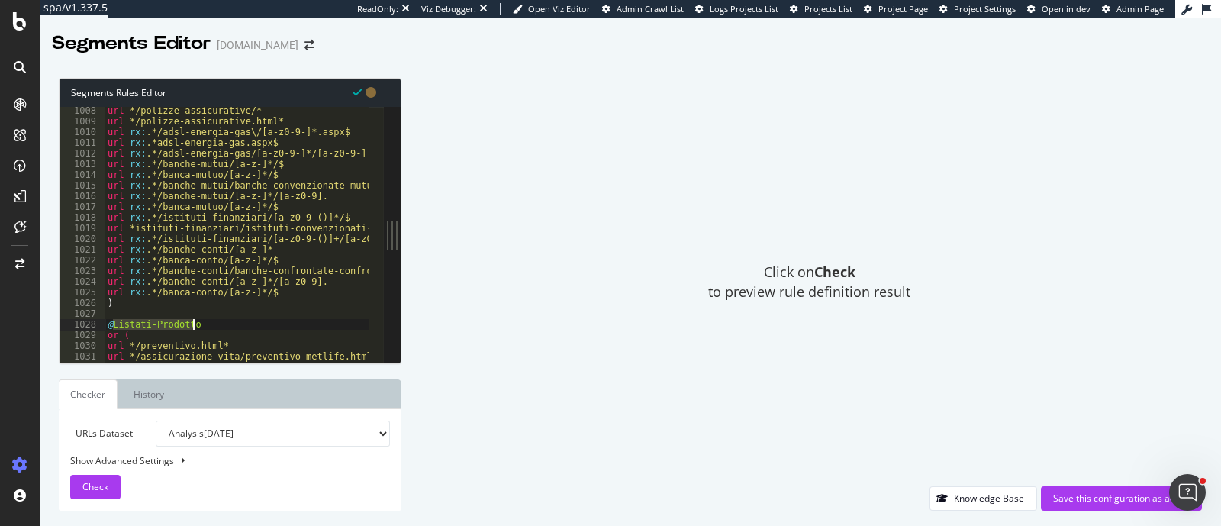
paste textarea "Product-listing"
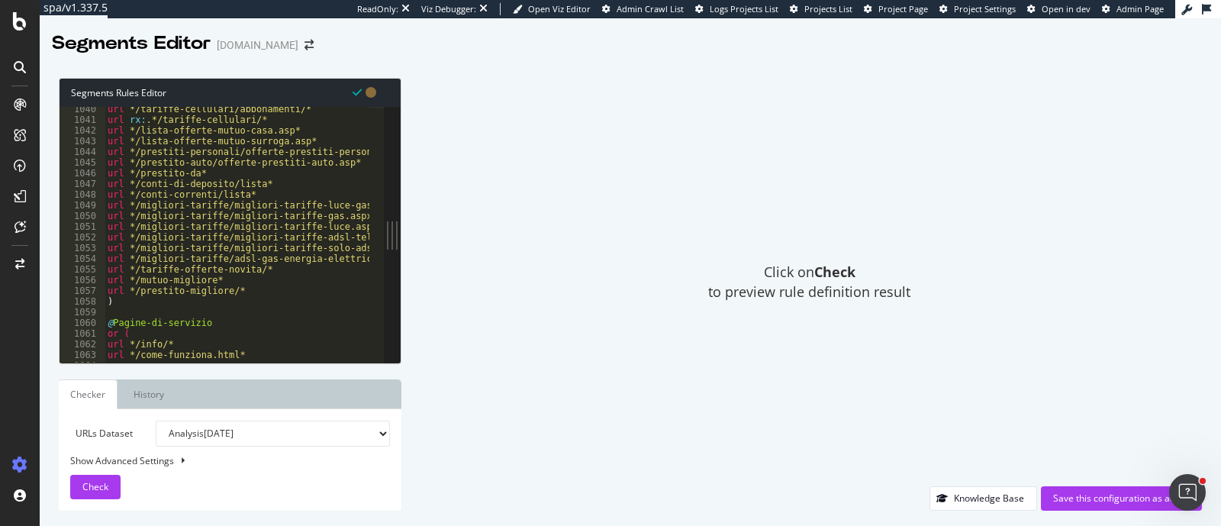
scroll to position [11160, 0]
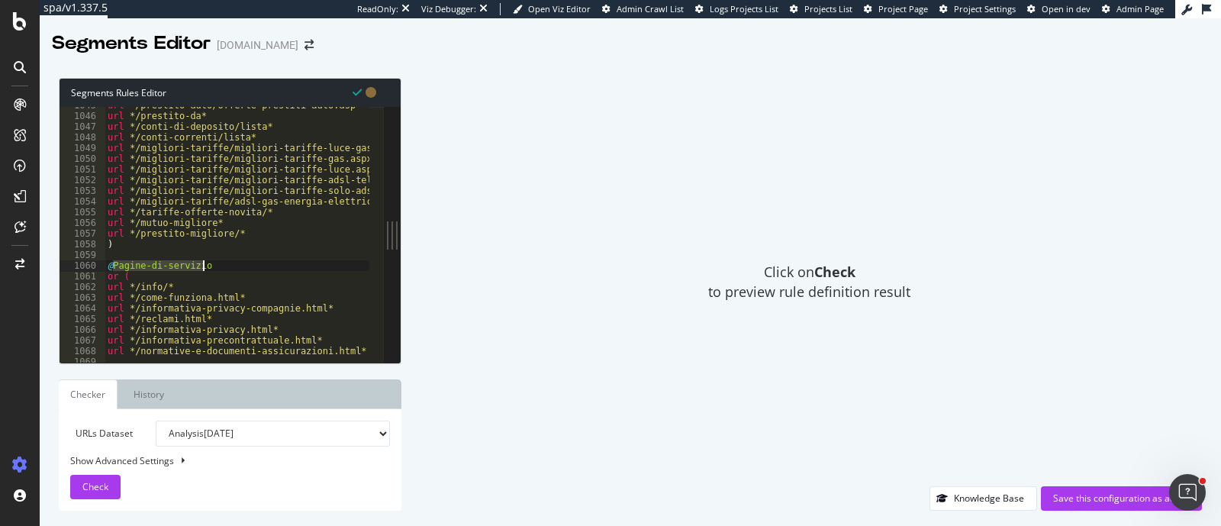
drag, startPoint x: 114, startPoint y: 265, endPoint x: 211, endPoint y: 266, distance: 97.7
click at [211, 266] on div "url */prestito-auto/offerte-prestiti-auto.asp* url */prestito-da* url */conti-d…" at bounding box center [637, 231] width 1064 height 263
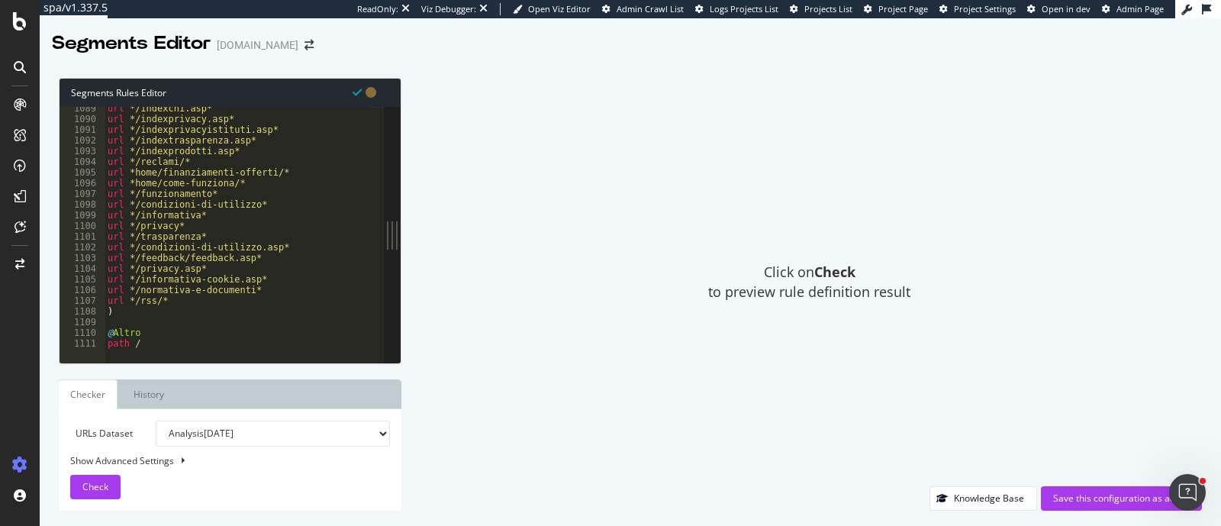
scroll to position [11627, 0]
click at [125, 330] on div "url */indexchi.asp* url */indexprivacy.asp* url */indexprivacyistituti.asp* url…" at bounding box center [637, 234] width 1064 height 263
type textarea "@Other"
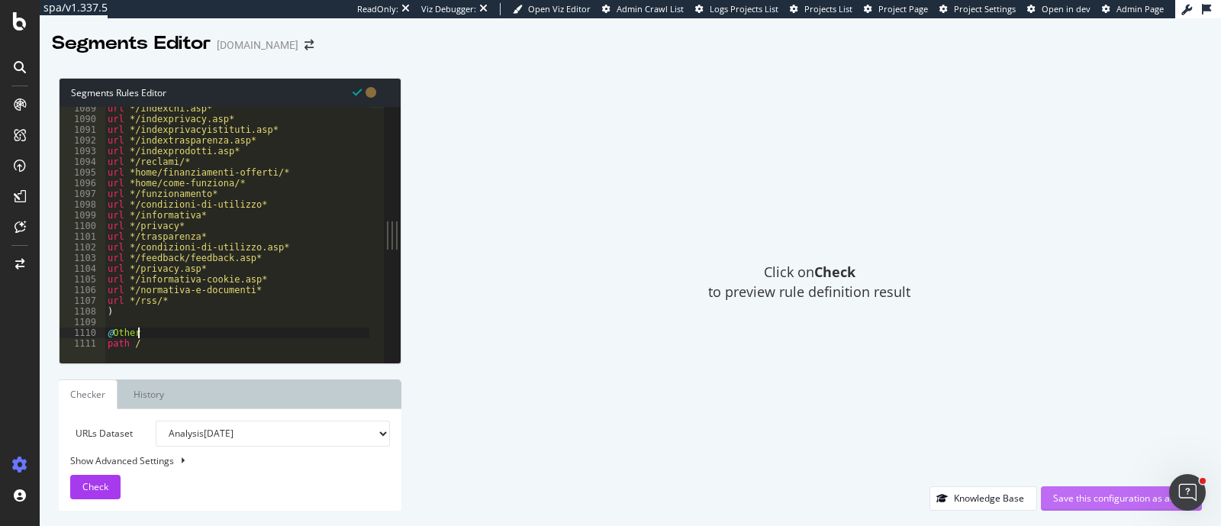
click at [1096, 491] on div "Save this configuration as active" at bounding box center [1121, 498] width 137 height 23
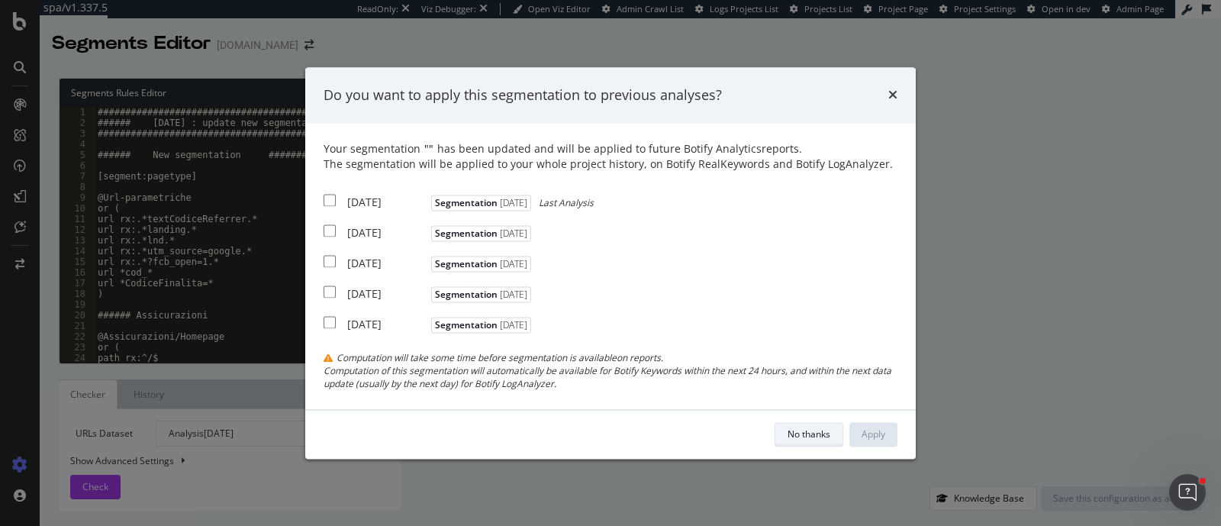
click at [810, 435] on div "No thanks" at bounding box center [809, 433] width 43 height 13
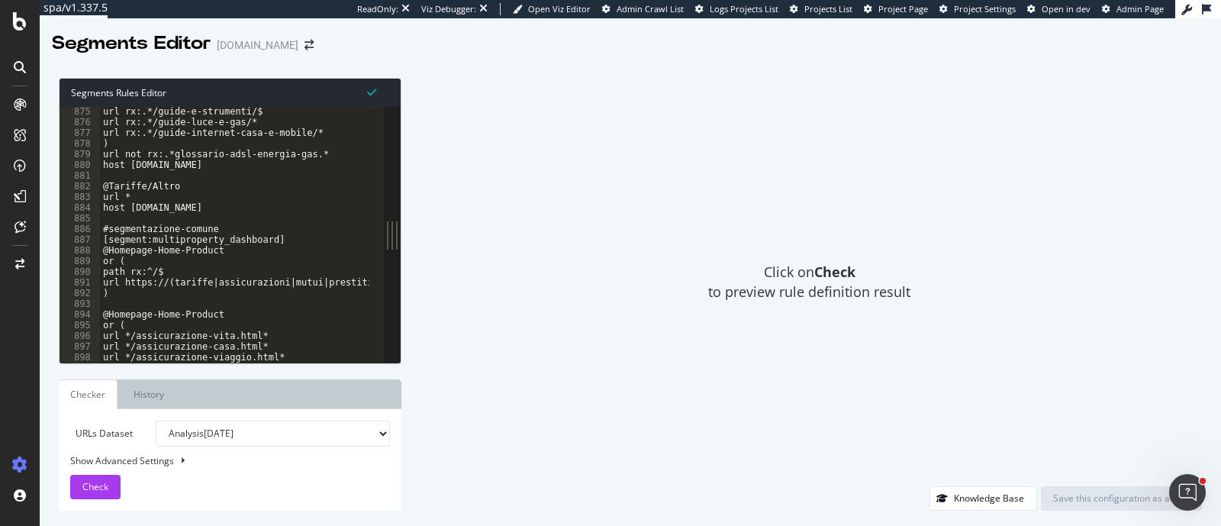
scroll to position [9338, 0]
drag, startPoint x: 227, startPoint y: 225, endPoint x: 98, endPoint y: 227, distance: 129.0
click at [98, 227] on div "#segmentazione-comune 875 876 877 878 879 880 881 882 883 884 885 886 887 888 8…" at bounding box center [222, 235] width 324 height 256
drag, startPoint x: 289, startPoint y: 239, endPoint x: 95, endPoint y: 241, distance: 193.8
click at [95, 241] on div "#segmentazione-comune 875 876 877 878 879 880 881 882 883 884 885 886 887 888 8…" at bounding box center [222, 235] width 324 height 256
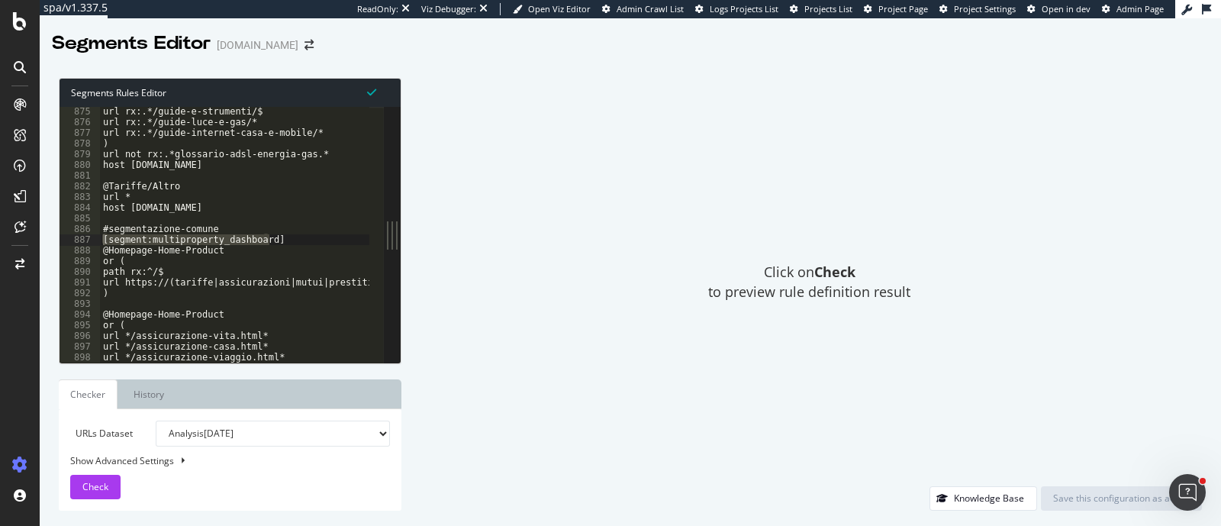
click at [293, 192] on div "url rx:.*/guide-e-strumenti/$ url rx:.*/guide-luce-e-gas/* url rx:.*/guide-inte…" at bounding box center [632, 237] width 1064 height 263
click at [269, 231] on div "url rx:.*/guide-e-strumenti/$ url rx:.*/guide-luce-e-gas/* url rx:.*/guide-inte…" at bounding box center [632, 237] width 1064 height 263
type textarea "#segmentazione-comune"
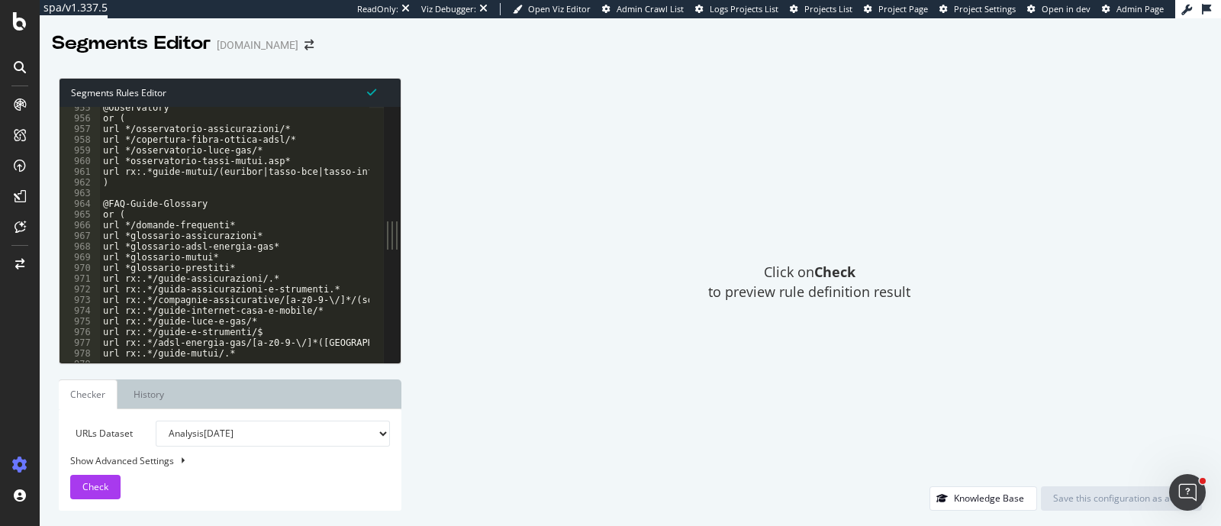
scroll to position [10139, 0]
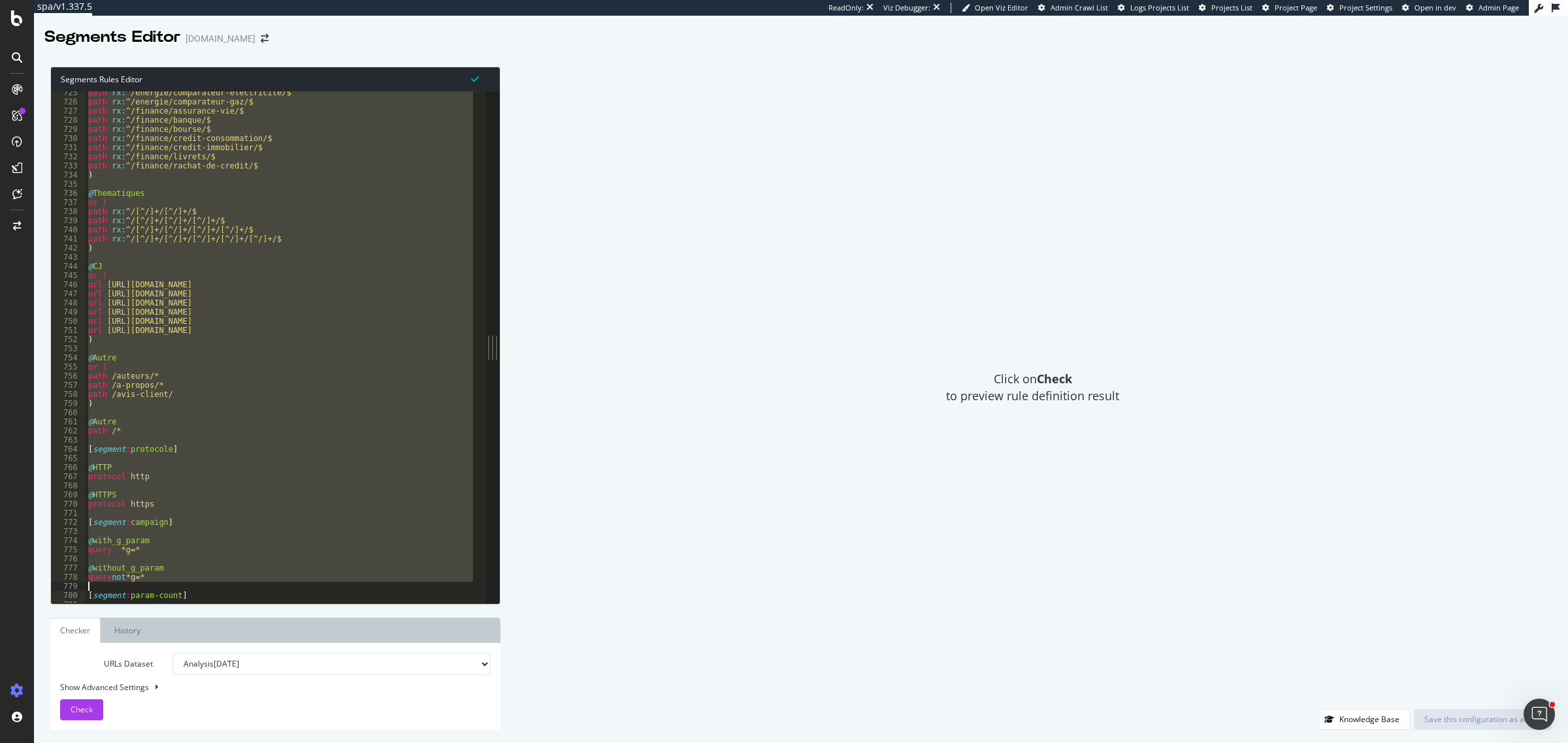
scroll to position [6661, 0]
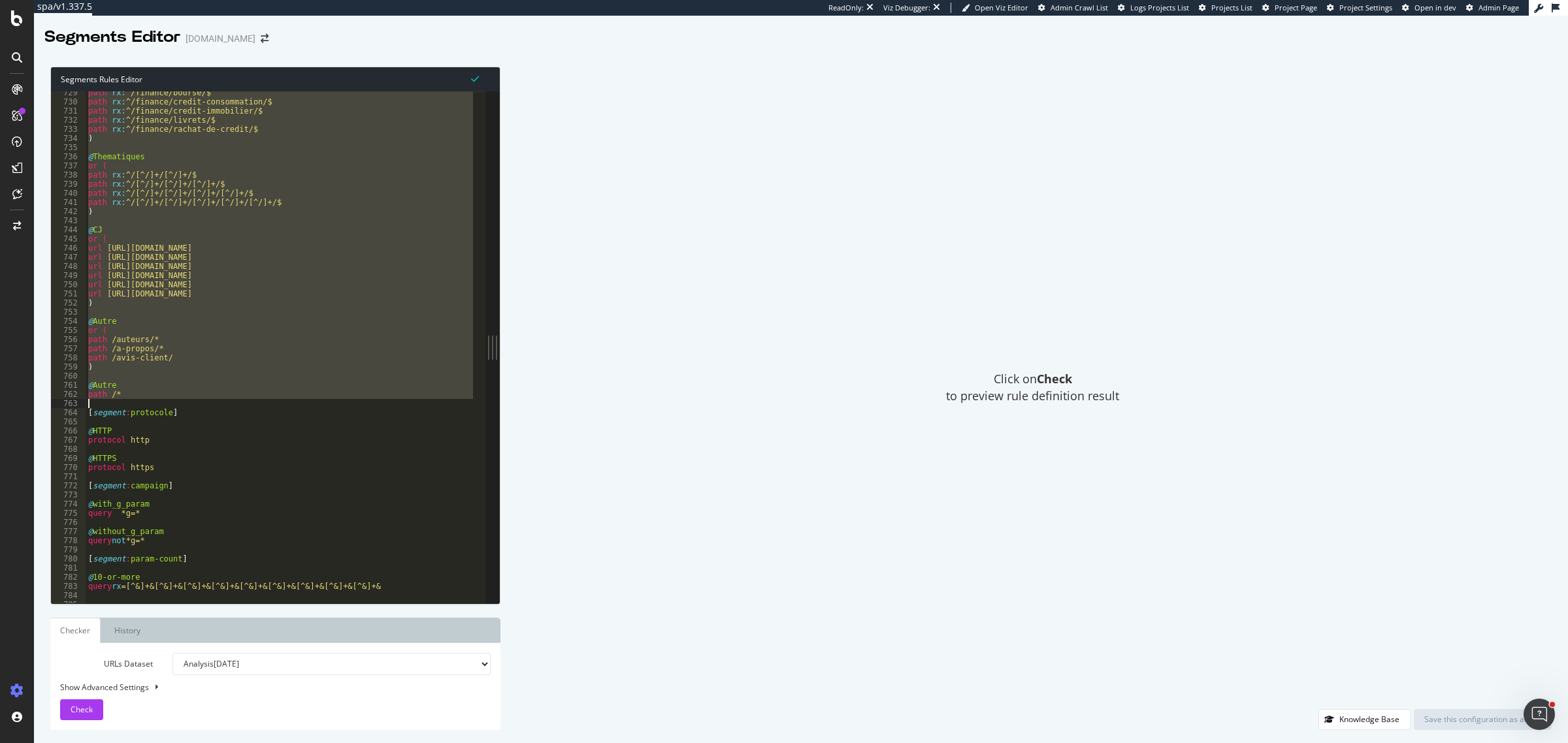
drag, startPoint x: 90, startPoint y: 189, endPoint x: 156, endPoint y: 406, distance: 226.8
click at [156, 406] on div "path rx : ^/finance/bourse/$ path rx : ^/finance/credit-consommation/$ path rx …" at bounding box center [424, 347] width 677 height 518
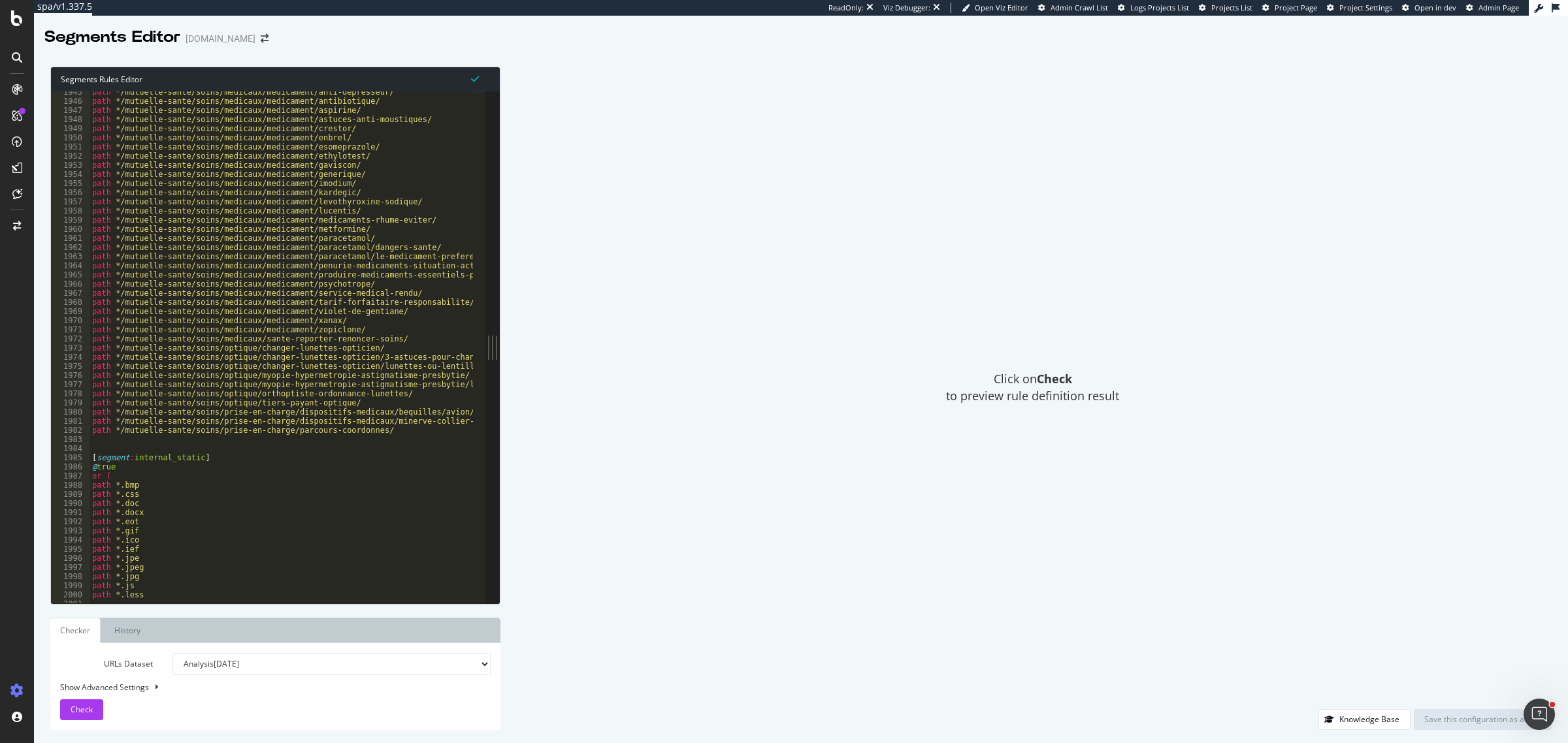
scroll to position [18193, 0]
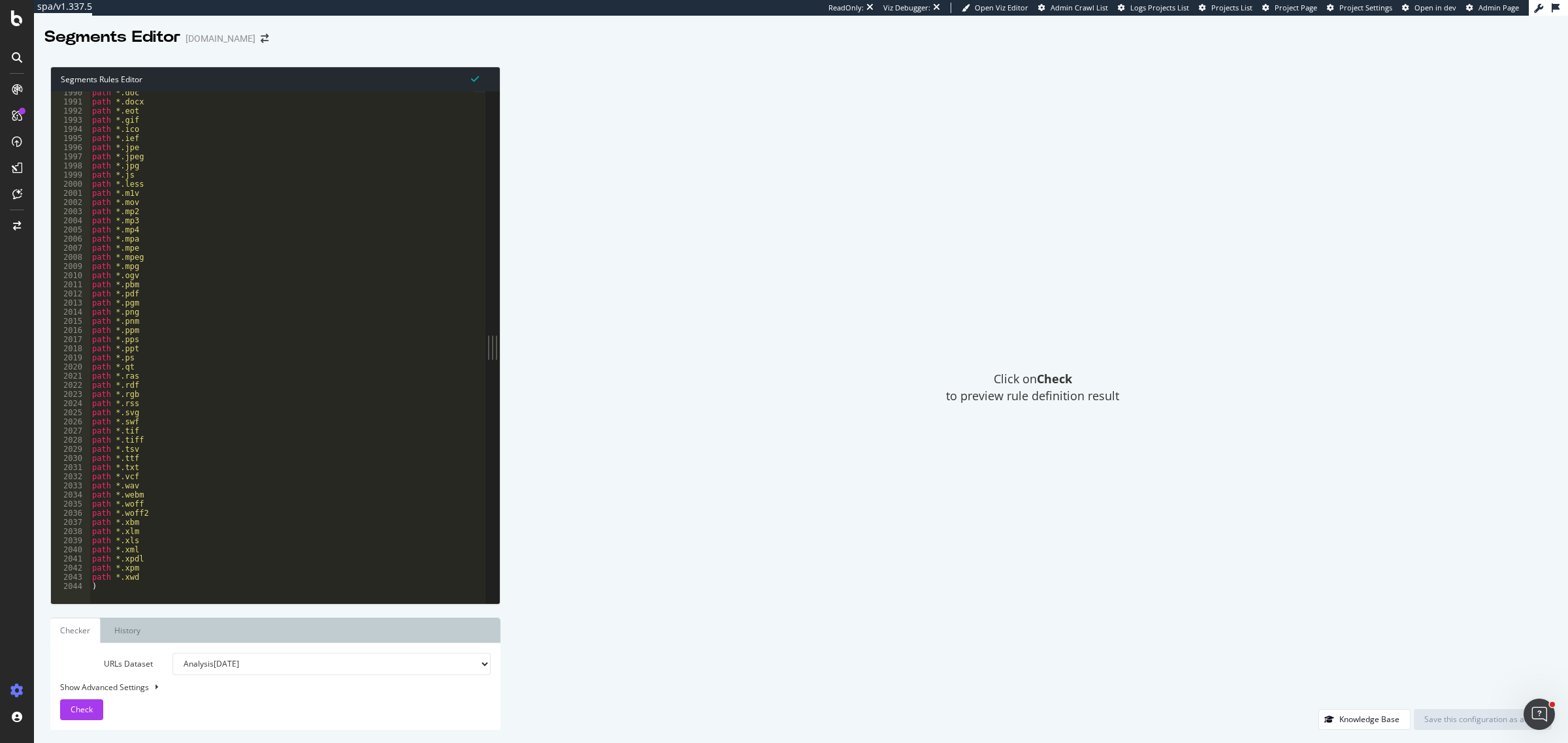
click at [111, 585] on div "path *.doc path *.docx path *.eot path *.gif path *.ico path *.ief path *.jpe p…" at bounding box center [428, 347] width 677 height 518
type textarea ")"
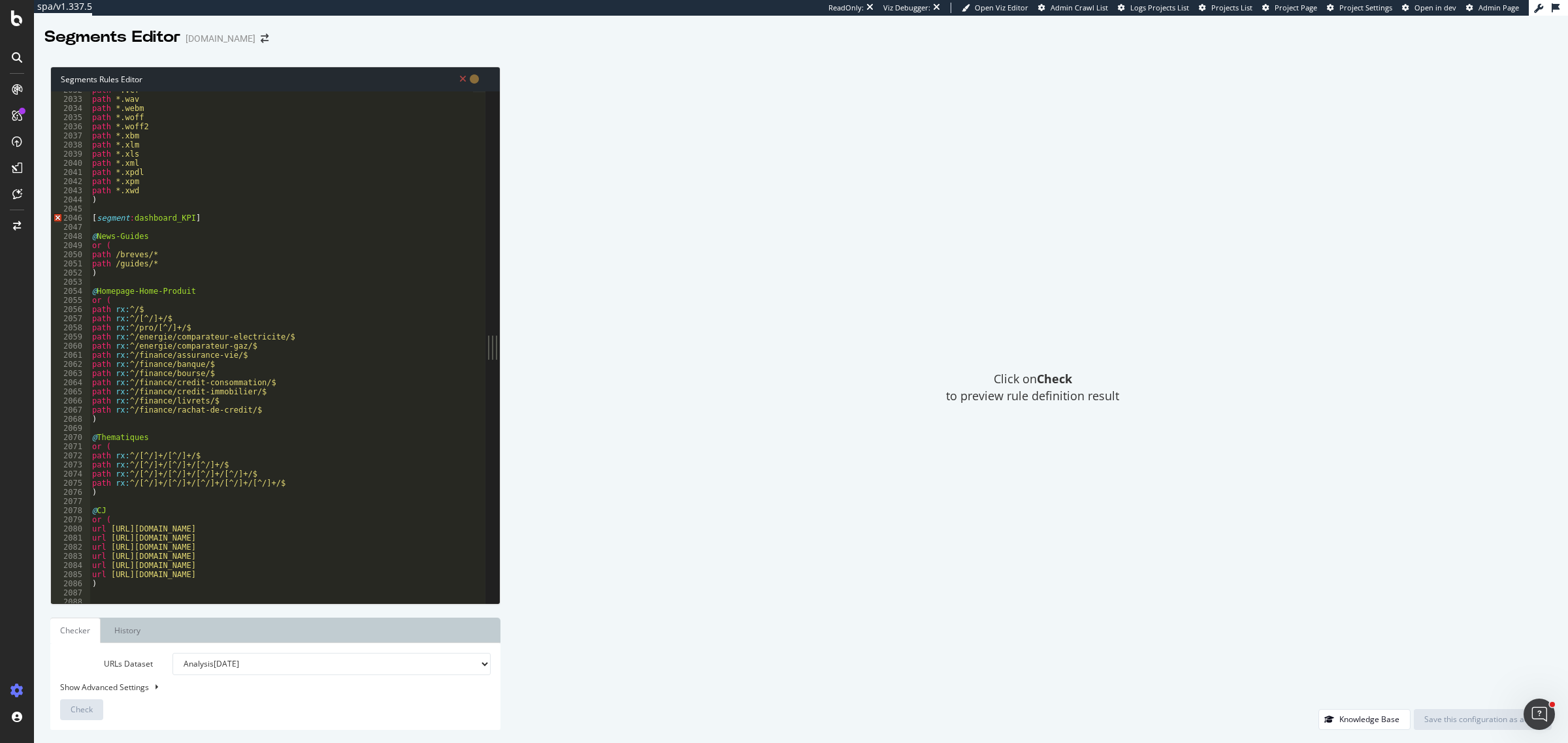
scroll to position [18579, 0]
click at [134, 222] on div "path *.vcf path *.wav path *.webm path *.woff path *.woff2 path *.xbm path *.xl…" at bounding box center [428, 344] width 677 height 518
click at [131, 221] on div "path *.vcf path *.wav path *.webm path *.woff path *.woff2 path *.xbm path *.xl…" at bounding box center [428, 344] width 677 height 518
type textarea "[segment:multiproperty_dashboard_KPI]"
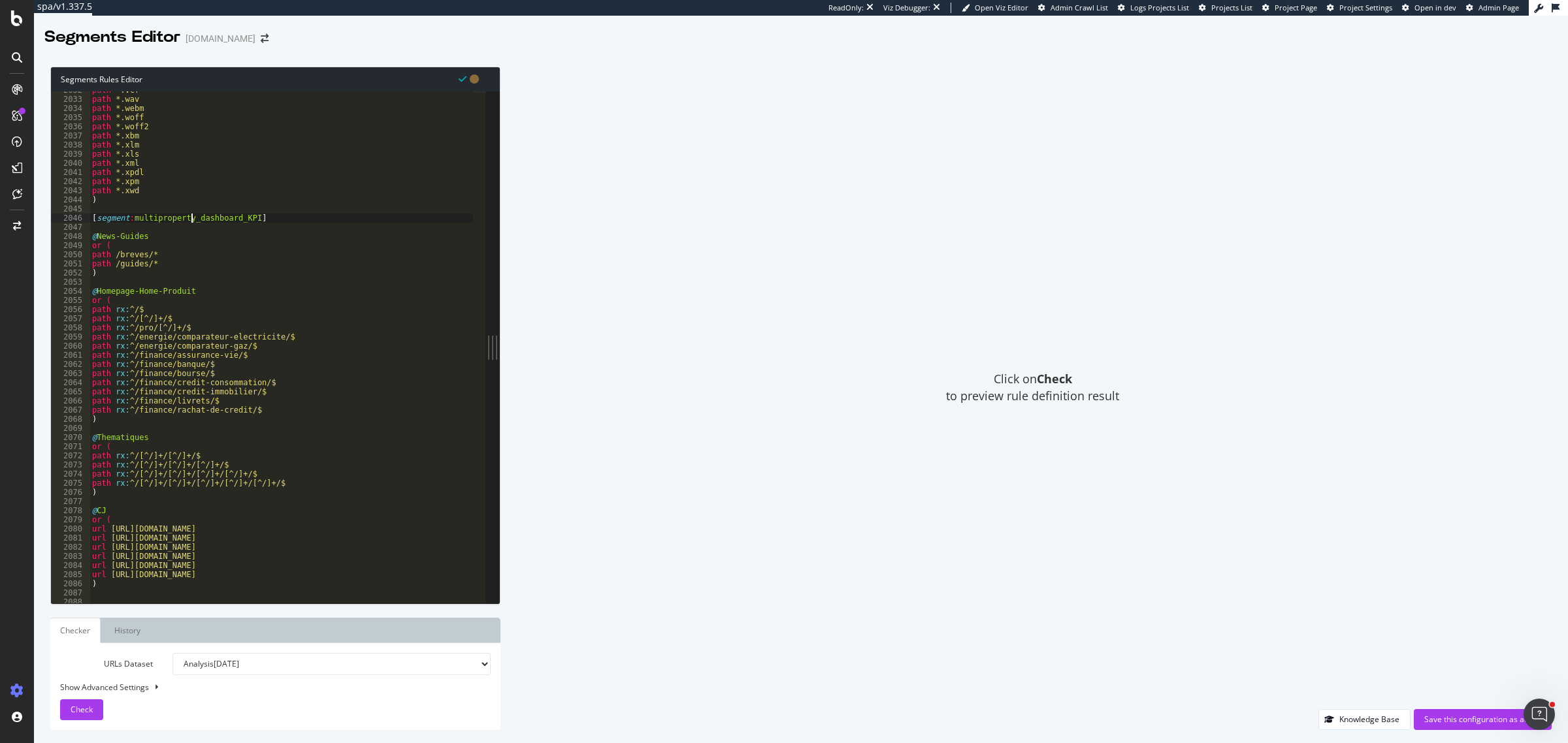
click at [230, 225] on div "path *.vcf path *.wav path *.webm path *.woff path *.woff2 path *.xbm path *.xl…" at bounding box center [428, 344] width 677 height 518
click at [230, 219] on div "path *.vcf path *.wav path *.webm path *.woff path *.woff2 path *.xbm path *.xl…" at bounding box center [428, 344] width 677 height 518
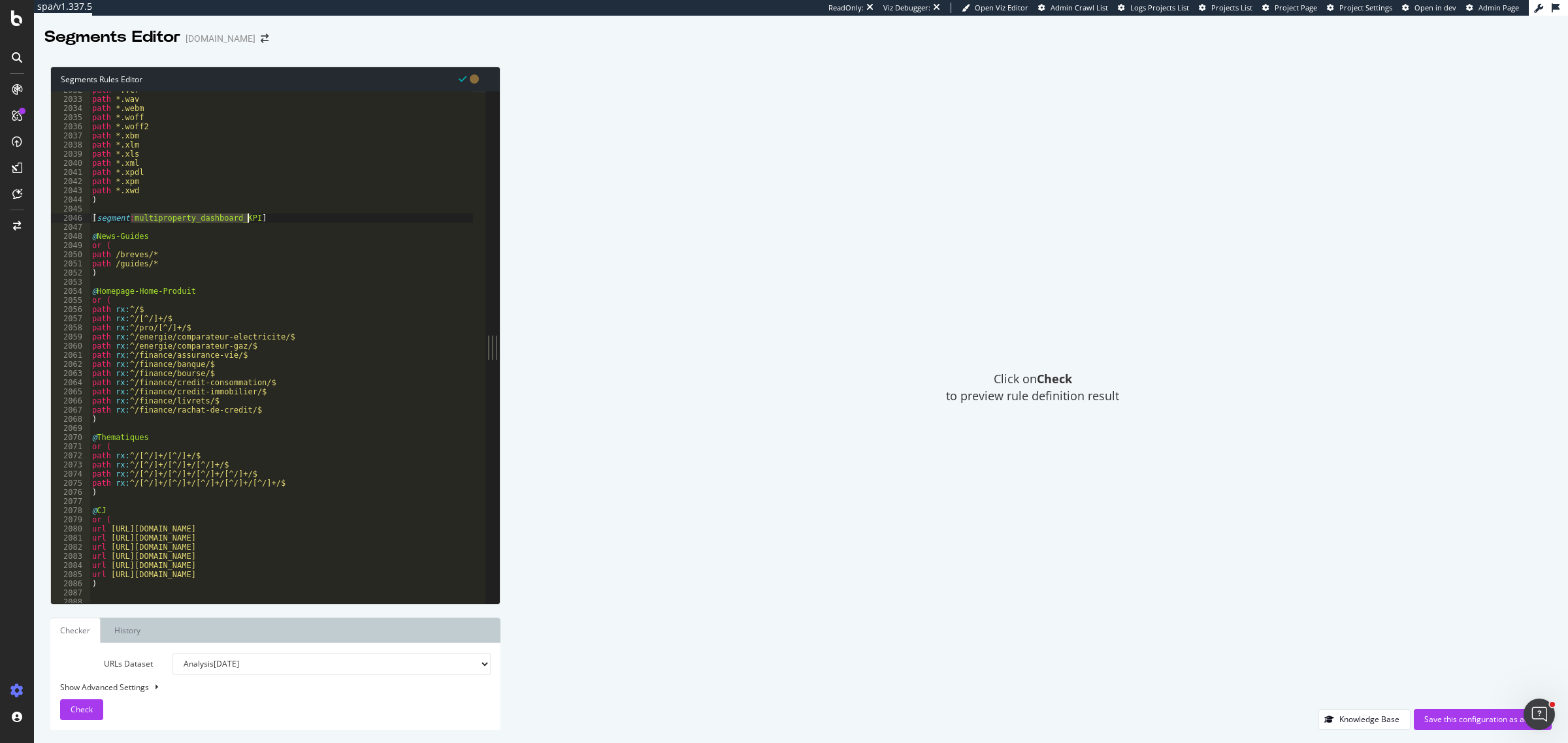
click at [235, 219] on div "path *.vcf path *.wav path *.webm path *.woff path *.woff2 path *.xbm path *.xl…" at bounding box center [282, 348] width 384 height 512
type textarea "[segment:multiproperty_dashboard]"
click at [116, 210] on div "path *.vcf path *.wav path *.webm path *.woff path *.woff2 path *.xbm path *.xl…" at bounding box center [428, 344] width 677 height 518
paste textarea "#segmentazione-comune"
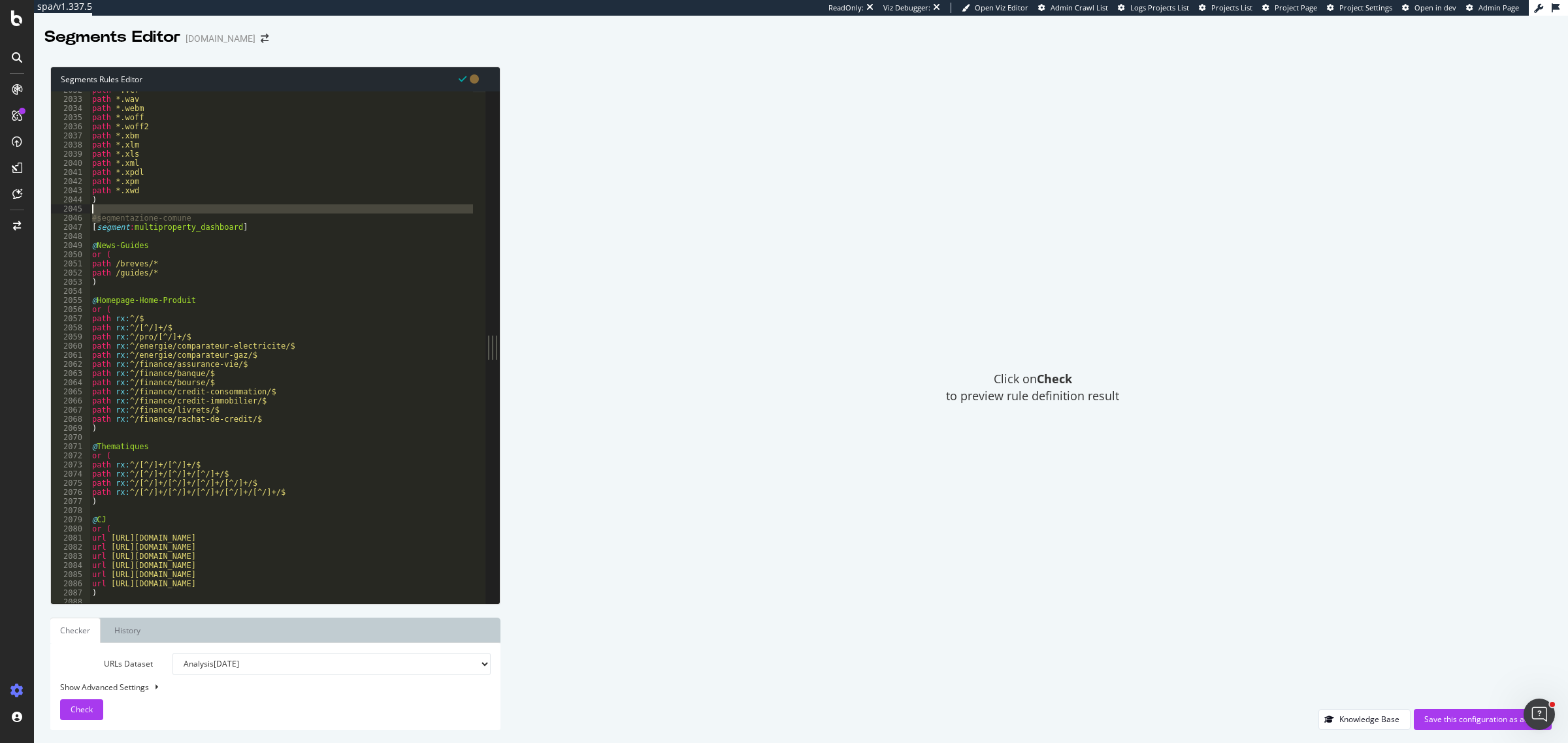
drag, startPoint x: 99, startPoint y: 216, endPoint x: 185, endPoint y: 213, distance: 86.1
click at [185, 213] on div "path *.vcf path *.wav path *.webm path *.woff path *.woff2 path *.xbm path *.xl…" at bounding box center [428, 344] width 677 height 518
drag, startPoint x: 187, startPoint y: 217, endPoint x: 97, endPoint y: 217, distance: 90.0
click at [97, 217] on div "path *.vcf path *.wav path *.webm path *.woff path *.woff2 path *.xbm path *.xl…" at bounding box center [428, 344] width 677 height 518
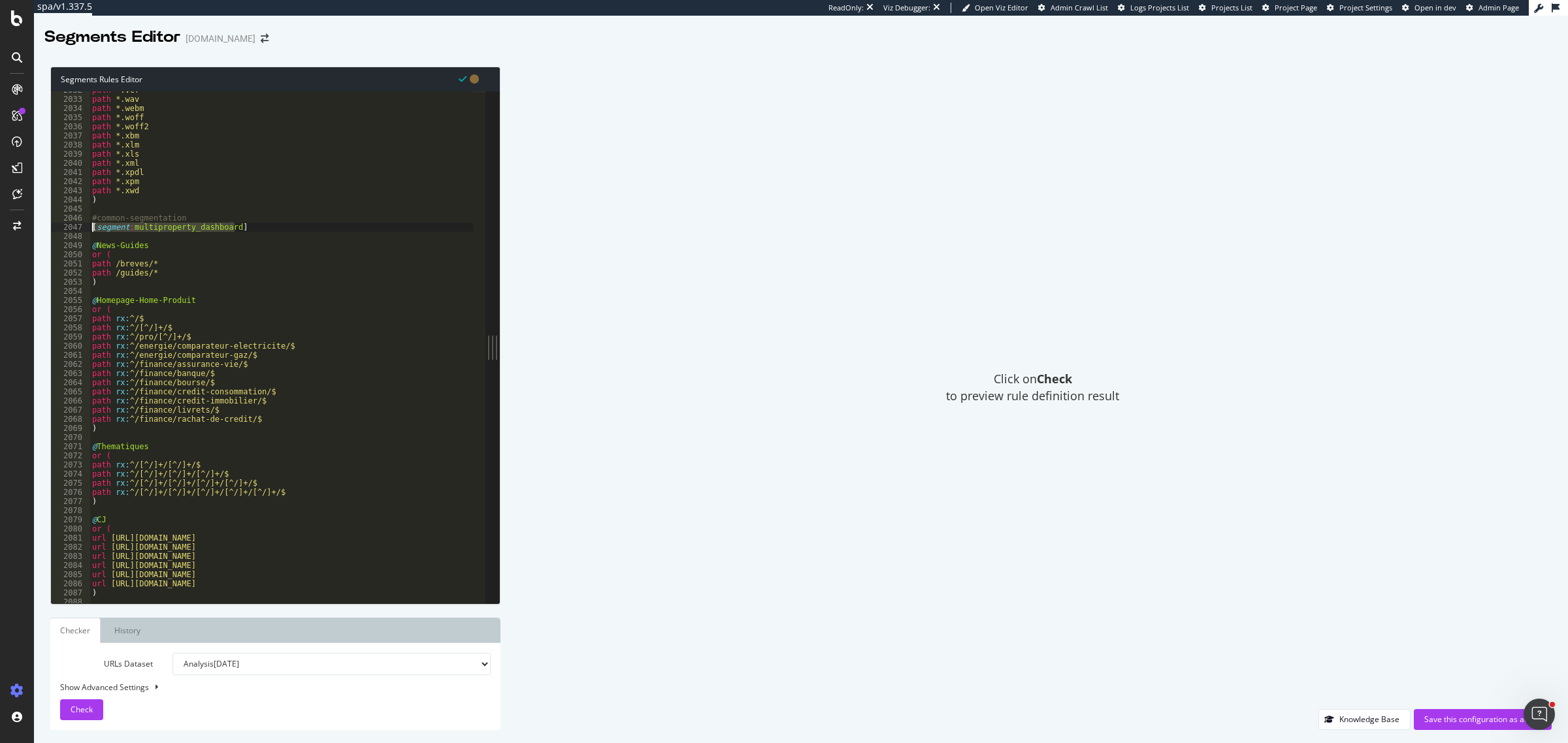
drag, startPoint x: 252, startPoint y: 229, endPoint x: 64, endPoint y: 229, distance: 188.0
click at [64, 229] on div "#common-segmentation 2032 2033 2034 2035 2036 2037 2038 2039 2040 2041 2042 204…" at bounding box center [268, 348] width 434 height 512
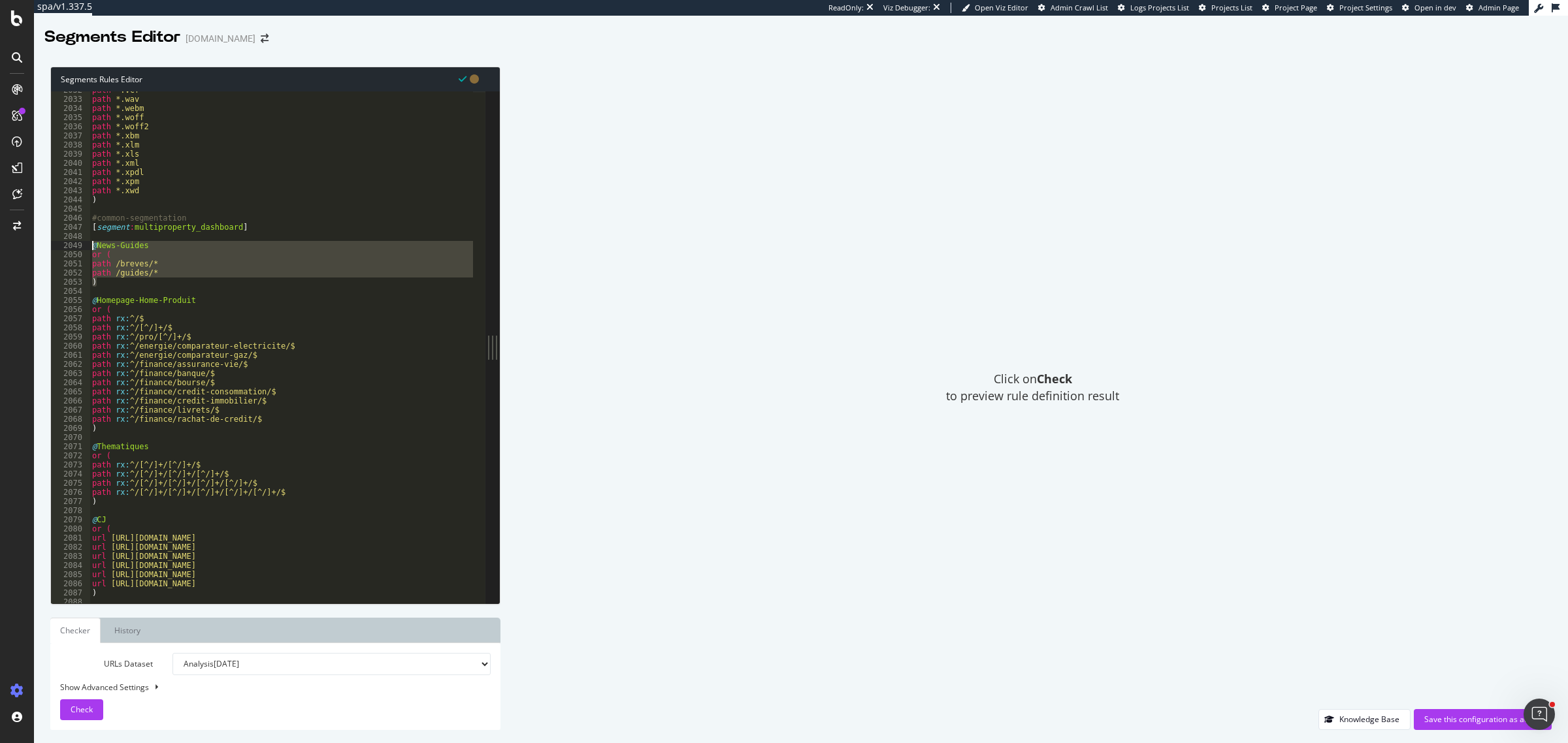
drag, startPoint x: 104, startPoint y: 282, endPoint x: 86, endPoint y: 244, distance: 42.0
click at [86, 244] on div "[segment:multiproperty_dashboard] 2032 2033 2034 2035 2036 2037 2038 2039 2040 …" at bounding box center [268, 348] width 434 height 512
click at [98, 282] on div "path *.vcf path *.wav path *.webm path *.woff path *.woff2 path *.xbm path *.xl…" at bounding box center [282, 348] width 384 height 512
type textarea ")"
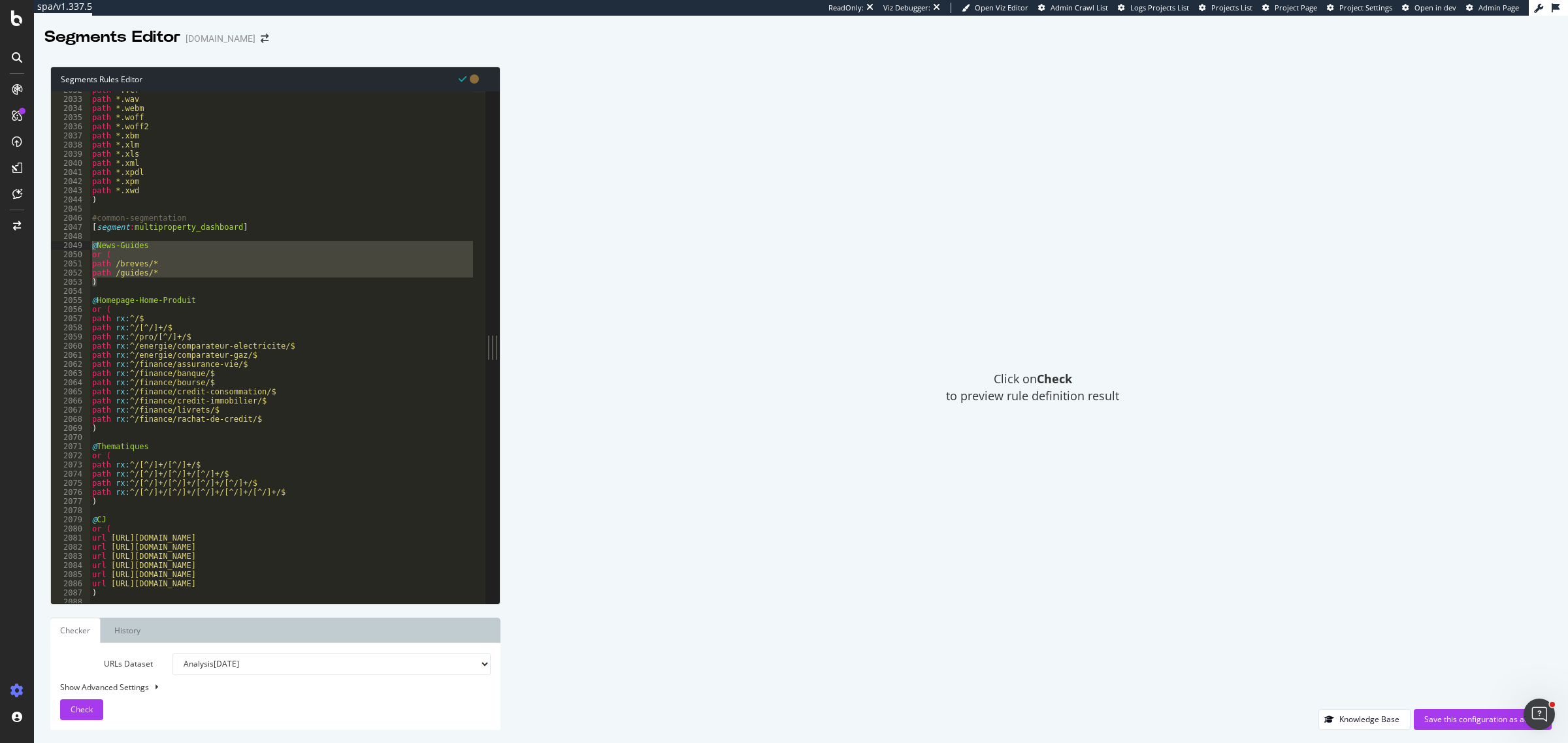
scroll to position [0, 0]
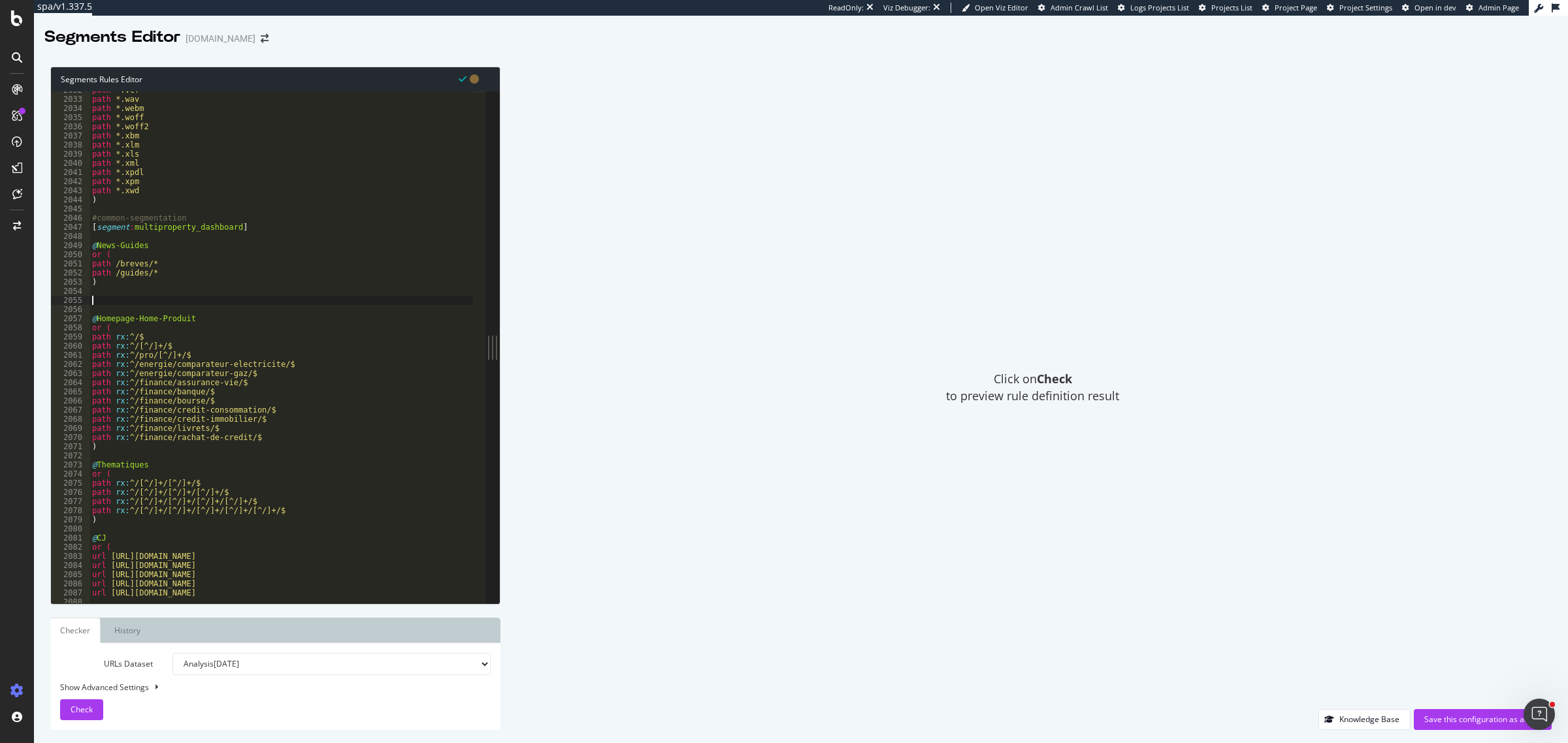
paste textarea ")"
type textarea ")"
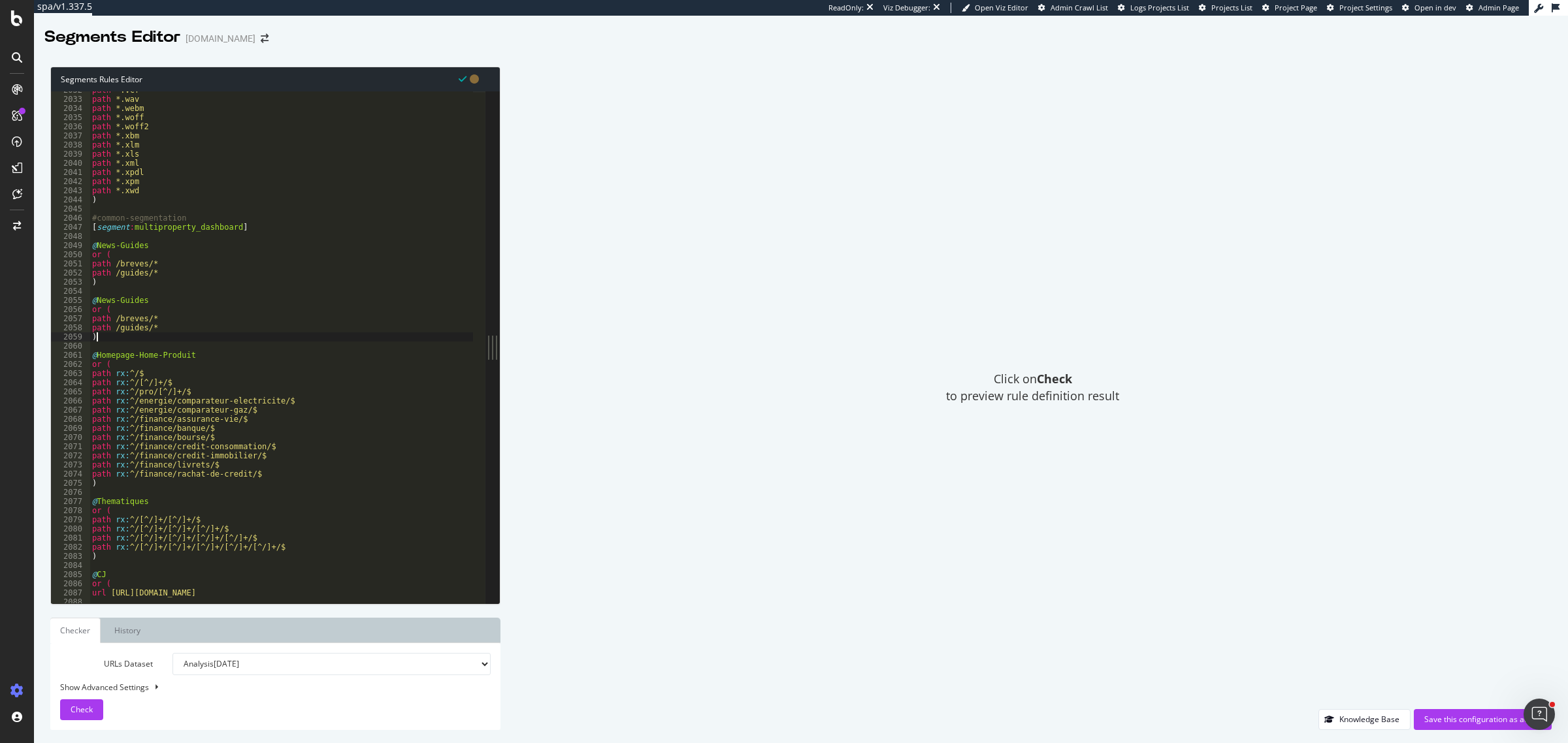
click at [104, 295] on div "path *.vcf path *.wav path *.webm path *.woff path *.woff2 path *.xbm path *.xl…" at bounding box center [428, 344] width 677 height 518
click at [104, 300] on div "path *.vcf path *.wav path *.webm path *.woff path *.woff2 path *.xbm path *.xl…" at bounding box center [428, 344] width 677 height 518
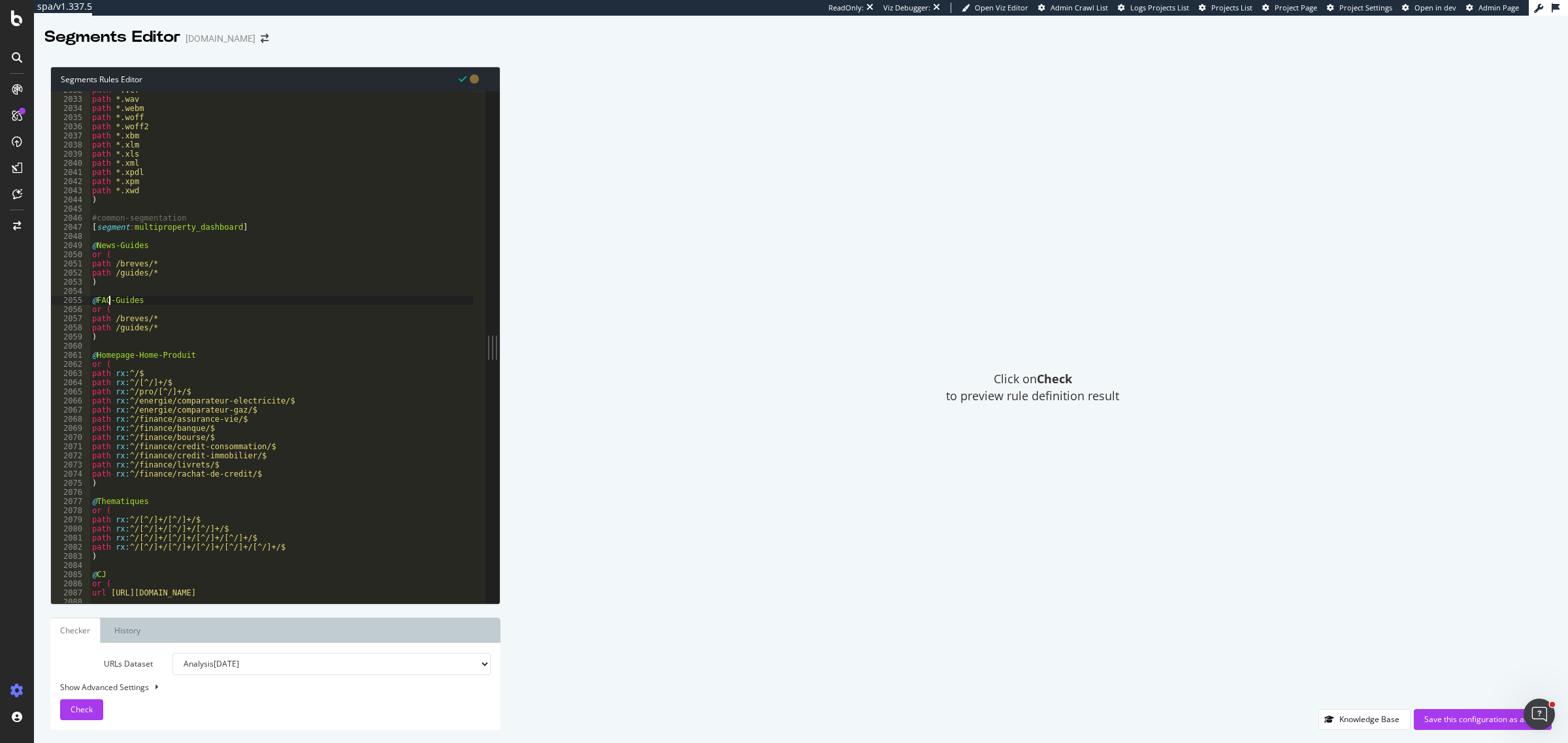
click at [162, 302] on div "path *.vcf path *.wav path *.webm path *.woff path *.woff2 path *.xbm path *.xl…" at bounding box center [428, 344] width 677 height 518
drag, startPoint x: 176, startPoint y: 354, endPoint x: 187, endPoint y: 354, distance: 11.0
click at [187, 354] on div "path *.vcf path *.wav path *.webm path *.woff path *.woff2 path *.xbm path *.xl…" at bounding box center [428, 344] width 677 height 518
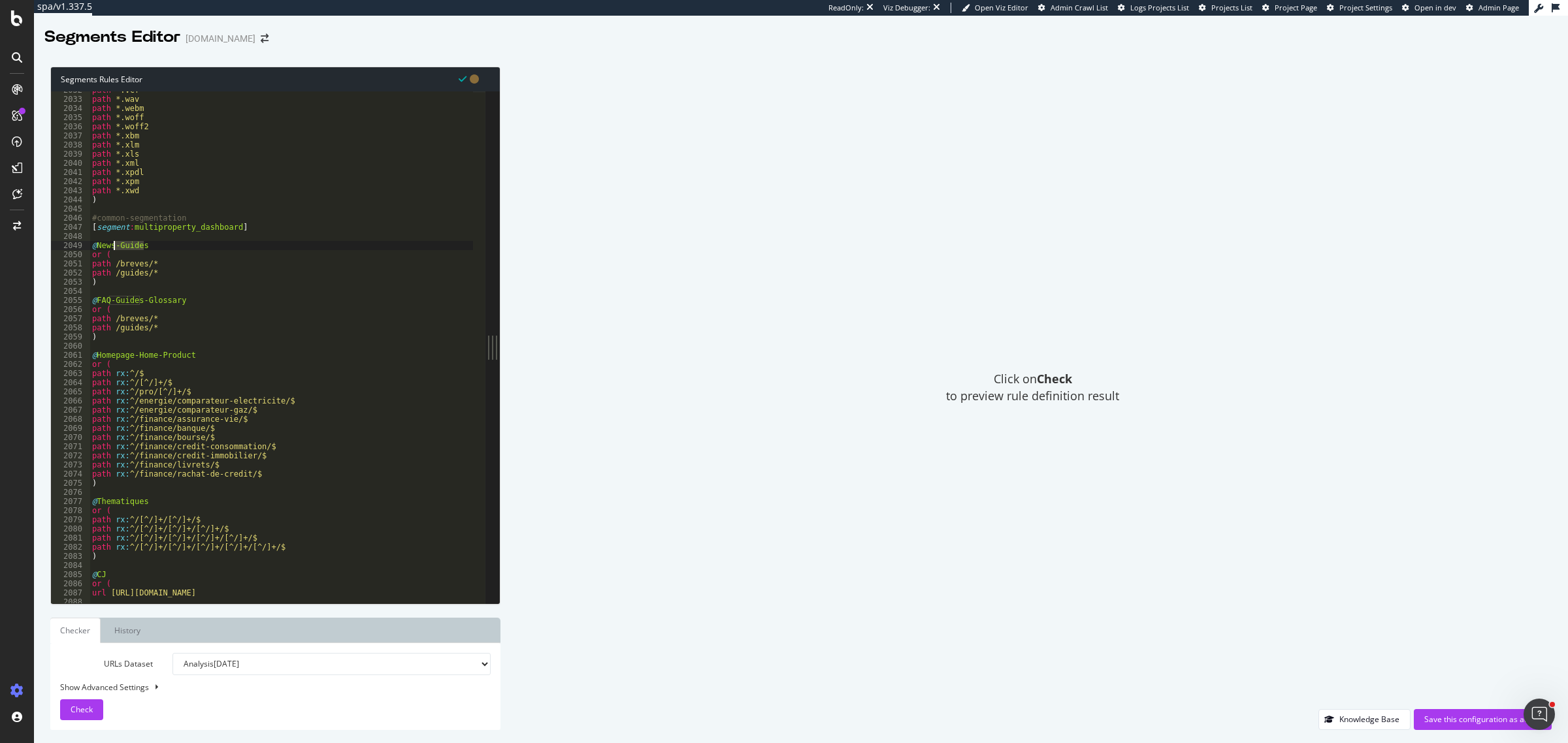
drag, startPoint x: 145, startPoint y: 247, endPoint x: 113, endPoint y: 242, distance: 32.4
click at [113, 242] on div "path *.vcf path *.wav path *.webm path *.woff path *.woff2 path *.xbm path *.xl…" at bounding box center [428, 344] width 677 height 518
drag, startPoint x: 104, startPoint y: 285, endPoint x: 84, endPoint y: 275, distance: 22.4
click at [84, 275] on div "@News 2032 2033 2034 2035 2036 2037 2038 2039 2040 2041 2042 2043 2044 2045 204…" at bounding box center [268, 348] width 434 height 512
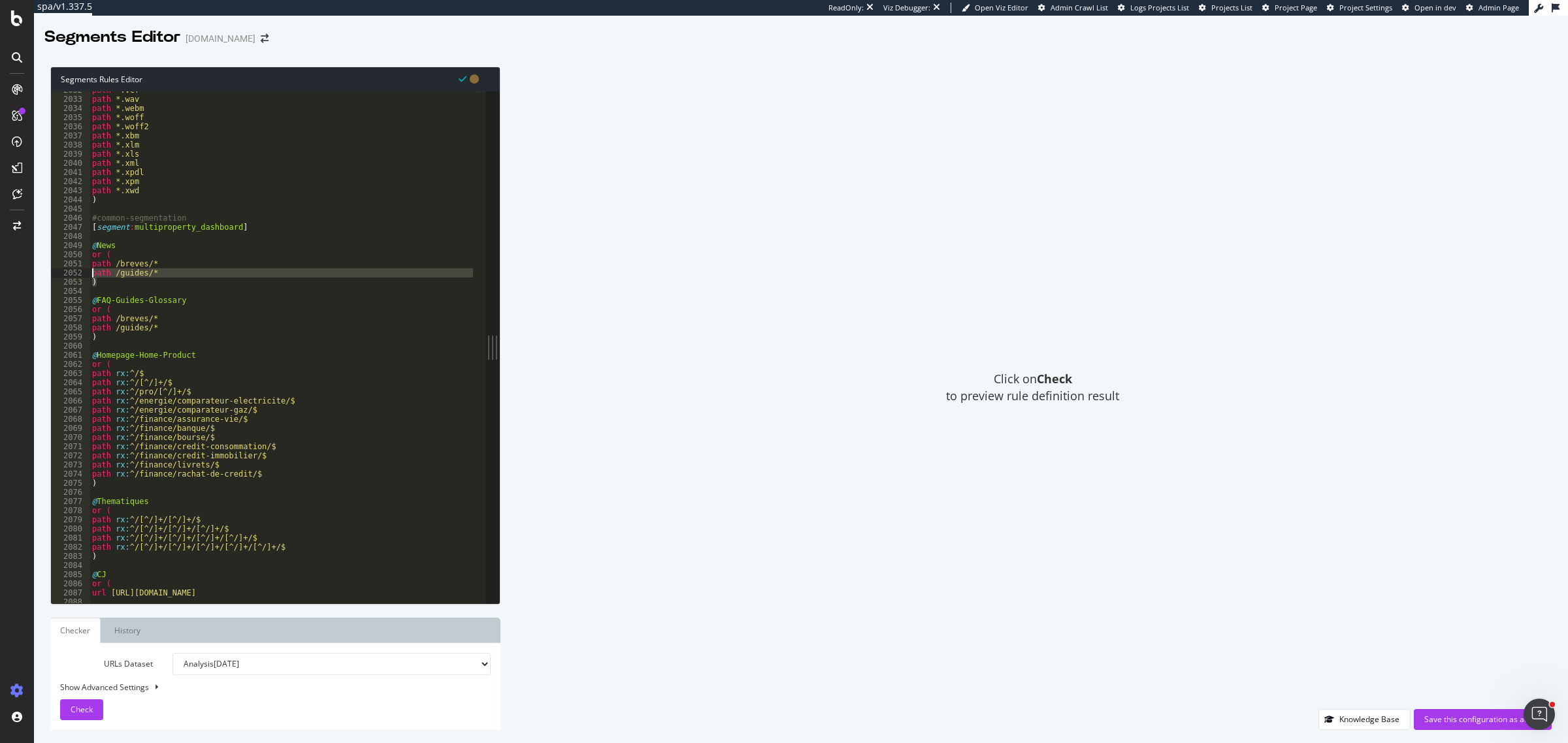
type textarea "path /guides/* )"
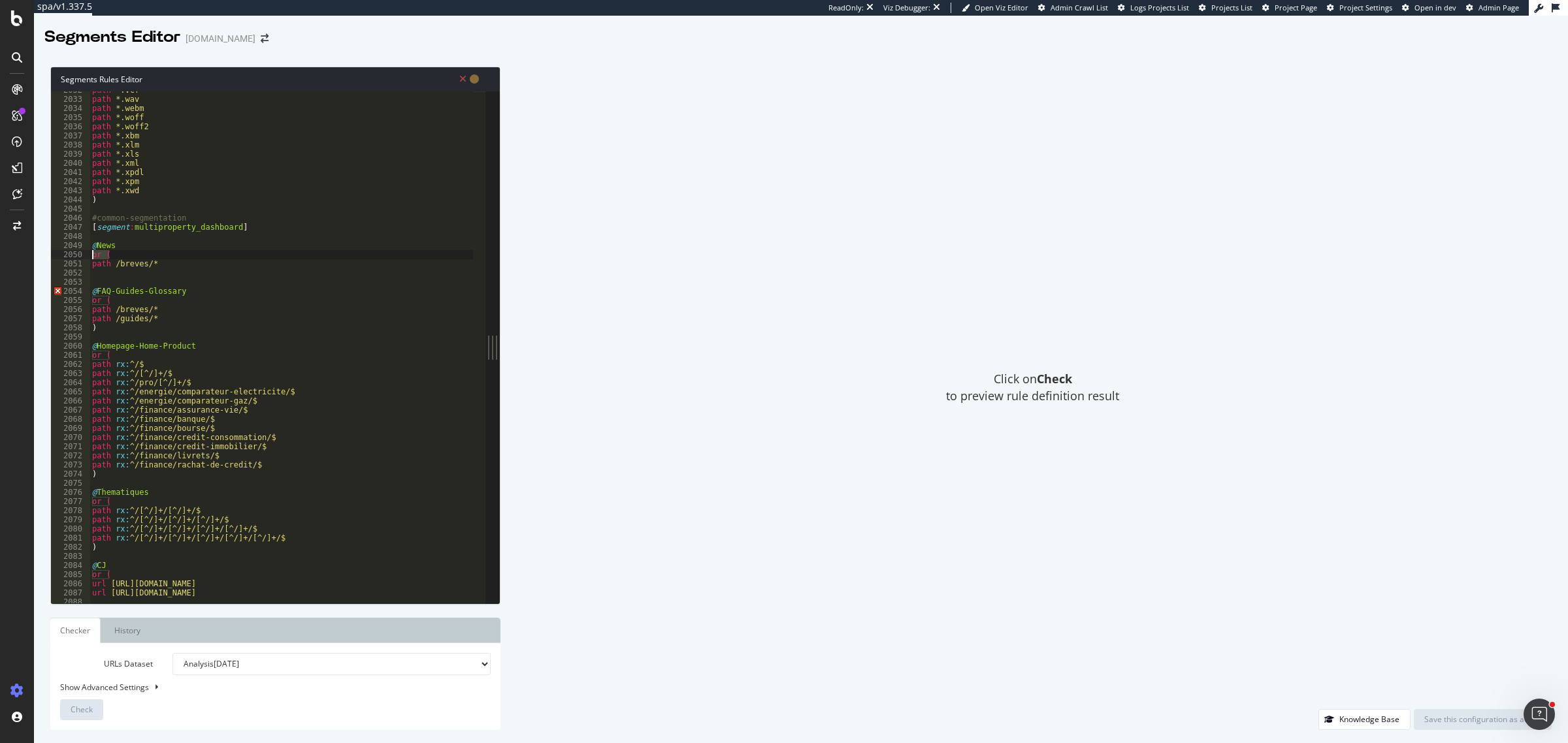
drag, startPoint x: 115, startPoint y: 255, endPoint x: 90, endPoint y: 255, distance: 25.0
click at [90, 255] on div "path *.vcf path *.wav path *.webm path *.woff path *.woff2 path *.xbm path *.xl…" at bounding box center [428, 344] width 677 height 518
type textarea "or ("
type textarea "@News"
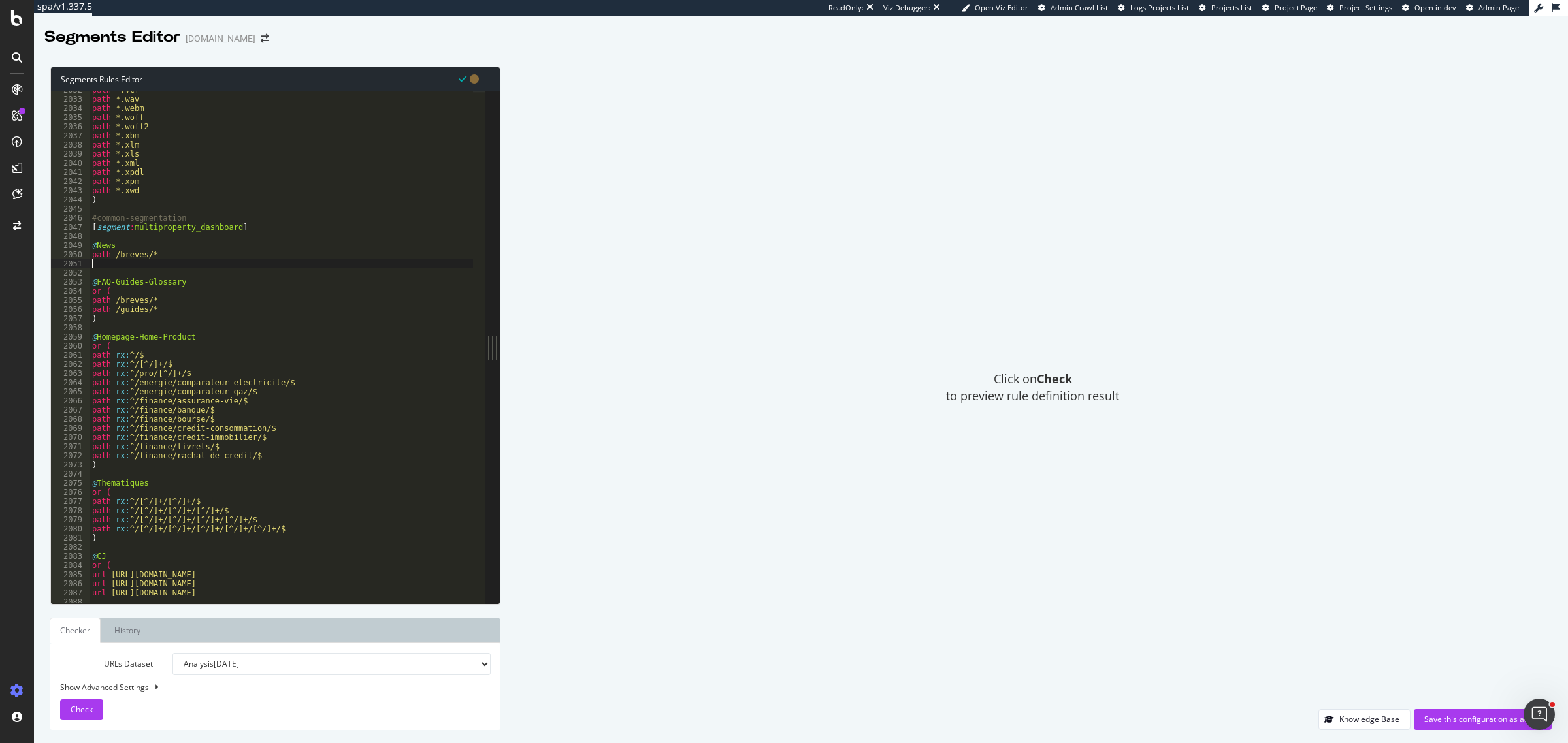
click at [103, 268] on div "path *.vcf path *.wav path *.webm path *.woff path *.woff2 path *.xbm path *.xl…" at bounding box center [428, 344] width 677 height 518
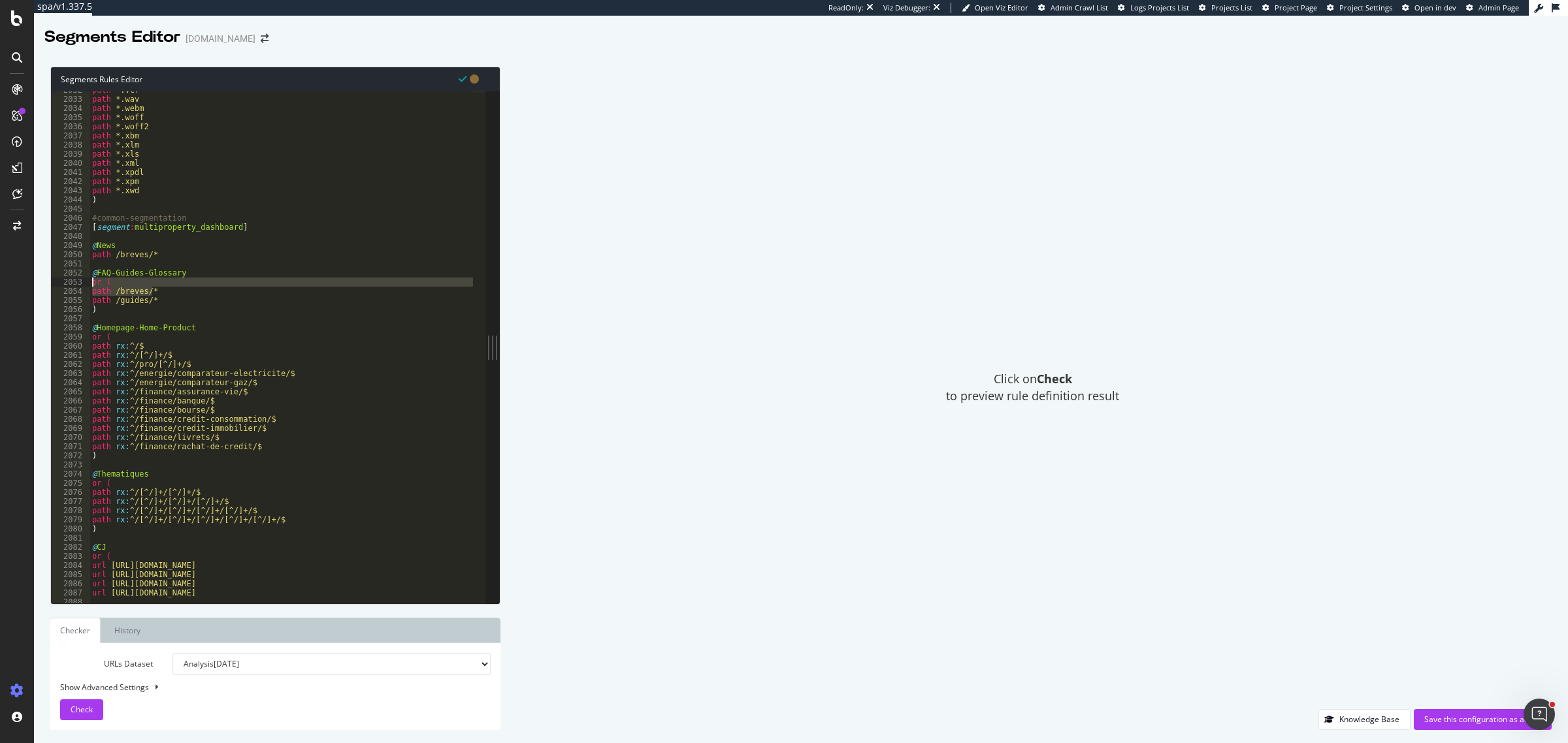
drag, startPoint x: 157, startPoint y: 293, endPoint x: 89, endPoint y: 284, distance: 68.6
click at [89, 284] on div "path /breves/* 2032 2033 2034 2035 2036 2037 2038 2039 2040 2041 2042 2043 2044…" at bounding box center [268, 348] width 434 height 512
type textarea "or ( path /breves/*"
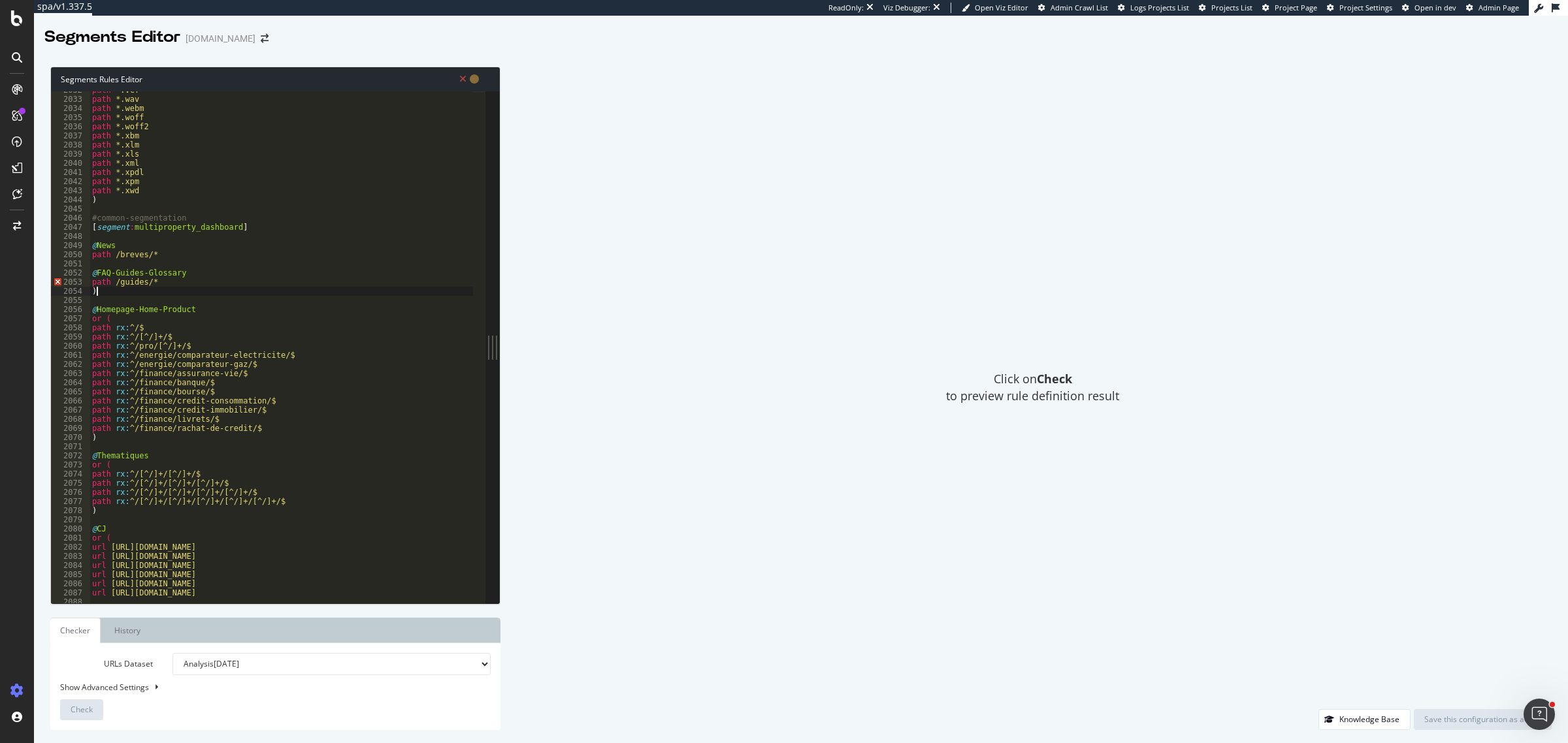
click at [97, 294] on div "path *.vcf path *.wav path *.webm path *.woff path *.woff2 path *.xbm path *.xl…" at bounding box center [428, 344] width 677 height 518
type textarea ")"
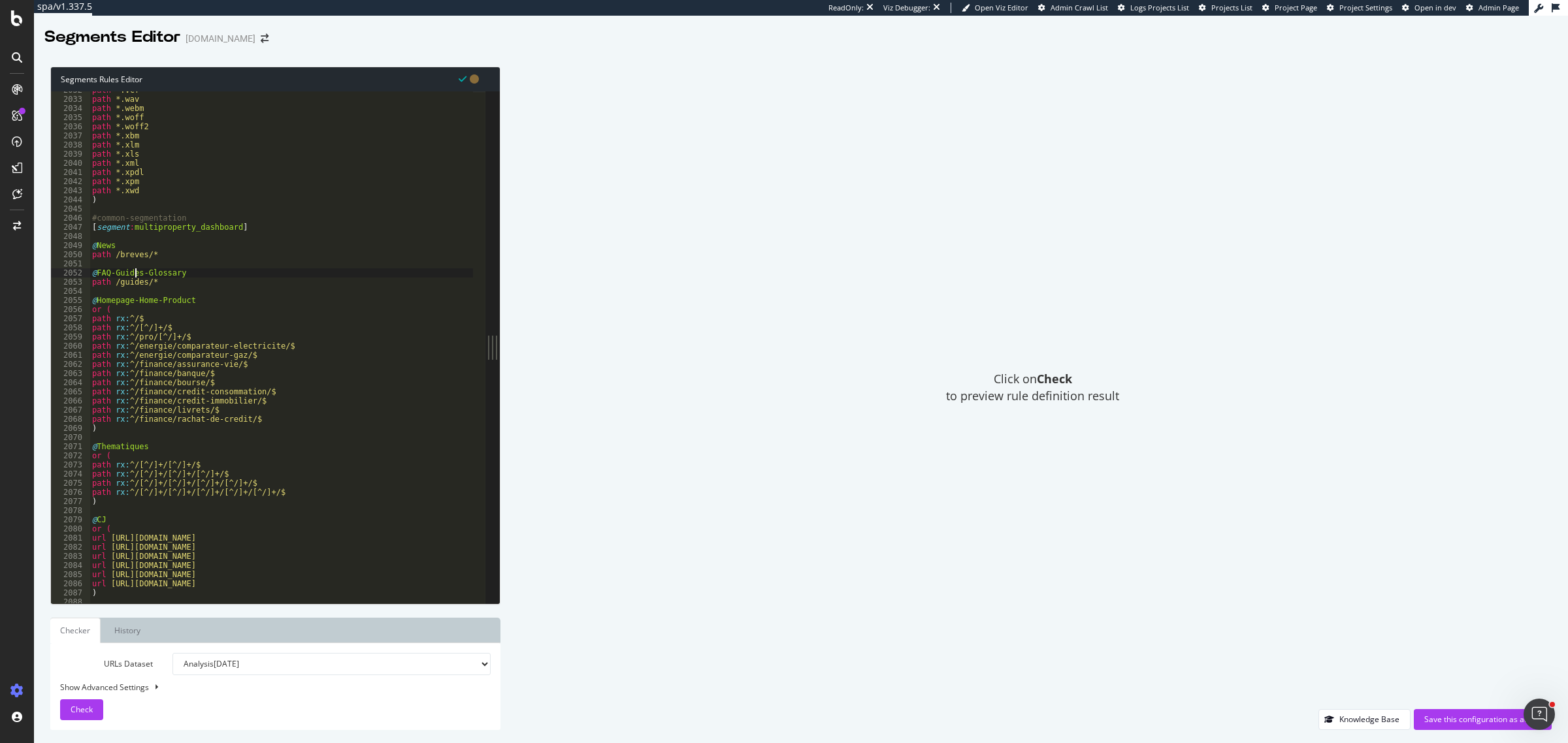
click at [135, 273] on div "path *.vcf path *.wav path *.webm path *.woff path *.woff2 path *.xbm path *.xl…" at bounding box center [428, 344] width 677 height 518
click at [105, 527] on div "path *.vcf path *.wav path *.webm path *.woff path *.woff2 path *.xbm path *.xl…" at bounding box center [428, 344] width 677 height 518
click at [105, 521] on div "path *.vcf path *.wav path *.webm path *.woff path *.woff2 path *.xbm path *.xl…" at bounding box center [428, 344] width 677 height 518
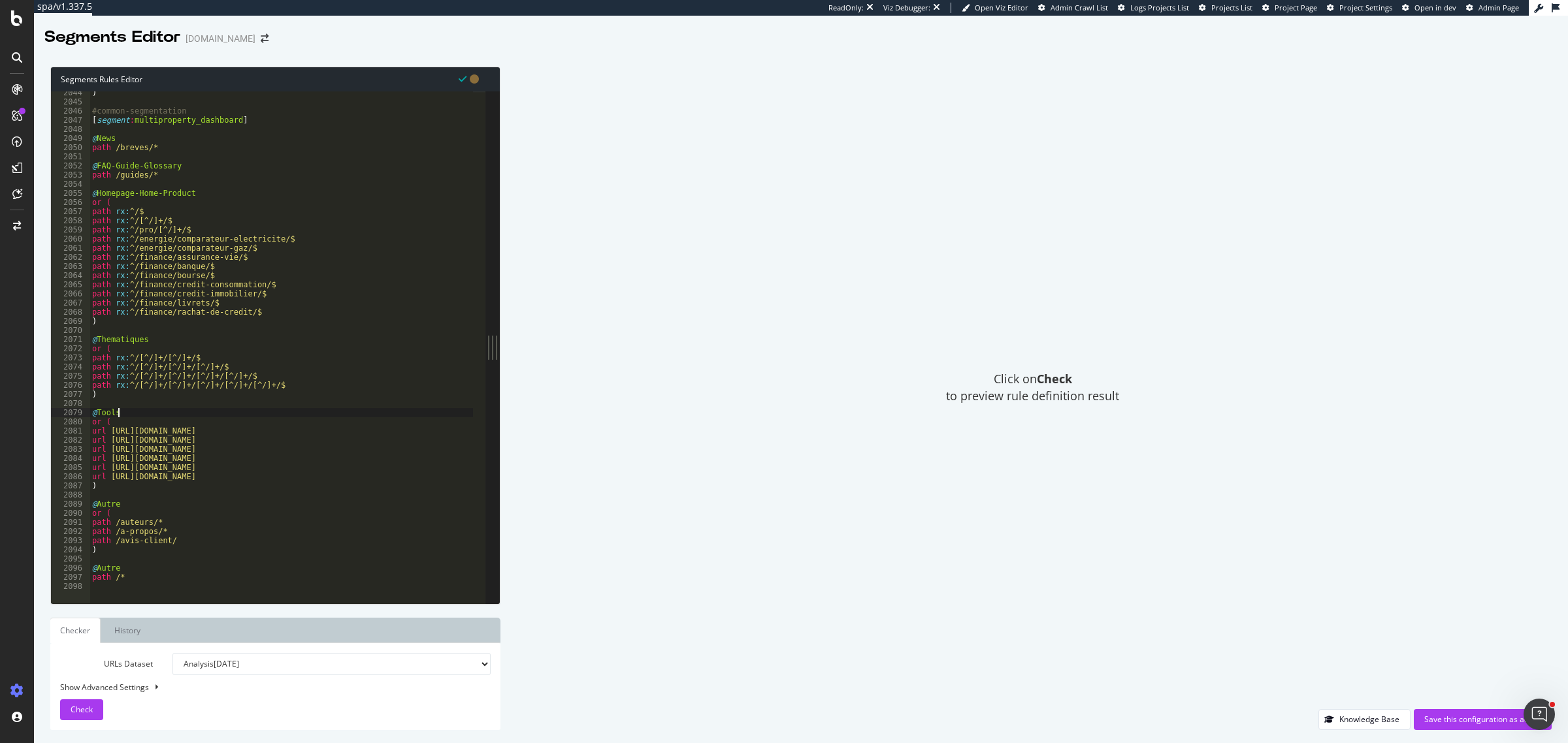
scroll to position [18687, 0]
click at [104, 503] on div ") #common-segmentation [ segment : multiproperty_dashboard ] @ News path /breve…" at bounding box center [428, 347] width 677 height 518
click at [109, 570] on div ") #common-segmentation [ segment : multiproperty_dashboard ] @ News path /breve…" at bounding box center [428, 347] width 677 height 518
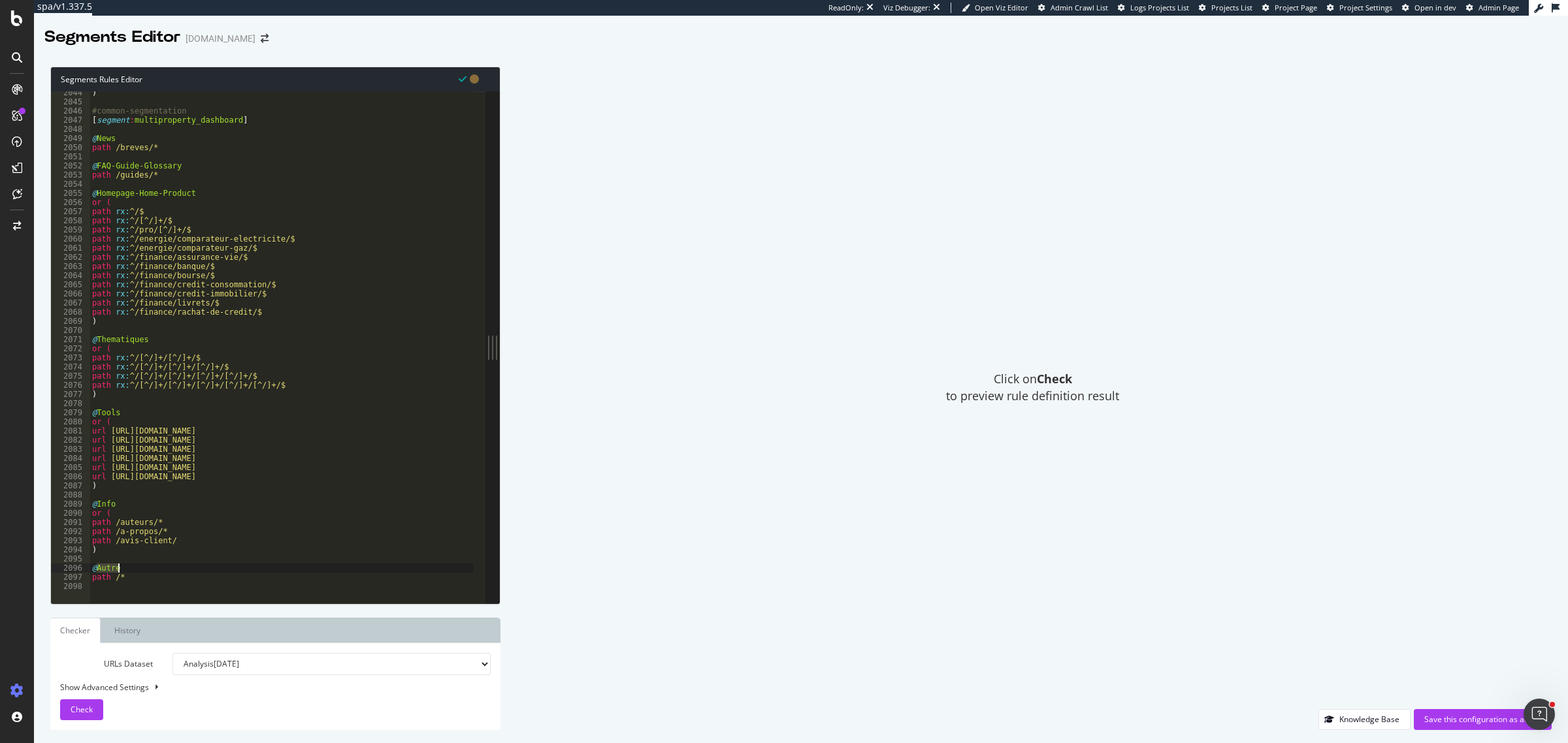
click at [109, 570] on div ") #common-segmentation [ segment : multiproperty_dashboard ] @ News path /breve…" at bounding box center [428, 347] width 677 height 518
click at [275, 389] on div ") #common-segmentation [ segment : multiproperty_dashboard ] @ News path /breve…" at bounding box center [428, 347] width 677 height 518
click at [184, 537] on div ") #common-segmentation [ segment : multiproperty_dashboard ] @ News path /breve…" at bounding box center [428, 347] width 677 height 518
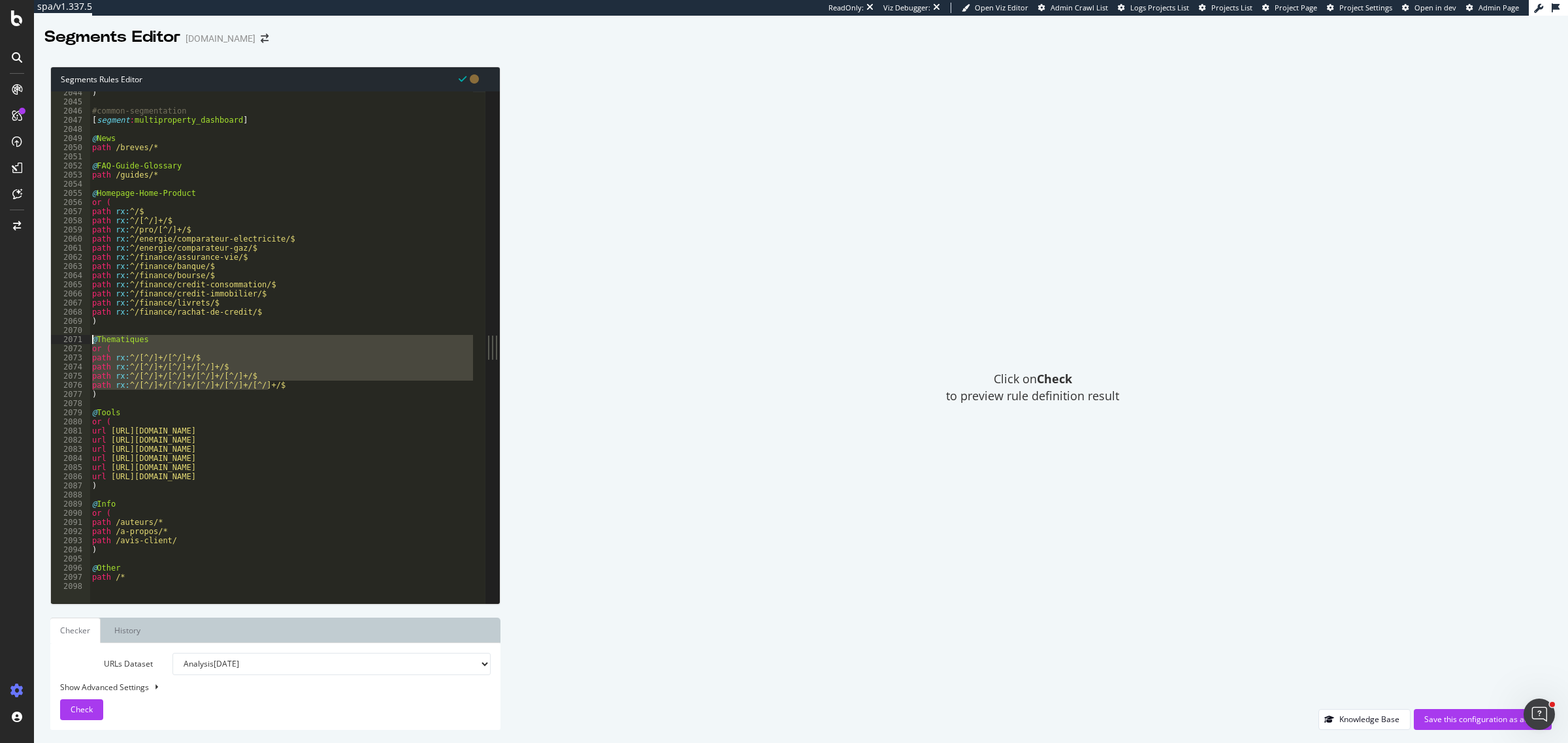
drag, startPoint x: 286, startPoint y: 384, endPoint x: 90, endPoint y: 341, distance: 200.7
click at [90, 341] on div ") #common-segmentation [ segment : multiproperty_dashboard ] @ News path /breve…" at bounding box center [428, 347] width 677 height 518
type textarea "@Thematiques or ("
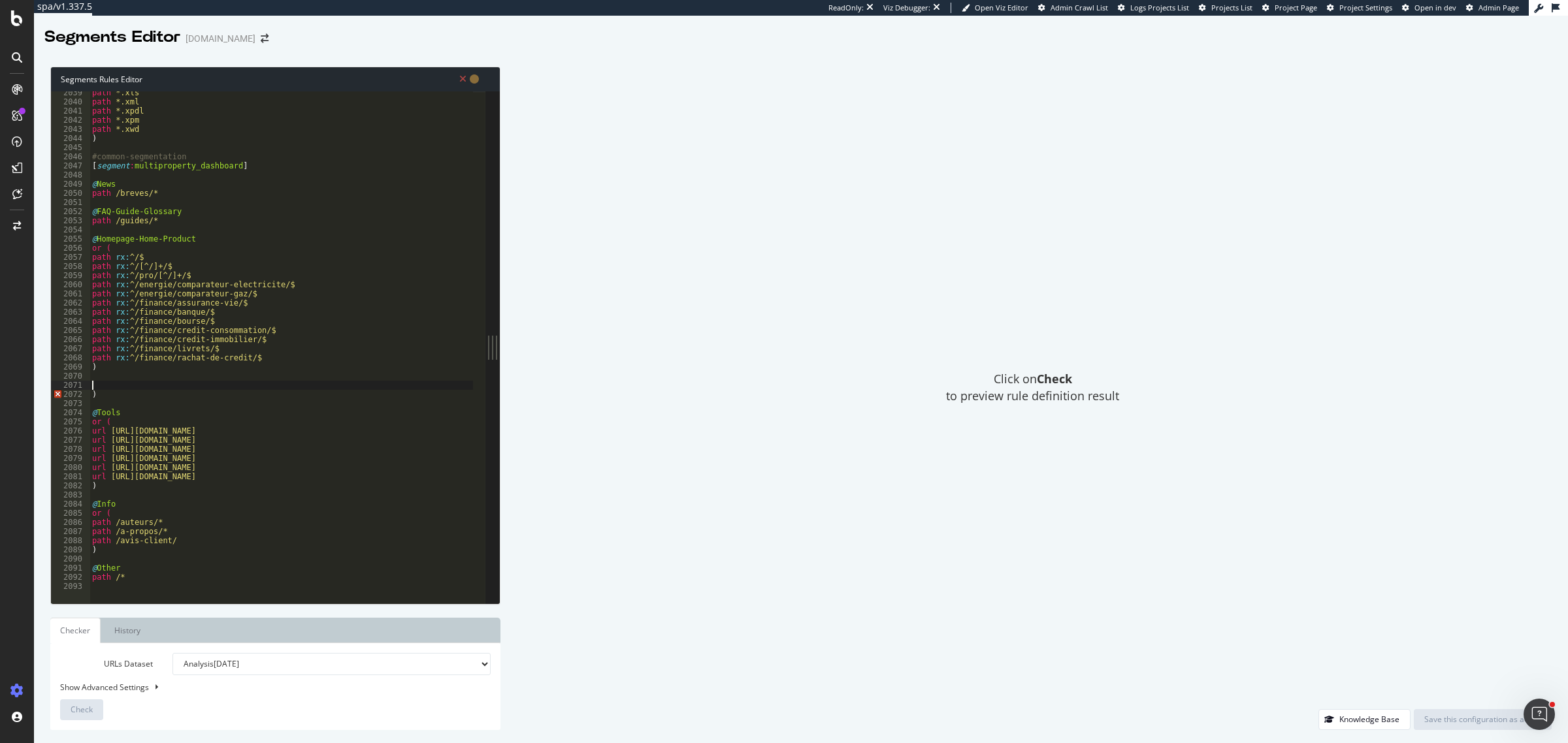
type textarea ")"
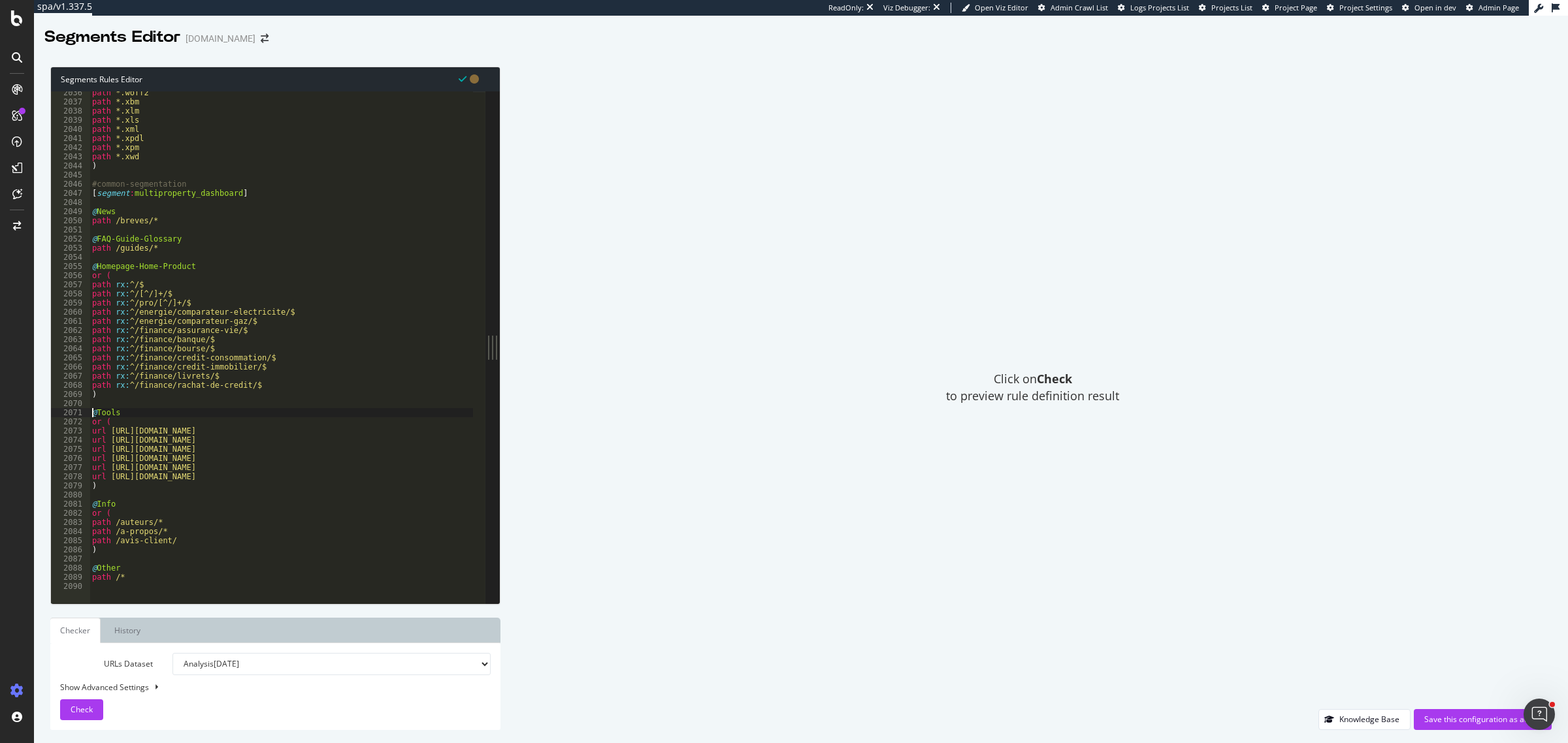
scroll to position [18614, 0]
click at [139, 550] on div "path *.woff2 path *.xbm path *.xlm path *.xls path *.xml path *.xpdl path *.xpm…" at bounding box center [428, 347] width 677 height 518
type textarea ")"
paste textarea "path rx:^/[^/]+/[^/]+/[^/]+/[^/]+/[^/]+/$"
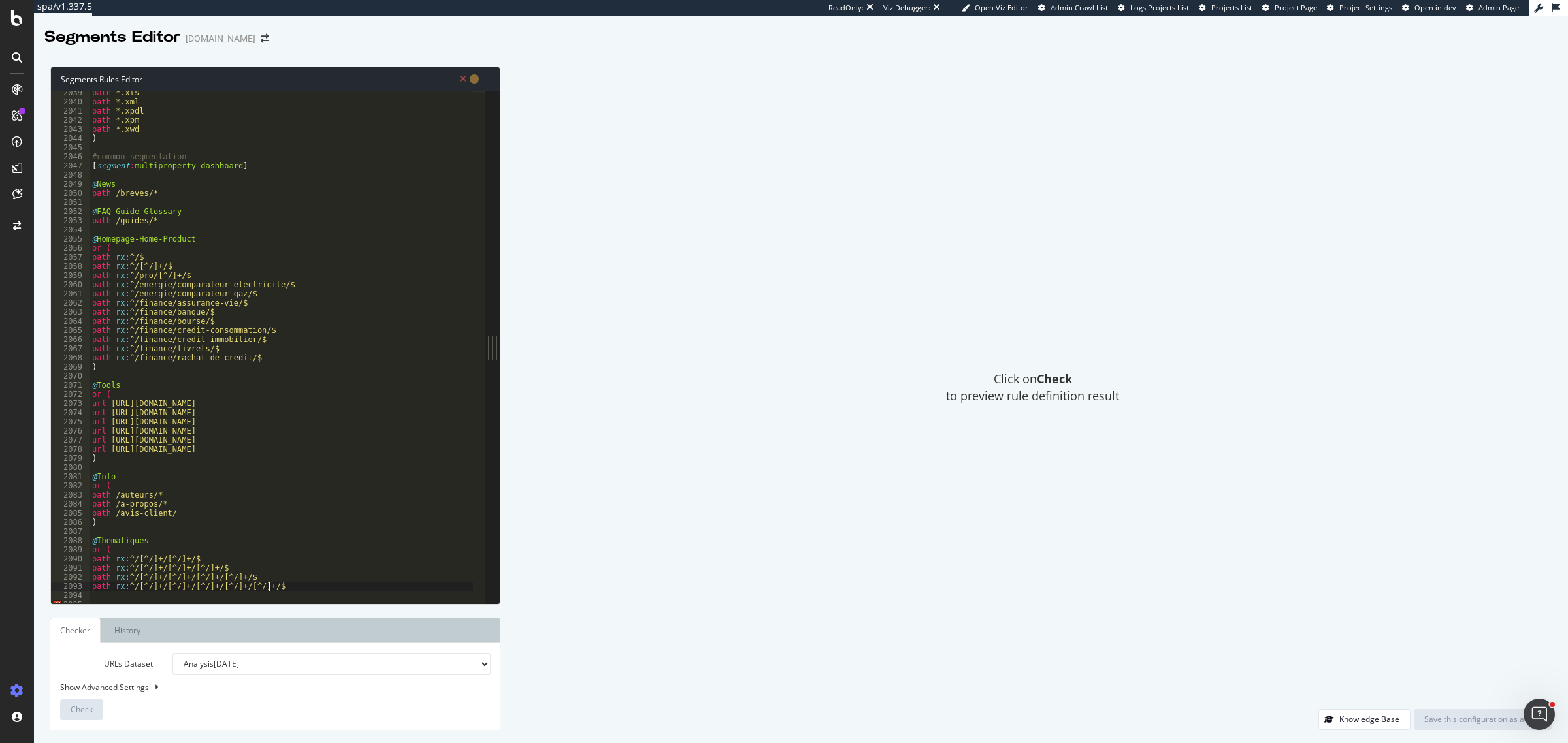
scroll to position [18641, 0]
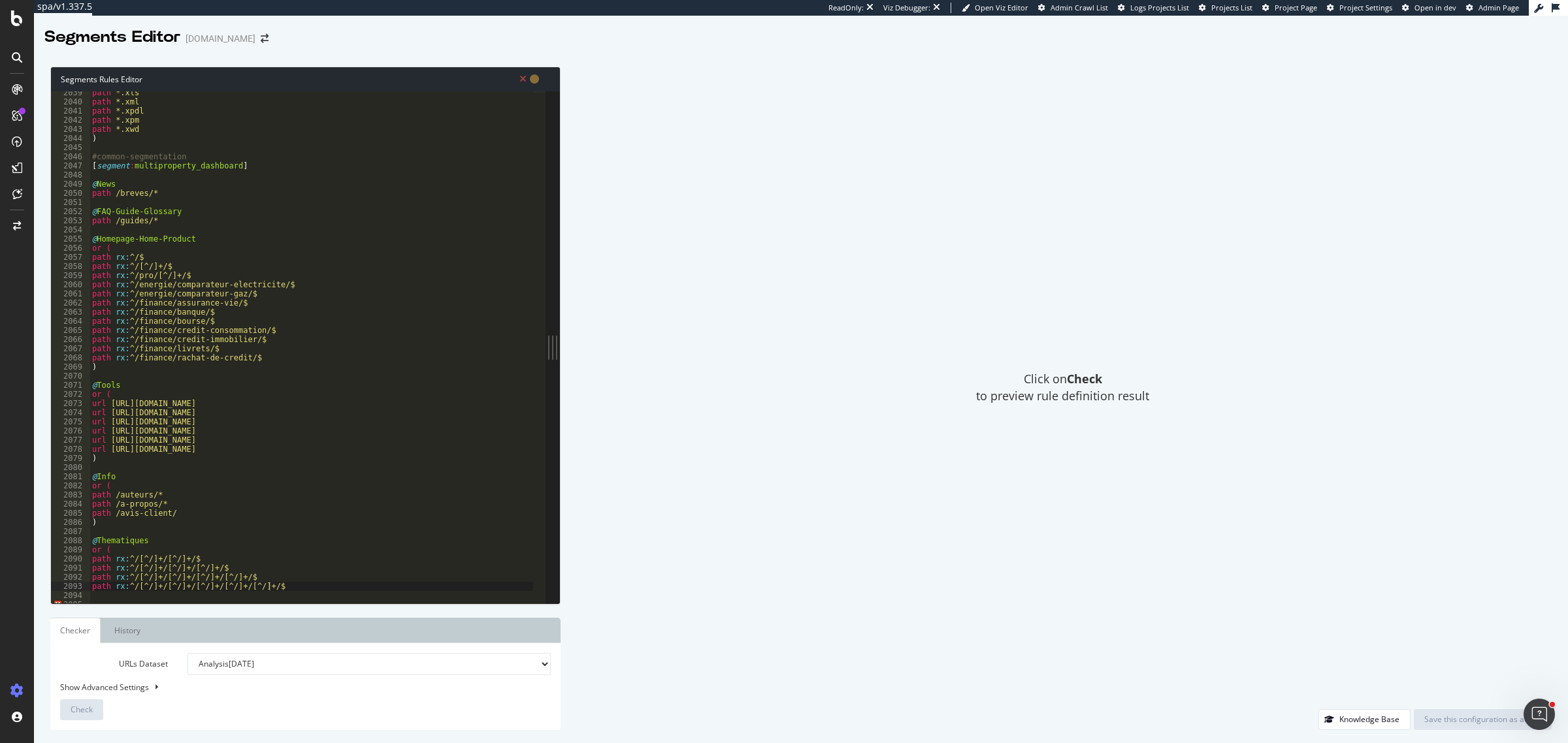
drag, startPoint x: 495, startPoint y: 357, endPoint x: 575, endPoint y: 367, distance: 80.6
click at [575, 367] on div "Segments Rules Editor path rx:^/[^/]+/[^/]+/[^/]+/[^/]+/[^/]+/$ 2039 2040 2041 …" at bounding box center [802, 399] width 1535 height 690
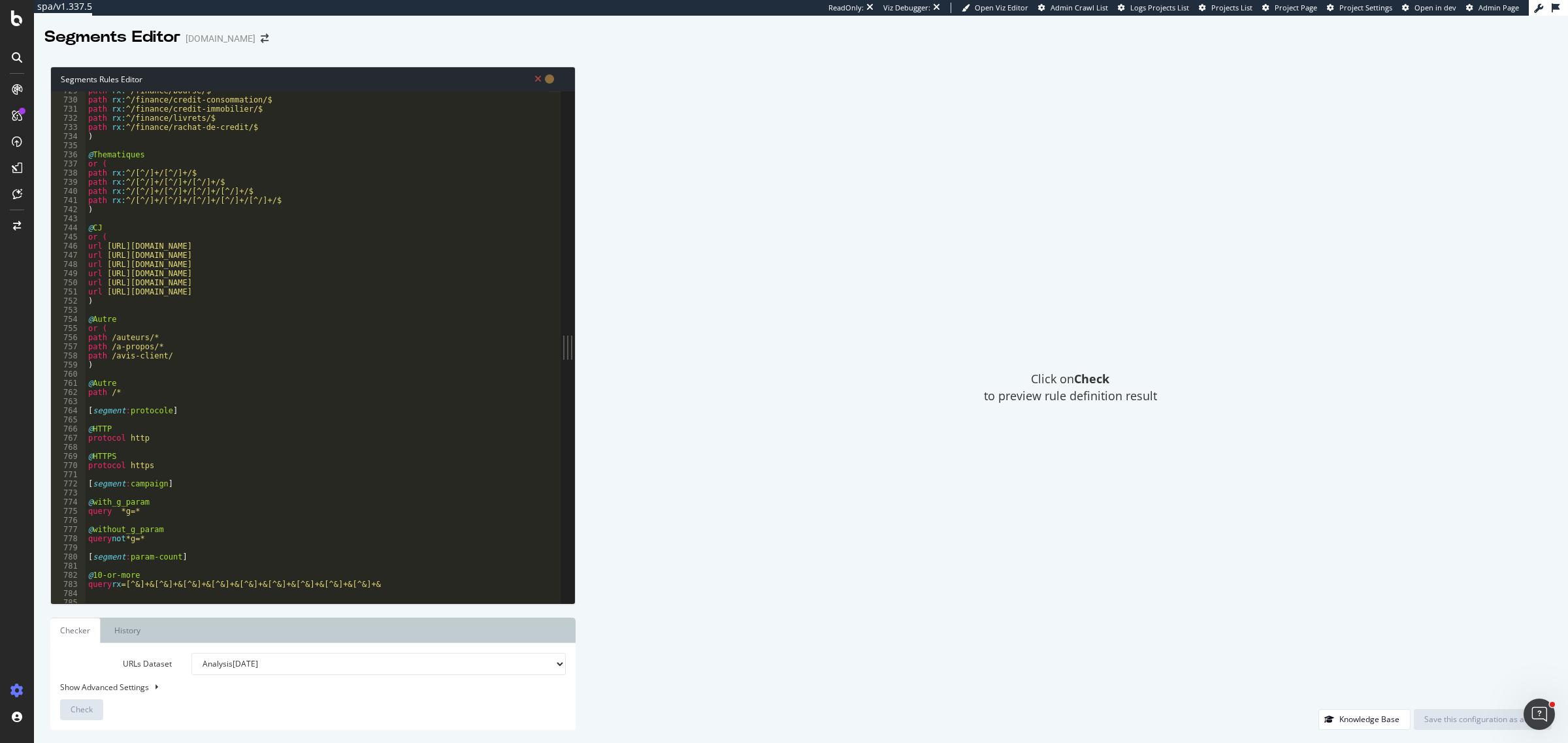
scroll to position [6712, 0]
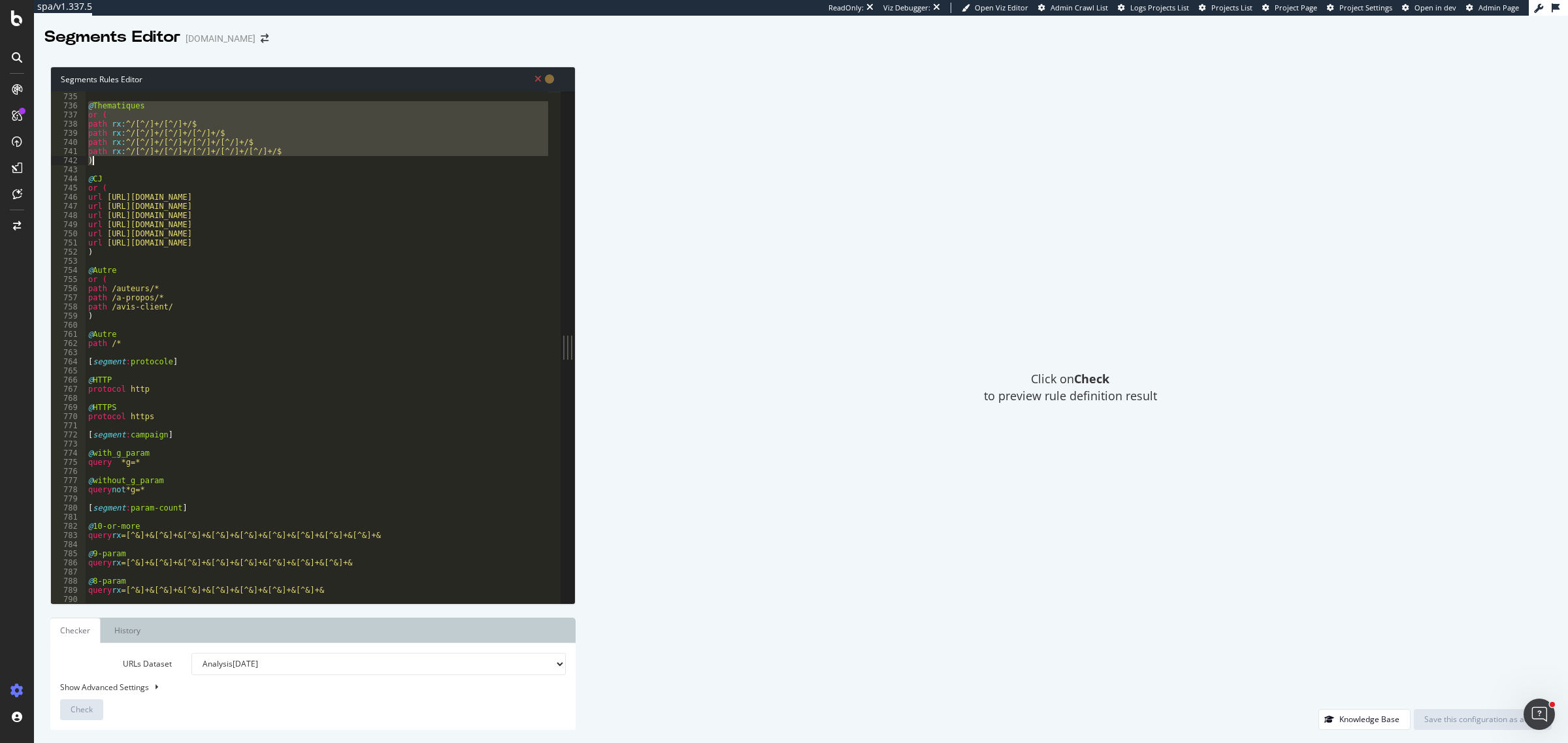
drag, startPoint x: 89, startPoint y: 105, endPoint x: 112, endPoint y: 157, distance: 56.9
click at [112, 157] on div ") @ Thematiques or ( path rx : ^/[^/]+/[^/]+/$ path rx : ^/[^/]+/[^/]+/[^/]+/$ …" at bounding box center [424, 342] width 677 height 518
type textarea "path rx:^/[^/]+/[^/]+/[^/]+/[^/]+/[^/]+/$ )"
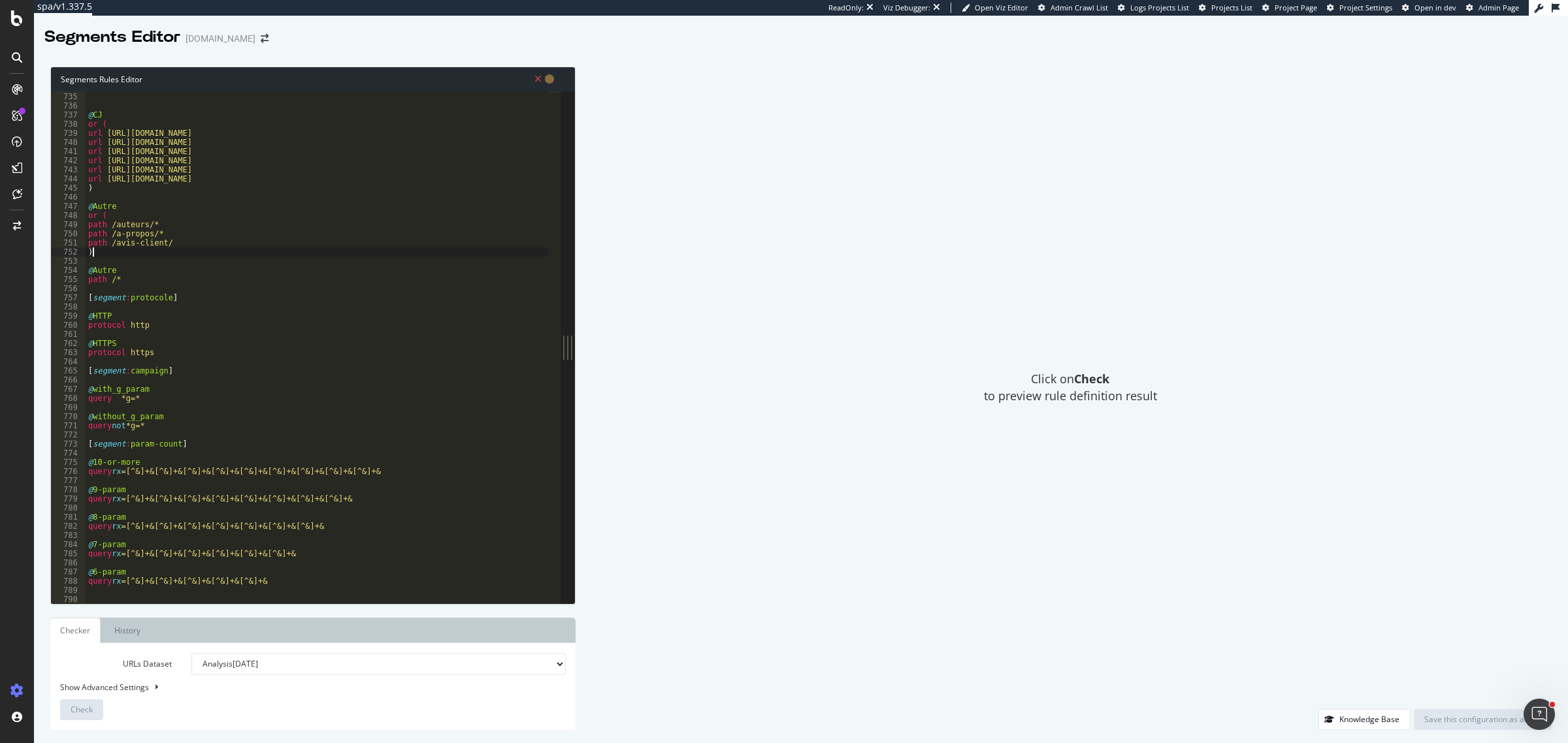
click at [128, 256] on div ") @ CJ or ( url https://www.lelynx.fr/assurance-auto/comparateur-auto url https…" at bounding box center [424, 342] width 677 height 518
type textarea ")"
paste textarea ")"
type textarea ")"
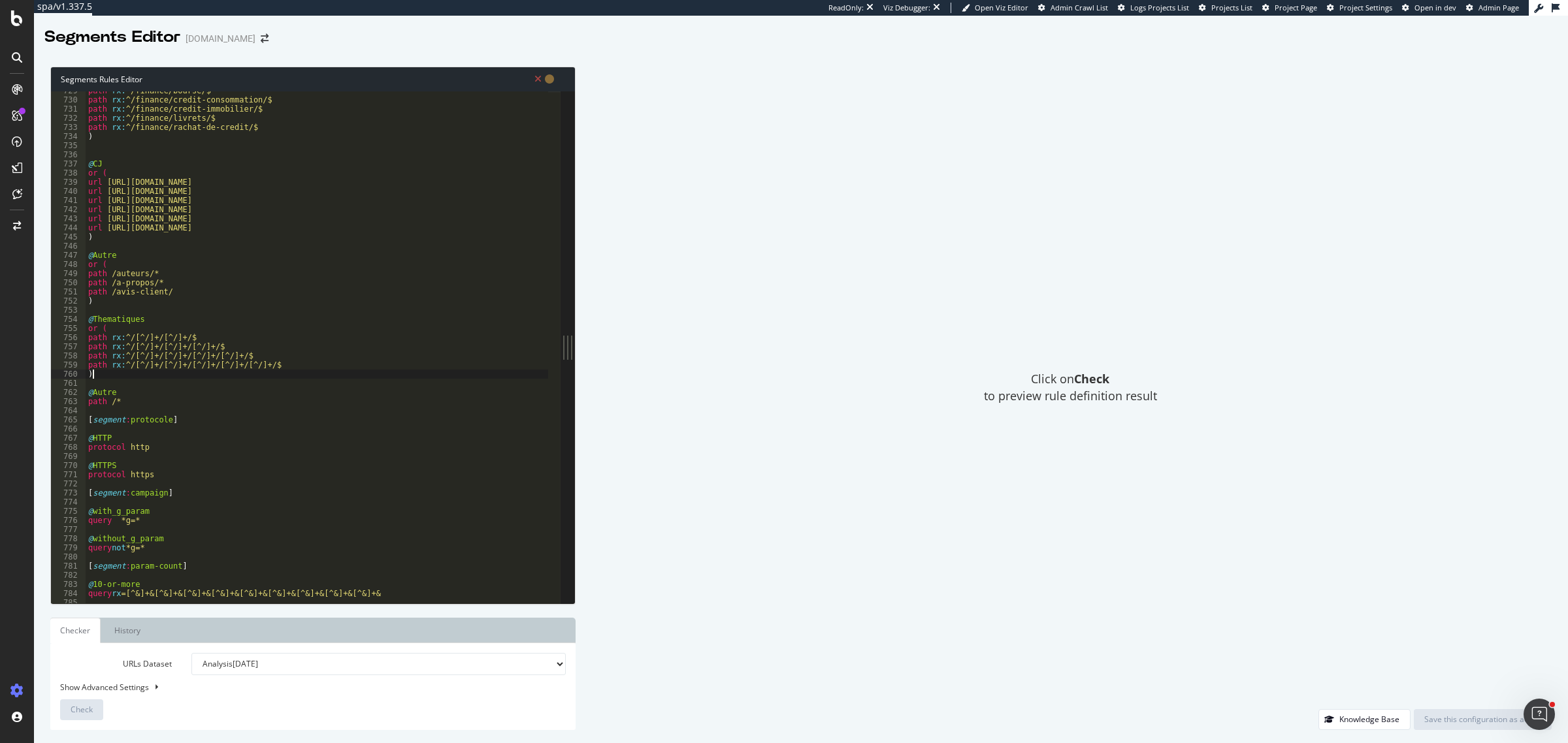
scroll to position [6614, 0]
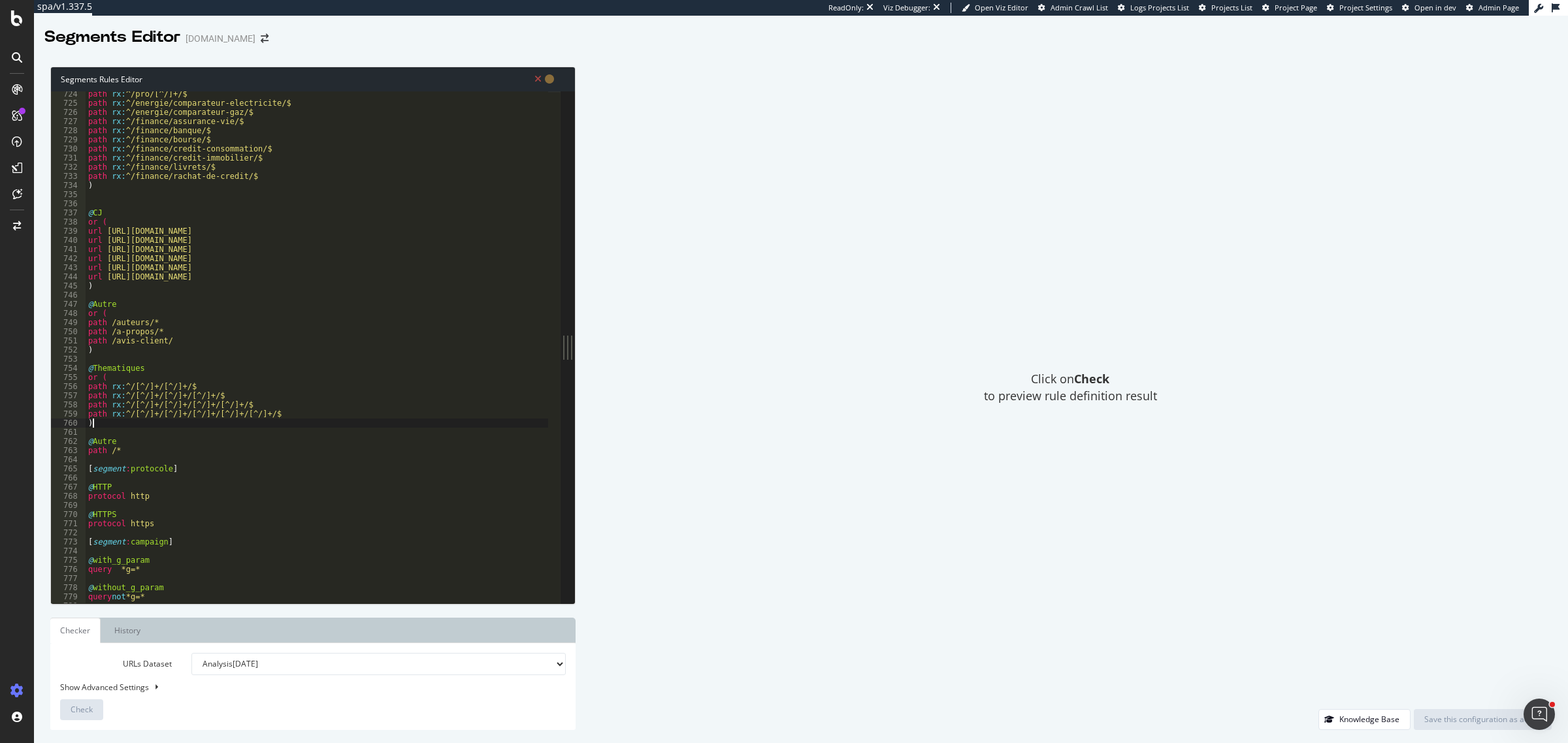
click at [115, 201] on div "path rx : ^/pro/[^/]+/$ path rx : ^/energie/comparateur-electricite/$ path rx :…" at bounding box center [424, 348] width 677 height 518
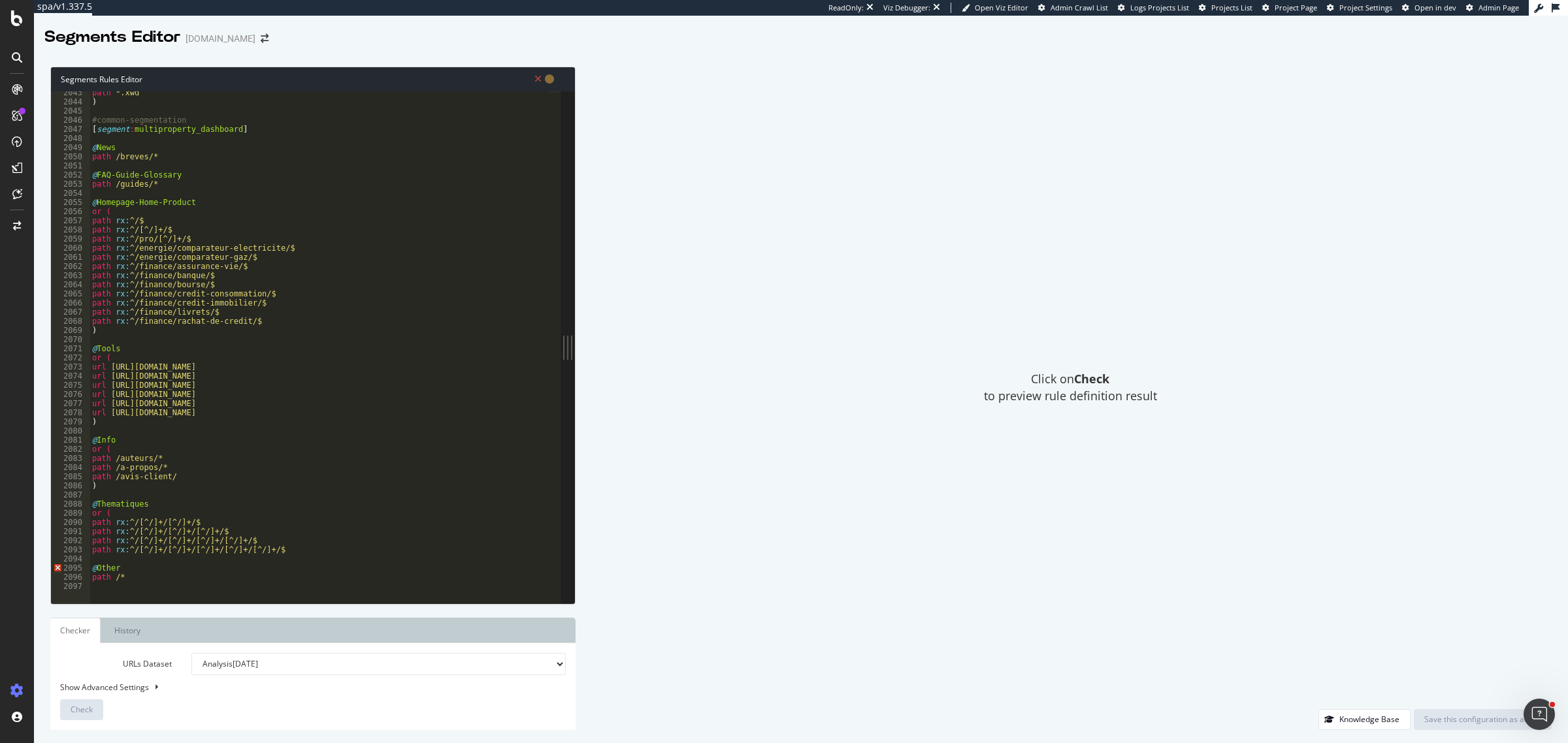
scroll to position [18677, 0]
click at [125, 506] on div "path *.xwd ) #common-segmentation [ segment : multiproperty_dashboard ] @ News …" at bounding box center [428, 347] width 677 height 518
click at [121, 553] on div "path *.xwd ) #common-segmentation [ segment : multiproperty_dashboard ] @ News …" at bounding box center [428, 347] width 677 height 518
type textarea "path rx:^/[^/]+/[^/]+/[^/]+/[^/]+/[^/]+/$"
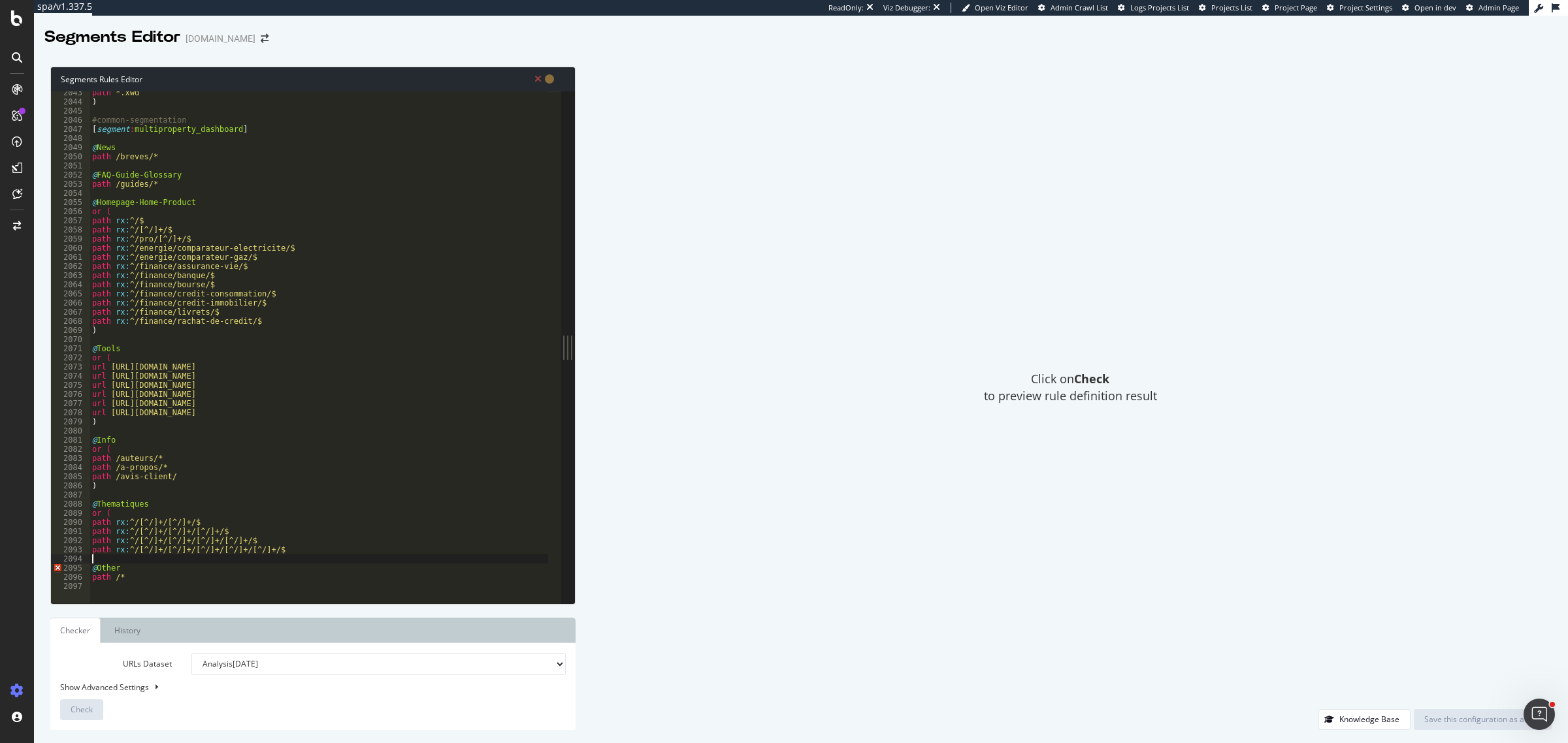
click at [121, 561] on div "path *.xwd ) #common-segmentation [ segment : multiproperty_dashboard ] @ News …" at bounding box center [428, 347] width 677 height 518
type textarea ")"
click at [102, 508] on div "path *.xwd ) #common-segmentation [ segment : multiproperty_dashboard ] @ News …" at bounding box center [428, 347] width 677 height 518
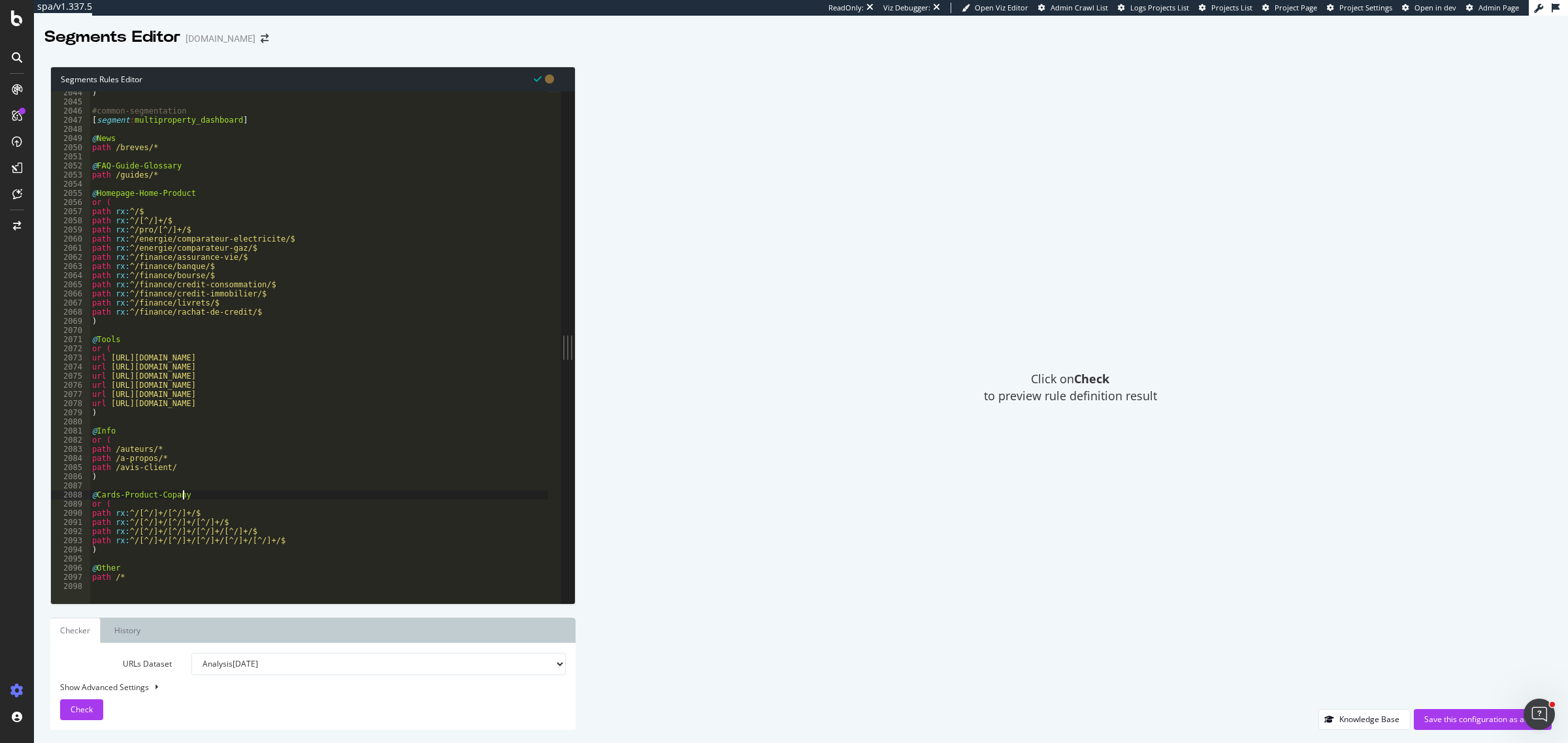
scroll to position [18687, 0]
click at [128, 514] on div ") #common-segmentation [ segment : multiproperty_dashboard ] @ News path /breve…" at bounding box center [428, 347] width 677 height 518
drag, startPoint x: 132, startPoint y: 514, endPoint x: 158, endPoint y: 517, distance: 26.2
click at [158, 517] on div ") #common-segmentation [ segment : multiproperty_dashboard ] @ News path /breve…" at bounding box center [428, 347] width 677 height 518
paste textarea "assurance-auto/assureurs/"
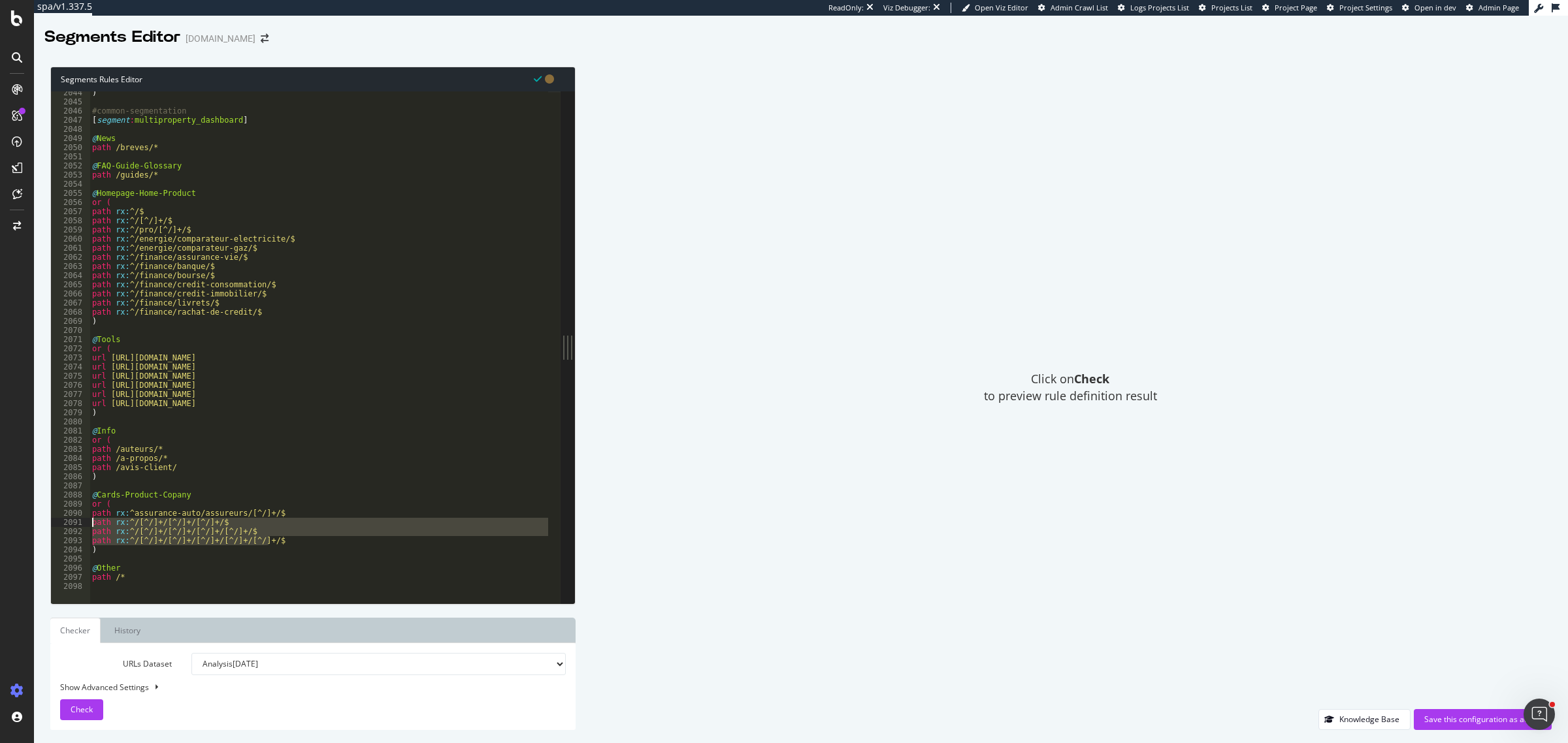
drag, startPoint x: 280, startPoint y: 539, endPoint x: 90, endPoint y: 525, distance: 190.5
click at [90, 525] on div ") #common-segmentation [ segment : multiproperty_dashboard ] @ News path /breve…" at bounding box center [428, 347] width 677 height 518
type textarea "path rx:^/[^/]+/[^/]+/[^/]+/$ path rx:^/[^/]+/[^/]+/[^/]+/[^/]+/$"
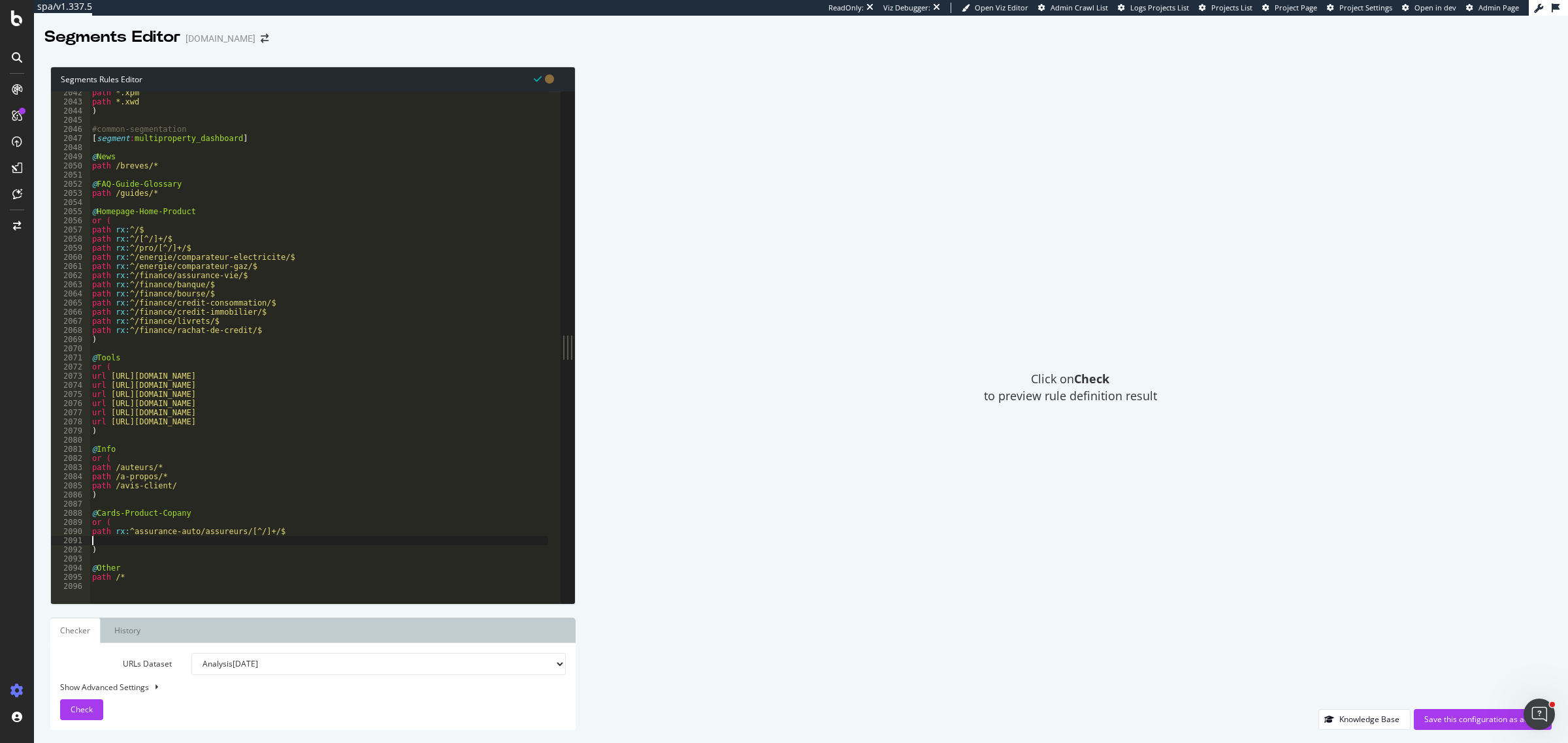
scroll to position [18667, 0]
type textarea "path rx:^assurance-auto/assureurs/[^/]+/$"
drag, startPoint x: 173, startPoint y: 542, endPoint x: 190, endPoint y: 542, distance: 17.0
click at [190, 542] on div "path *.xpdl path *.xpm path *.xwd ) #common-segmentation [ segment : multiprope…" at bounding box center [428, 347] width 677 height 518
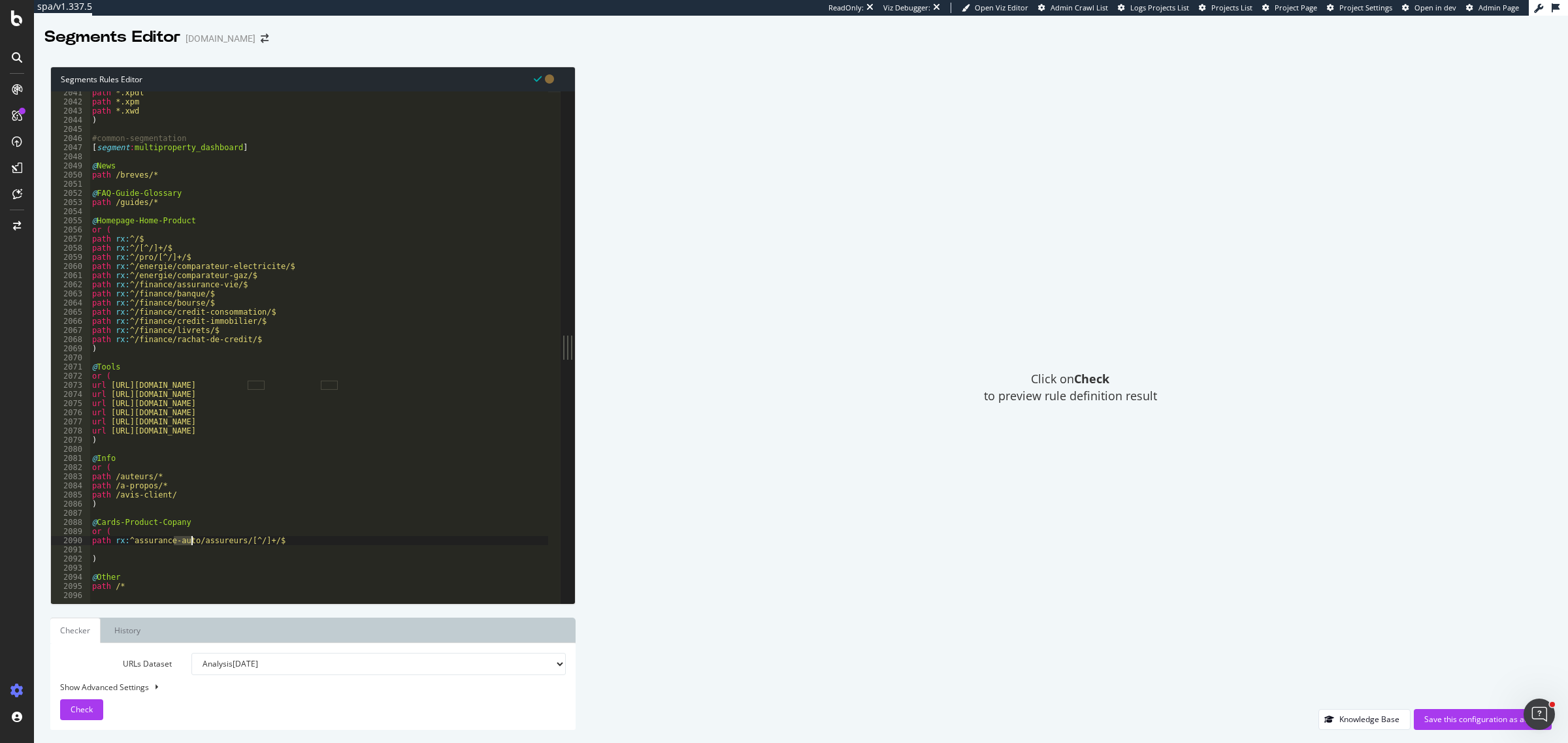
type textarea "path rx:^assurance-auto/assureurs/[^/]+/$"
click at [191, 541] on div "path *.xpdl path *.xpm path *.xwd ) #common-segmentation [ segment : multiprope…" at bounding box center [319, 348] width 459 height 512
drag, startPoint x: 191, startPoint y: 541, endPoint x: 131, endPoint y: 544, distance: 60.1
click at [131, 544] on div "path *.xpdl path *.xpm path *.xwd ) #common-segmentation [ segment : multiprope…" at bounding box center [428, 347] width 677 height 518
drag, startPoint x: 128, startPoint y: 542, endPoint x: 191, endPoint y: 543, distance: 63.0
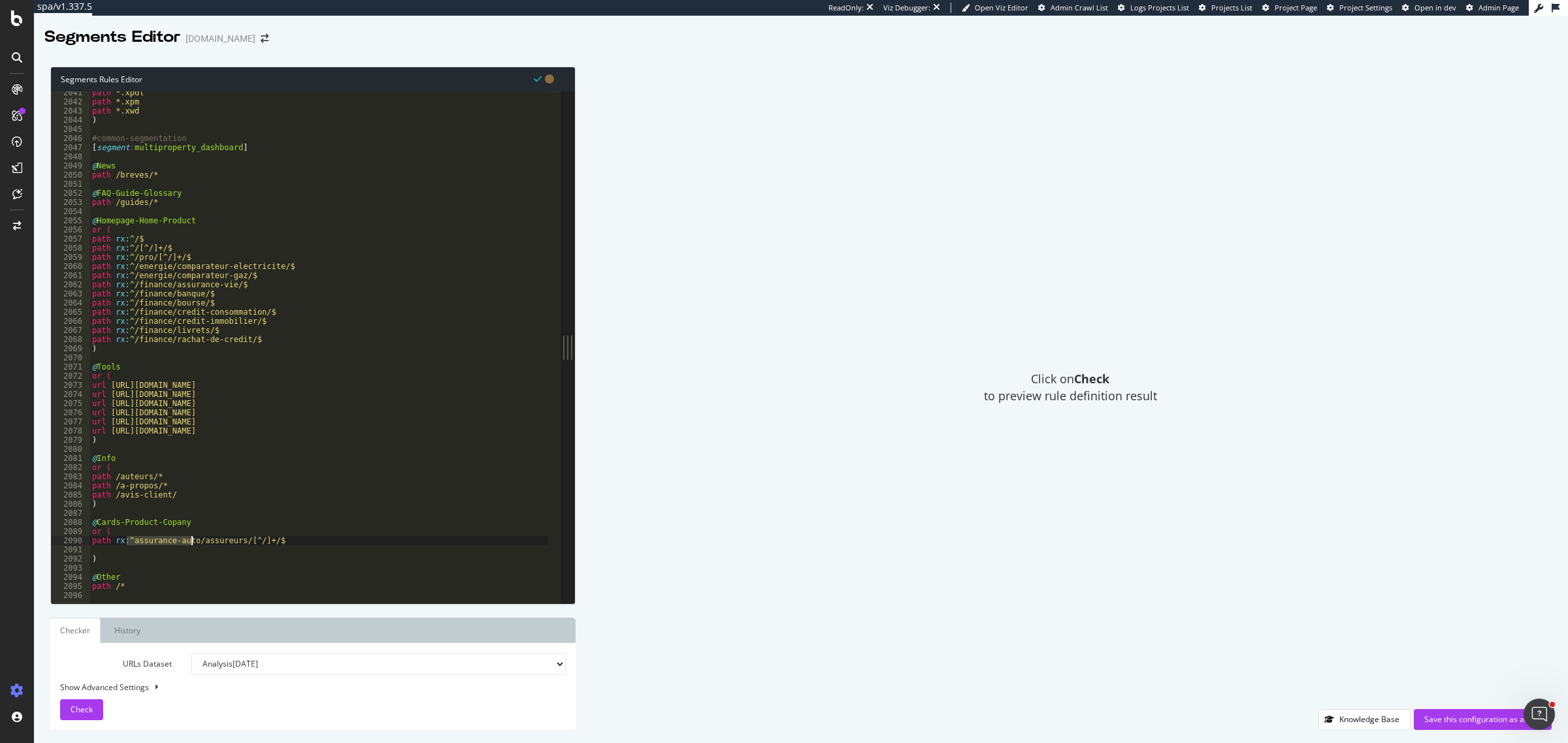
click at [191, 543] on div "path *.xpdl path *.xpm path *.xwd ) #common-segmentation [ segment : multiprope…" at bounding box center [428, 347] width 677 height 518
click at [191, 543] on div "path *.xpdl path *.xpm path *.xwd ) #common-segmentation [ segment : multiprope…" at bounding box center [319, 348] width 459 height 512
drag, startPoint x: 191, startPoint y: 543, endPoint x: 134, endPoint y: 545, distance: 57.0
click at [134, 545] on div "path *.xpdl path *.xpm path *.xwd ) #common-segmentation [ segment : multiprope…" at bounding box center [428, 347] width 677 height 518
click at [174, 547] on div "path *.xpdl path *.xpm path *.xwd ) #common-segmentation [ segment : multiprope…" at bounding box center [428, 347] width 677 height 518
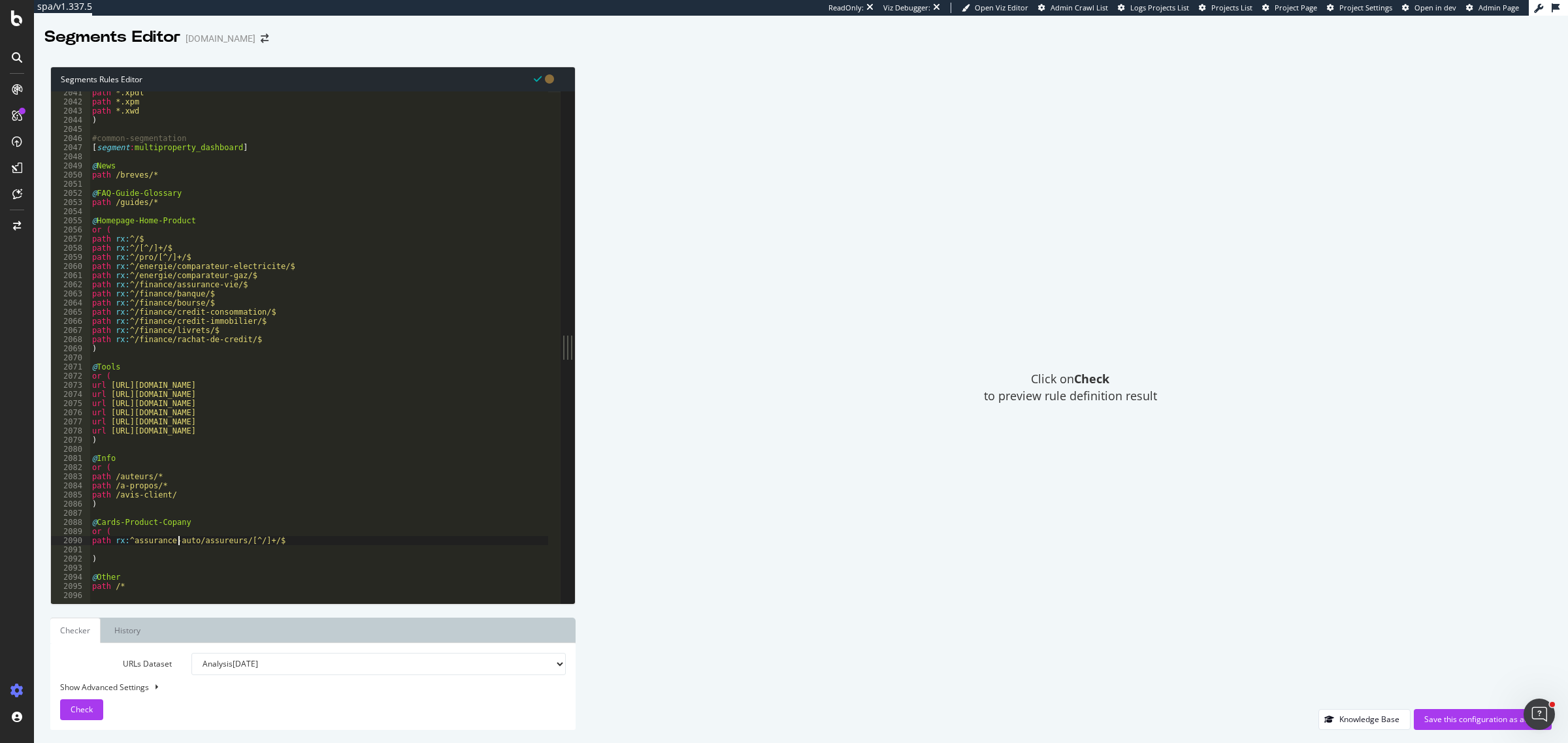
click at [178, 543] on div "path *.xpdl path *.xpm path *.xwd ) #common-segmentation [ segment : multiprope…" at bounding box center [428, 347] width 677 height 518
click at [178, 543] on div "path *.xpdl path *.xpm path *.xwd ) #common-segmentation [ segment : multiprope…" at bounding box center [319, 348] width 459 height 512
drag, startPoint x: 131, startPoint y: 544, endPoint x: 193, endPoint y: 545, distance: 62.0
click at [193, 545] on div "path *.xpdl path *.xpm path *.xwd ) #common-segmentation [ segment : multiprope…" at bounding box center [428, 347] width 677 height 518
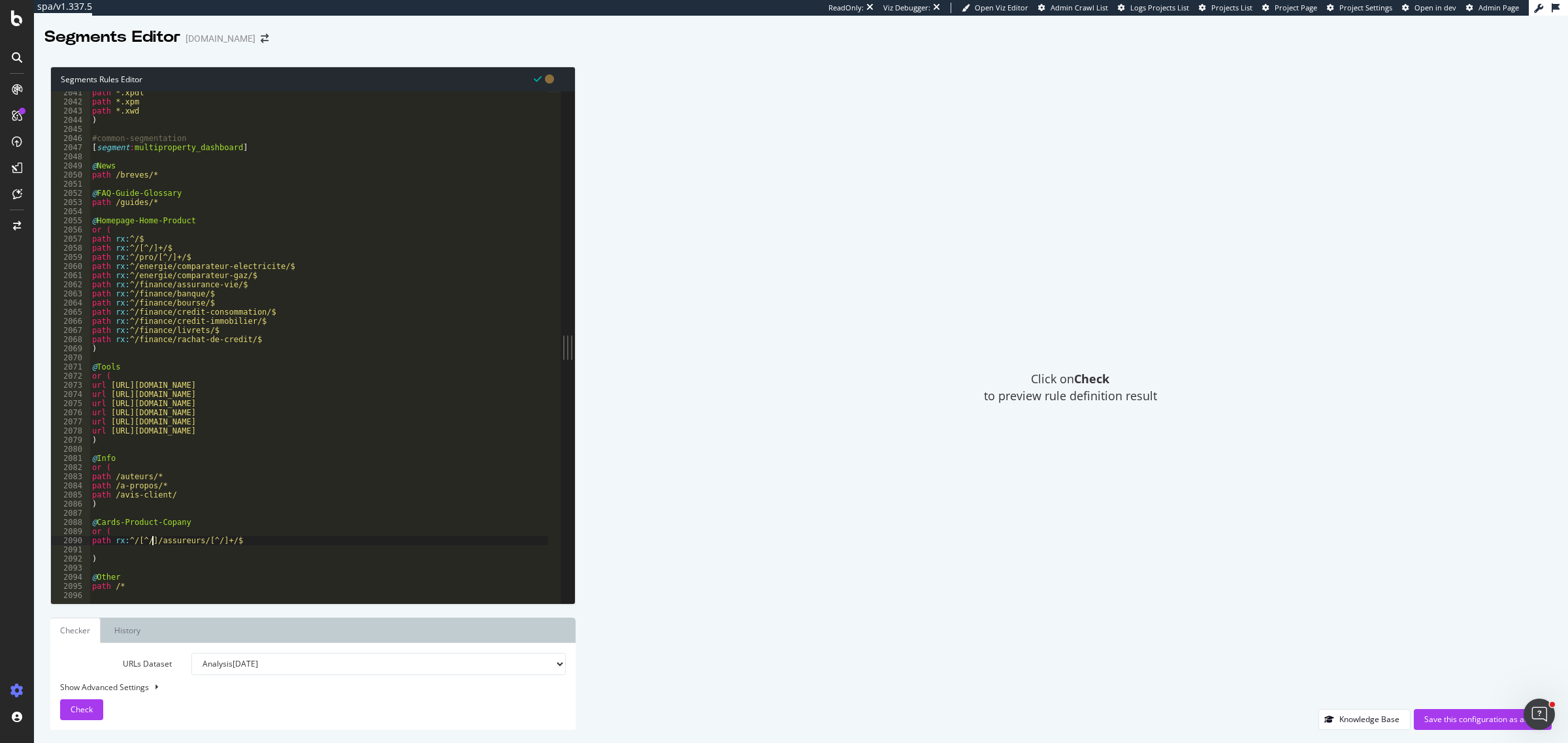
scroll to position [0, 4]
click at [165, 523] on div "path *.xpdl path *.xpm path *.xwd ) #common-segmentation [ segment : multiprope…" at bounding box center [428, 347] width 677 height 518
click at [186, 556] on div "path *.xpdl path *.xpm path *.xwd ) #common-segmentation [ segment : multiprope…" at bounding box center [428, 347] width 677 height 518
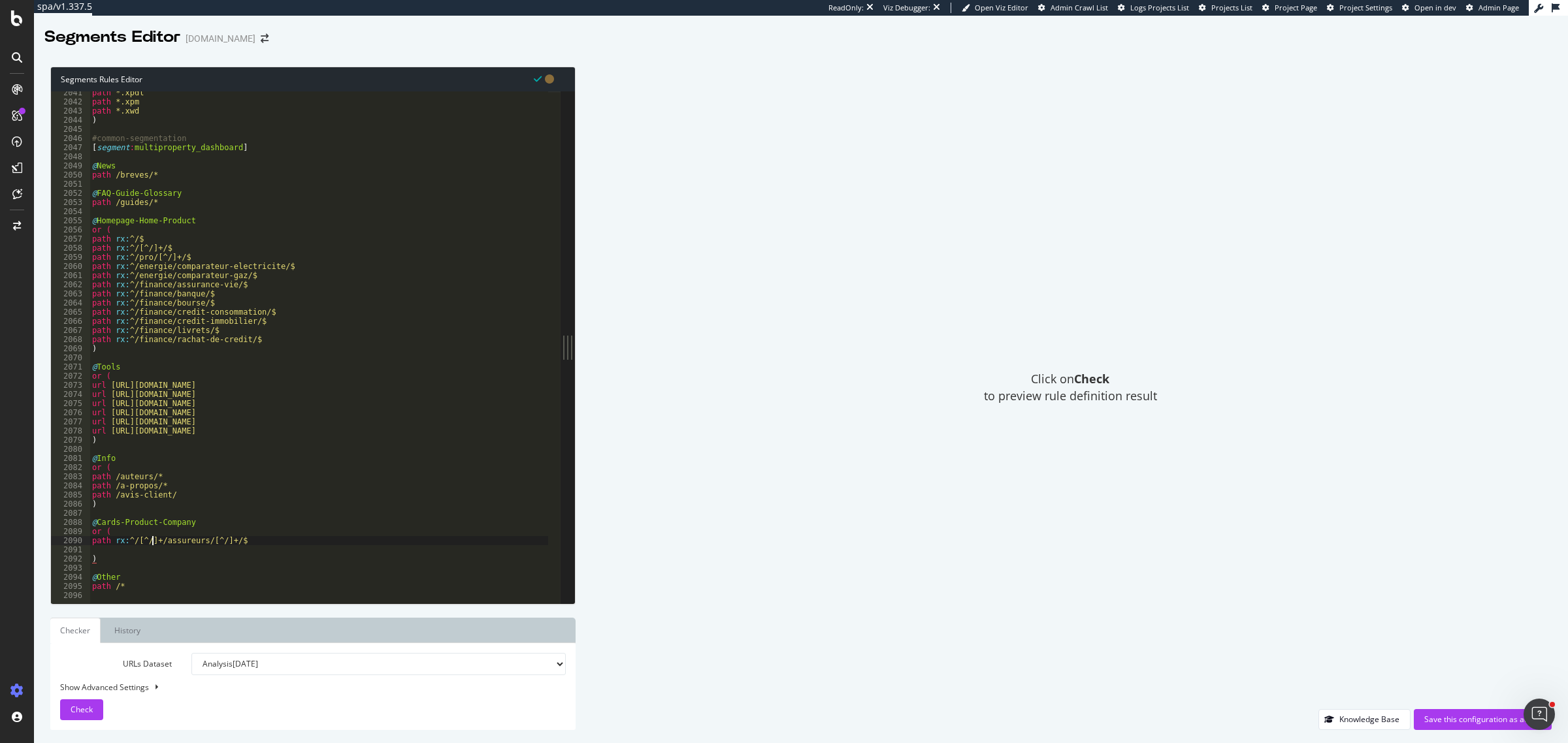
click at [152, 544] on div "path *.xpdl path *.xpm path *.xwd ) #common-segmentation [ segment : multiprope…" at bounding box center [428, 347] width 677 height 518
click at [108, 556] on div "path *.xpdl path *.xpm path *.xwd ) #common-segmentation [ segment : multiprope…" at bounding box center [428, 347] width 677 height 518
type textarea ")"
click at [106, 552] on div "path *.xpdl path *.xpm path *.xwd ) #common-segmentation [ segment : multiprope…" at bounding box center [428, 347] width 677 height 518
click at [95, 706] on button "Check" at bounding box center [81, 710] width 43 height 21
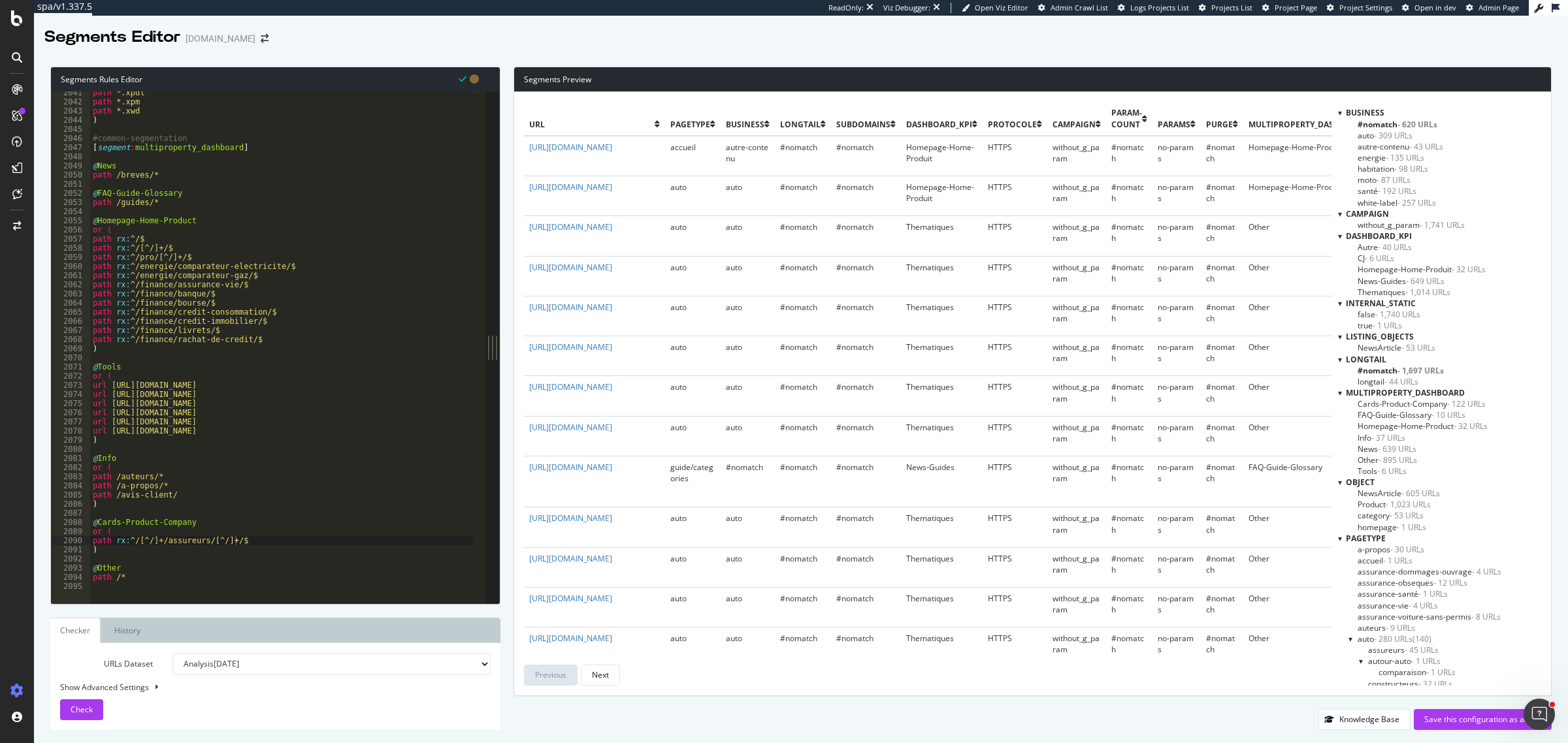
click at [1342, 538] on div at bounding box center [1340, 538] width 4 height 11
click at [1386, 403] on span "Cards-Product-Company - 122 URLs" at bounding box center [1422, 404] width 128 height 11
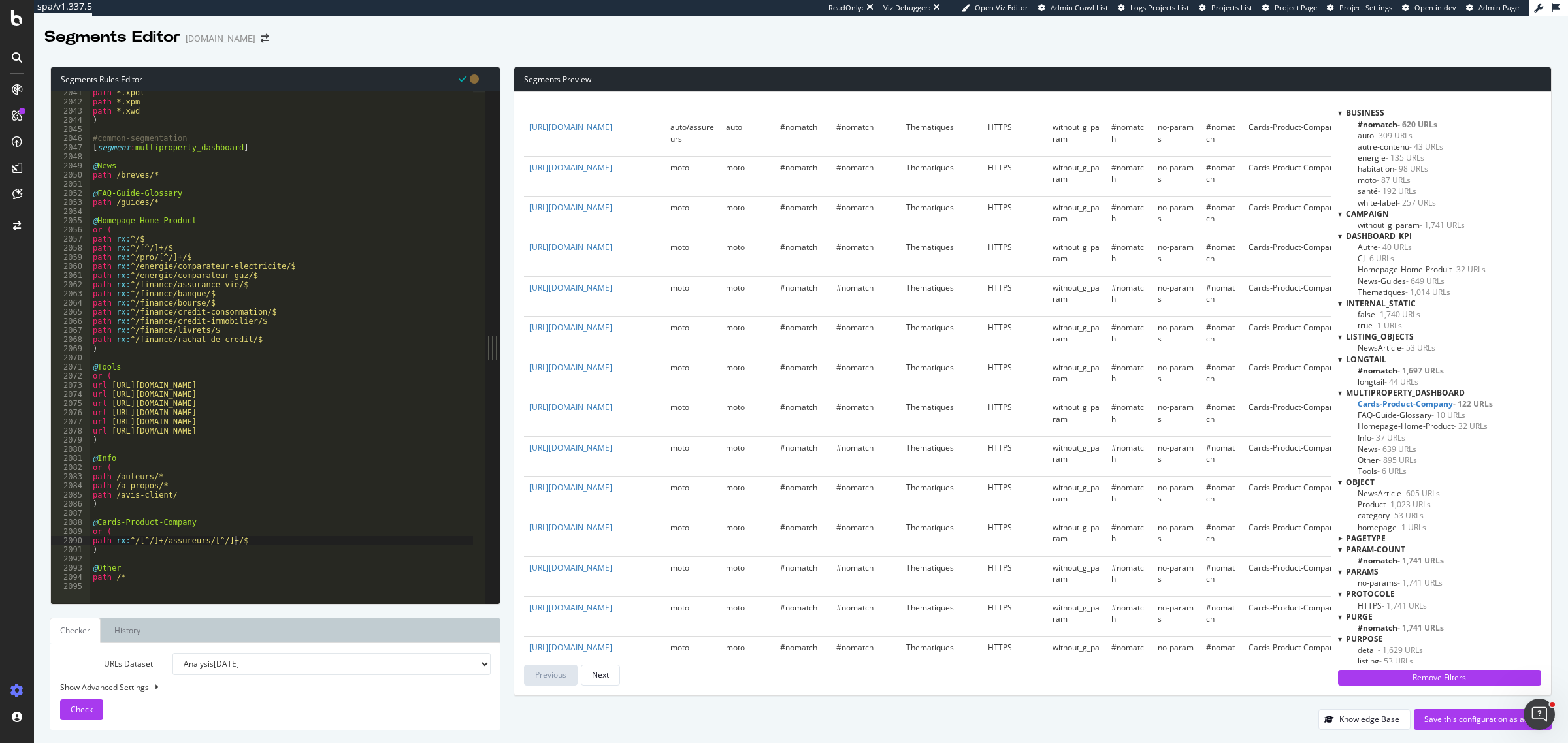
scroll to position [1143, 0]
click at [1399, 413] on span "FAQ-Guide-Glossary - 10 URLs" at bounding box center [1412, 414] width 108 height 11
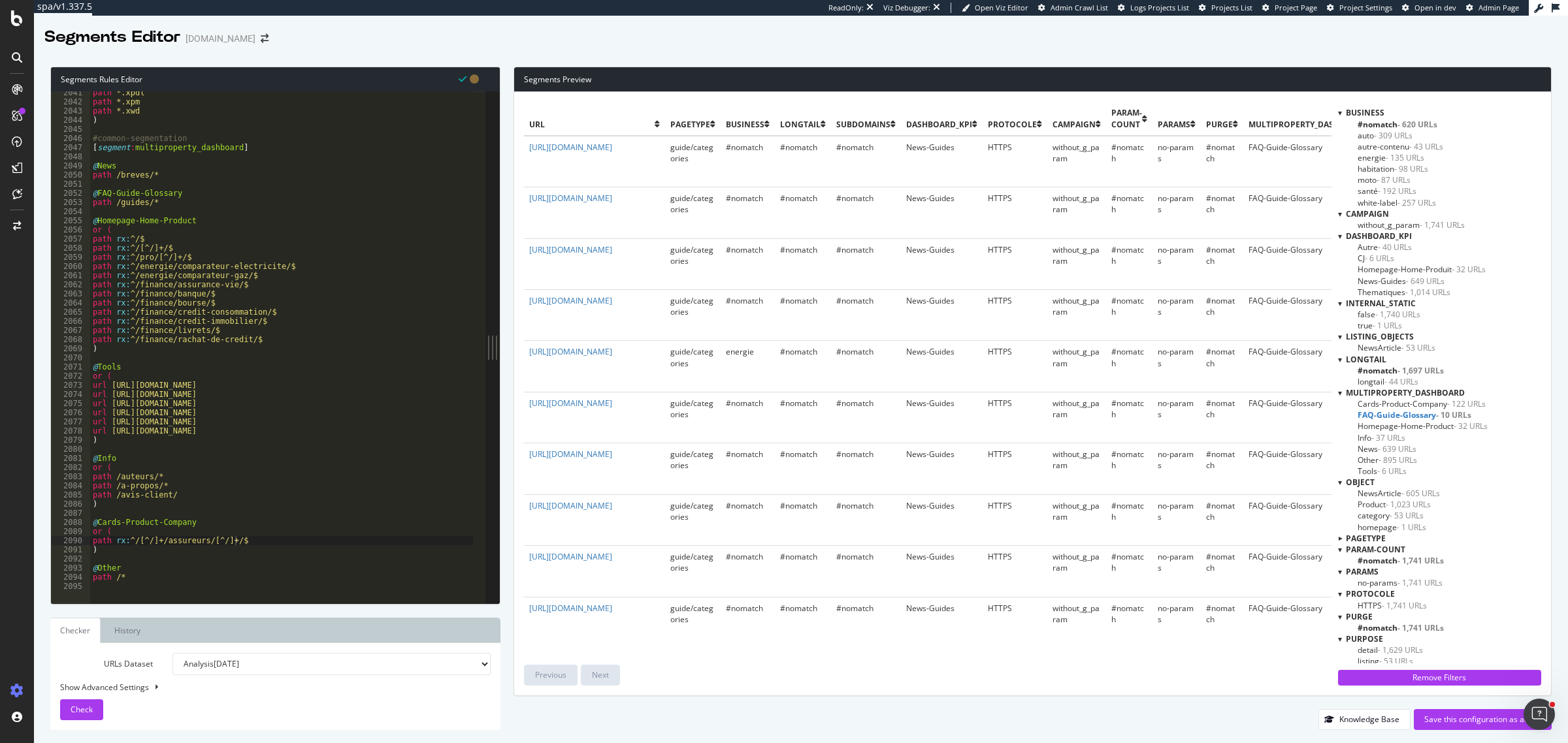
scroll to position [18, 0]
click at [1398, 424] on span "Homepage-Home-Product - 32 URLs" at bounding box center [1423, 425] width 130 height 11
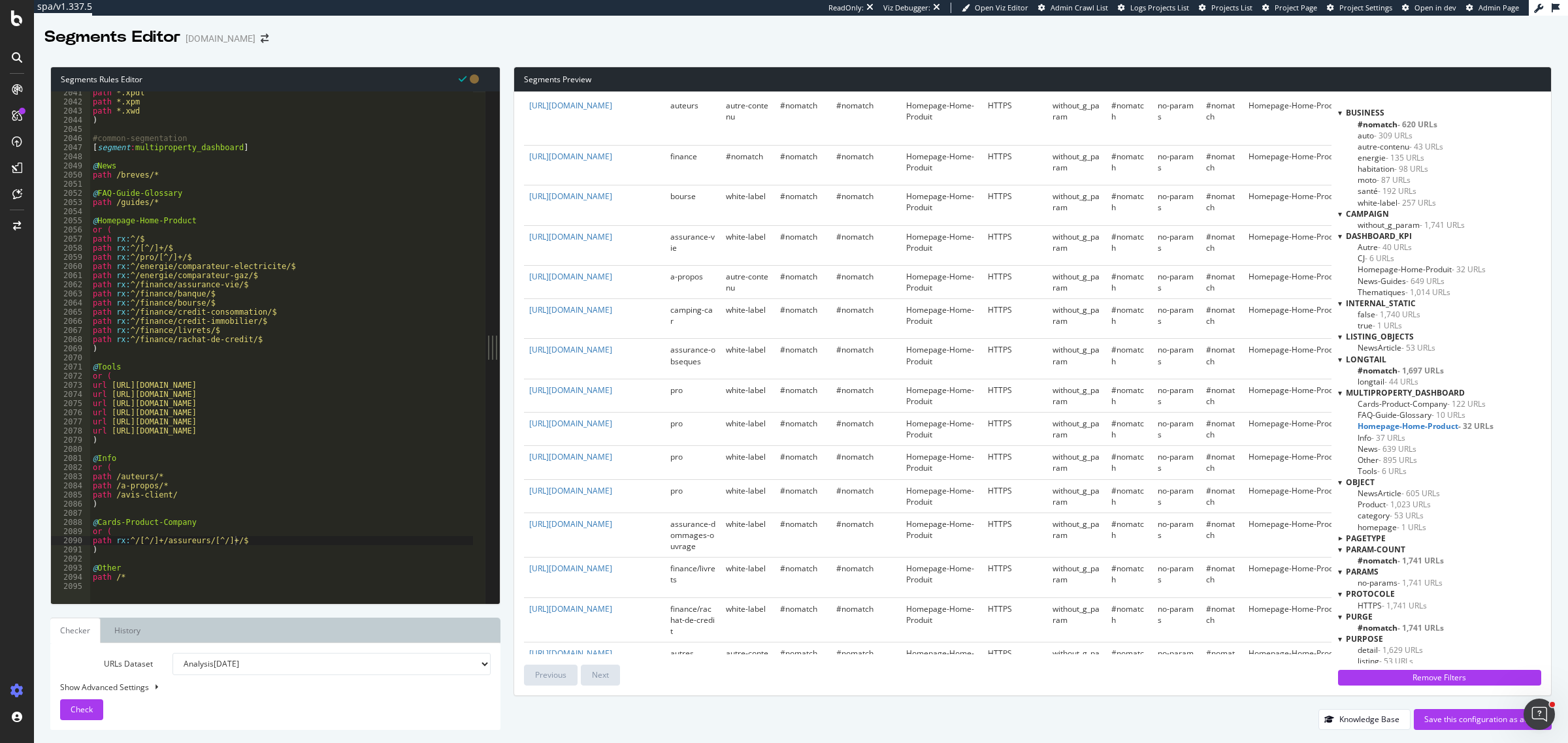
scroll to position [768, 0]
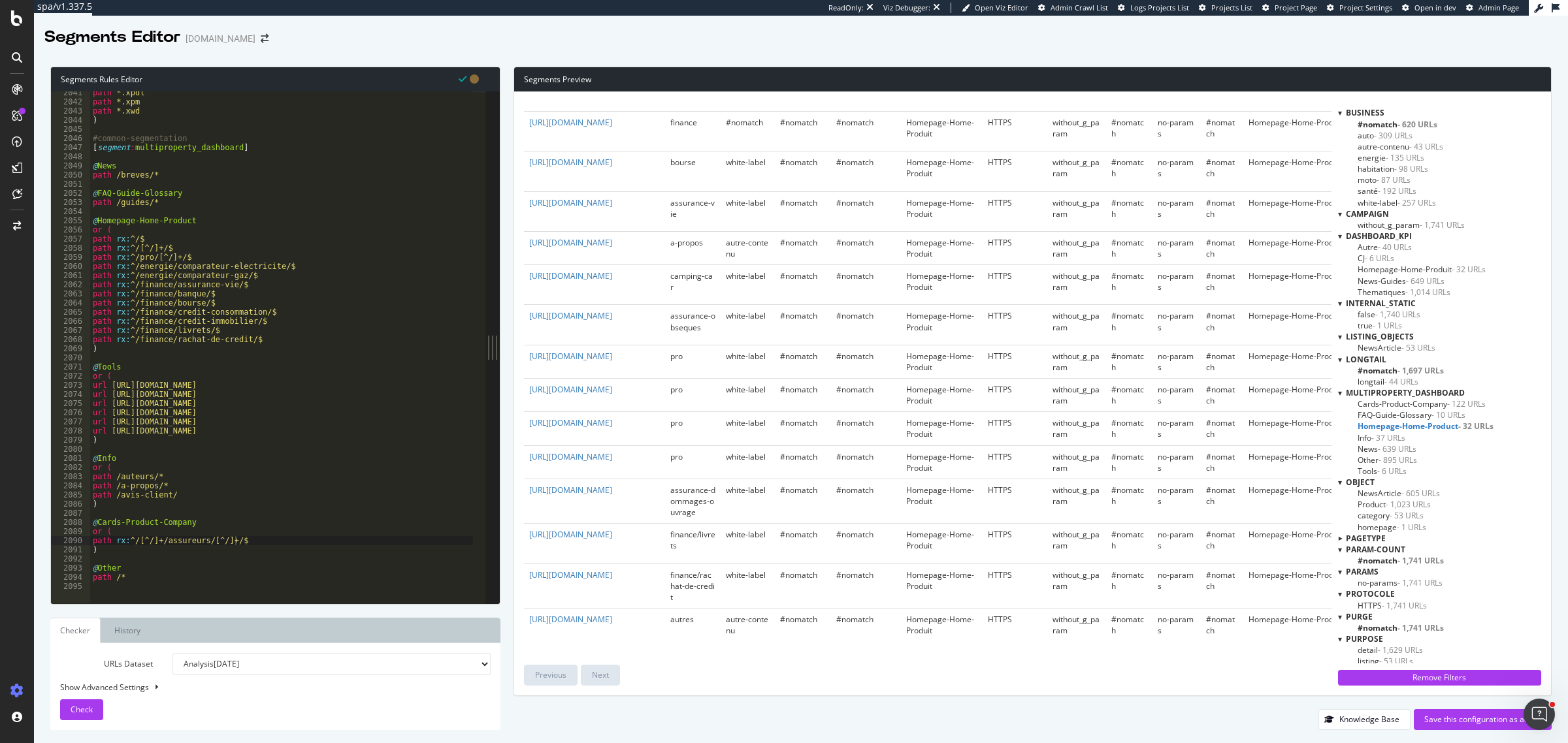
click at [1378, 439] on span "- 37 URLs" at bounding box center [1389, 437] width 34 height 11
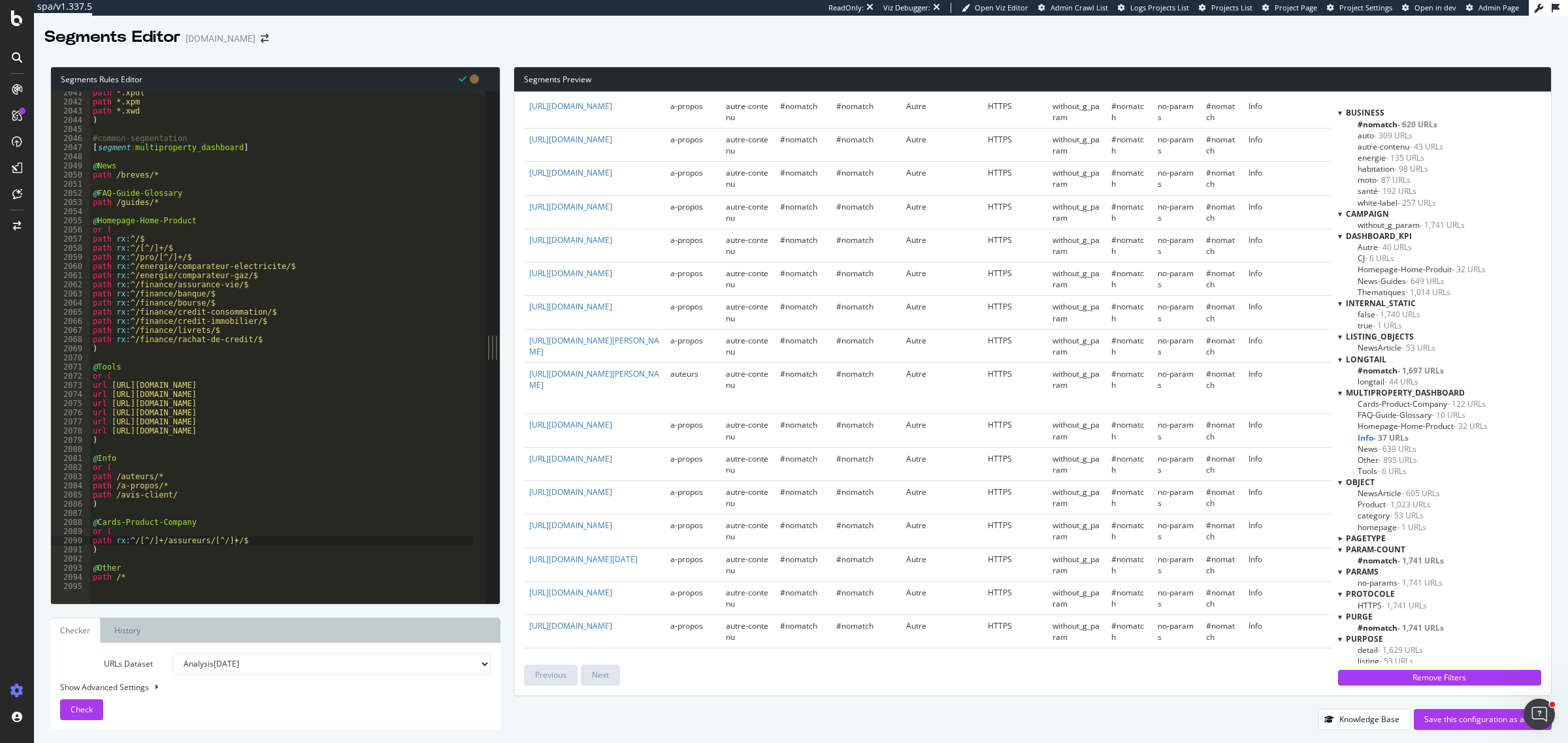
scroll to position [0, 0]
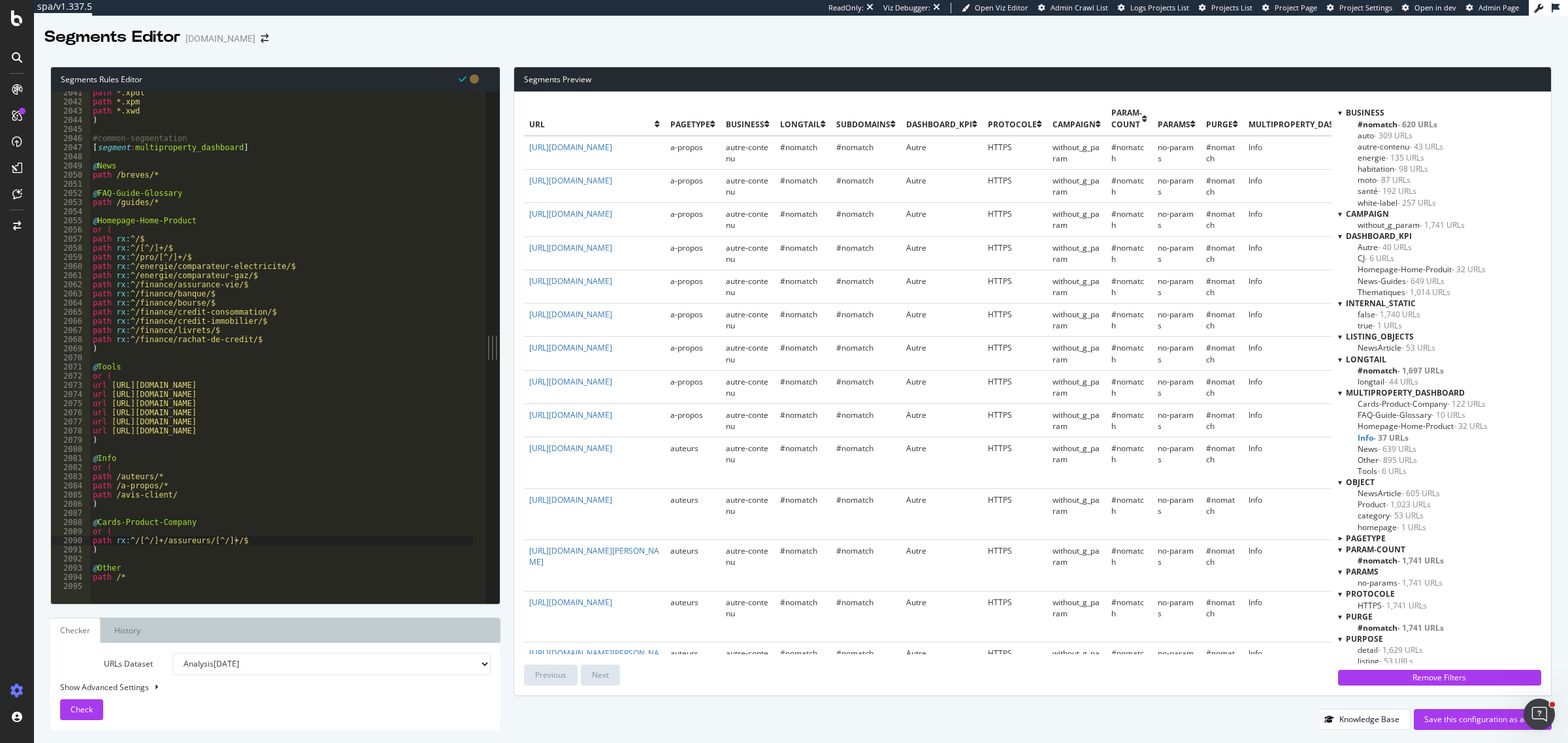
click at [1402, 448] on span "- 639 URLs" at bounding box center [1397, 449] width 39 height 11
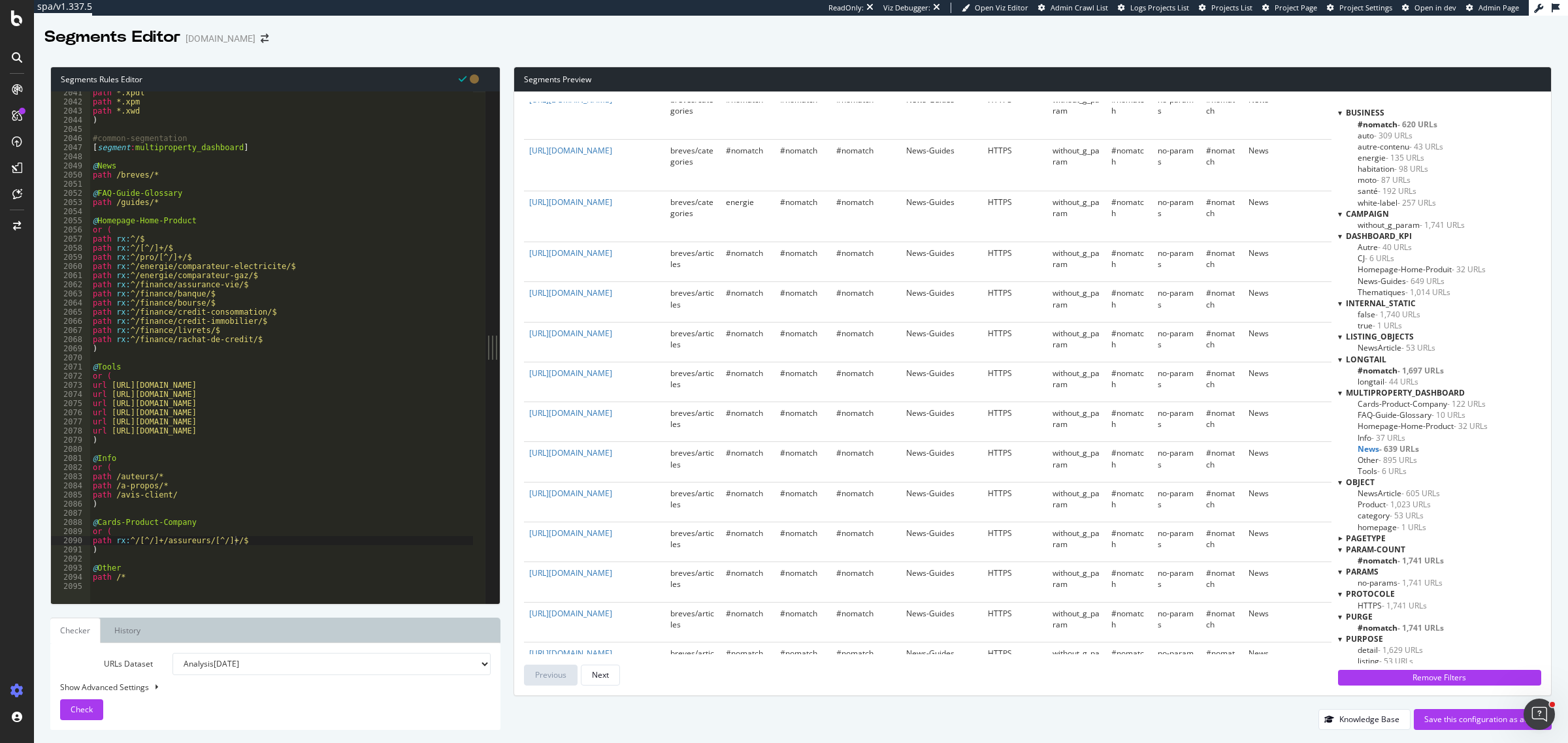
scroll to position [327, 0]
click at [1389, 471] on span "- 6 URLs" at bounding box center [1392, 471] width 29 height 11
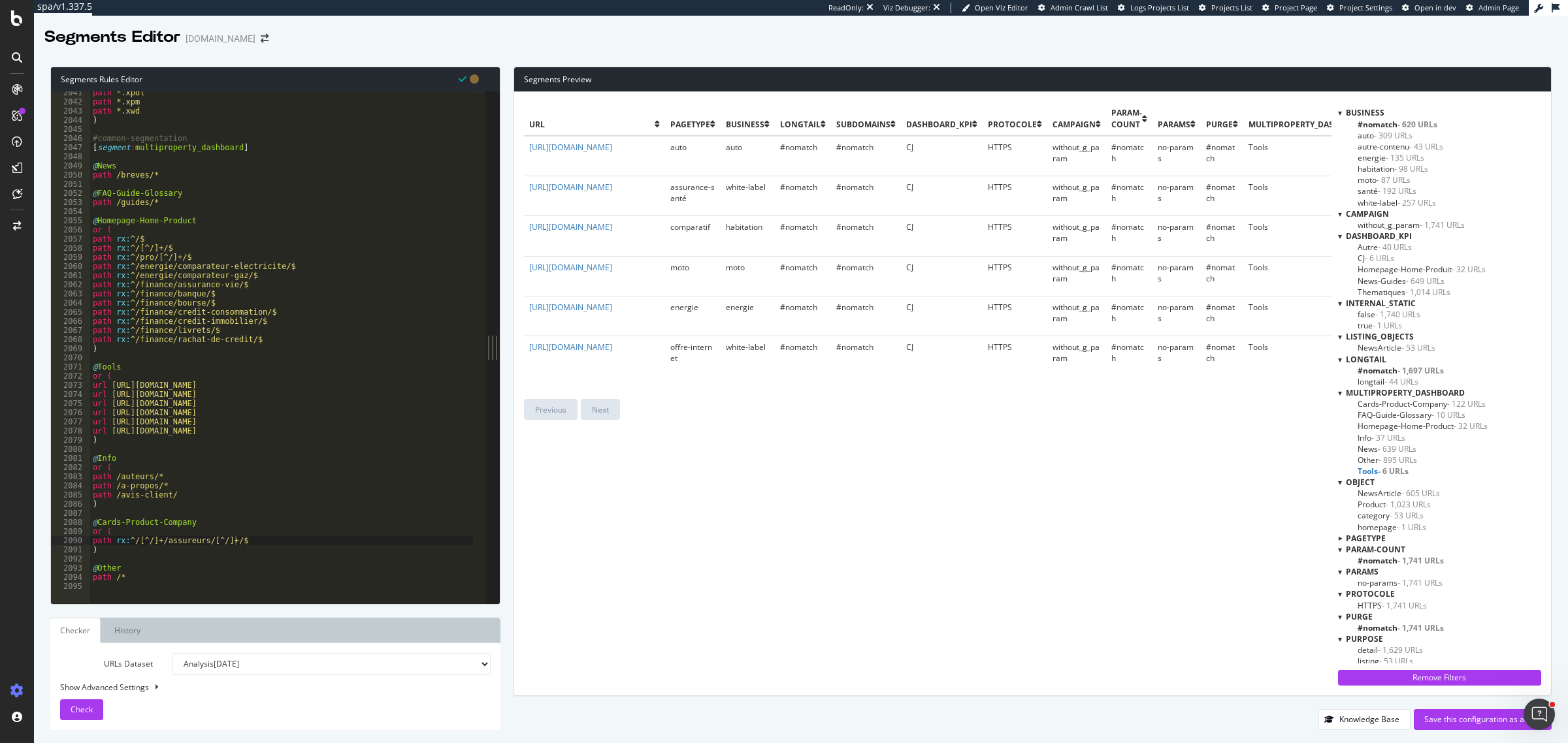
scroll to position [0, 0]
click at [1394, 462] on span "- 895 URLs" at bounding box center [1398, 460] width 39 height 11
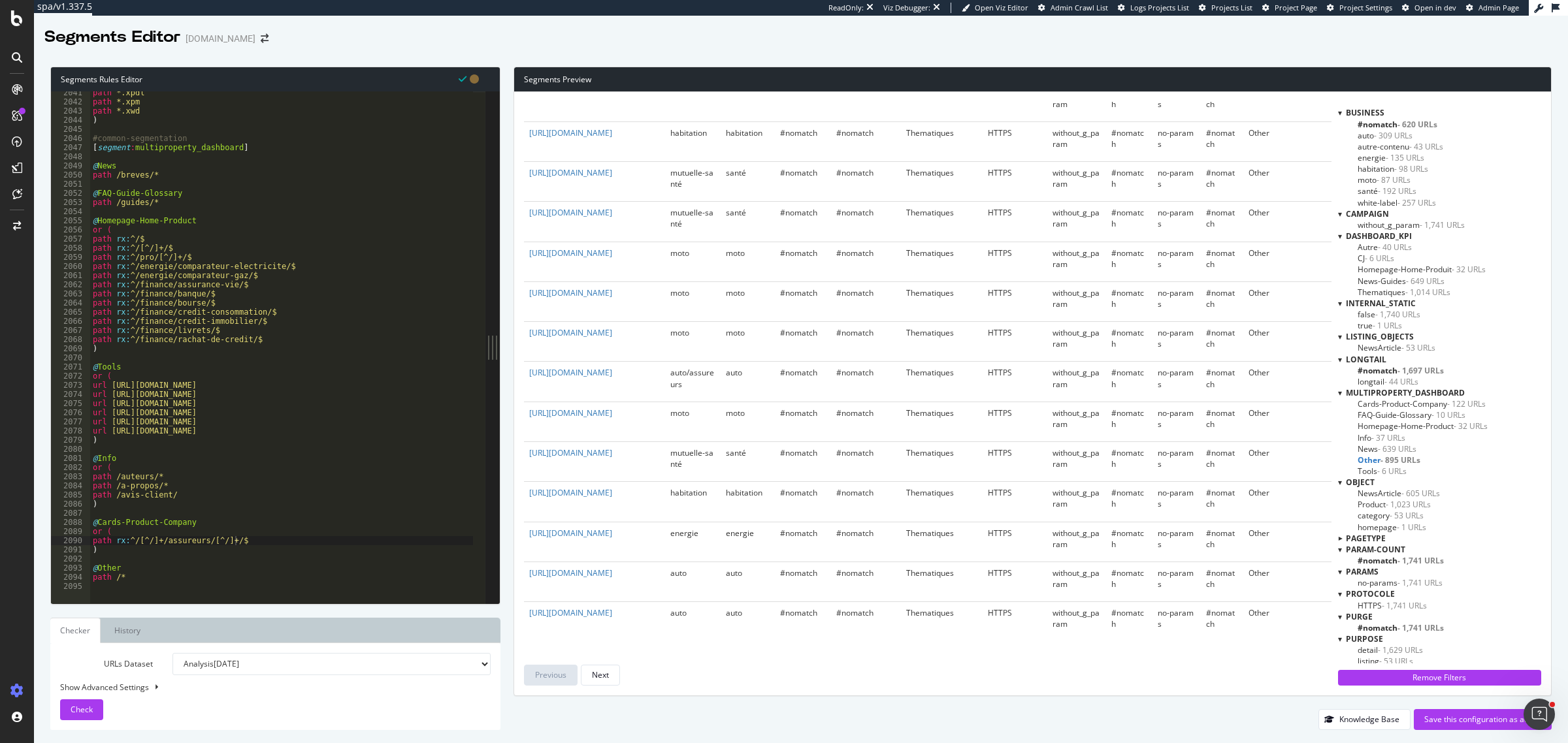
scroll to position [3701, 0]
click at [111, 541] on div "path *.xpdl path *.xpm path *.xwd ) #common-segmentation [ segment : multiprope…" at bounding box center [428, 347] width 677 height 518
drag, startPoint x: 105, startPoint y: 550, endPoint x: 92, endPoint y: 537, distance: 18.4
click at [92, 537] on div "path *.xpdl path *.xpm path *.xwd ) #common-segmentation [ segment : multiprope…" at bounding box center [428, 347] width 677 height 518
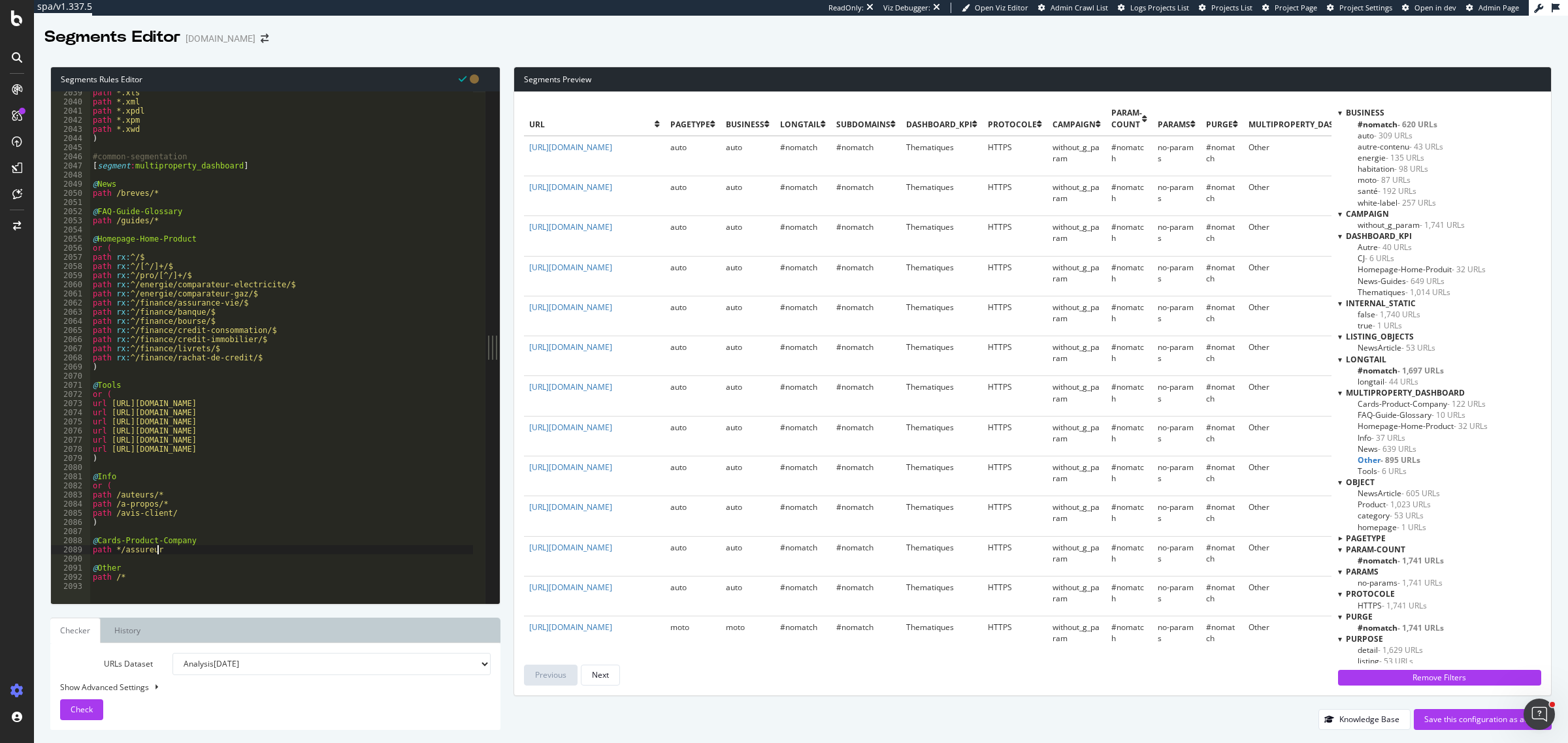
scroll to position [0, 4]
click at [164, 553] on div "path *.xls path *.xml path *.xpdl path *.xpm path *.xwd ) #common-segmentation …" at bounding box center [428, 347] width 677 height 518
type textarea "path */assureurs/*"
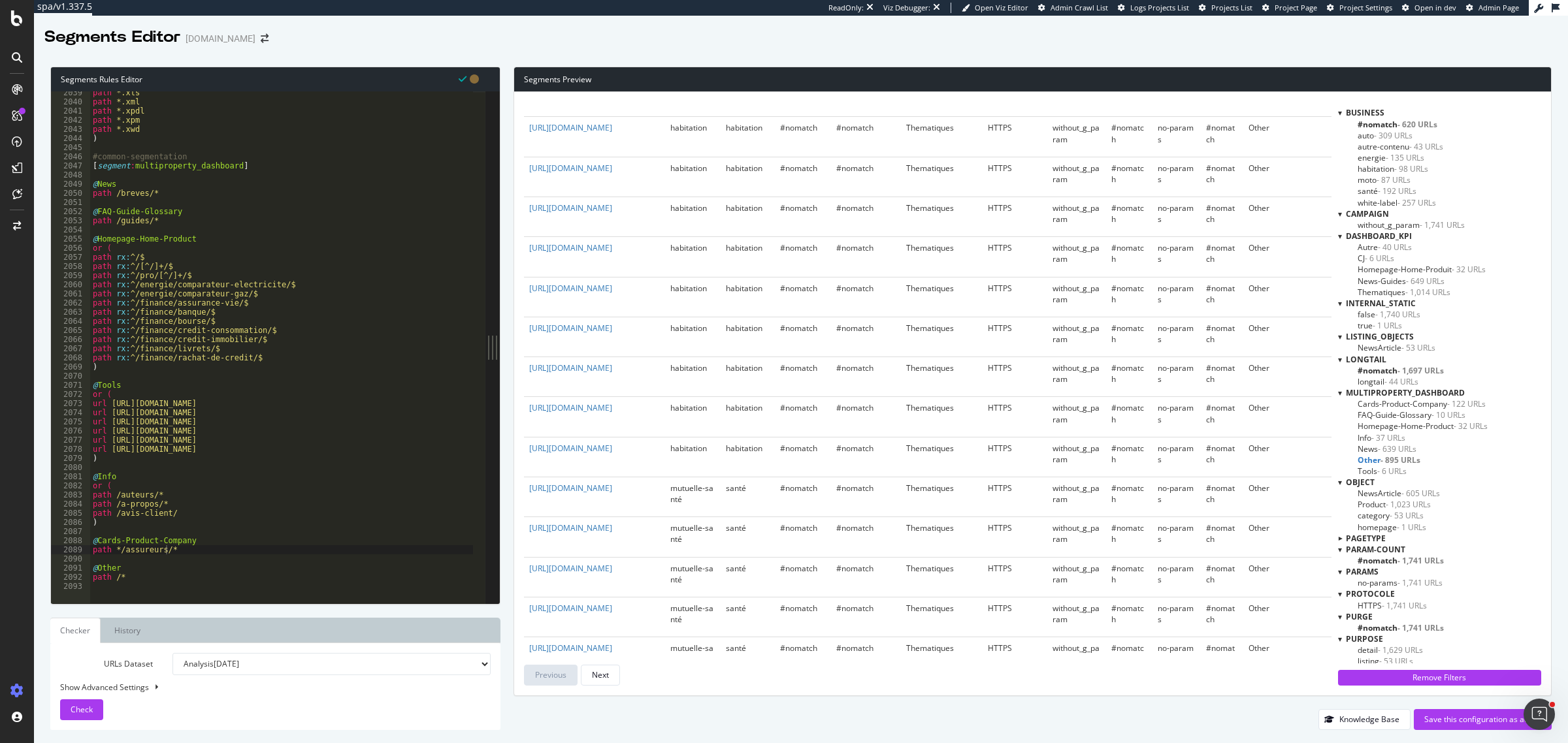
scroll to position [0, 0]
click at [128, 532] on div "path *.xls path *.xml path *.xpdl path *.xpm path *.xwd ) #common-segmentation …" at bounding box center [428, 347] width 677 height 518
click at [194, 558] on div "path *.xls path *.xml path *.xpdl path *.xpm path *.xwd ) #common-segmentation …" at bounding box center [428, 347] width 677 height 518
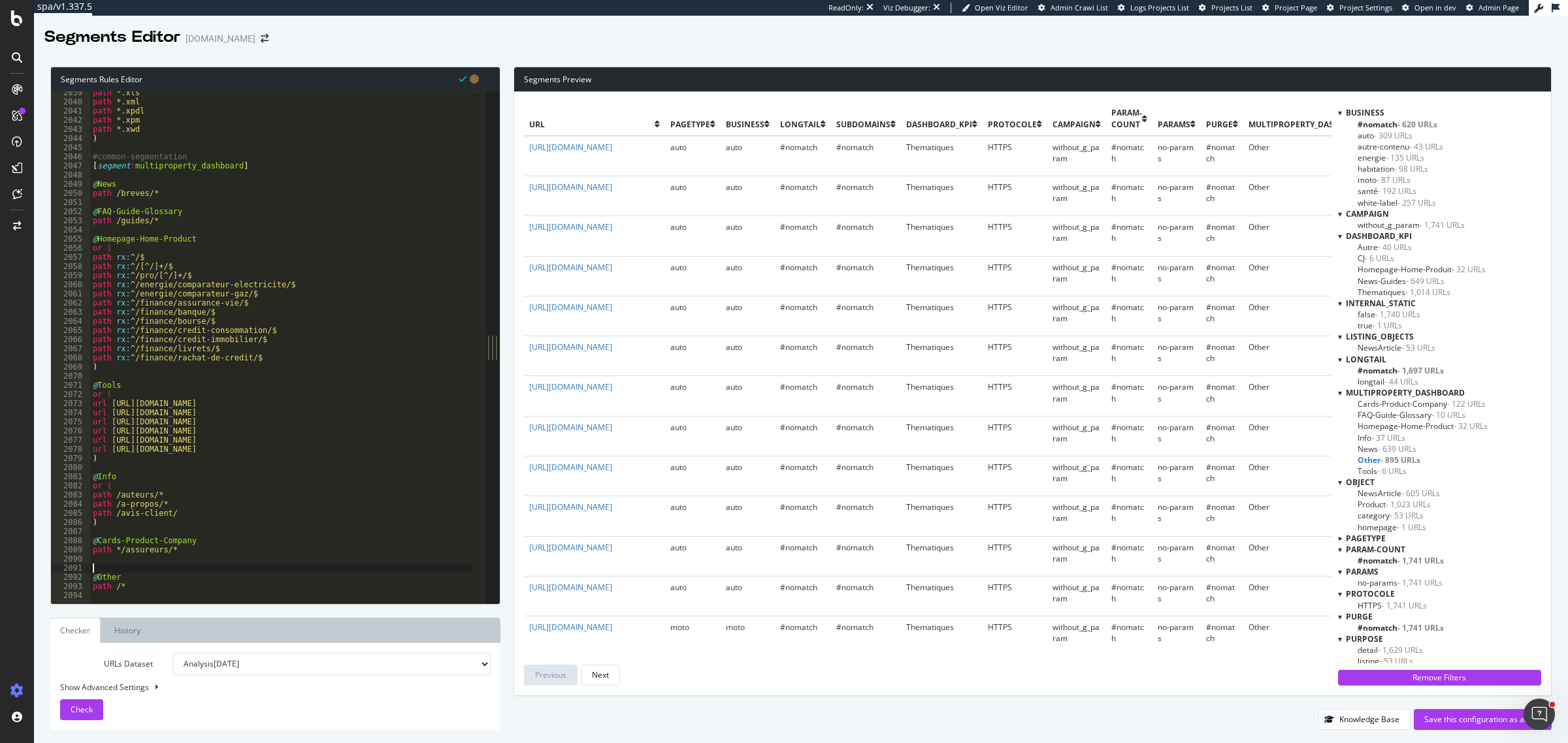
paste textarea "@Product-listing"
type textarea "@Product-listing"
type textarea "url *meilleur*"
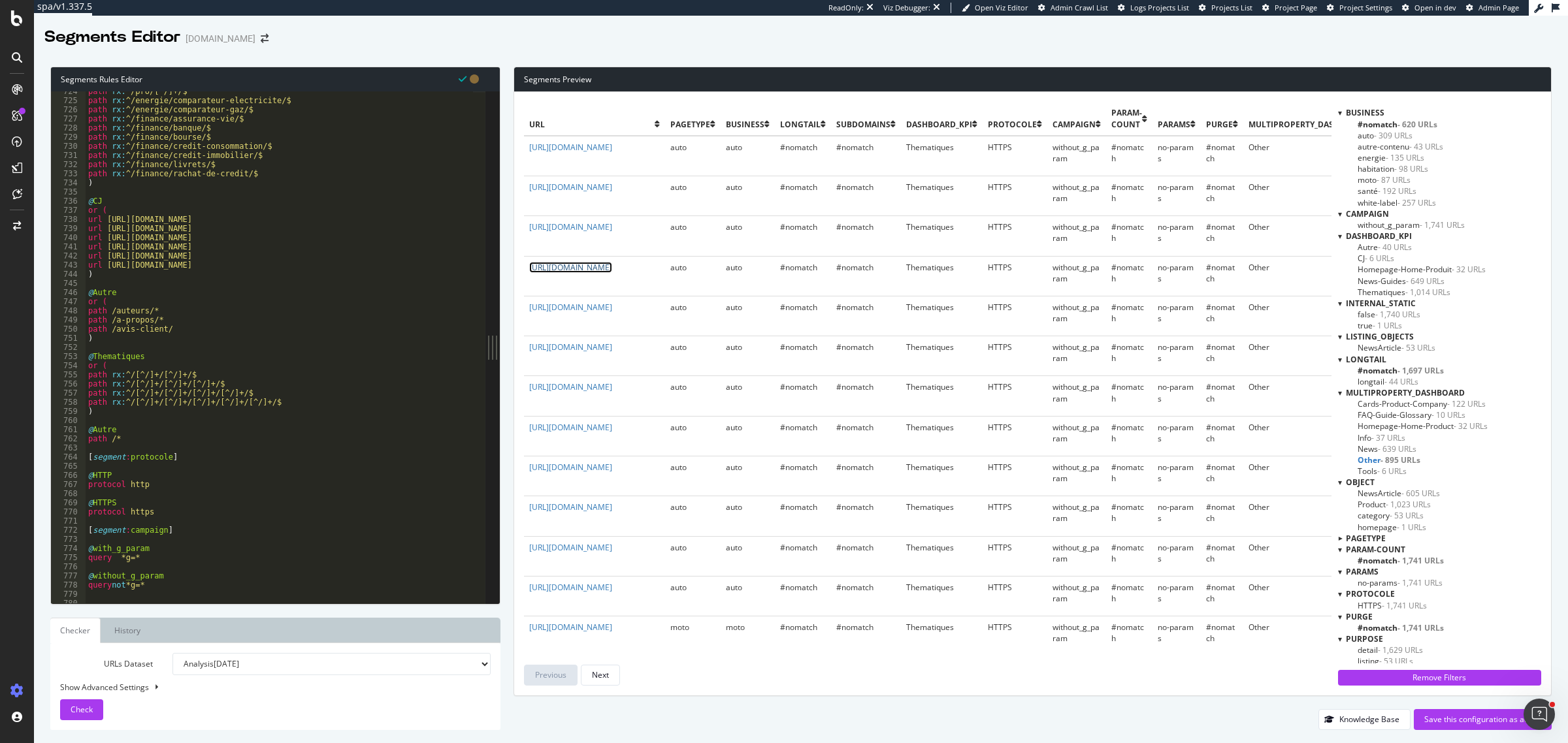
scroll to position [6616, 0]
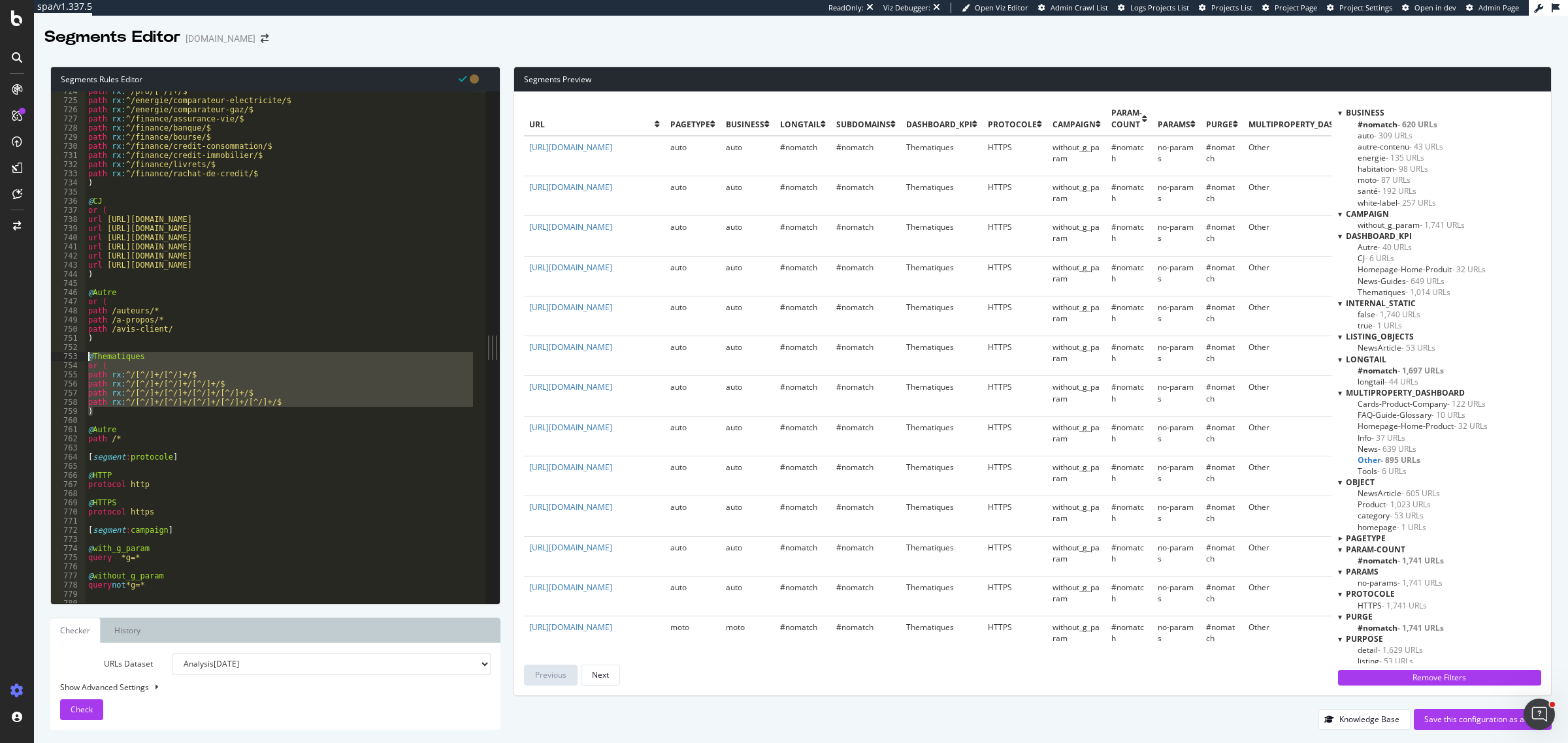
drag, startPoint x: 103, startPoint y: 413, endPoint x: 85, endPoint y: 360, distance: 56.0
click at [85, 360] on div ") 724 725 726 727 728 729 730 731 732 733 734 735 736 737 738 739 740 741 742 7…" at bounding box center [268, 348] width 434 height 512
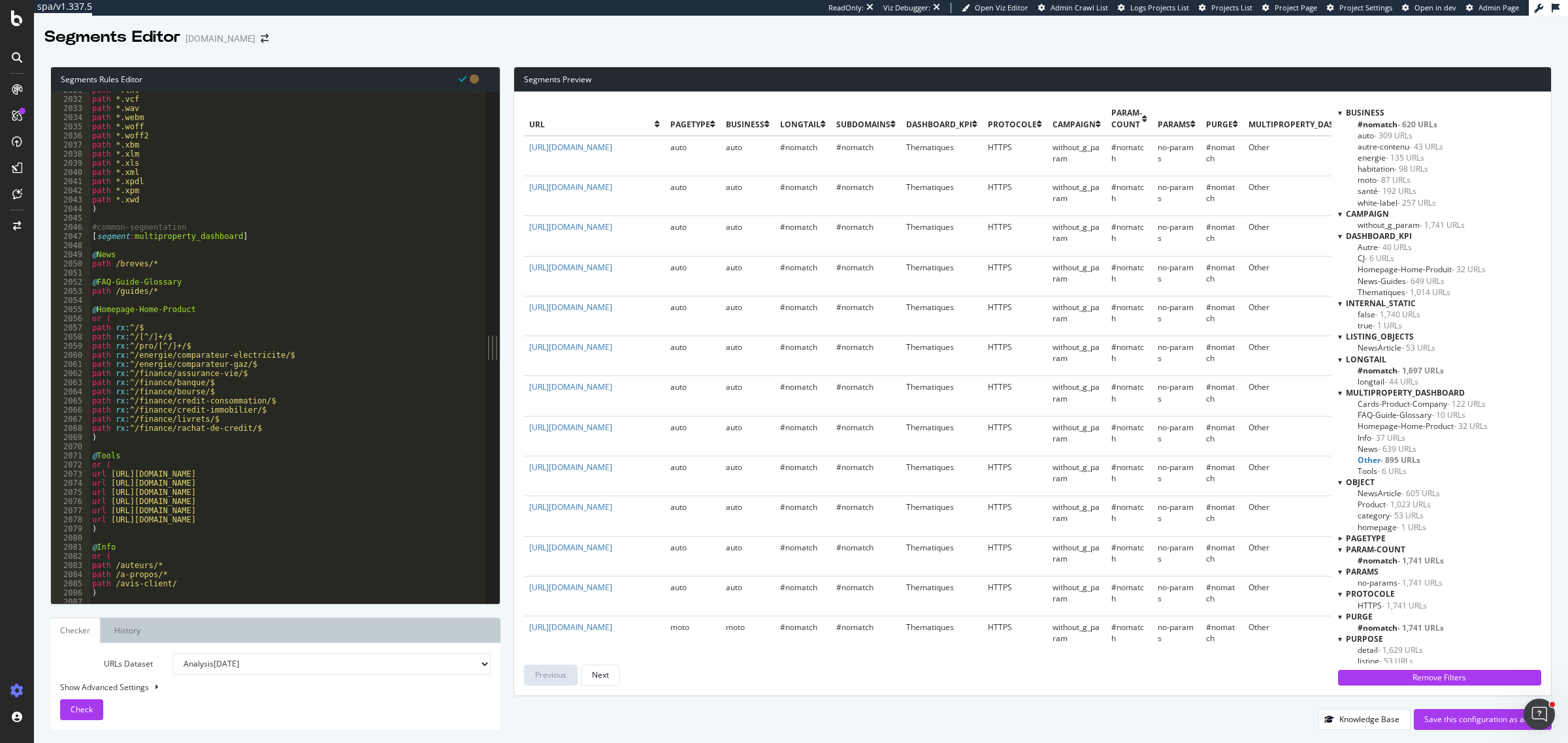
scroll to position [18667, 0]
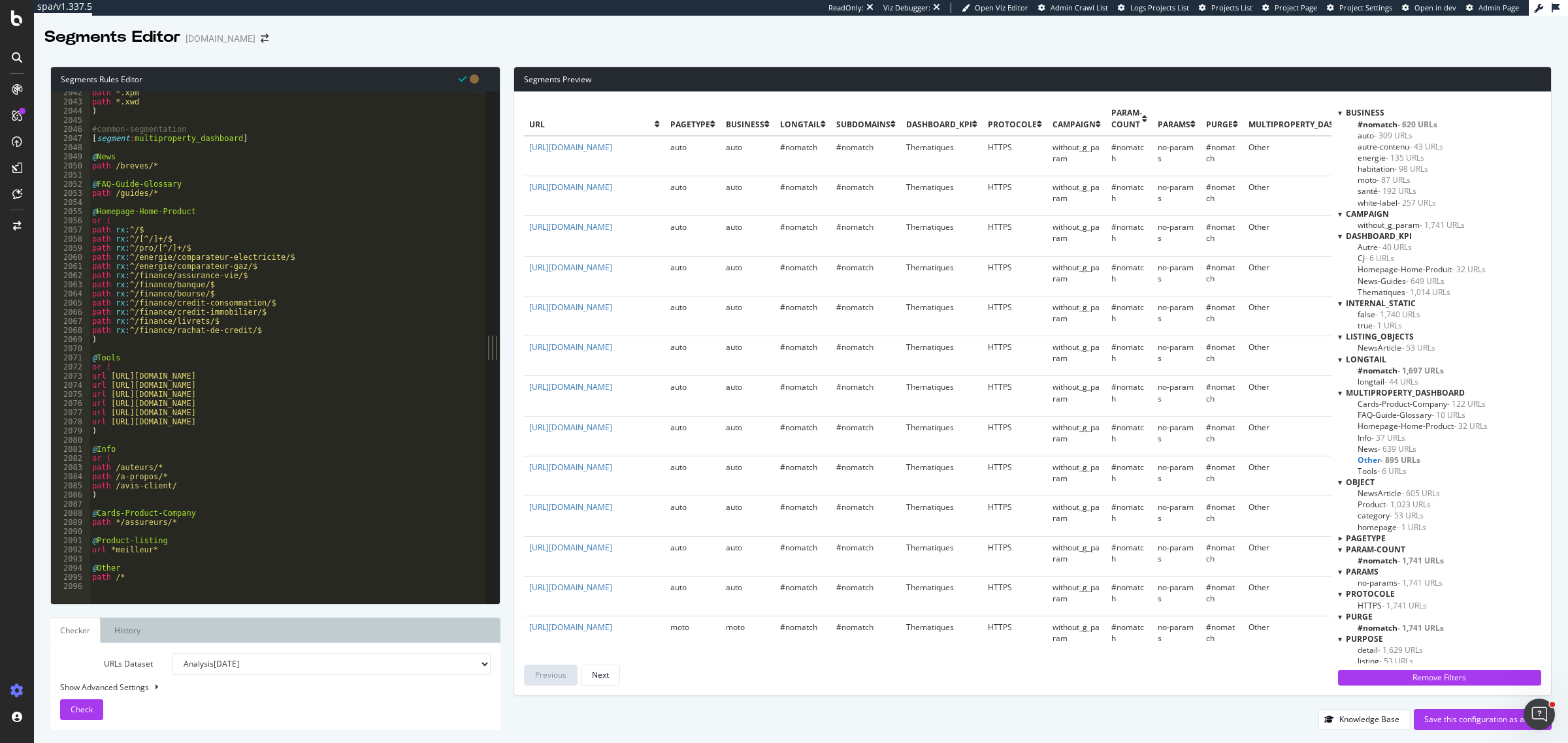
click at [183, 550] on div "path *.xpm path *.xwd ) #common-segmentation [ segment : multiproperty_dashboar…" at bounding box center [428, 347] width 677 height 518
type textarea "url *meilleur*"
type textarea "@Other"
paste textarea ")"
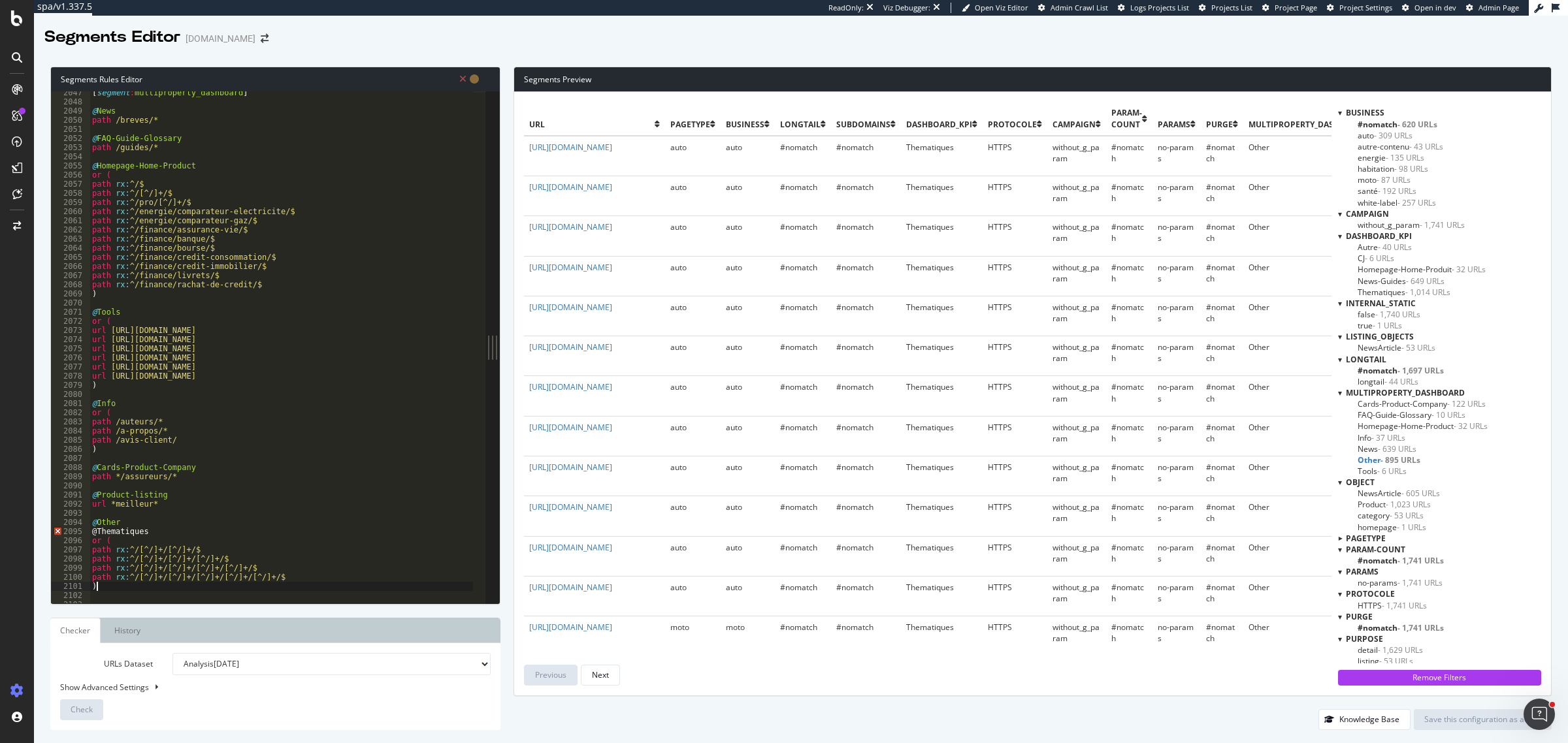
scroll to position [18750, 0]
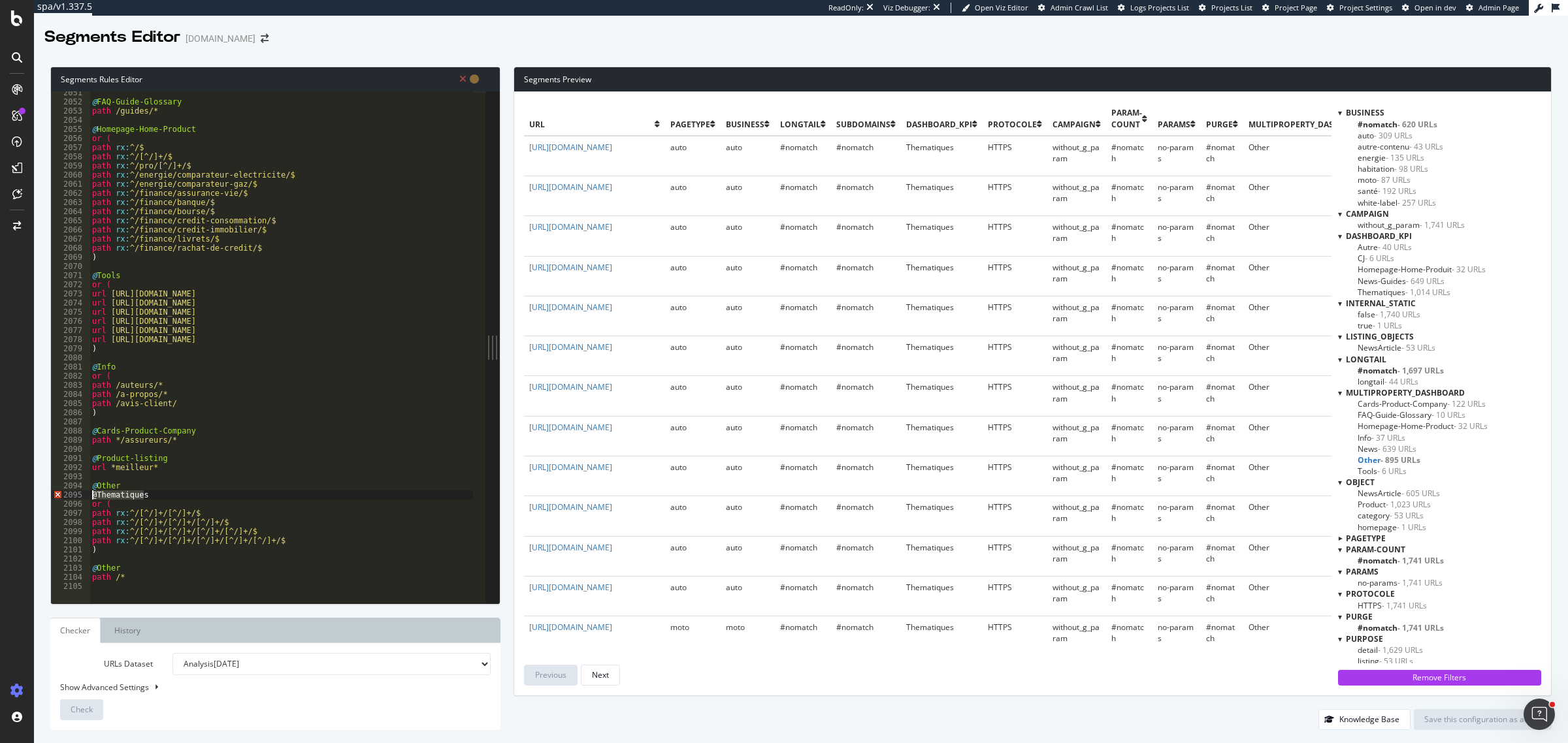
drag, startPoint x: 152, startPoint y: 495, endPoint x: 79, endPoint y: 496, distance: 73.0
click at [79, 496] on div ") 2051 2052 2053 2054 2055 2056 2057 2058 2059 2060 2061 2062 2063 2064 2065 20…" at bounding box center [268, 348] width 434 height 512
type textarea "@Thematiques"
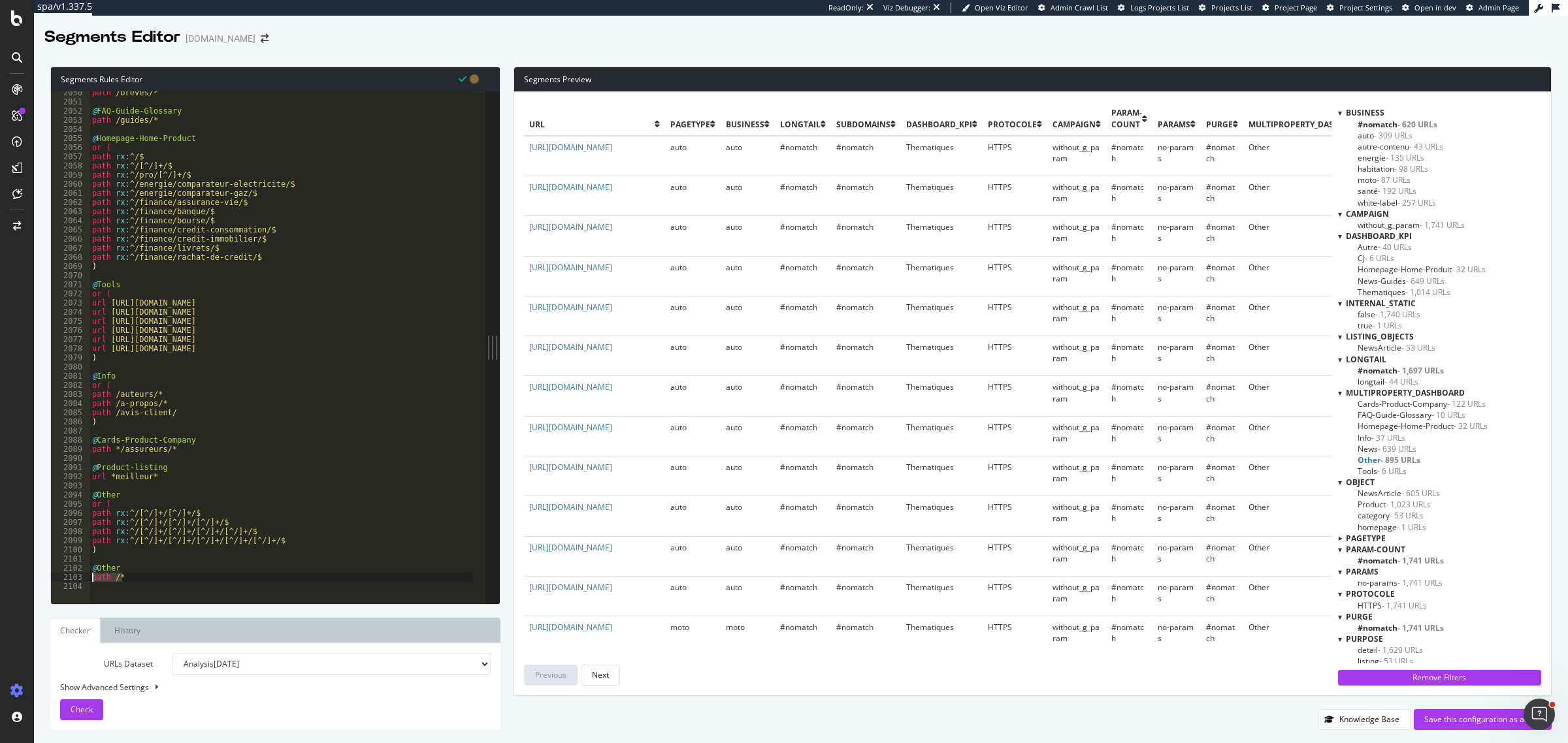
drag, startPoint x: 126, startPoint y: 578, endPoint x: 90, endPoint y: 577, distance: 36.0
click at [90, 577] on div "path /breves/* @ FAQ-Guide-Glossary path /guides/* @ Homepage-Home-Product or (…" at bounding box center [428, 347] width 677 height 518
click at [241, 544] on div "path /breves/* @ FAQ-Guide-Glossary path /guides/* @ Homepage-Home-Product or (…" at bounding box center [428, 347] width 677 height 518
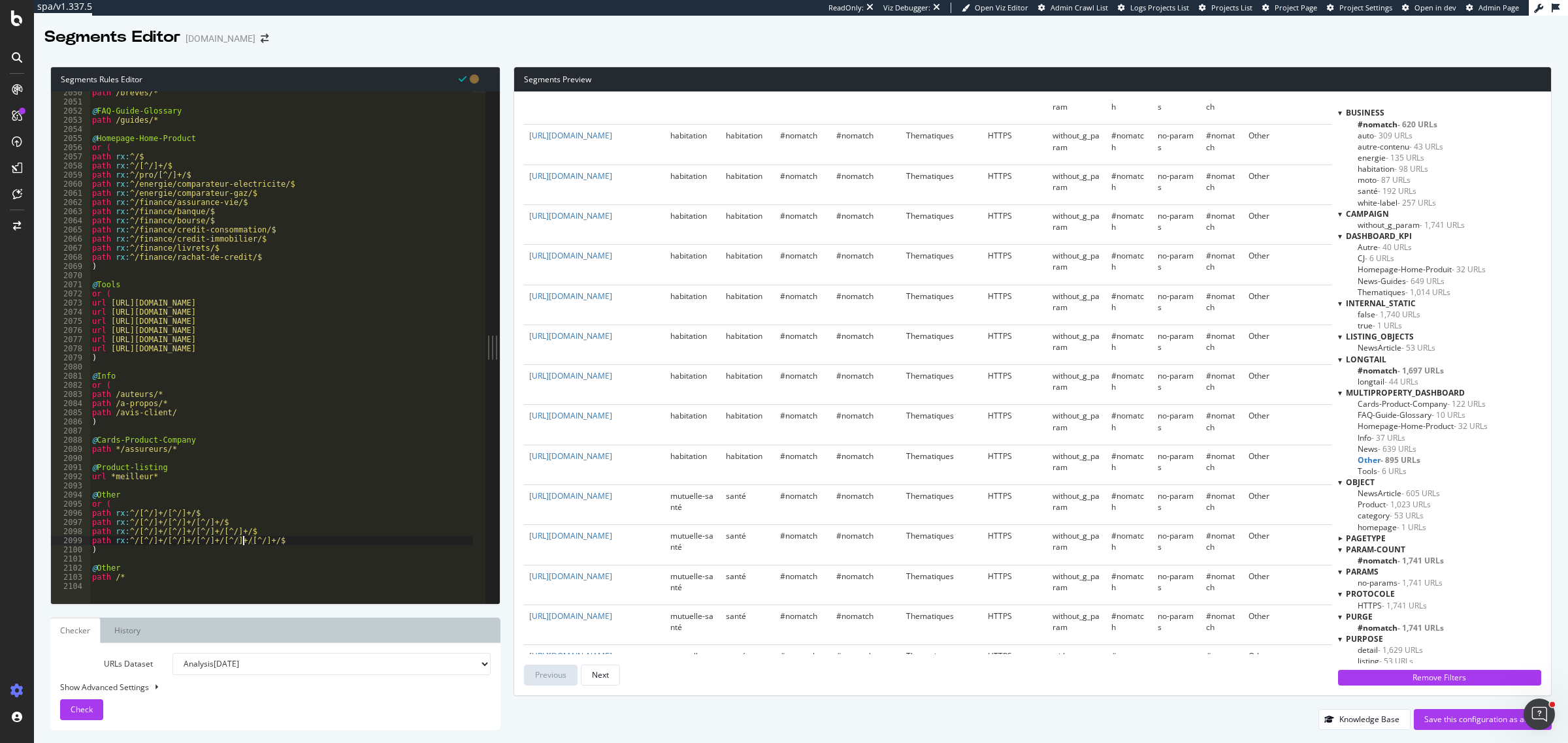
scroll to position [1061, 0]
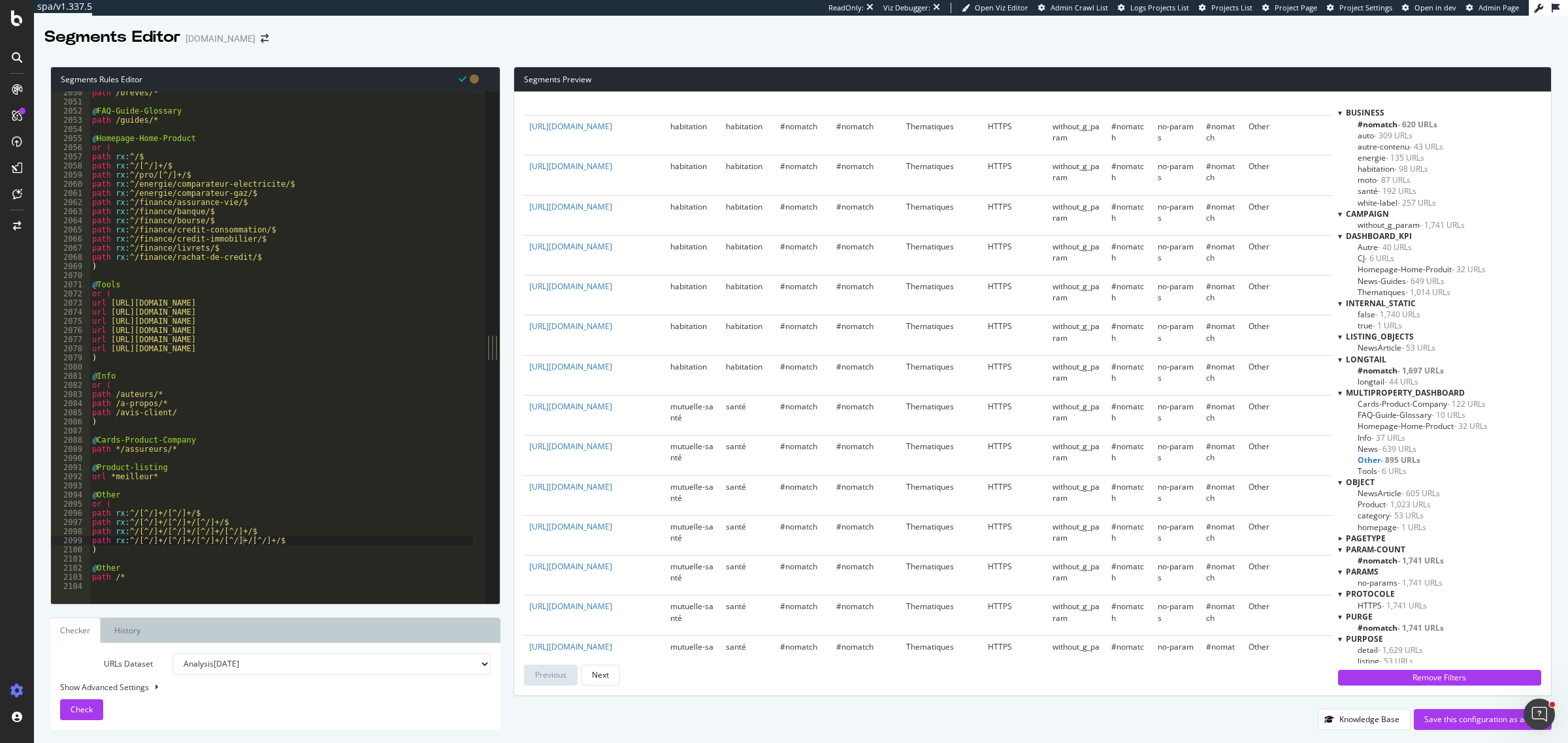
click at [1393, 413] on span "FAQ-Guide-Glossary - 10 URLs" at bounding box center [1412, 414] width 108 height 11
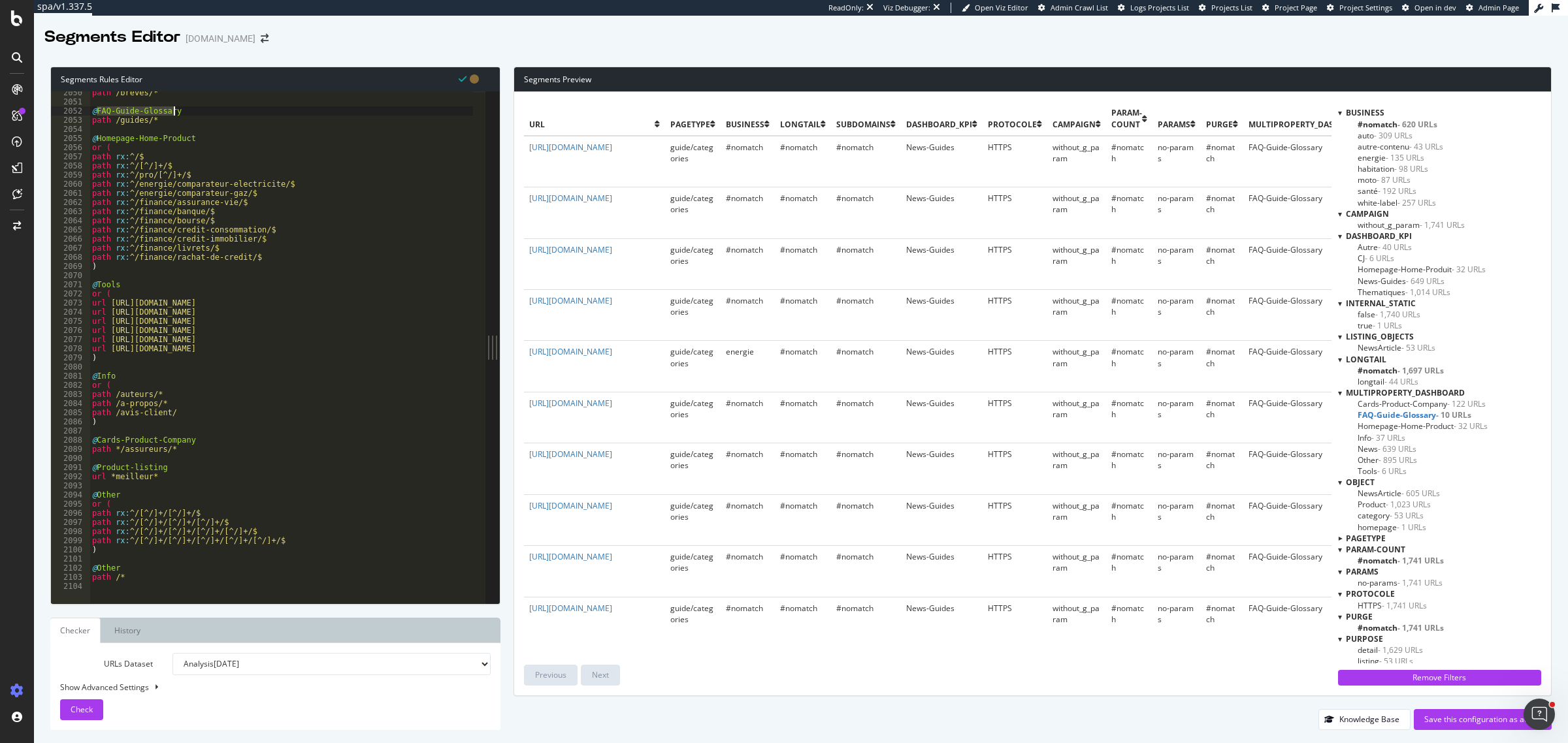
drag, startPoint x: 98, startPoint y: 109, endPoint x: 174, endPoint y: 110, distance: 76.0
click at [174, 110] on div "path /breves/* @ FAQ-Guide-Glossary path /guides/* @ Homepage-Home-Product or (…" at bounding box center [428, 347] width 677 height 518
click at [108, 498] on div "path /breves/* @ FAQ-Guide-Glossary path /guides/* @ Homepage-Home-Product or (…" at bounding box center [428, 347] width 677 height 518
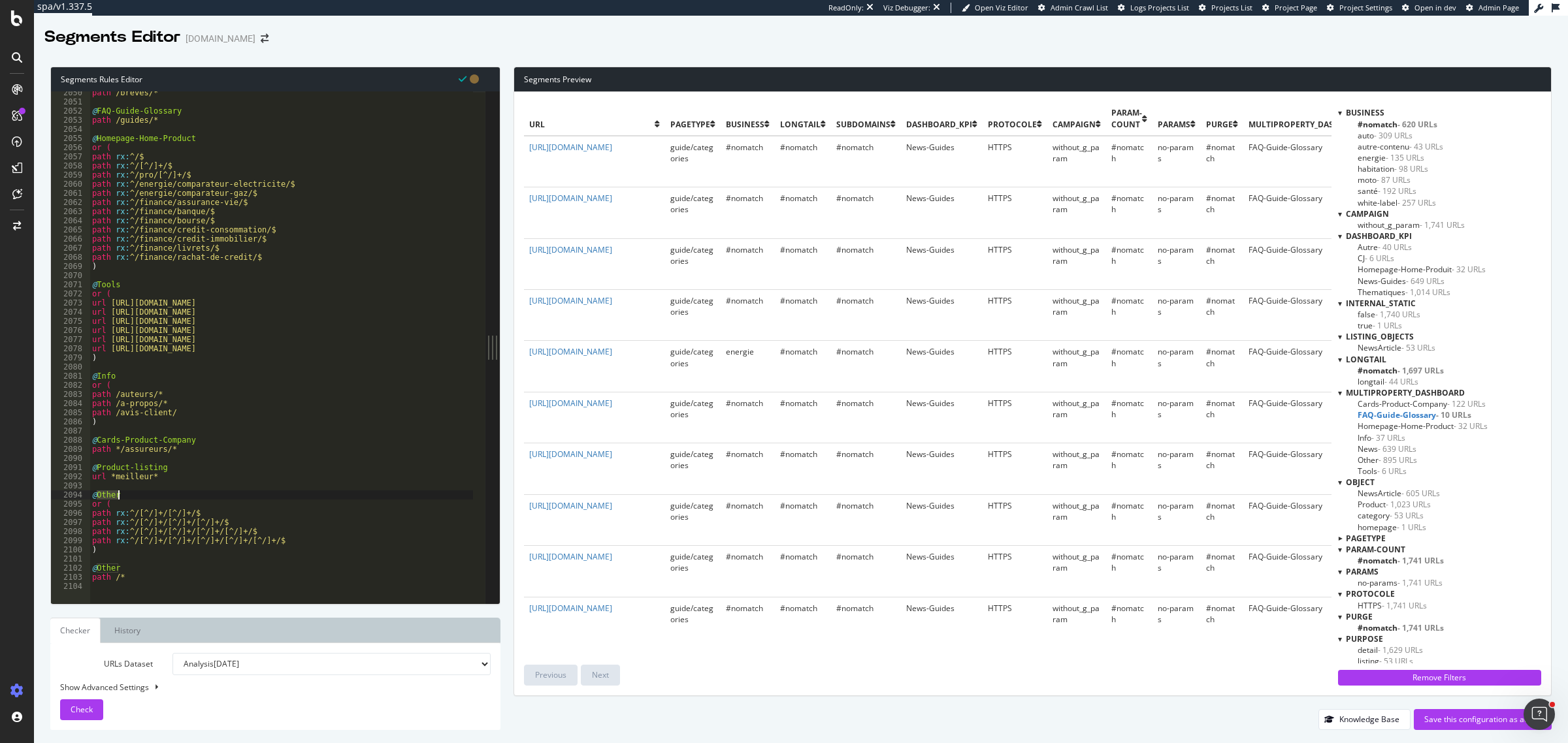
click at [108, 498] on div "path /breves/* @ FAQ-Guide-Glossary path /guides/* @ Homepage-Home-Product or (…" at bounding box center [282, 348] width 384 height 512
click at [95, 121] on div "path /breves/* @ FAQ-Guide-Glossary path /guides/* @ Homepage-Home-Product or (…" at bounding box center [428, 347] width 677 height 518
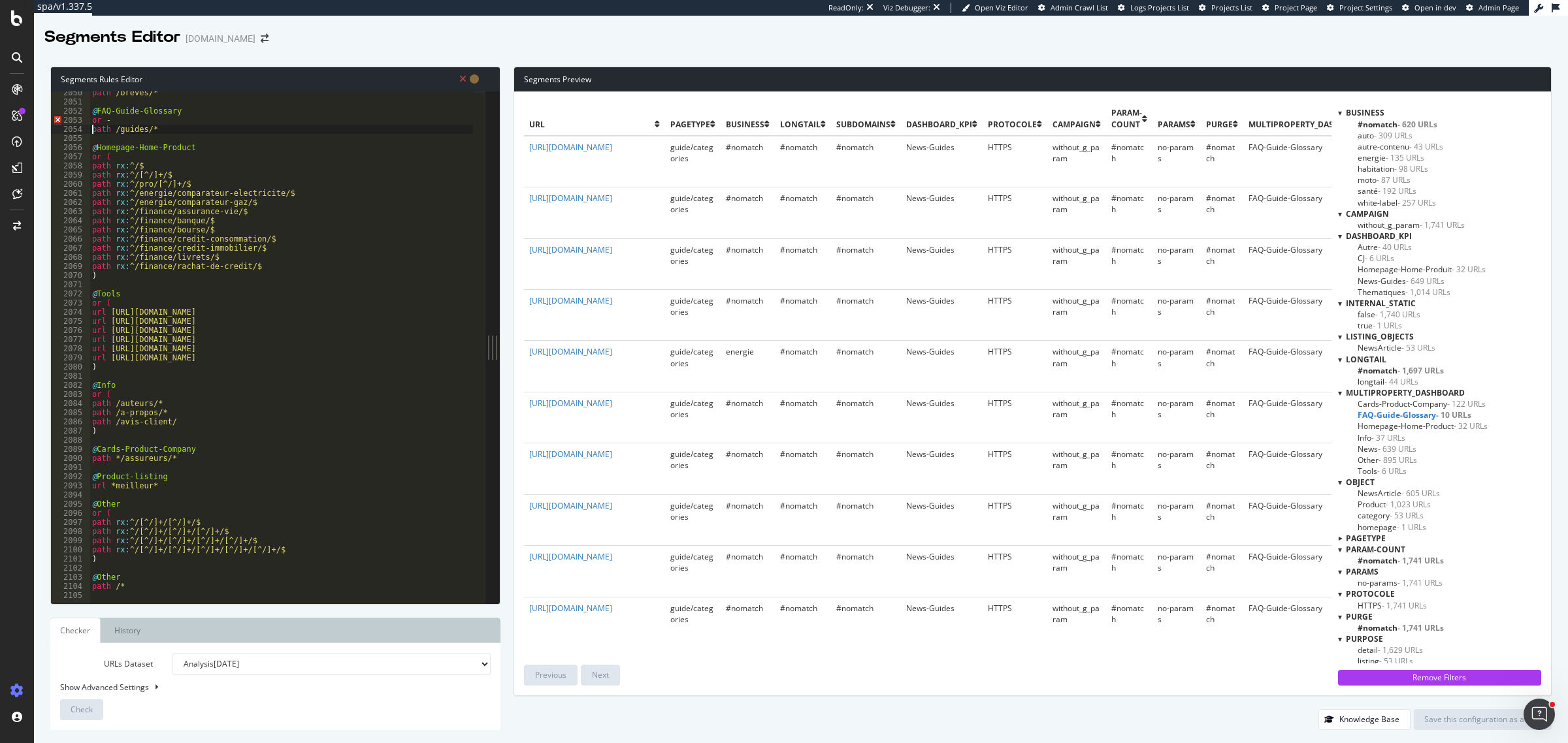
click at [116, 125] on div "path /breves/* @ FAQ-Guide-Glossary or - path /guides/* @ Homepage-Home-Product…" at bounding box center [428, 347] width 677 height 518
click at [168, 132] on div "path /breves/* @ FAQ-Guide-Glossary or ( path /guides/* @ Homepage-Home-Product…" at bounding box center [428, 347] width 677 height 518
type textarea "path /guides/*"
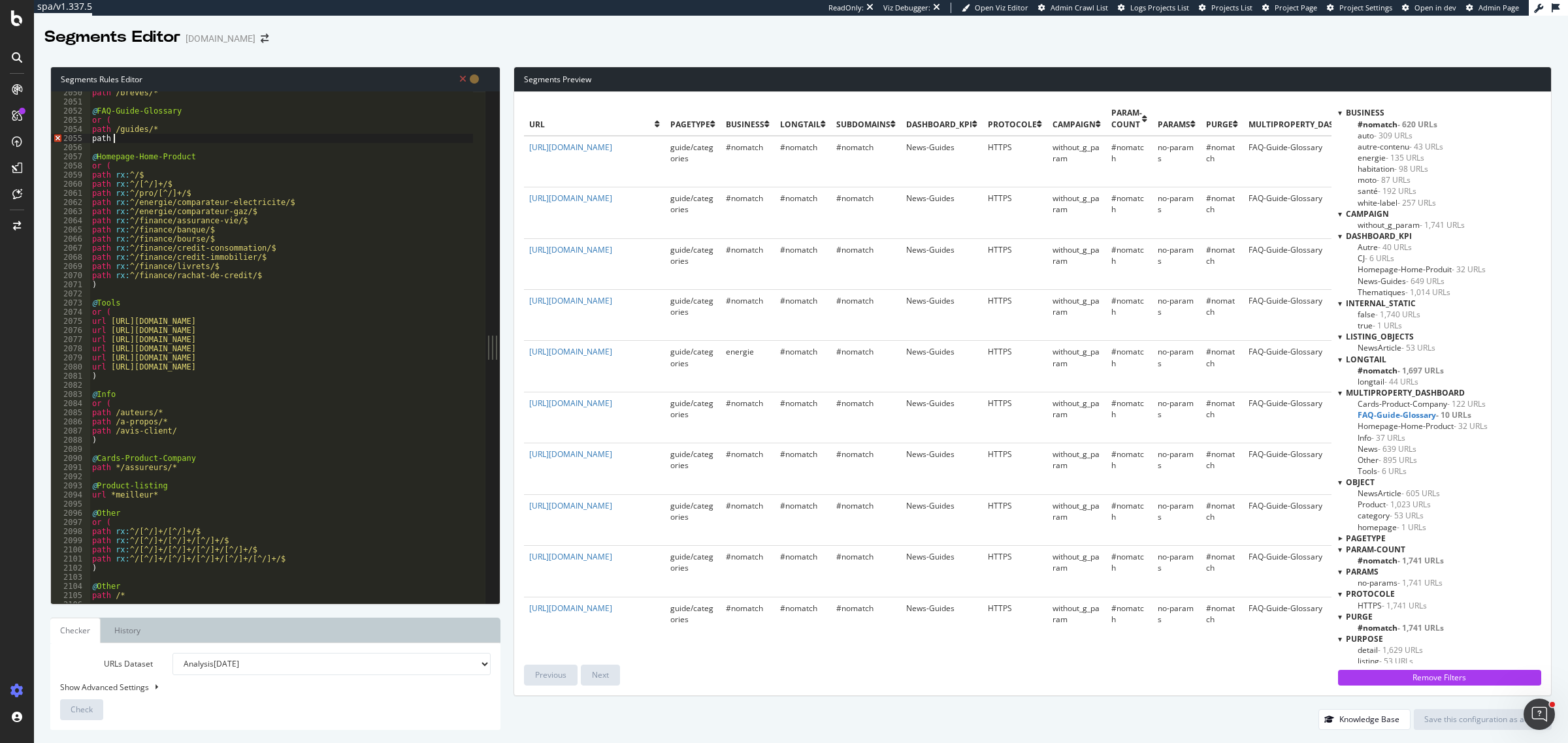
paste textarea "https://www.lelynx.fr/assurance-moto/souscription/"
drag, startPoint x: 111, startPoint y: 139, endPoint x: 269, endPoint y: 137, distance: 158.0
click at [269, 137] on div "path /breves/* @ FAQ-Guide-Glossary or ( path /guides/* path https://www.lelynx…" at bounding box center [428, 347] width 677 height 518
click at [269, 137] on div "path /breves/* @ FAQ-Guide-Glossary or ( path /guides/* path */souscription/ @ …" at bounding box center [428, 347] width 677 height 518
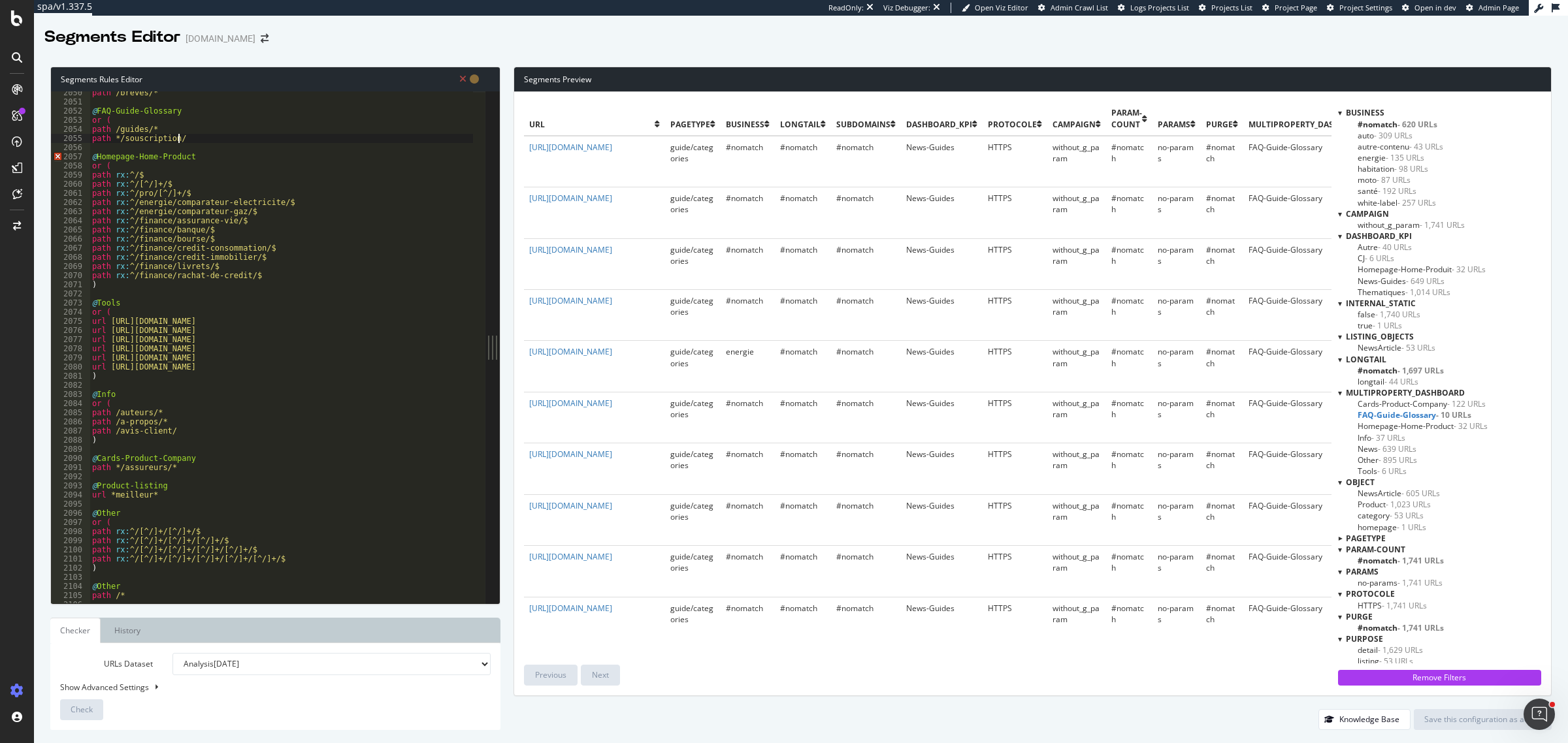
type textarea "path */souscription/"
click at [1396, 457] on span "- 895 URLs" at bounding box center [1398, 460] width 39 height 11
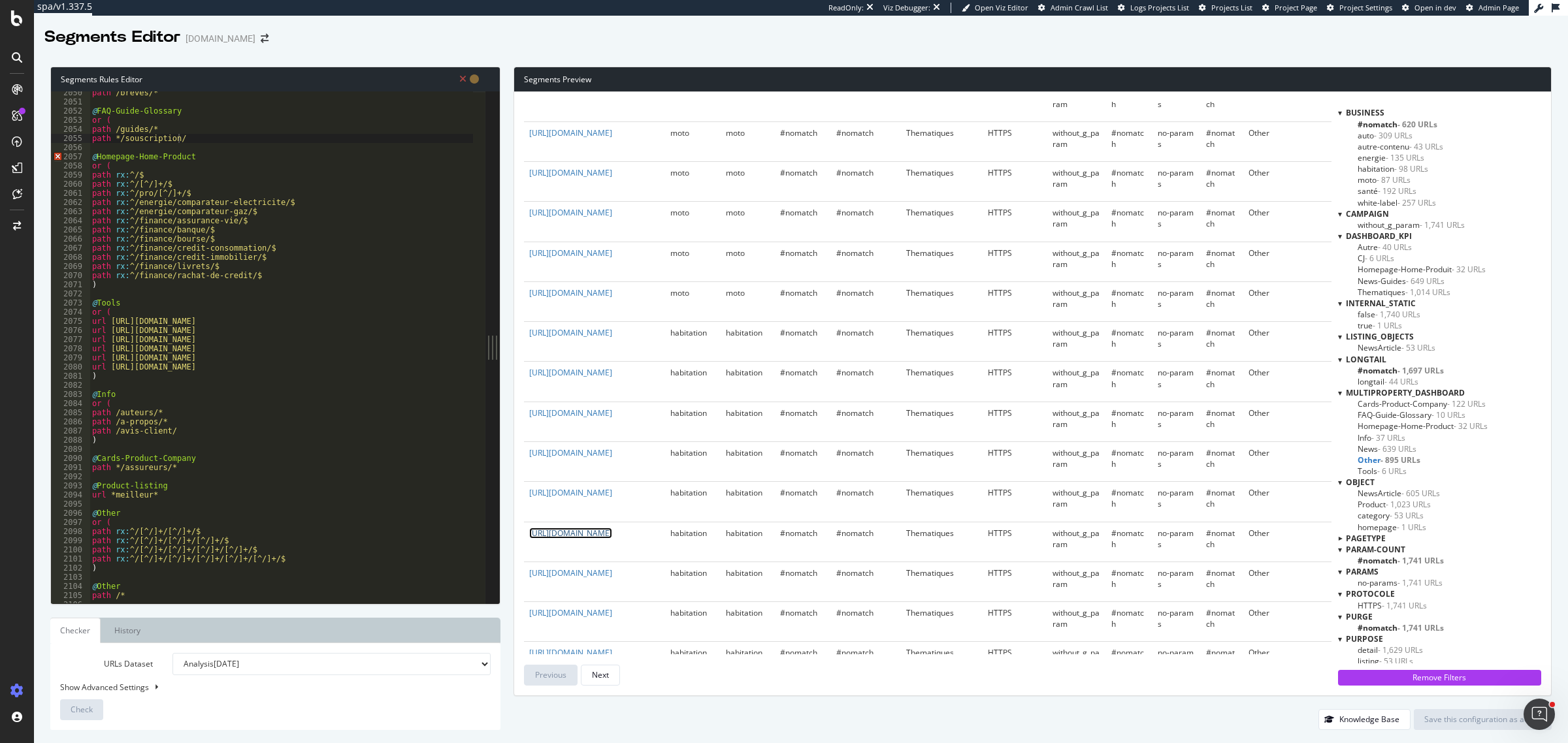
scroll to position [18759, 0]
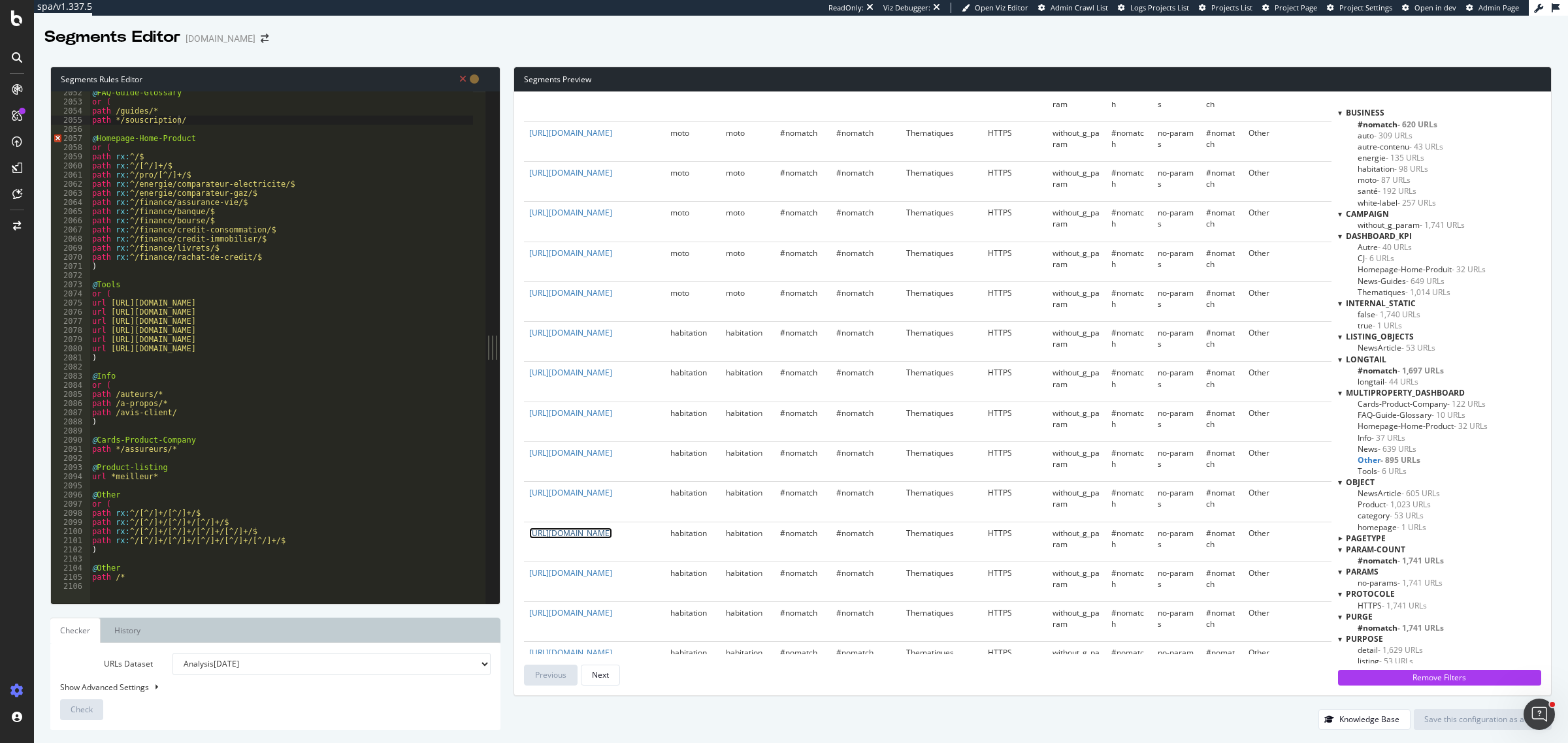
click at [529, 528] on link "https://www.lelynx.fr/assurance-habitation/profil/proprietaire/" at bounding box center [570, 533] width 83 height 11
click at [205, 124] on div "@ FAQ-Guide-Glossary or ( path /guides/* path */souscription/ @ Homepage-Home-P…" at bounding box center [428, 347] width 677 height 518
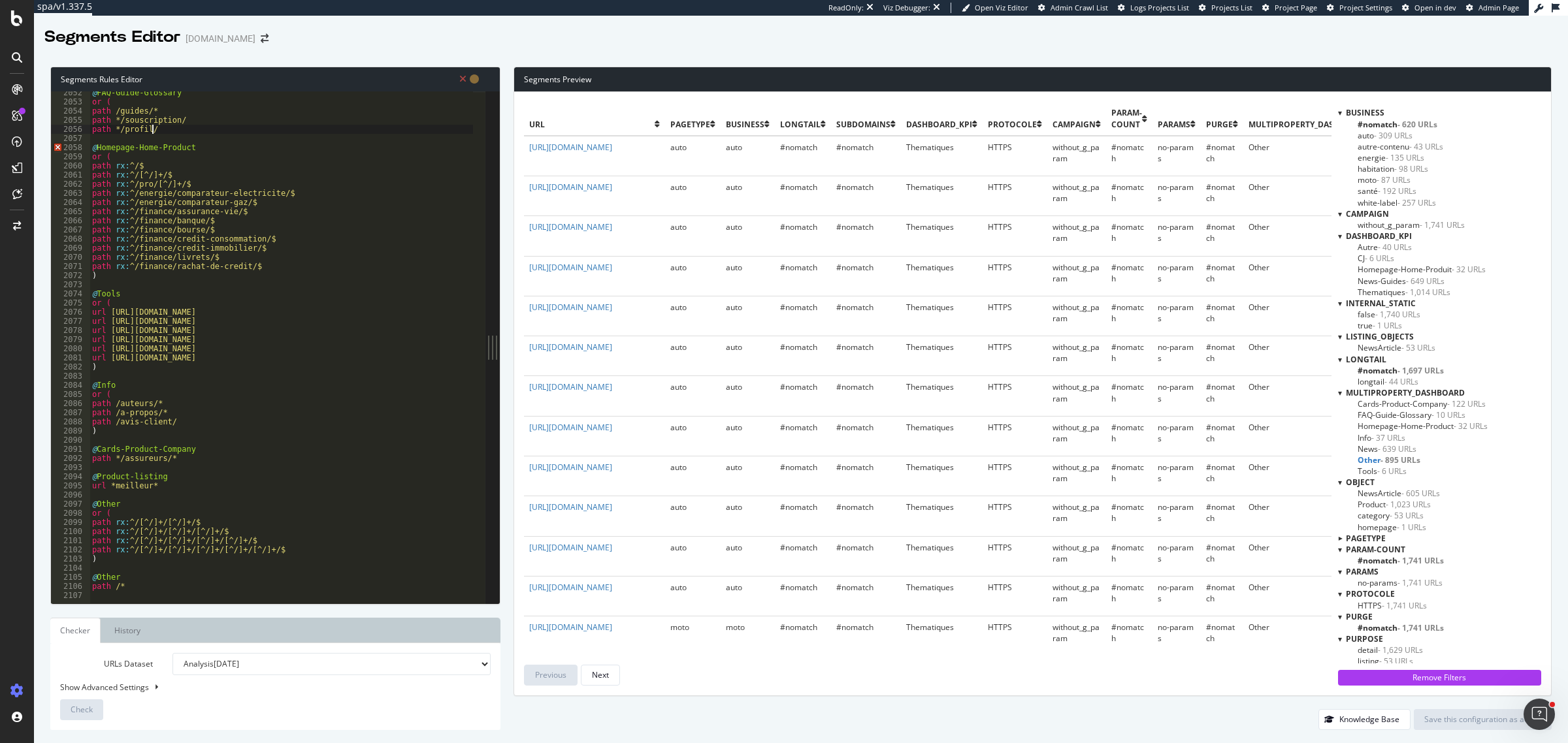
scroll to position [0, 4]
type textarea "path */profil/*"
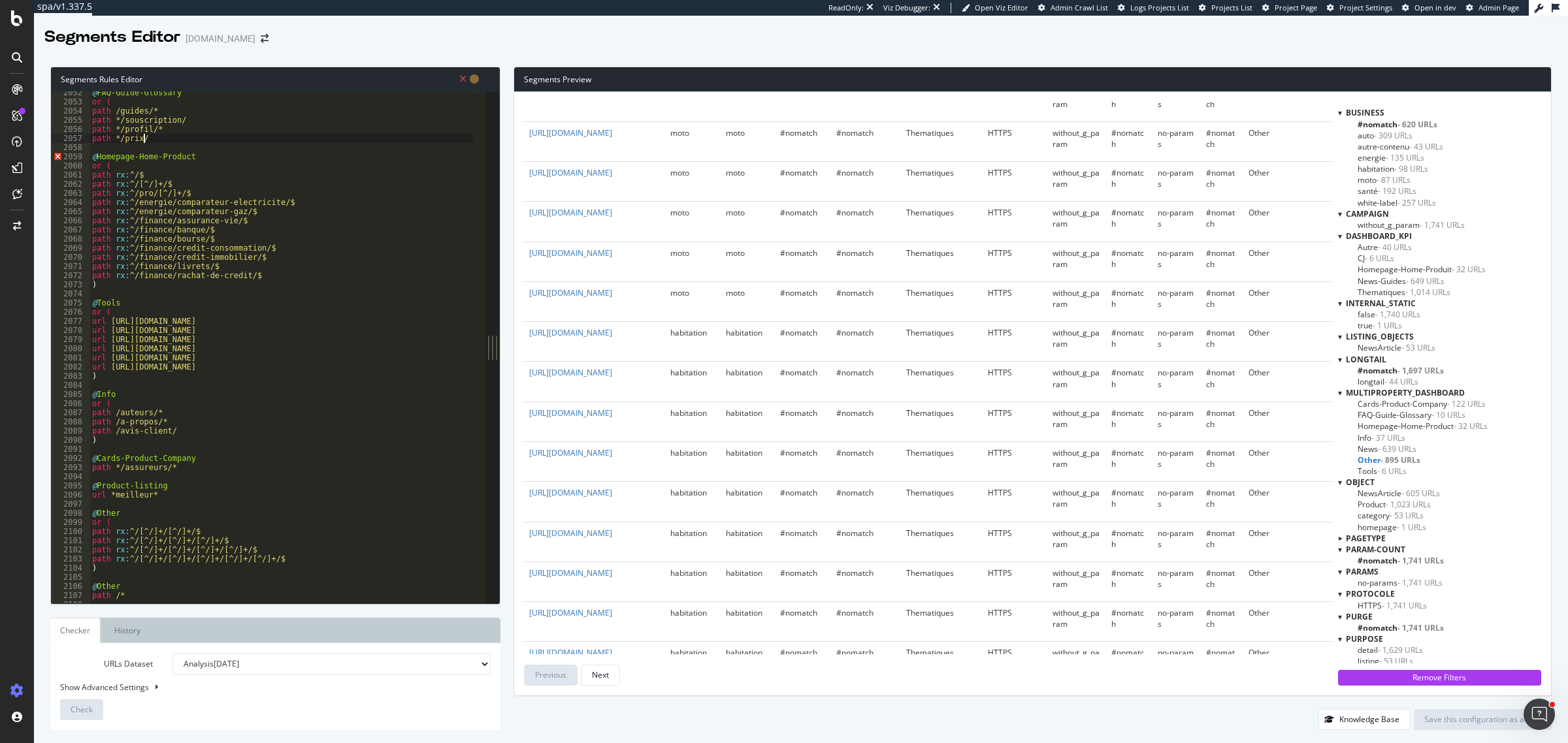
scroll to position [817, 0]
drag, startPoint x: 152, startPoint y: 141, endPoint x: 90, endPoint y: 119, distance: 65.8
click at [90, 119] on div "path */prix/ 2052 2053 2054 2055 2056 2057 2058 2059 2060 2061 2062 2063 2064 2…" at bounding box center [268, 348] width 434 height 512
type textarea "path */souscription/ path */profil/*"
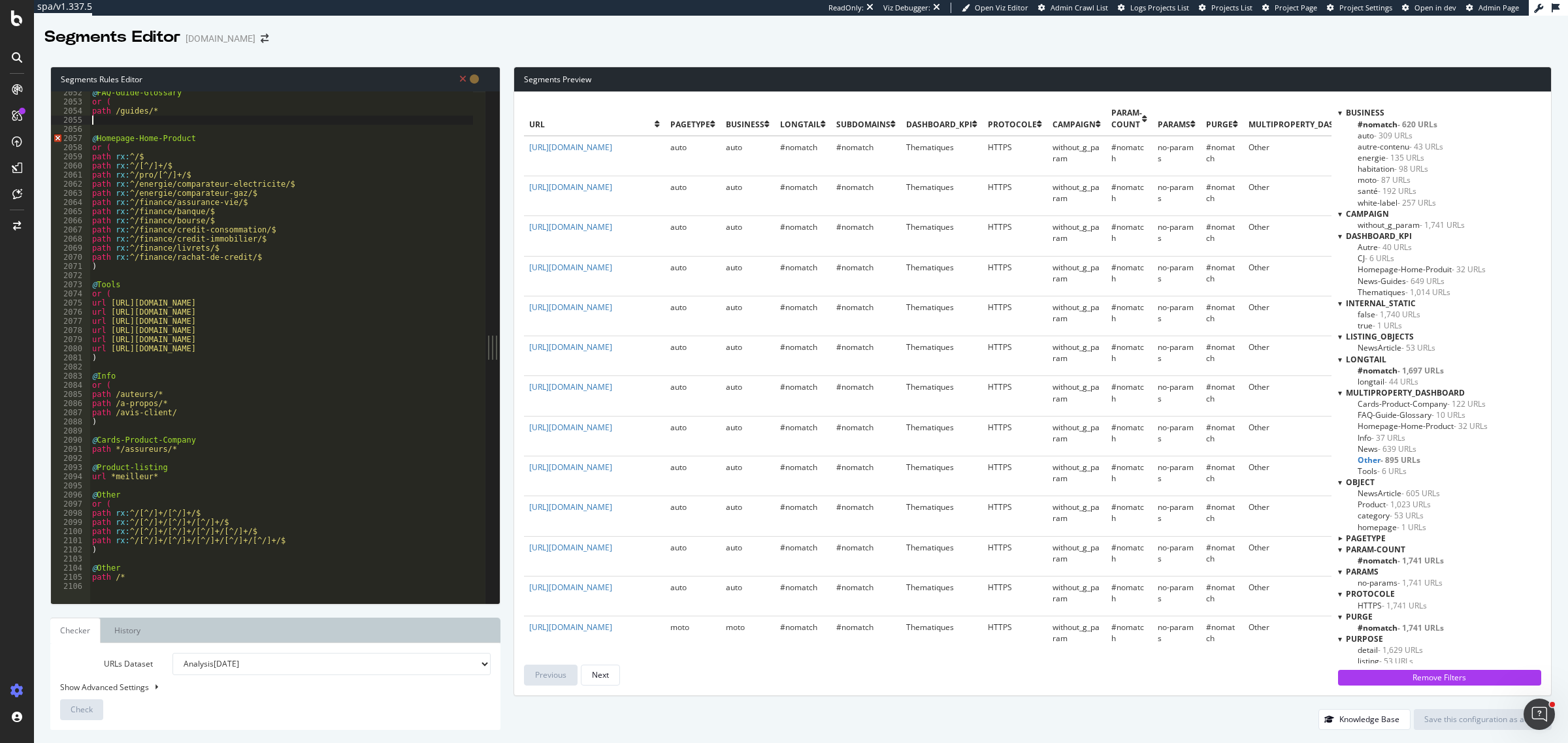
scroll to position [18750, 0]
drag, startPoint x: 120, startPoint y: 112, endPoint x: 88, endPoint y: 112, distance: 32.0
click at [88, 112] on div "path /guides/* 2051 2052 2053 2054 2055 2056 2057 2058 2059 2060 2061 2062 2063…" at bounding box center [268, 348] width 434 height 512
type textarea "or ("
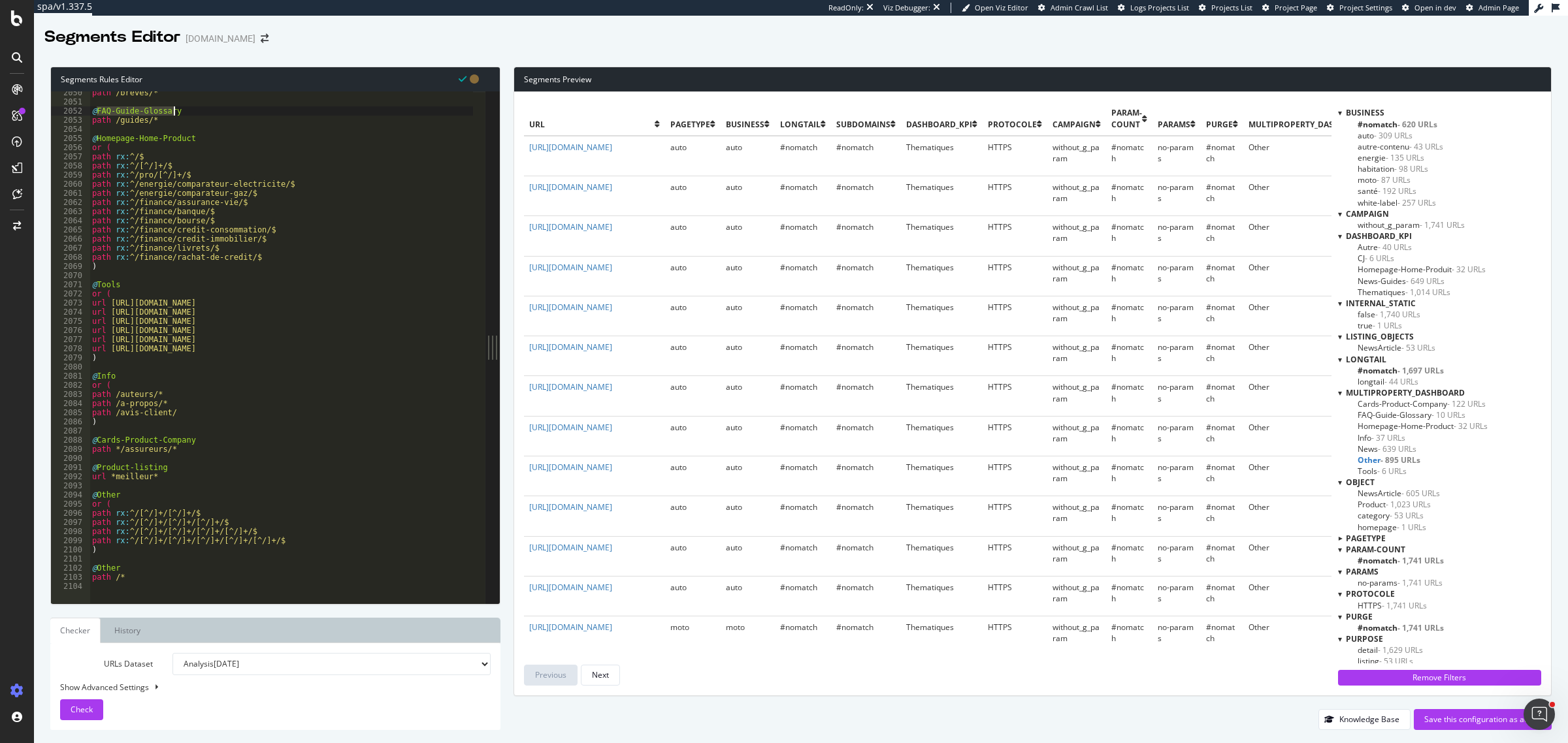
drag, startPoint x: 97, startPoint y: 112, endPoint x: 177, endPoint y: 112, distance: 80.0
click at [177, 112] on div "path /breves/* @ FAQ-Guide-Glossary path /guides/* @ Homepage-Home-Product or (…" at bounding box center [428, 347] width 677 height 518
click at [106, 497] on div "path /breves/* @ FAQ-Guide-Glossary path /guides/* @ Homepage-Home-Product or (…" at bounding box center [428, 347] width 677 height 518
paste textarea "FAQ-Guide-Glossary"
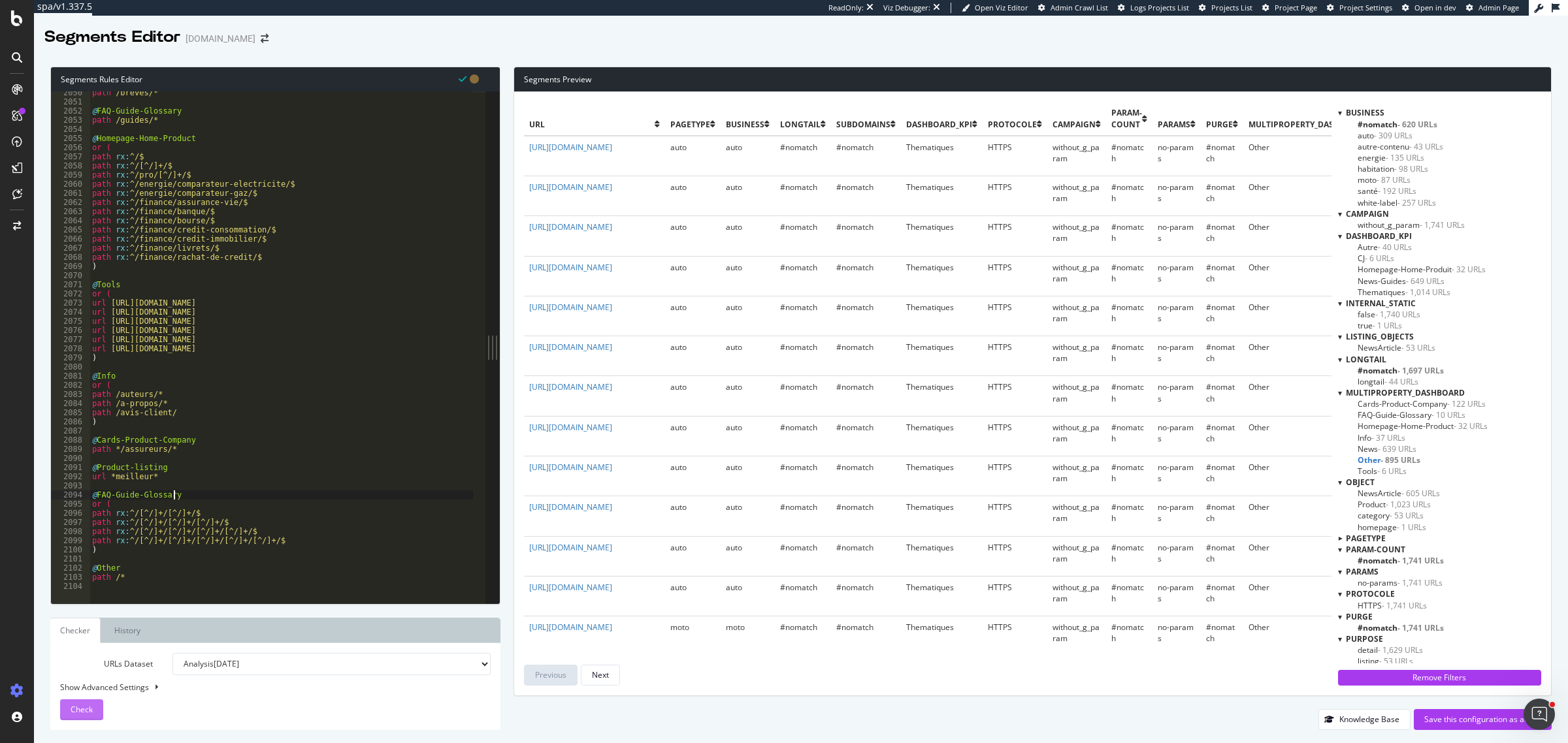
click at [85, 701] on div "Check" at bounding box center [81, 710] width 22 height 20
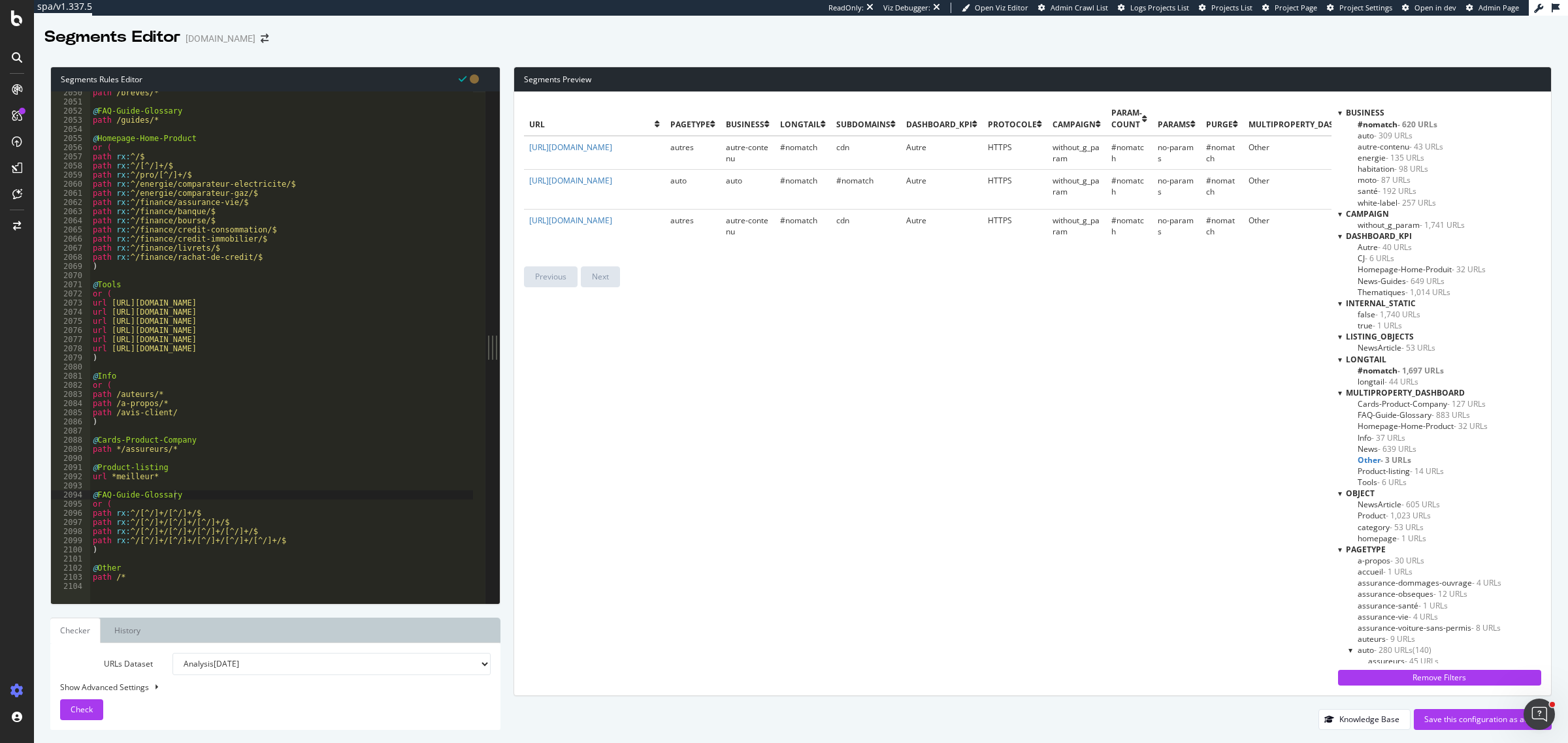
type textarea "path rx:^/[^/]+/$"
click at [167, 165] on div "path /breves/* @ FAQ-Guide-Glossary path /guides/* @ Homepage-Home-Product or (…" at bounding box center [428, 347] width 677 height 518
click at [1432, 413] on span "- 883 URLs" at bounding box center [1451, 414] width 39 height 11
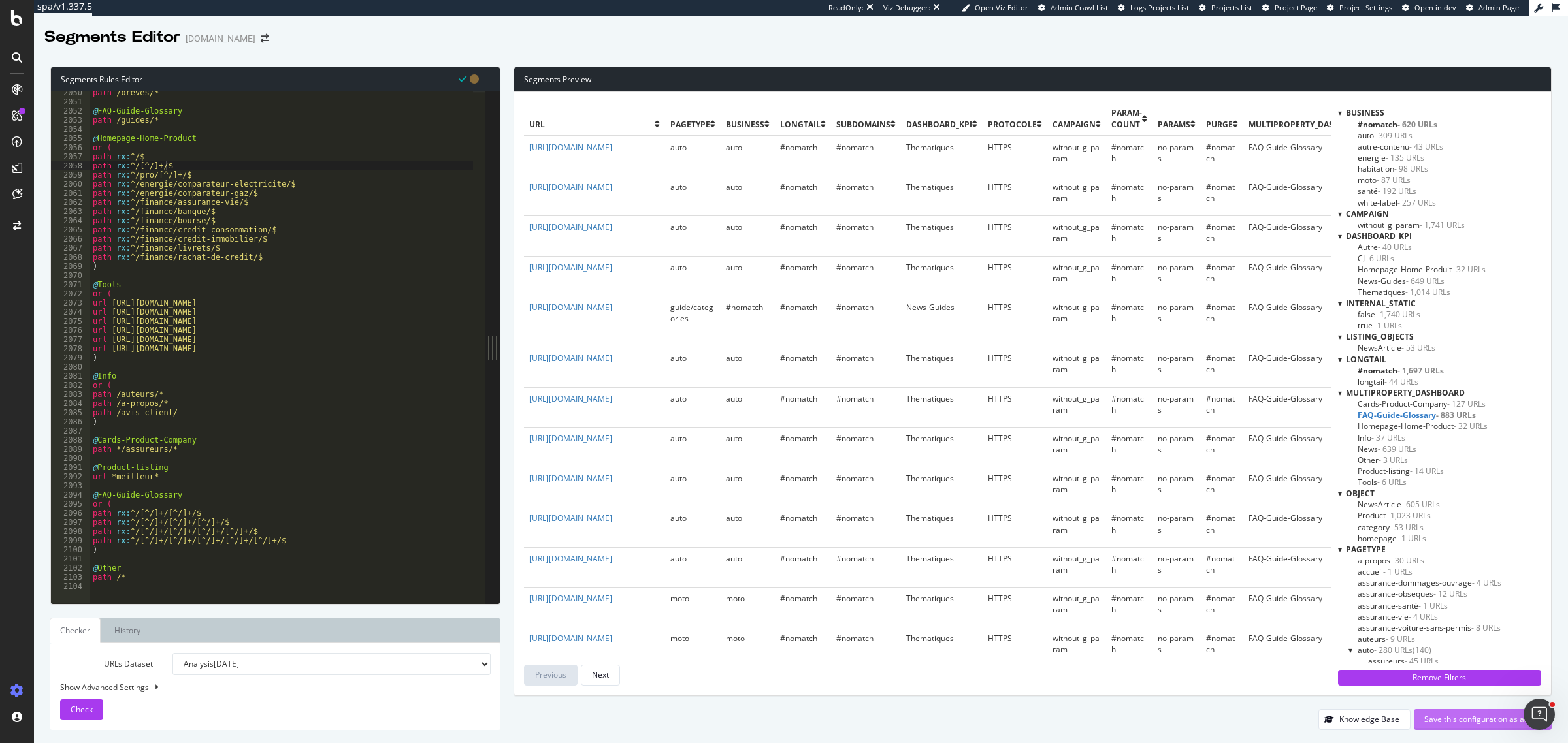
click at [1461, 722] on div "Save this configuration as active" at bounding box center [1483, 719] width 117 height 11
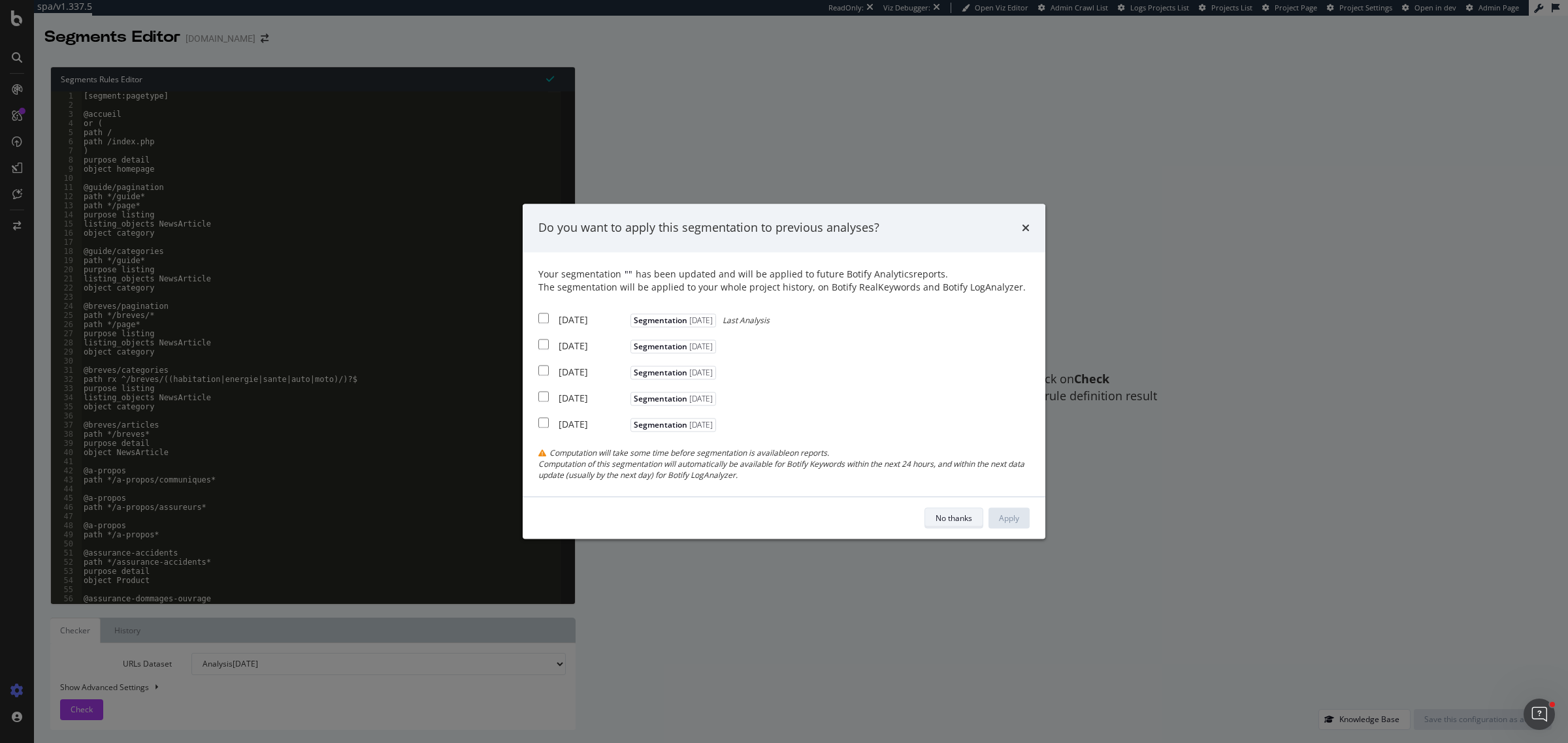
click at [945, 521] on div "No thanks" at bounding box center [954, 518] width 37 height 11
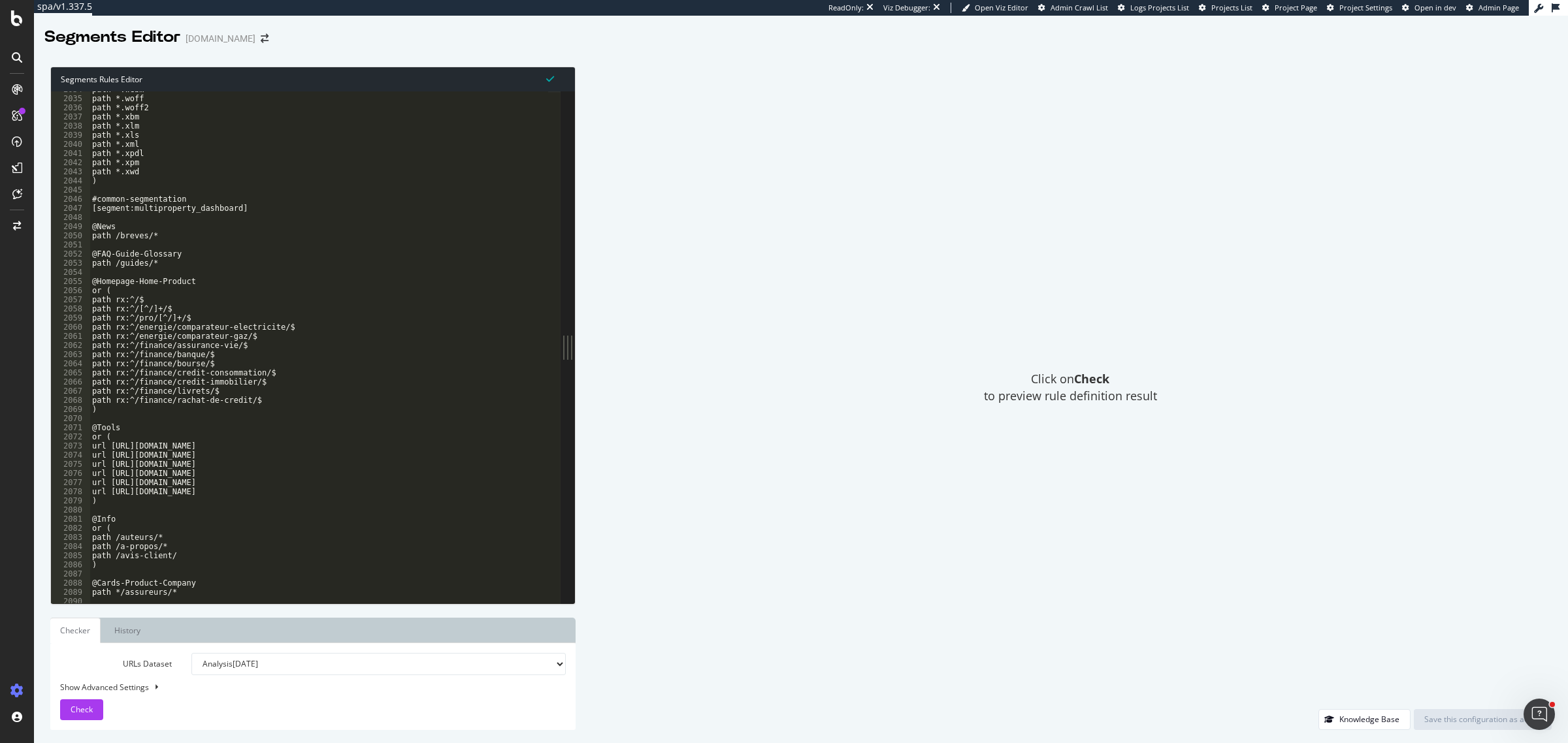
scroll to position [18733, 0]
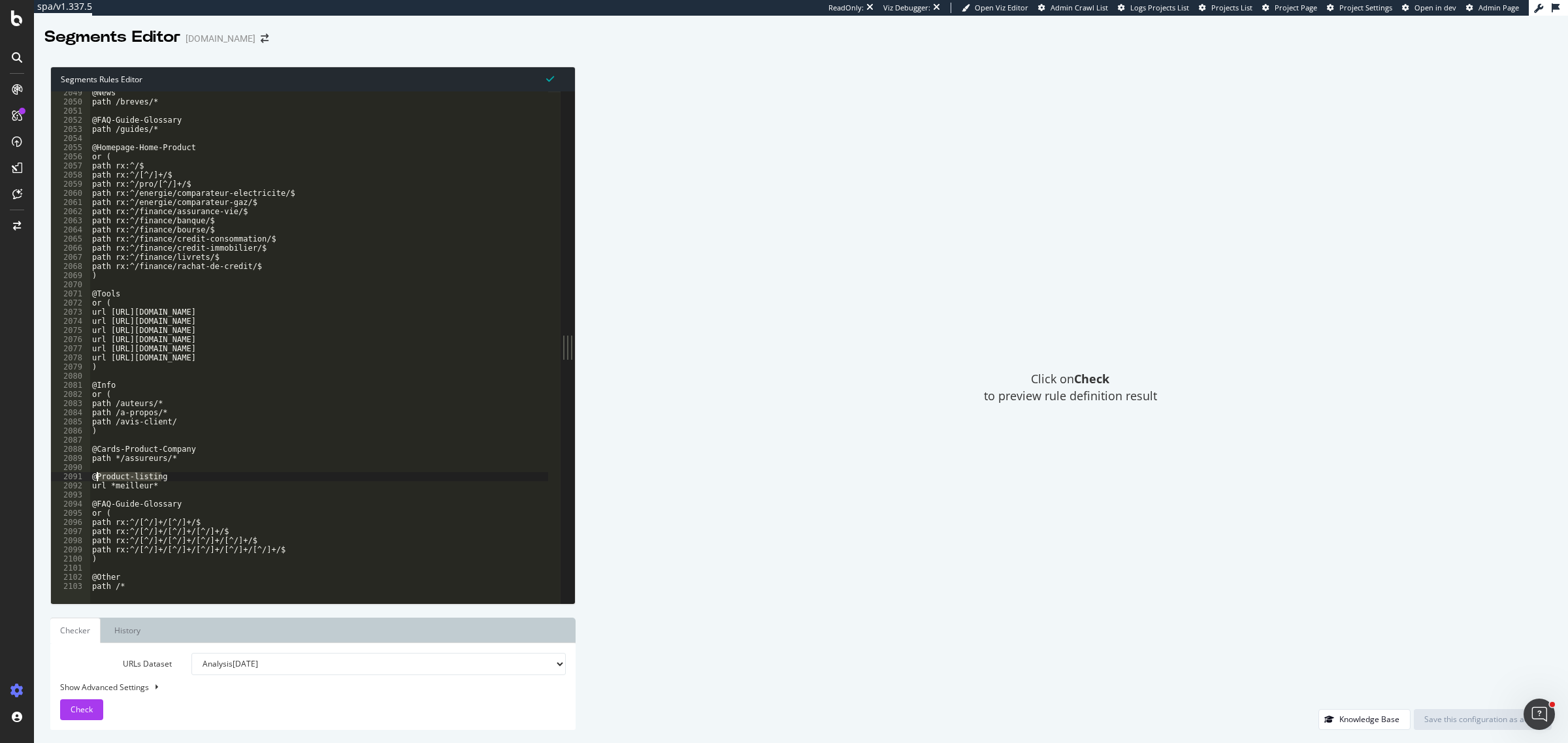
drag, startPoint x: 183, startPoint y: 478, endPoint x: 97, endPoint y: 478, distance: 86.0
click at [97, 478] on div "@News path /breves/* @FAQ-Guide-Glossary path /guides/* @Homepage-Home-Product …" at bounding box center [428, 347] width 677 height 518
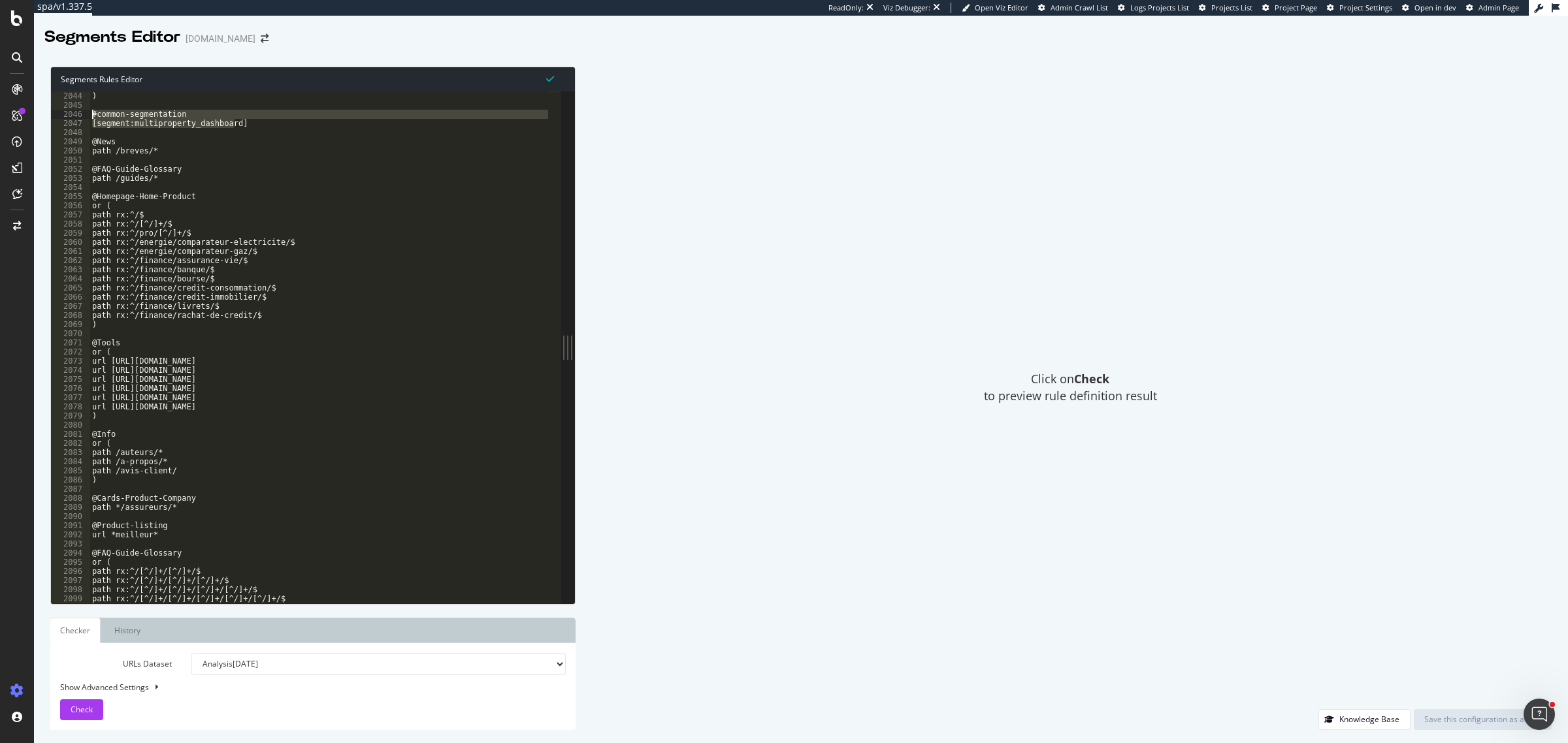
drag, startPoint x: 240, startPoint y: 124, endPoint x: 93, endPoint y: 117, distance: 147.2
click at [93, 117] on div ") #common-segmentation [segment:multiproperty_dashboard] @News path /breves/* @…" at bounding box center [428, 350] width 677 height 518
click at [239, 124] on div ") #common-segmentation [segment:multiproperty_dashboard] @News path /breves/* @…" at bounding box center [319, 348] width 459 height 512
type textarea "[segment:multiproperty_dashboard]"
drag, startPoint x: 131, startPoint y: 125, endPoint x: 230, endPoint y: 124, distance: 99.0
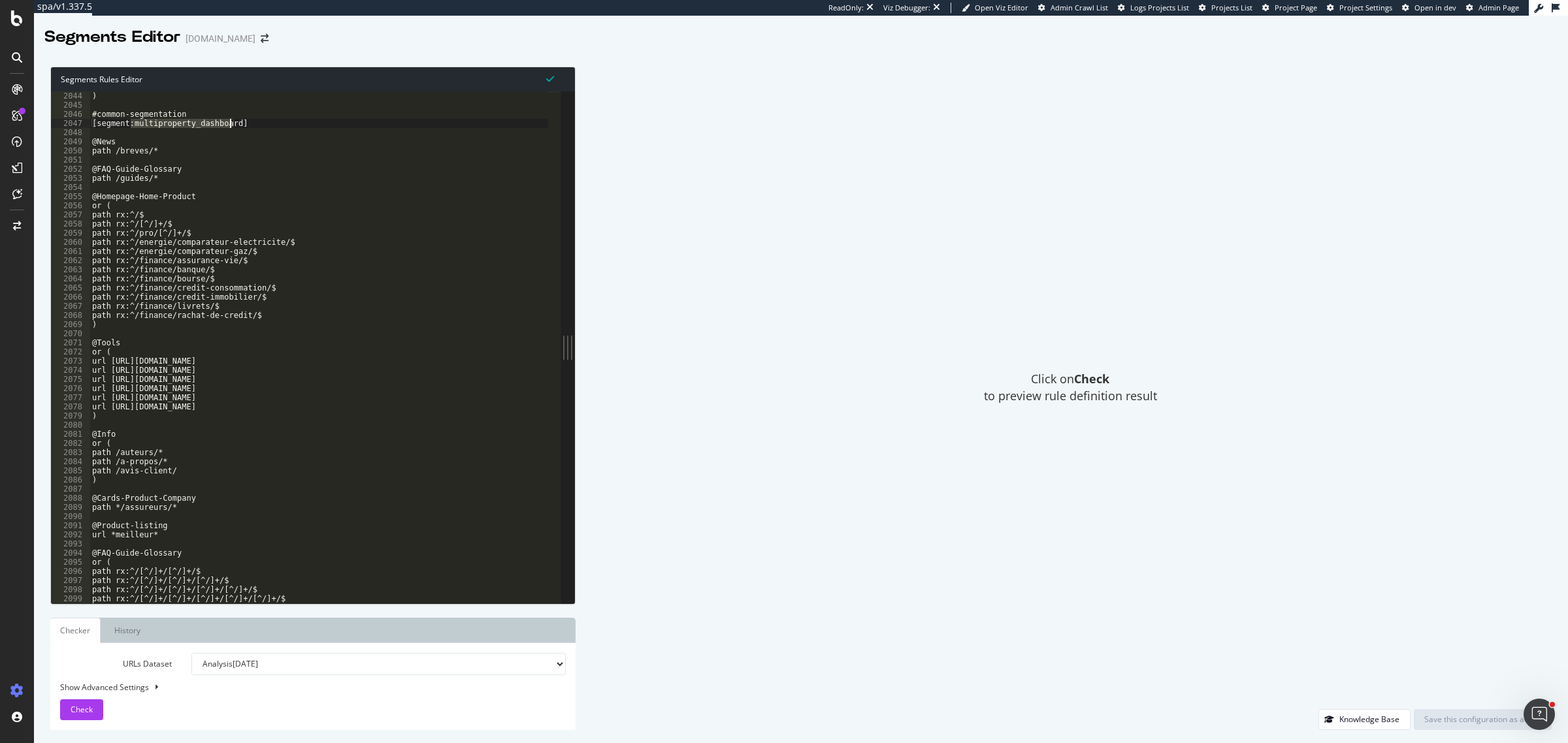
click at [230, 124] on div ") #common-segmentation [segment:multiproperty_dashboard] @News path /breves/* @…" at bounding box center [428, 350] width 677 height 518
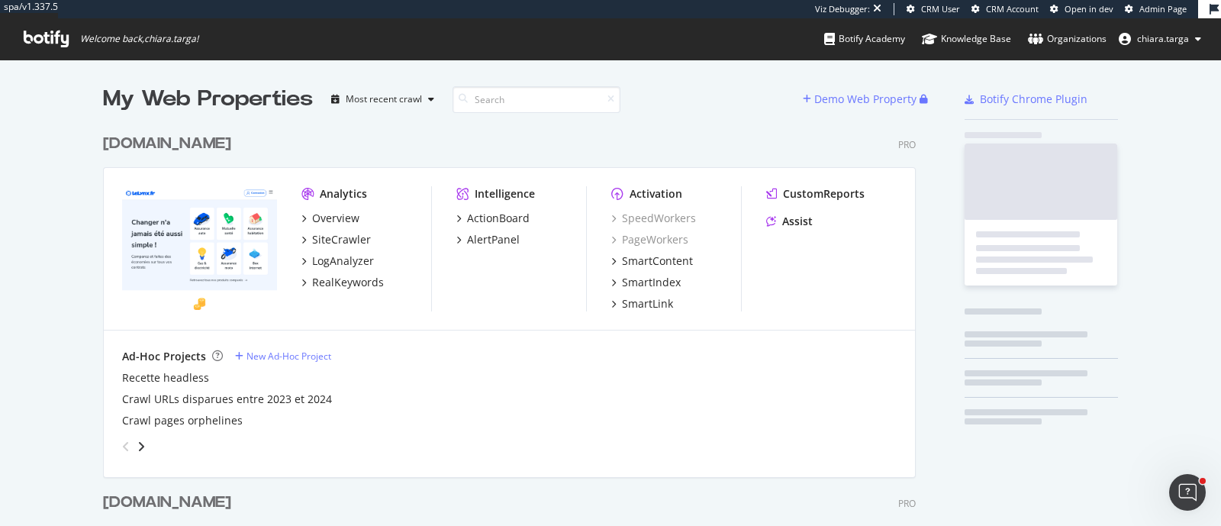
scroll to position [2819, 810]
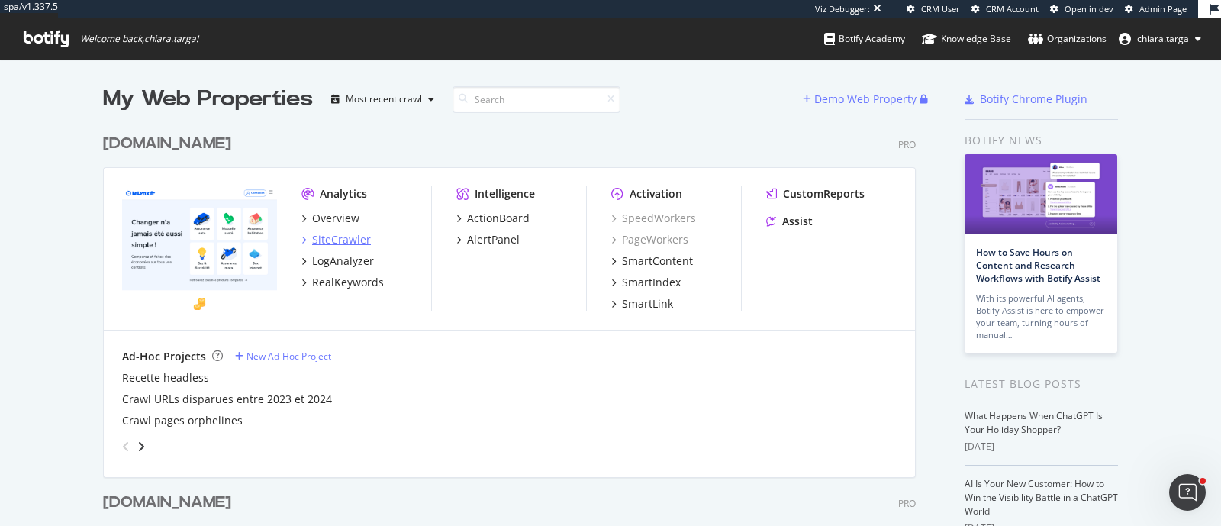
click at [337, 240] on div "SiteCrawler" at bounding box center [341, 239] width 59 height 15
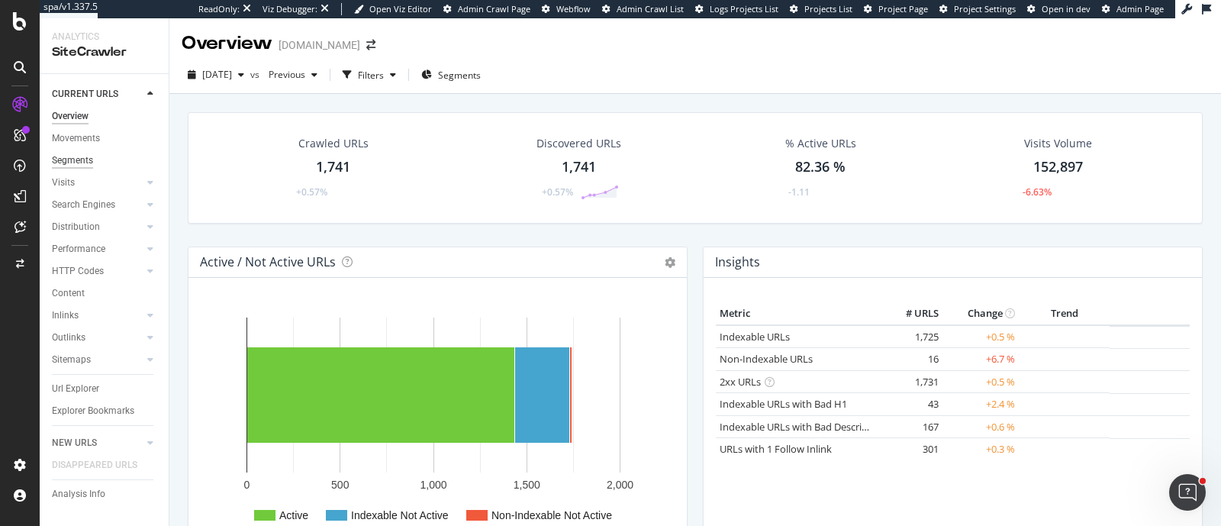
click at [87, 164] on div "Segments" at bounding box center [72, 161] width 41 height 16
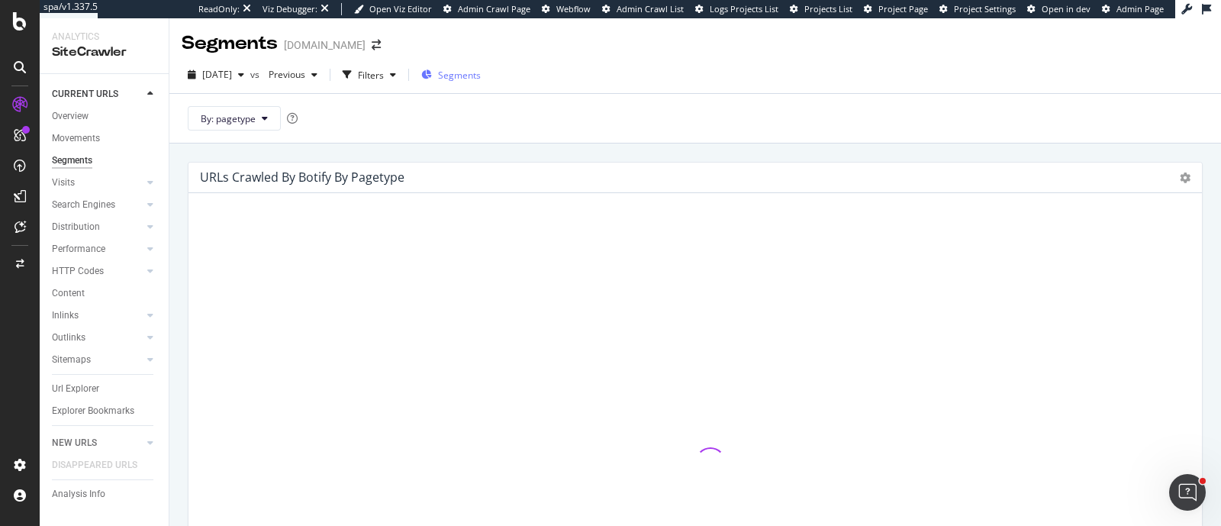
click at [474, 82] on div "Segments" at bounding box center [451, 74] width 60 height 23
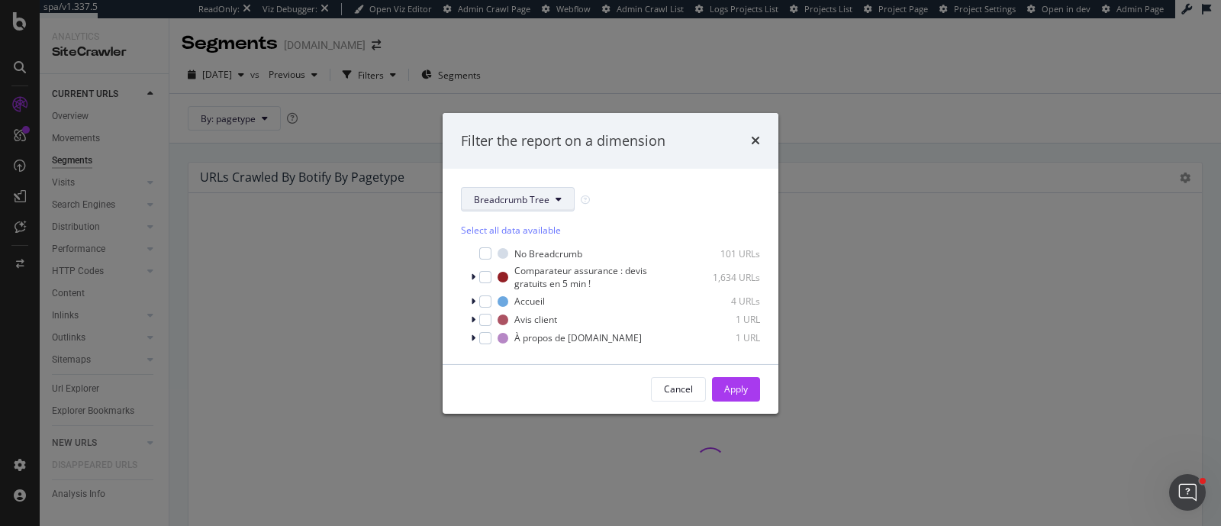
click at [520, 205] on span "Breadcrumb Tree" at bounding box center [512, 199] width 76 height 13
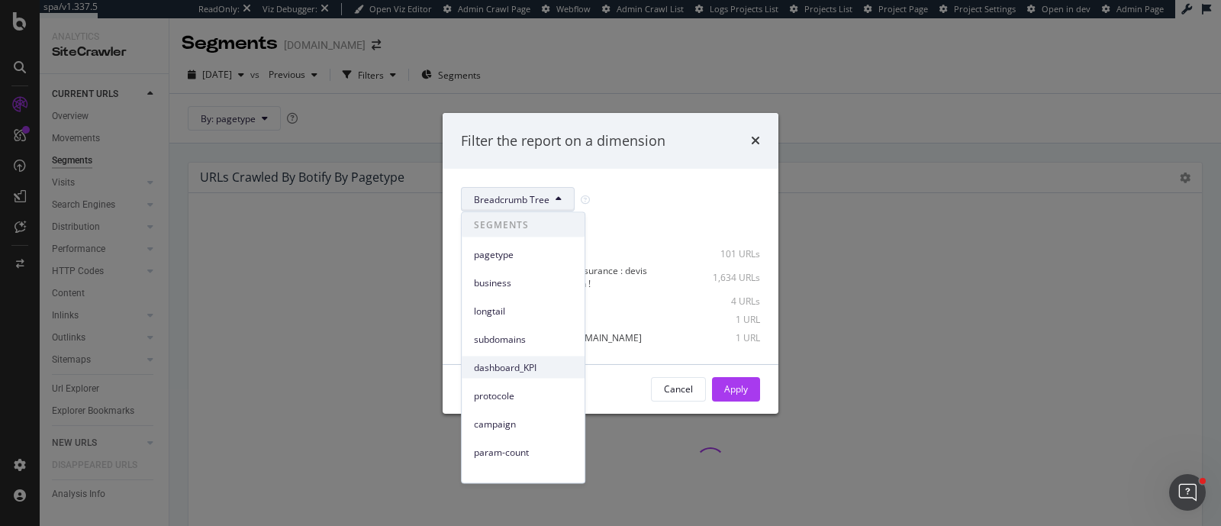
click at [540, 366] on span "dashboard_KPI" at bounding box center [523, 367] width 98 height 14
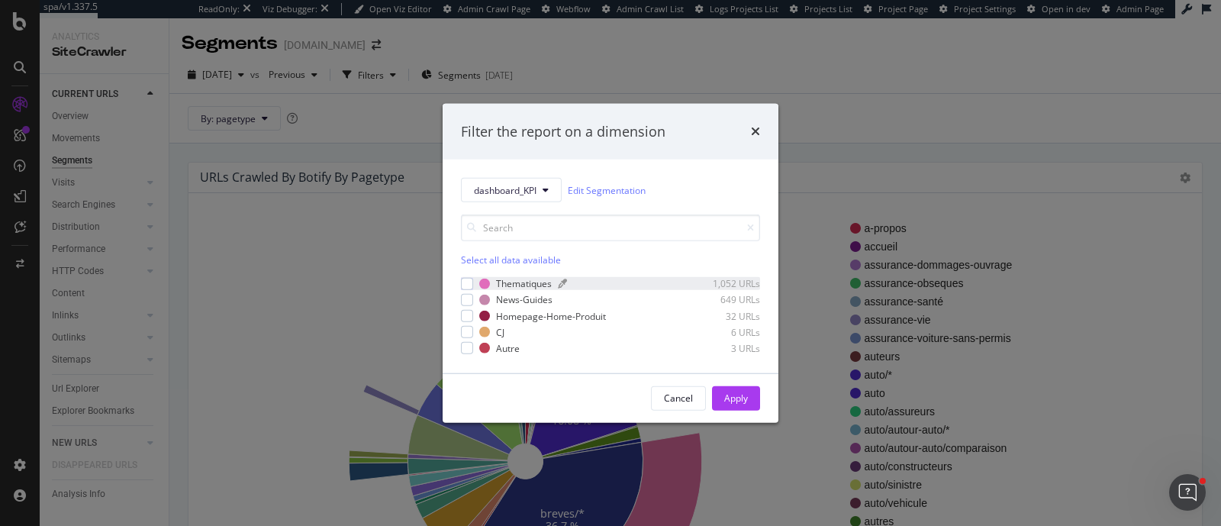
click at [534, 288] on div "Thematiques" at bounding box center [524, 283] width 56 height 13
click at [726, 393] on div "Apply" at bounding box center [736, 397] width 24 height 13
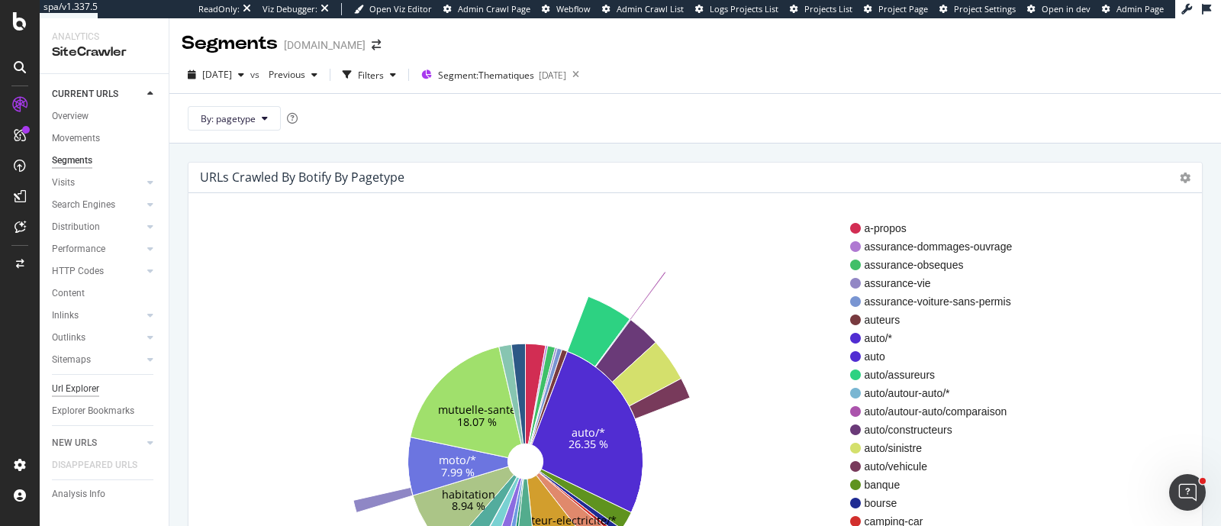
click at [97, 385] on div "Url Explorer" at bounding box center [75, 389] width 47 height 16
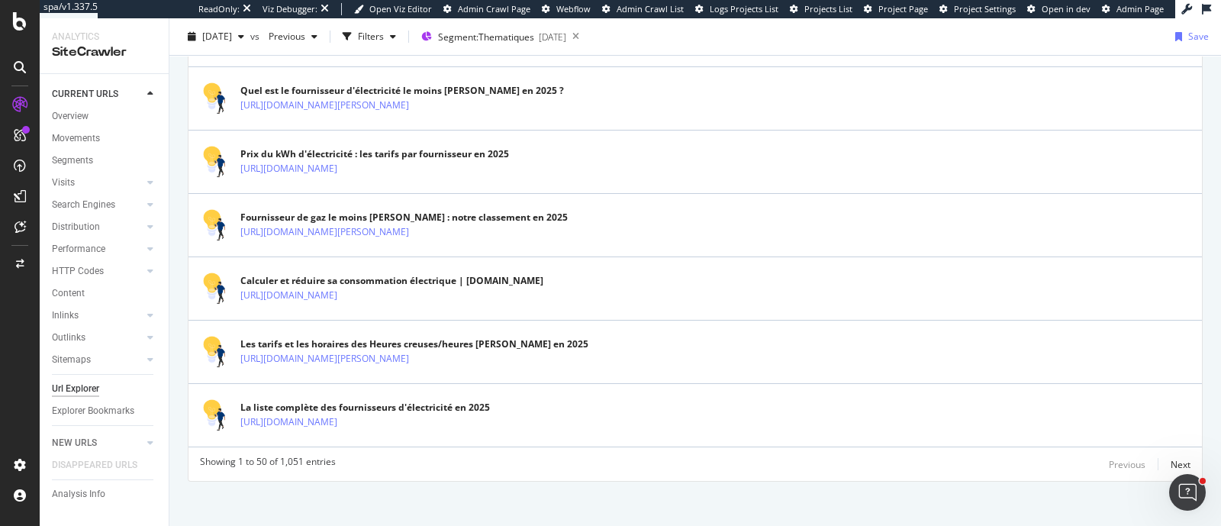
scroll to position [3265, 0]
click at [1140, 459] on div "Previous Next" at bounding box center [1150, 463] width 82 height 18
click at [1149, 459] on div "Previous Next" at bounding box center [1150, 463] width 82 height 18
click at [1171, 457] on div "Next" at bounding box center [1181, 463] width 20 height 13
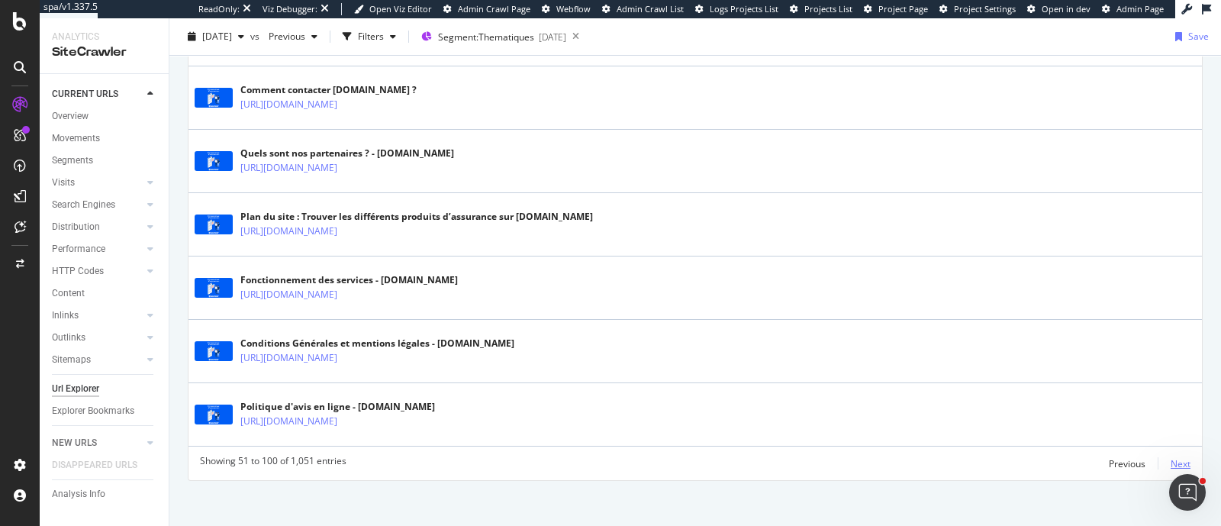
click at [1171, 458] on div "Next" at bounding box center [1181, 463] width 20 height 13
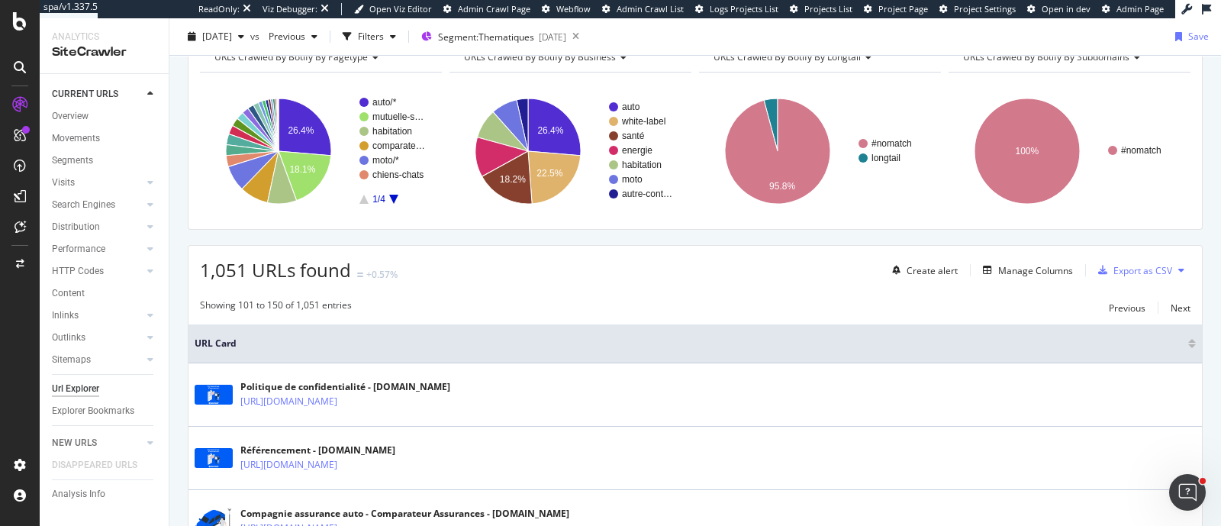
scroll to position [3256, 0]
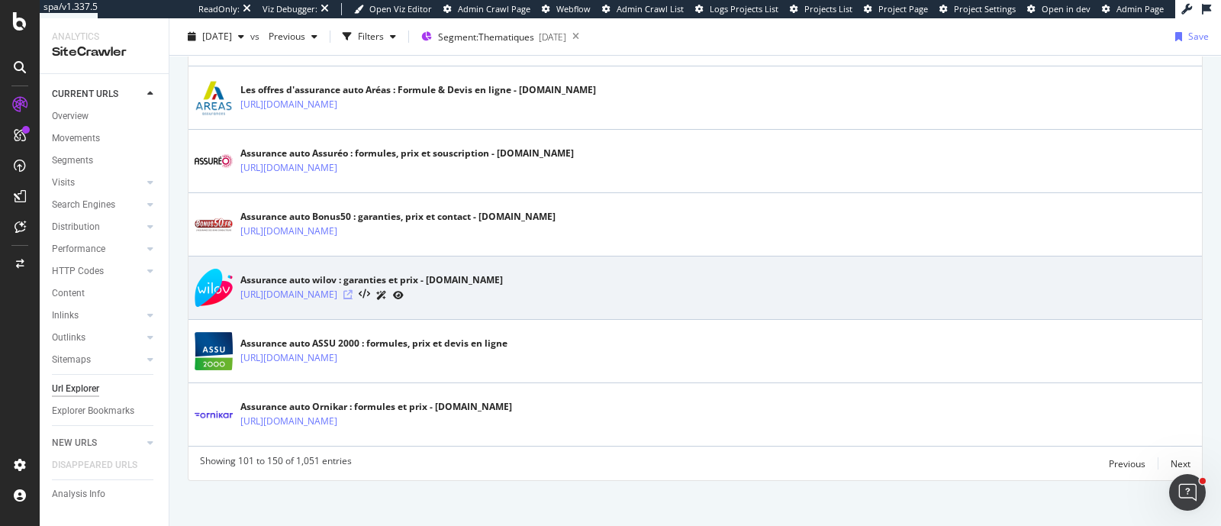
click at [353, 290] on icon at bounding box center [347, 294] width 9 height 9
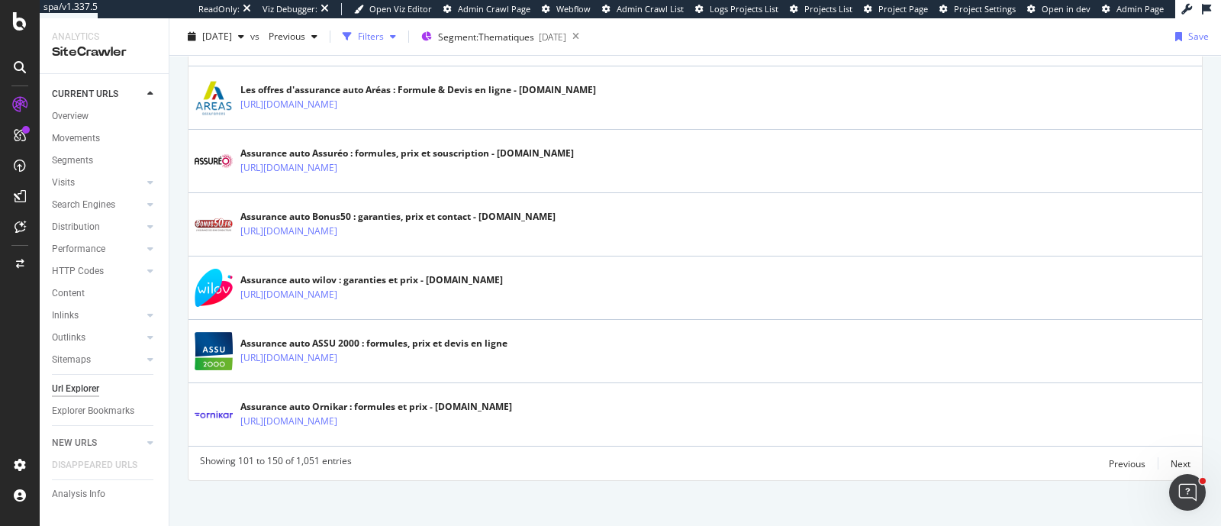
click at [392, 27] on div "Filters" at bounding box center [370, 36] width 66 height 23
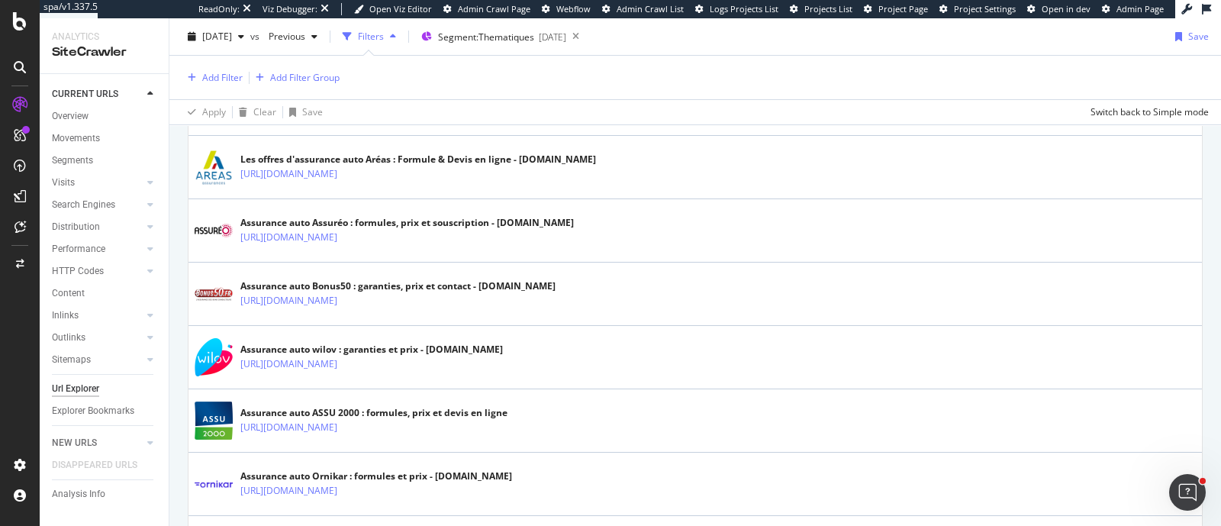
scroll to position [3325, 0]
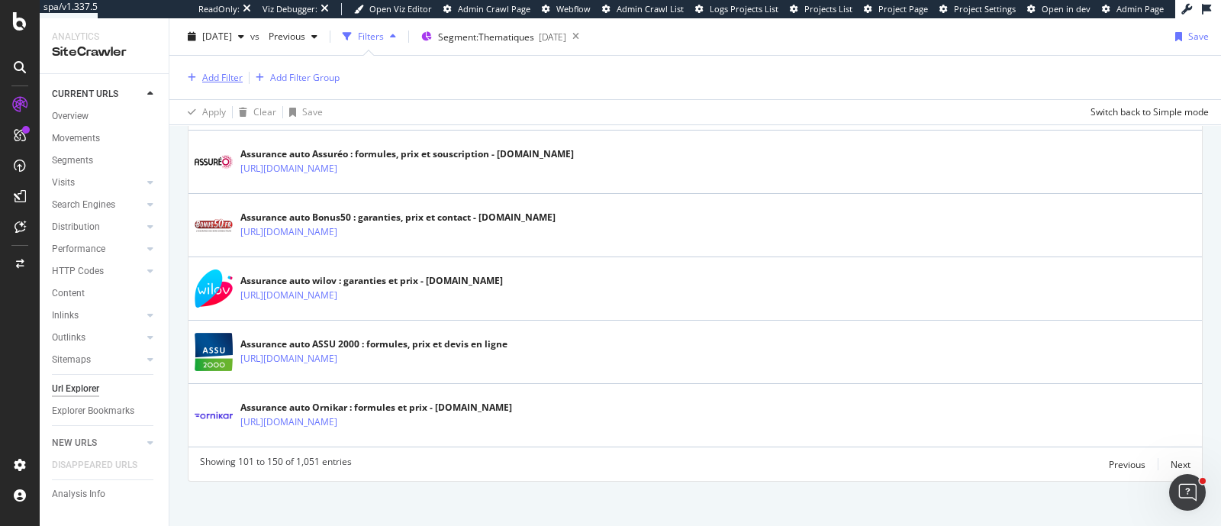
click at [229, 76] on div "Add Filter" at bounding box center [222, 77] width 40 height 13
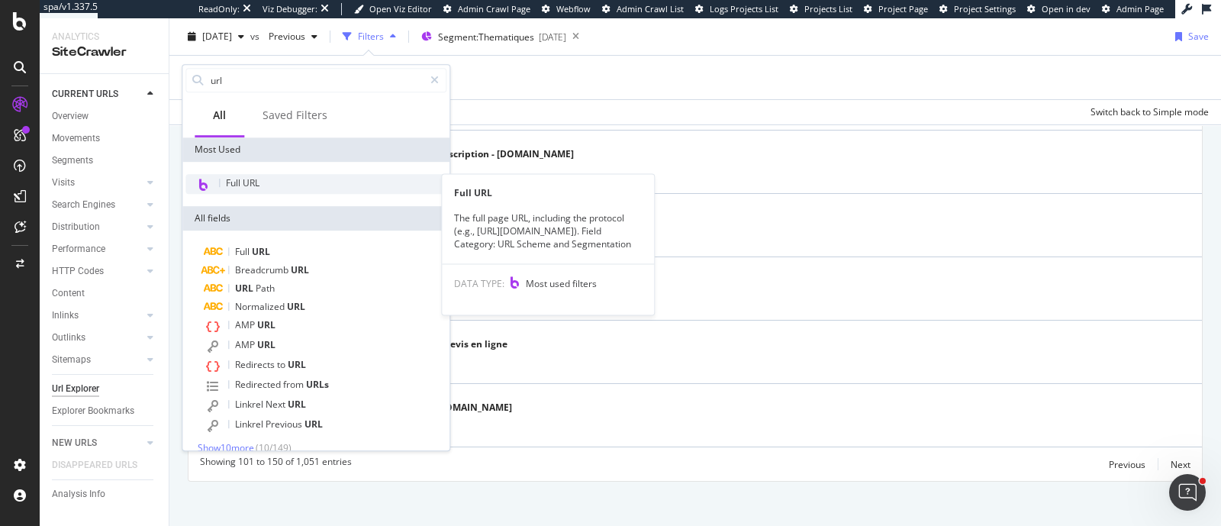
type input "url"
click at [257, 178] on span "Full URL" at bounding box center [243, 182] width 34 height 13
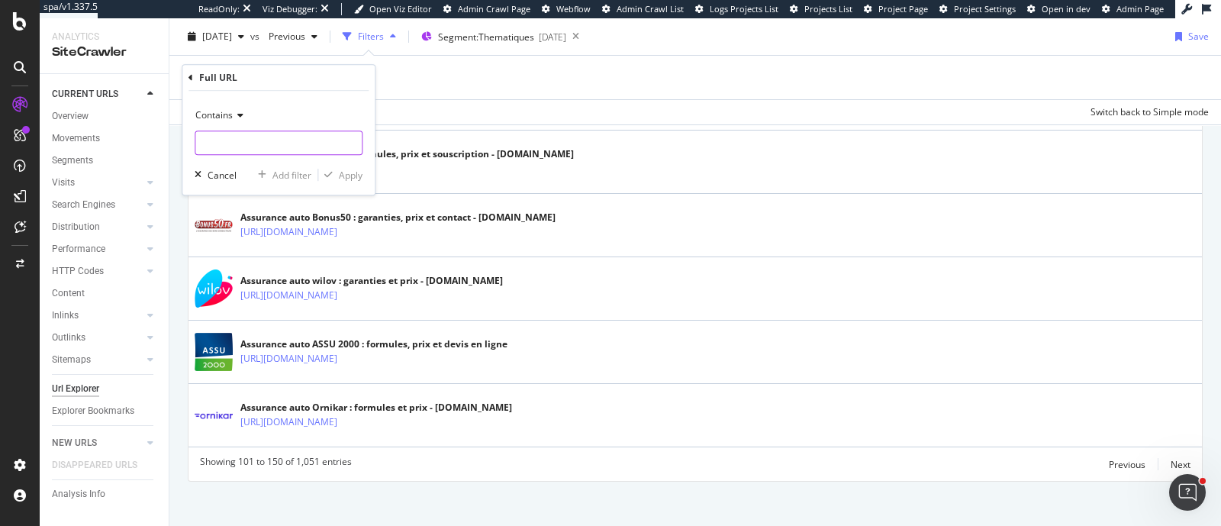
click at [240, 136] on input "text" at bounding box center [278, 142] width 166 height 24
type input "/assureurs/"
click at [340, 181] on div "Apply" at bounding box center [351, 175] width 24 height 13
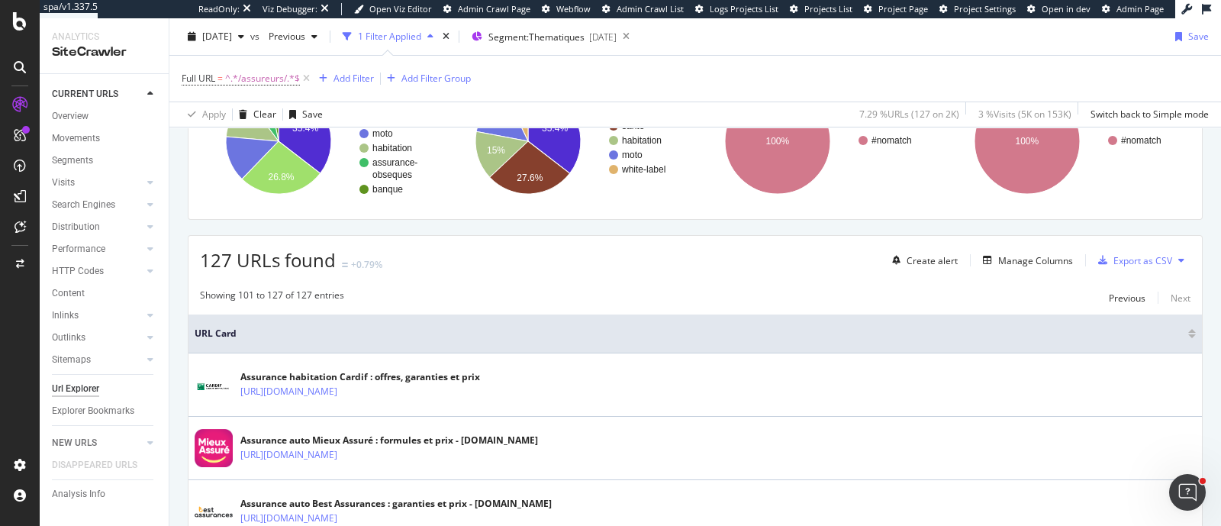
scroll to position [286, 0]
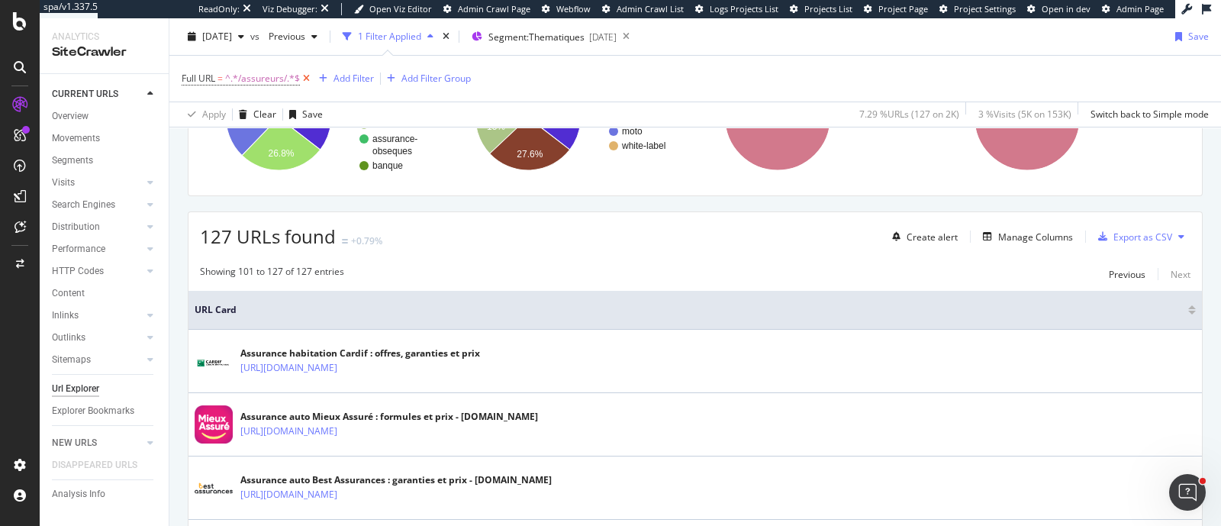
click at [304, 82] on icon at bounding box center [306, 78] width 13 height 15
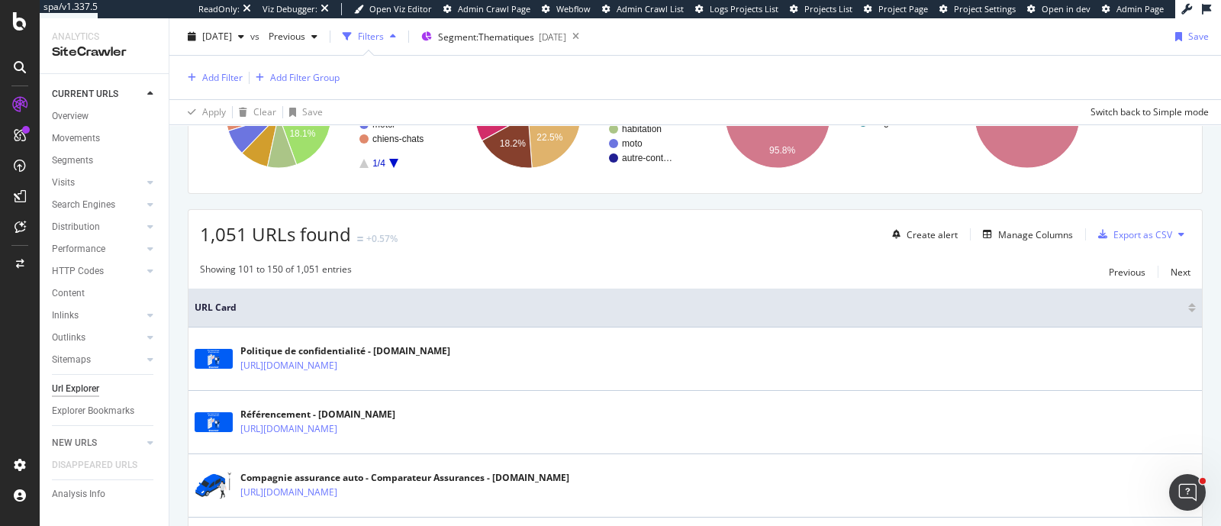
scroll to position [282, 0]
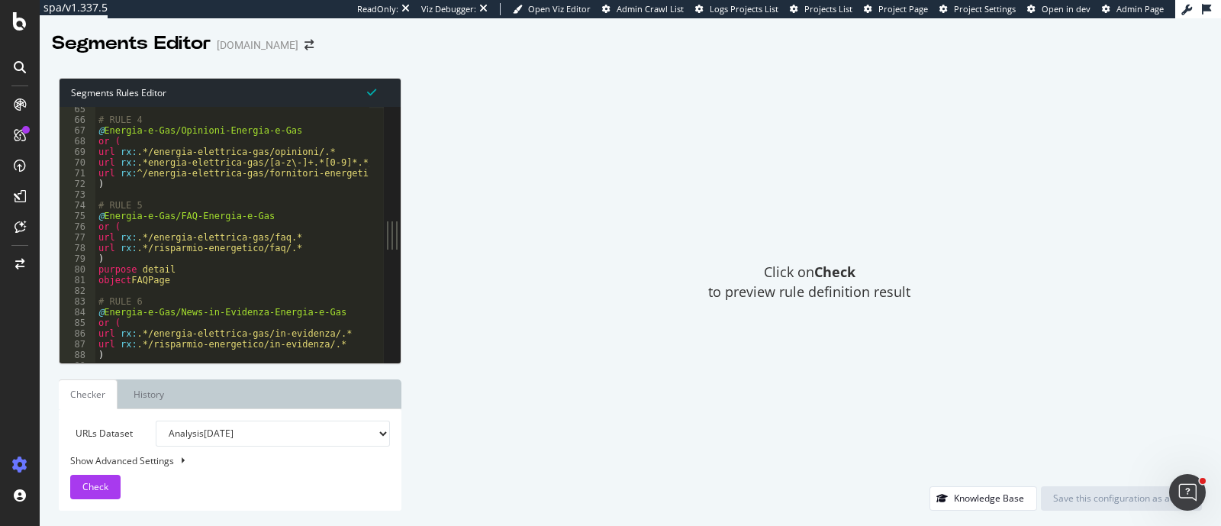
scroll to position [743, 0]
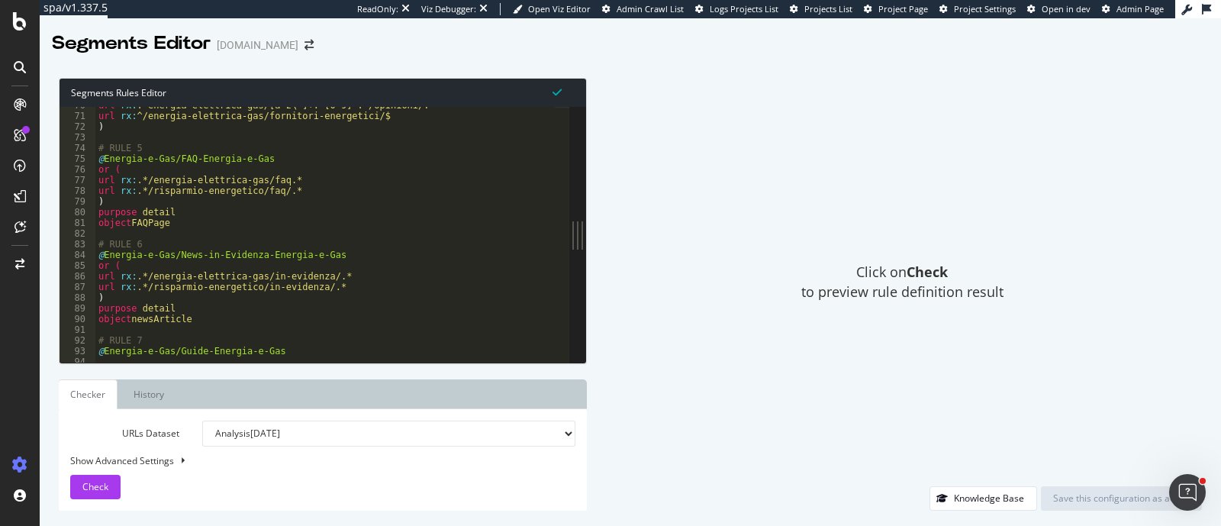
drag, startPoint x: 397, startPoint y: 230, endPoint x: 587, endPoint y: 257, distance: 192.0
click at [587, 257] on div "Segments Rules Editor 70 71 72 73 74 75 76 77 78 79 80 81 82 83 84 85 86 87 88 …" at bounding box center [630, 294] width 1181 height 463
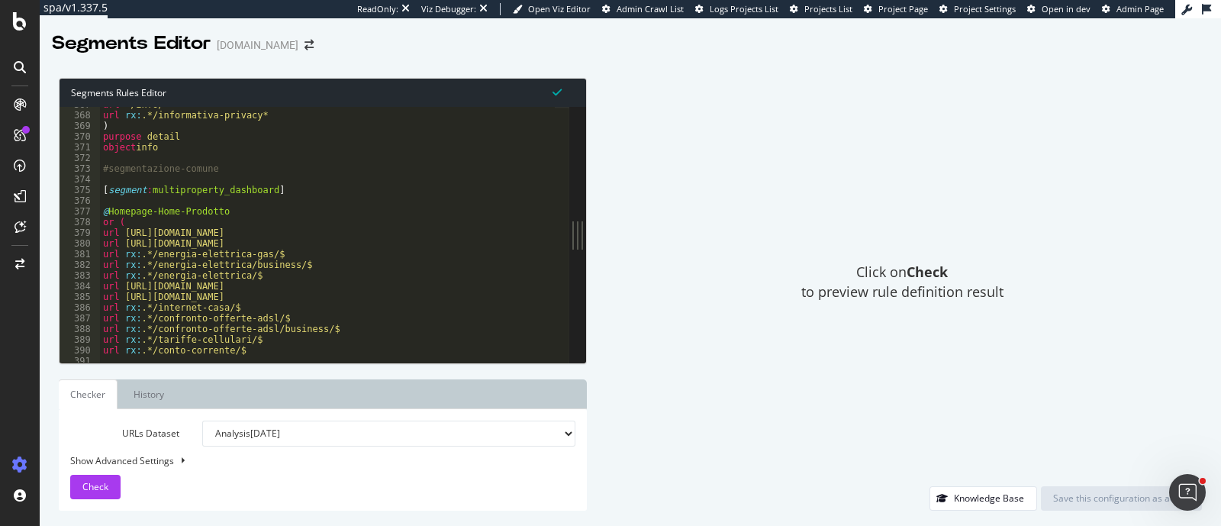
scroll to position [3999, 0]
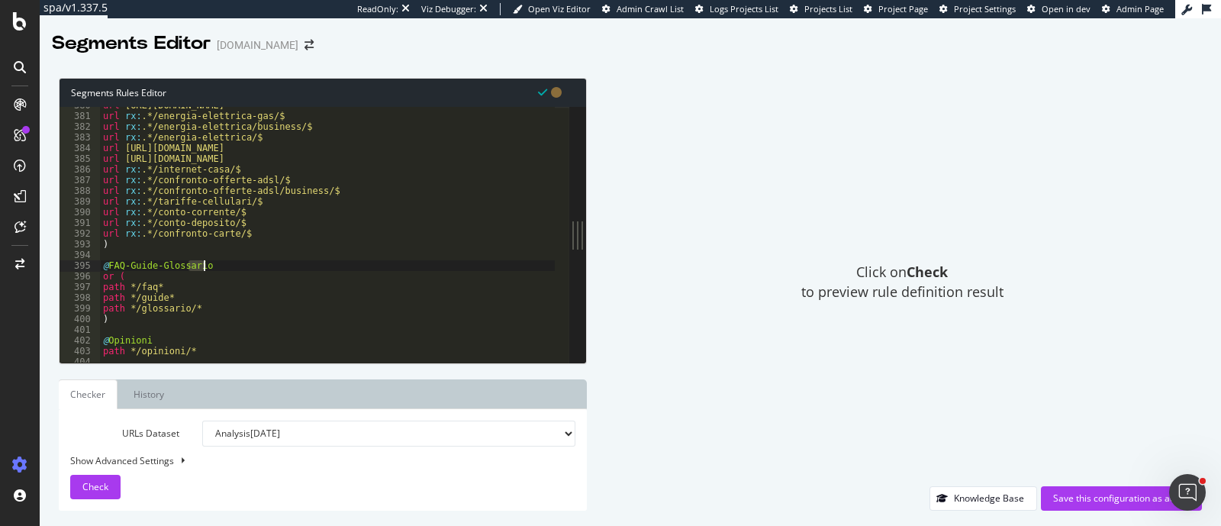
drag, startPoint x: 187, startPoint y: 264, endPoint x: 204, endPoint y: 266, distance: 16.9
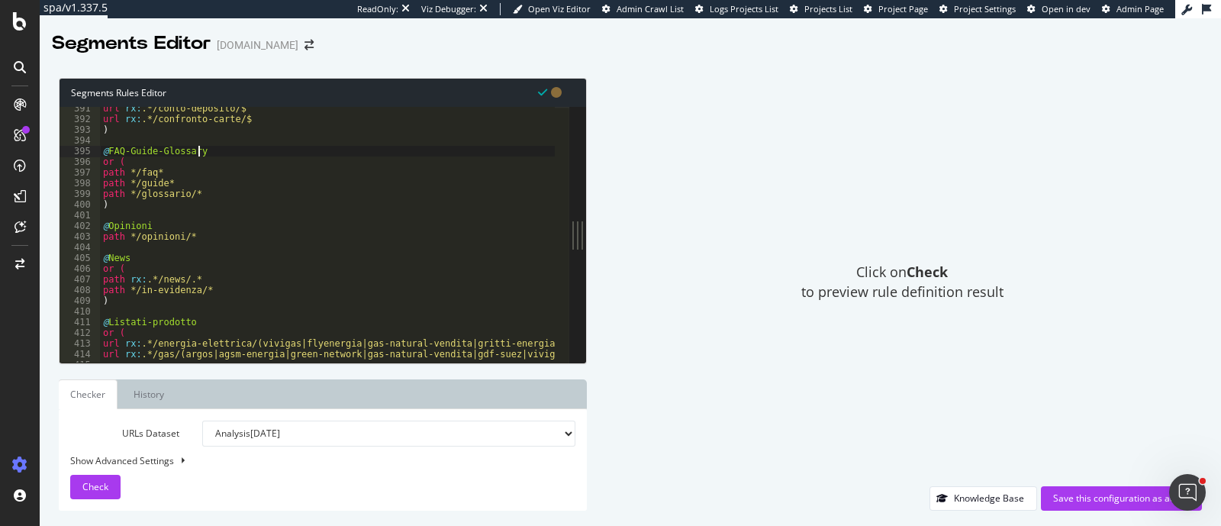
scroll to position [4170, 0]
click at [168, 225] on div "url rx : .*/conto-deposito/$ url rx : .*/confronto-carte/$ ) @ FAQ-Guide-Glossa…" at bounding box center [327, 235] width 455 height 256
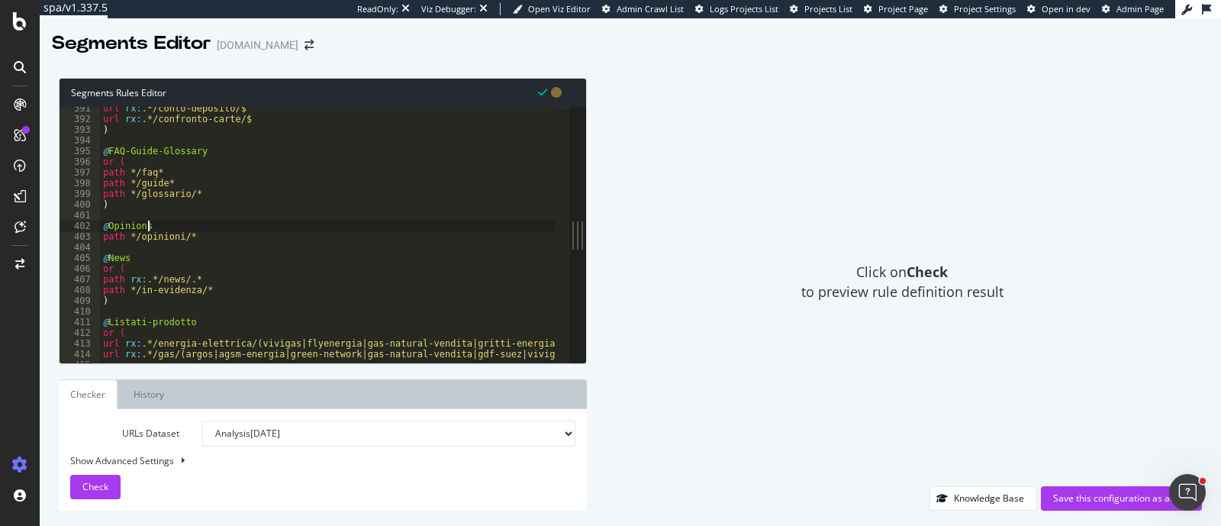
scroll to position [4228, 0]
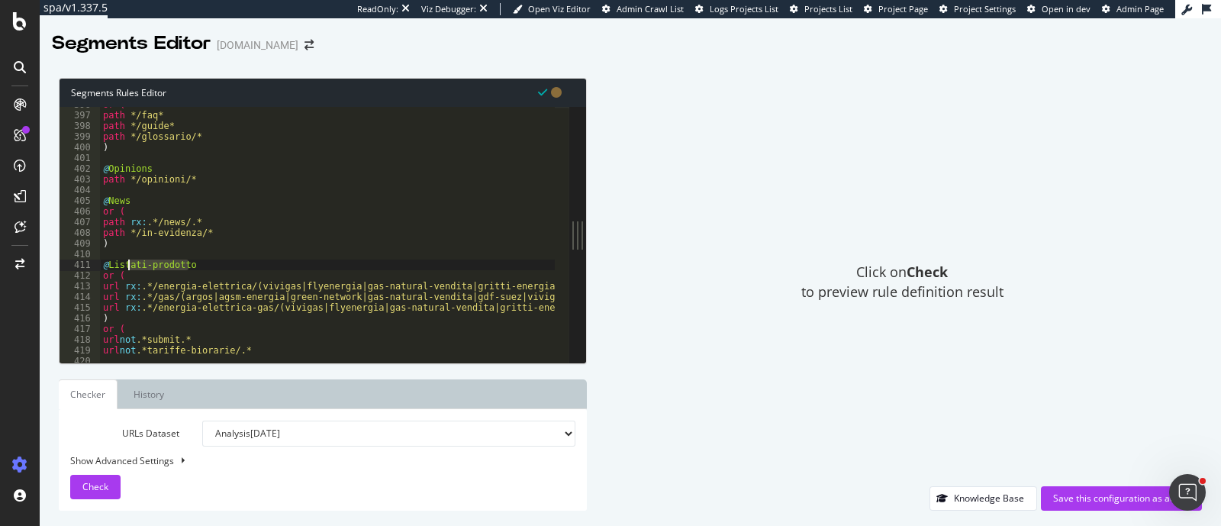
drag, startPoint x: 188, startPoint y: 262, endPoint x: 127, endPoint y: 267, distance: 61.3
drag, startPoint x: 111, startPoint y: 266, endPoint x: 189, endPoint y: 269, distance: 78.6
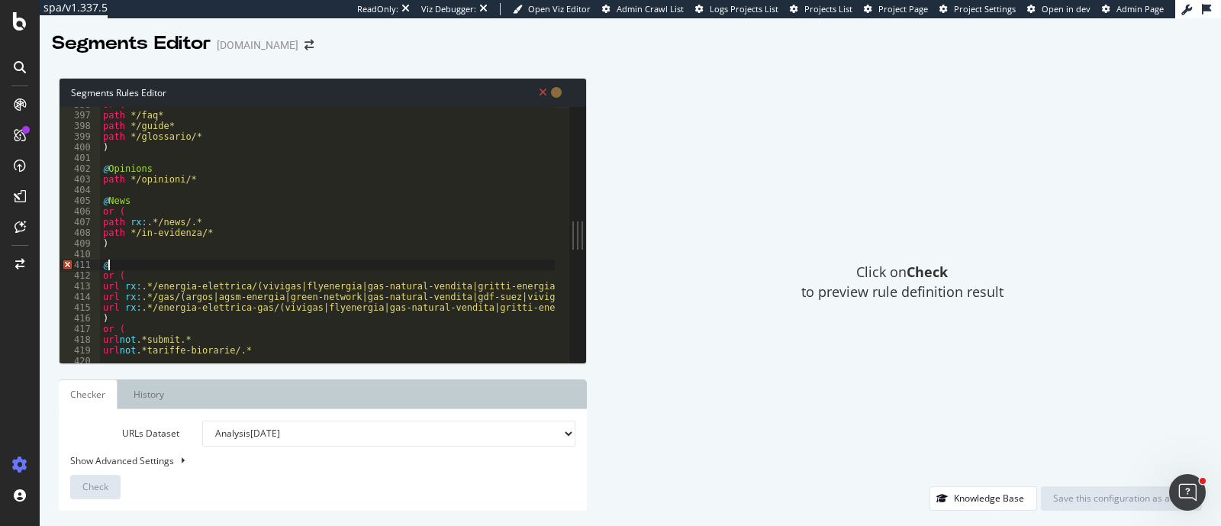
scroll to position [0, 0]
paste textarea "Product-listing"
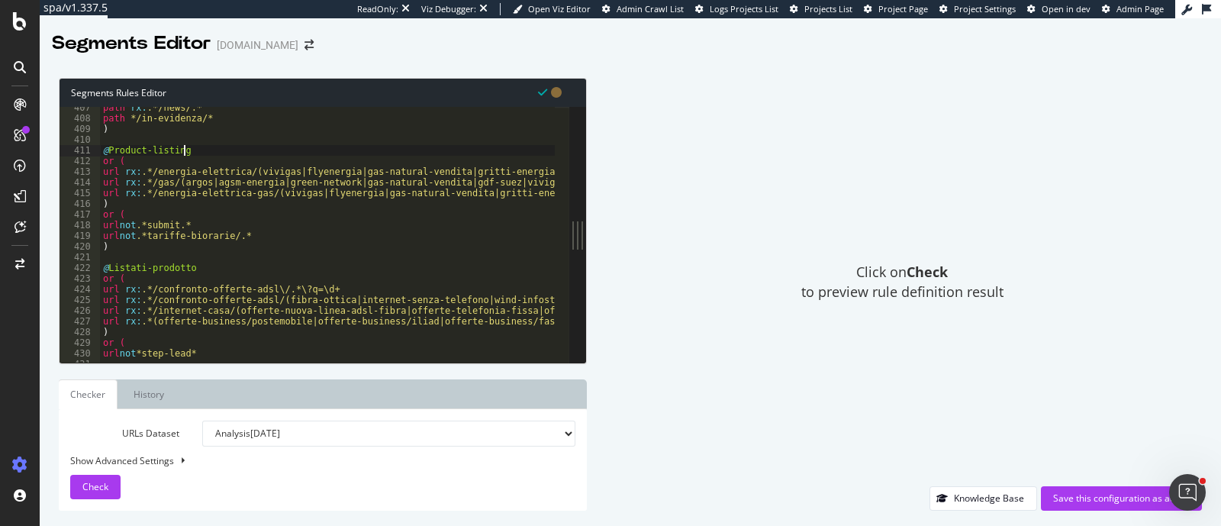
scroll to position [4342, 0]
drag, startPoint x: 108, startPoint y: 265, endPoint x: 187, endPoint y: 265, distance: 78.6
paste textarea "Product-listing"
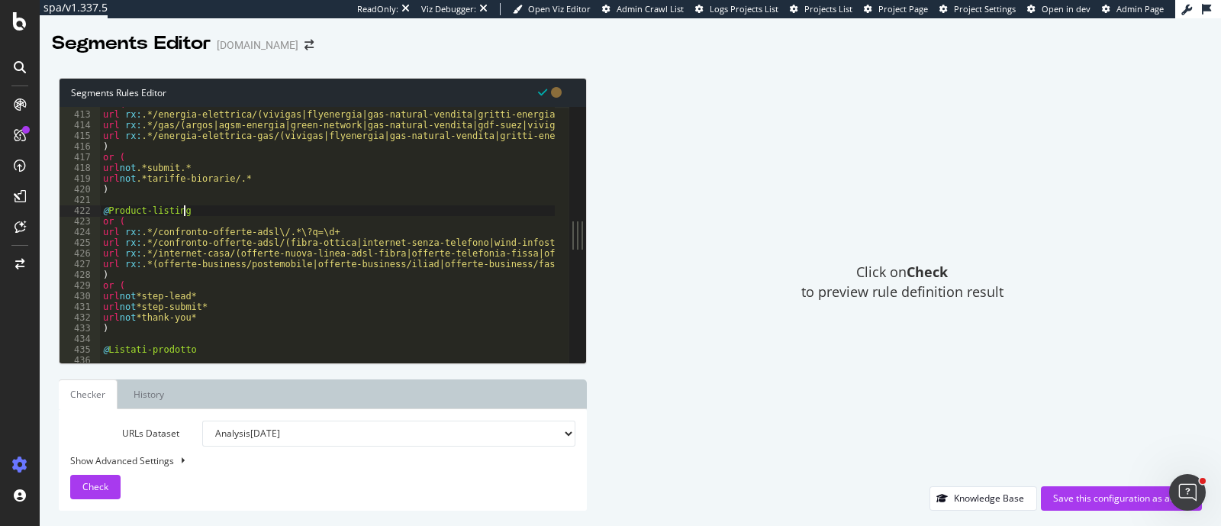
scroll to position [4457, 0]
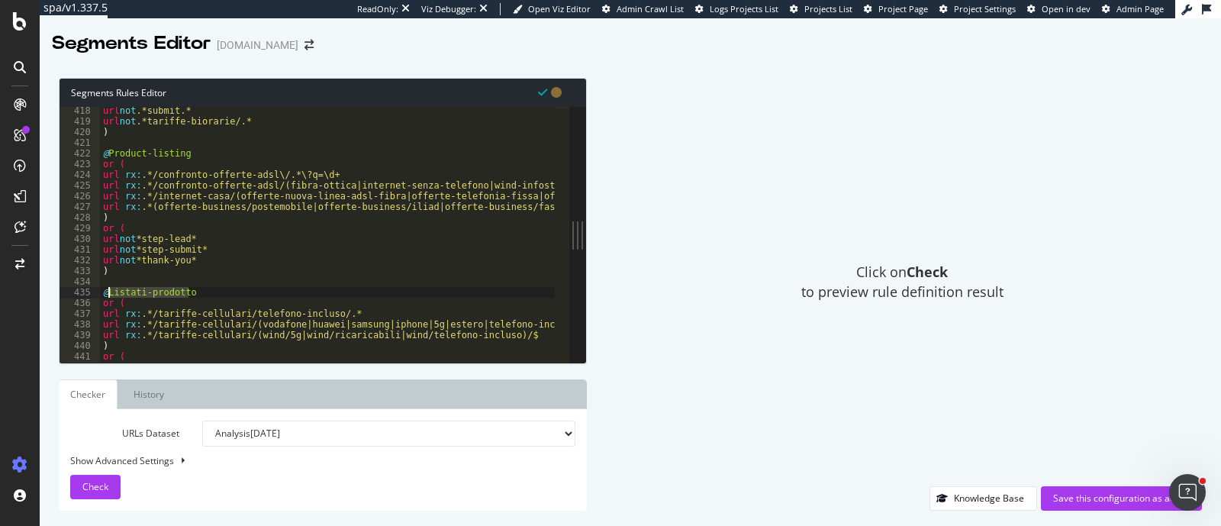
drag, startPoint x: 202, startPoint y: 292, endPoint x: 106, endPoint y: 292, distance: 96.2
paste textarea "Product-listing"
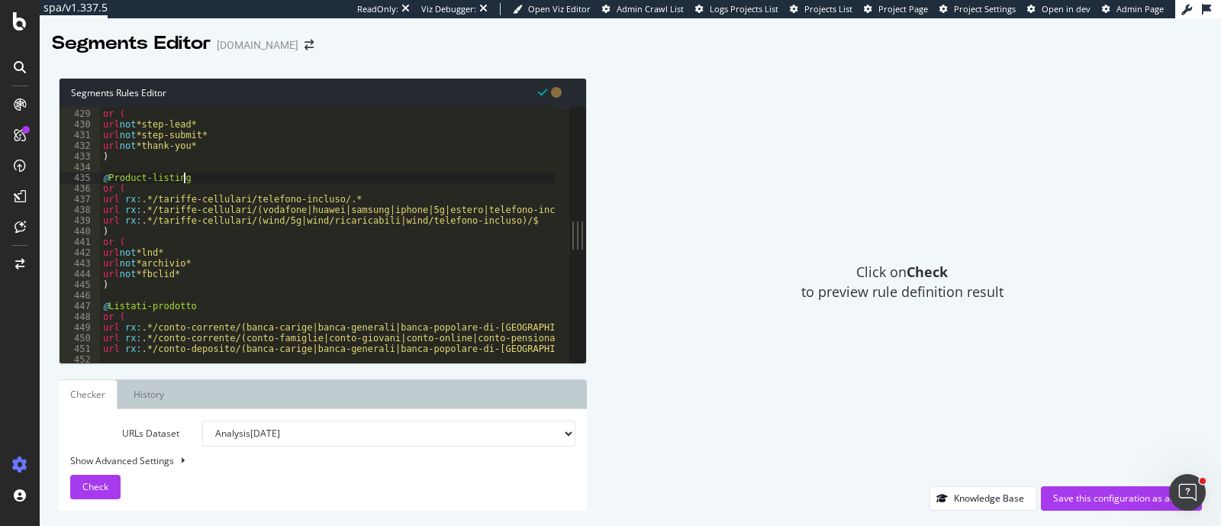
scroll to position [4514, 0]
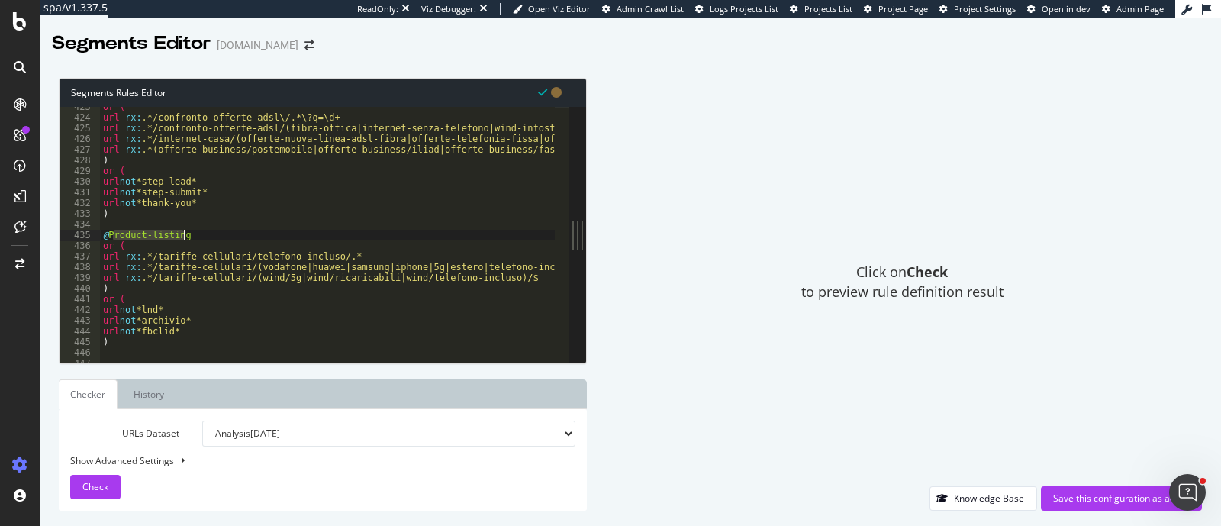
drag, startPoint x: 111, startPoint y: 234, endPoint x: 183, endPoint y: 236, distance: 71.8
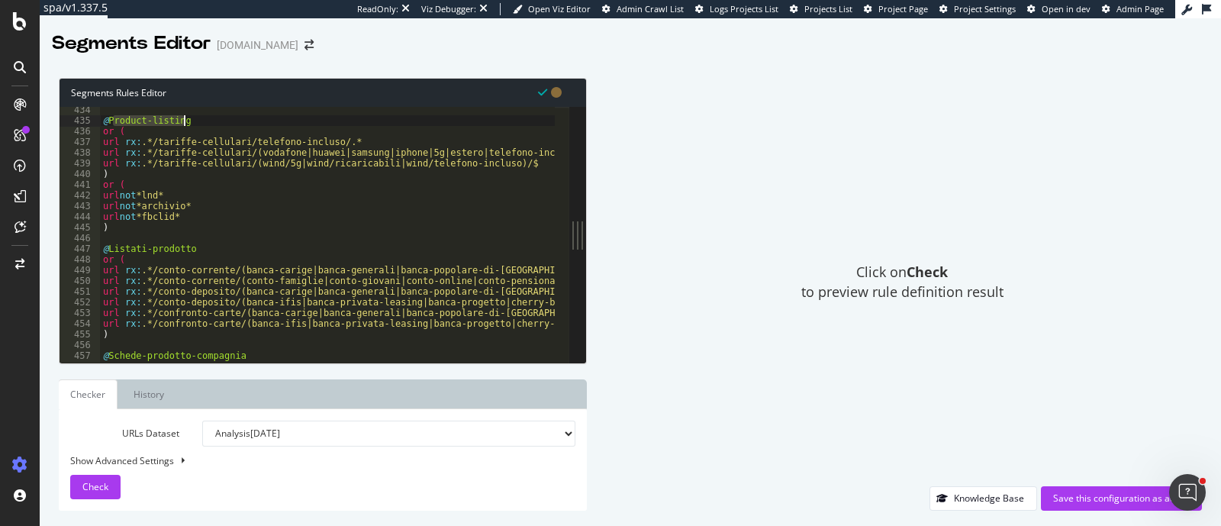
scroll to position [4628, 0]
drag, startPoint x: 108, startPoint y: 248, endPoint x: 188, endPoint y: 248, distance: 80.1
paste textarea "Product-listing"
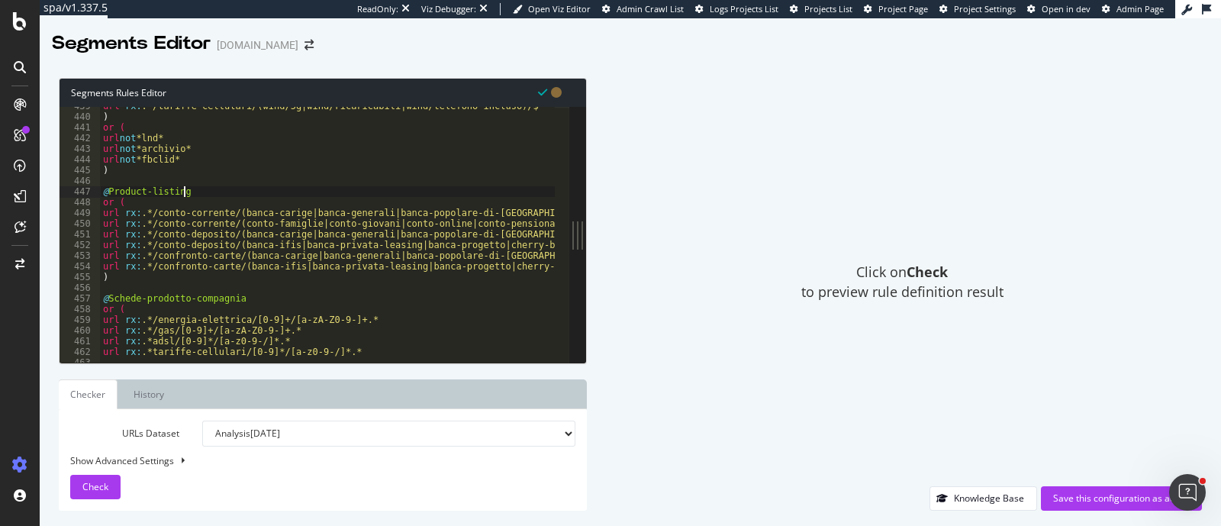
scroll to position [4686, 0]
drag, startPoint x: 109, startPoint y: 299, endPoint x: 232, endPoint y: 300, distance: 122.9
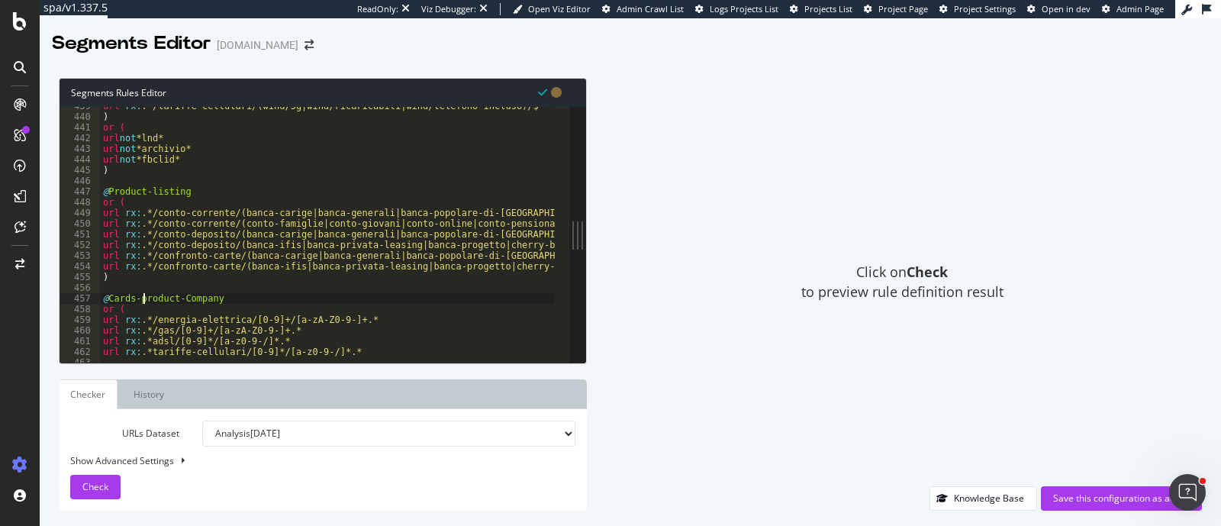
drag, startPoint x: 111, startPoint y: 297, endPoint x: 147, endPoint y: 298, distance: 36.6
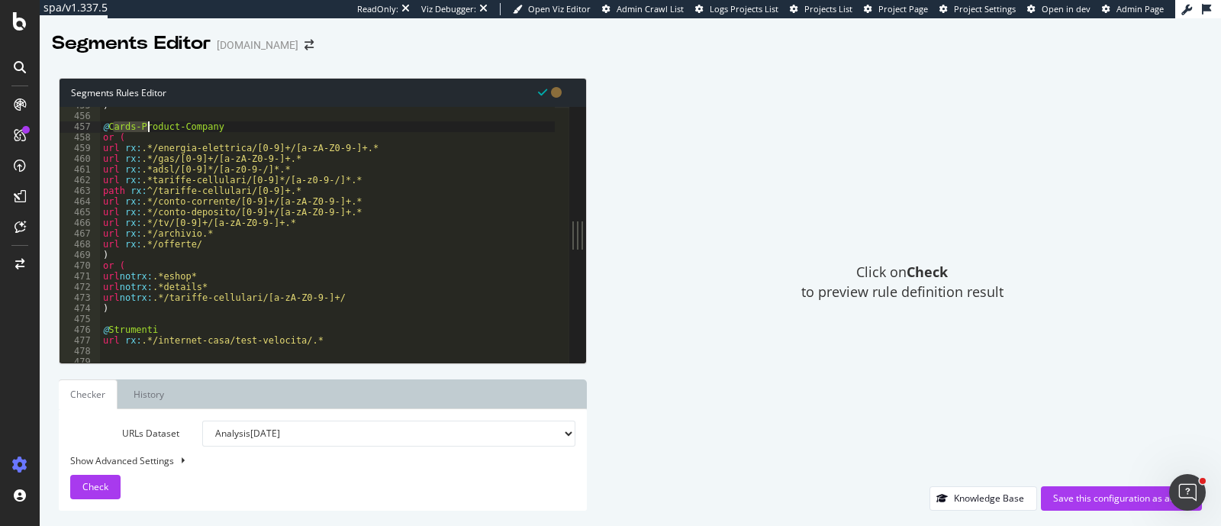
scroll to position [4886, 0]
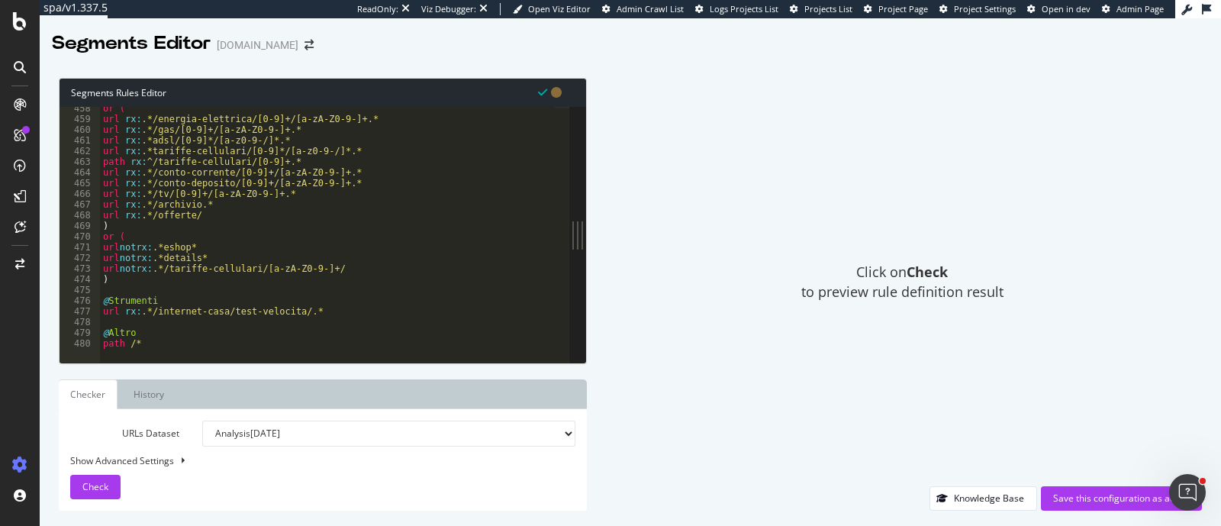
drag, startPoint x: 137, startPoint y: 299, endPoint x: 115, endPoint y: 298, distance: 22.1
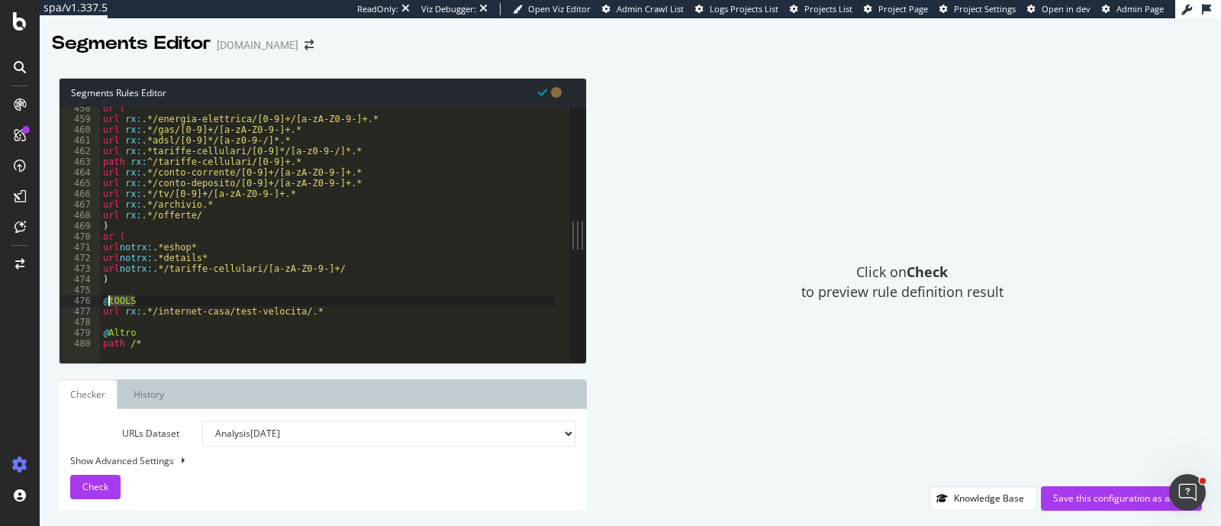
type textarea "@Tools"
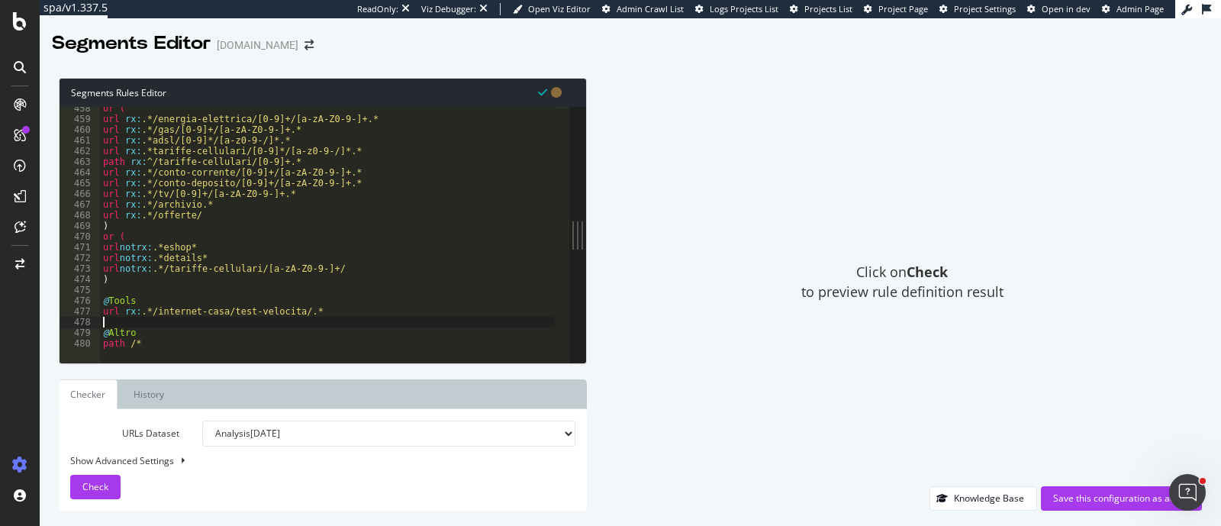
scroll to position [0, 0]
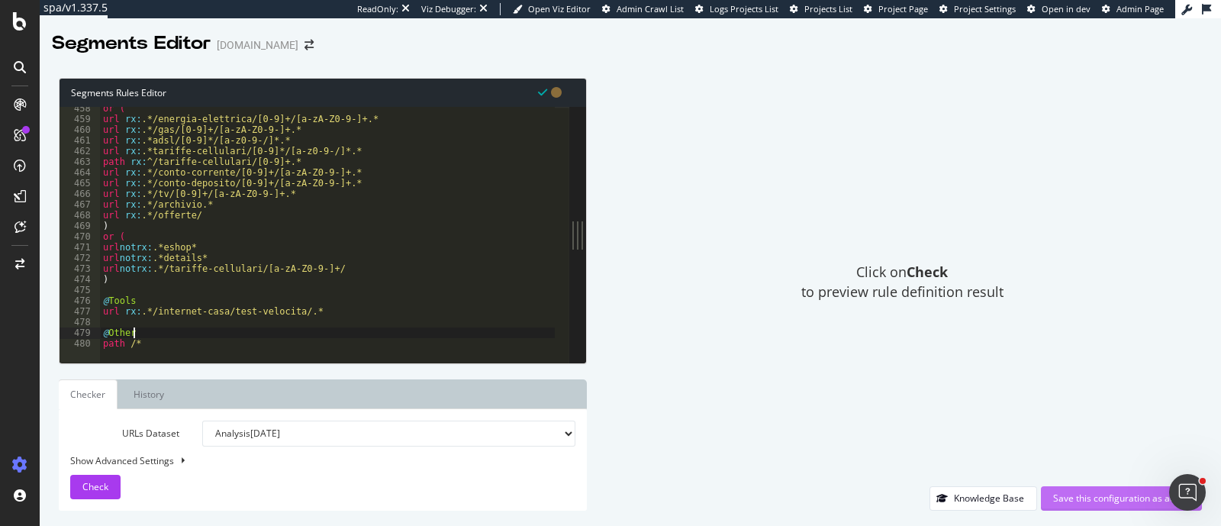
type textarea "@Other"
click at [1053, 498] on div "Save this configuration as active" at bounding box center [1121, 497] width 137 height 13
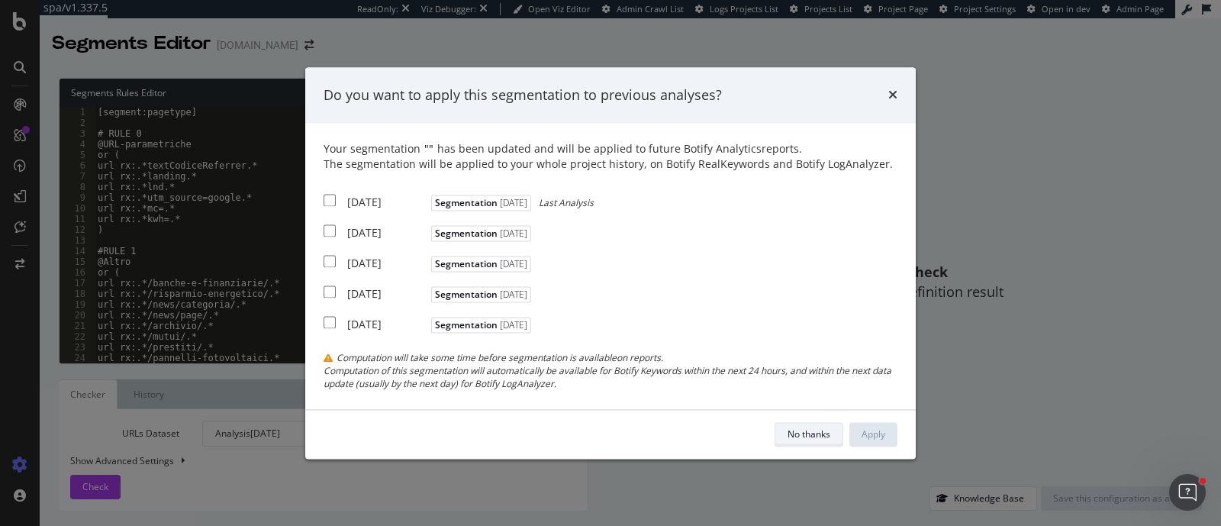
click at [815, 422] on button "No thanks" at bounding box center [809, 434] width 69 height 24
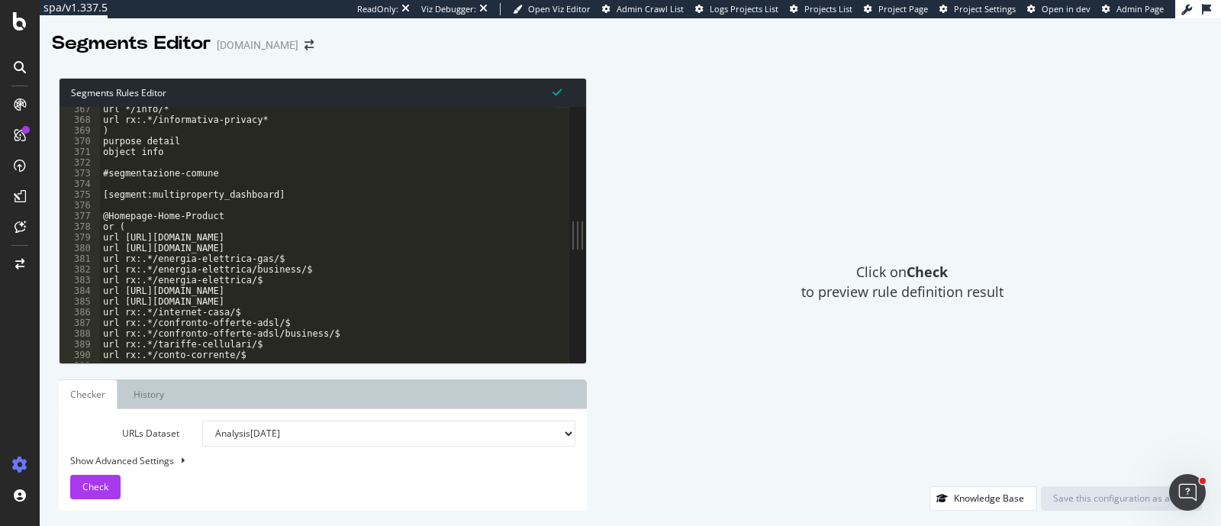
scroll to position [3799, 0]
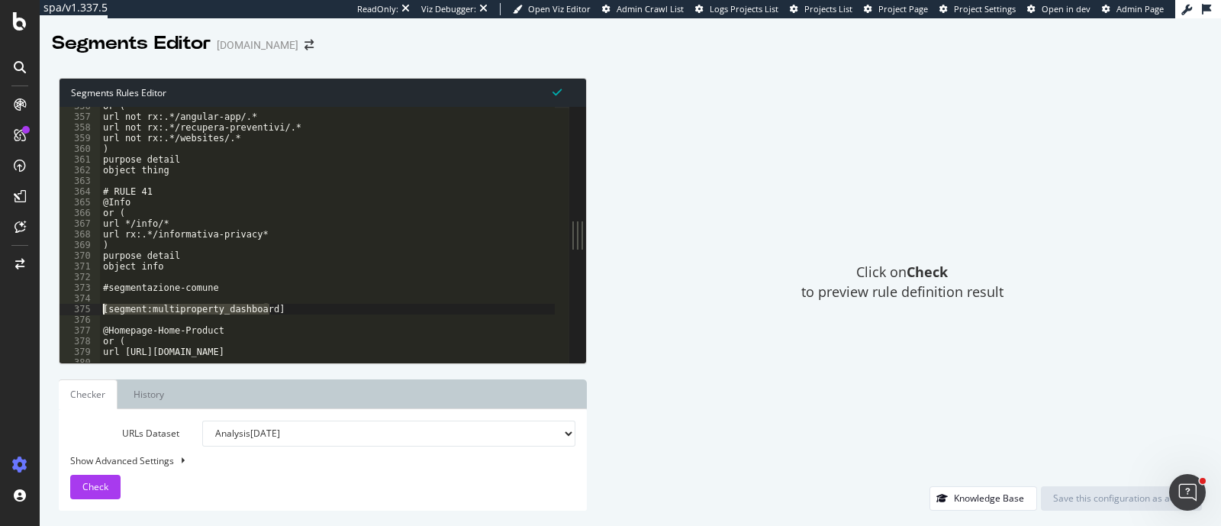
drag, startPoint x: 290, startPoint y: 311, endPoint x: 102, endPoint y: 311, distance: 187.7
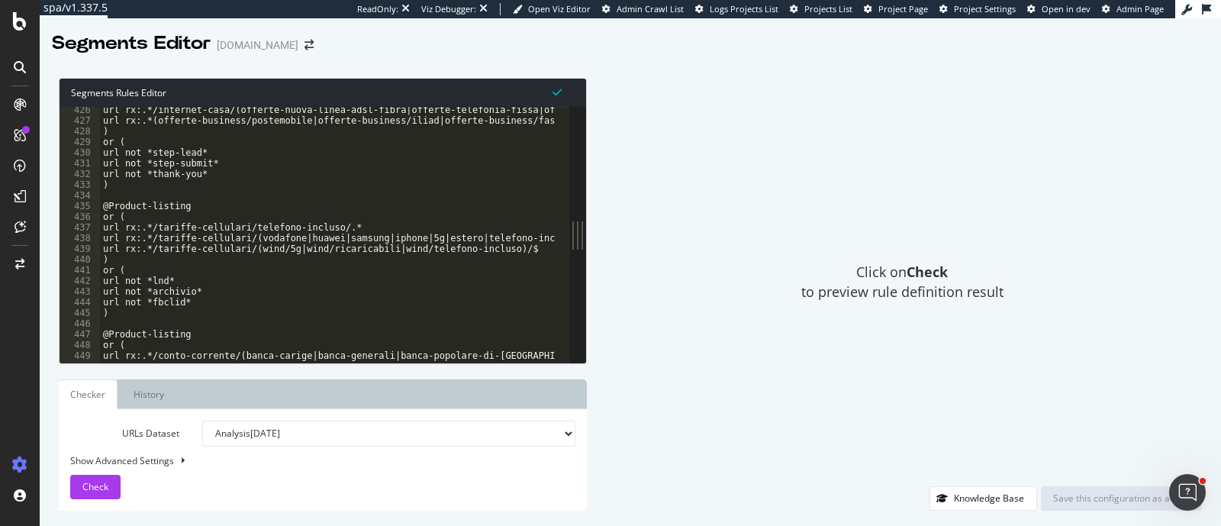
scroll to position [4829, 0]
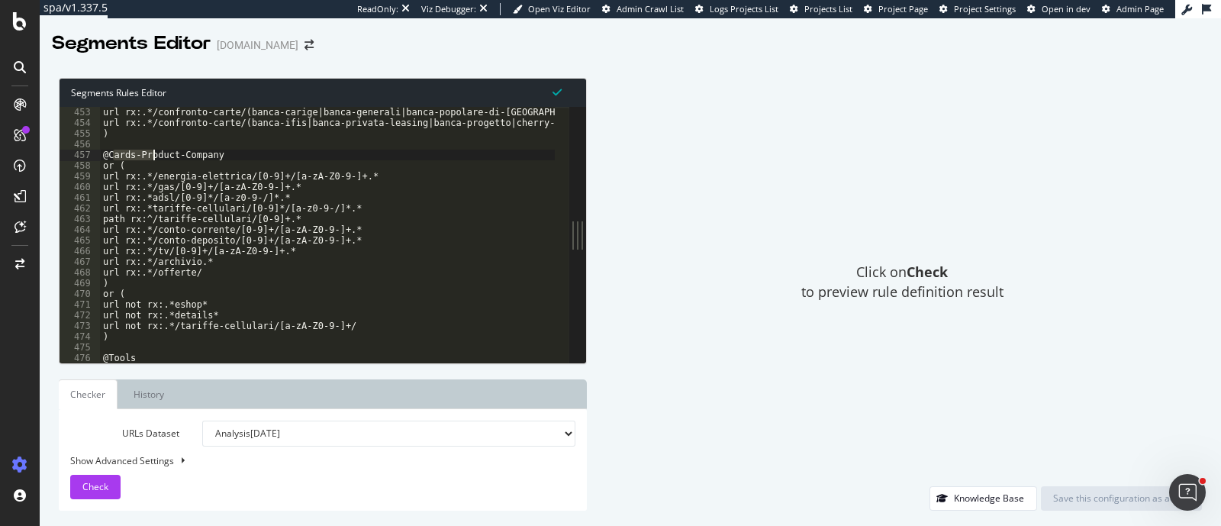
drag, startPoint x: 111, startPoint y: 154, endPoint x: 153, endPoint y: 154, distance: 42.0
drag, startPoint x: 229, startPoint y: 151, endPoint x: 110, endPoint y: 153, distance: 119.1
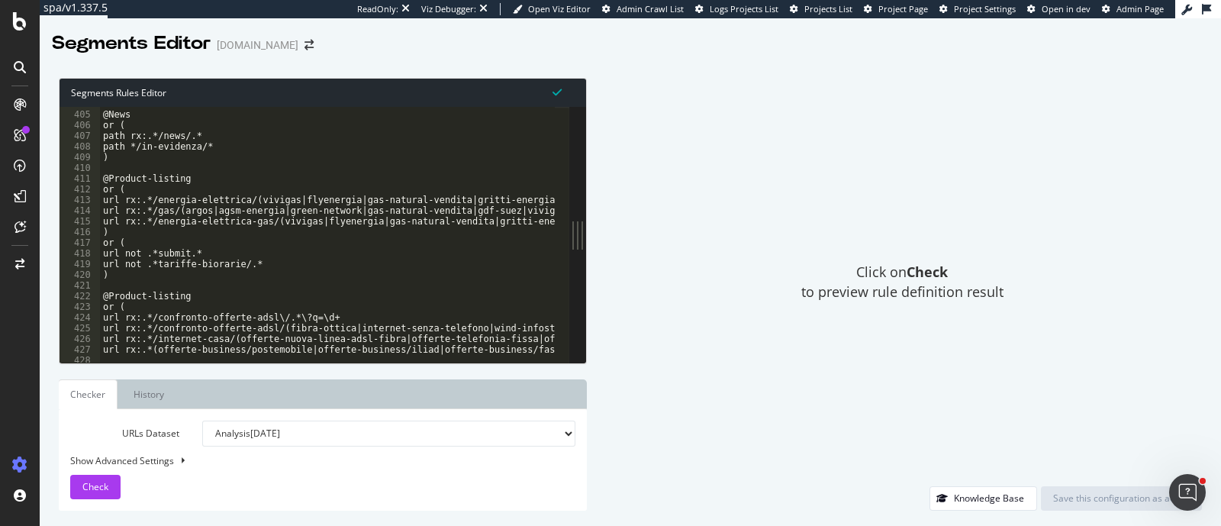
scroll to position [4199, 0]
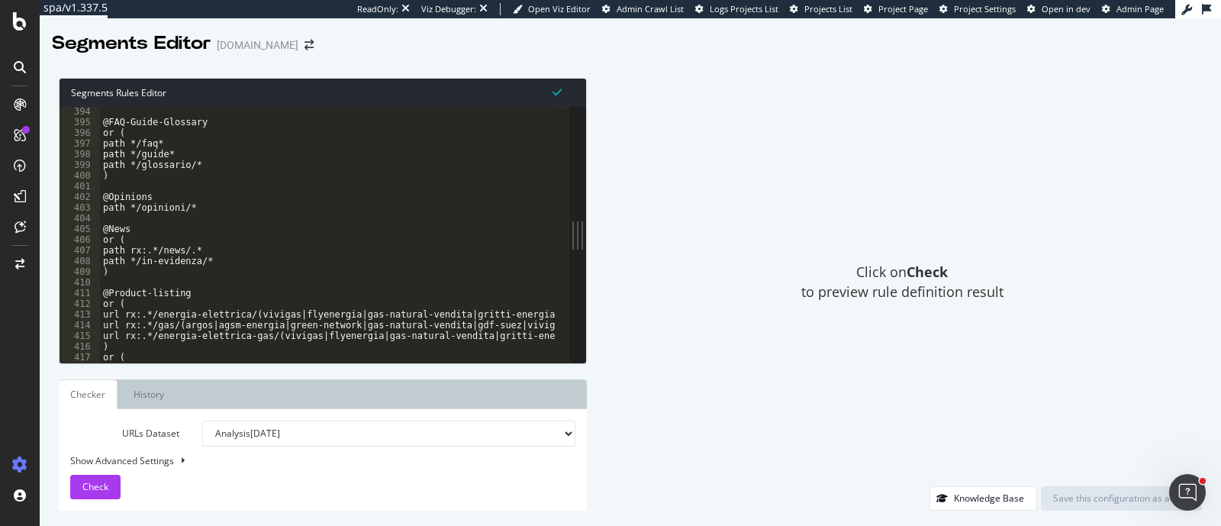
paste textarea "Cards-Product-Company"
type textarea "@Cards-Product-Company"
click at [1073, 501] on div "Save this configuration as active" at bounding box center [1121, 497] width 137 height 13
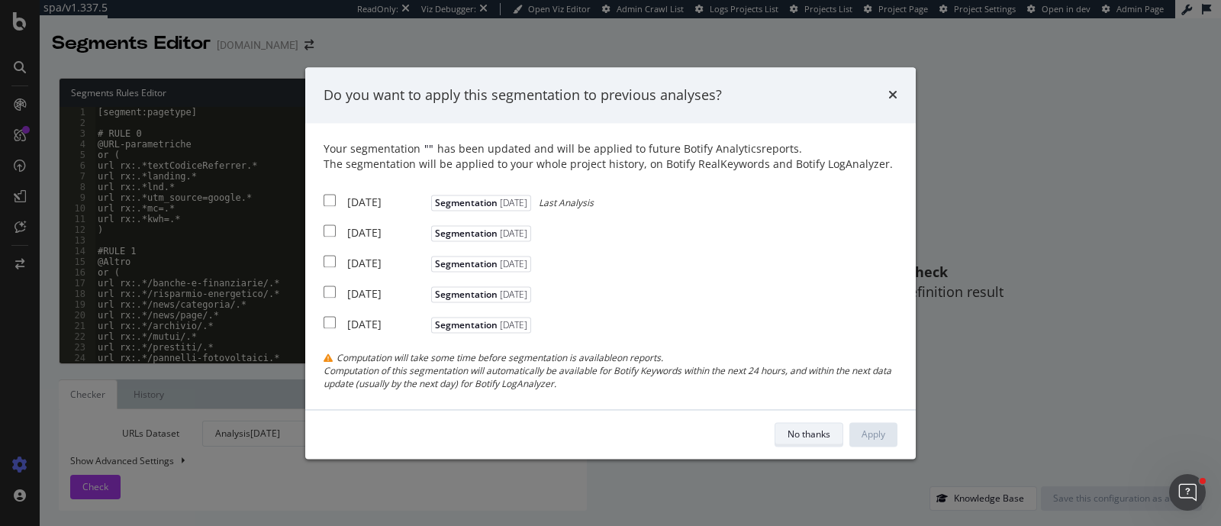
click at [822, 437] on div "No thanks" at bounding box center [809, 433] width 43 height 13
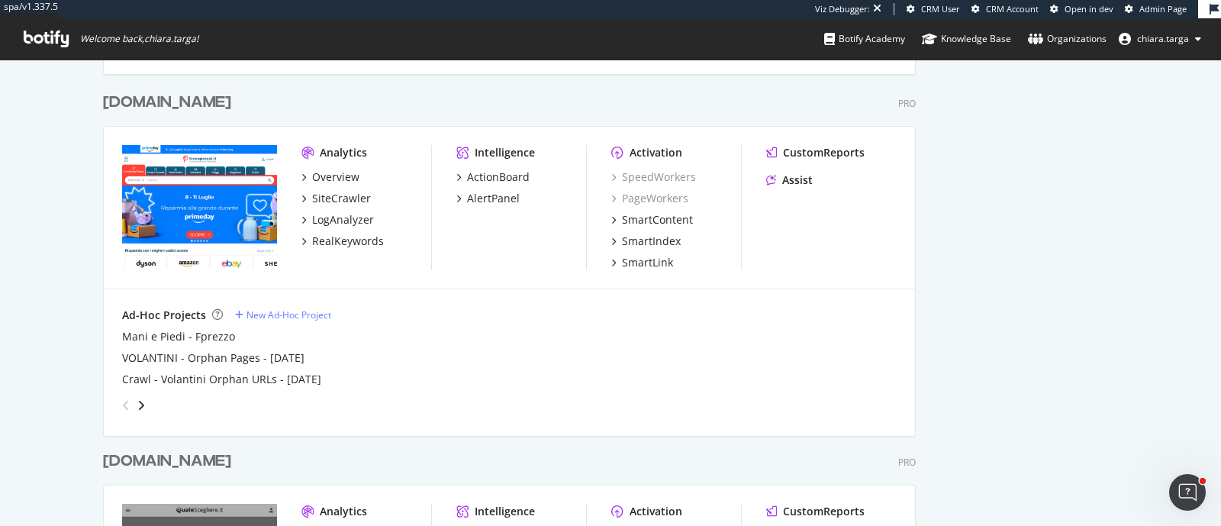
scroll to position [954, 0]
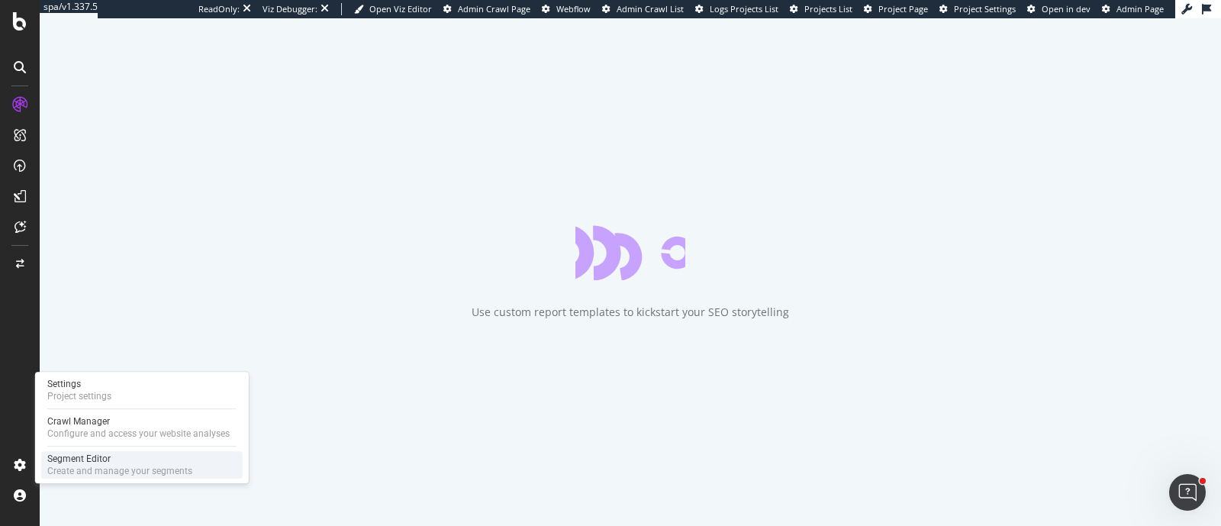
click at [57, 420] on div "Segment Editor" at bounding box center [119, 459] width 145 height 12
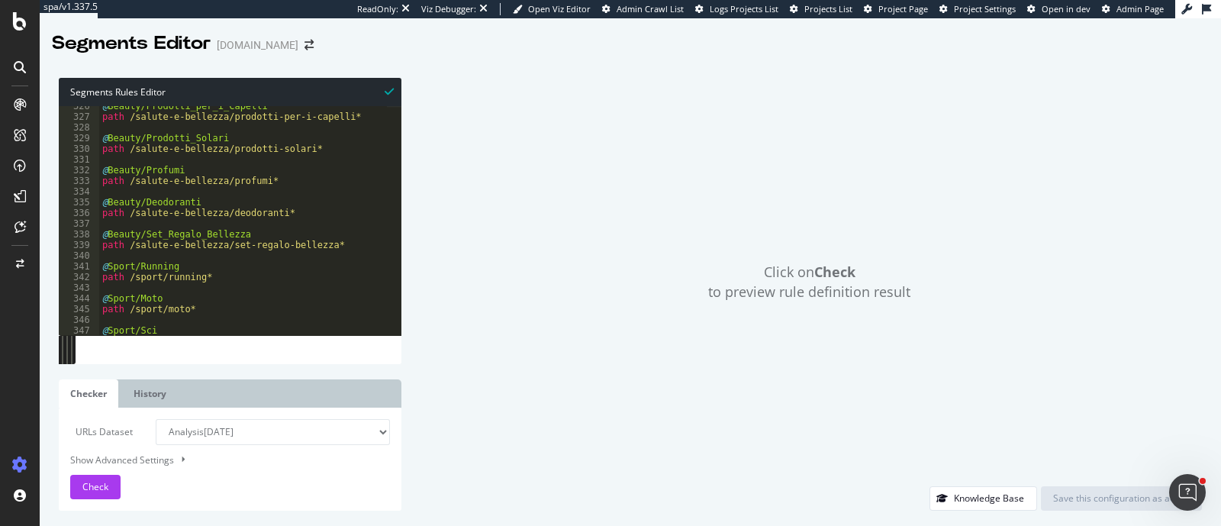
scroll to position [3534, 0]
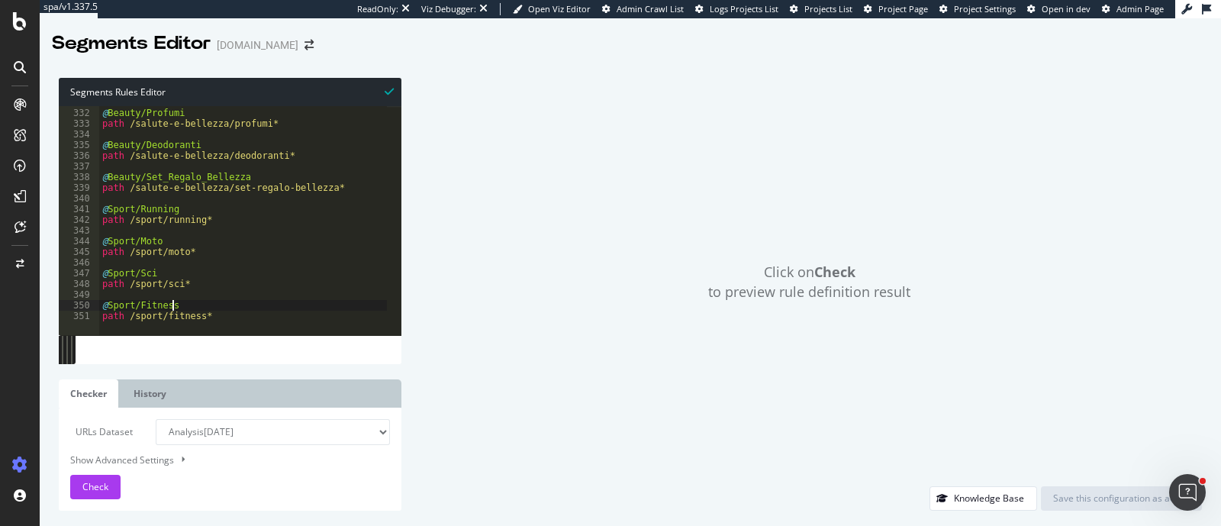
click at [282, 303] on div "@ Beauty/Profumi path /salute-e-bellezza/profumi* @ Beauty/Deodoranti path /sal…" at bounding box center [248, 215] width 298 height 237
click at [282, 311] on div "@ Beauty/Profumi path /salute-e-bellezza/profumi* @ Beauty/Deodoranti path /sal…" at bounding box center [248, 215] width 298 height 237
type textarea "path /sport/fitness*"
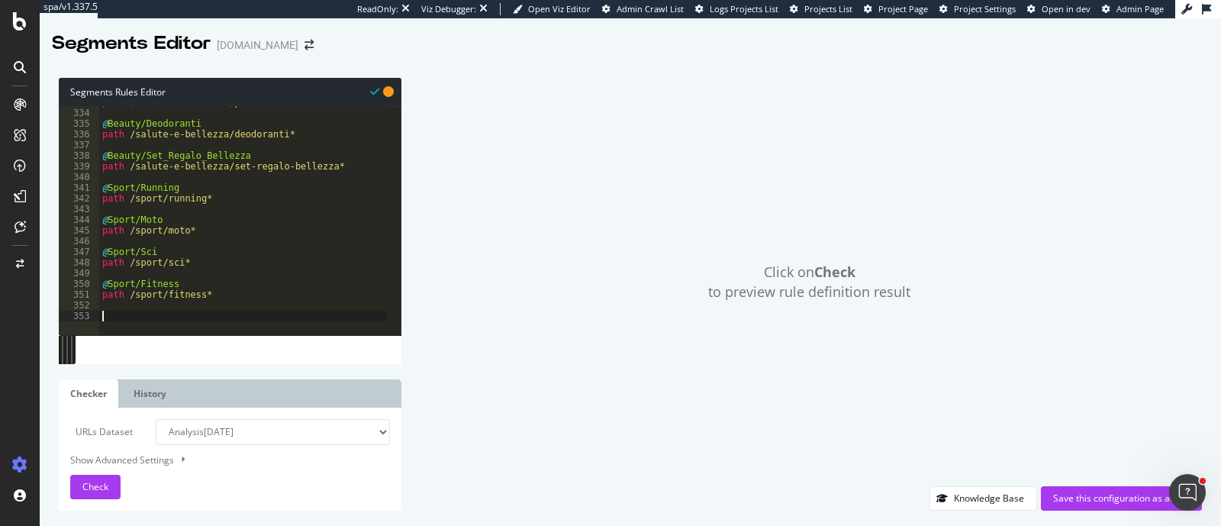
paste textarea "[segment:multiproperty_dashboard]"
type textarea "[segment:multiproperty_dashboard]"
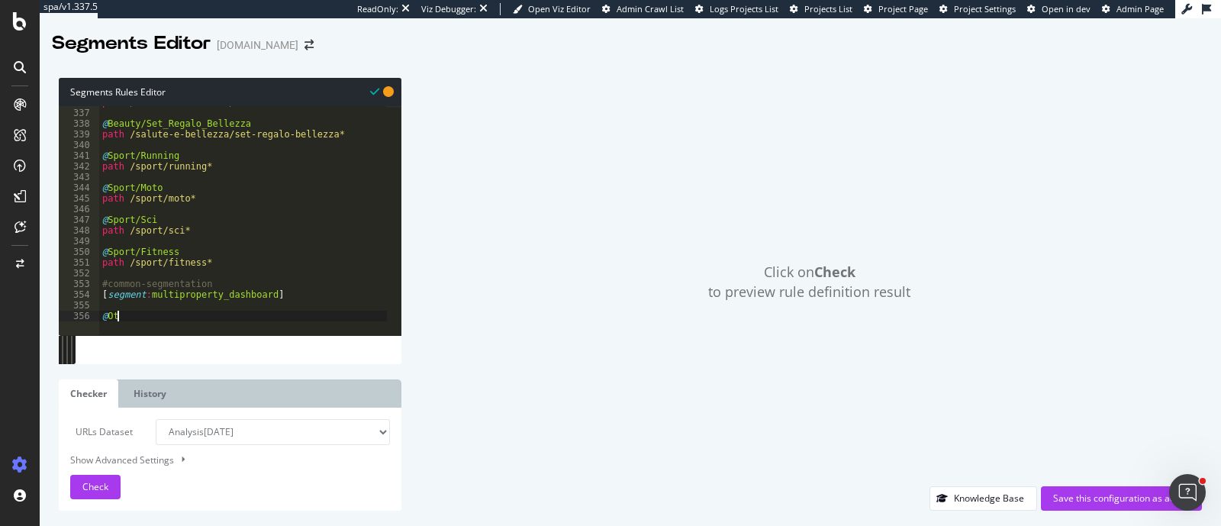
scroll to position [0, 0]
type textarea "@Other"
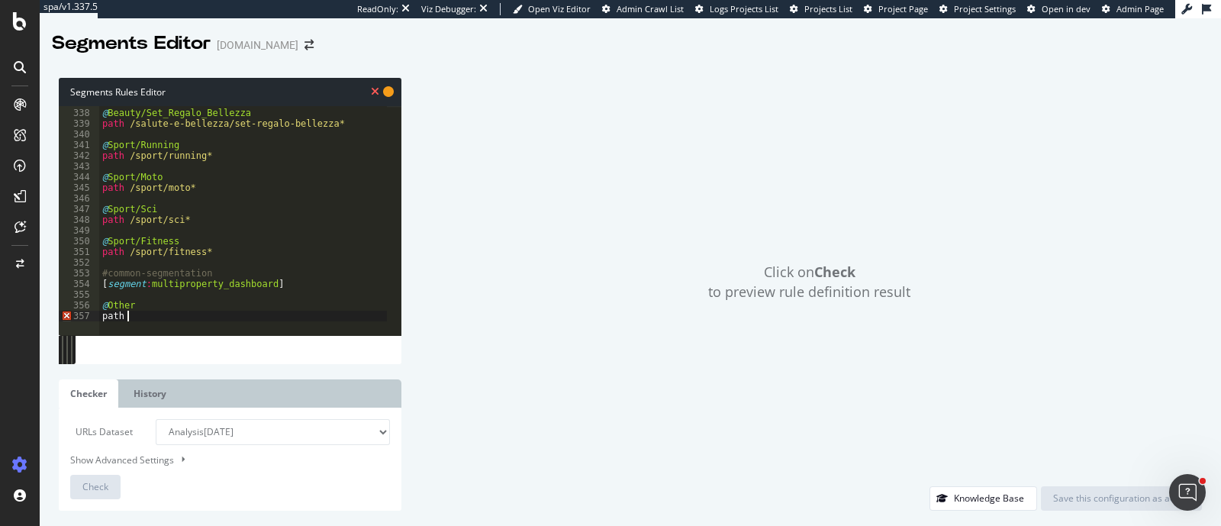
scroll to position [0, 2]
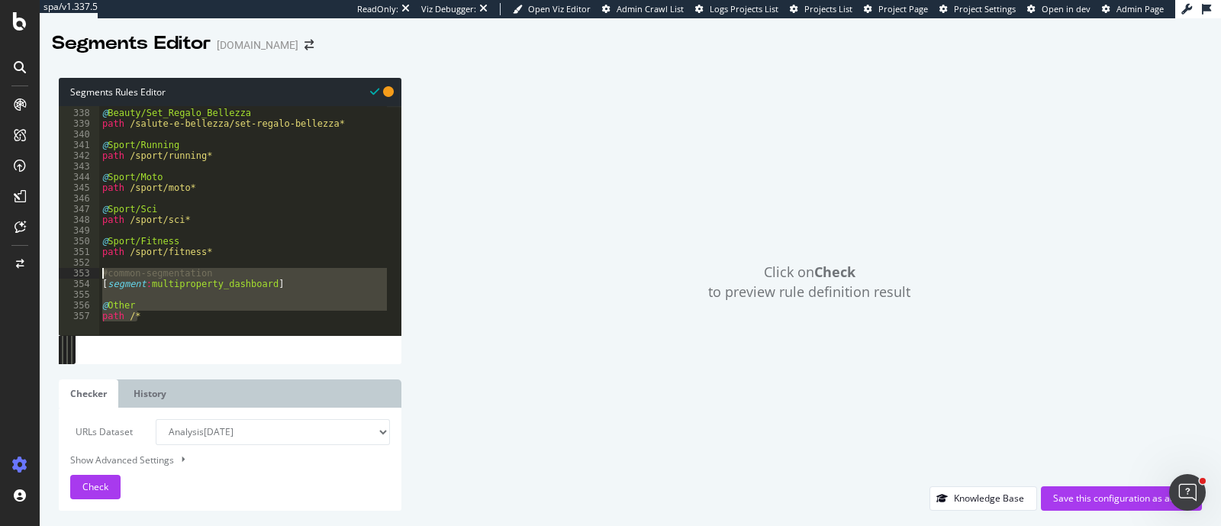
drag, startPoint x: 147, startPoint y: 314, endPoint x: 101, endPoint y: 277, distance: 59.1
click at [101, 277] on div "@ Beauty/Set_Regalo_Bellezza path /salute-e-bellezza/set-regalo-bellezza* @ Spo…" at bounding box center [248, 215] width 298 height 237
type textarea "#common-segmentation [segment:multiproperty_dashboard]"
click at [976, 420] on div "Save this configuration as active" at bounding box center [1121, 497] width 137 height 13
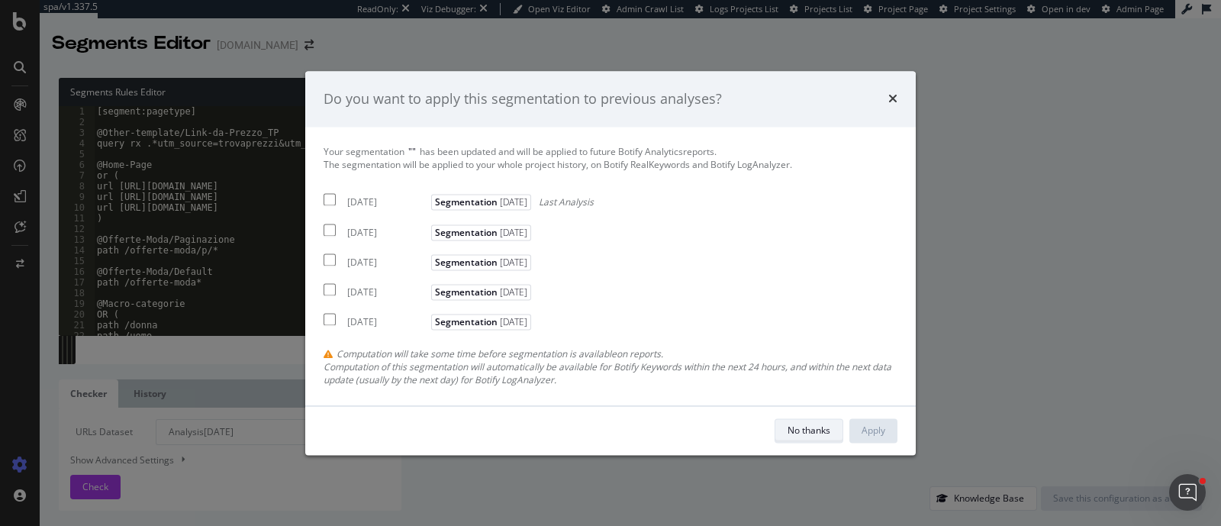
click at [829, 420] on div "No thanks" at bounding box center [809, 430] width 43 height 13
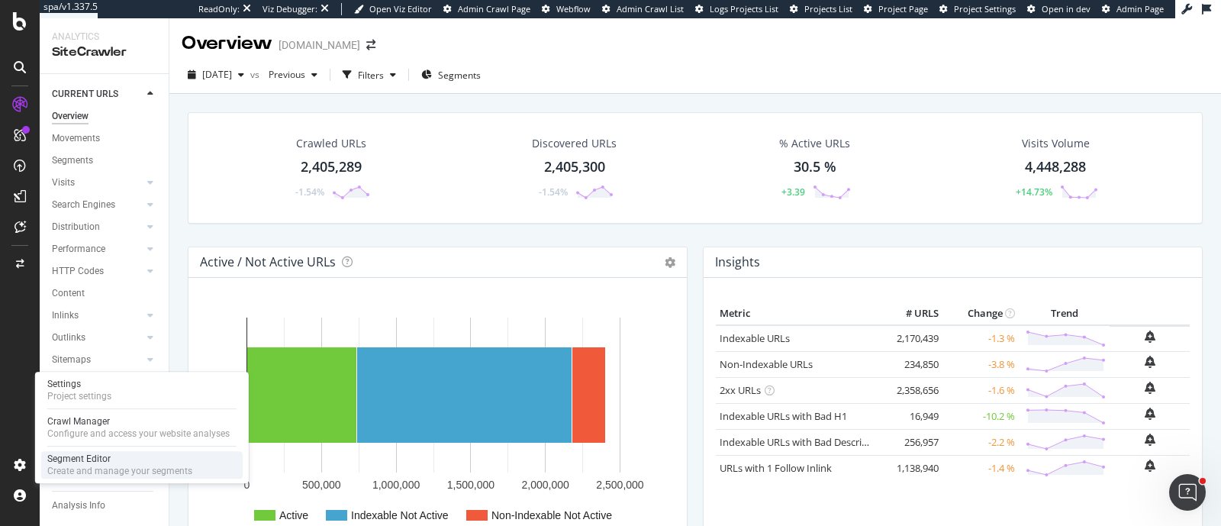
click at [82, 420] on div "Segment Editor" at bounding box center [119, 459] width 145 height 12
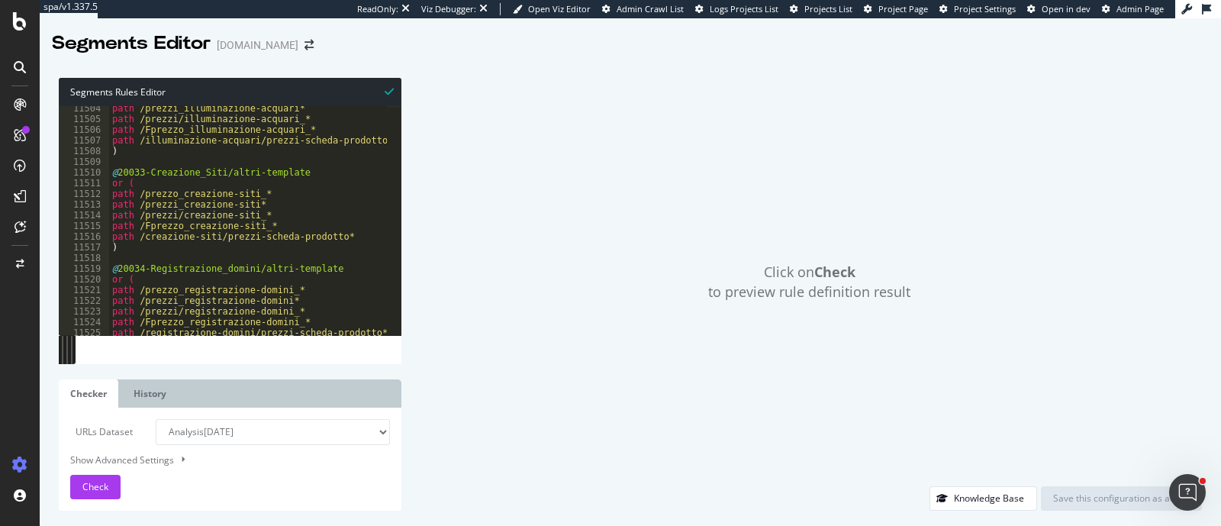
scroll to position [24791, 0]
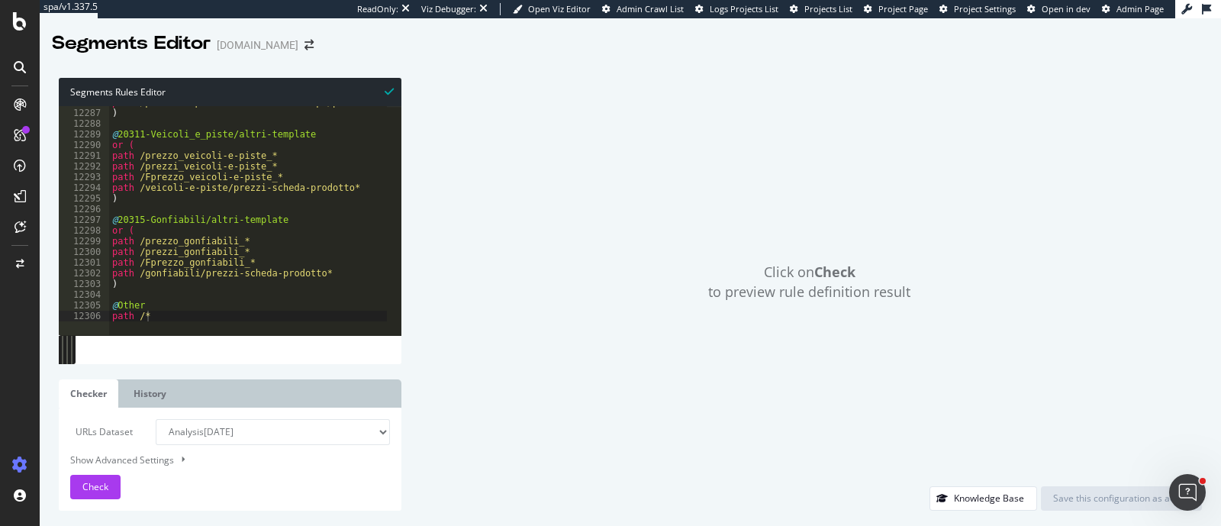
type textarea "path /*"
click at [173, 314] on div "path /prodotti-per-la-cura-della-scarpa/prezzi-scheda-prodotto* ) @ 20311-Veico…" at bounding box center [326, 215] width 434 height 237
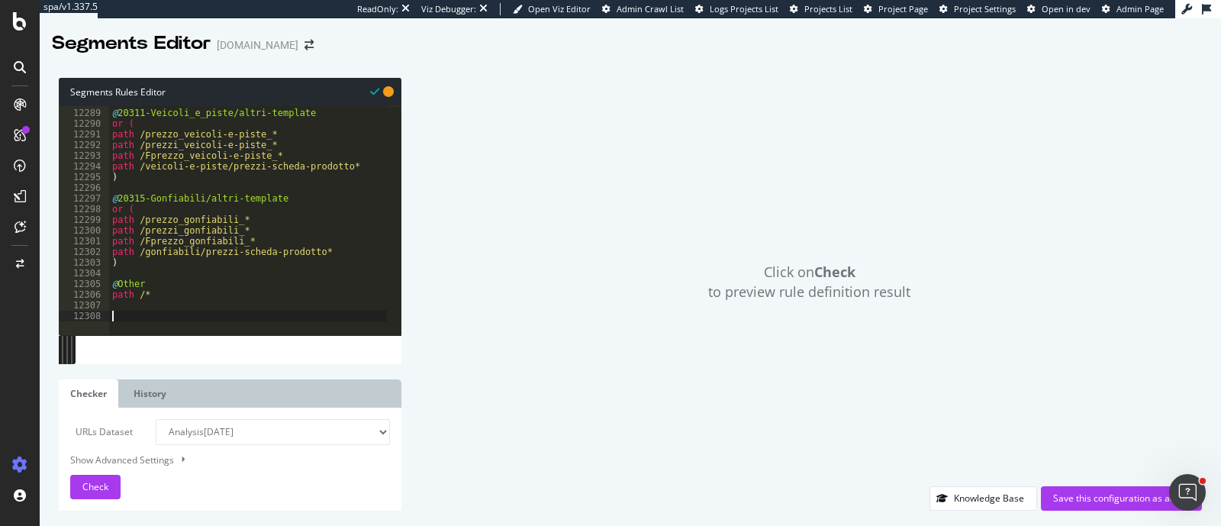
paste textarea "path /*"
type textarea "path /*"
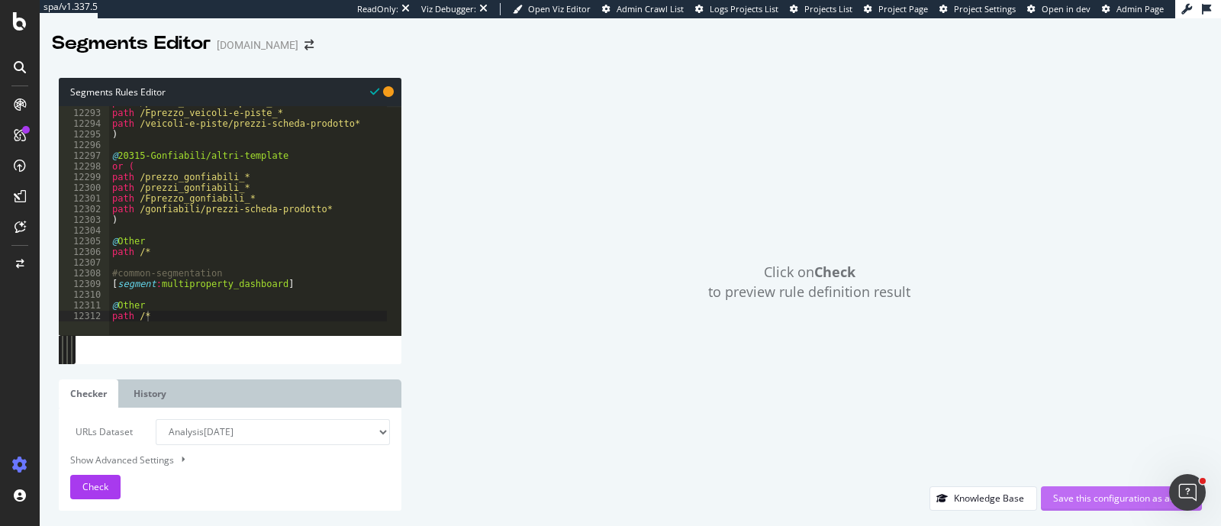
click at [976, 420] on div "Save this configuration as active" at bounding box center [1121, 497] width 137 height 13
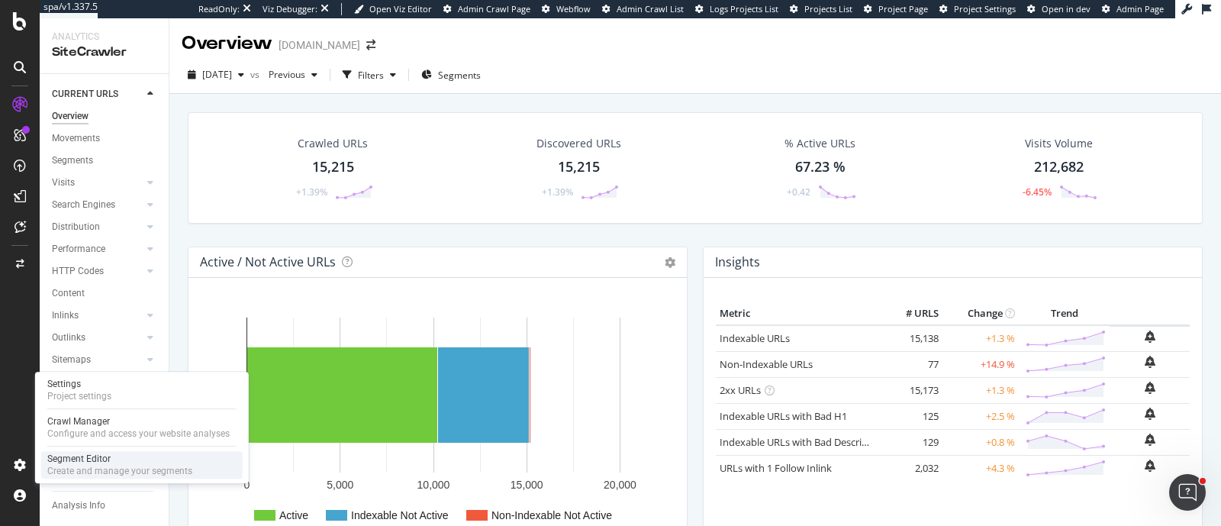
click at [61, 420] on div "Segment Editor" at bounding box center [119, 459] width 145 height 12
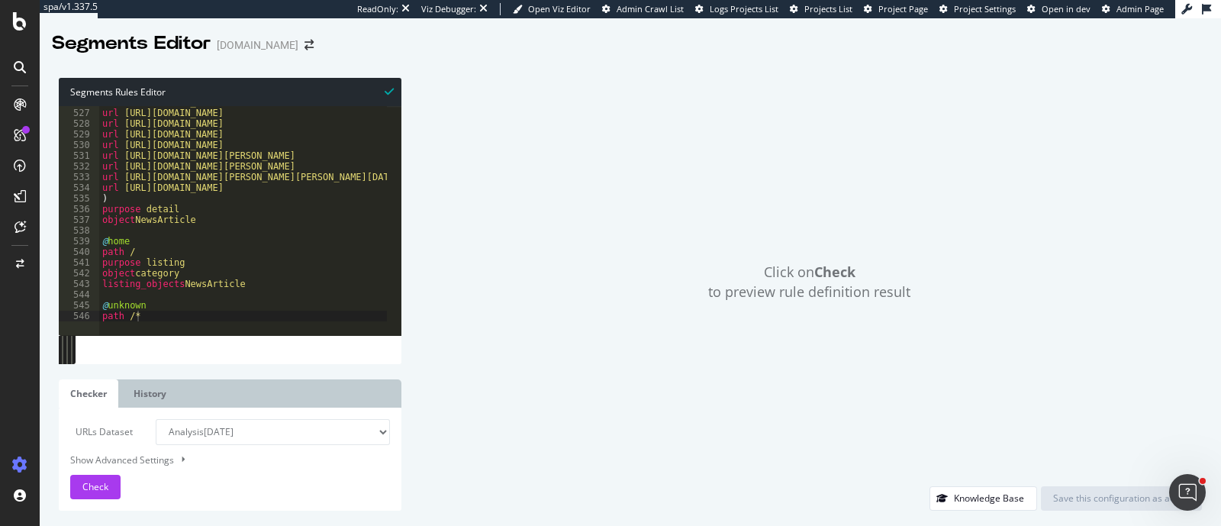
scroll to position [5618, 0]
click at [240, 307] on div "url https://www.qualescegliere.it/cura-della-persona/babyliss-twist-secret/ url…" at bounding box center [427, 215] width 656 height 237
click at [240, 310] on div "url https://www.qualescegliere.it/cura-della-persona/babyliss-twist-secret/ url…" at bounding box center [427, 215] width 656 height 237
click at [242, 316] on div "url https://www.qualescegliere.it/cura-della-persona/babyliss-twist-secret/ url…" at bounding box center [427, 215] width 656 height 237
type textarea "path /*"
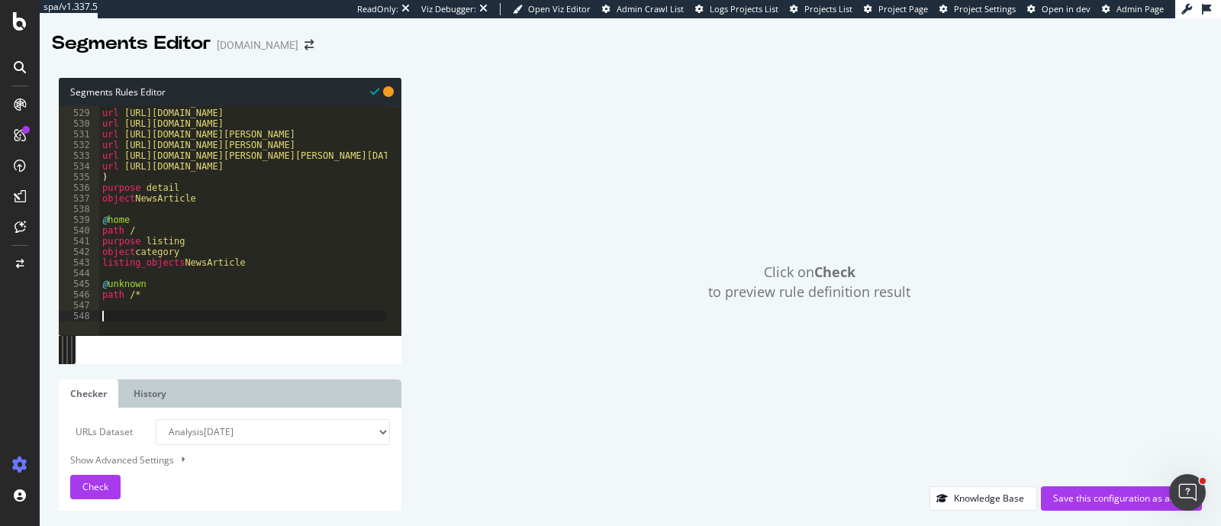
paste textarea "path /*"
type textarea "path /*"
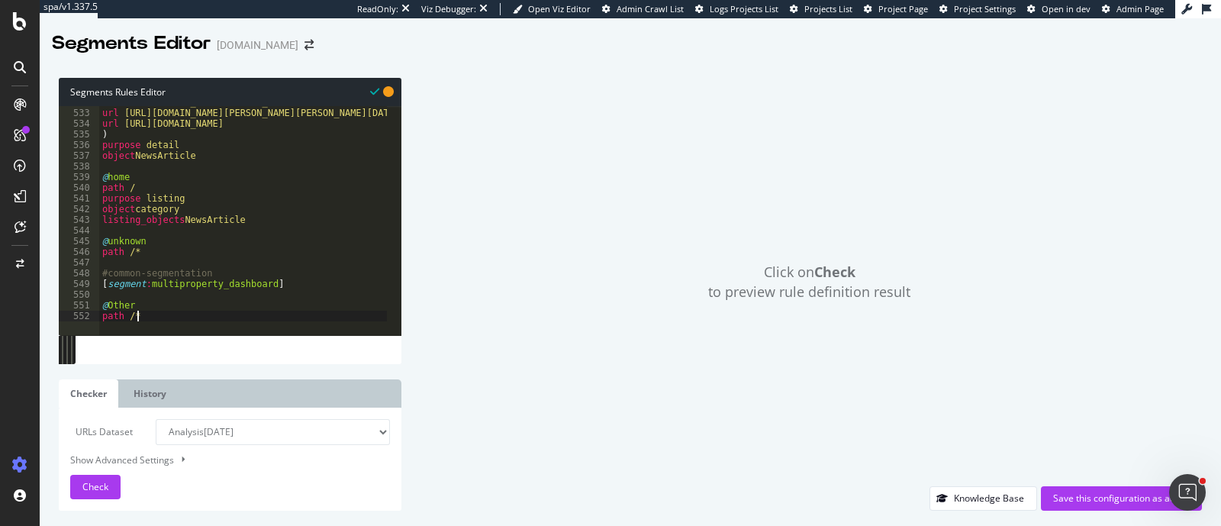
scroll to position [5681, 0]
click at [976, 420] on div "Save this configuration as active" at bounding box center [1121, 497] width 137 height 13
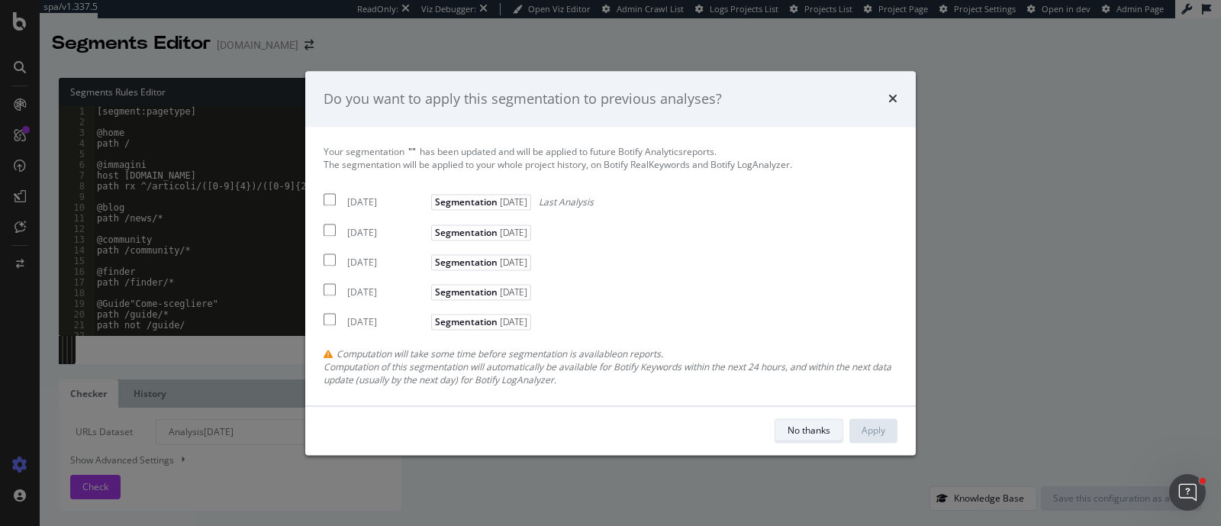
click at [825, 420] on div "No thanks" at bounding box center [809, 430] width 43 height 13
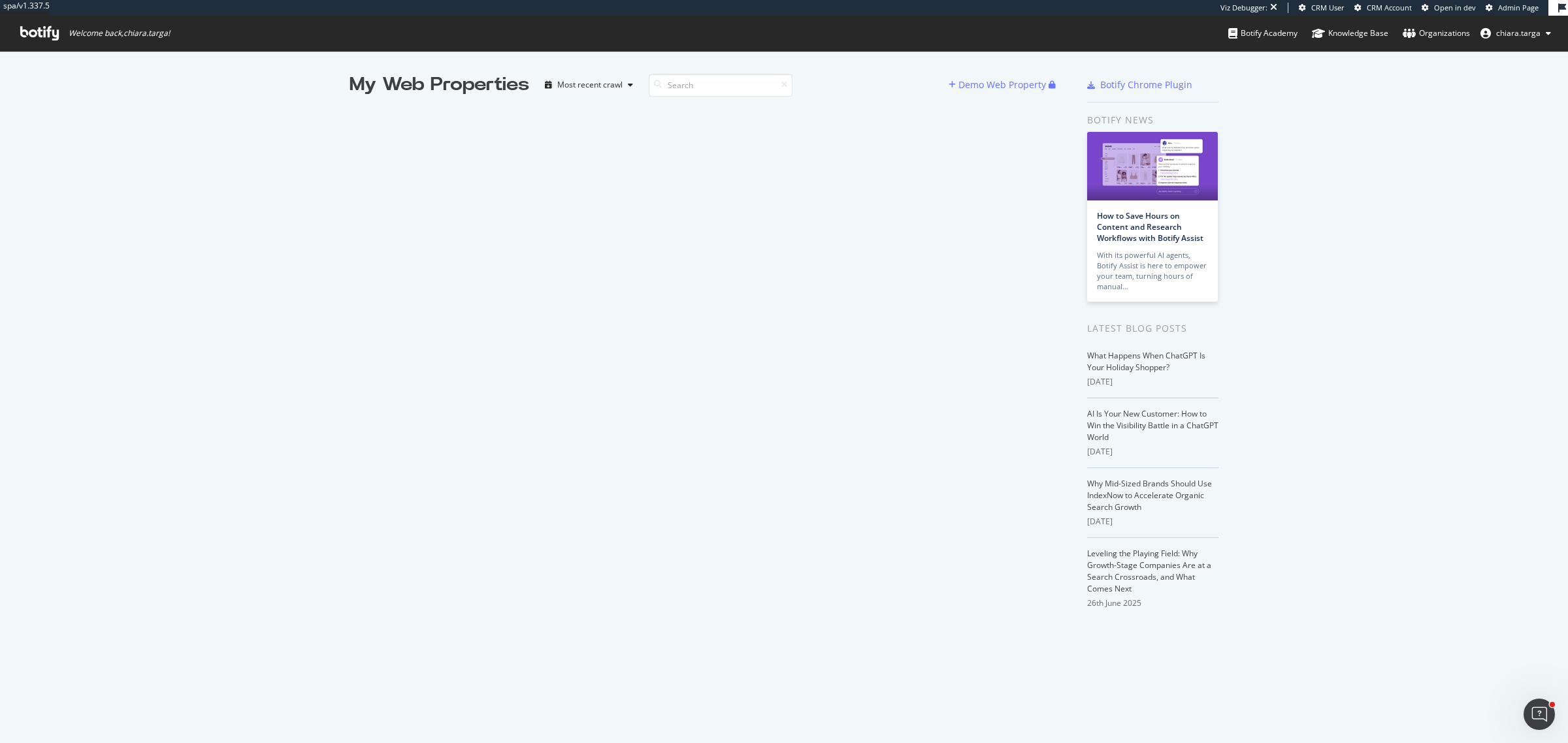
scroll to position [732, 1543]
